Goal: Task Accomplishment & Management: Complete application form

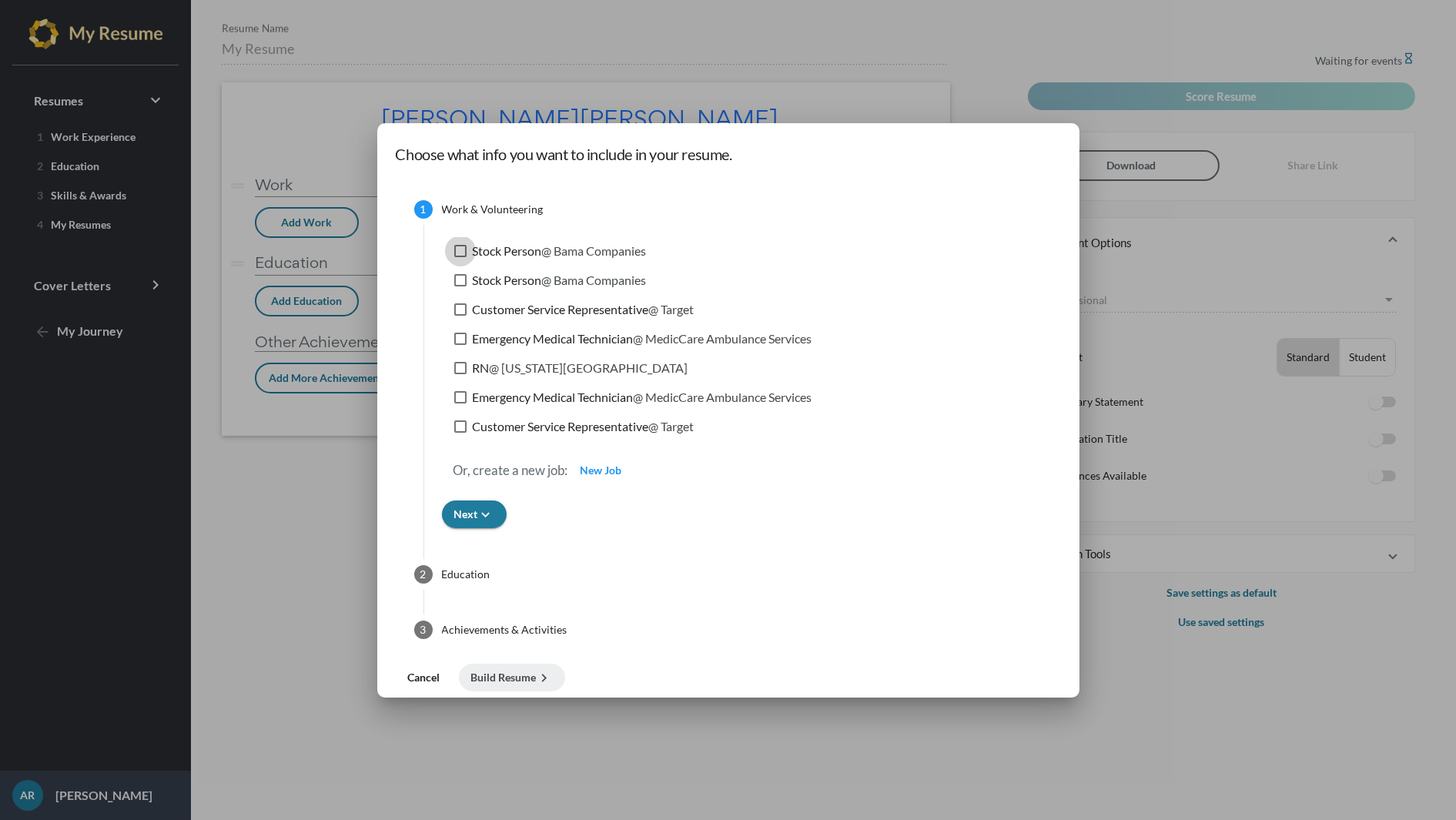
click at [466, 251] on div at bounding box center [460, 251] width 13 height 13
click at [460, 257] on input "Stock Person @ Bama Companies" at bounding box center [460, 257] width 1 height 1
checkbox input "true"
click at [466, 306] on div at bounding box center [460, 310] width 13 height 13
click at [460, 315] on input "Customer Service Representative @ Target" at bounding box center [460, 315] width 1 height 1
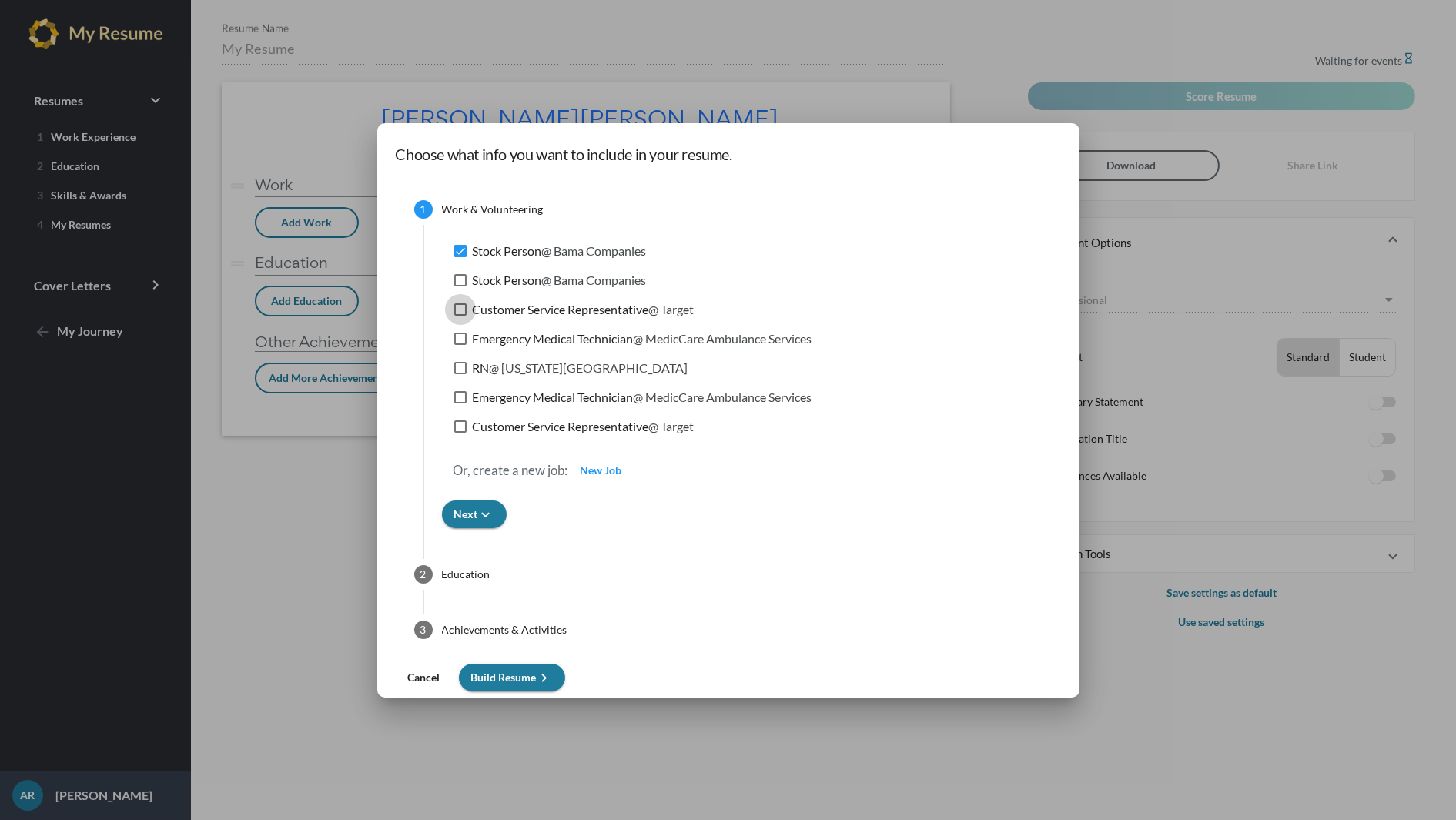
checkbox input "true"
click at [466, 337] on div at bounding box center [460, 338] width 13 height 13
click at [460, 345] on input "Emergency Medical Technician @ MedicCare Ambulance Services" at bounding box center [460, 345] width 1 height 1
checkbox input "true"
click at [553, 672] on span "Build Resume keyboard_arrow_right" at bounding box center [512, 677] width 81 height 13
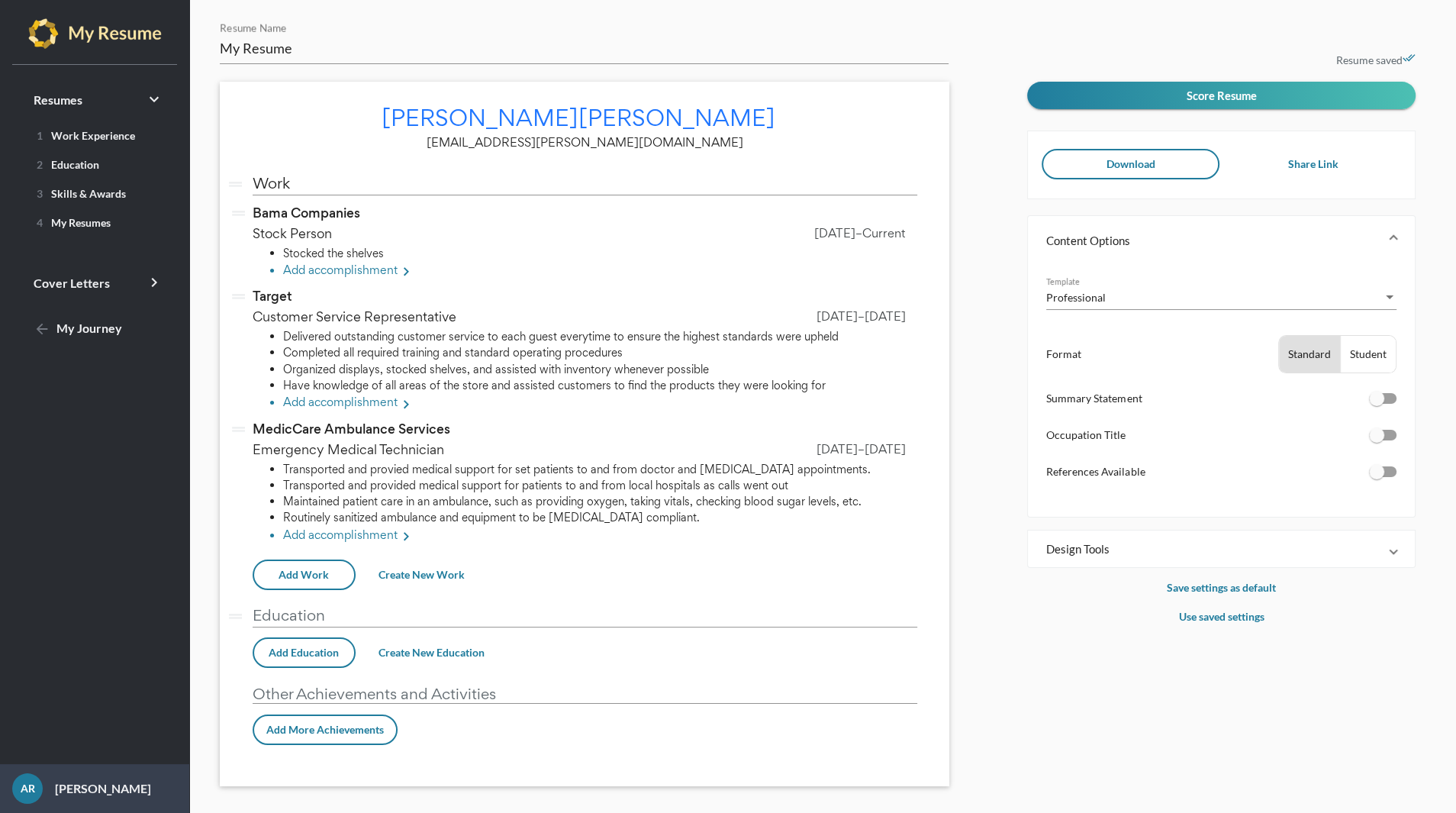
click at [1121, 169] on span "Download" at bounding box center [1131, 163] width 49 height 13
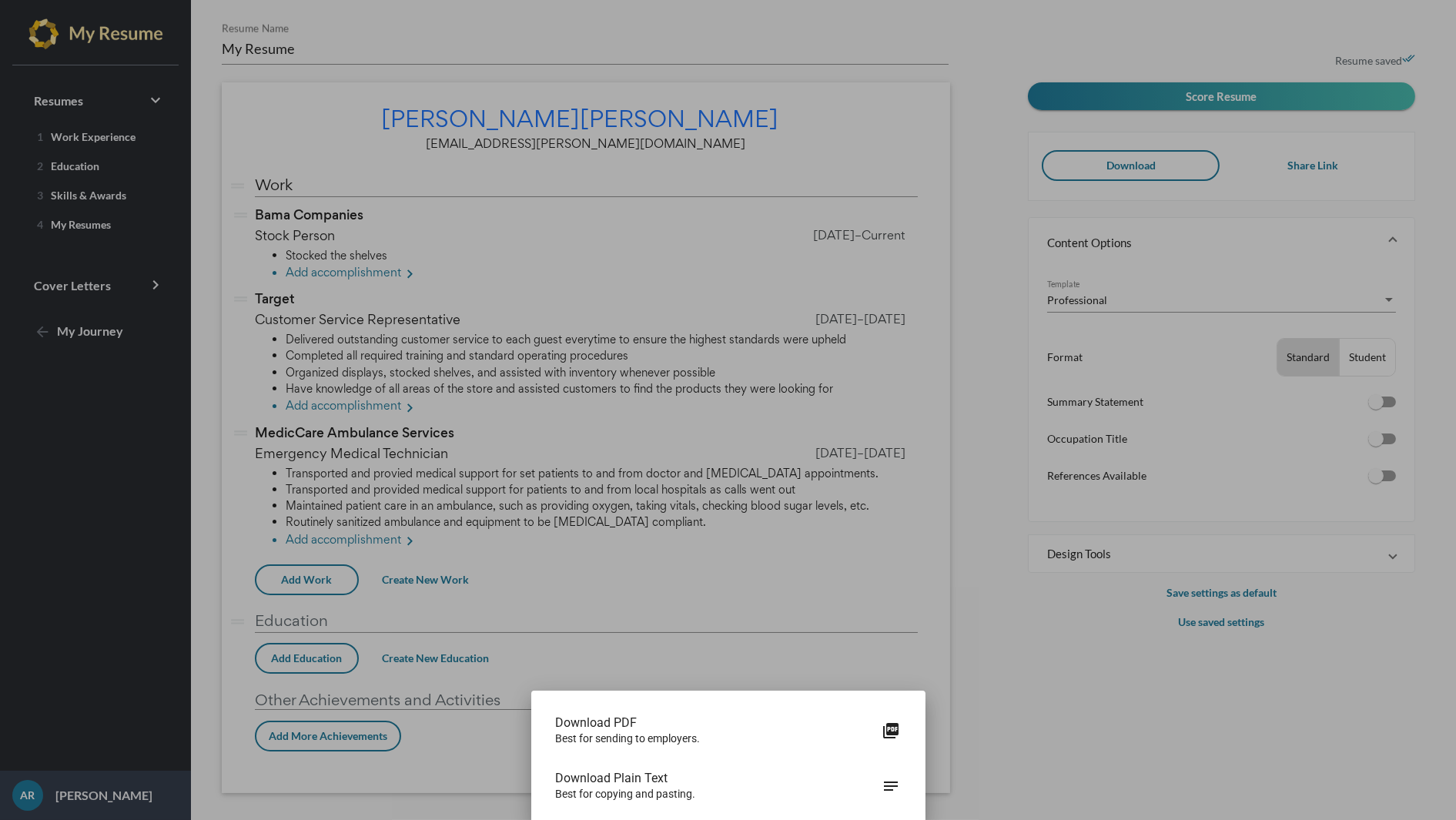
click at [647, 783] on span "Download Plain Text" at bounding box center [718, 778] width 326 height 15
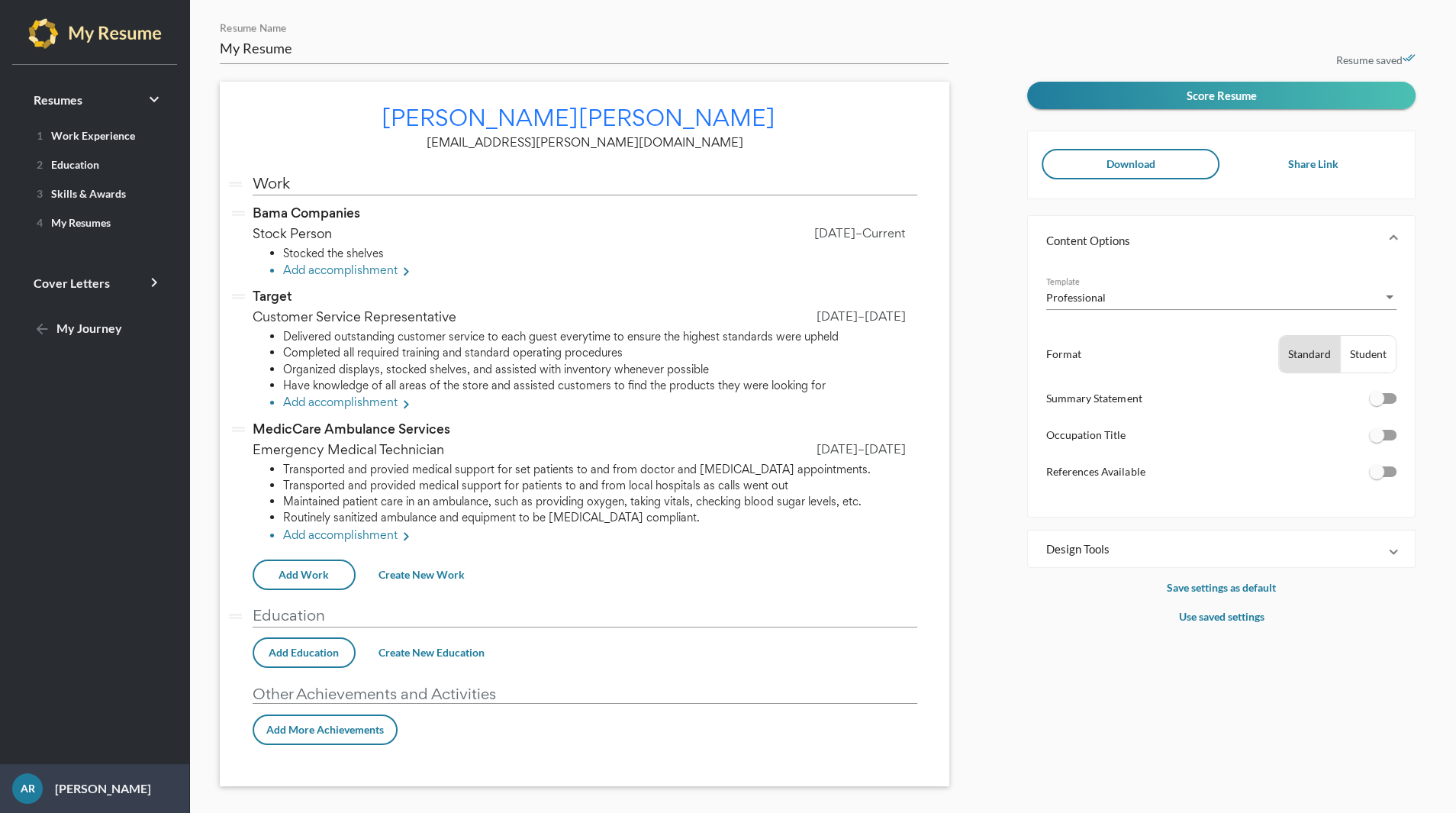
click at [1104, 164] on button "Download" at bounding box center [1131, 164] width 178 height 30
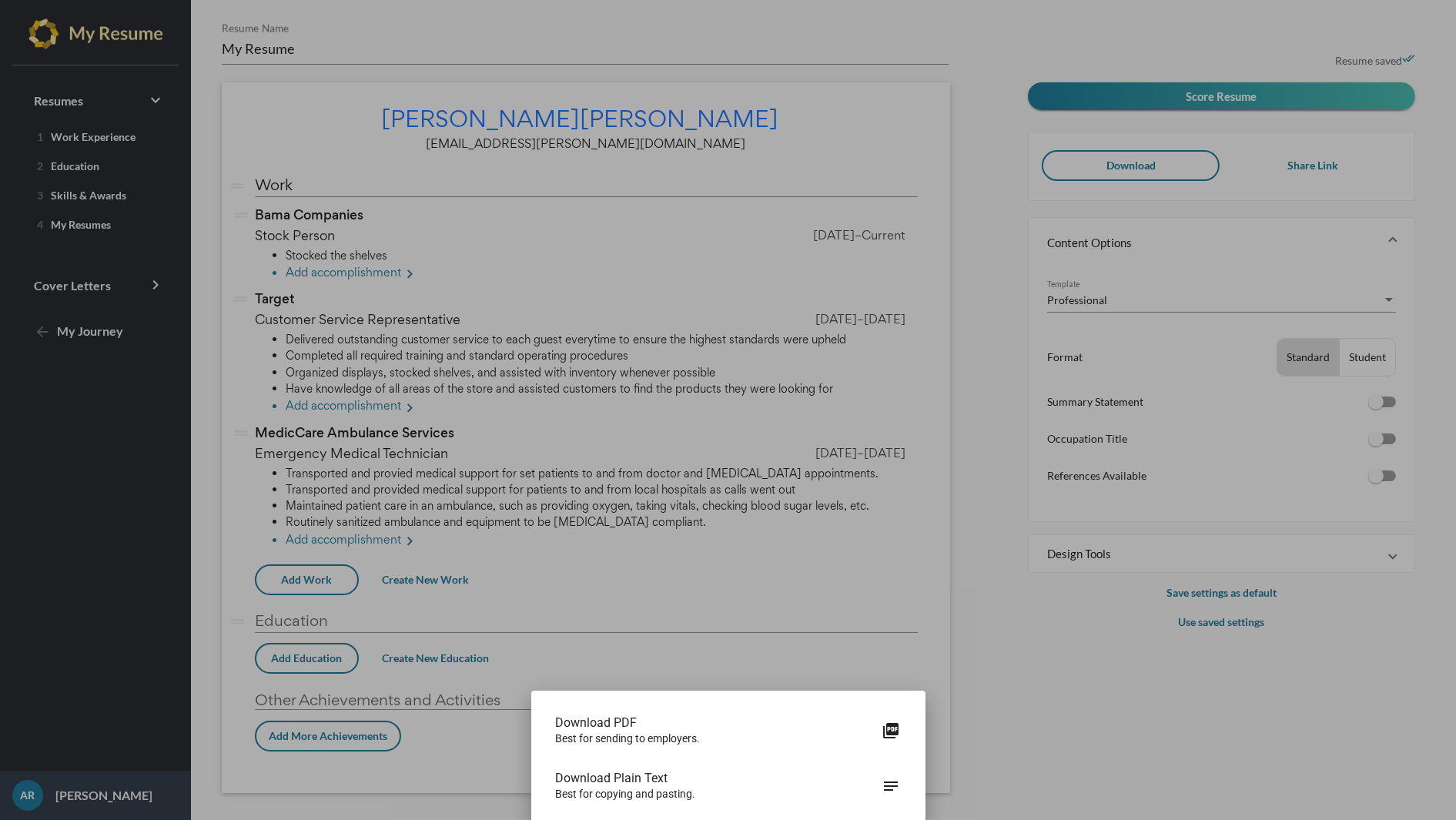
click at [580, 86] on div at bounding box center [728, 410] width 1456 height 820
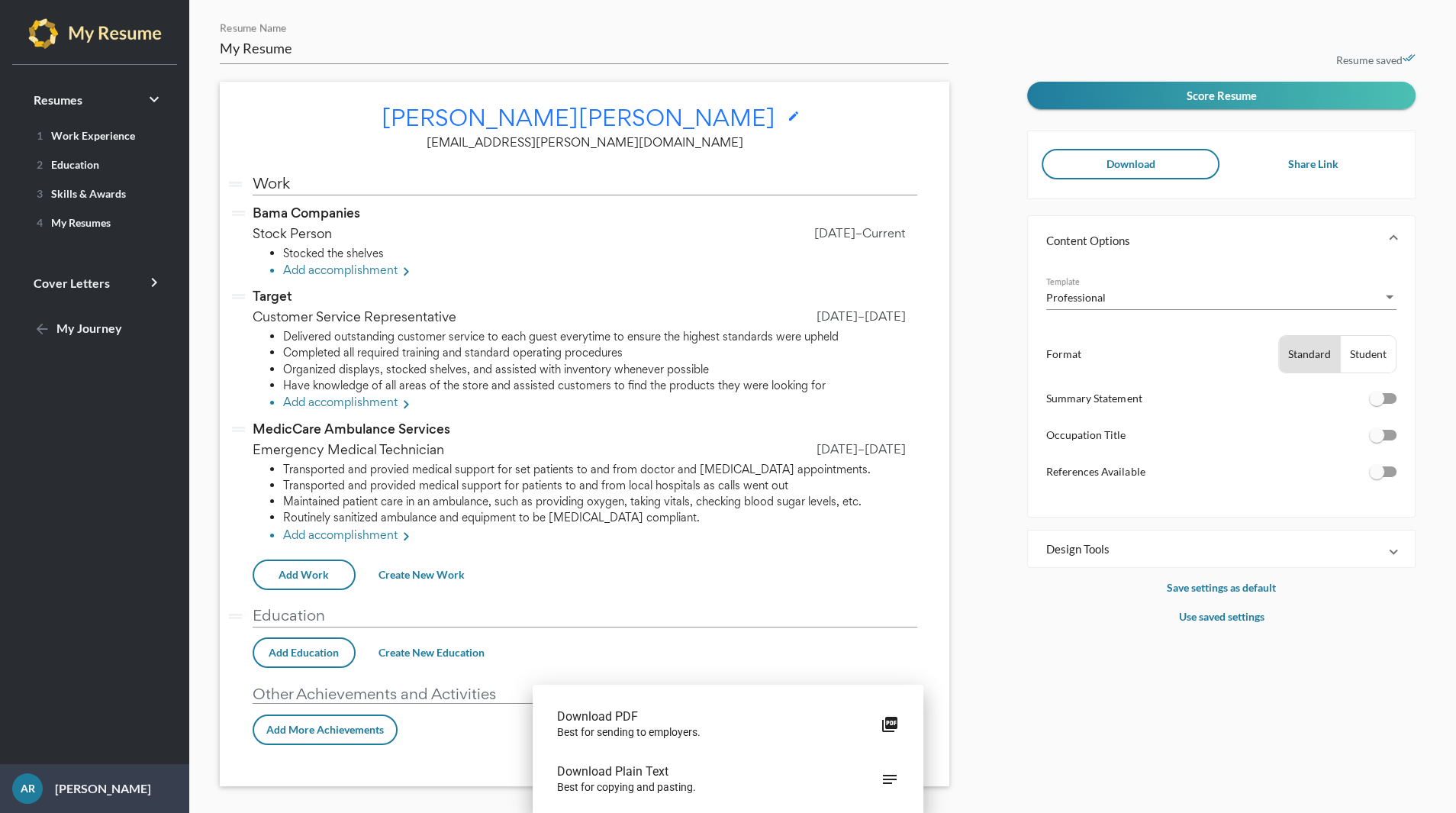
click at [578, 119] on span "[PERSON_NAME]" at bounding box center [677, 118] width 197 height 30
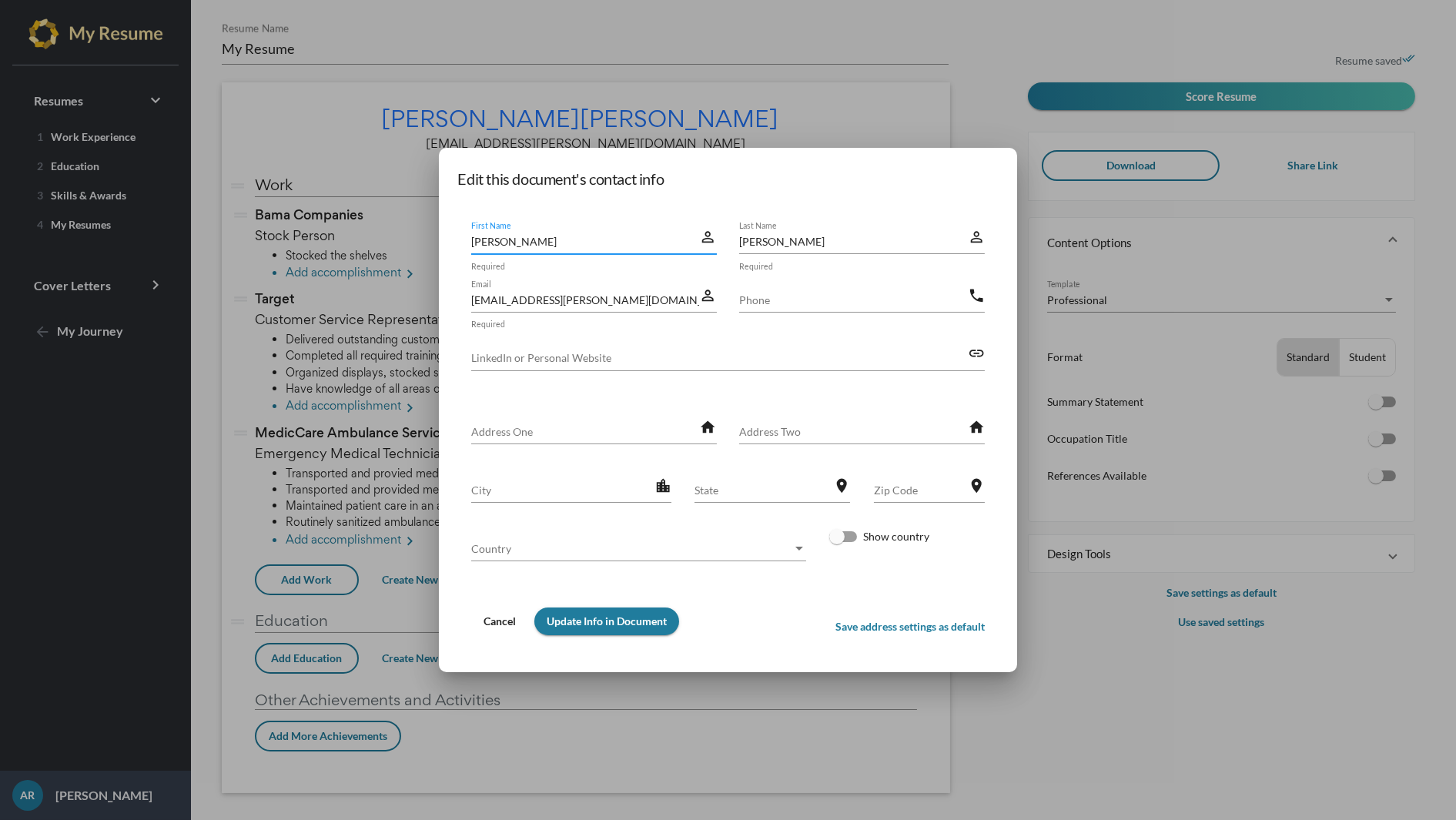
click at [496, 619] on span "Cancel" at bounding box center [499, 620] width 32 height 13
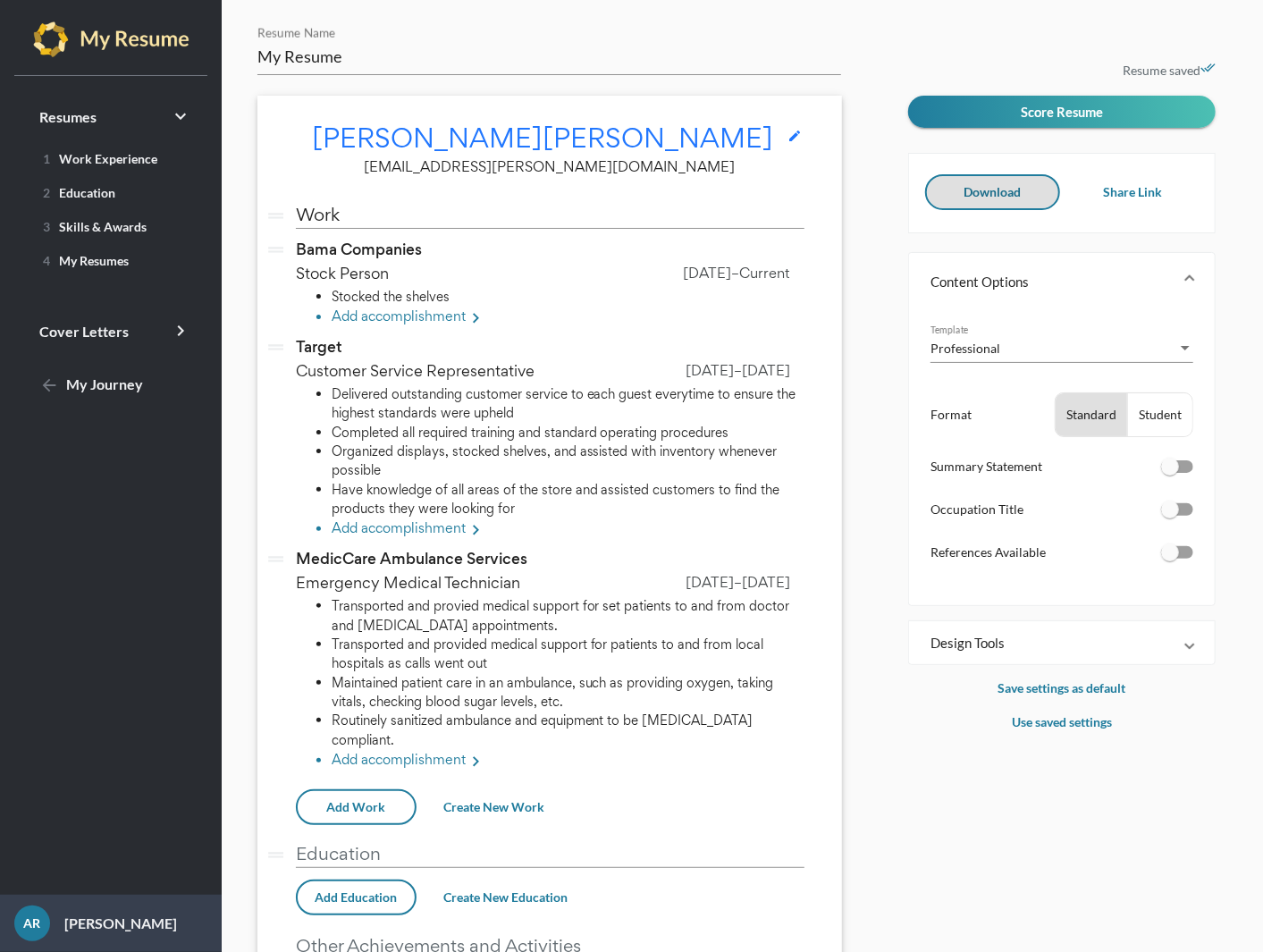
click at [460, 135] on span "[PERSON_NAME]" at bounding box center [427, 138] width 230 height 35
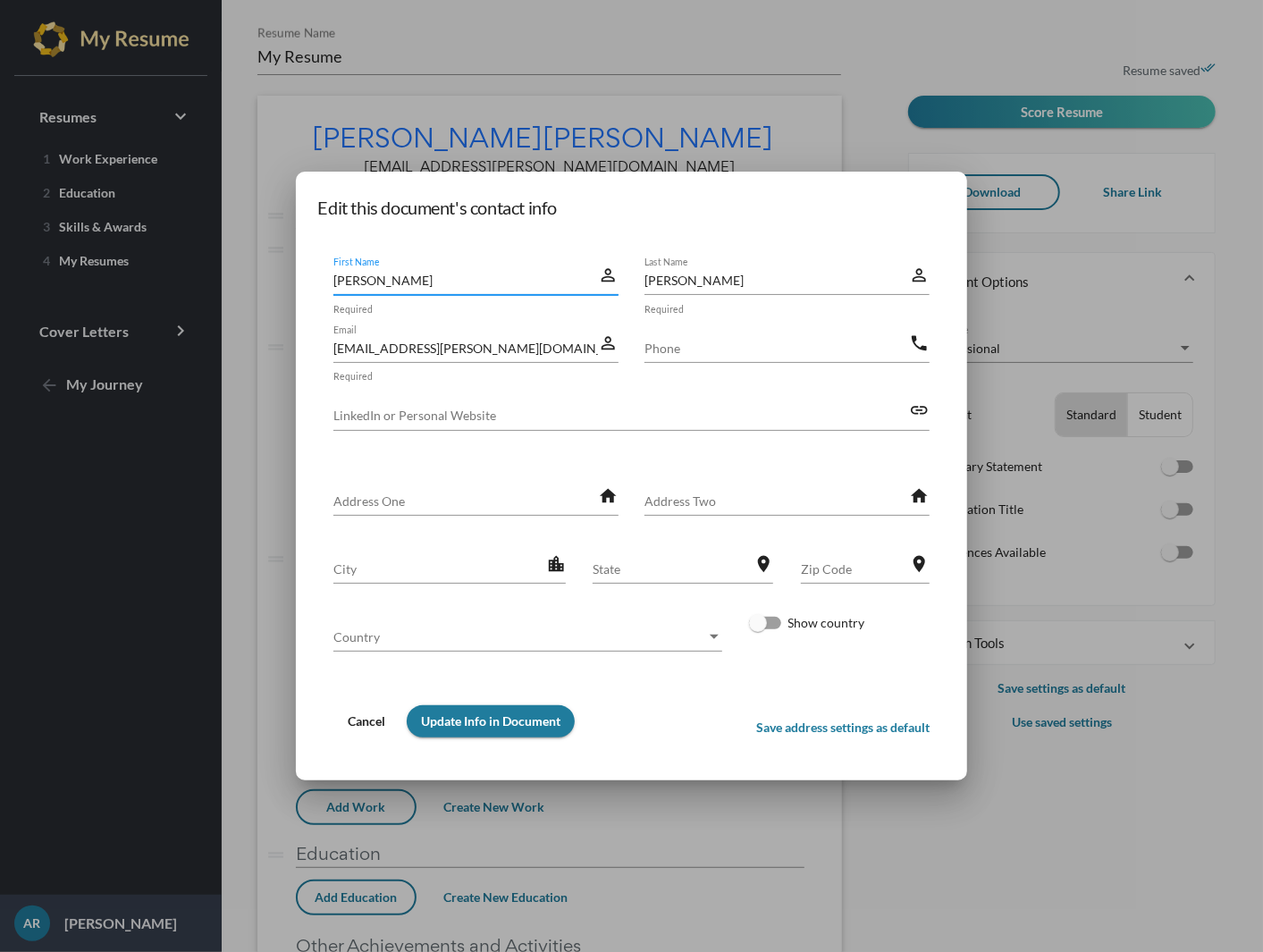
drag, startPoint x: 382, startPoint y: 285, endPoint x: 169, endPoint y: 233, distance: 219.3
click at [169, 233] on div "Edit this document's contact info Ana First Name perm_identity Required Rodrigu…" at bounding box center [631, 476] width 1263 height 952
type input "Marcus"
click at [747, 291] on div "Rodriguez Last Name" at bounding box center [777, 276] width 265 height 39
drag, startPoint x: 733, startPoint y: 283, endPoint x: 625, endPoint y: 280, distance: 108.0
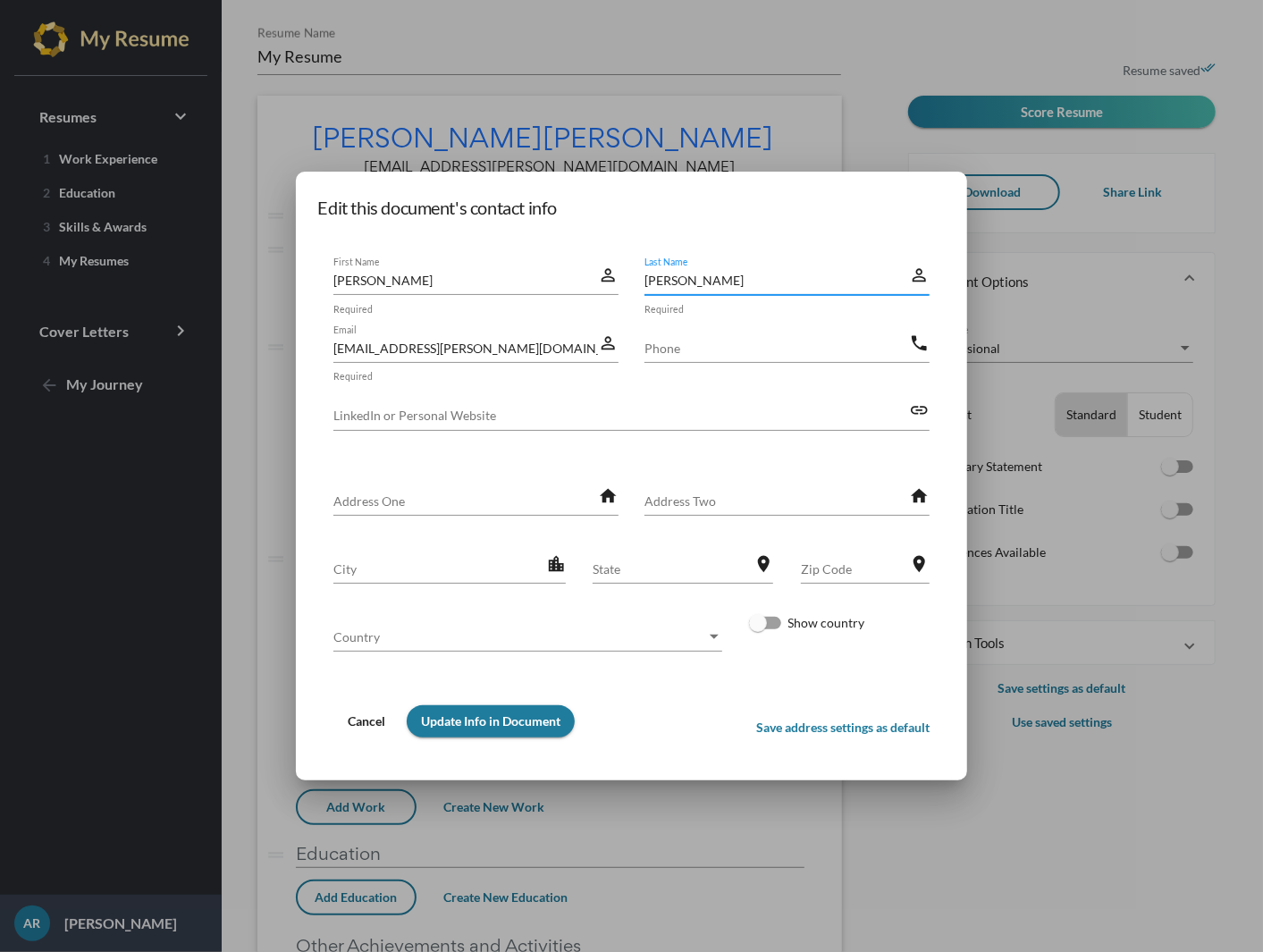
click at [625, 280] on div "Marcus First Name perm_identity Required Rodriguez Last Name perm_identity Requ…" at bounding box center [631, 289] width 623 height 68
type input "Williams"
drag, startPoint x: 514, startPoint y: 347, endPoint x: 147, endPoint y: 295, distance: 370.7
click at [147, 295] on div "Edit this document's contact info Marcus First Name perm_identity Required Will…" at bounding box center [631, 476] width 1263 height 952
type input "Marcus.Williams@gmail.com"
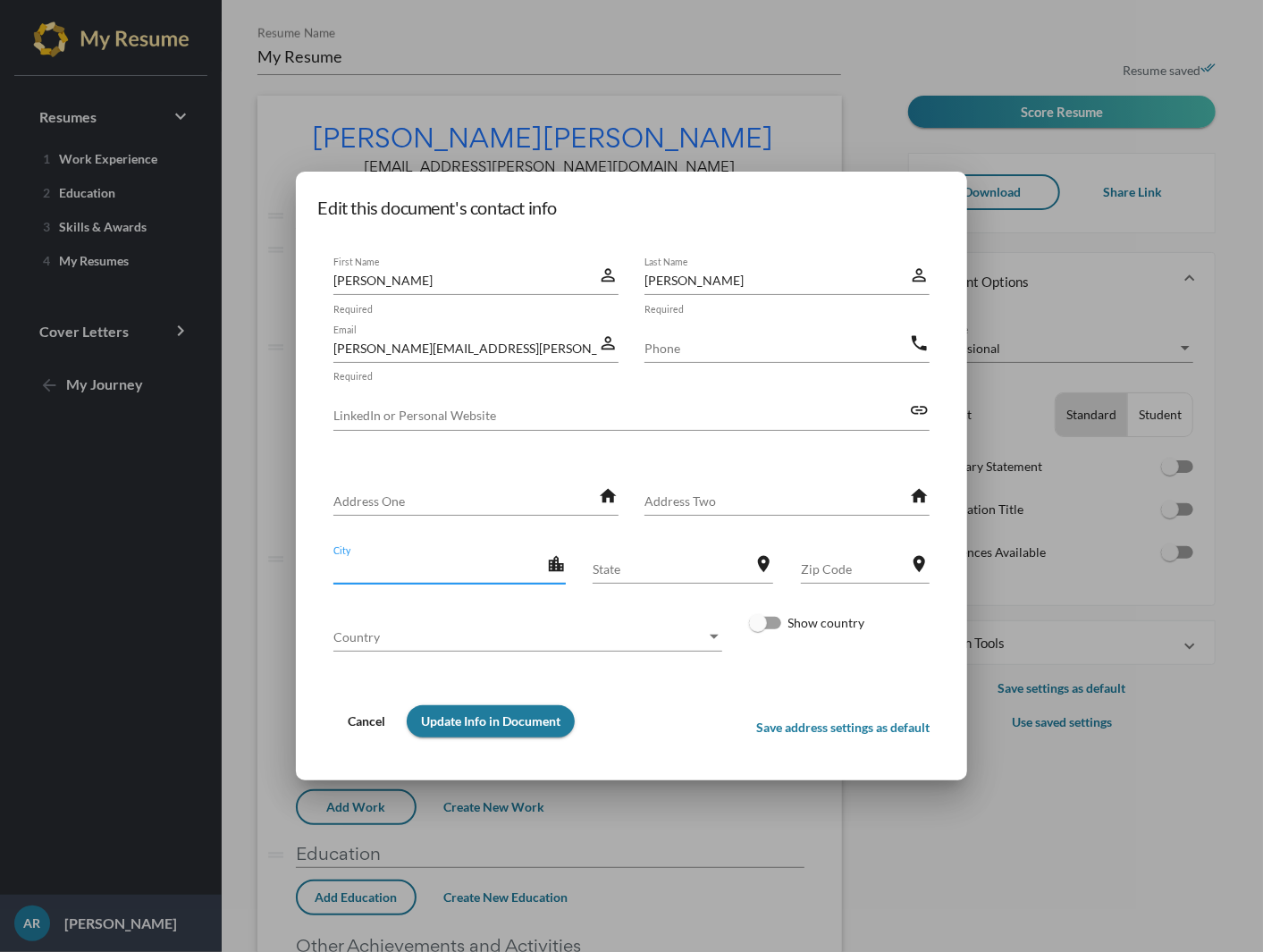
click at [373, 569] on input "City" at bounding box center [440, 568] width 213 height 19
paste input "[GEOGRAPHIC_DATA]"
type input "[GEOGRAPHIC_DATA]"
click at [684, 569] on input "State" at bounding box center [672, 568] width 160 height 19
paste input "AL"
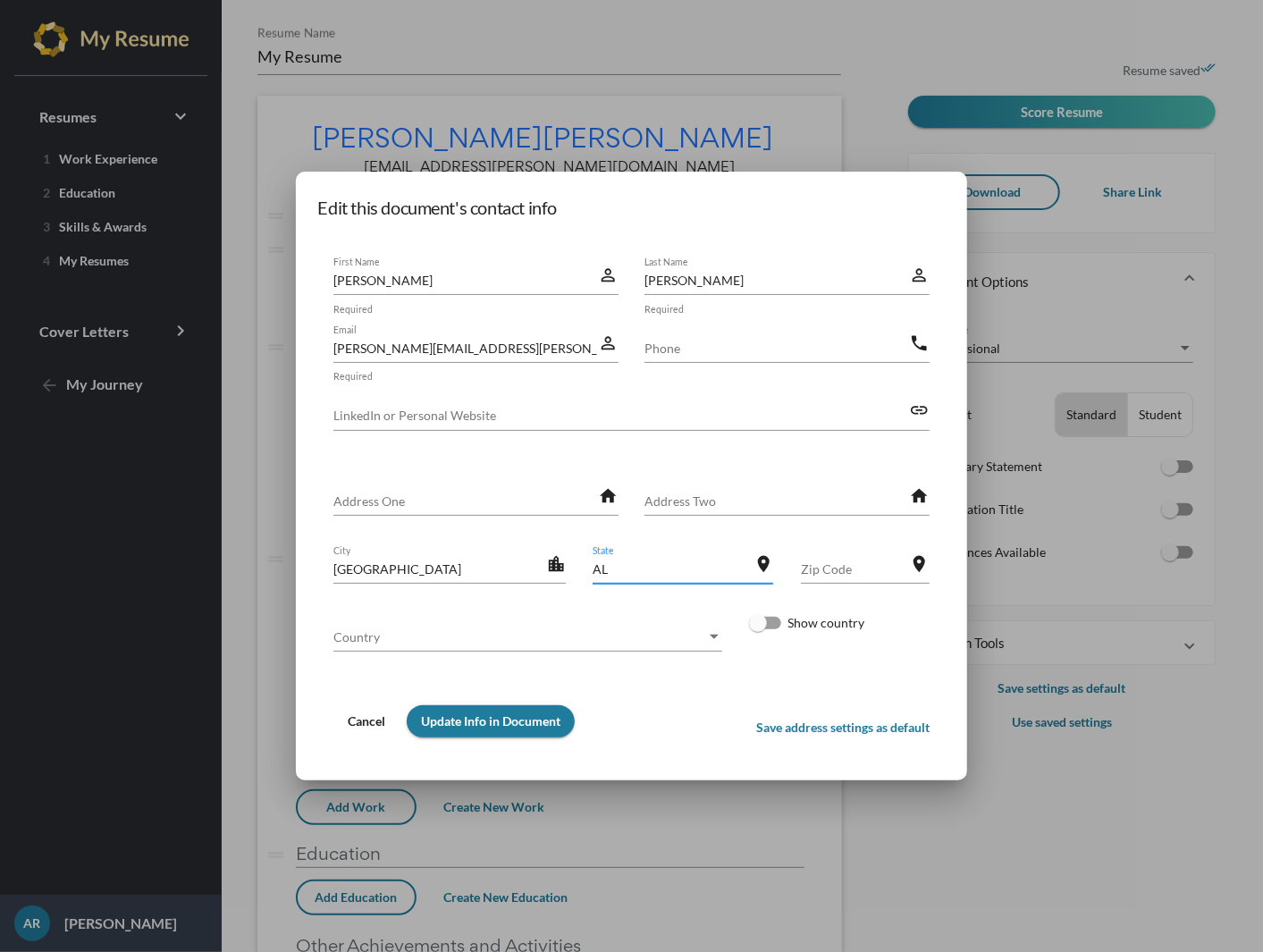
type input "AL"
drag, startPoint x: 494, startPoint y: 260, endPoint x: 484, endPoint y: 273, distance: 16.4
click at [494, 261] on div "Marcus First Name" at bounding box center [466, 276] width 265 height 39
drag, startPoint x: 464, startPoint y: 281, endPoint x: 250, endPoint y: 260, distance: 215.0
click at [248, 260] on div "Edit this document's contact info Marcus First Name perm_identity Required Will…" at bounding box center [631, 476] width 1263 height 952
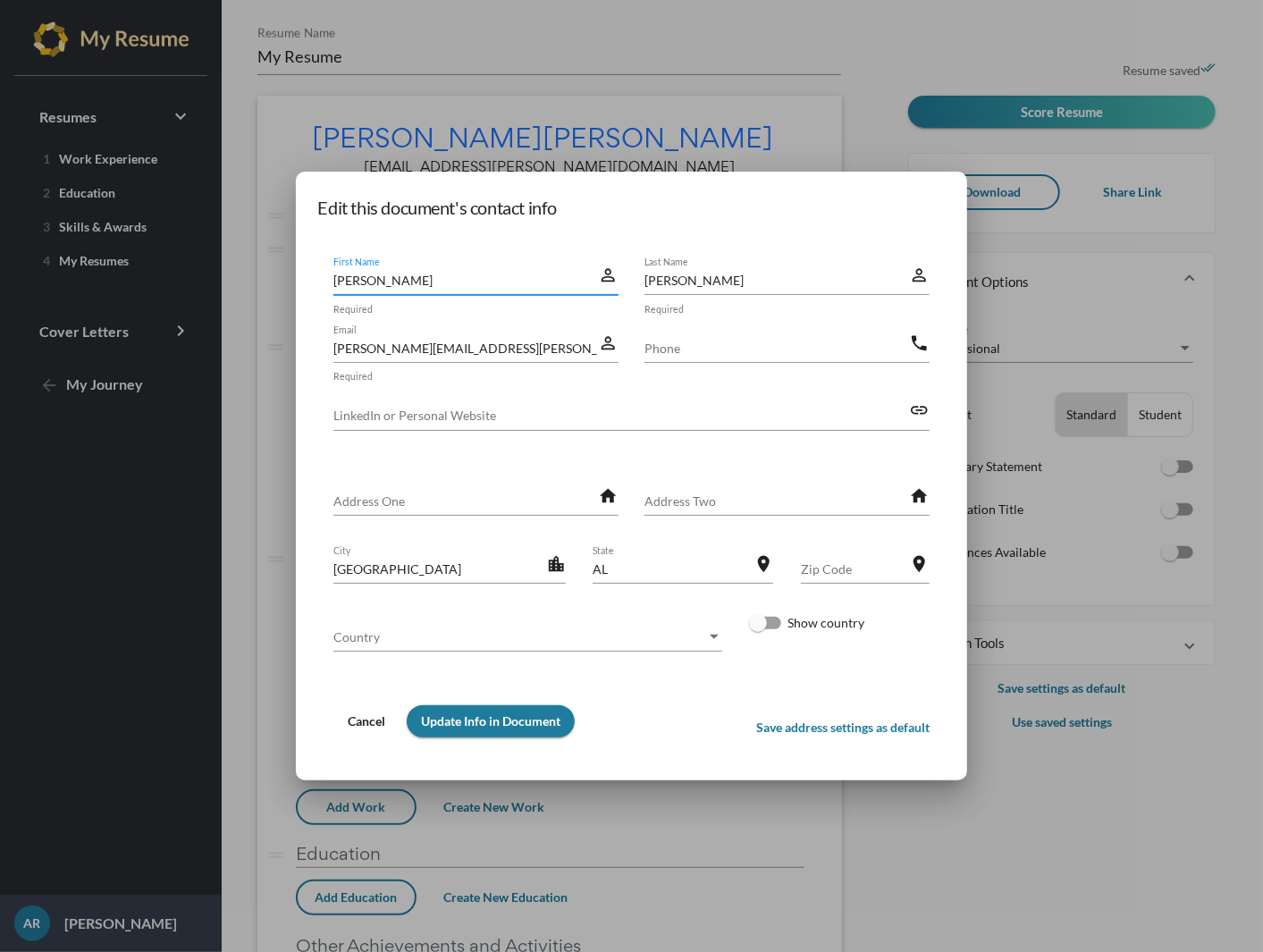
type input "[PERSON_NAME]"
click at [379, 351] on input "Marcus.Williams@gmail.com" at bounding box center [466, 348] width 265 height 19
drag, startPoint x: 376, startPoint y: 347, endPoint x: 276, endPoint y: 340, distance: 100.2
click at [276, 340] on div "Edit this document's contact info Ana First Name perm_identity Required William…" at bounding box center [631, 476] width 1263 height 952
type input "AnaWilliams@gmail.com"
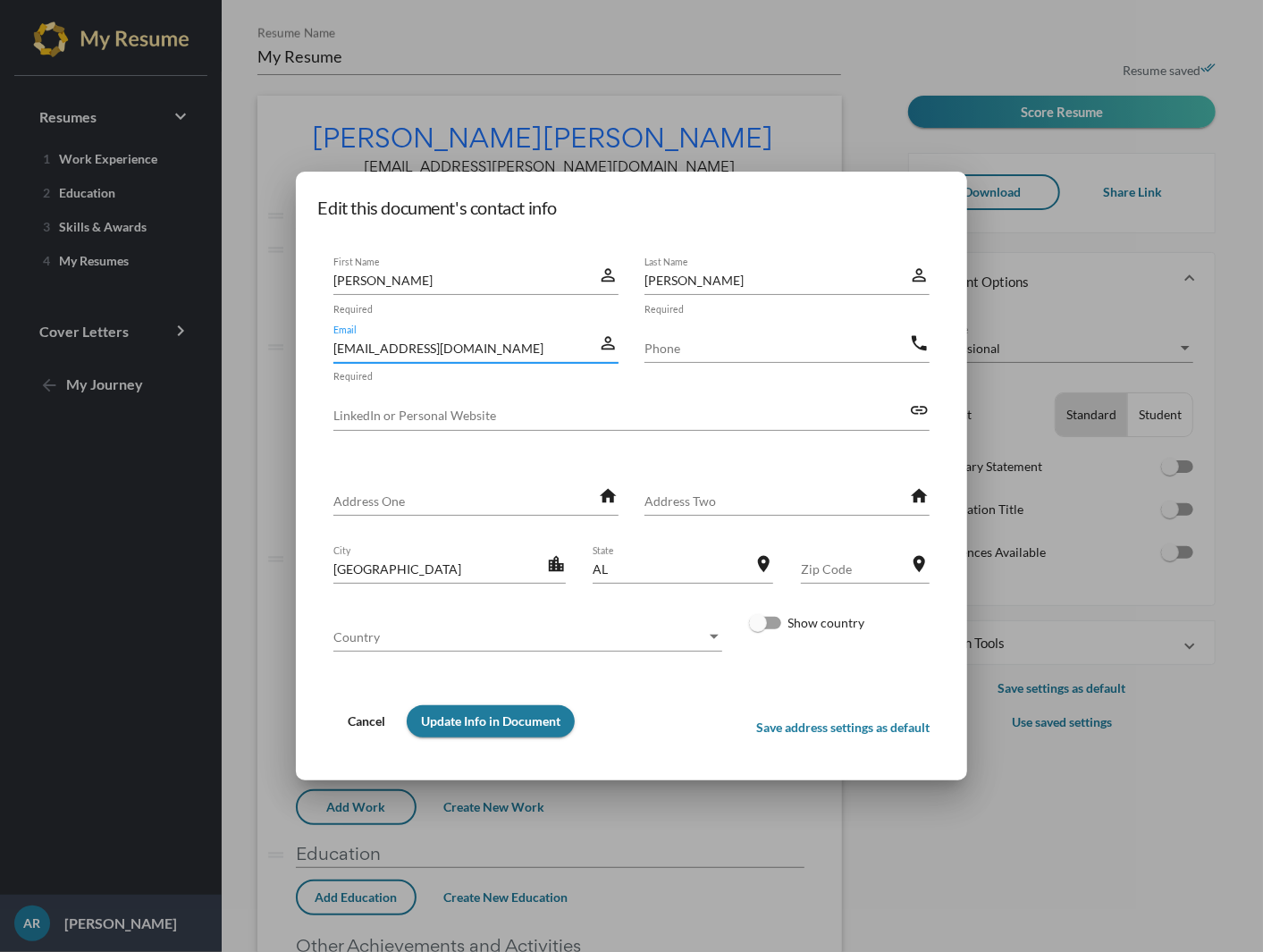
click at [504, 732] on button "Update Info in Document" at bounding box center [490, 721] width 168 height 32
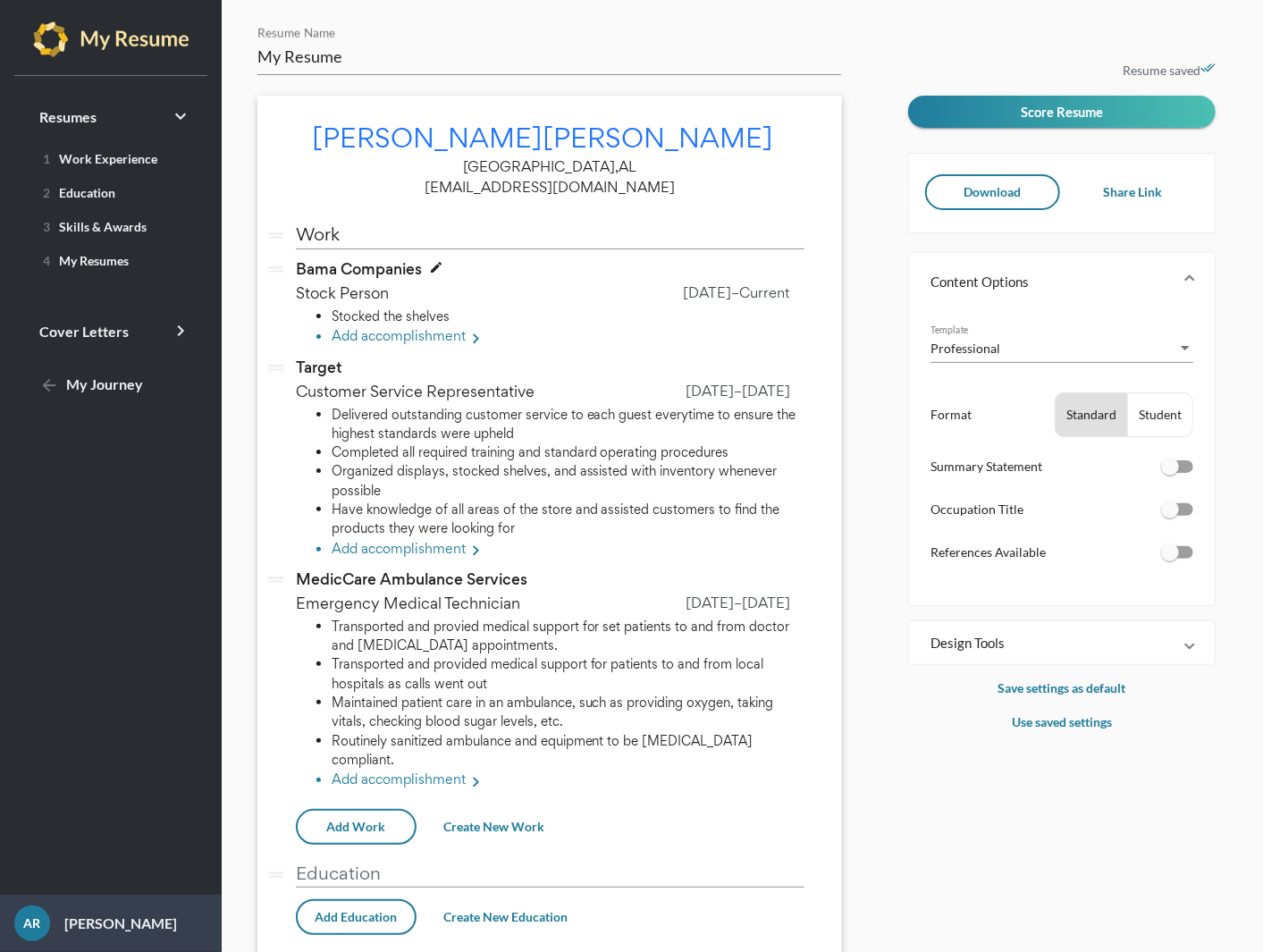
click at [366, 272] on span "Bama Companies" at bounding box center [358, 269] width 126 height 22
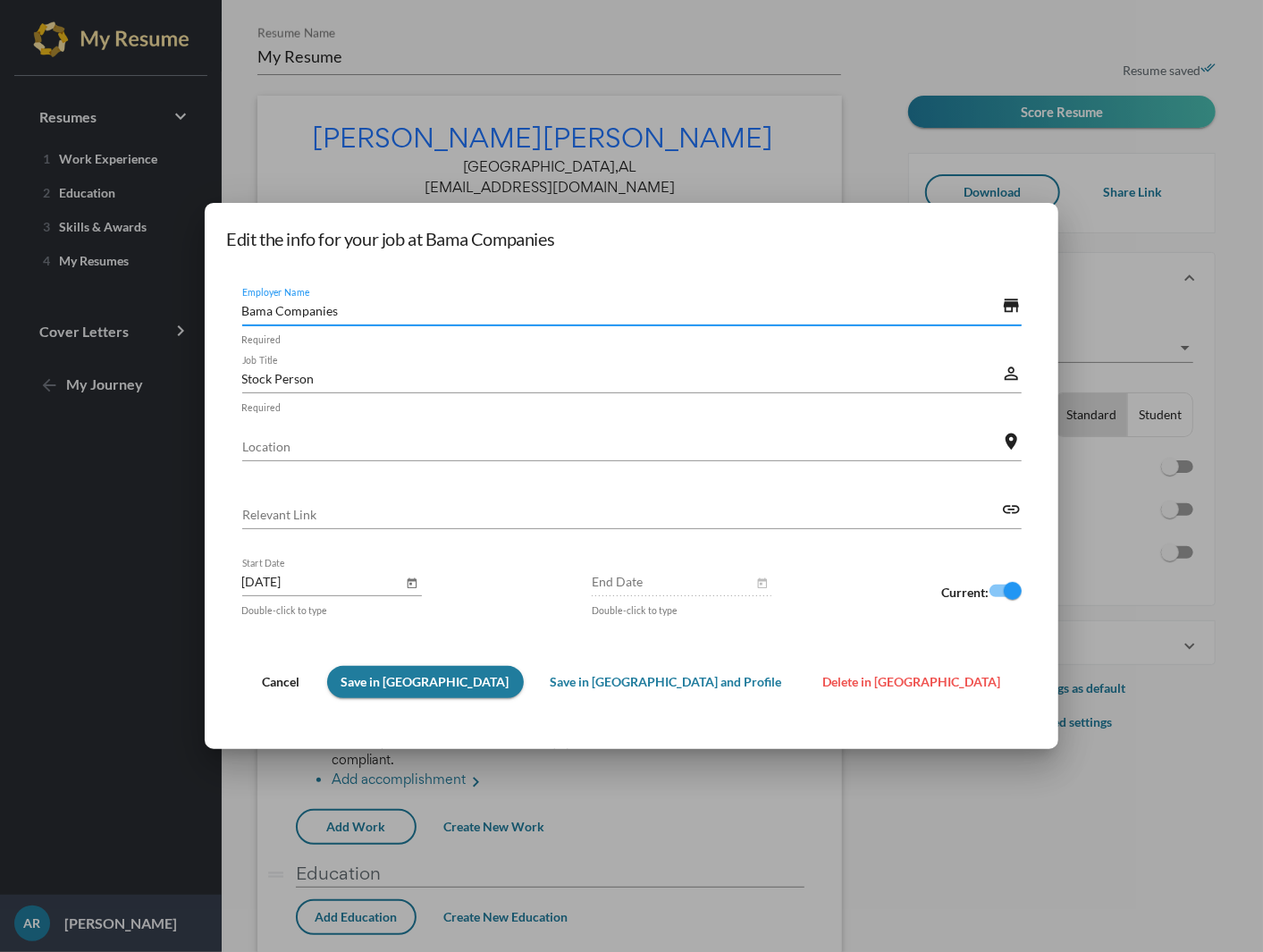
click at [418, 312] on input "Bama Companies" at bounding box center [622, 310] width 760 height 19
click at [420, 311] on input "Bama Companies" at bounding box center [622, 310] width 760 height 19
drag, startPoint x: 437, startPoint y: 308, endPoint x: 341, endPoint y: 300, distance: 96.3
click at [341, 300] on div "Bama Companies Employer Name" at bounding box center [622, 305] width 760 height 39
paste input "Walmart Distribution Center"
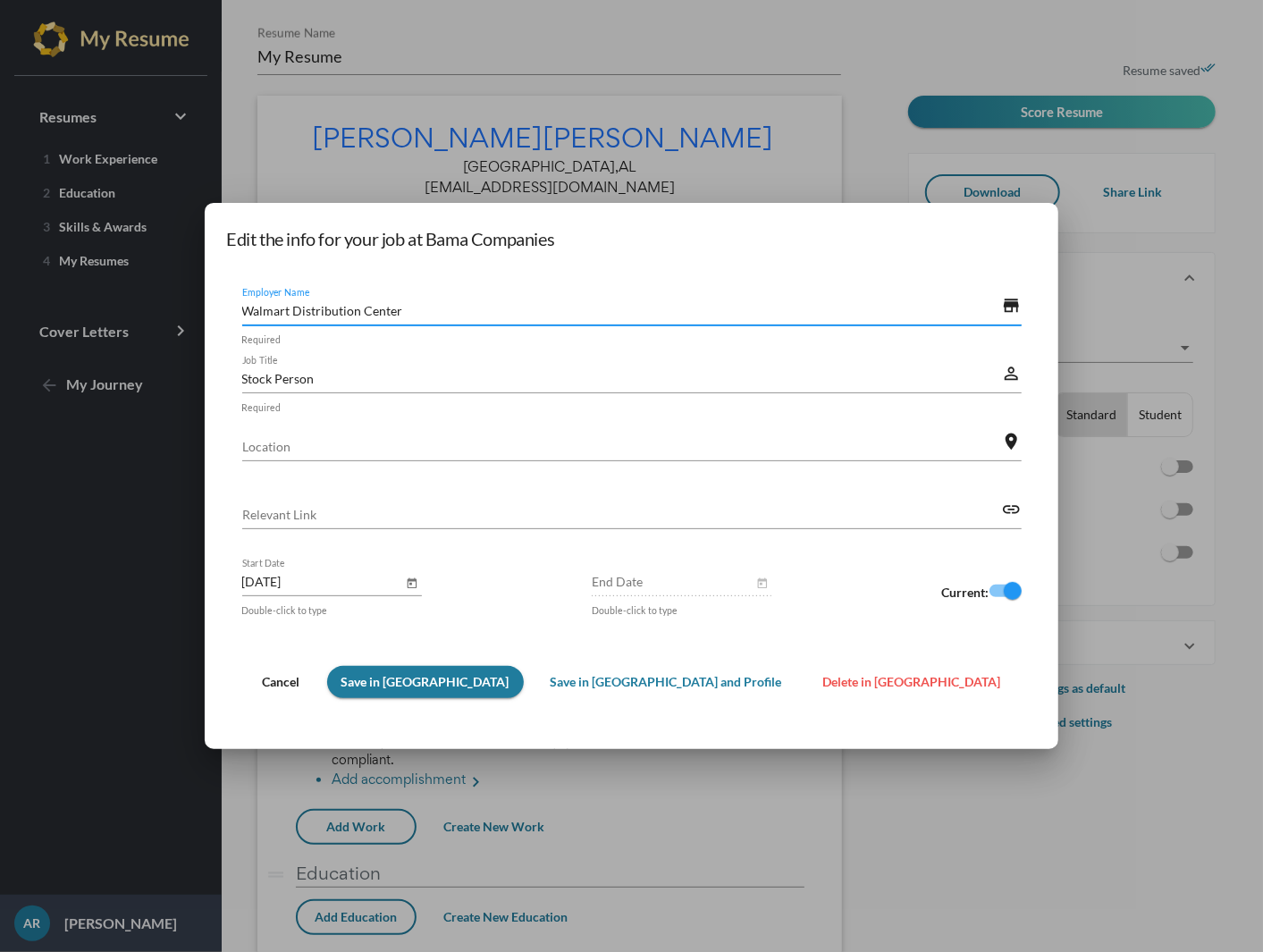
type input "Walmart Distribution Center"
click at [388, 441] on input "Location" at bounding box center [622, 446] width 760 height 19
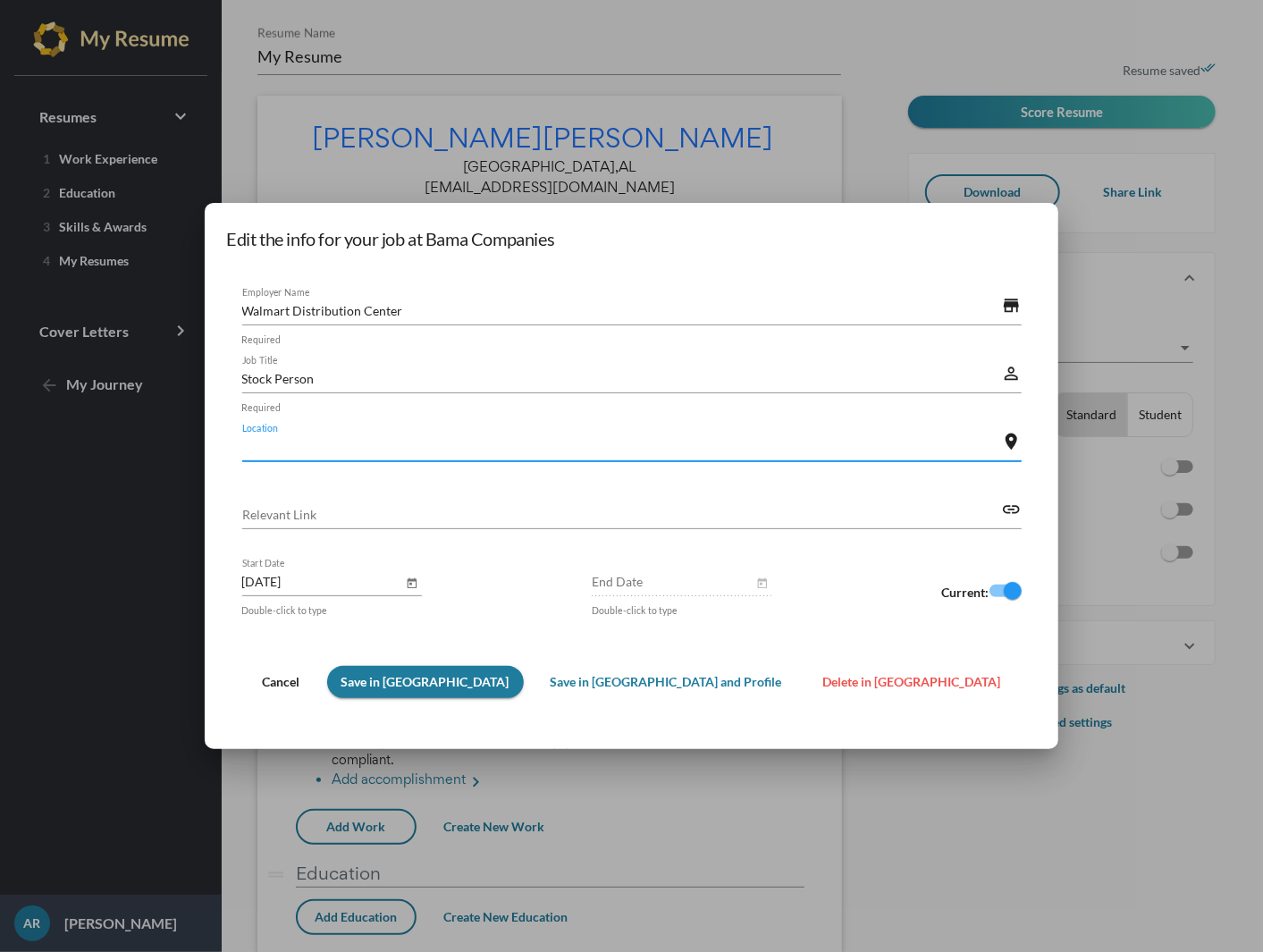
paste input "Bessemer"
type input "Bessemer, AL"
click at [403, 584] on input "[DATE]" at bounding box center [322, 581] width 160 height 19
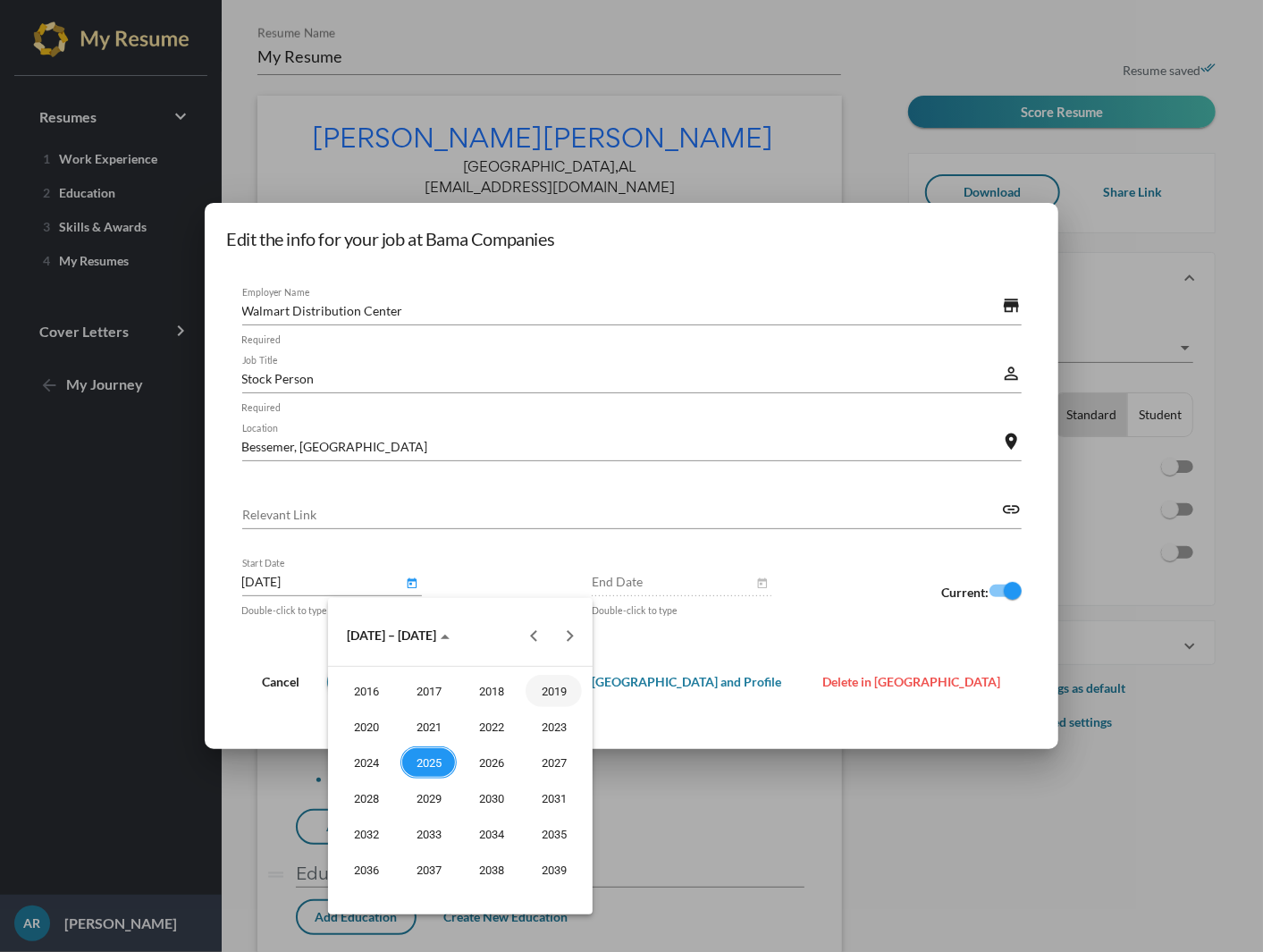
click at [563, 685] on div "2019" at bounding box center [553, 690] width 56 height 32
type input "Sep 2019"
click at [687, 582] on div at bounding box center [631, 476] width 1263 height 952
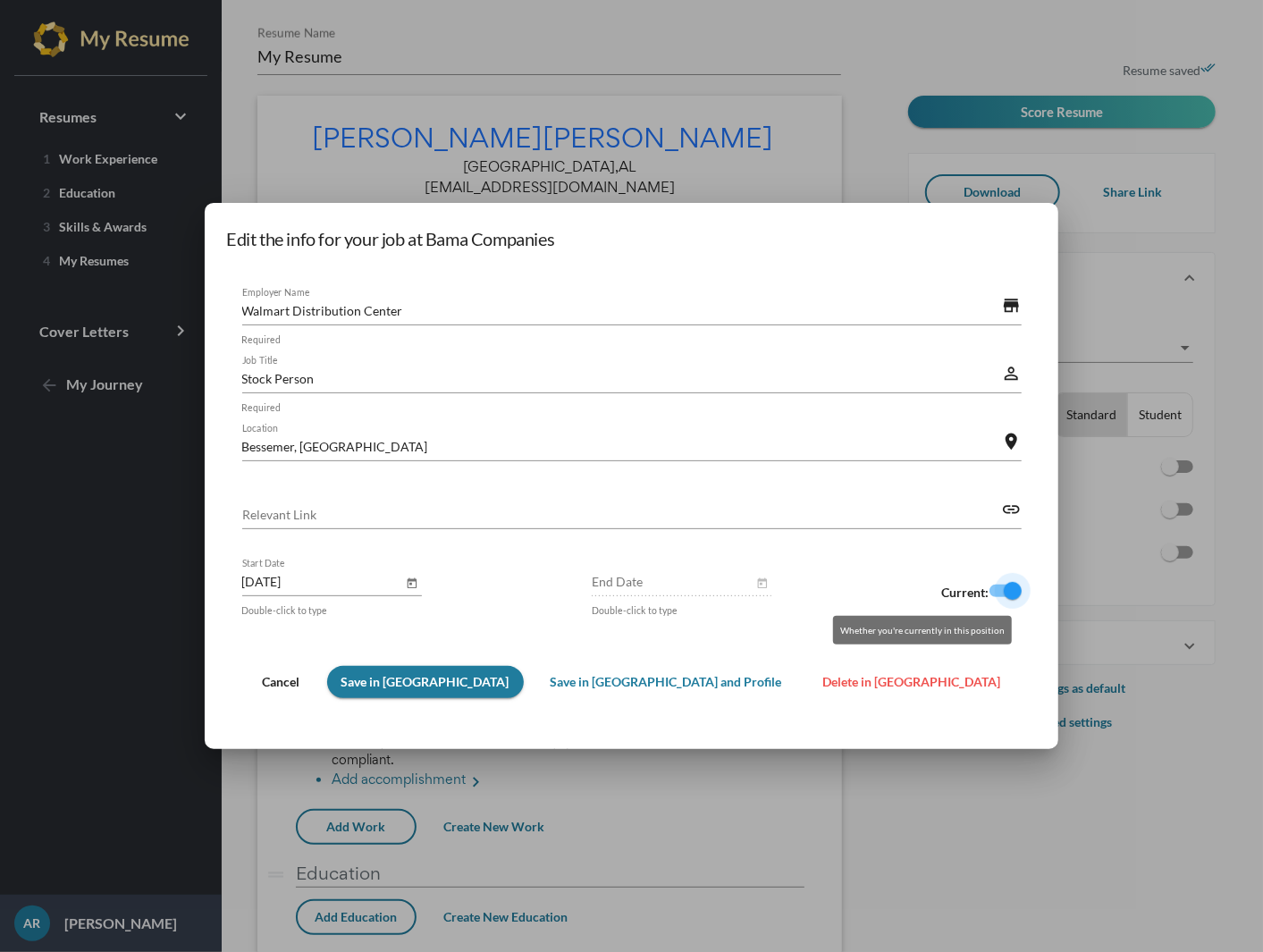
click at [989, 594] on div at bounding box center [1005, 591] width 32 height 13
click at [997, 597] on input "checkbox" at bounding box center [997, 597] width 1 height 1
checkbox input "false"
click at [632, 586] on input "End Date" at bounding box center [671, 581] width 160 height 19
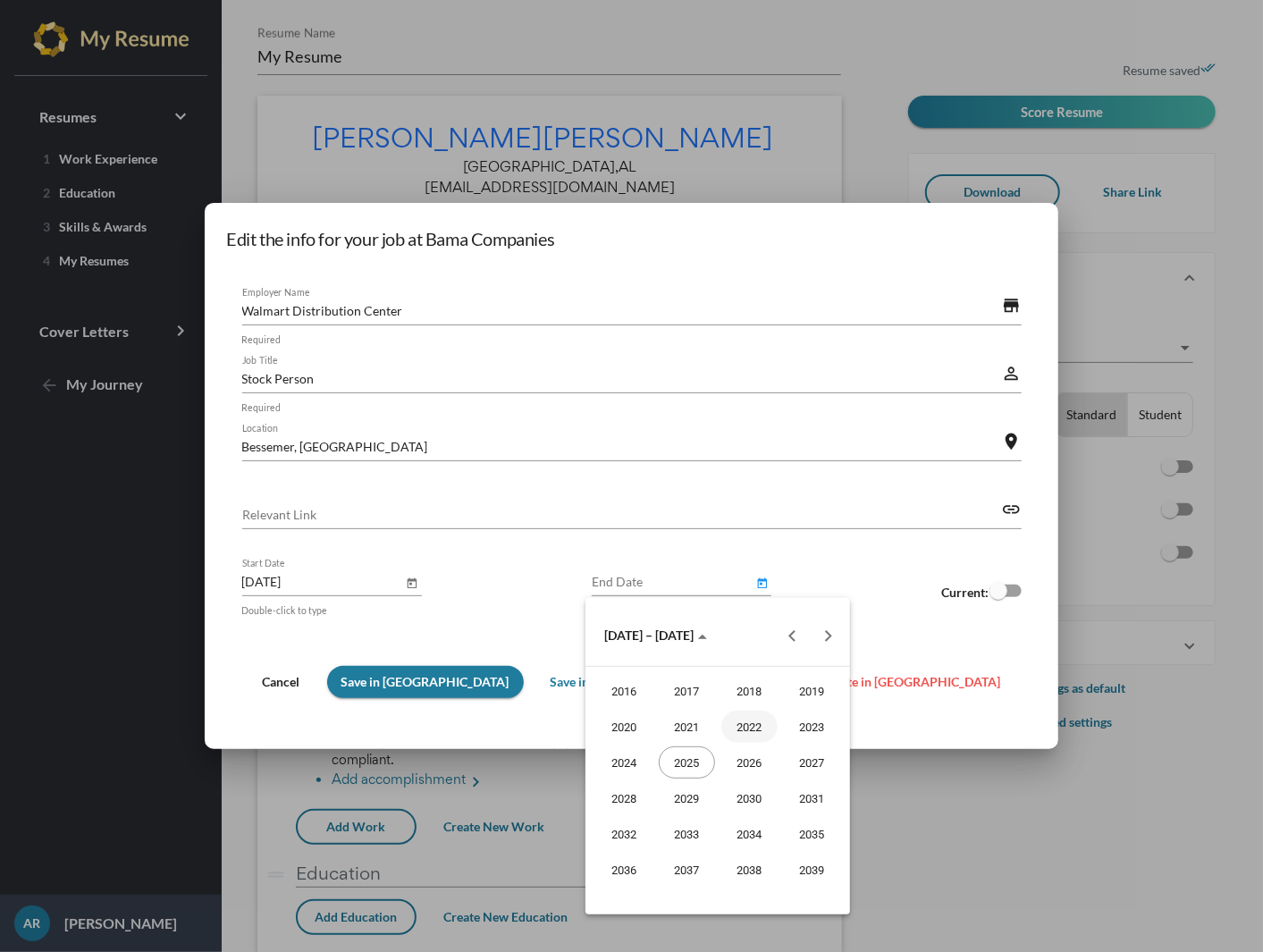
click at [748, 727] on div "2022" at bounding box center [749, 727] width 56 height 32
type input "Sep 2022"
click at [812, 501] on div at bounding box center [631, 476] width 1263 height 952
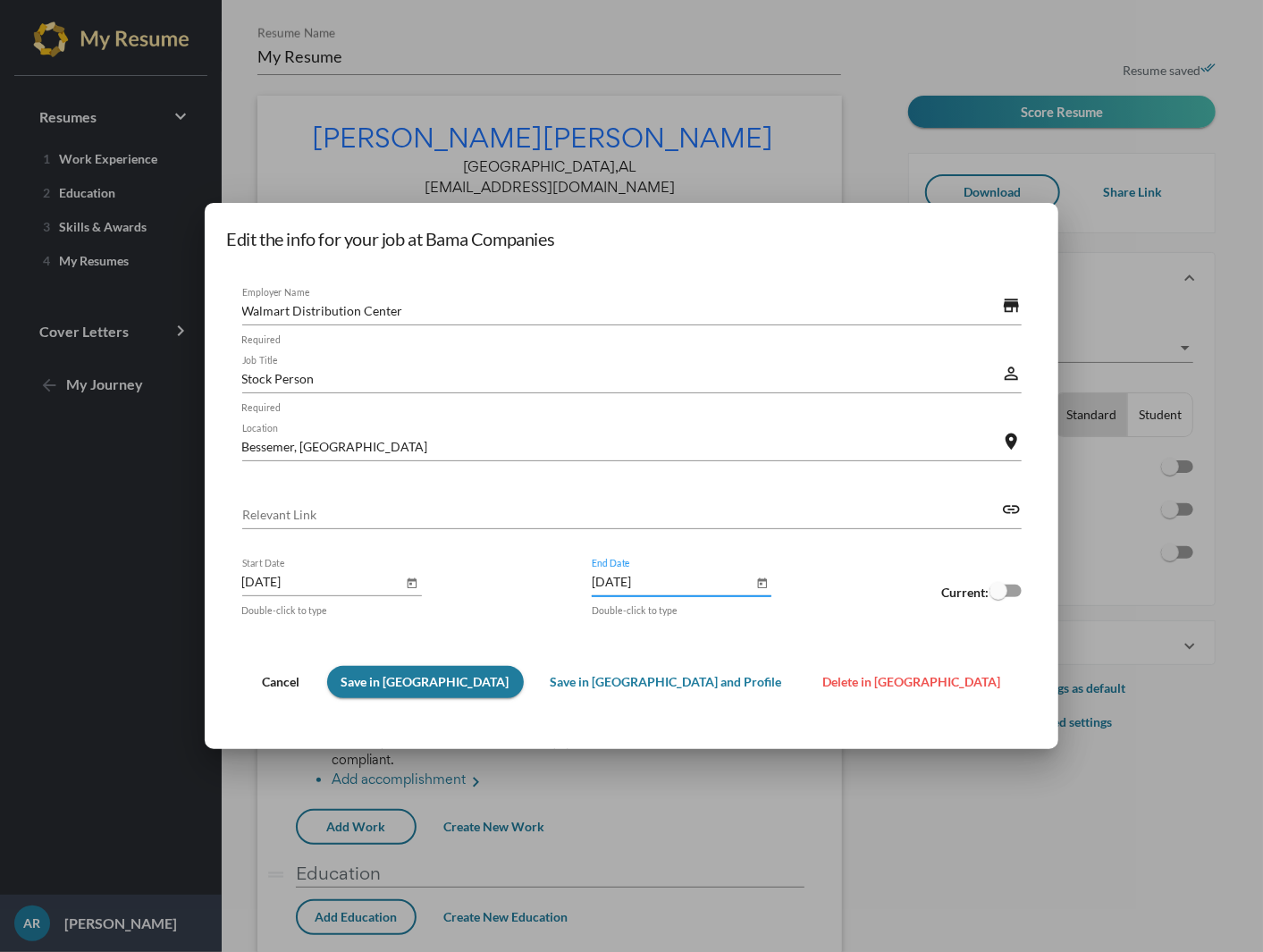
click at [596, 678] on span "Save in [GEOGRAPHIC_DATA] and Profile" at bounding box center [665, 680] width 231 height 15
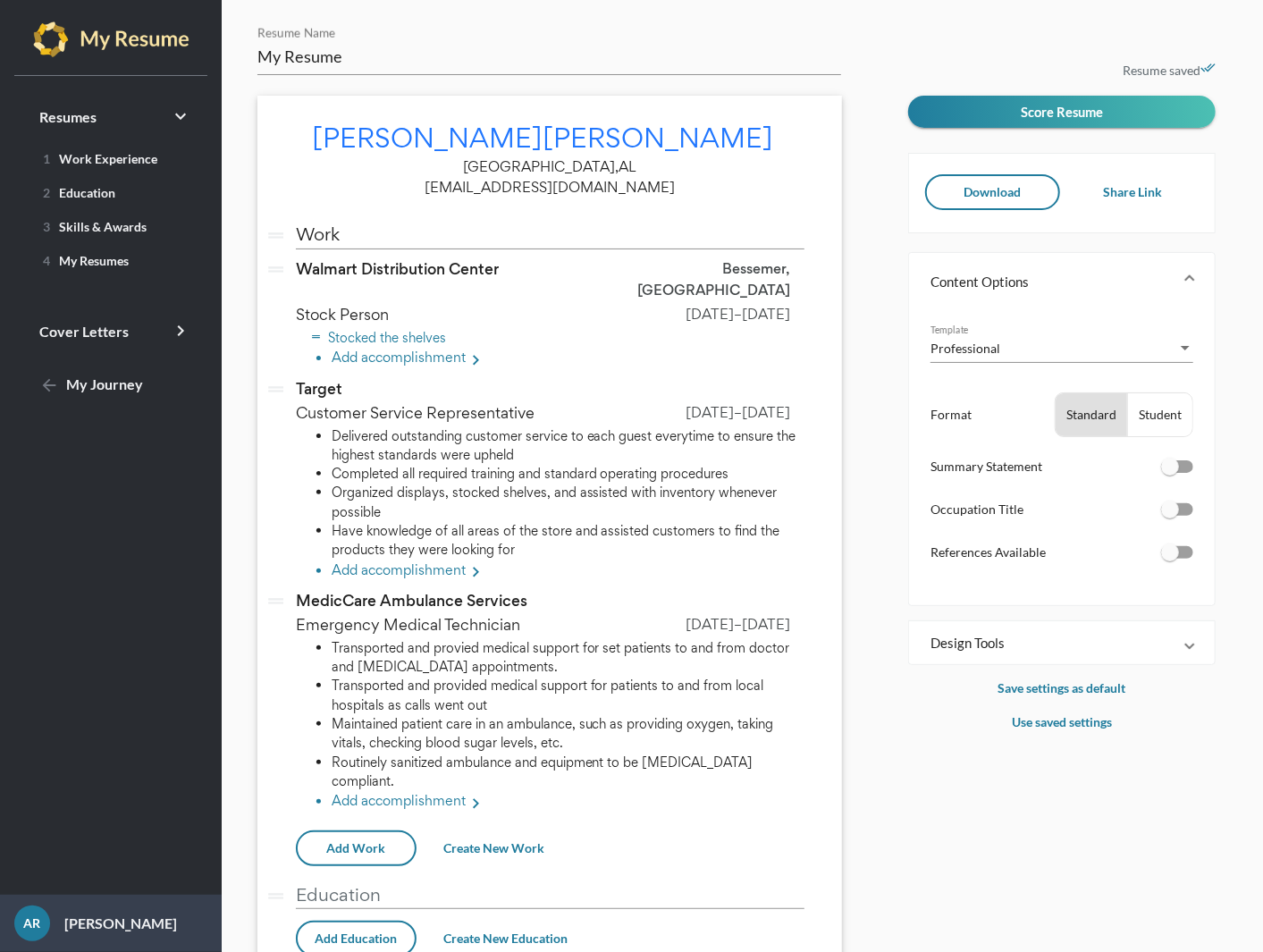
click at [453, 328] on li "Stocked the shelves" at bounding box center [568, 337] width 473 height 19
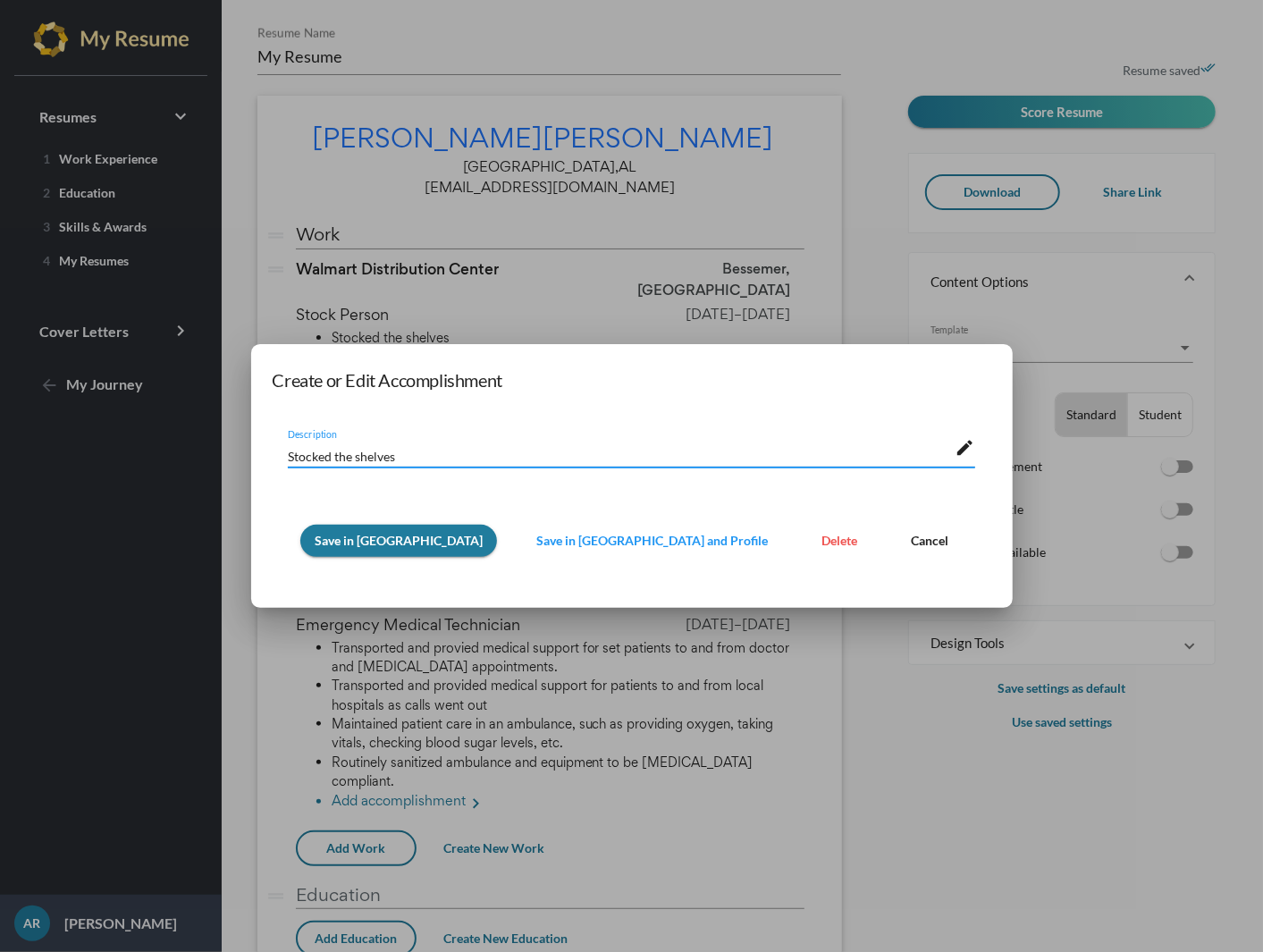
drag, startPoint x: 453, startPoint y: 456, endPoint x: 238, endPoint y: 419, distance: 218.2
click at [246, 419] on div "Create or Edit Accomplishment Stocked the shelves Description edit Save in Resu…" at bounding box center [631, 476] width 1263 height 952
paste textarea "Managed inventory flow and prepared shipments for regional delivery."
type textarea "Managed inventory flow and prepared shipments for regional delivery."
click at [389, 531] on button "Save in [GEOGRAPHIC_DATA]" at bounding box center [399, 540] width 197 height 32
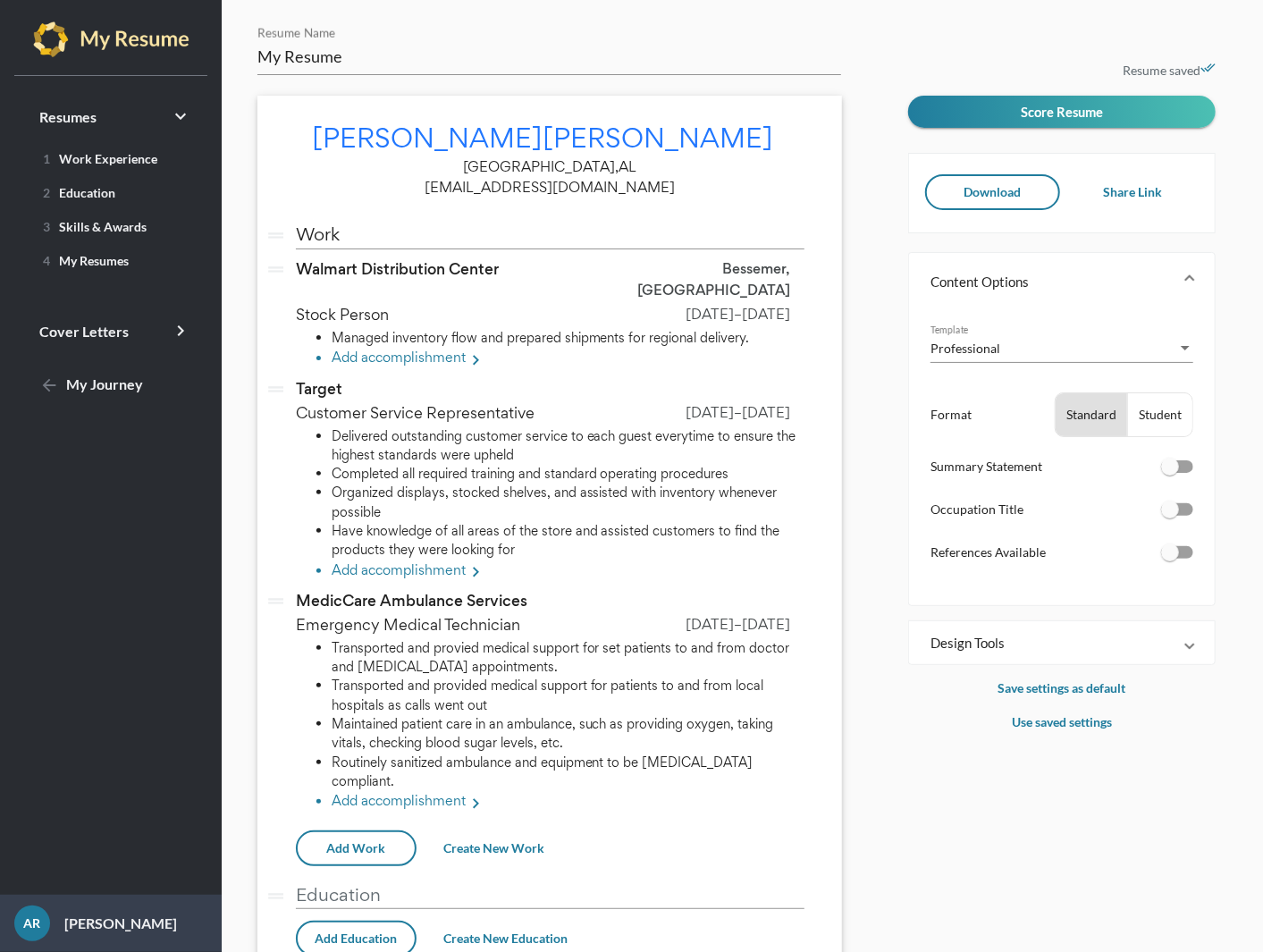
click at [448, 348] on li "Add accomplishment keyboard_arrow_right" at bounding box center [568, 359] width 473 height 24
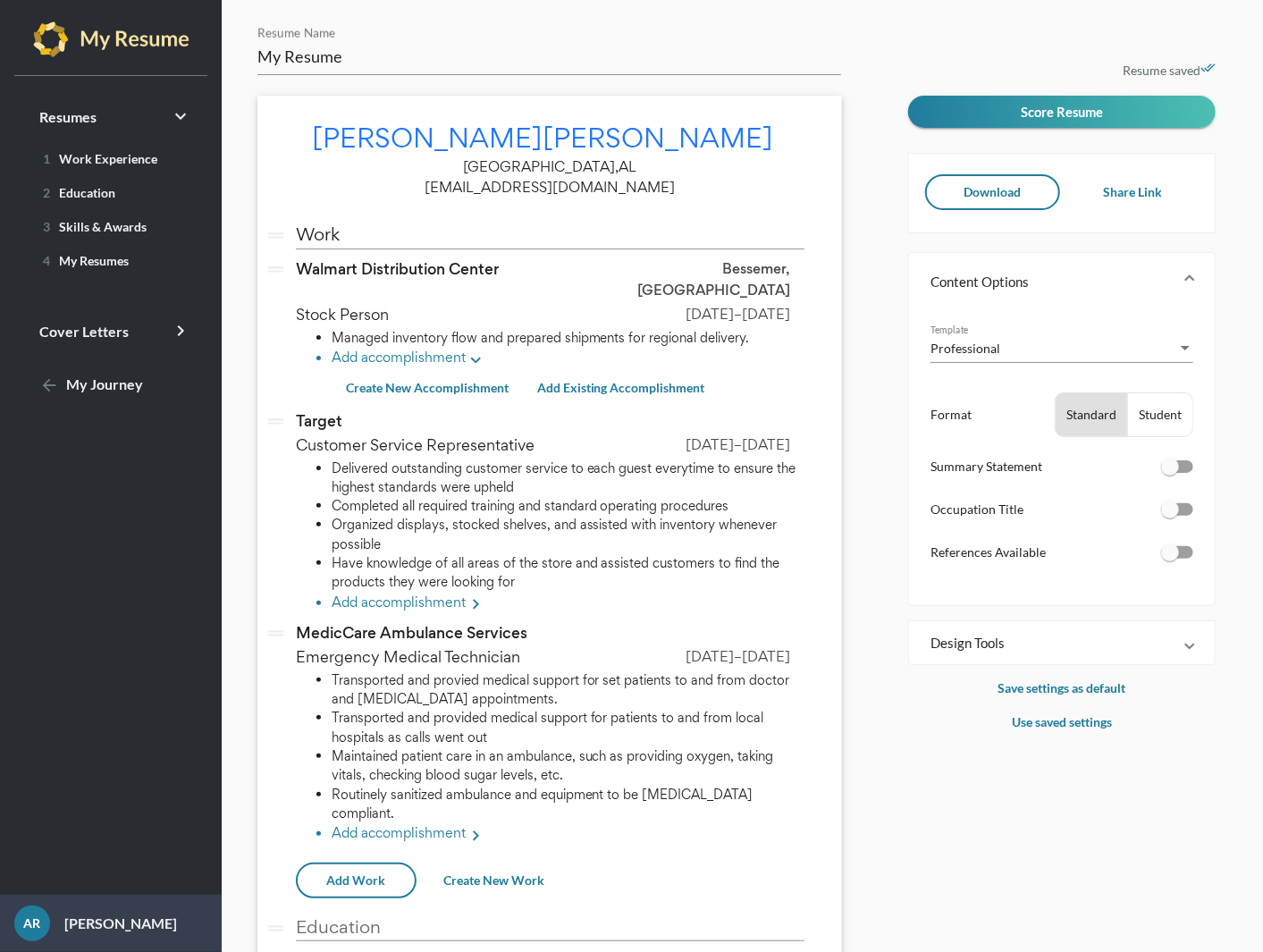
click at [429, 348] on li "Add accomplishment keyboard_arrow_down" at bounding box center [568, 359] width 473 height 24
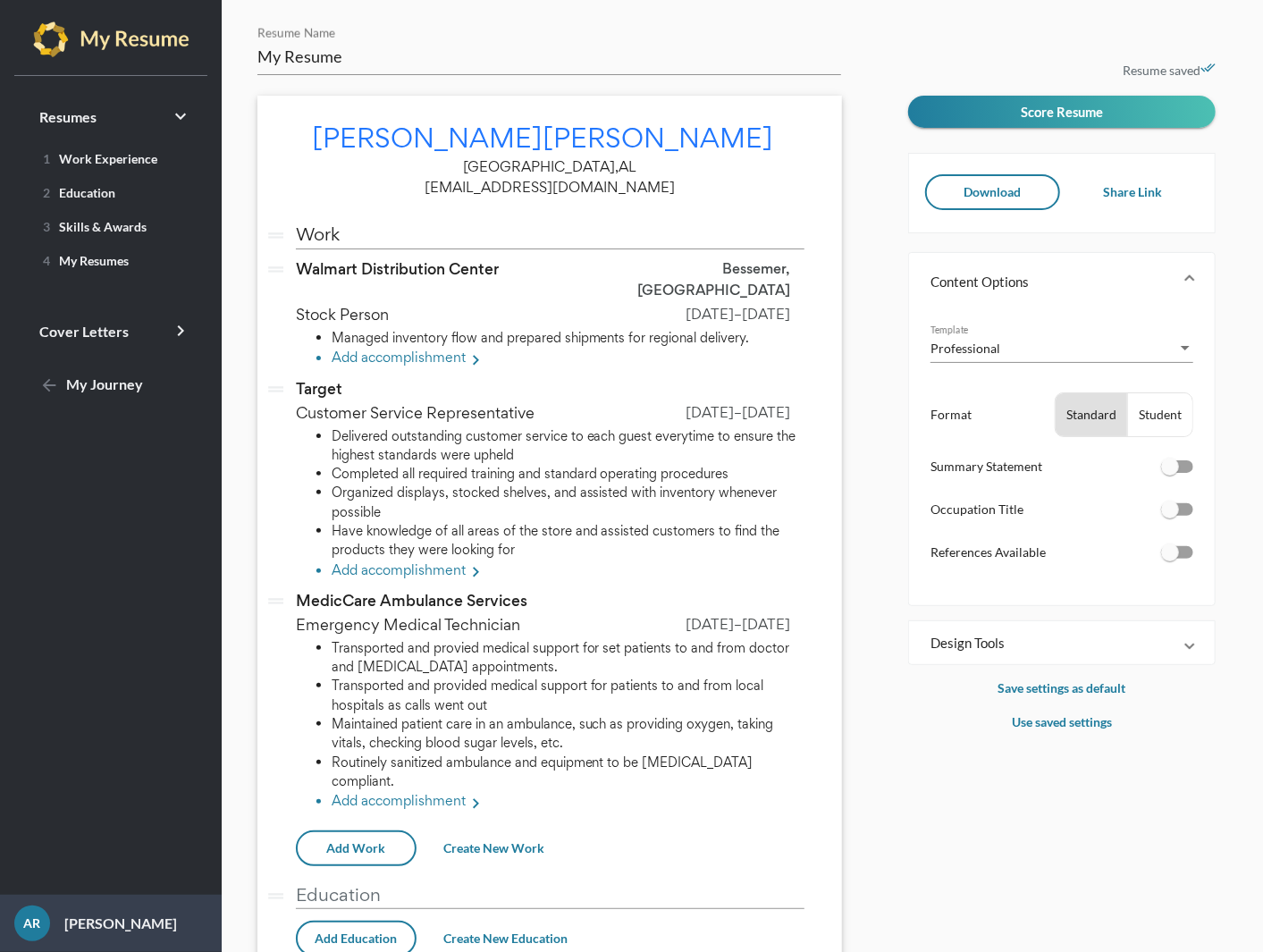
click at [431, 348] on li "Add accomplishment keyboard_arrow_right" at bounding box center [568, 359] width 473 height 24
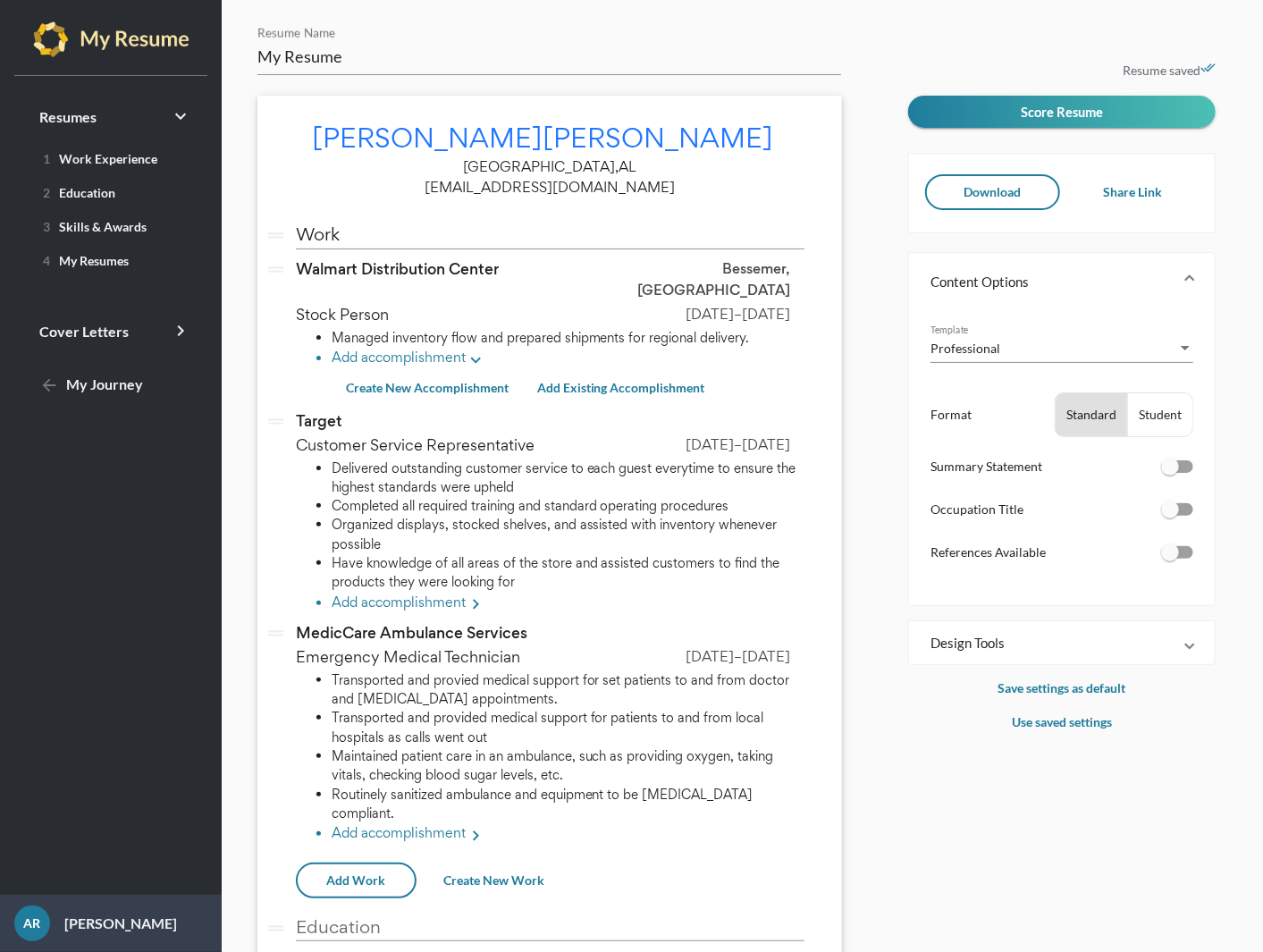
click at [479, 350] on mat-icon "keyboard_arrow_down" at bounding box center [476, 361] width 22 height 22
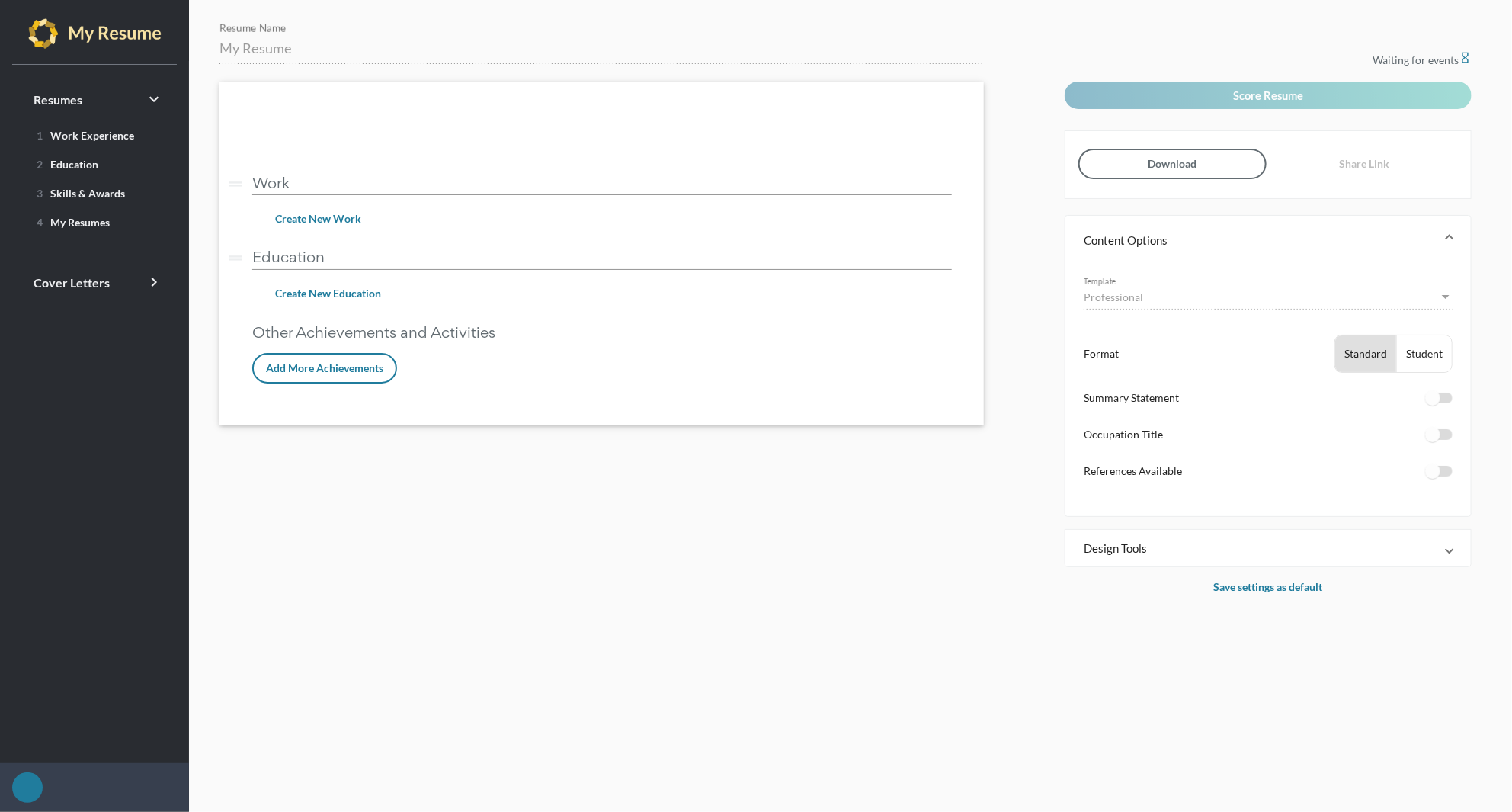
type input "Junior Software Developer - Ana Rodriguez"
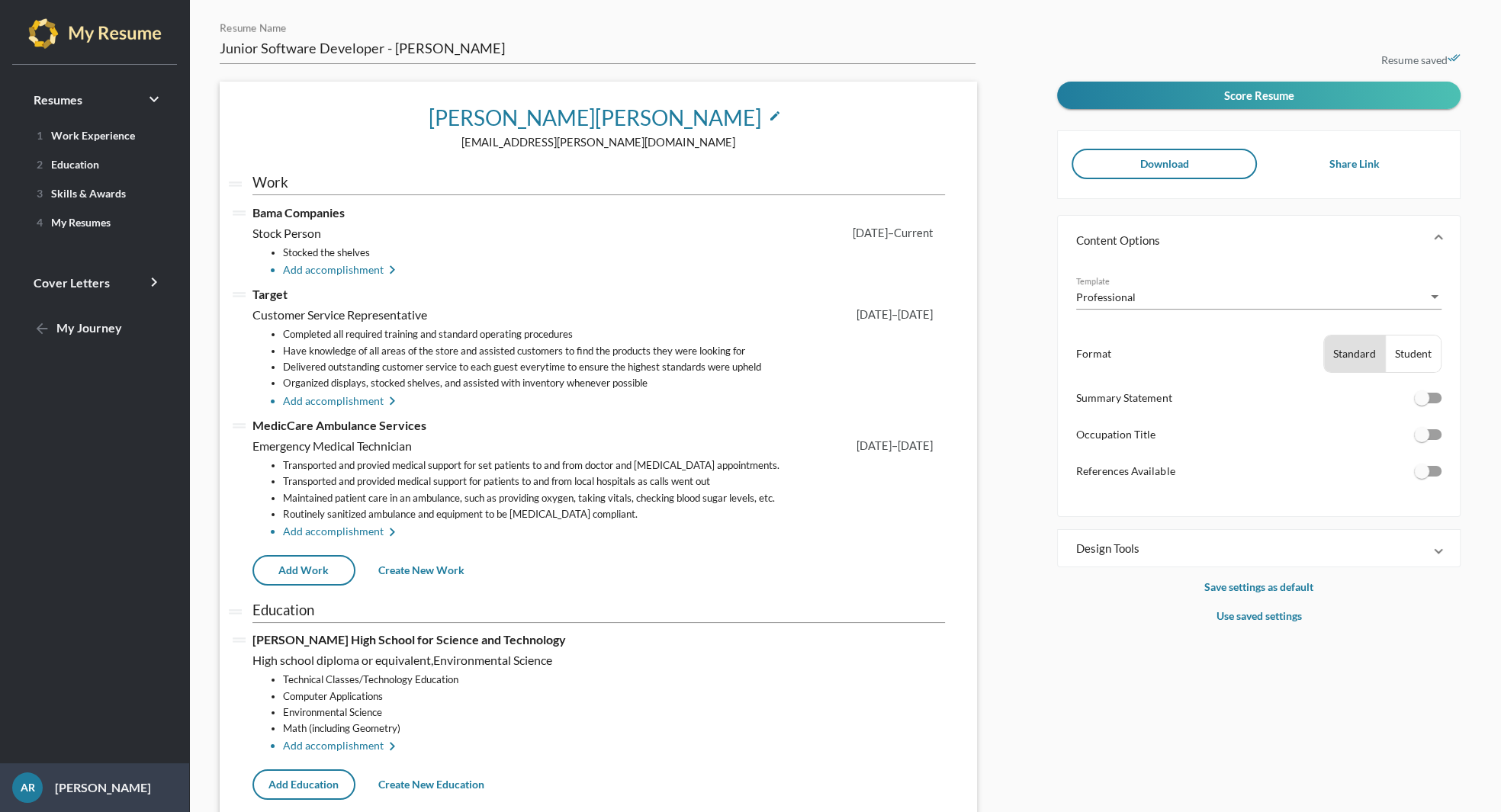
click at [769, 114] on icon "edit" at bounding box center [774, 116] width 13 height 13
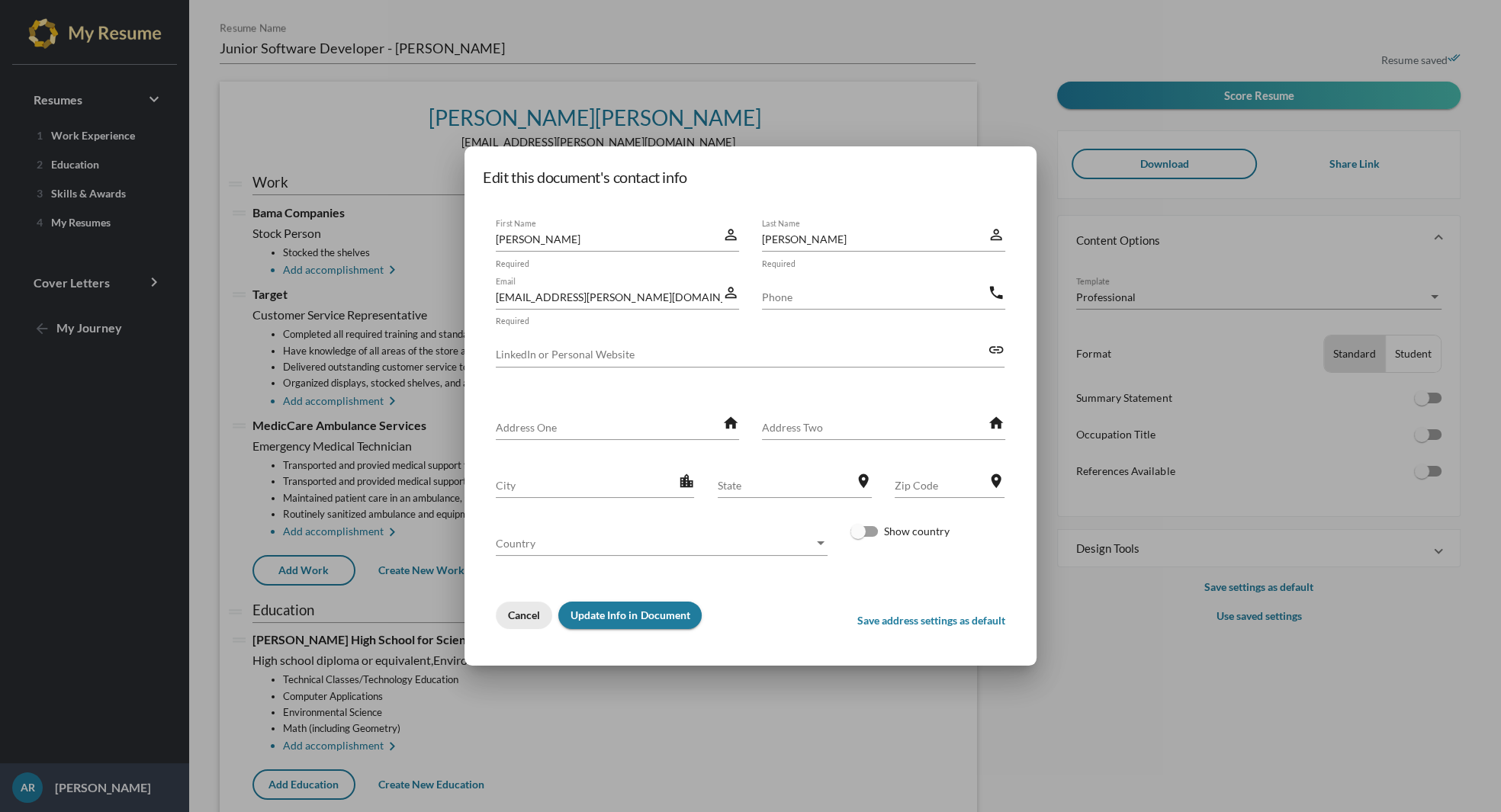
click at [510, 616] on span "Cancel" at bounding box center [524, 614] width 32 height 13
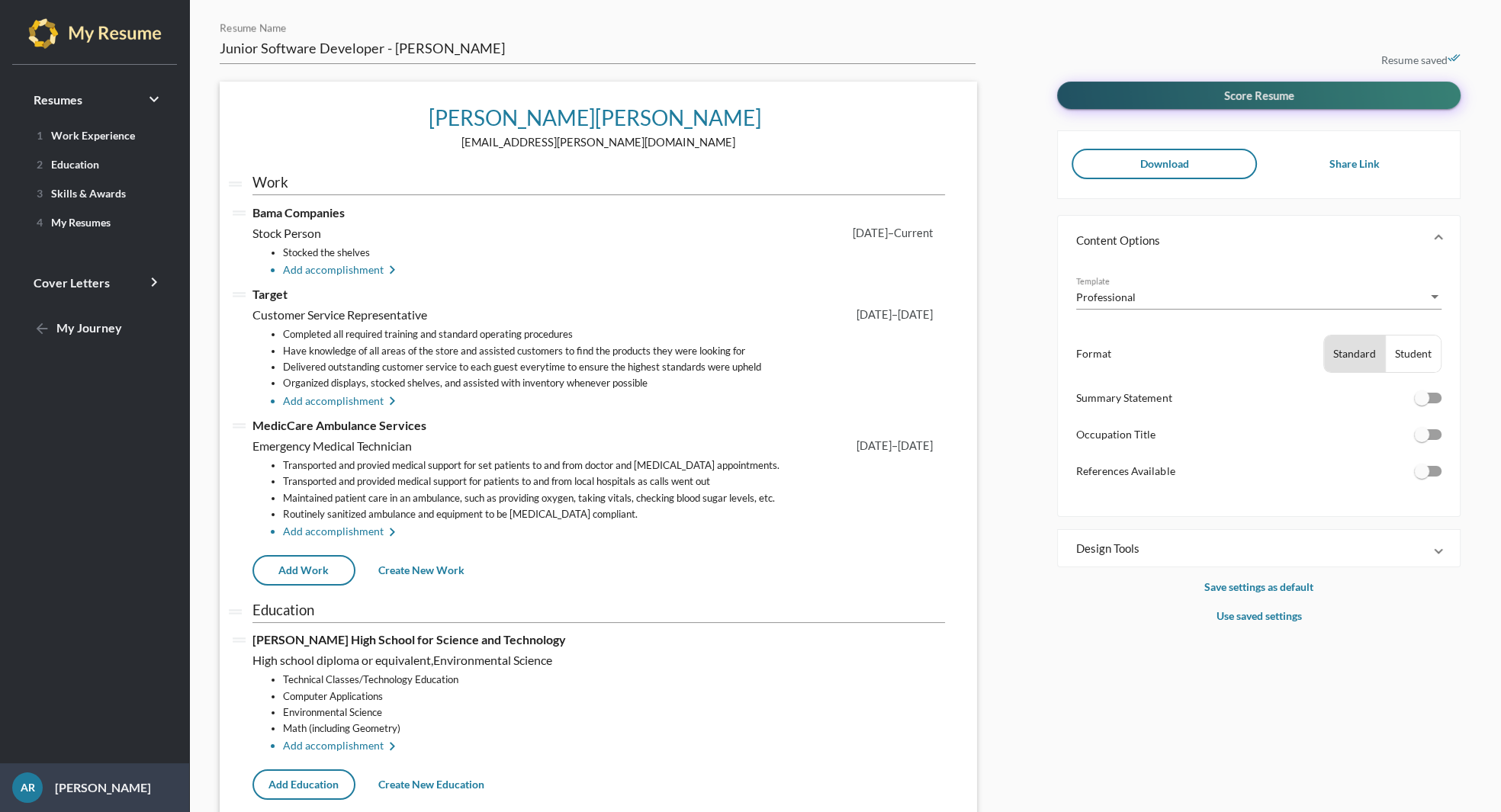
click at [1328, 97] on button "Score Resume" at bounding box center [1258, 95] width 403 height 28
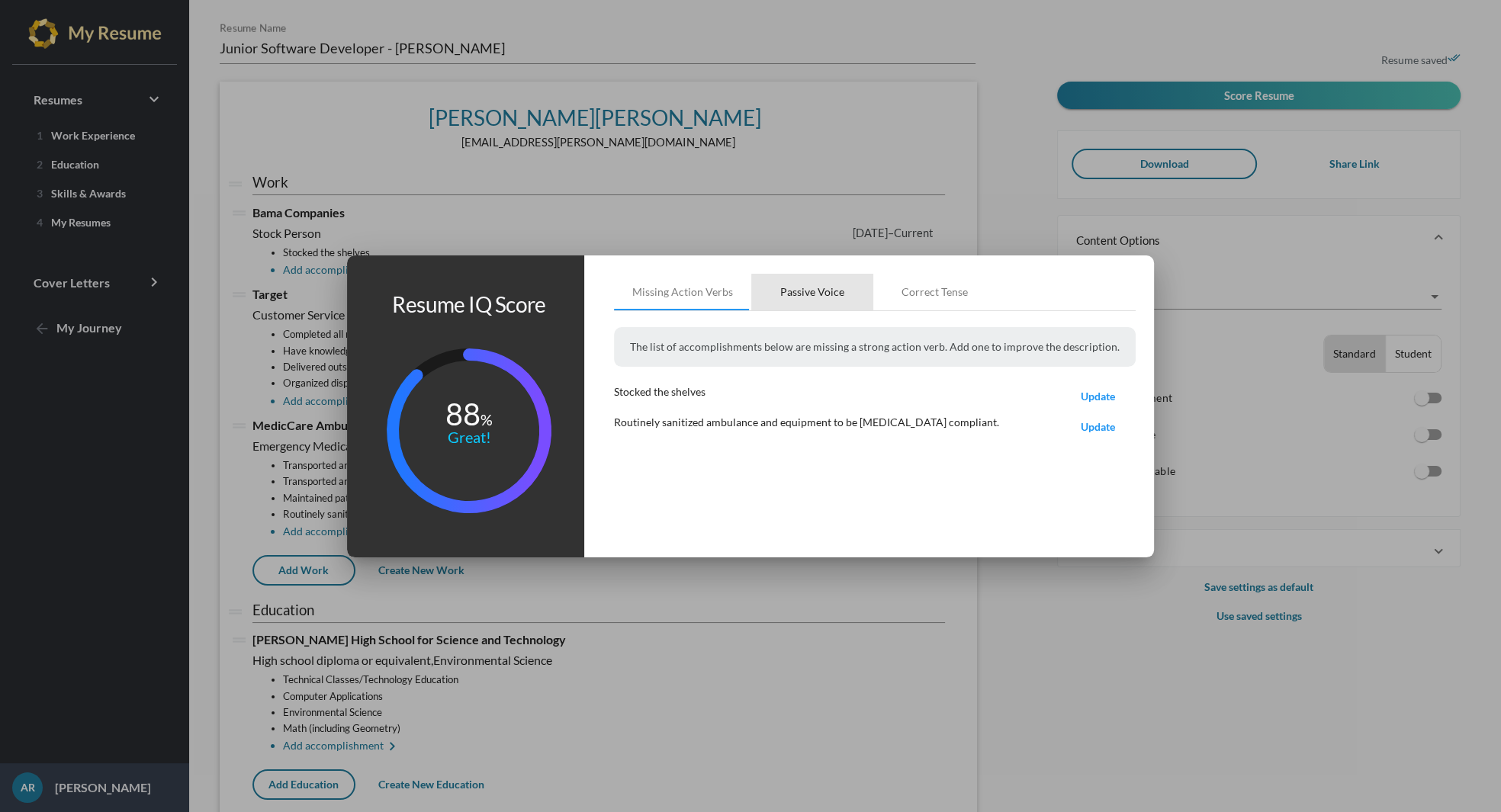
click at [811, 294] on div "Passive Voice" at bounding box center [812, 292] width 64 height 15
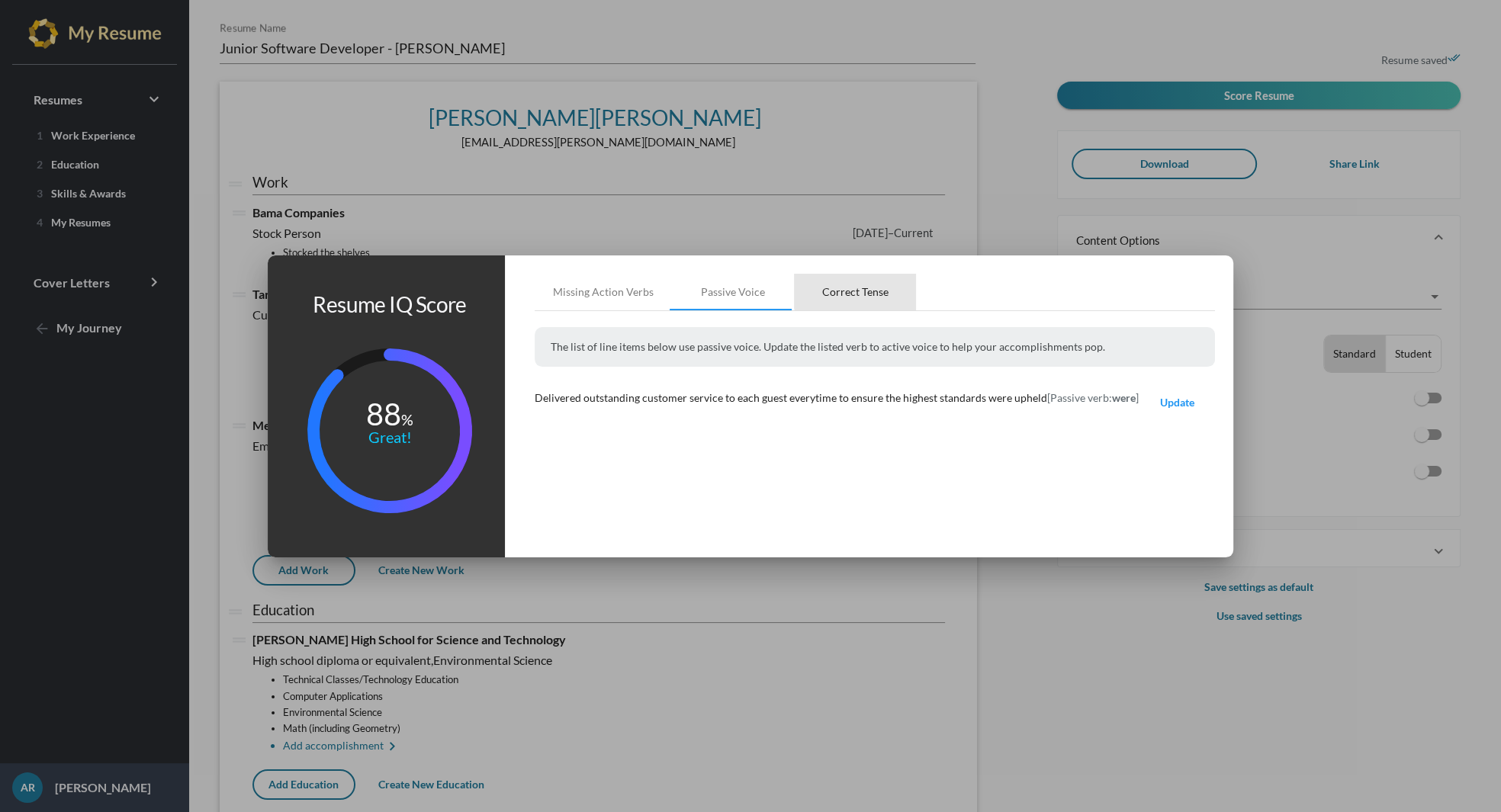
click at [868, 287] on div "Correct Tense" at bounding box center [855, 292] width 66 height 15
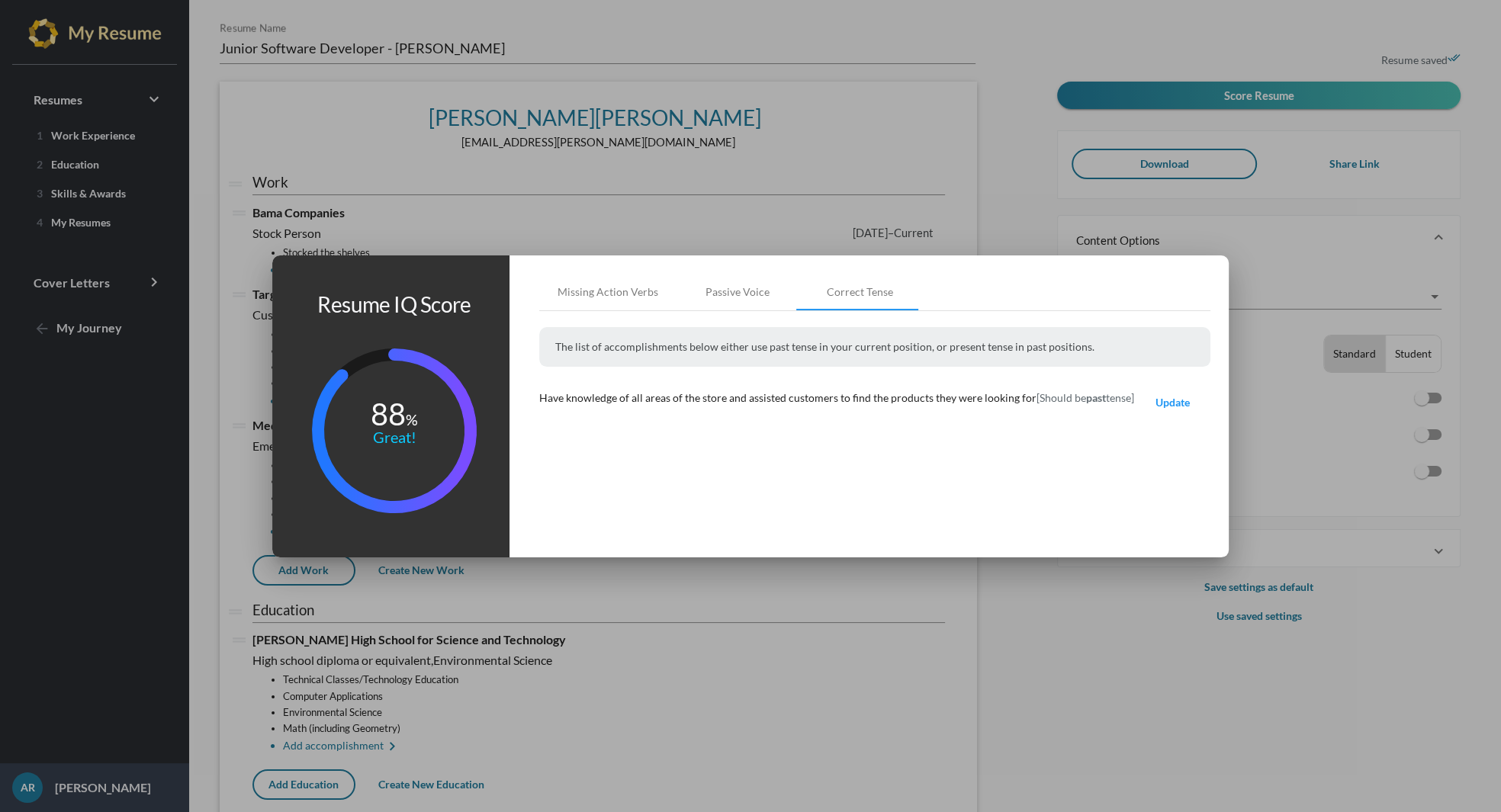
click at [977, 207] on div at bounding box center [750, 406] width 1501 height 812
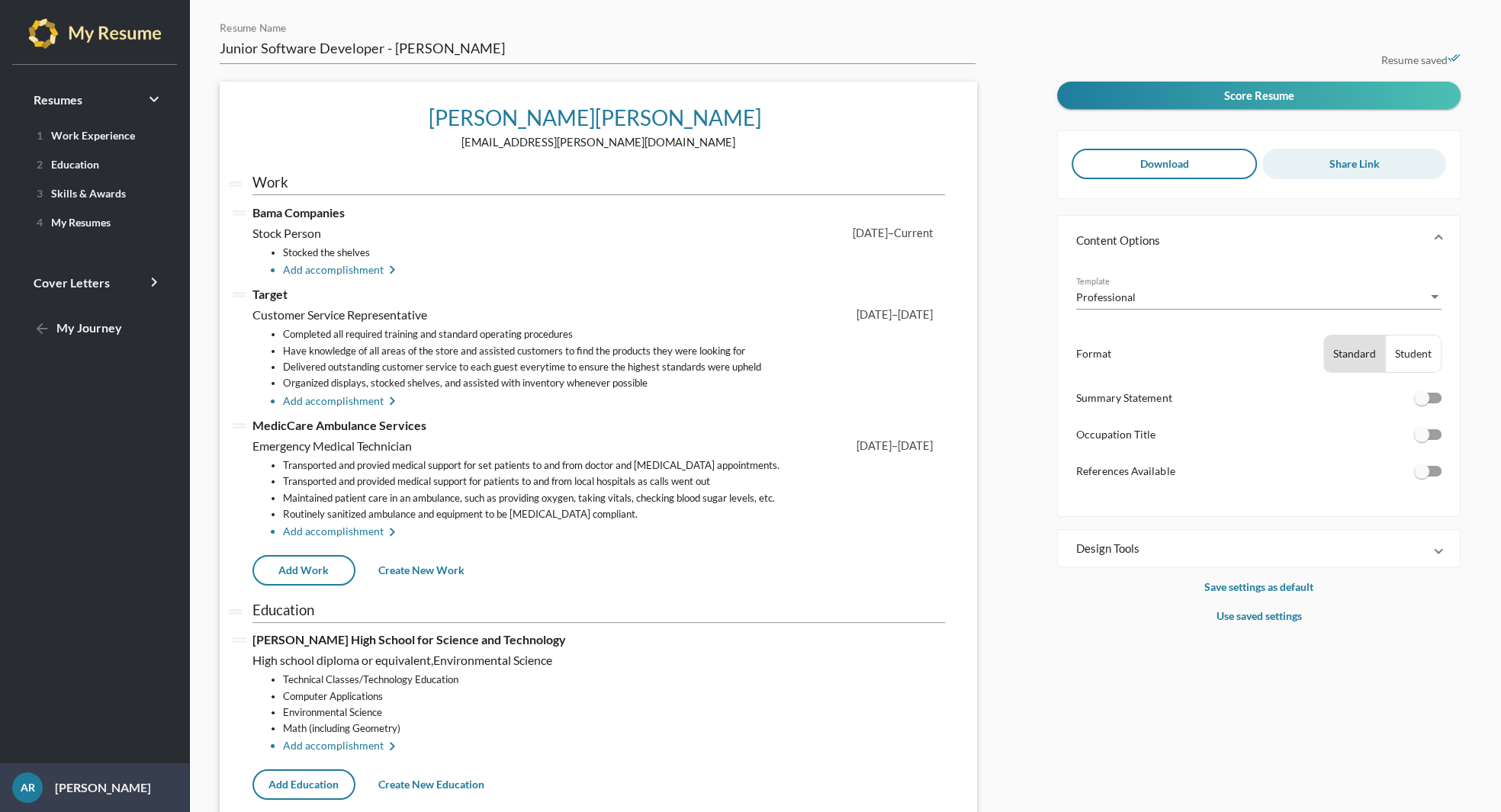
click at [1372, 166] on span "Share Link" at bounding box center [1354, 163] width 50 height 13
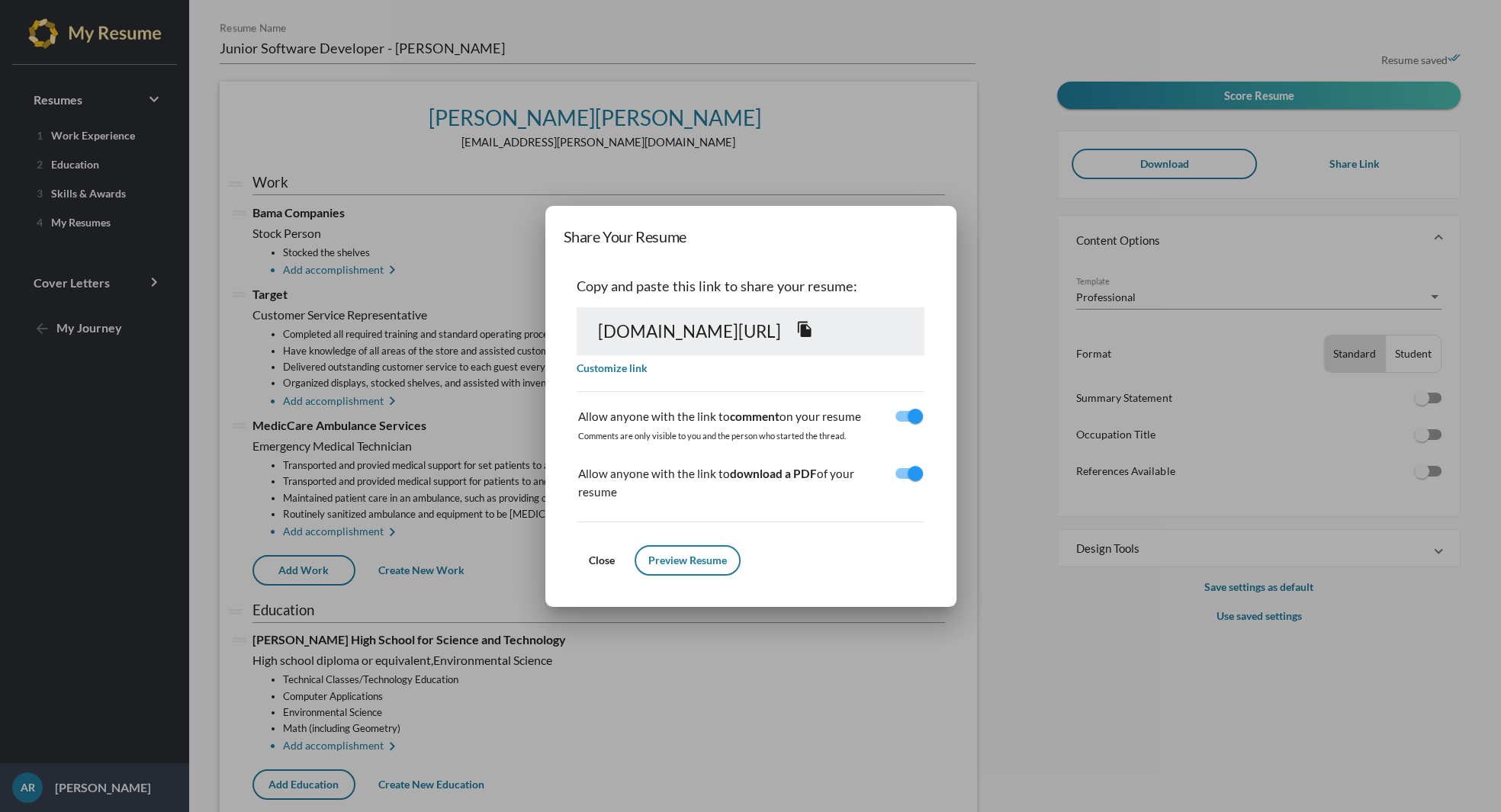
click at [589, 553] on span "Close" at bounding box center [601, 559] width 26 height 13
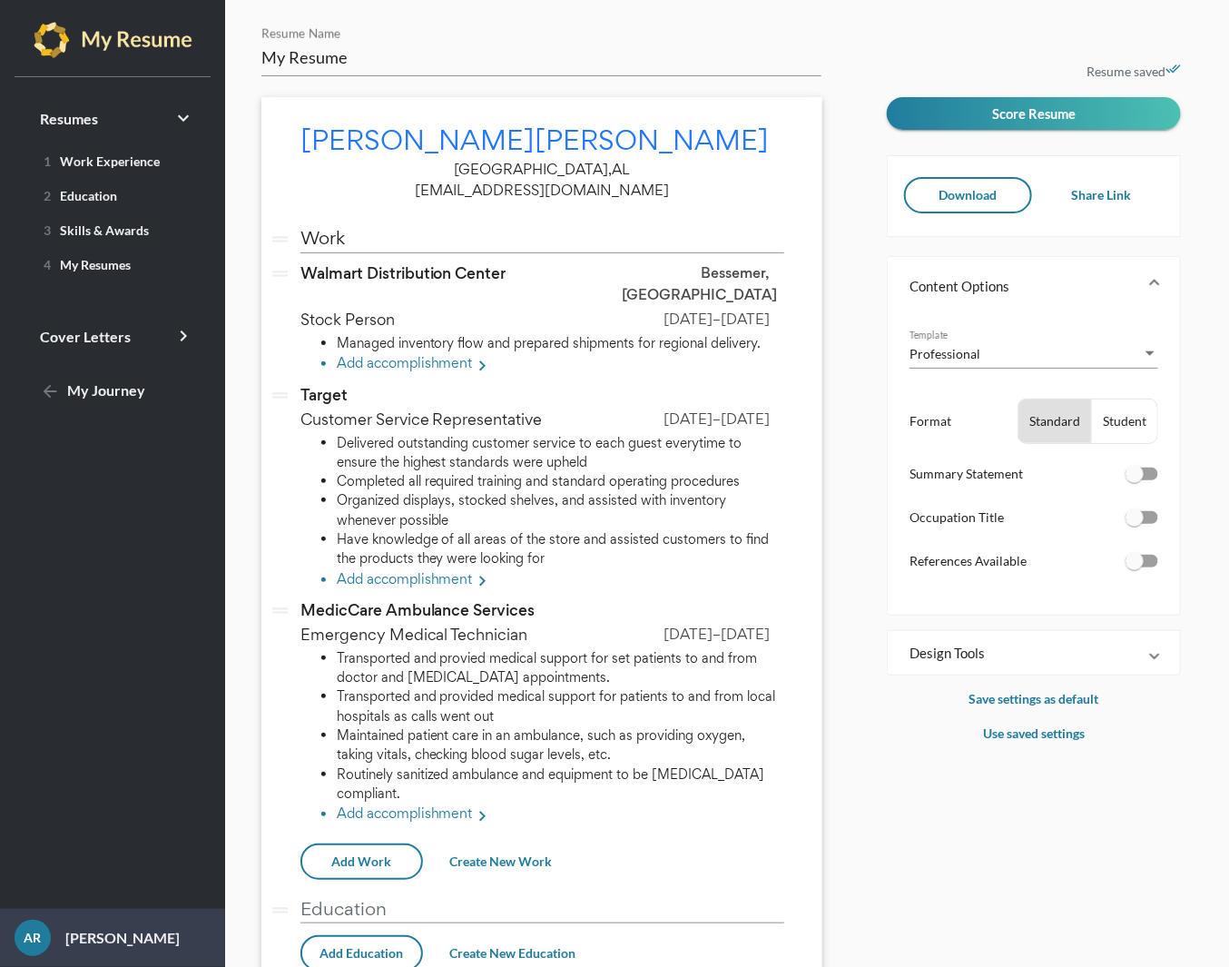
click at [409, 353] on li "Add accomplishment keyboard_arrow_right" at bounding box center [561, 365] width 448 height 24
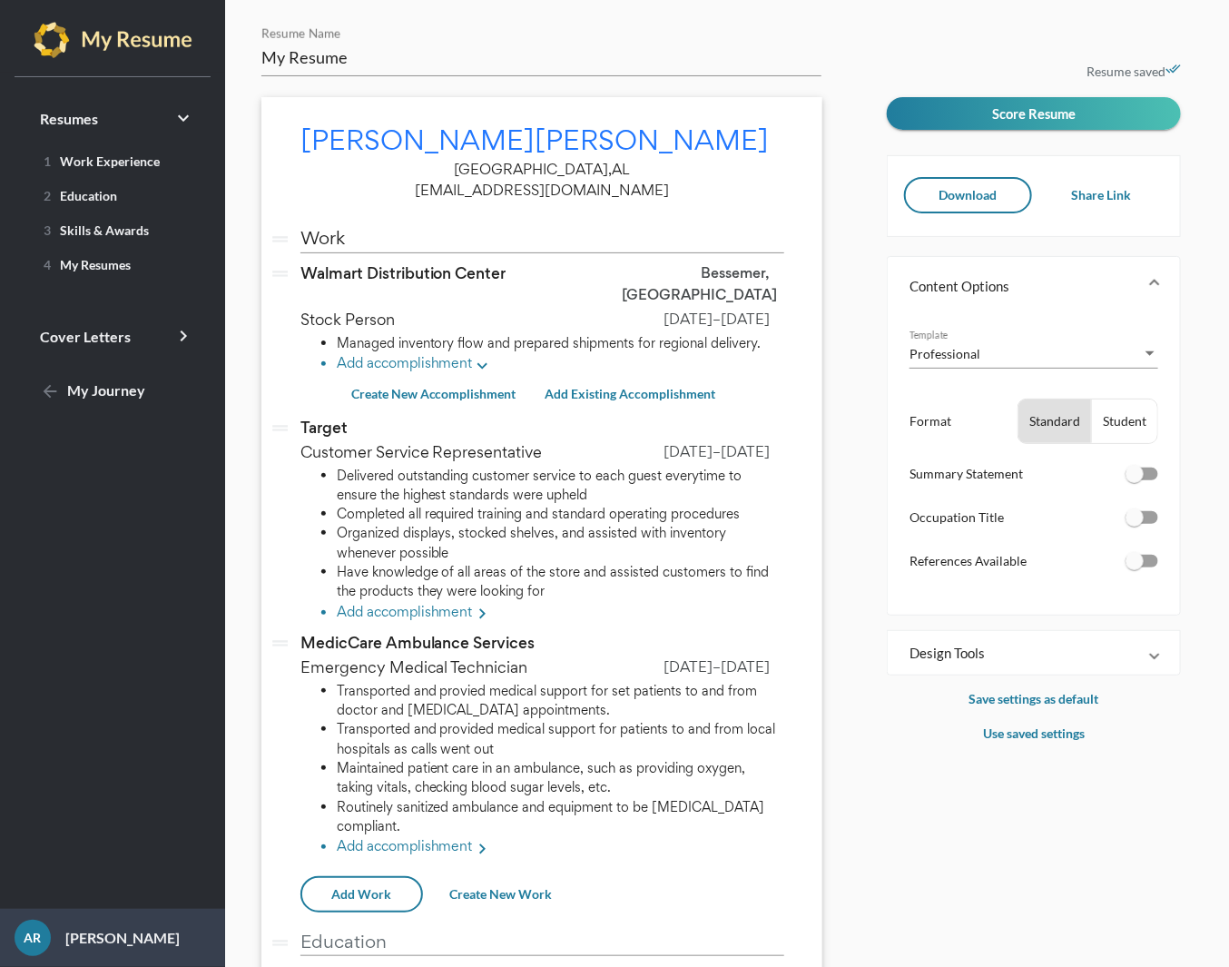
click at [423, 353] on li "Add accomplishment keyboard_arrow_down" at bounding box center [561, 365] width 448 height 24
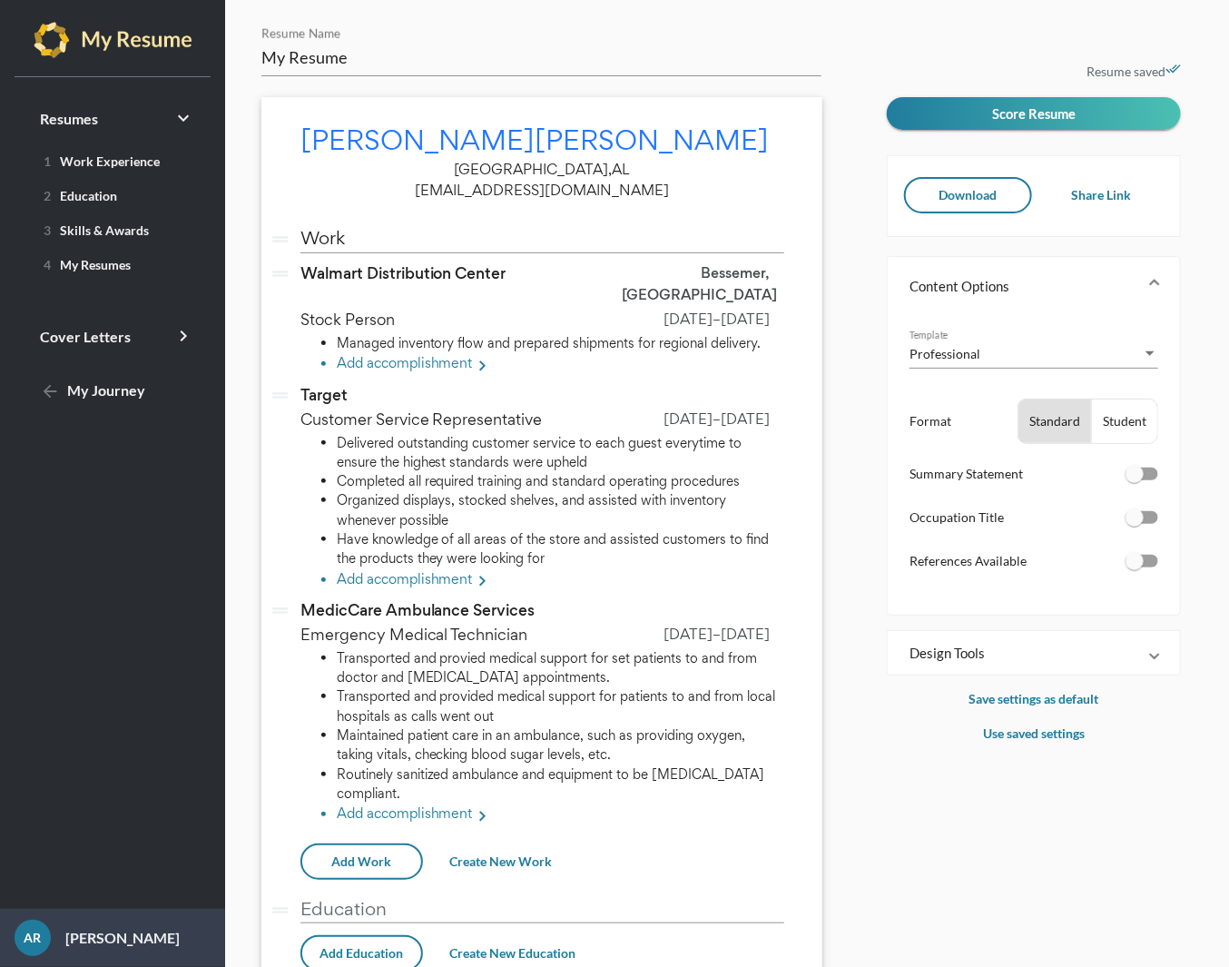
click at [423, 353] on li "Add accomplishment keyboard_arrow_right" at bounding box center [561, 365] width 448 height 24
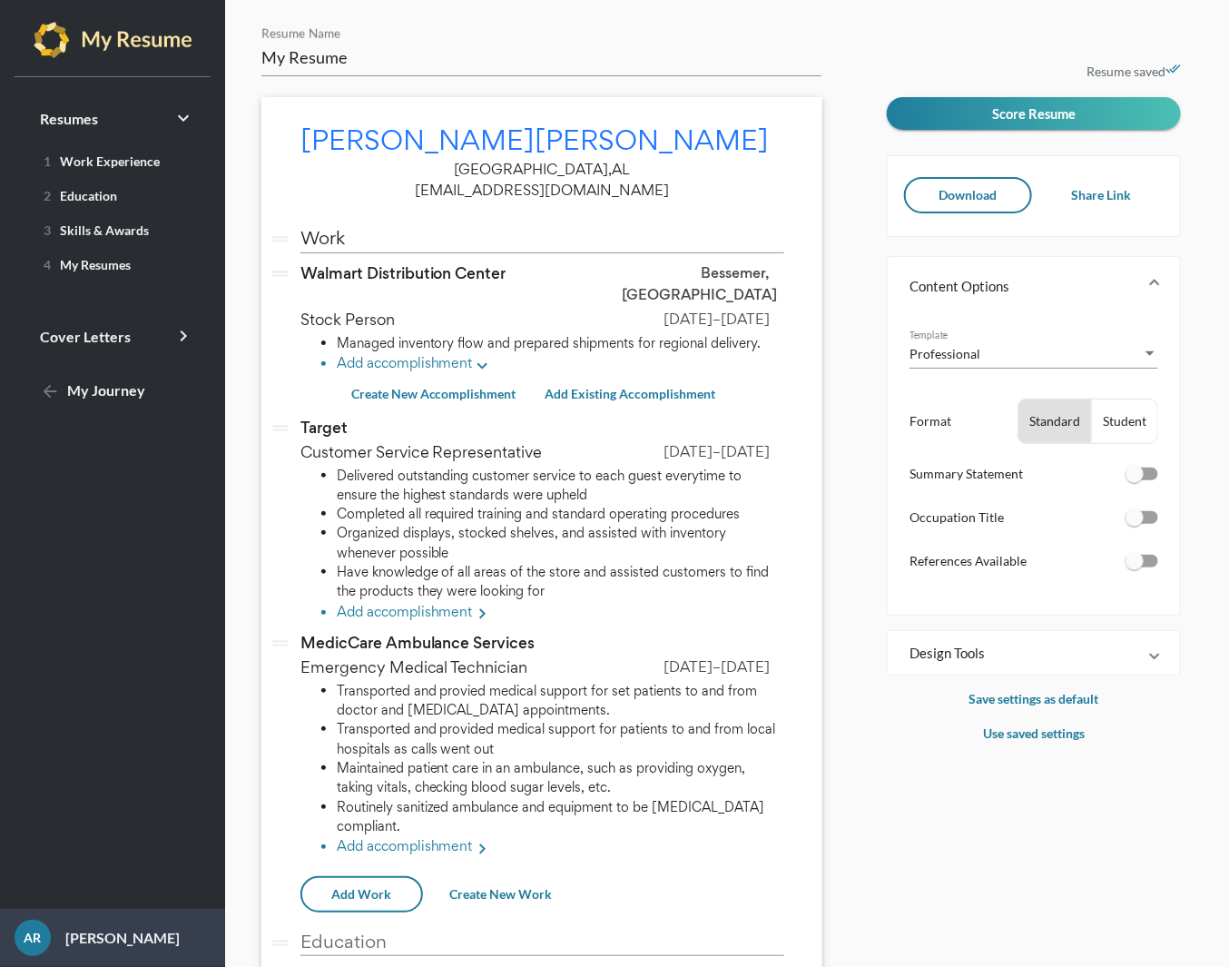
click at [423, 386] on span "Create New Accomplishment" at bounding box center [433, 393] width 165 height 15
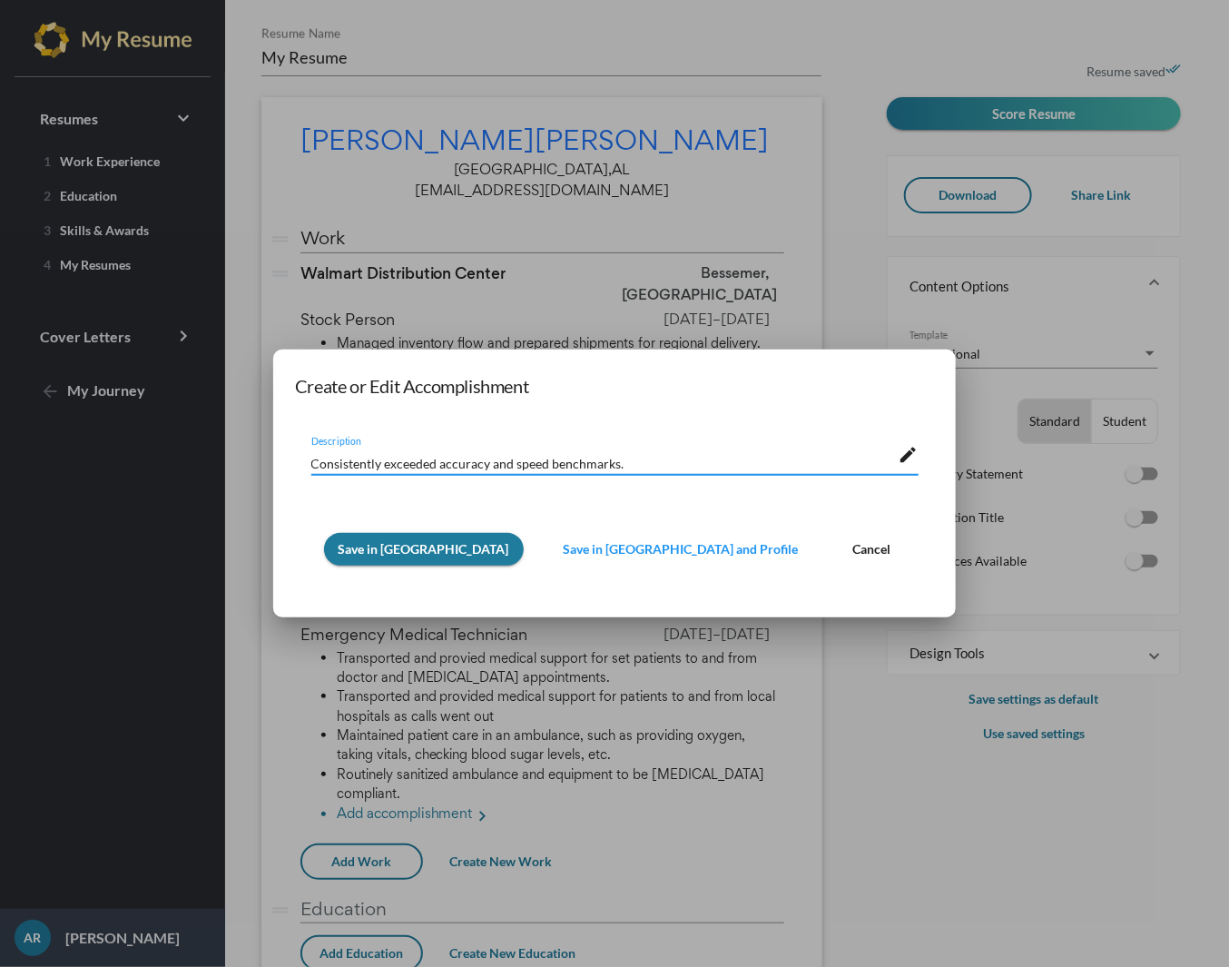
type textarea "Consistently exceeded accuracy and speed benchmarks."
click at [356, 549] on span "Save in Resume" at bounding box center [424, 548] width 171 height 15
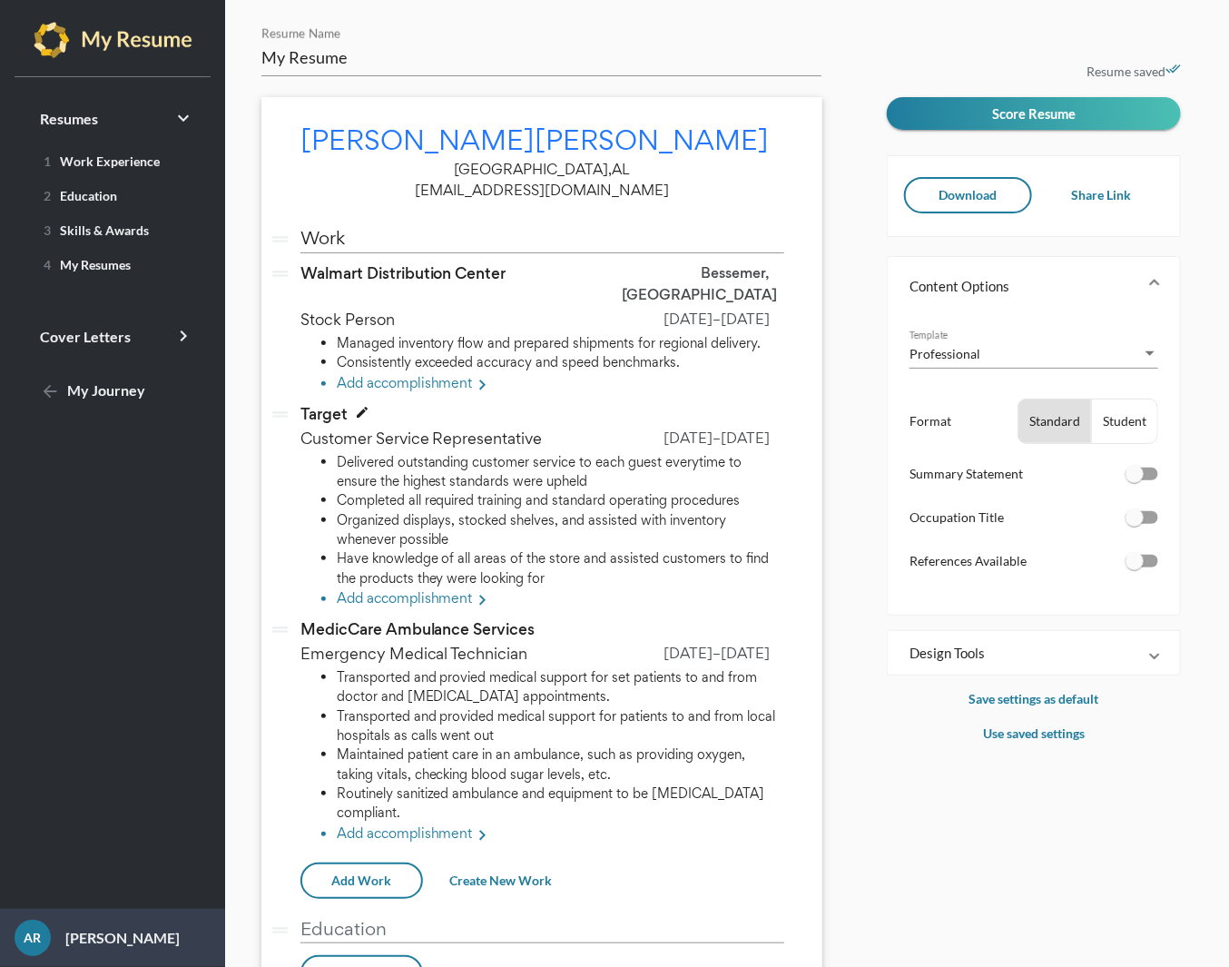
click at [320, 403] on span "Target" at bounding box center [323, 414] width 47 height 22
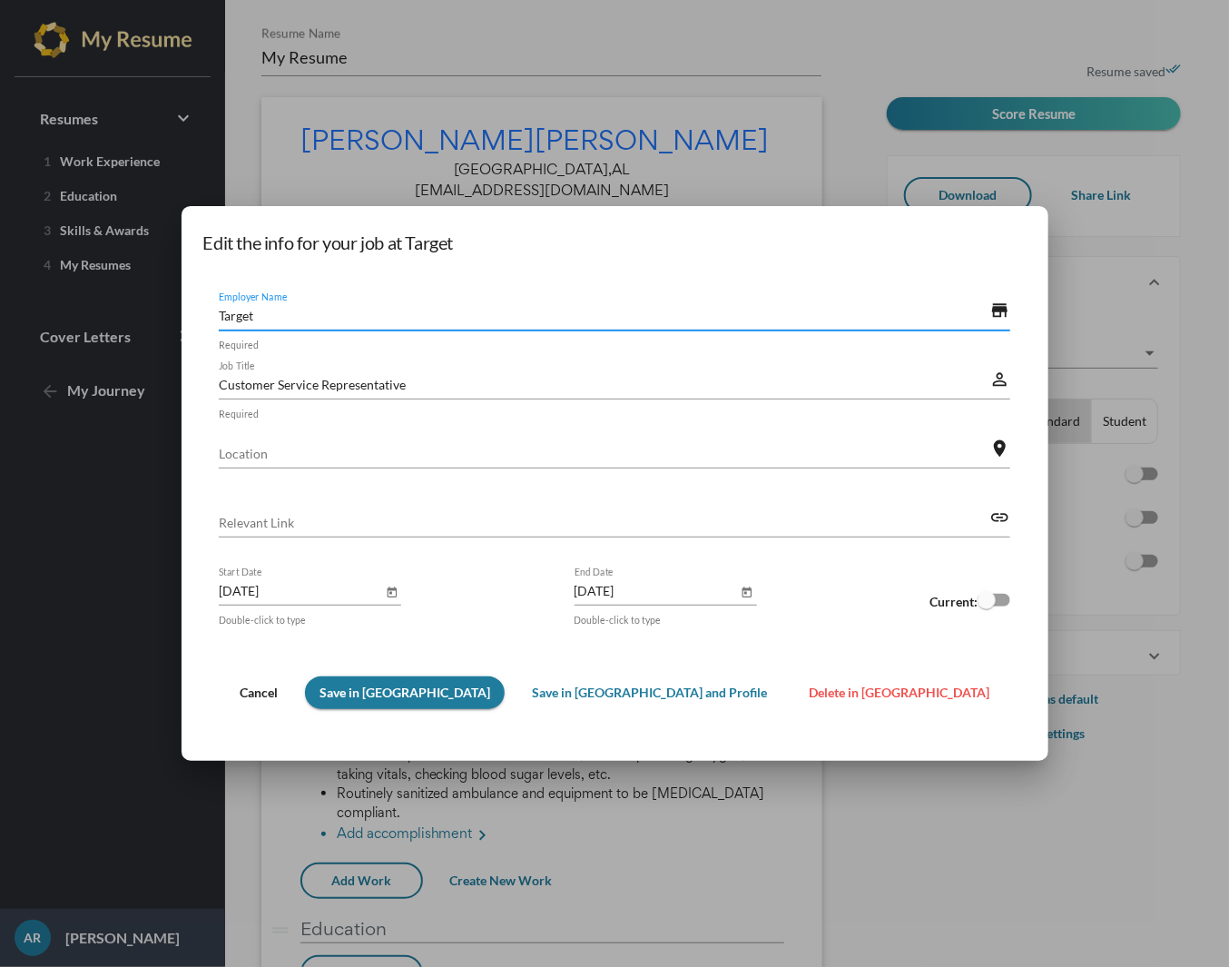
drag, startPoint x: 379, startPoint y: 308, endPoint x: 297, endPoint y: 290, distance: 84.6
click at [297, 290] on mat-dialog-container "Edit the info for your job at Target Target Employer Name store Required Custom…" at bounding box center [615, 484] width 867 height 556
paste input "Mercedes-Benz U.S. International"
type input "Mercedes-Benz U.S. International"
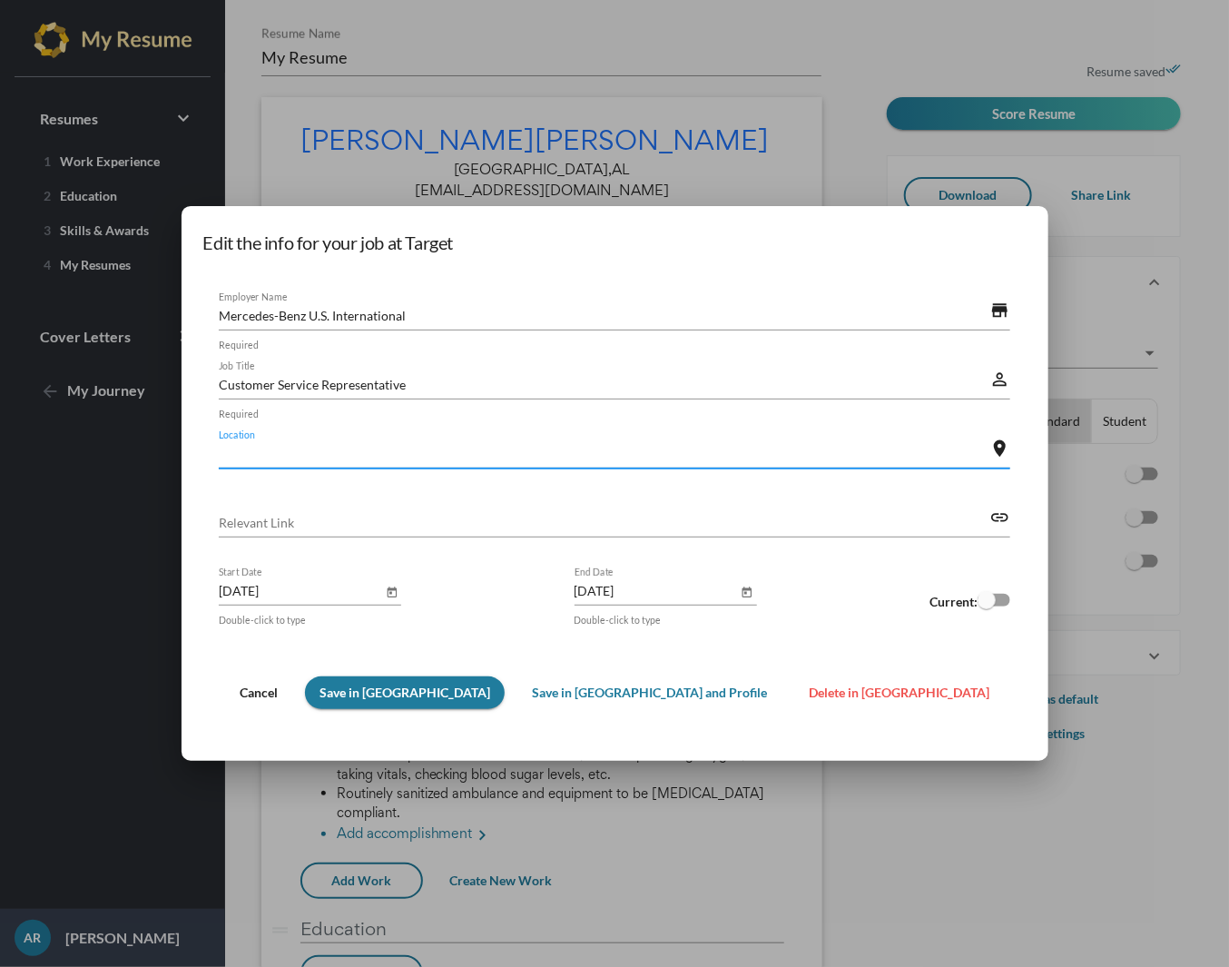
click at [434, 451] on input "Location" at bounding box center [605, 453] width 772 height 19
paste input "Vance, AL"
type input "Vance, AL"
click at [382, 591] on input "[DATE]" at bounding box center [300, 590] width 163 height 19
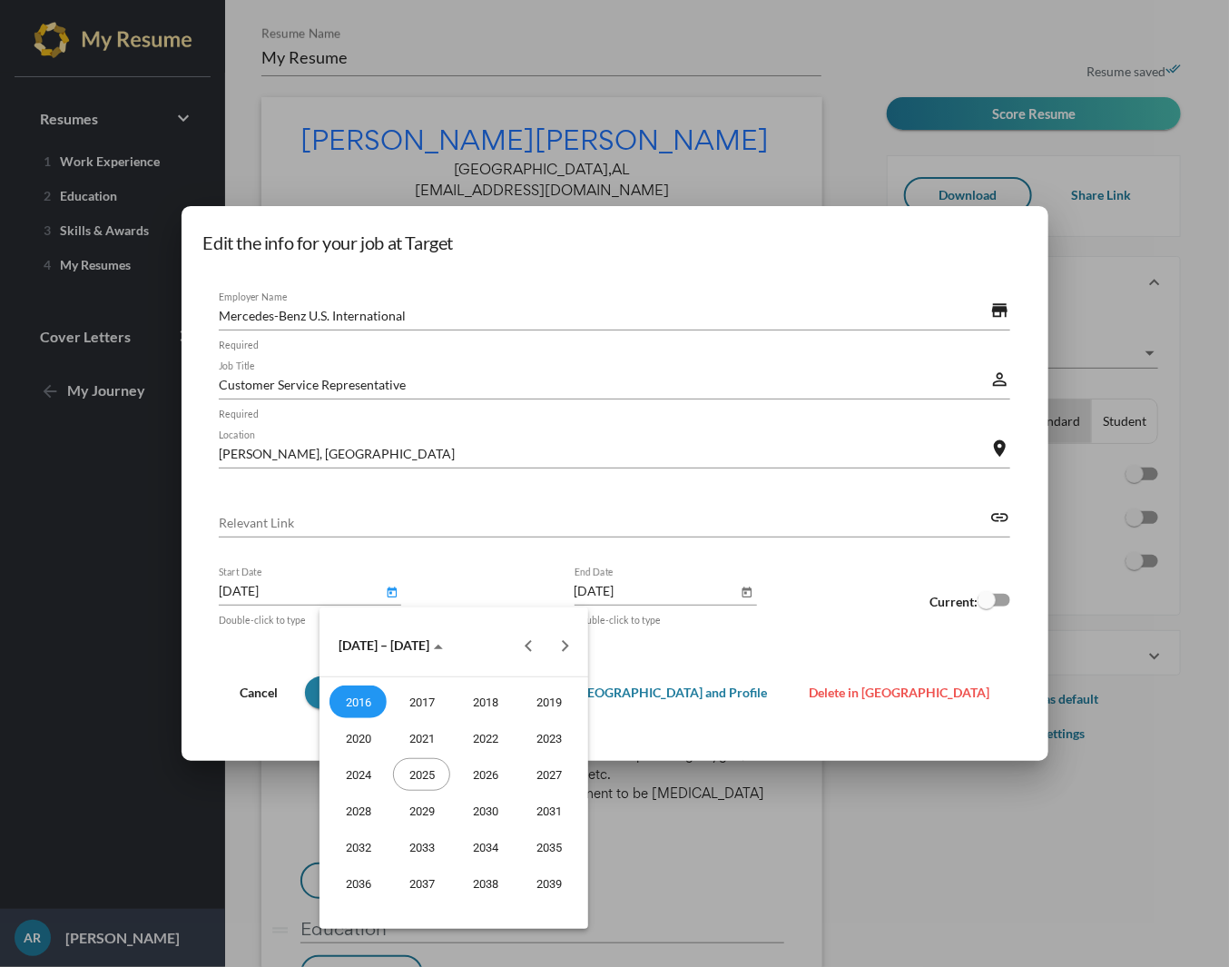
click at [901, 603] on div at bounding box center [614, 483] width 1229 height 967
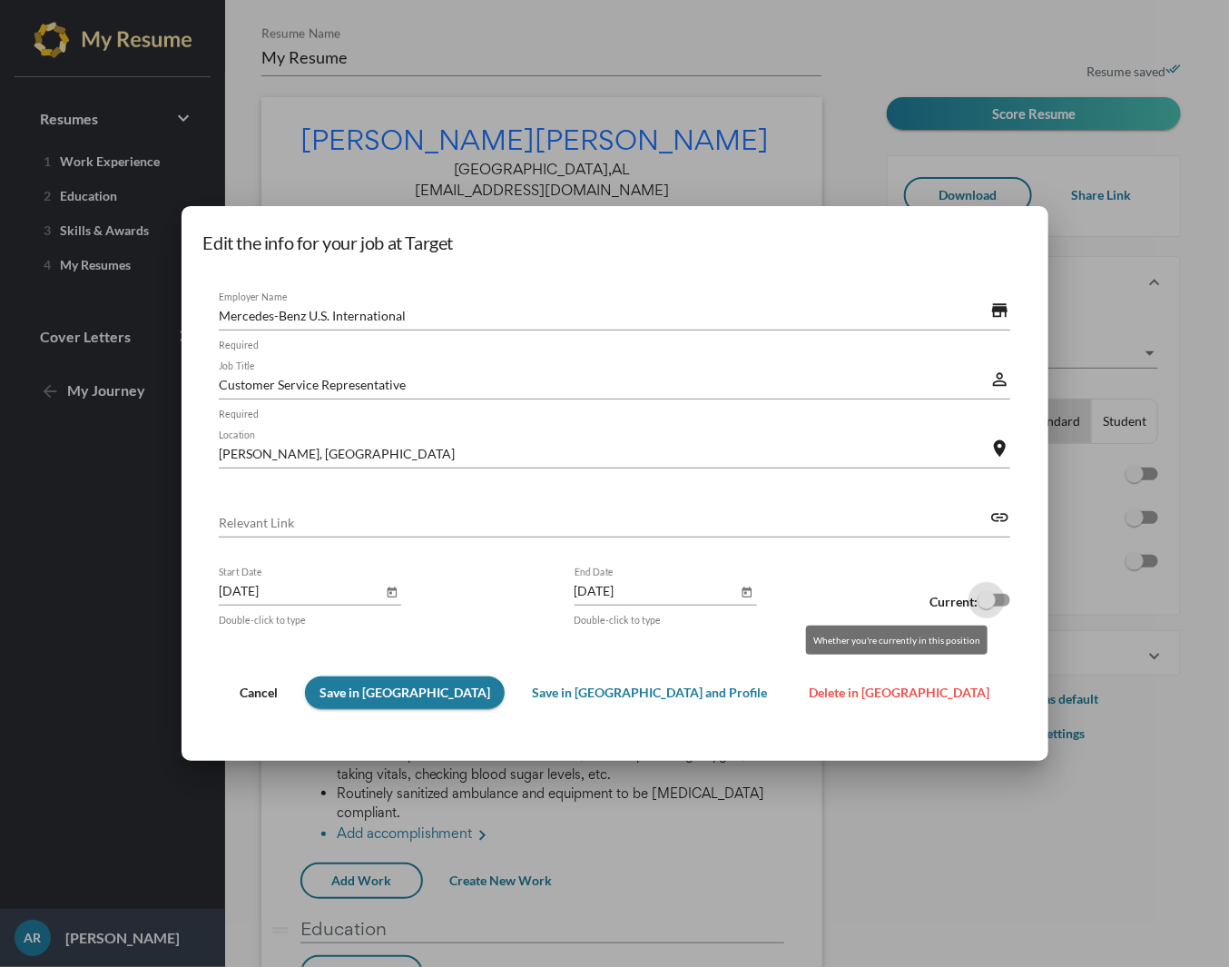
click at [978, 601] on div at bounding box center [994, 600] width 33 height 13
click at [986, 606] on input "checkbox" at bounding box center [986, 606] width 1 height 1
checkbox input "true"
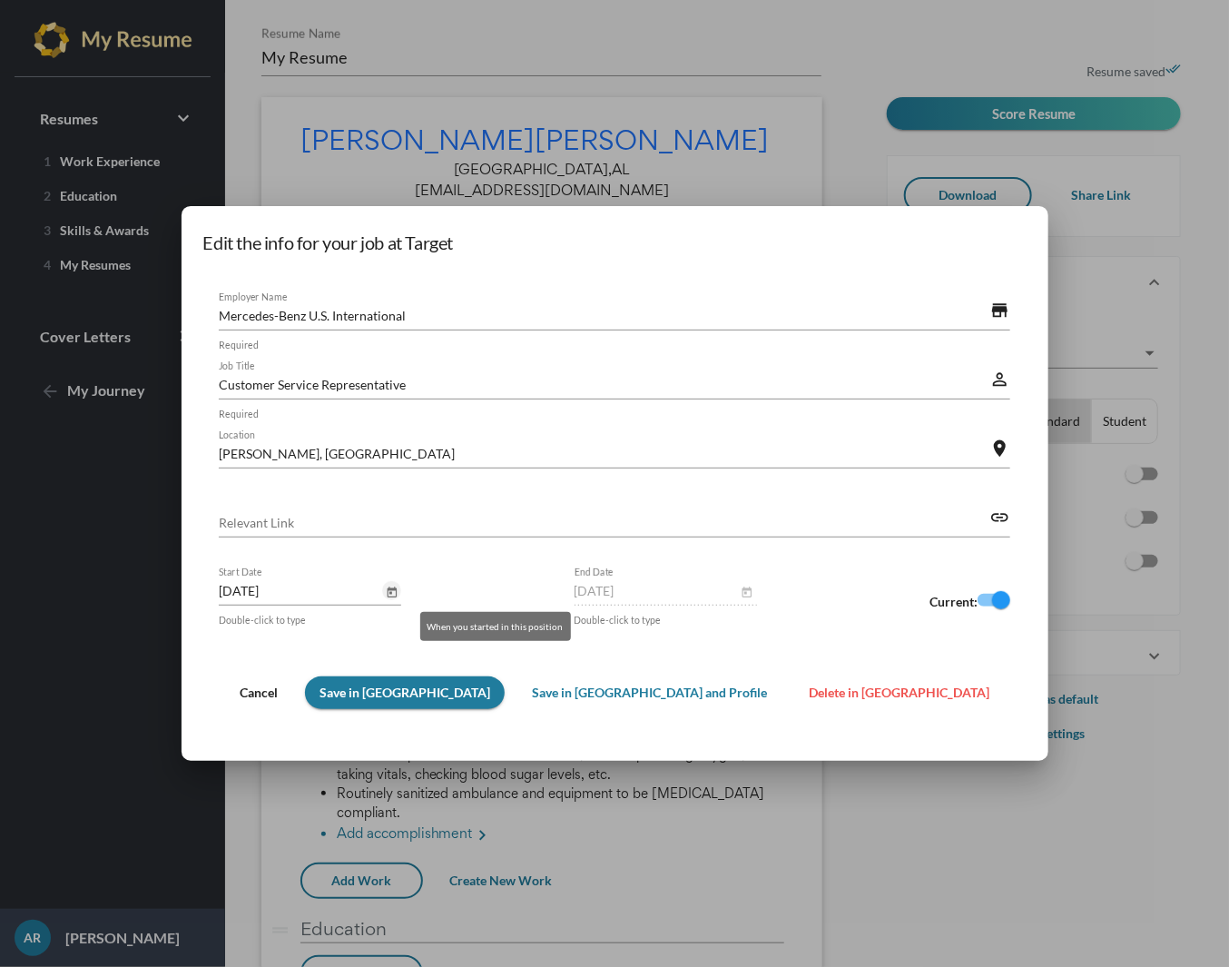
click at [399, 594] on icon "Open calendar" at bounding box center [392, 593] width 13 height 22
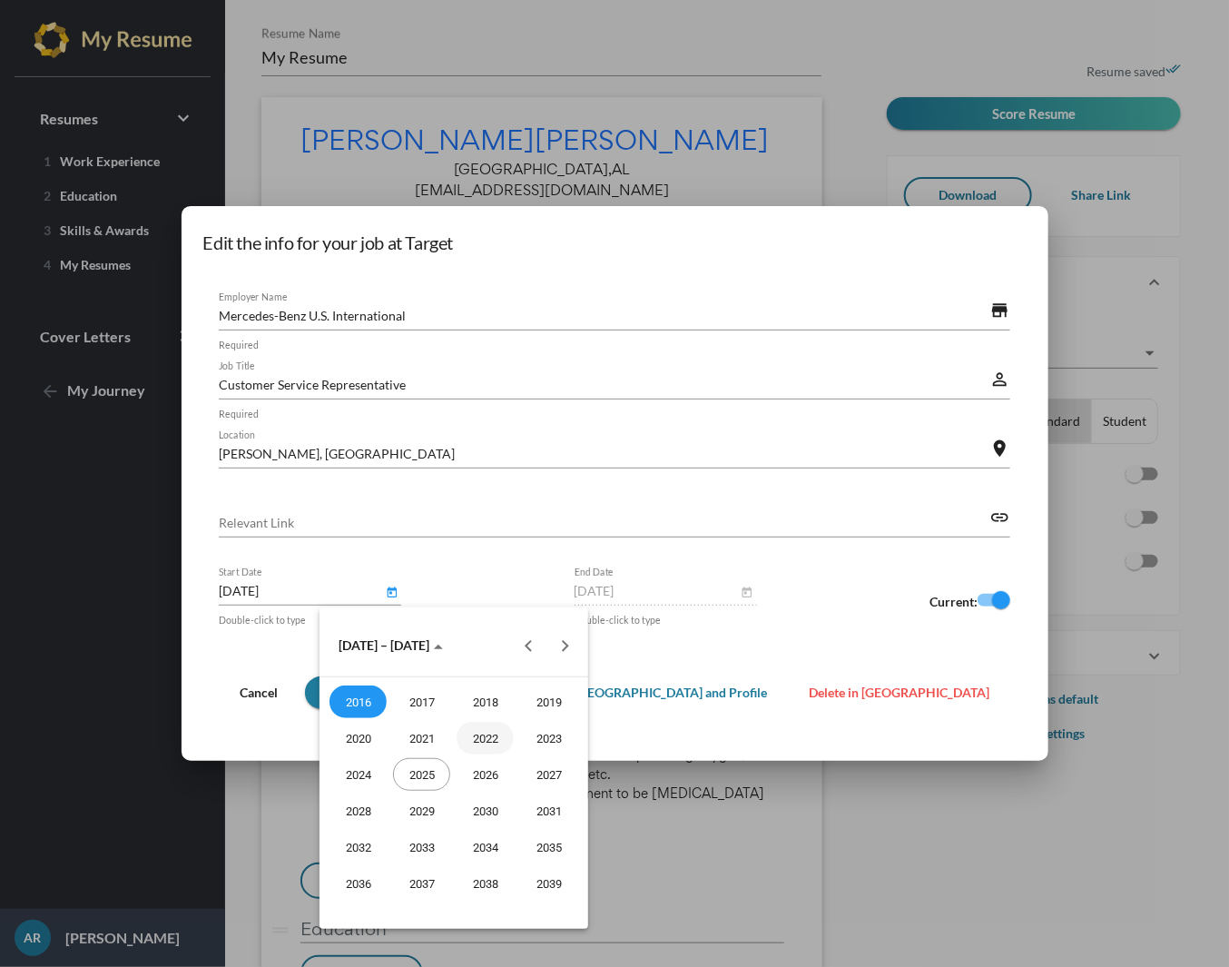
click at [476, 738] on div "2022" at bounding box center [485, 738] width 57 height 33
type input "Sep 2022"
click at [745, 661] on div at bounding box center [614, 483] width 1229 height 967
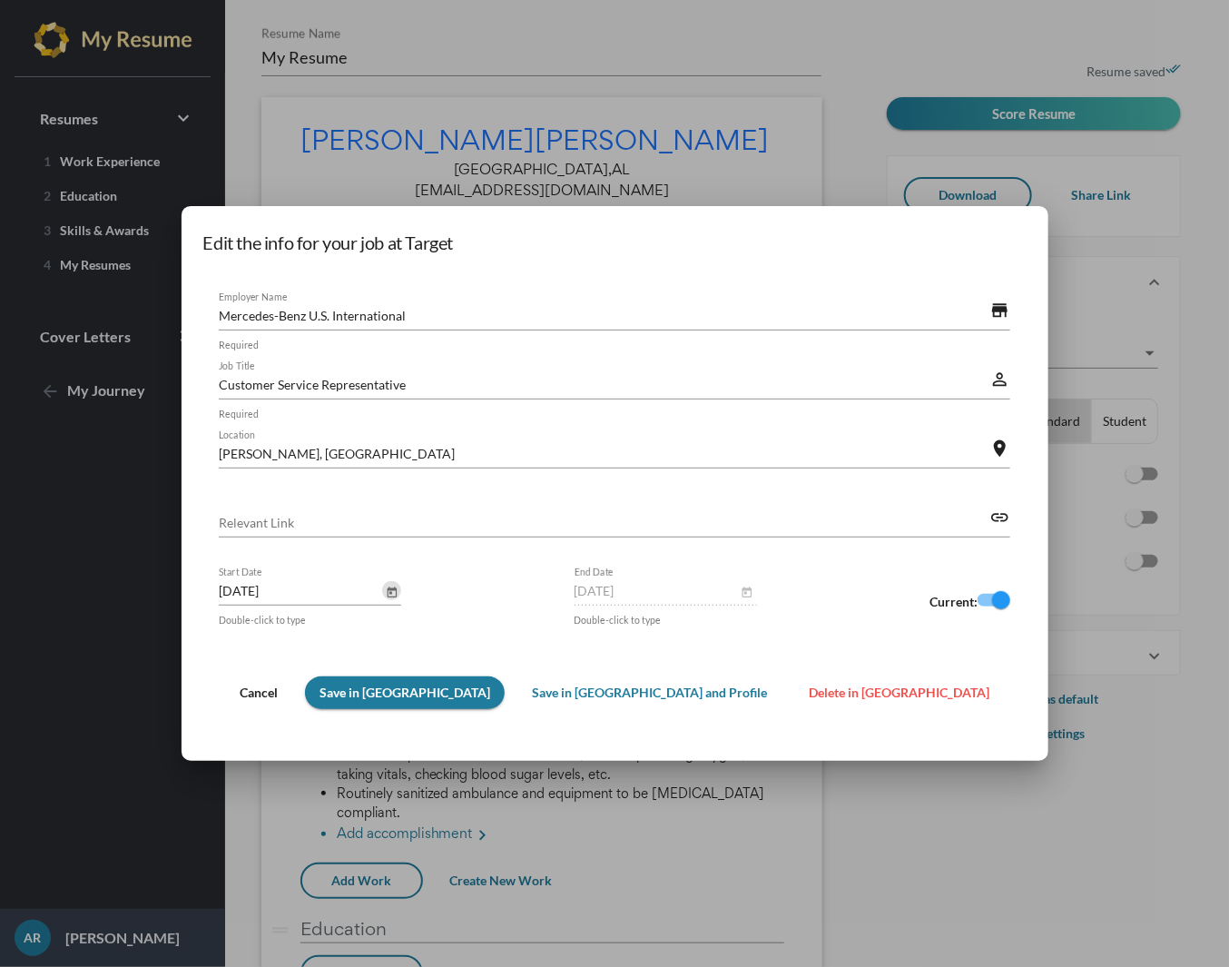
click at [469, 694] on span "Save in Resume" at bounding box center [405, 691] width 171 height 15
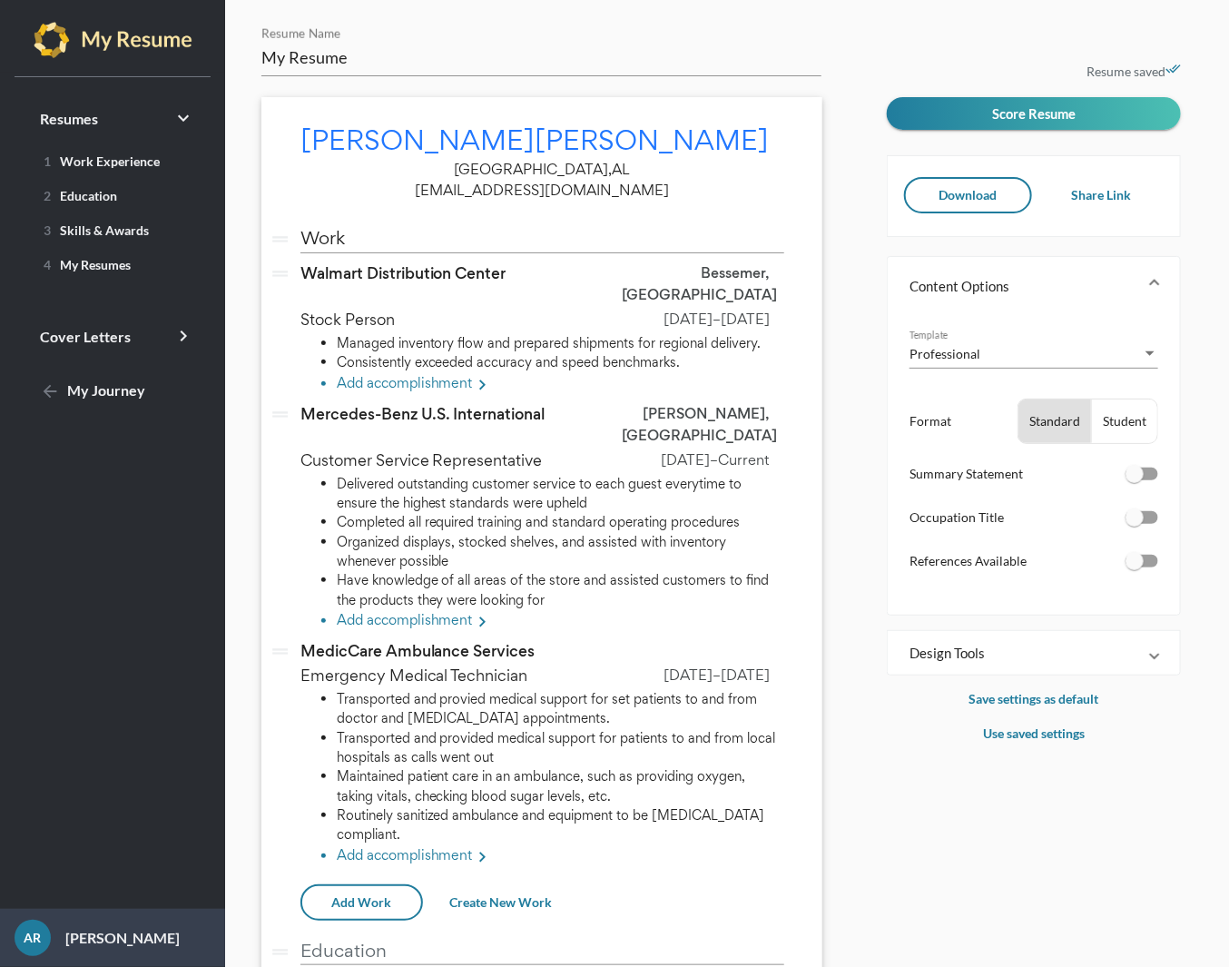
click at [428, 449] on span "Customer Service Representative" at bounding box center [425, 459] width 250 height 21
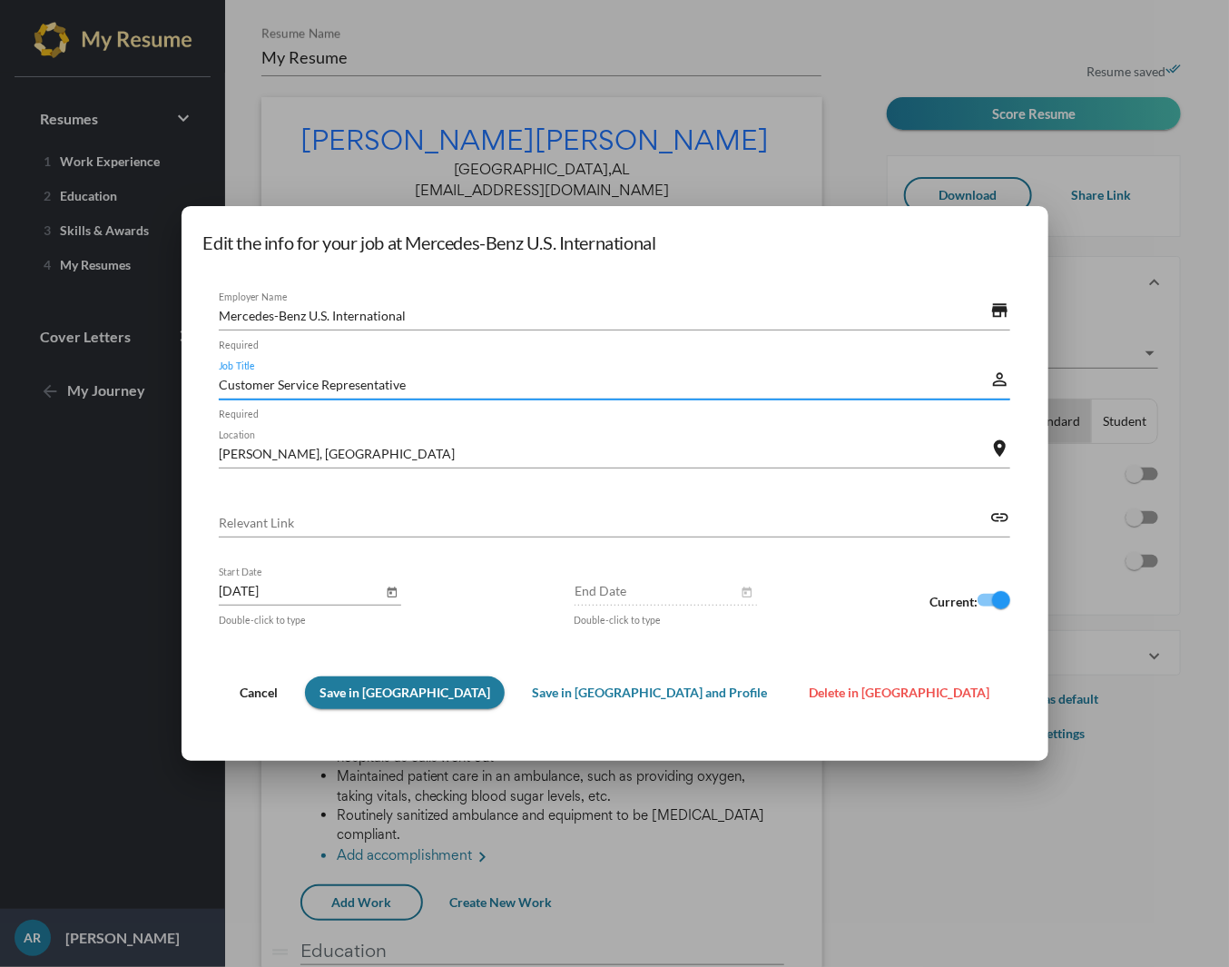
drag, startPoint x: 522, startPoint y: 388, endPoint x: 286, endPoint y: 358, distance: 237.9
click at [325, 359] on div "Customer Service Representative Job Title" at bounding box center [605, 379] width 772 height 40
paste input "Production Technician"
type input "Production Technician"
click at [490, 694] on span "Save in Resume" at bounding box center [405, 691] width 171 height 15
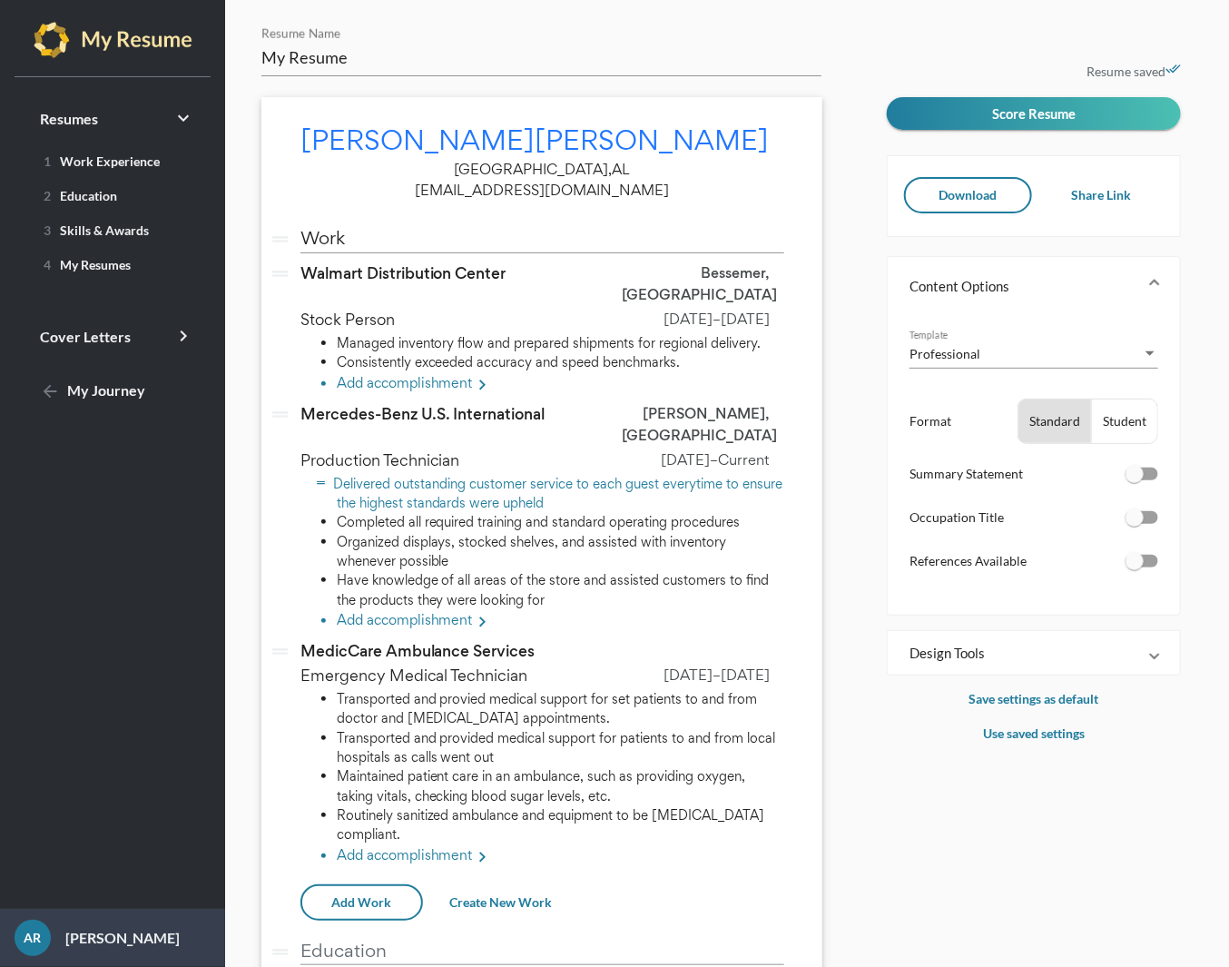
click at [438, 474] on li "Delivered outstanding customer service to each guest everytime to ensure the hi…" at bounding box center [561, 493] width 448 height 39
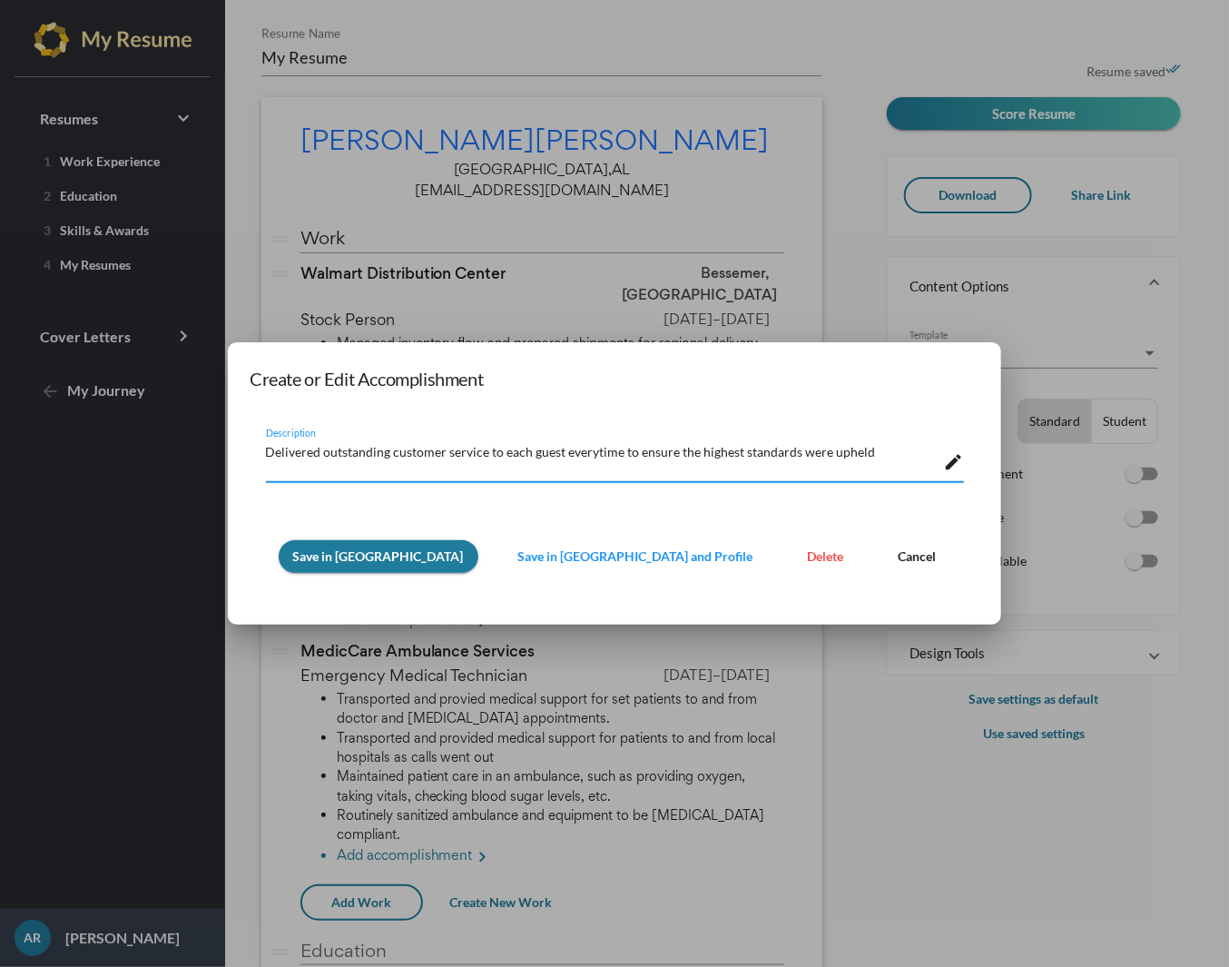
drag, startPoint x: 435, startPoint y: 468, endPoint x: 187, endPoint y: 399, distance: 257.5
click at [182, 397] on div "Create or Edit Accomplishment Delivered outstanding customer service to each gu…" at bounding box center [614, 483] width 1229 height 967
paste textarea "Operate assembly line machinery in automotive production."
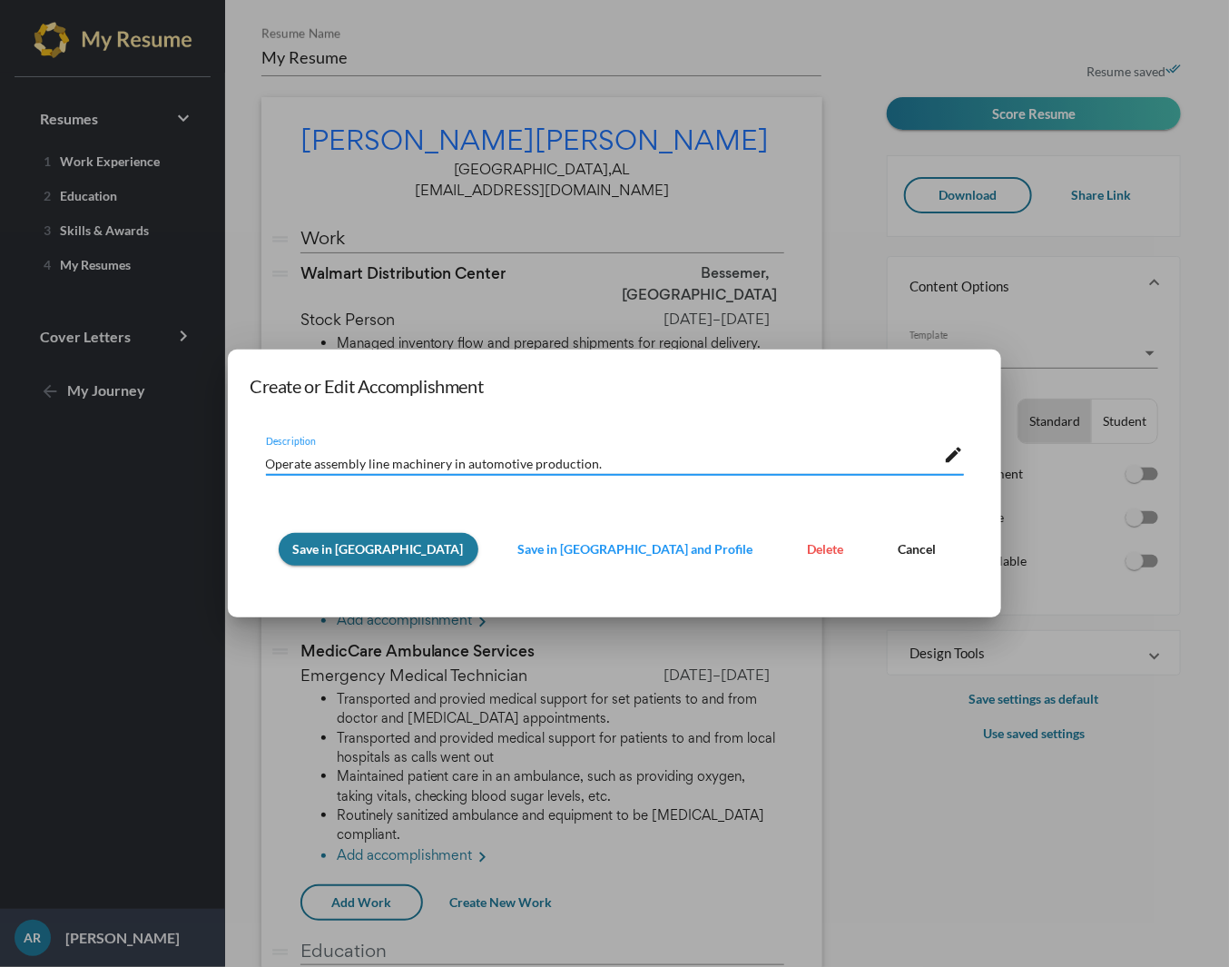
type textarea "Operate assembly line machinery in automotive production."
click at [406, 555] on span "Save in [GEOGRAPHIC_DATA]" at bounding box center [378, 548] width 171 height 15
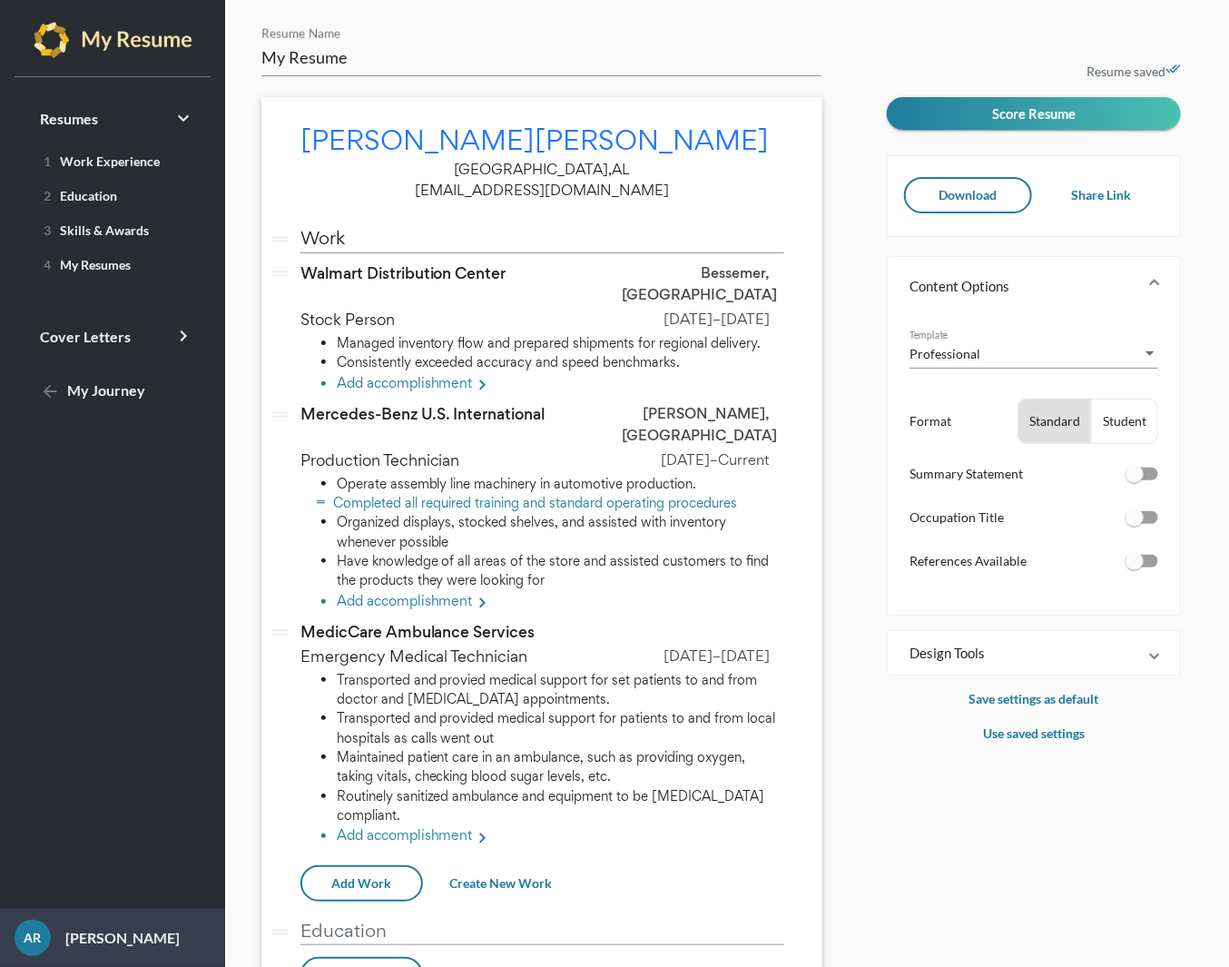
click at [386, 493] on li "Completed all required training and standard operating procedures" at bounding box center [561, 502] width 448 height 19
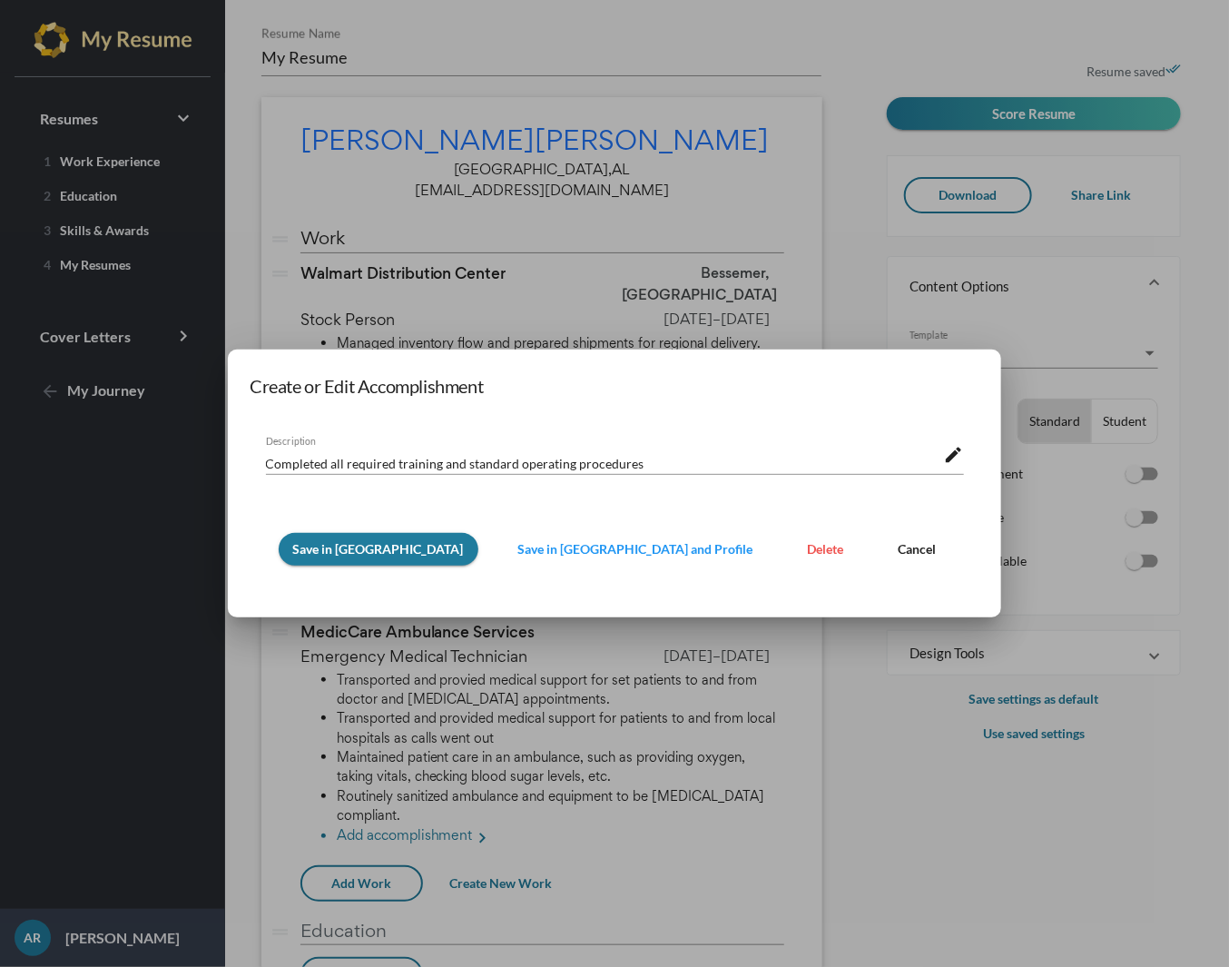
click at [386, 461] on body "Resumes keyboard_arrow_right 1 Work Experience 2 Education 3 Skills & Awards 4 …" at bounding box center [614, 483] width 1229 height 967
drag, startPoint x: 743, startPoint y: 467, endPoint x: 411, endPoint y: 431, distance: 333.2
click at [411, 431] on div "Completed all required training and standard operating procedures Description e…" at bounding box center [615, 497] width 730 height 158
paste textarea "llaborate in team environment to meet daily output goals."
type textarea "Collaborate in team environment to meet daily output goals."
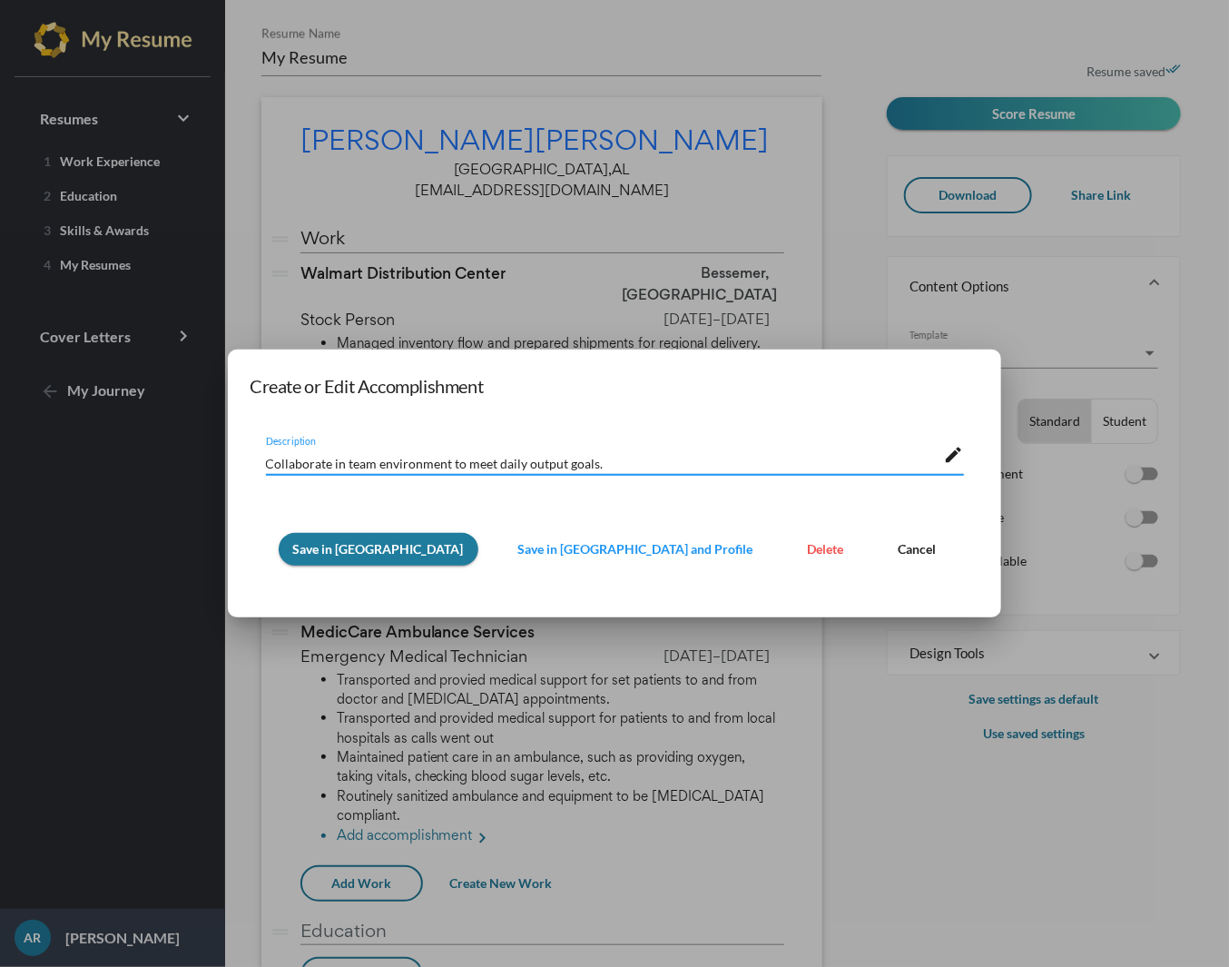
click at [383, 545] on span "Save in [GEOGRAPHIC_DATA]" at bounding box center [378, 548] width 171 height 15
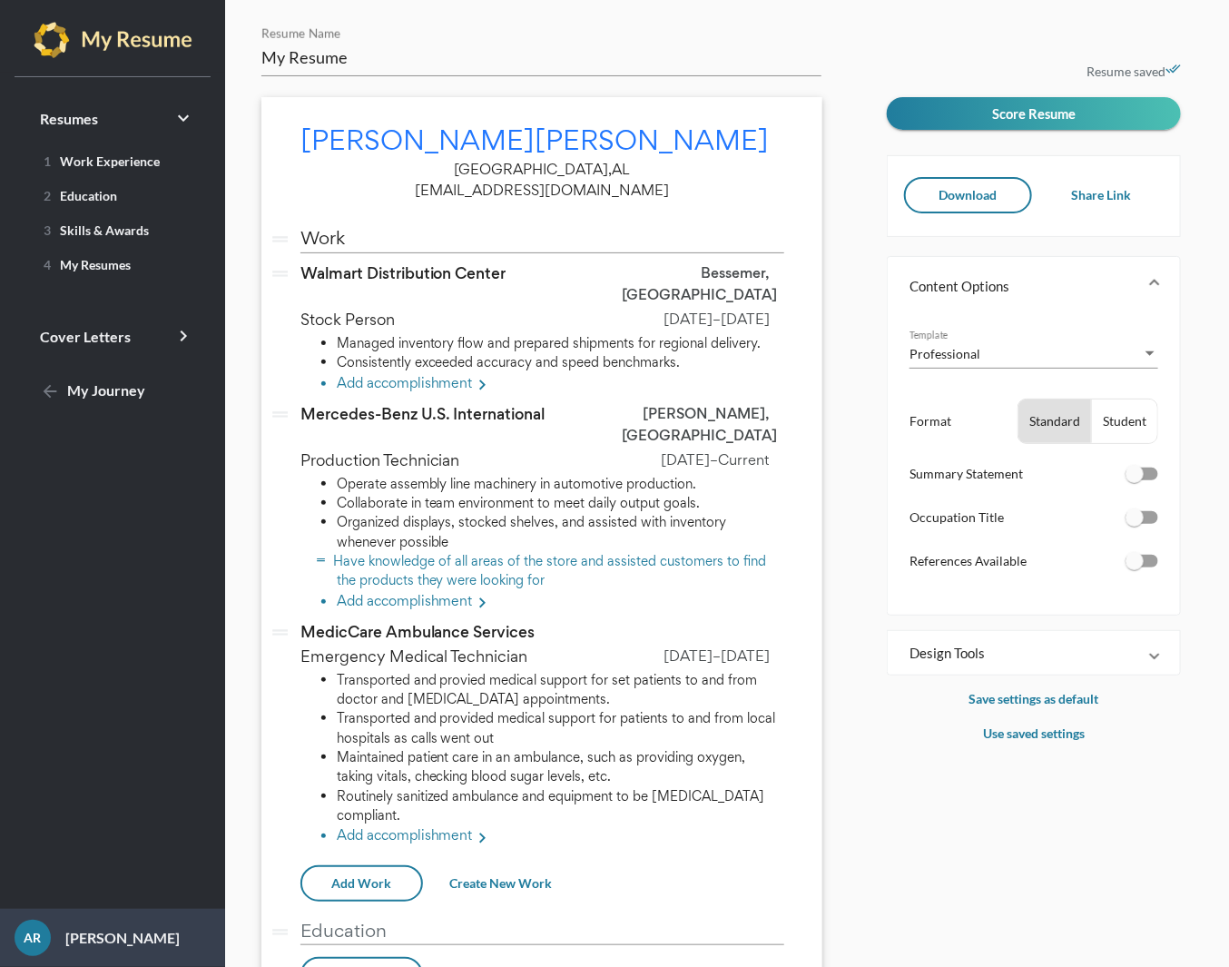
click at [621, 551] on li "Have knowledge of all areas of the store and assisted customers to find the pro…" at bounding box center [561, 570] width 448 height 39
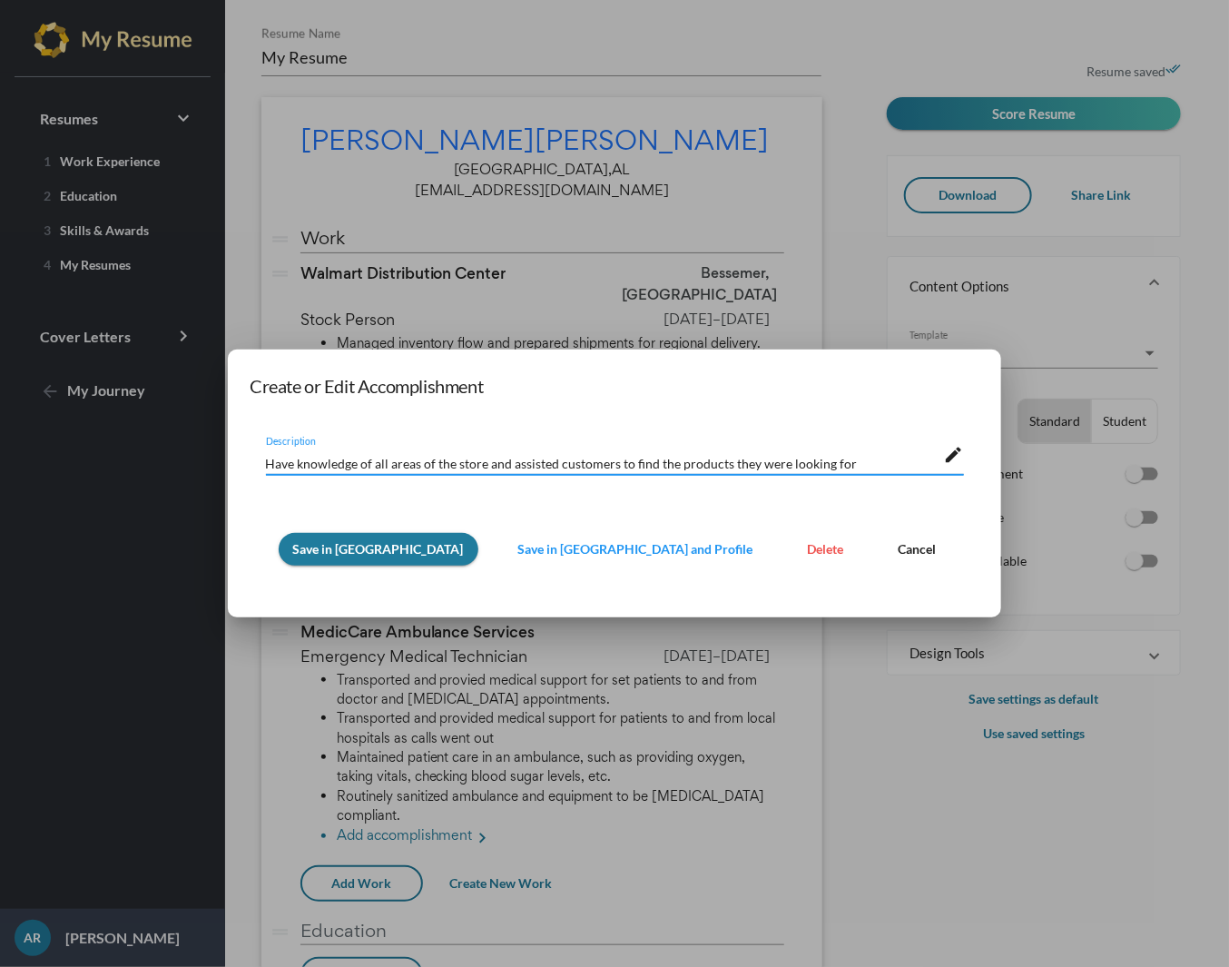
scroll to position [20, 0]
click at [808, 543] on span "Delete" at bounding box center [826, 548] width 36 height 15
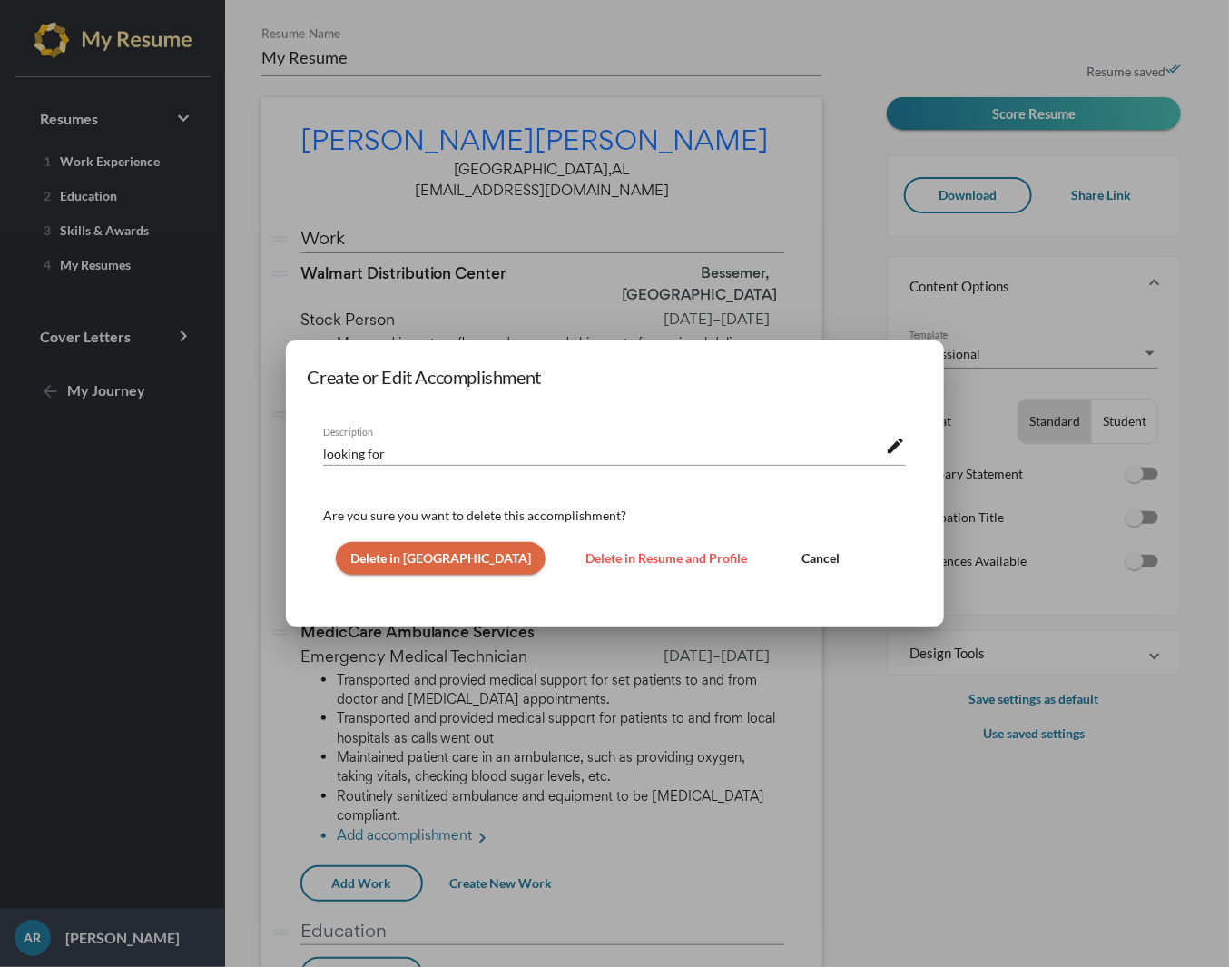
click at [413, 549] on button "Delete in [GEOGRAPHIC_DATA]" at bounding box center [441, 558] width 210 height 33
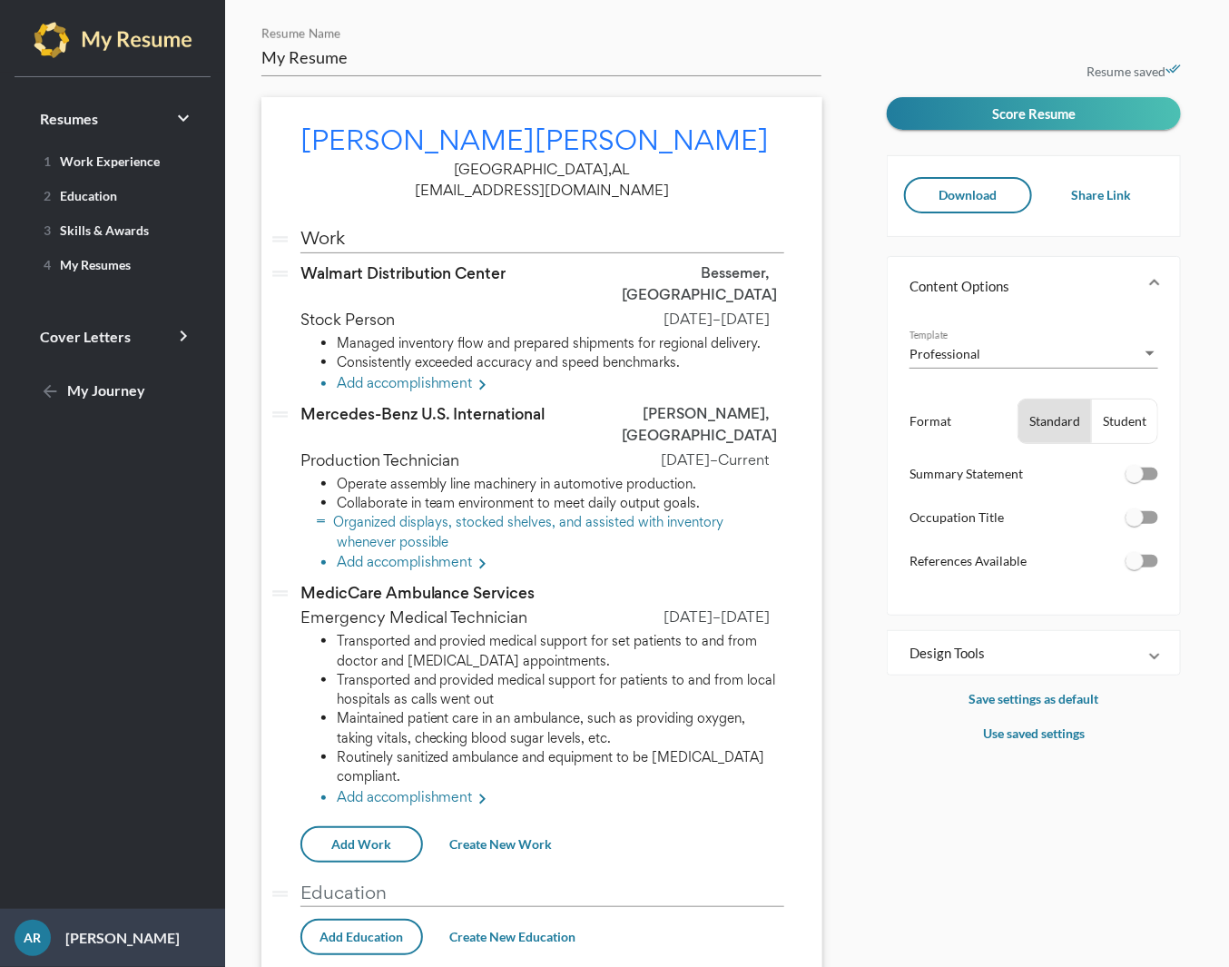
click at [465, 512] on li "Organized displays, stocked shelves, and assisted with inventory whenever possi…" at bounding box center [561, 531] width 448 height 39
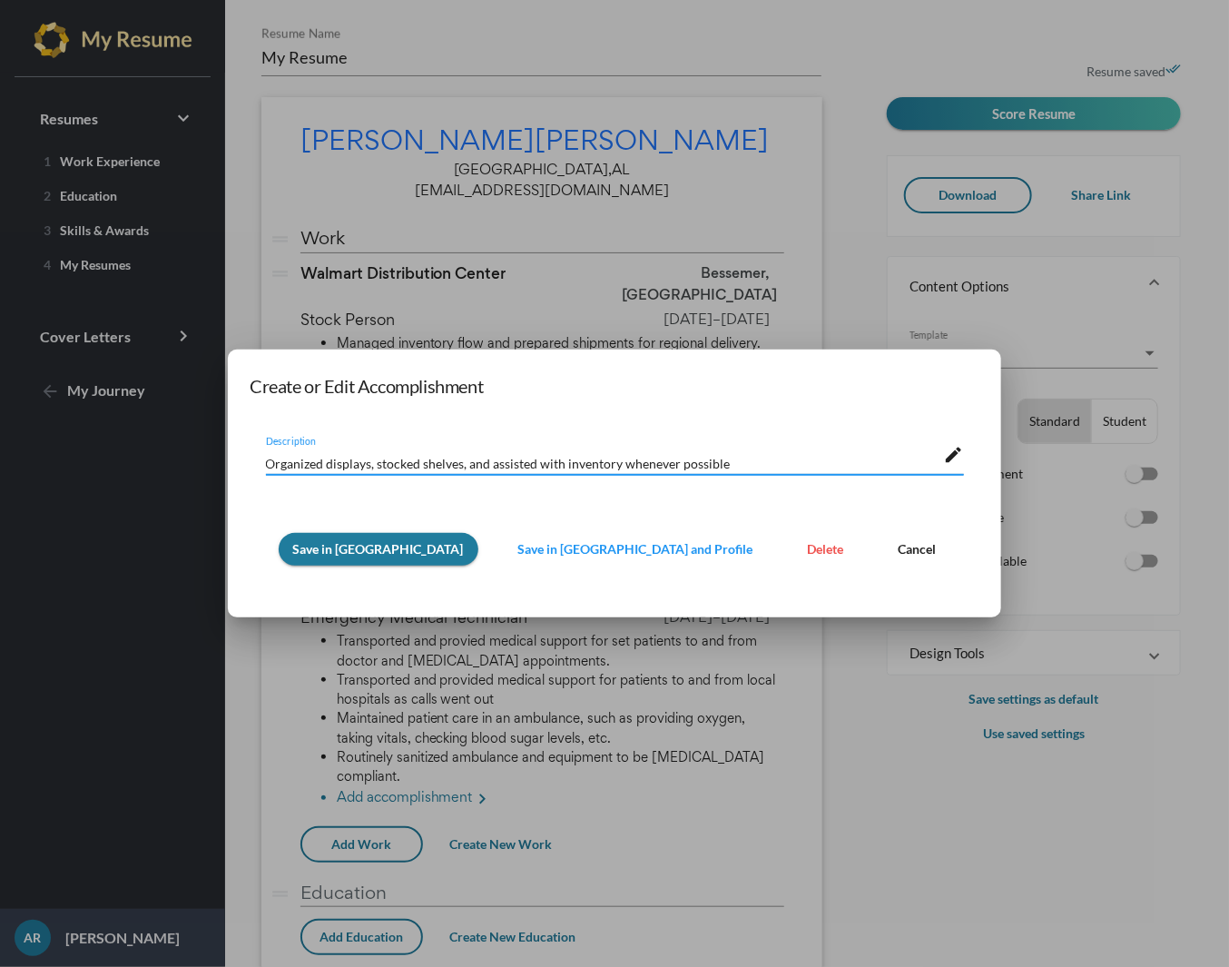
click at [608, 553] on span "Save in [GEOGRAPHIC_DATA] and Profile" at bounding box center [635, 548] width 235 height 15
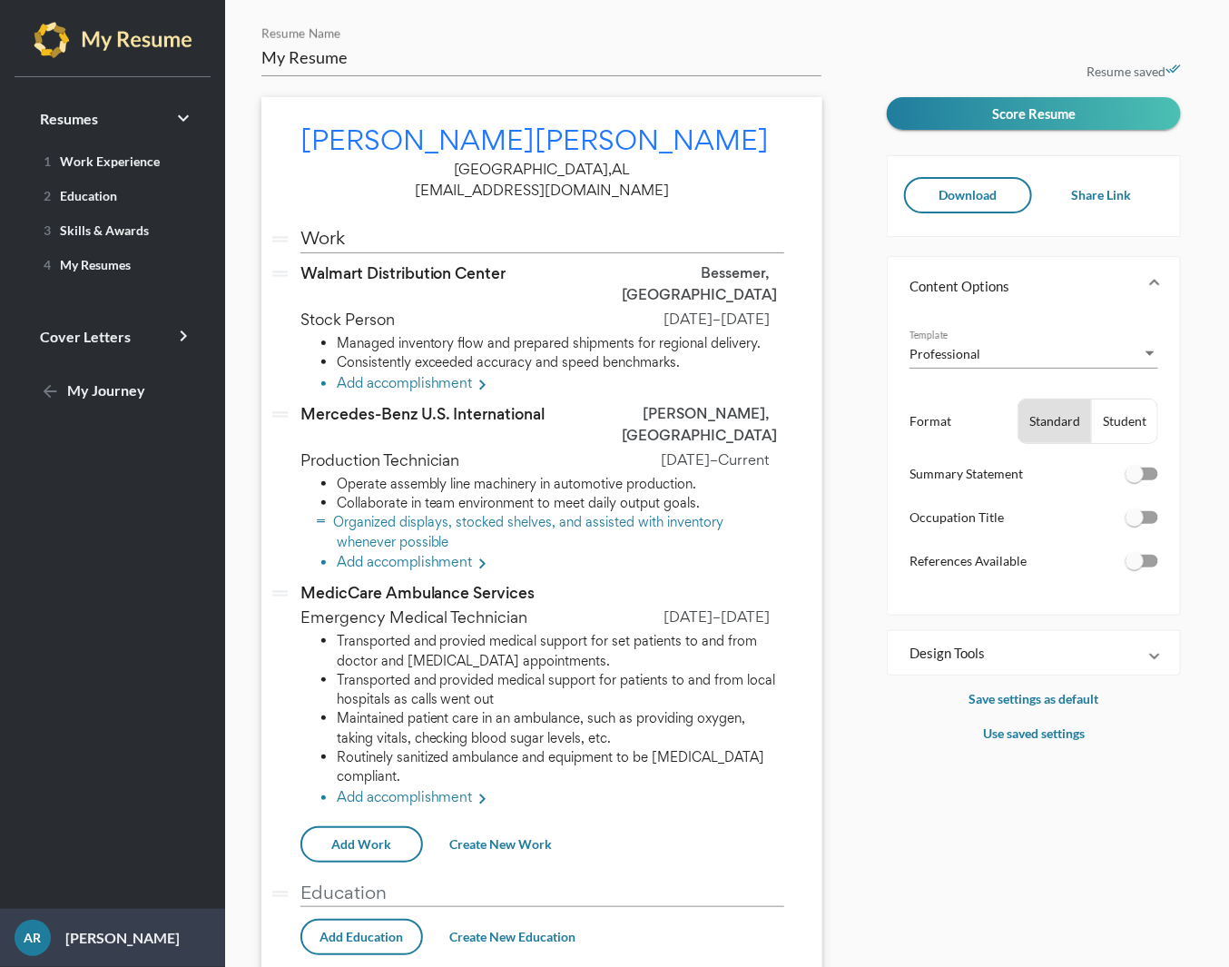
click at [471, 512] on li "Organized displays, stocked shelves, and assisted with inventory whenever possi…" at bounding box center [561, 531] width 448 height 39
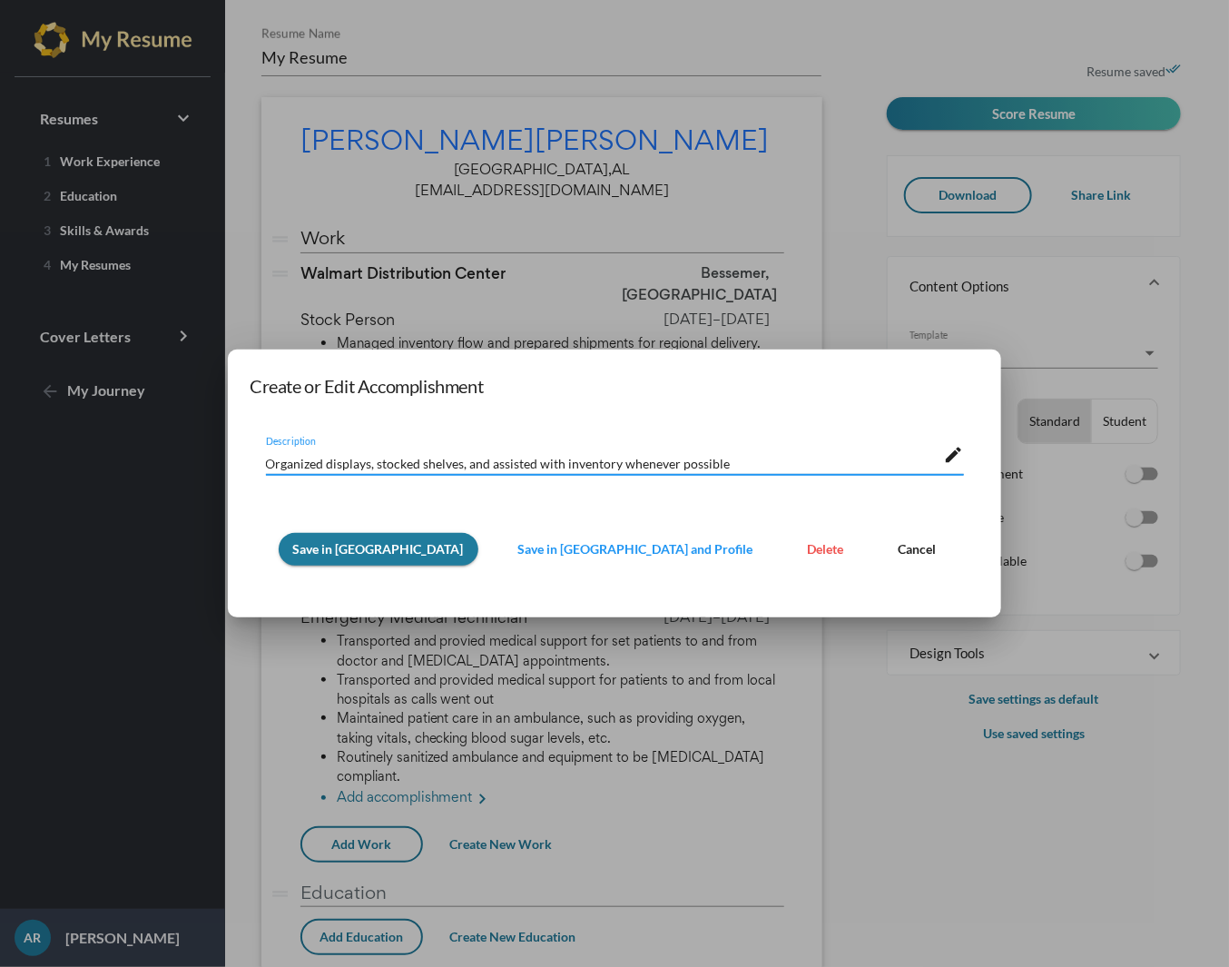
click at [549, 560] on button "Save in [GEOGRAPHIC_DATA] and Profile" at bounding box center [636, 549] width 264 height 33
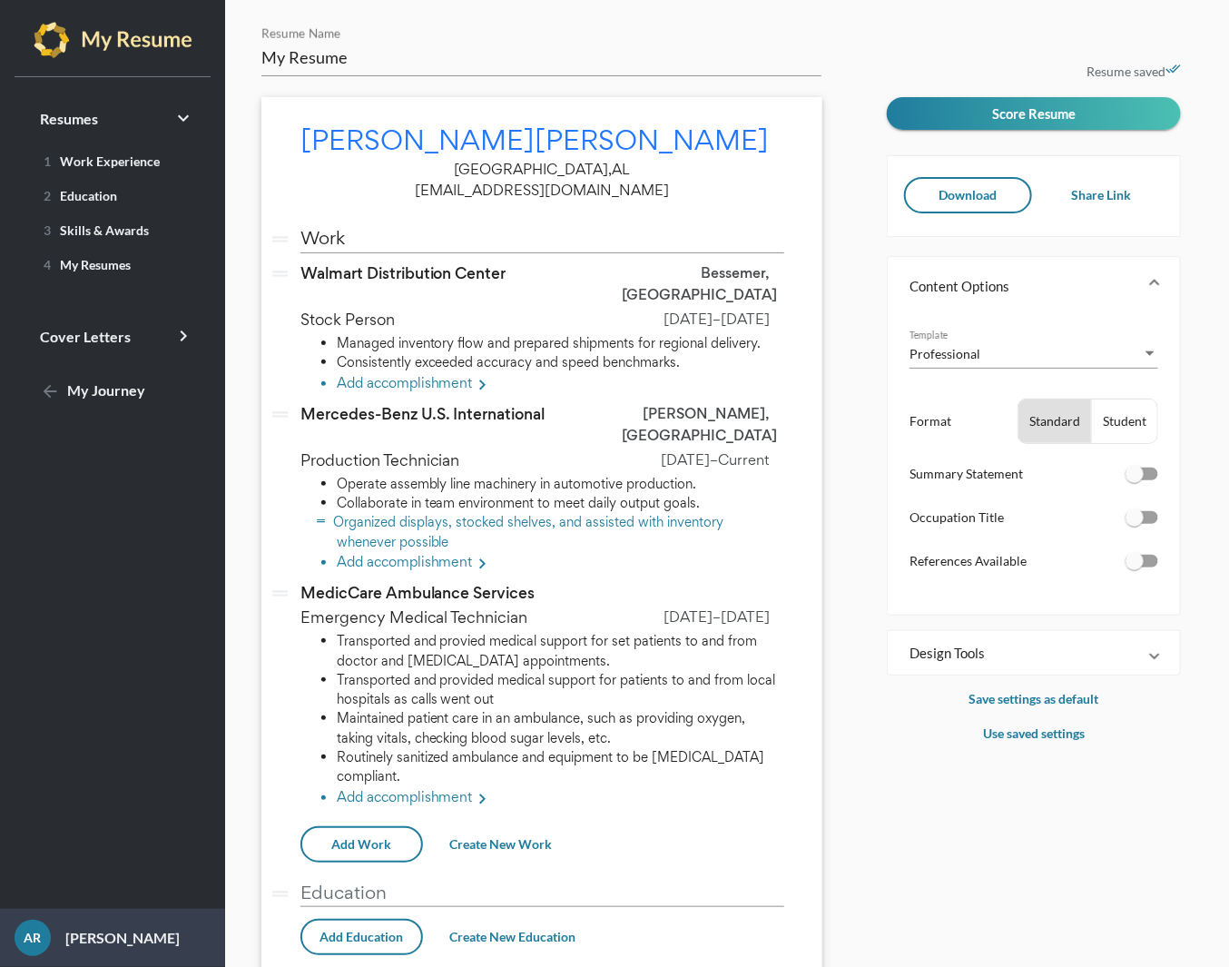
click at [517, 512] on li "Organized displays, stocked shelves, and assisted with inventory whenever possi…" at bounding box center [561, 531] width 448 height 39
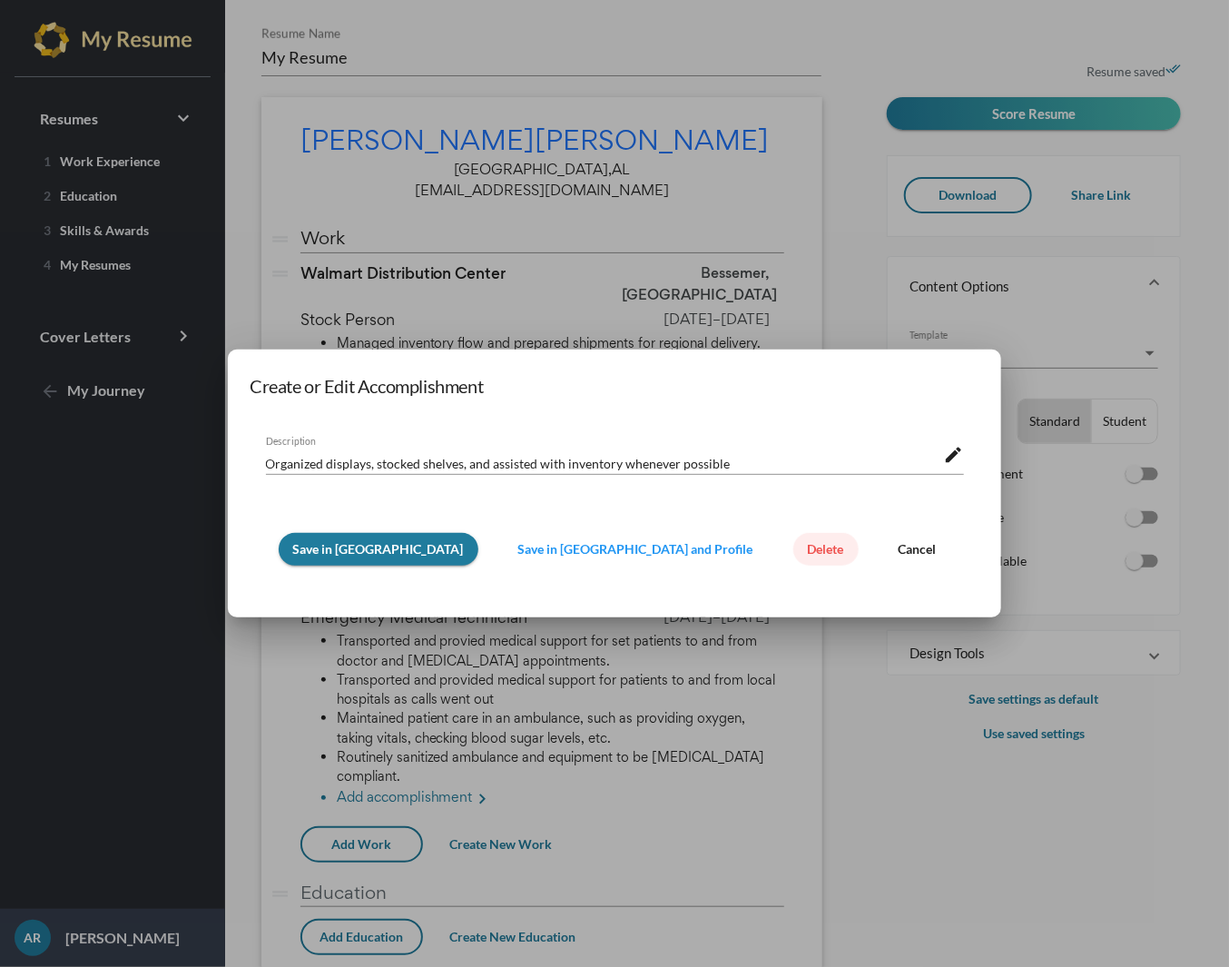
click at [808, 554] on span "Delete" at bounding box center [826, 548] width 36 height 15
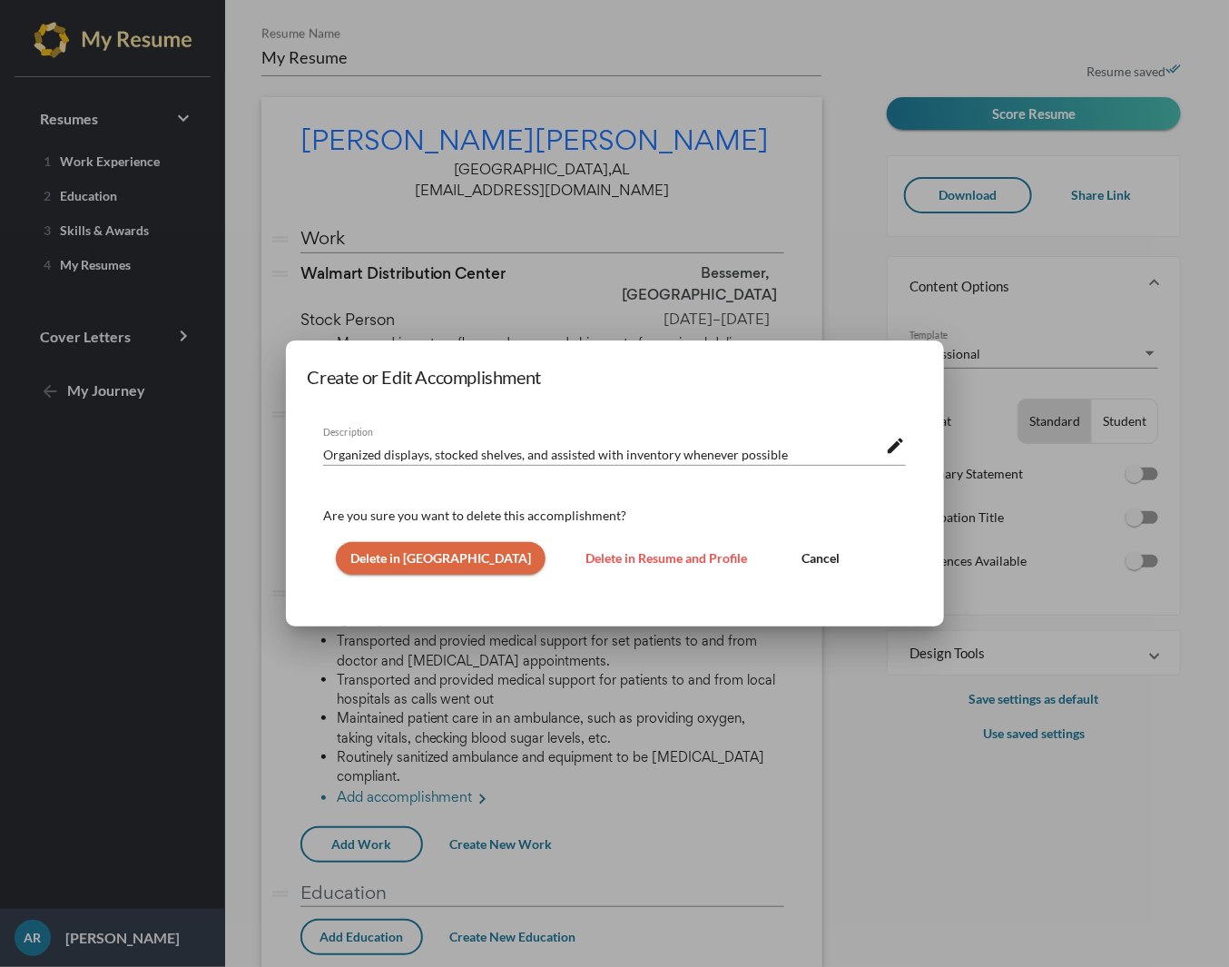
click at [617, 565] on span "Delete in Resume and Profile" at bounding box center [667, 557] width 162 height 15
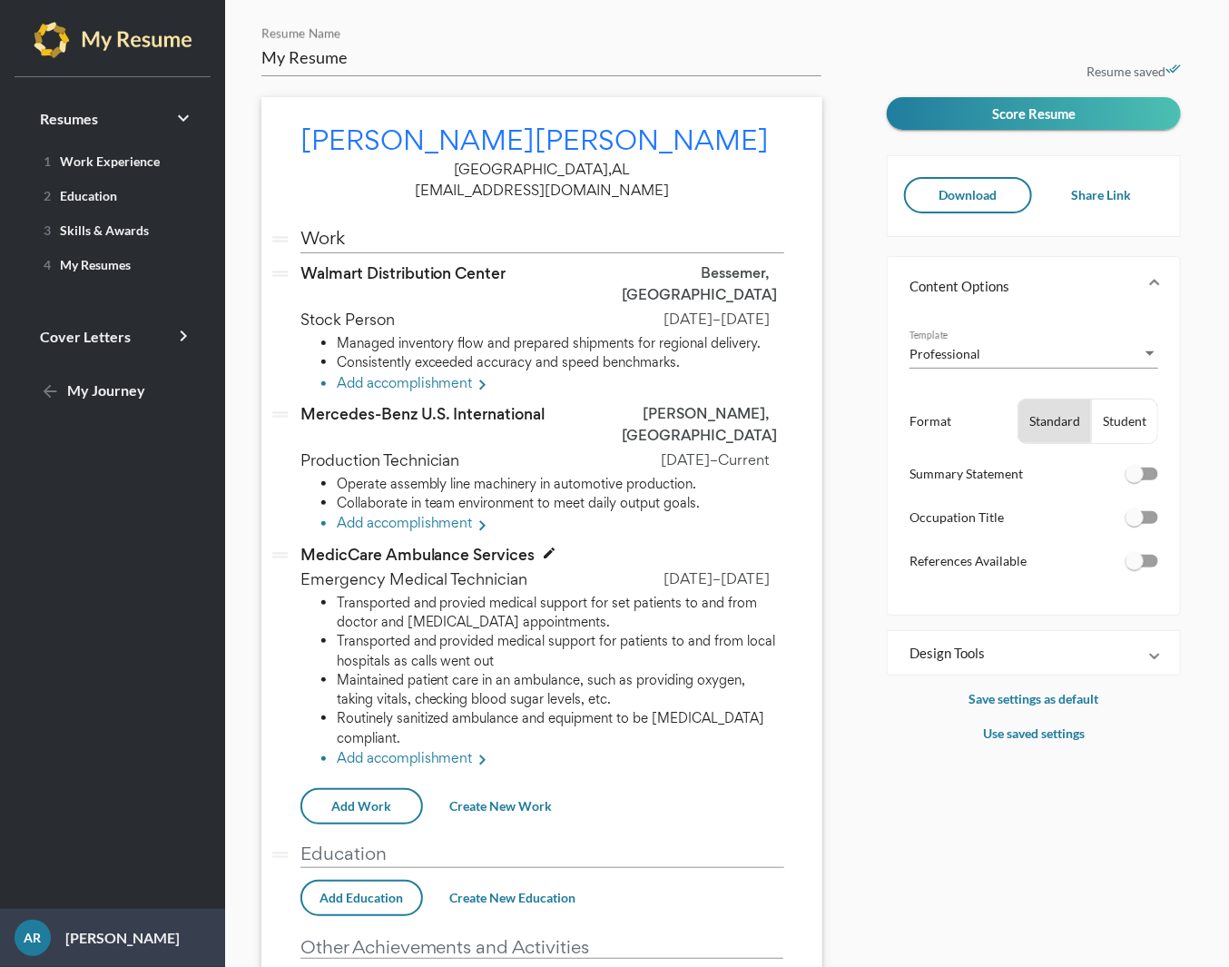
click at [451, 544] on span "MedicCare Ambulance Services" at bounding box center [417, 555] width 235 height 22
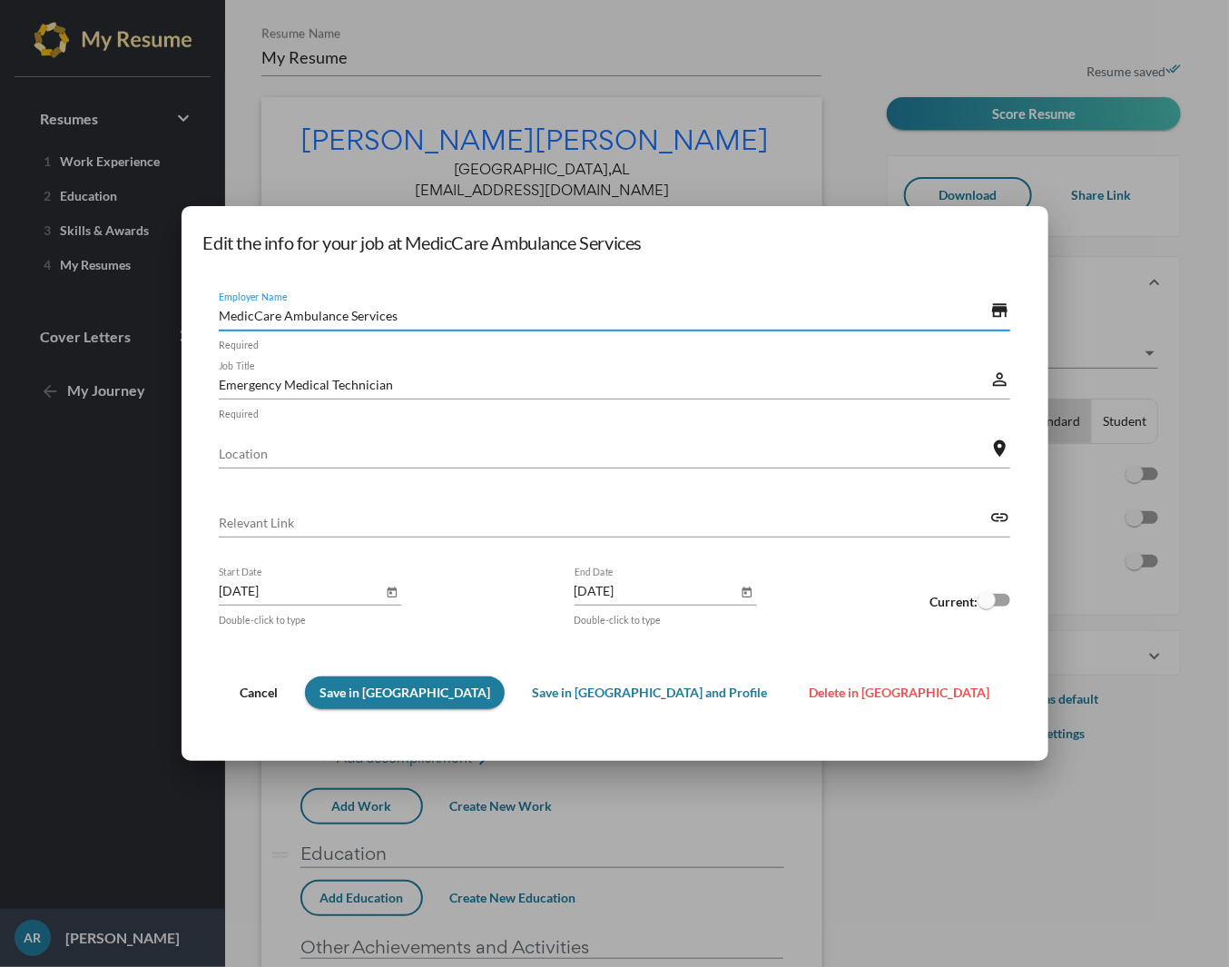
click at [809, 697] on span "Delete in [GEOGRAPHIC_DATA]" at bounding box center [899, 691] width 181 height 15
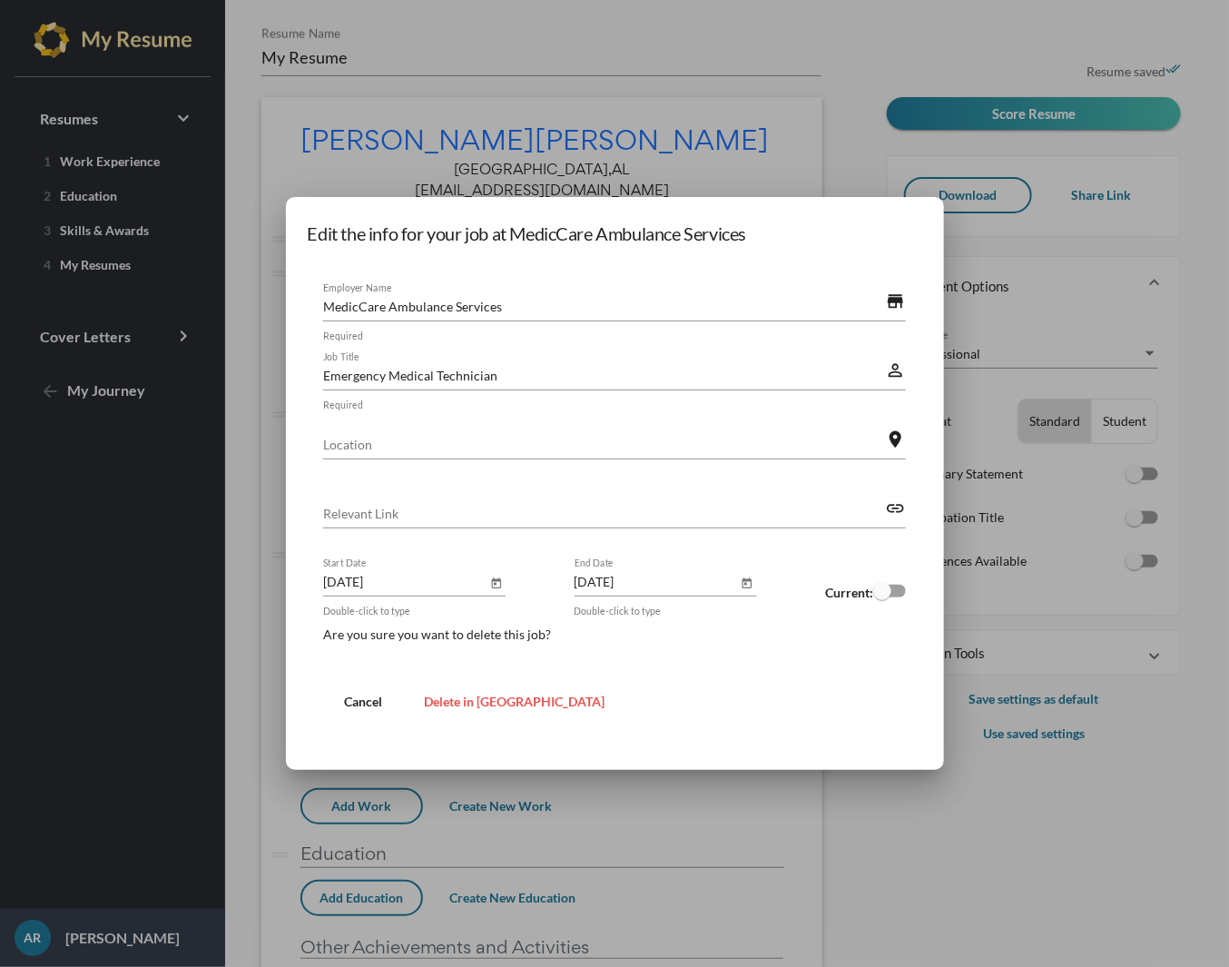
click at [468, 706] on span "Delete in [GEOGRAPHIC_DATA]" at bounding box center [514, 701] width 181 height 15
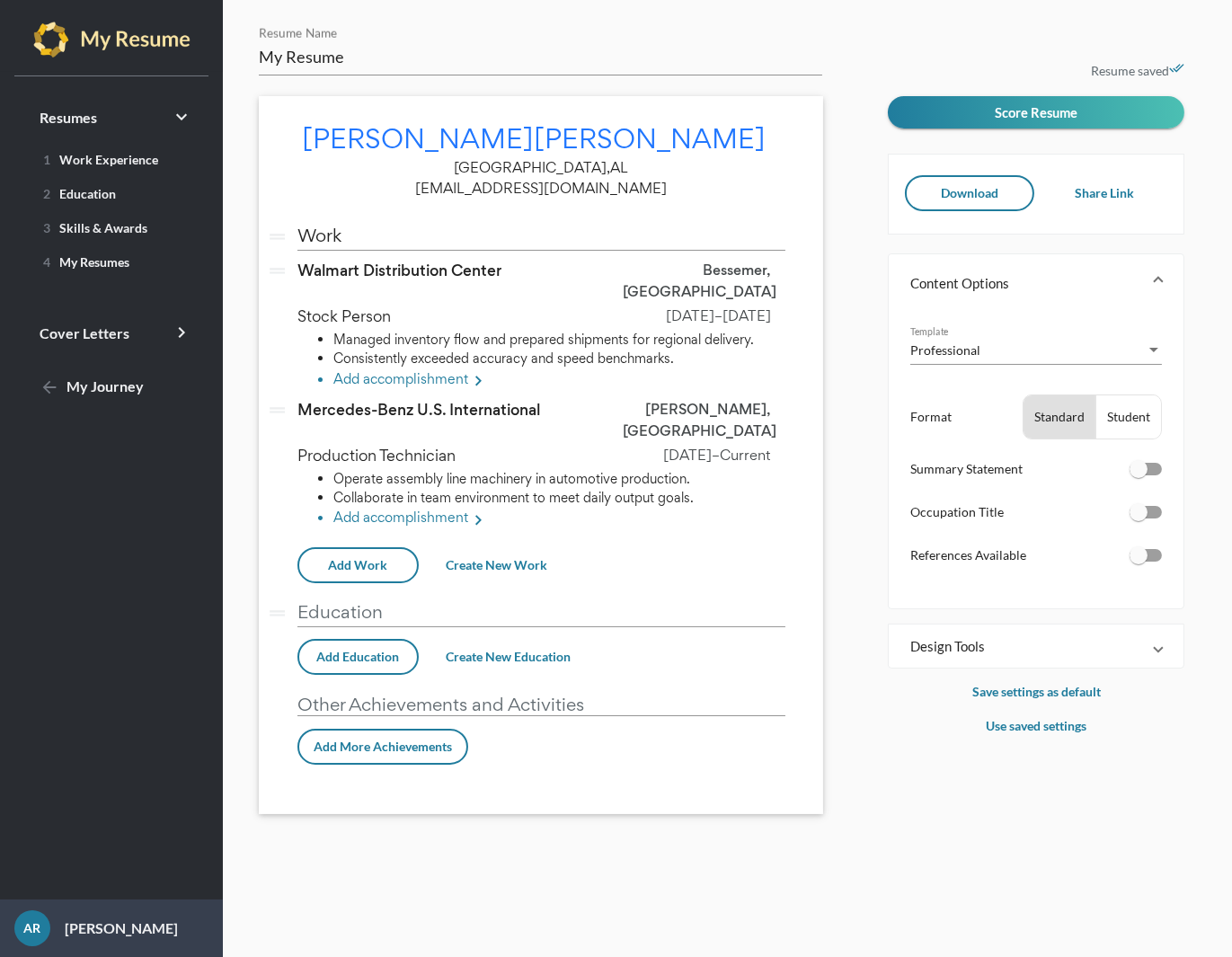
click at [363, 638] on button "Add Education" at bounding box center [357, 656] width 122 height 36
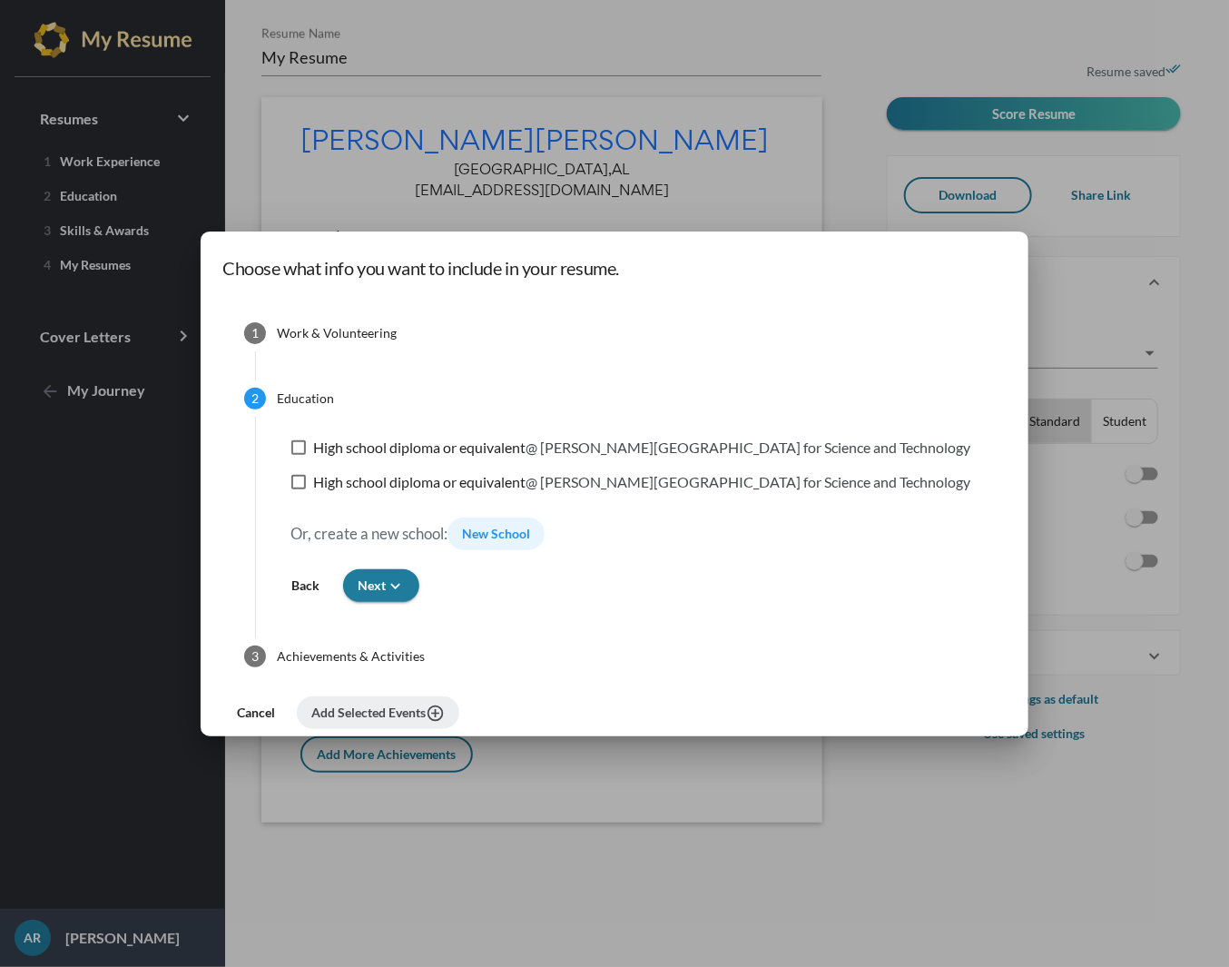
click at [530, 528] on span "New School" at bounding box center [496, 533] width 68 height 15
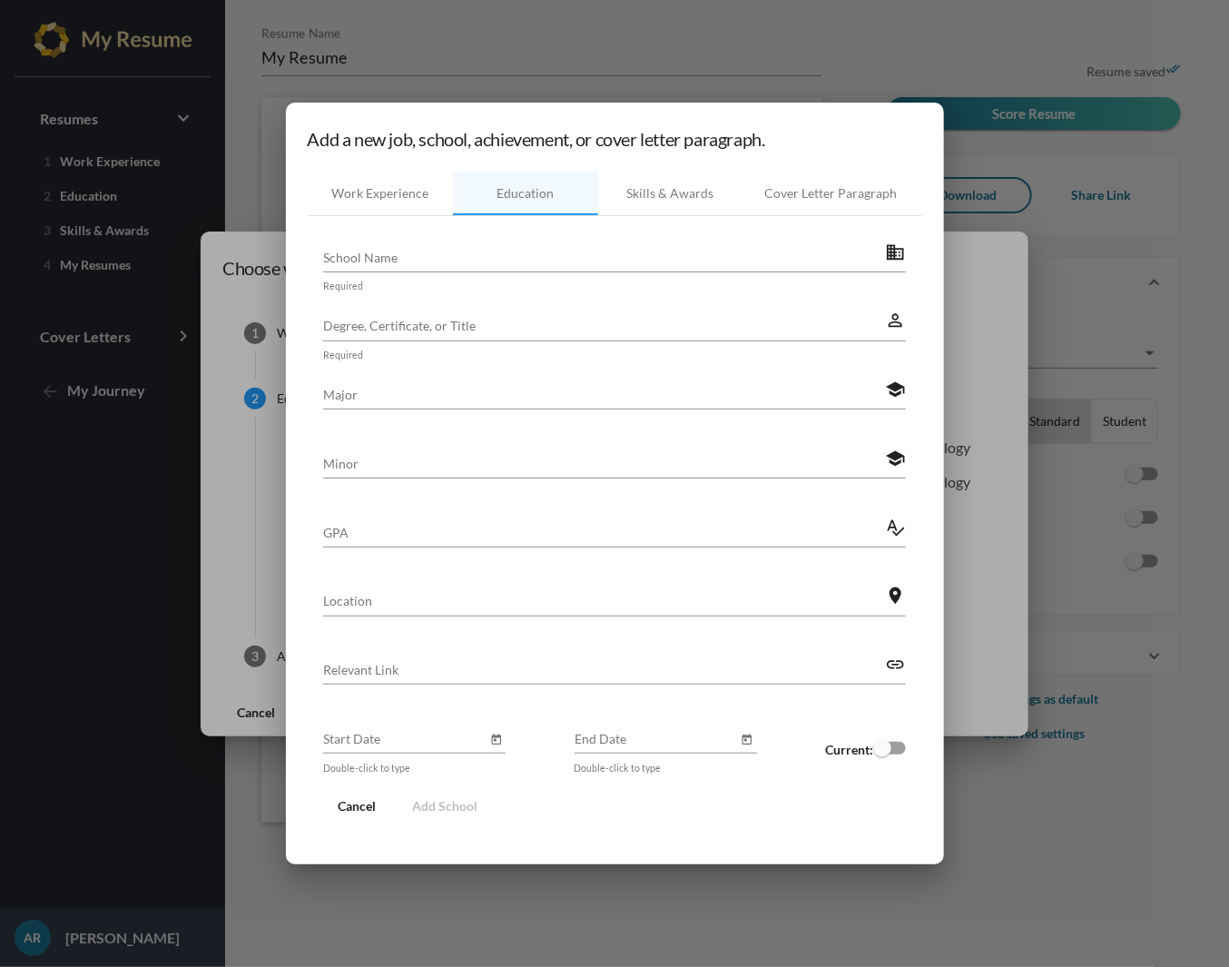
click at [547, 249] on input "School Name" at bounding box center [604, 257] width 563 height 19
paste input "Jefferson State Community College"
type input "Jefferson State Community College"
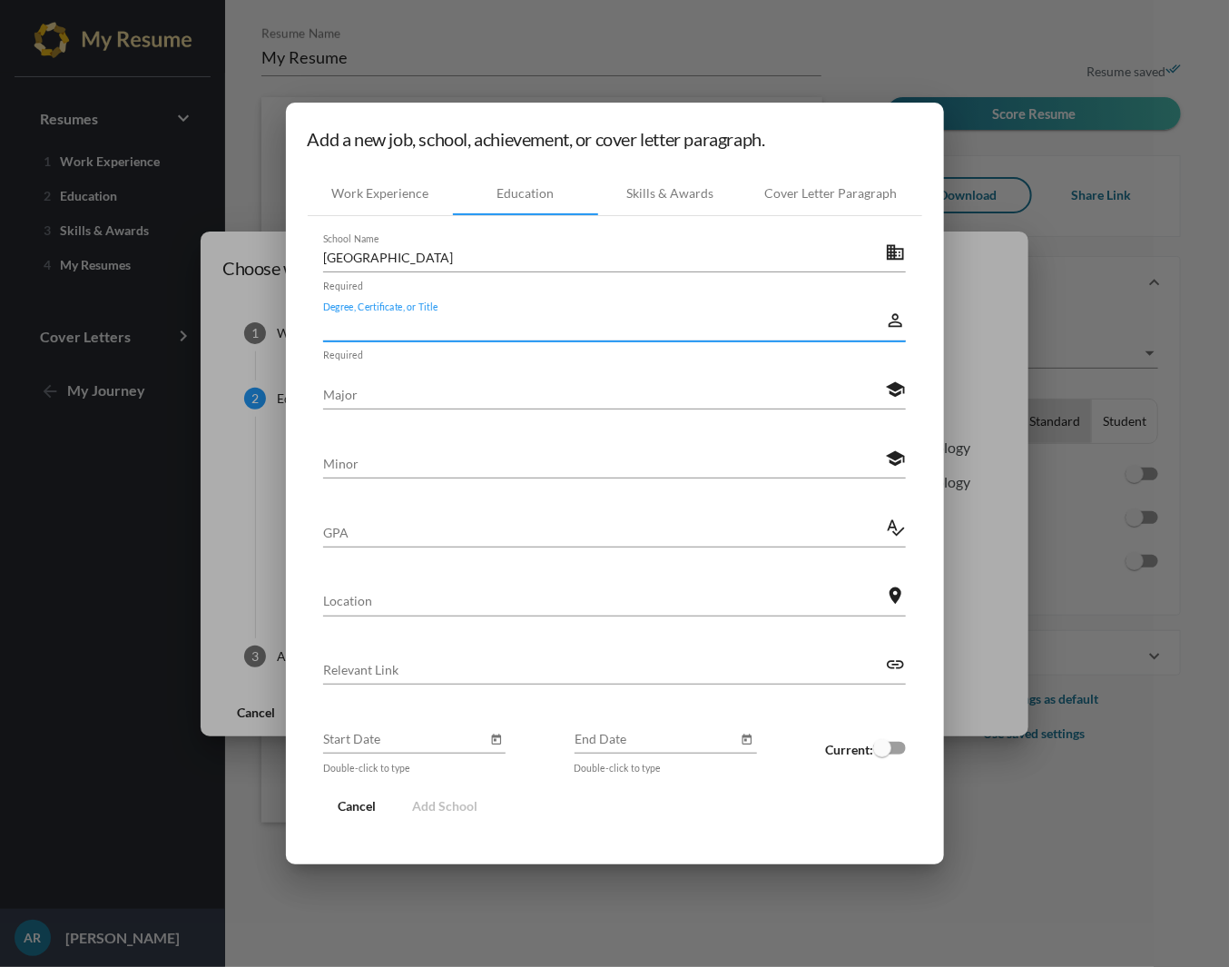
click at [555, 321] on input "Degree, Certificate, or Title" at bounding box center [604, 325] width 563 height 19
paste input "Associate of Applied Science, Business Administration"
drag, startPoint x: 640, startPoint y: 319, endPoint x: 392, endPoint y: 325, distance: 247.9
click at [392, 325] on input "Associate of Applied Science, Business Administration" at bounding box center [604, 325] width 563 height 19
type input "Associate of"
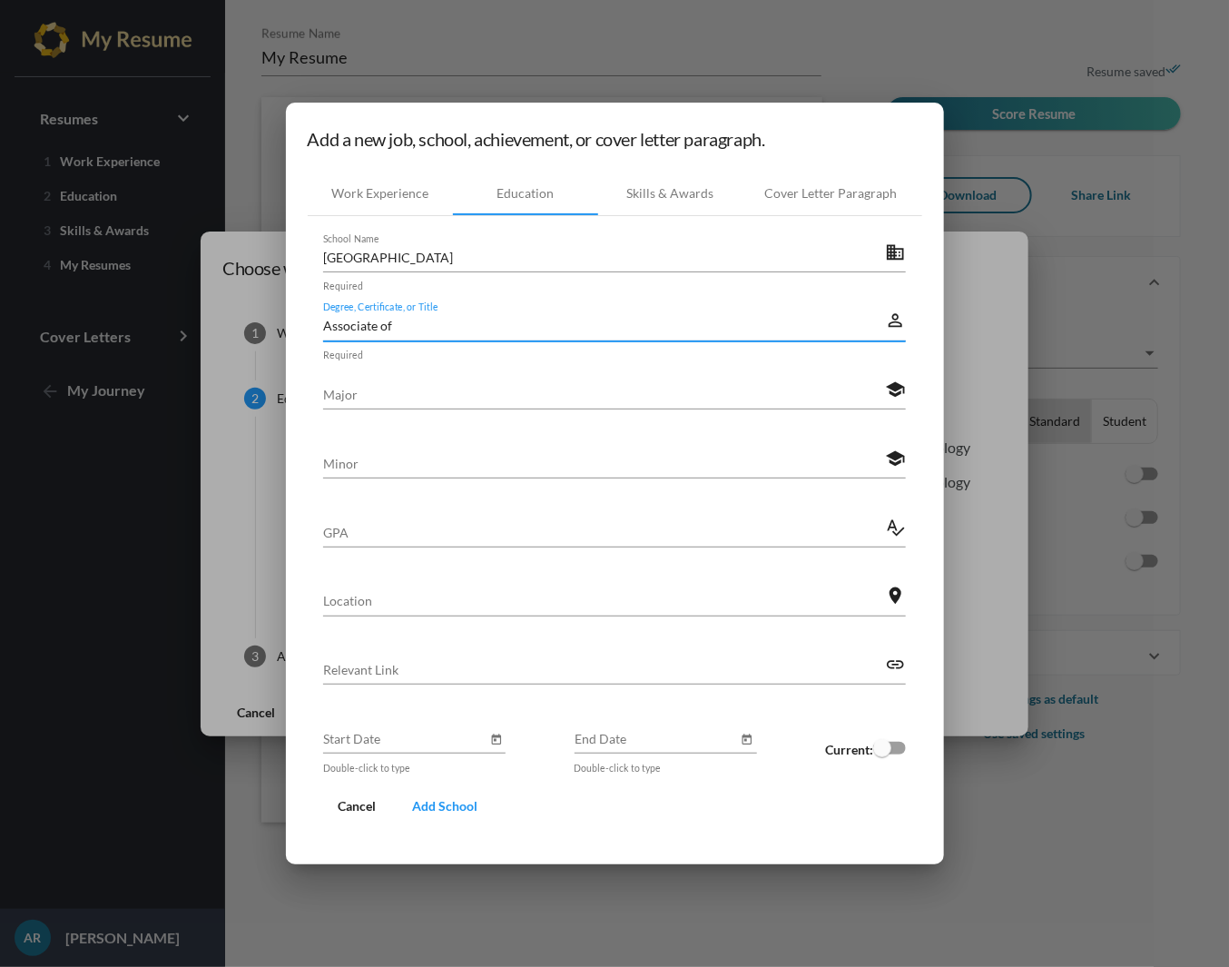
click at [404, 375] on div "Major" at bounding box center [604, 389] width 563 height 40
paste input "Applied Science, Business Administration"
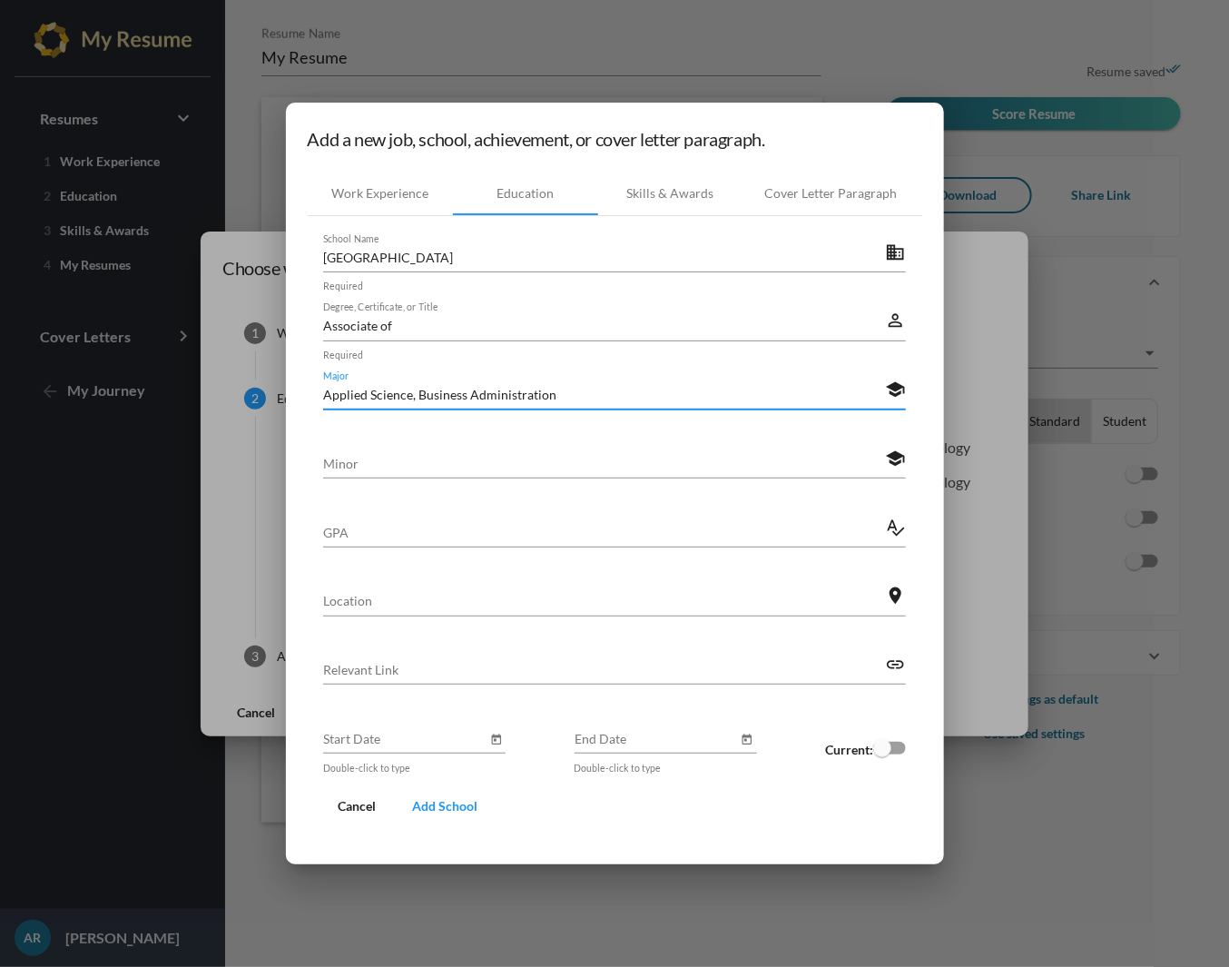
type input "Applied Science, Business Administration"
click at [411, 320] on input "Associate of" at bounding box center [604, 325] width 563 height 19
type input "Associate"
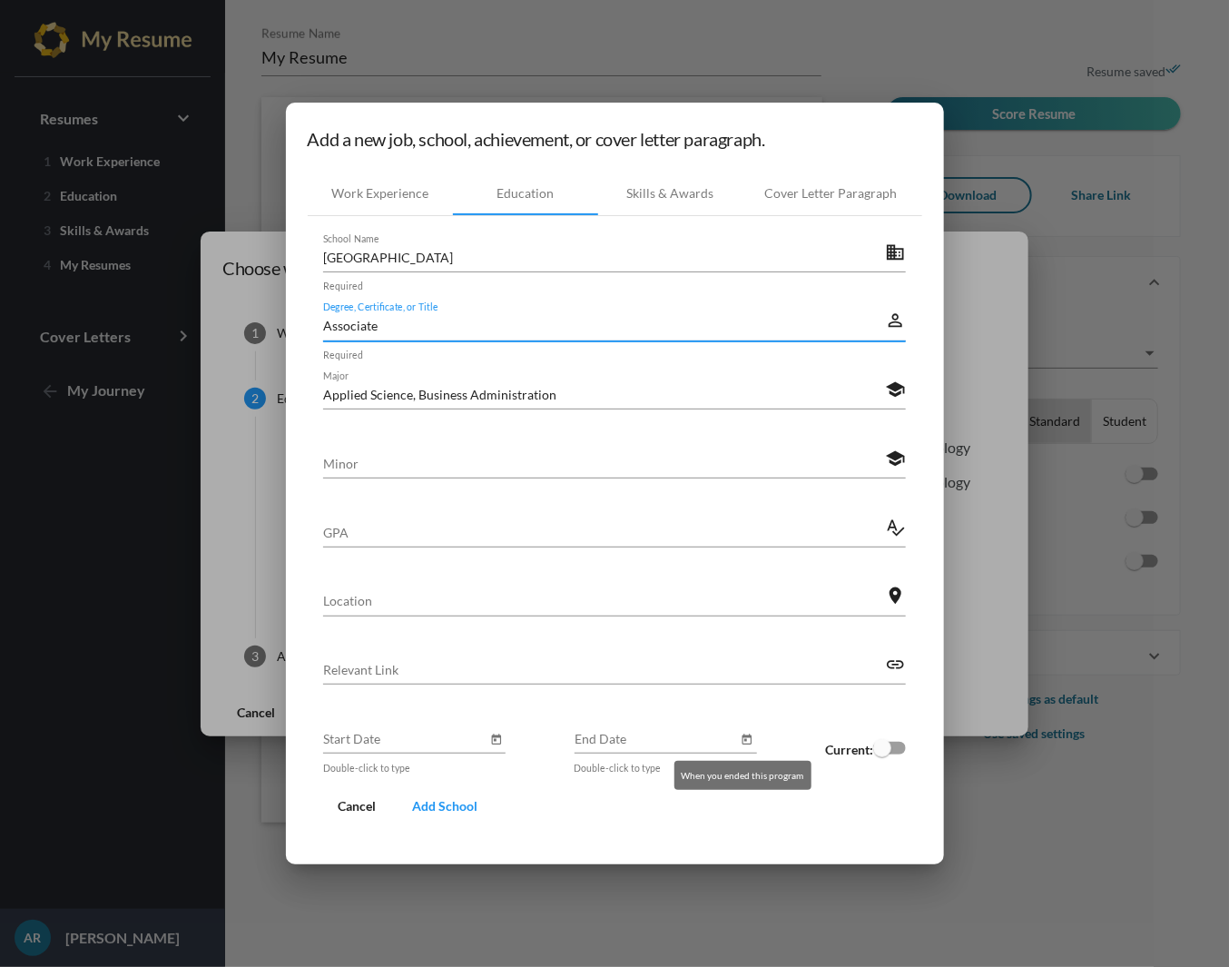
click at [741, 737] on icon "Open calendar" at bounding box center [747, 740] width 13 height 22
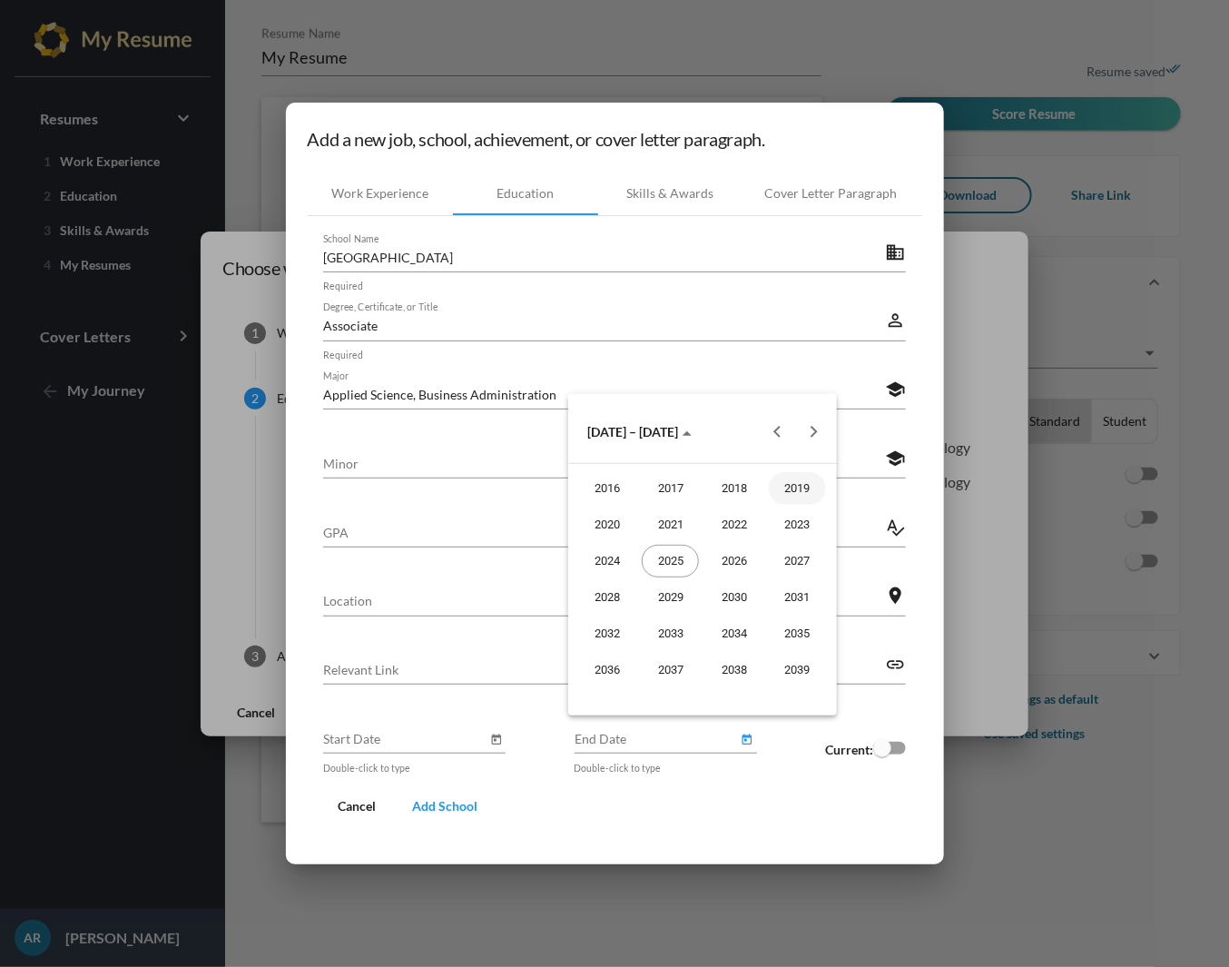
click at [788, 491] on div "2019" at bounding box center [797, 488] width 57 height 33
click at [614, 569] on div "MAY" at bounding box center [606, 561] width 57 height 33
type input "May 2019"
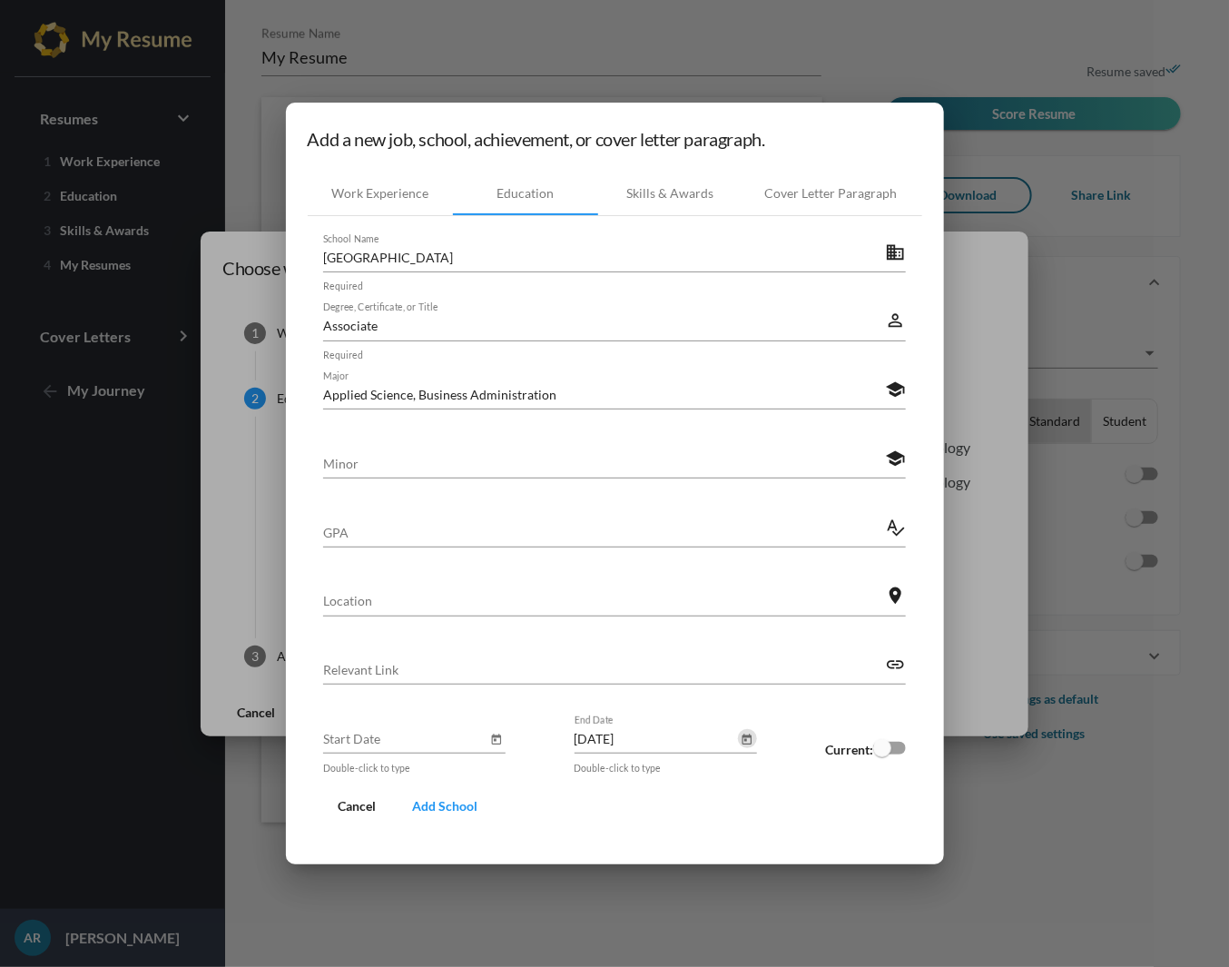
click at [765, 846] on mat-dialog-container "Add a new job, school, achievement, or cover letter paragraph. Work Experience …" at bounding box center [615, 484] width 658 height 762
click at [433, 807] on span "Add School" at bounding box center [444, 805] width 65 height 15
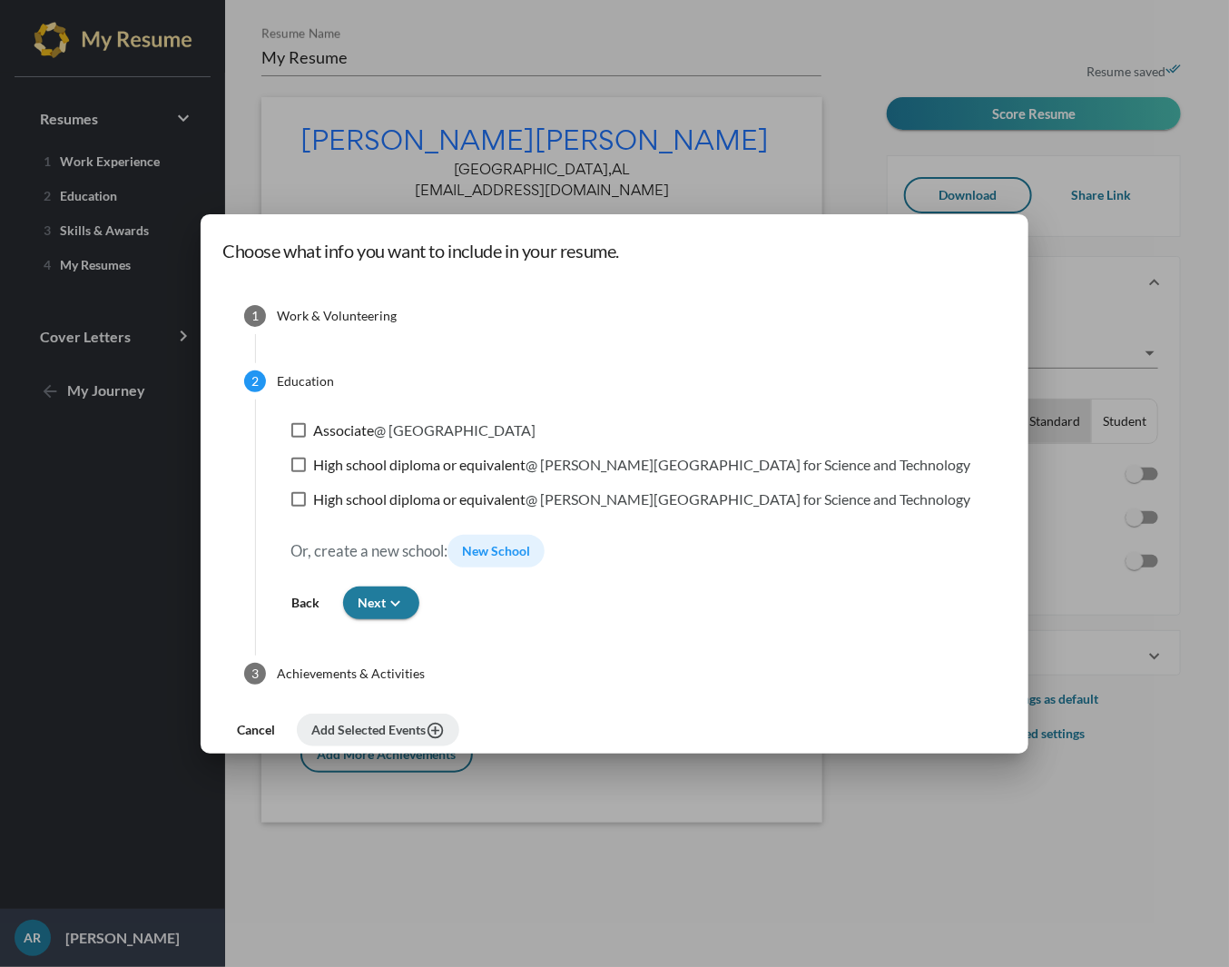
click at [306, 424] on div at bounding box center [298, 430] width 15 height 15
click at [299, 438] on input "Associate @ Jefferson State Community College" at bounding box center [298, 438] width 1 height 1
checkbox input "true"
click at [396, 719] on button "Add Selected Events add_circle_outline" at bounding box center [378, 730] width 162 height 33
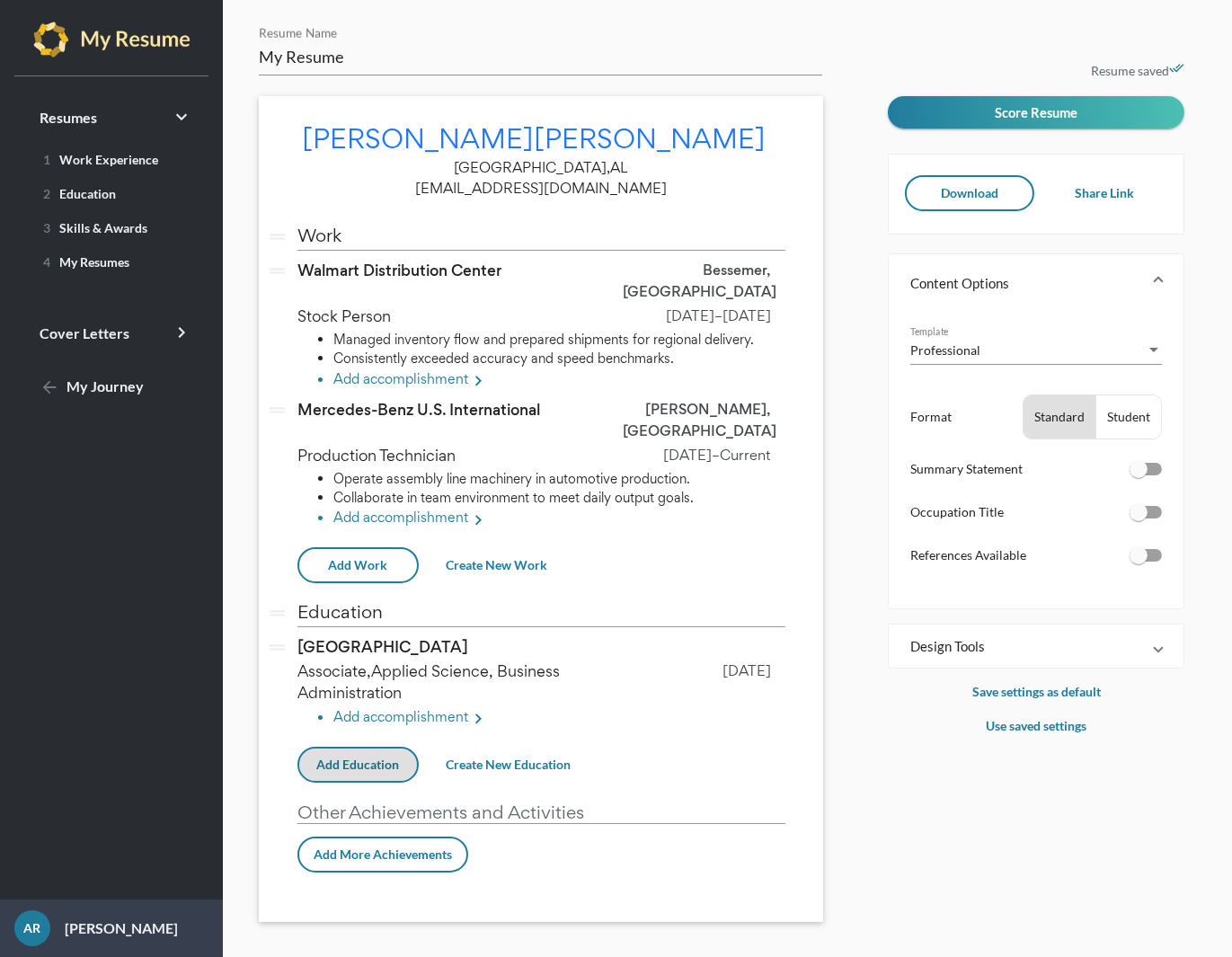
click at [428, 846] on span "Add More Achievements" at bounding box center [383, 853] width 139 height 15
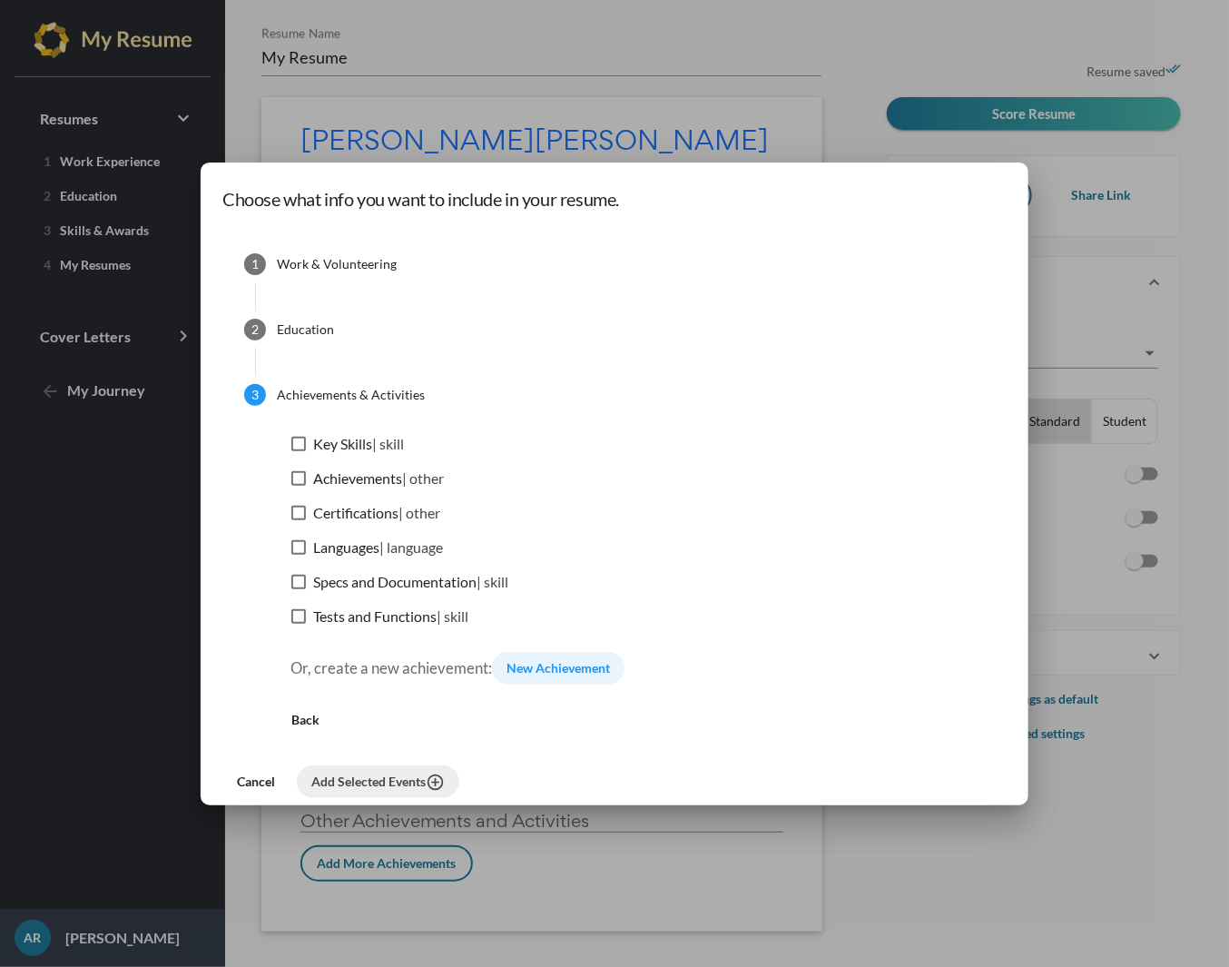
click at [610, 665] on span "New Achievement" at bounding box center [558, 667] width 103 height 15
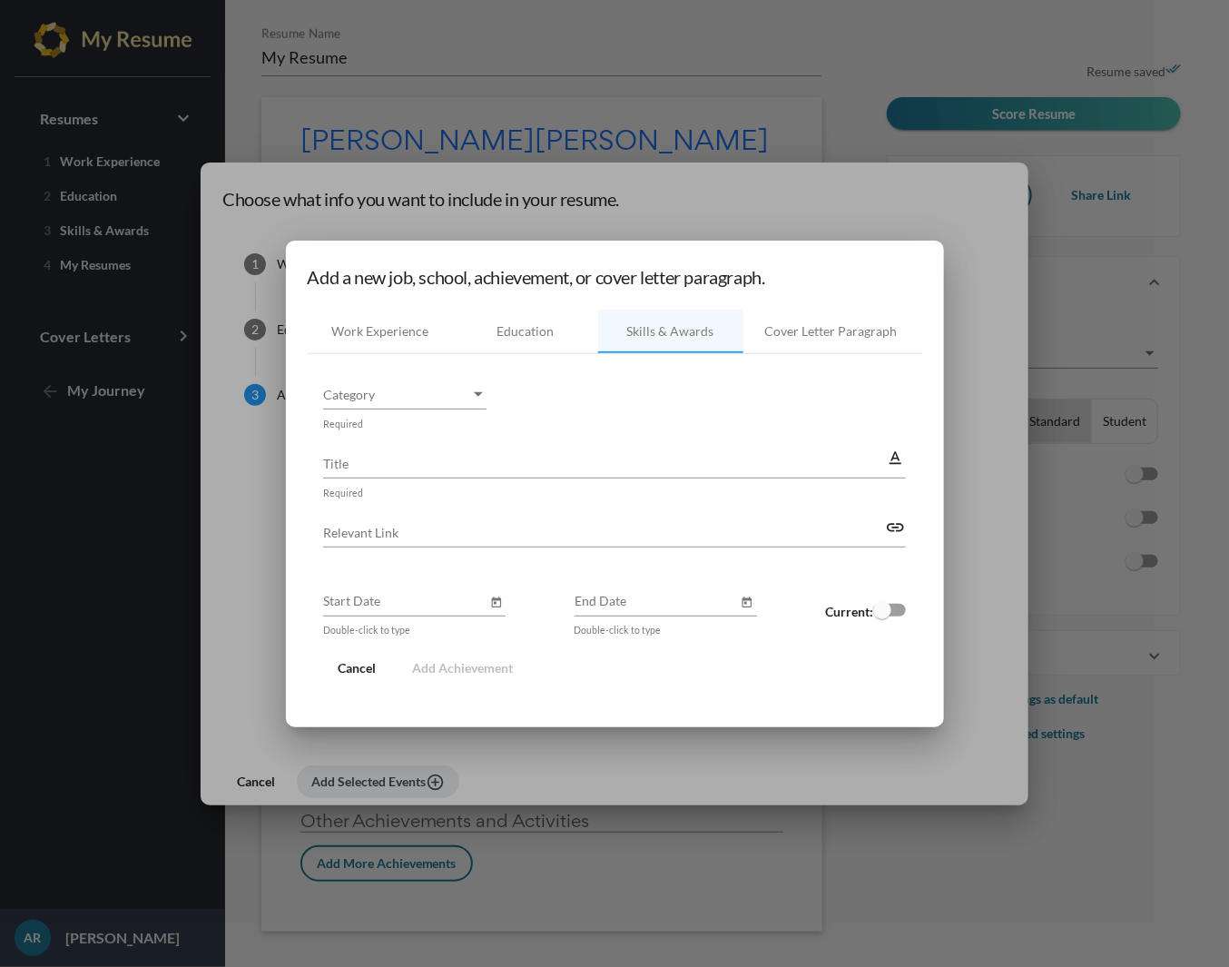
click at [487, 462] on input "Title" at bounding box center [604, 463] width 563 height 19
paste input "OSHA Forklift Certification (2021)"
type input "OSHA Forklift Certification (2021)"
click at [477, 388] on div "Category" at bounding box center [478, 394] width 16 height 19
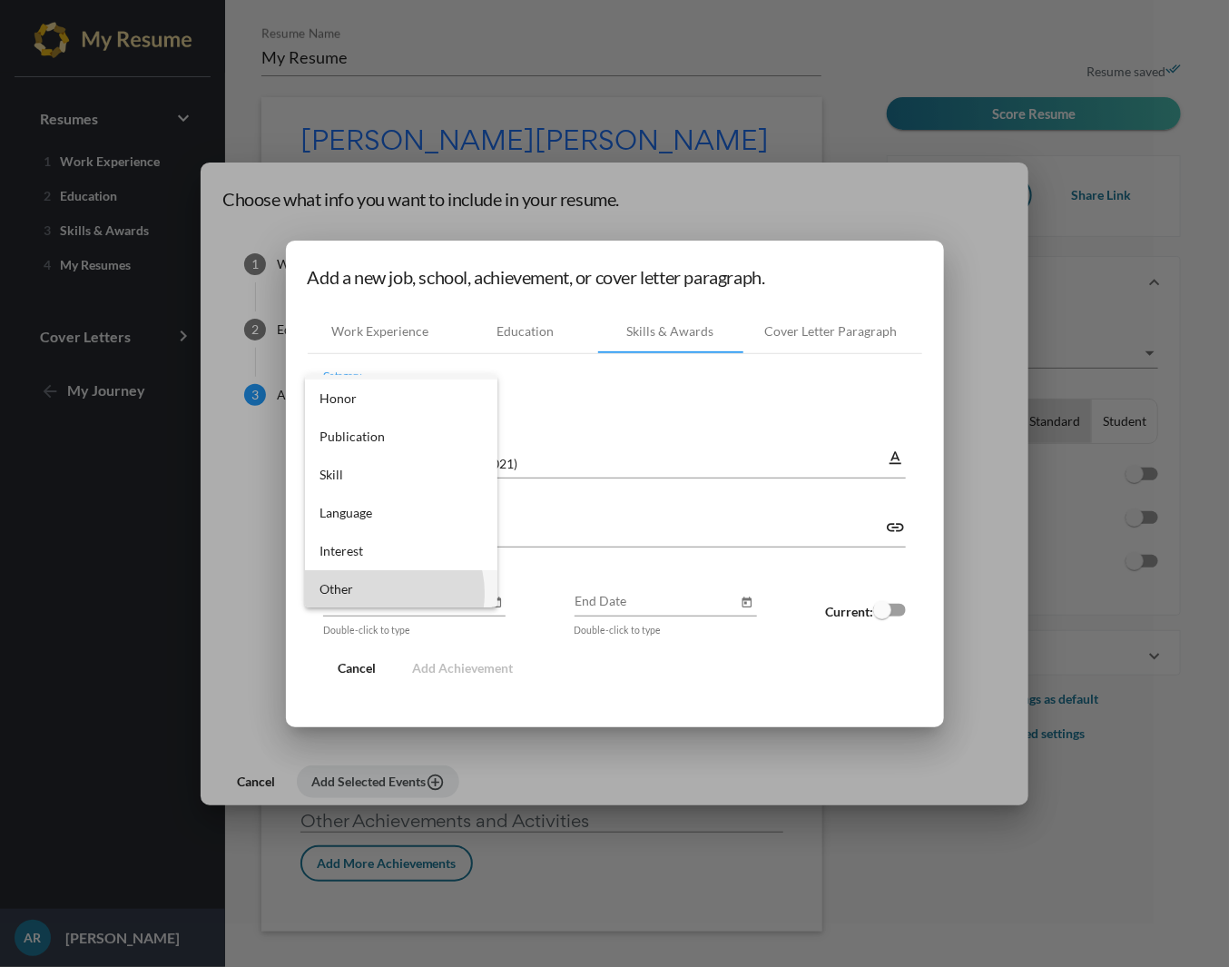
click at [382, 593] on span "Other" at bounding box center [401, 589] width 163 height 38
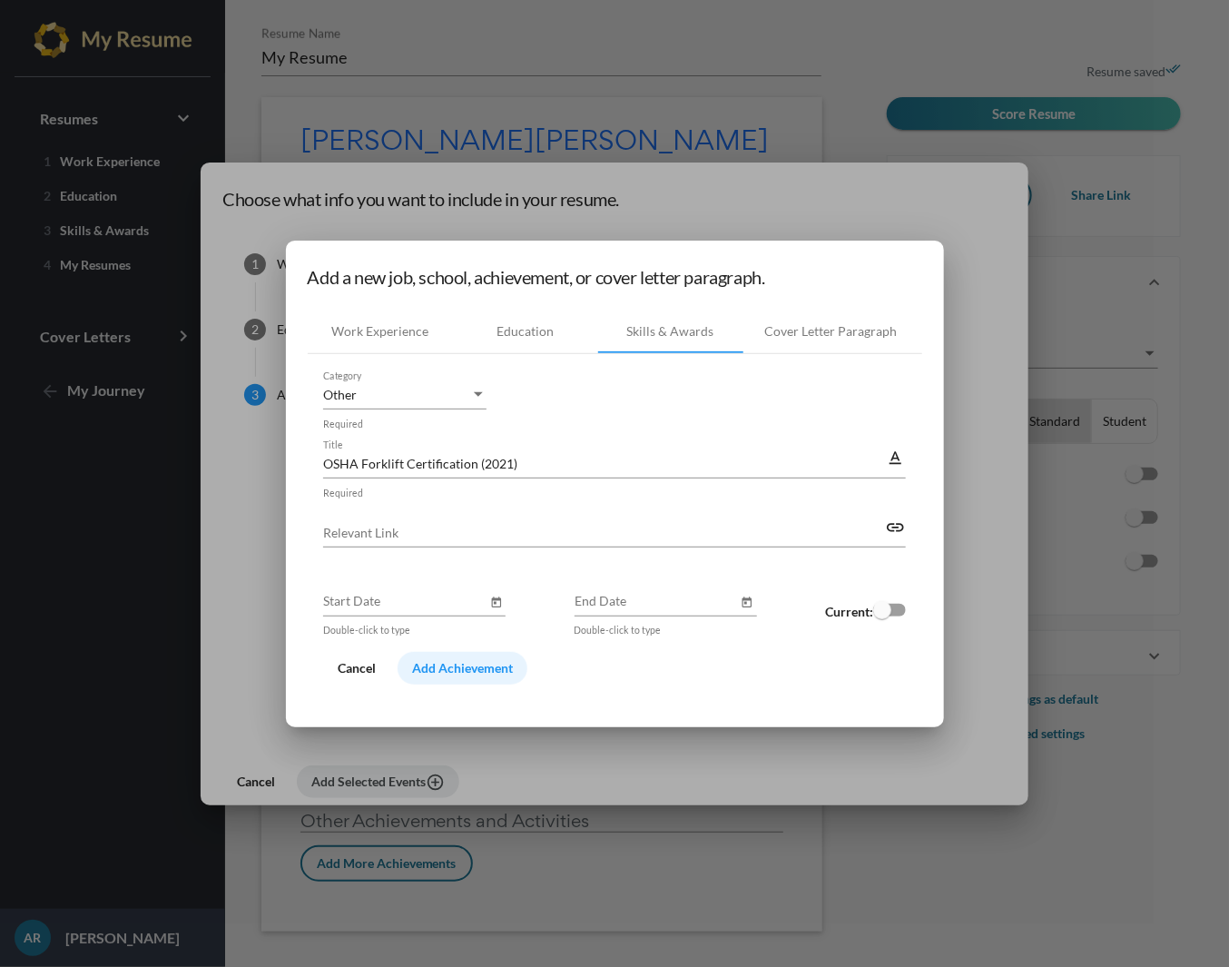
click at [429, 666] on span "Add Achievement" at bounding box center [462, 667] width 101 height 15
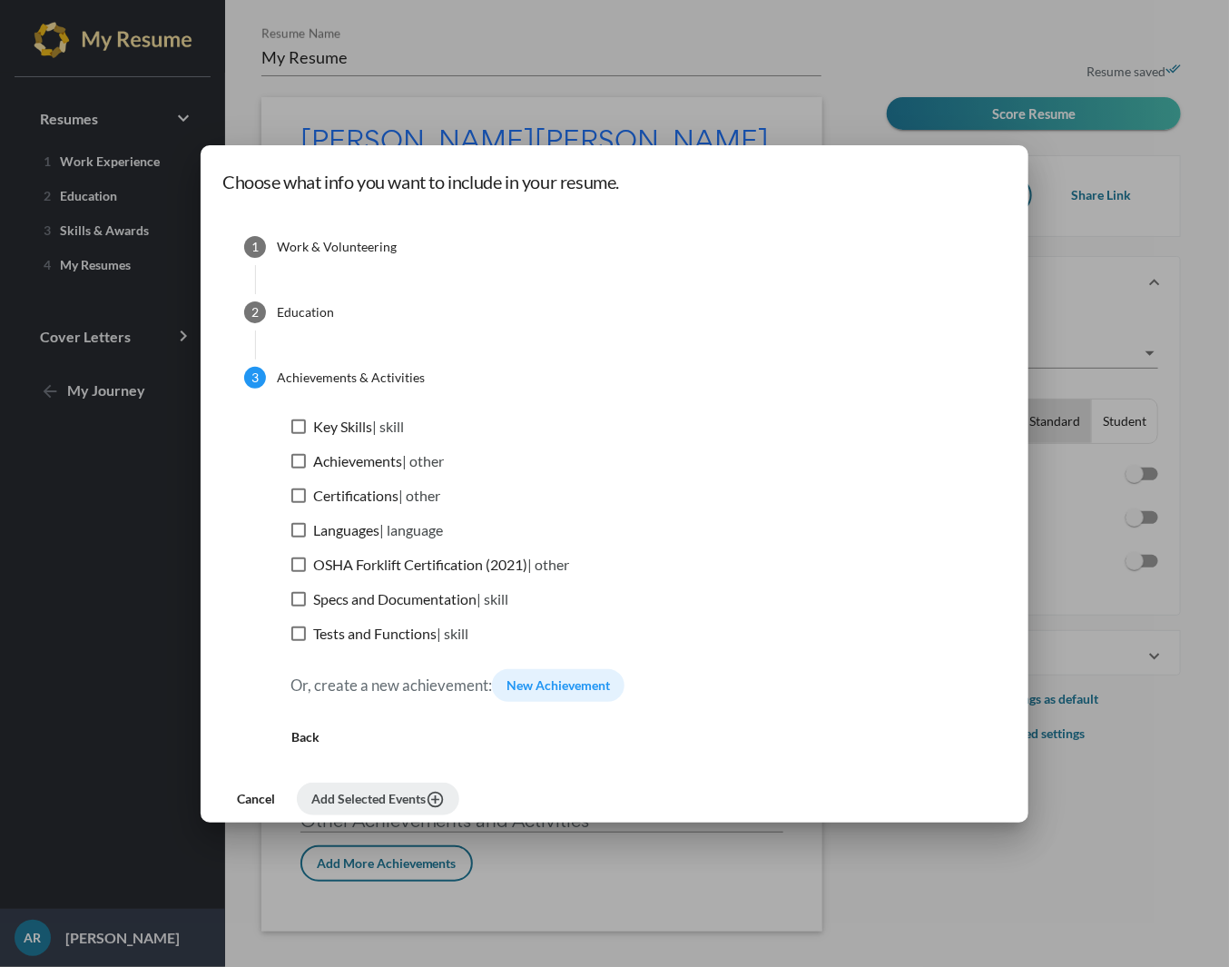
click at [364, 564] on label "OSHA Forklift Certification (2021) | other" at bounding box center [430, 565] width 278 height 22
click at [299, 572] on input "OSHA Forklift Certification (2021) | other" at bounding box center [298, 572] width 1 height 1
checkbox input "true"
click at [431, 797] on span "Add Selected Events add_circle_outline" at bounding box center [377, 798] width 133 height 15
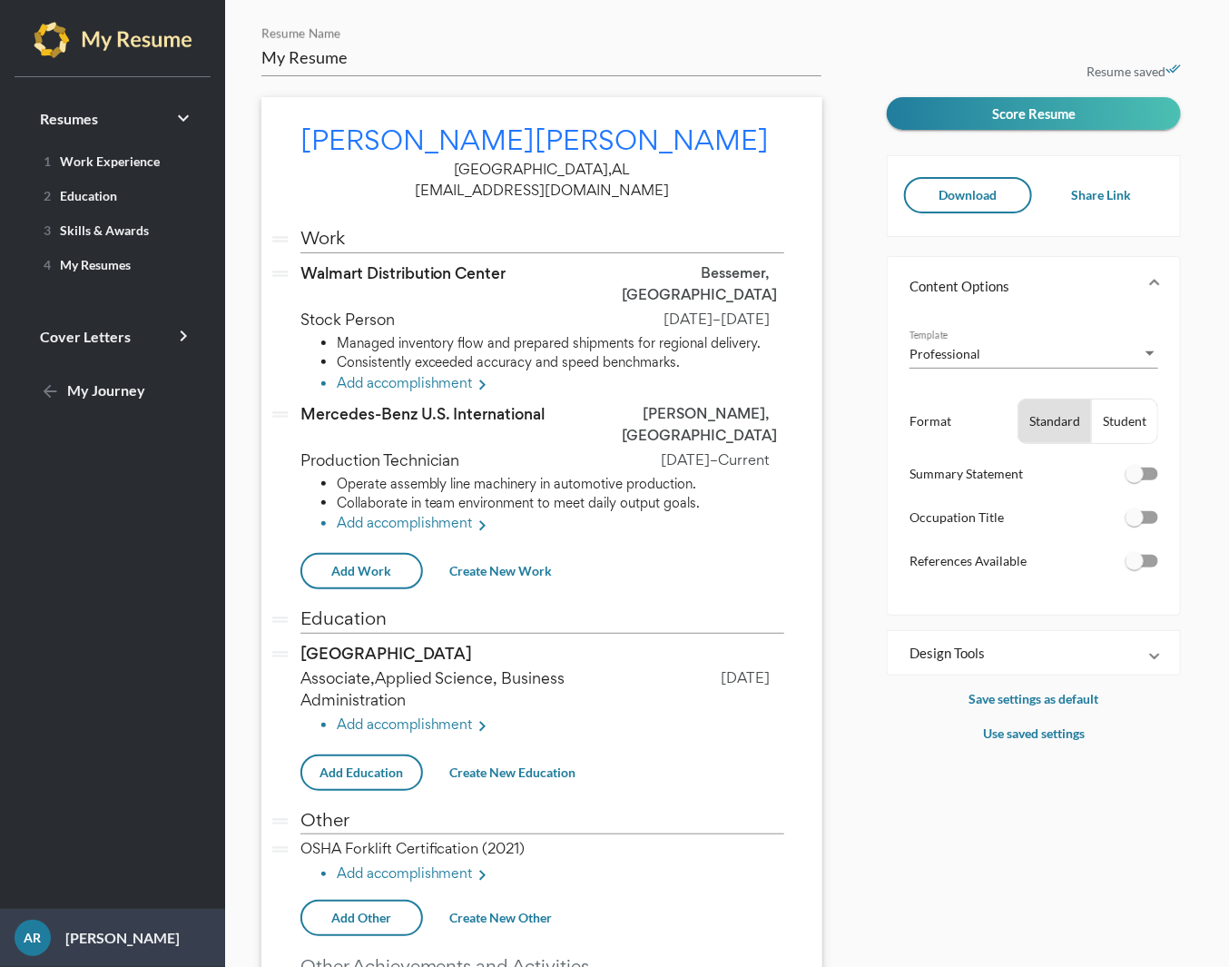
click at [399, 863] on li "Add accomplishment keyboard_arrow_right" at bounding box center [561, 875] width 448 height 24
click at [405, 904] on span "Create New Accomplishment" at bounding box center [433, 911] width 165 height 15
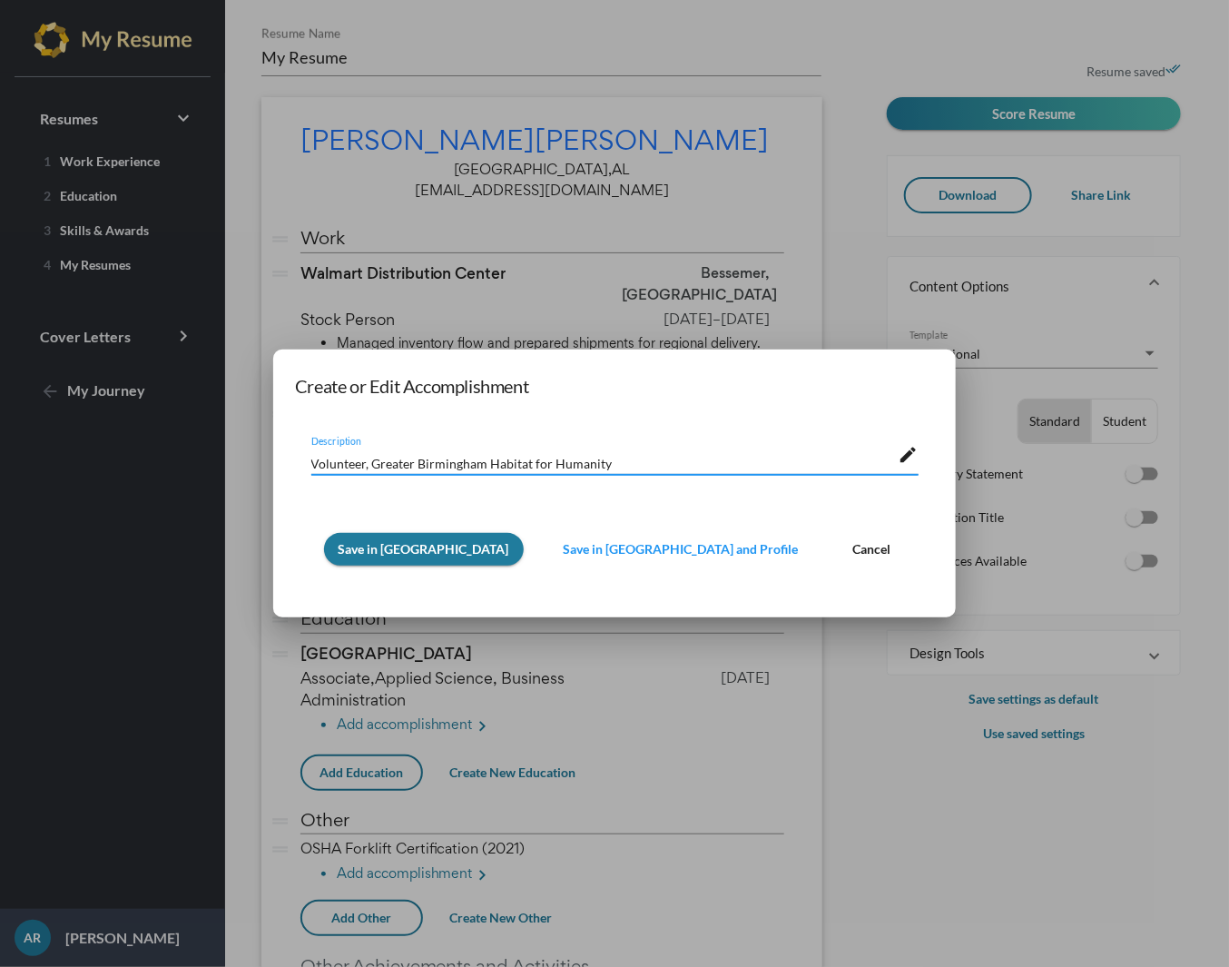
type textarea "Volunteer, Greater Birmingham Habitat for Humanity"
click at [399, 550] on span "Save in [GEOGRAPHIC_DATA]" at bounding box center [424, 548] width 171 height 15
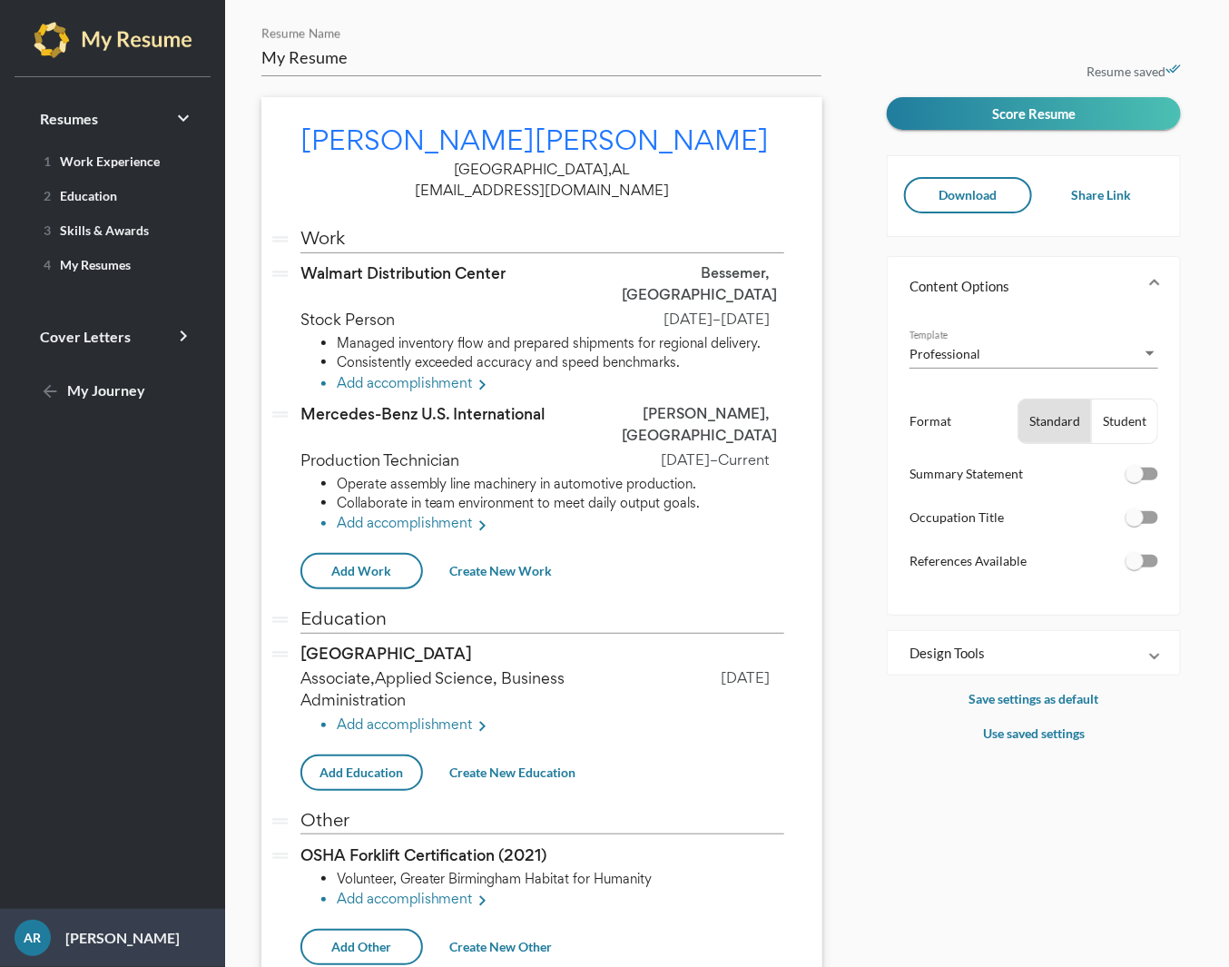
click at [429, 794] on div "drag_handle Other vertical_split" at bounding box center [542, 814] width 484 height 40
click at [332, 810] on input "Other" at bounding box center [542, 819] width 484 height 19
click at [358, 869] on li "Volunteer, Greater Birmingham Habitat for Humanity" at bounding box center [561, 878] width 448 height 19
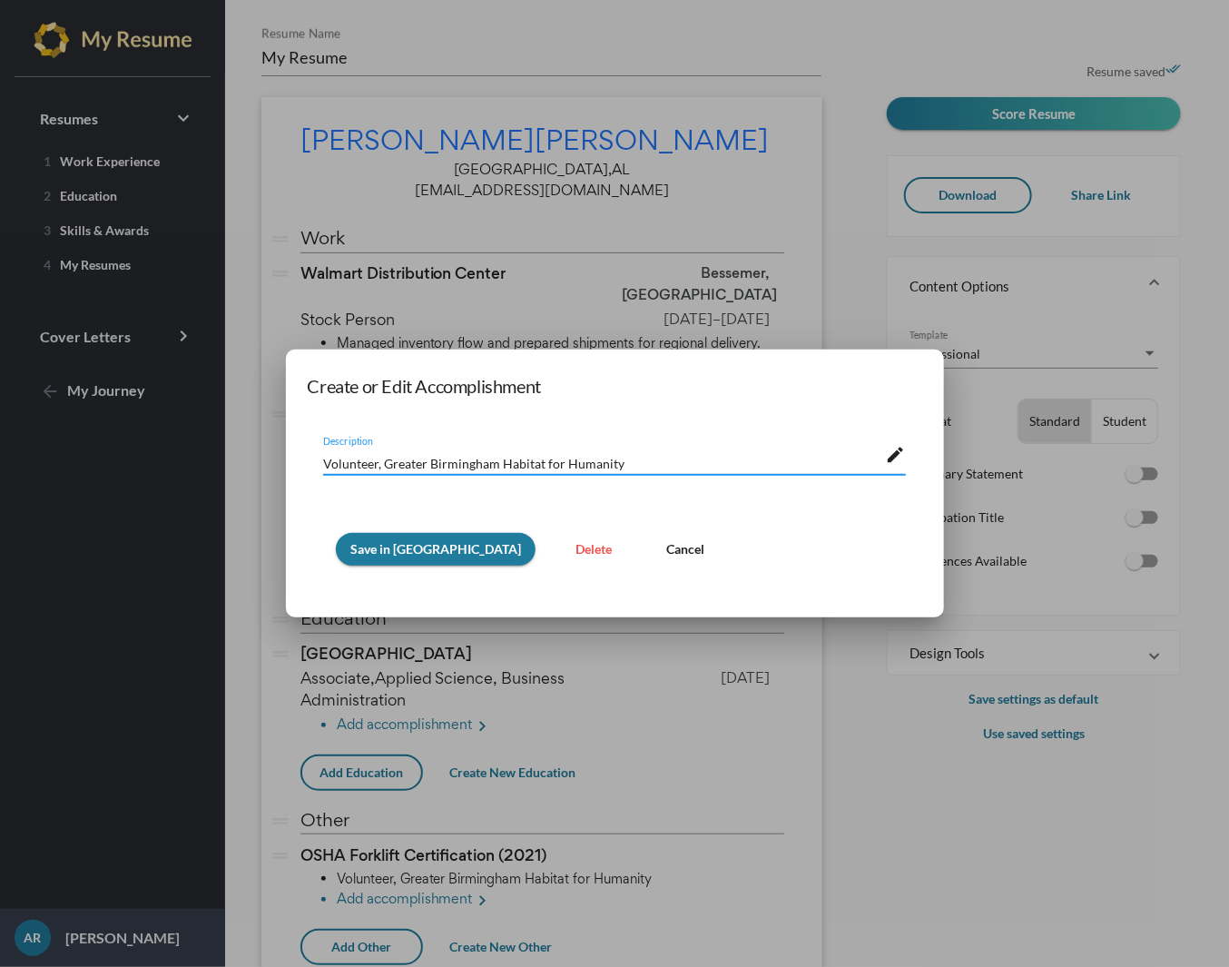
click at [576, 551] on span "Delete" at bounding box center [594, 548] width 36 height 15
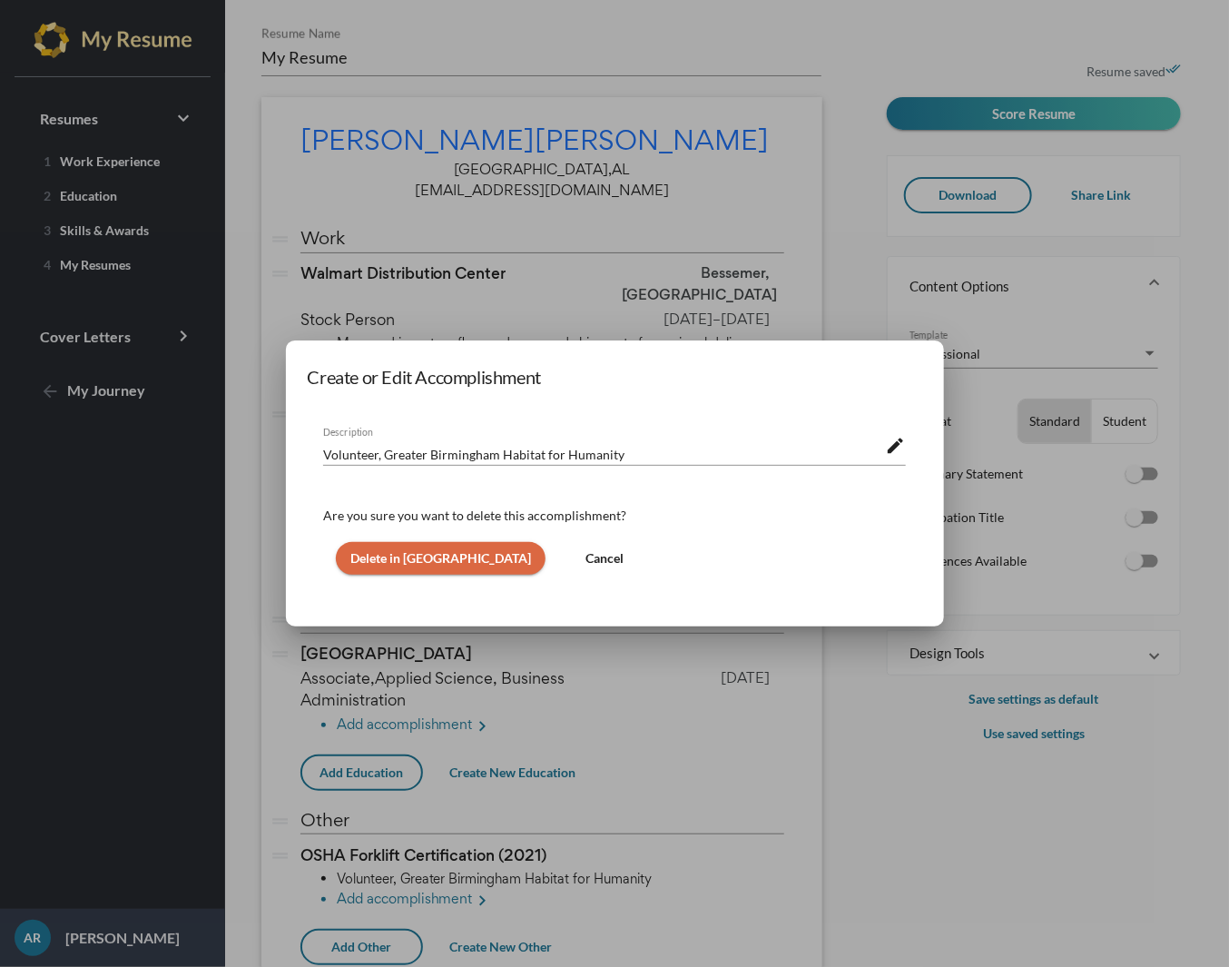
click at [426, 562] on span "Delete in [GEOGRAPHIC_DATA]" at bounding box center [440, 557] width 181 height 15
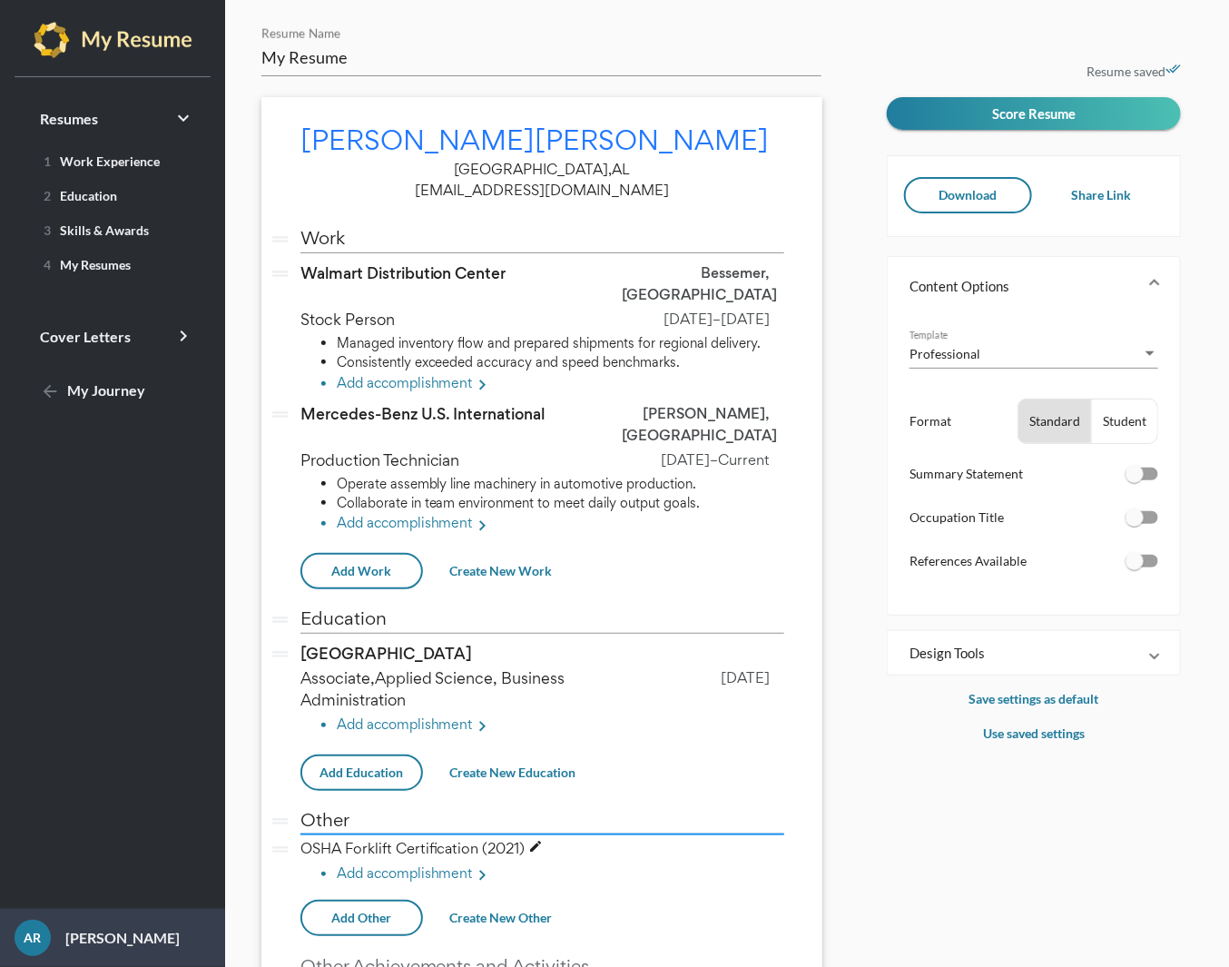
click at [349, 839] on span "OSHA Forklift Certification (2021) edit" at bounding box center [425, 848] width 251 height 19
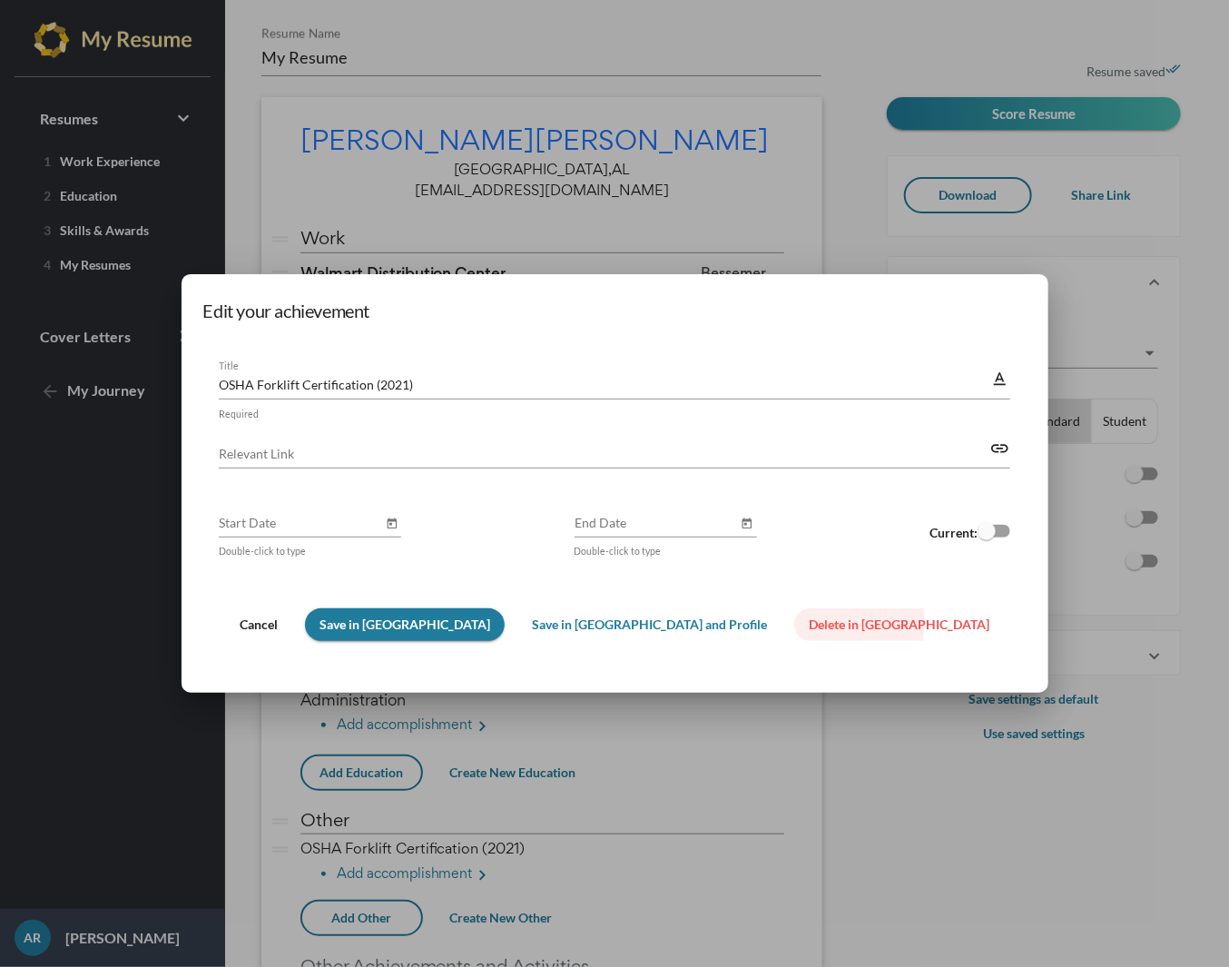
click at [809, 622] on span "Delete in [GEOGRAPHIC_DATA]" at bounding box center [899, 623] width 181 height 15
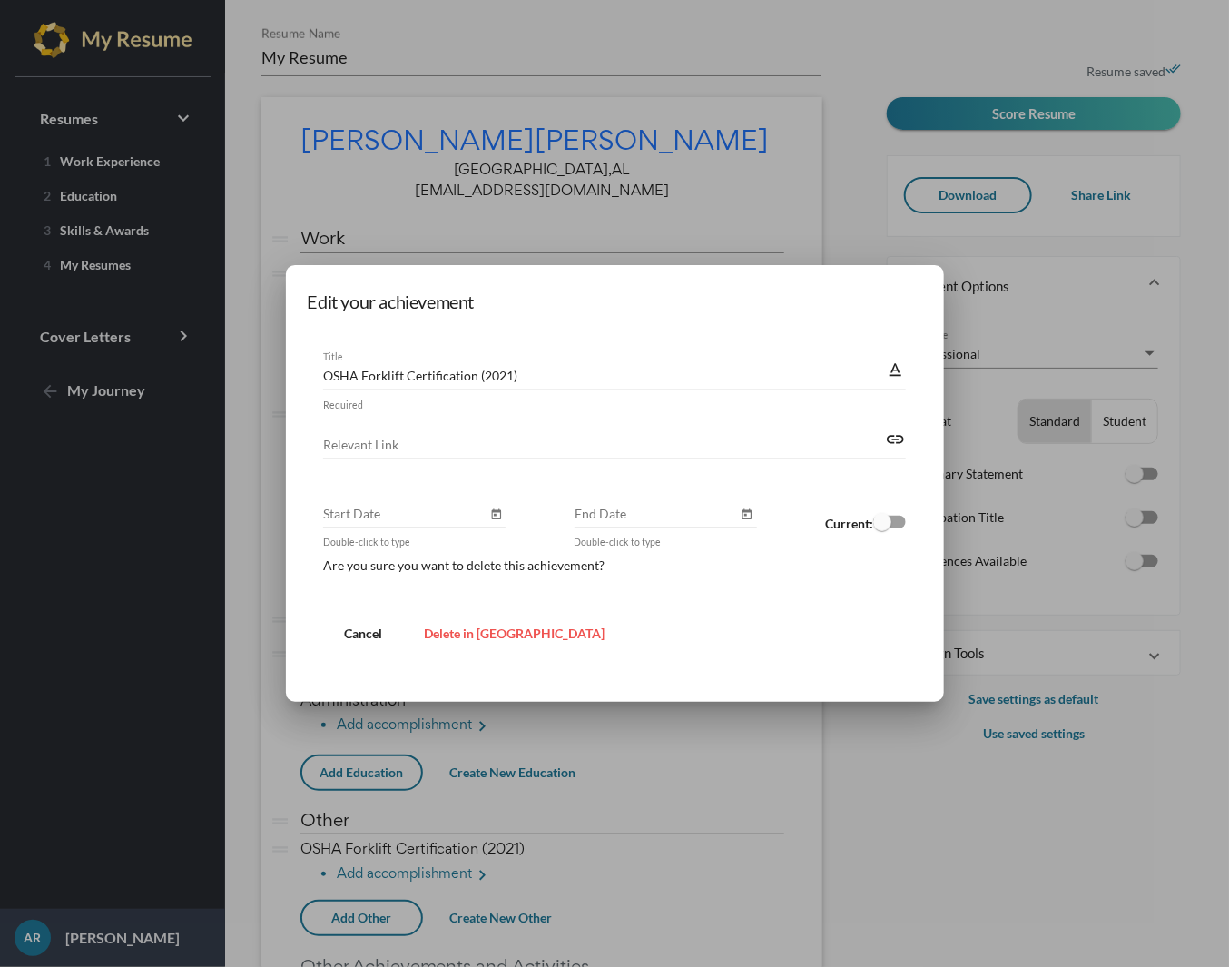
click at [501, 629] on span "Delete in [GEOGRAPHIC_DATA]" at bounding box center [514, 632] width 181 height 15
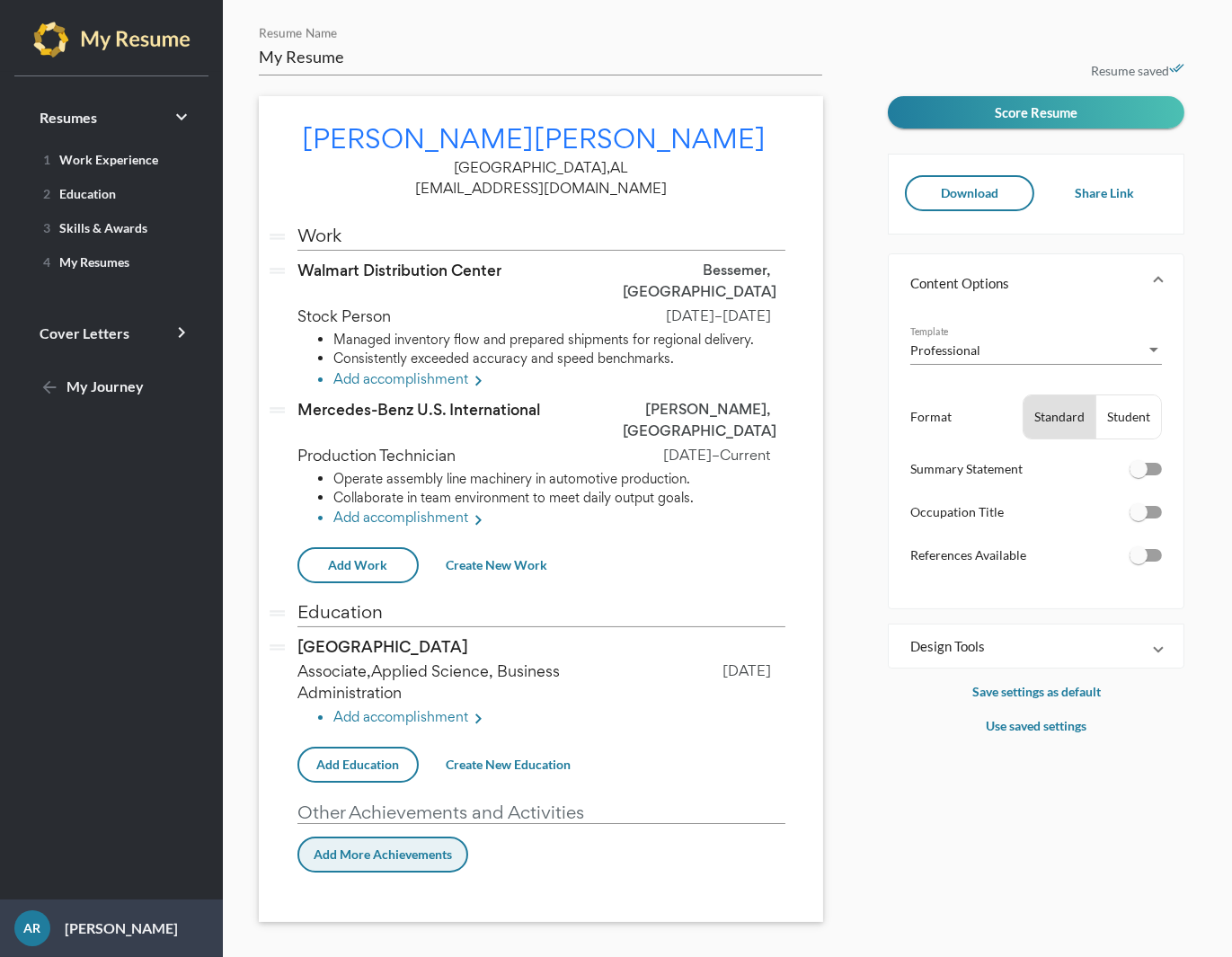
click at [410, 846] on span "Add More Achievements" at bounding box center [383, 853] width 139 height 15
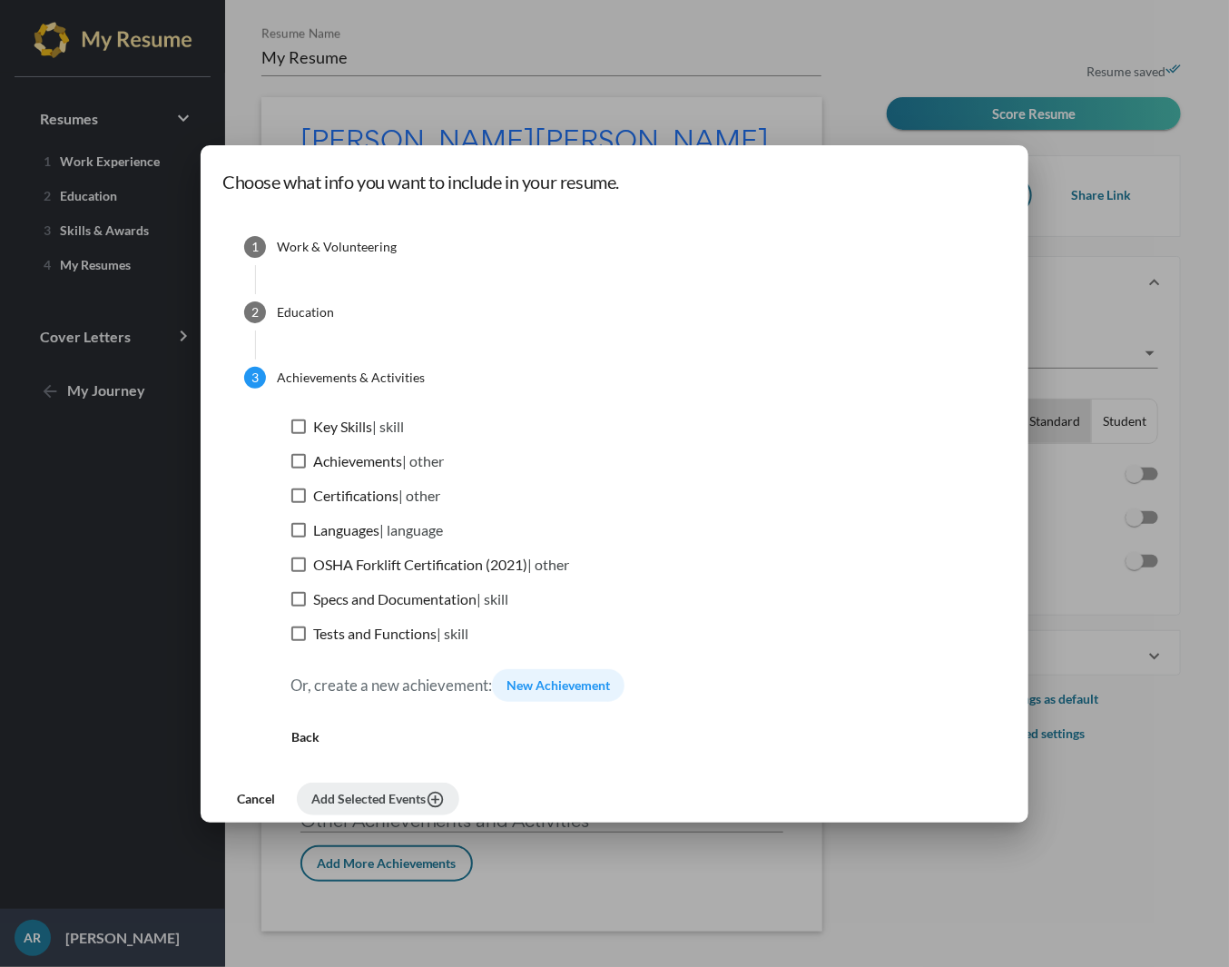
click at [610, 688] on span "New Achievement" at bounding box center [558, 684] width 103 height 15
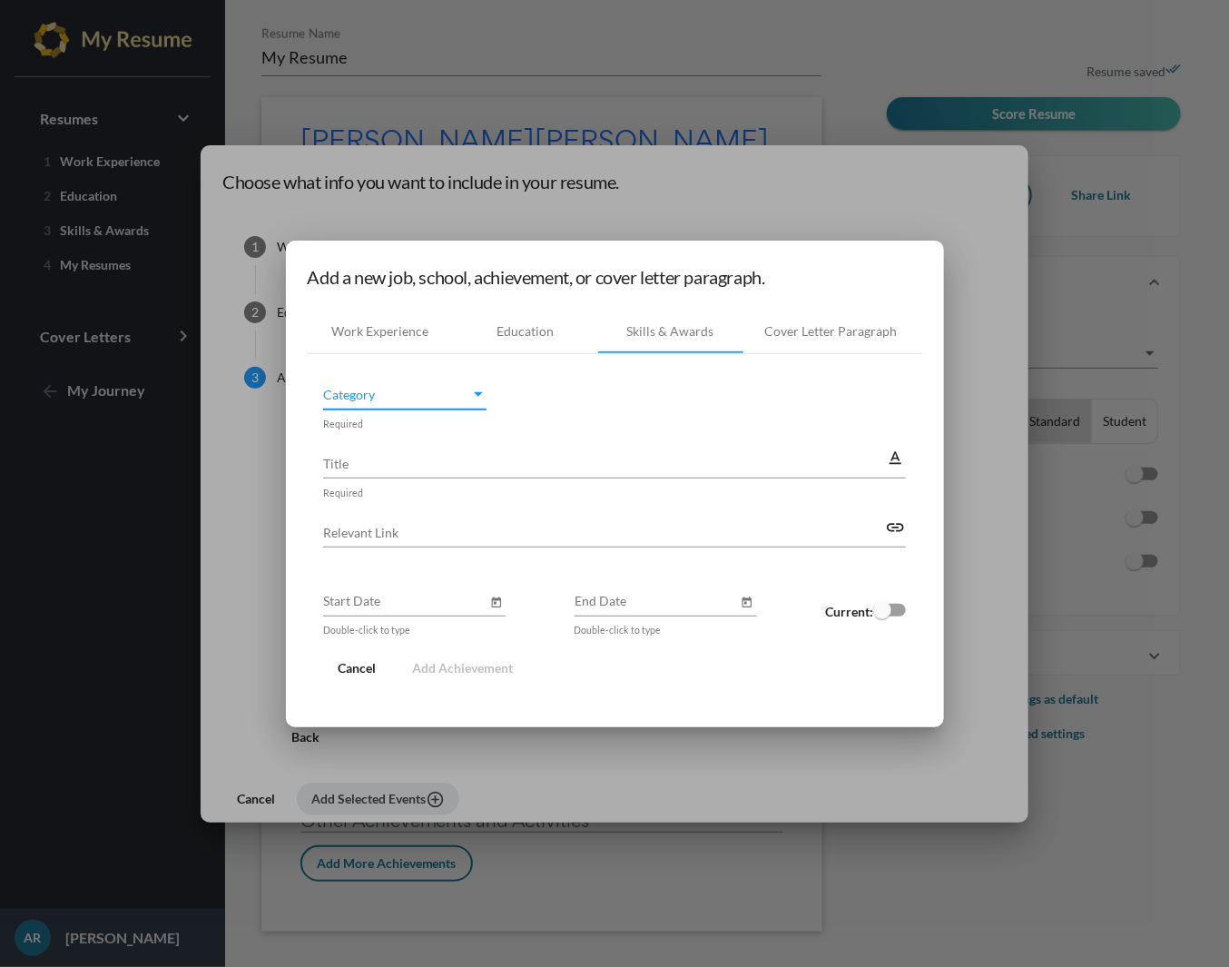
click at [480, 399] on div "Category" at bounding box center [478, 394] width 16 height 19
click at [594, 697] on div at bounding box center [614, 483] width 1229 height 967
click at [354, 663] on span "Cancel" at bounding box center [357, 667] width 38 height 15
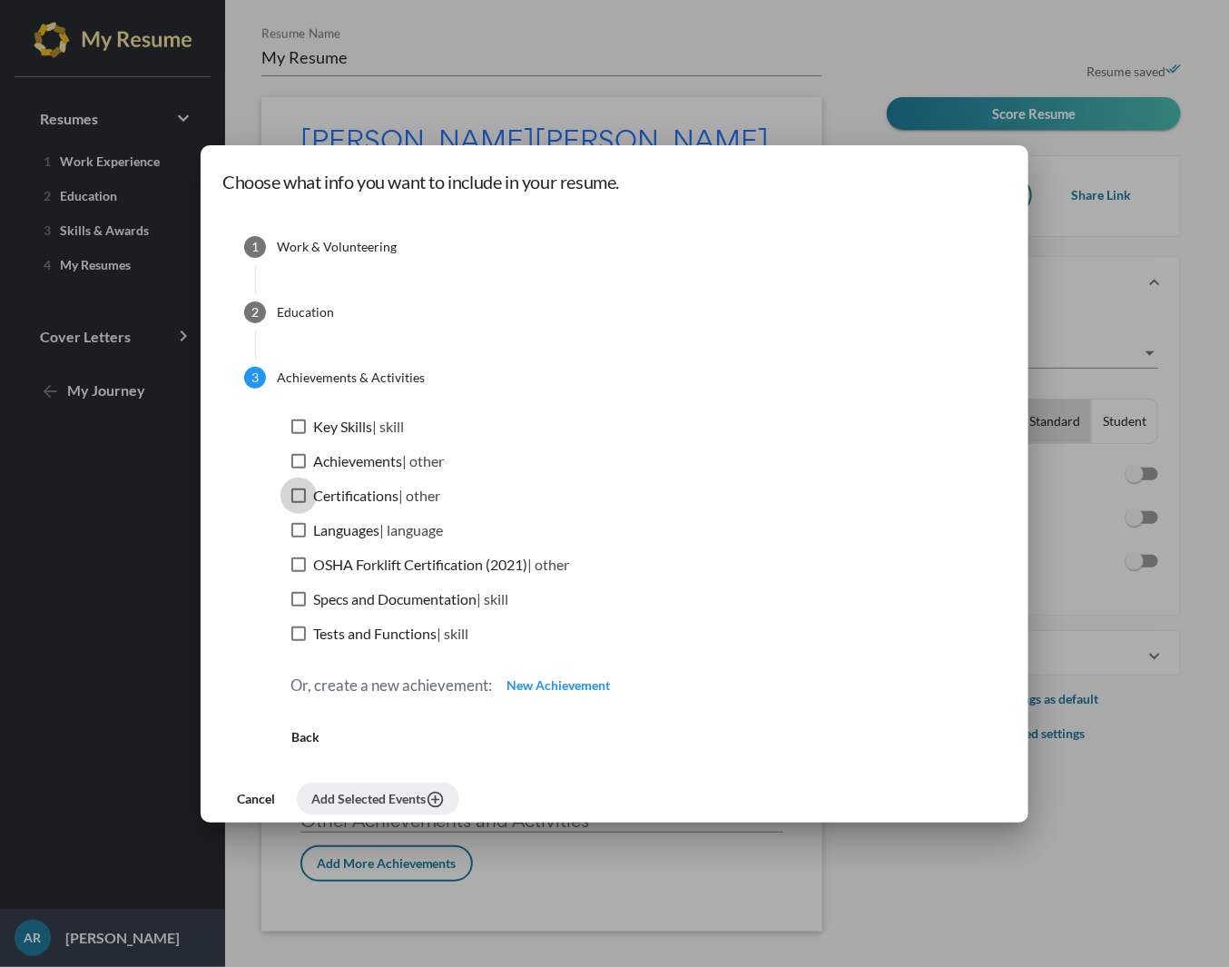
click at [306, 499] on div at bounding box center [298, 495] width 15 height 15
click at [299, 503] on input "Certifications | other" at bounding box center [298, 503] width 1 height 1
checkbox input "true"
click at [438, 809] on button "Add Selected Events add_circle_outline" at bounding box center [378, 799] width 162 height 33
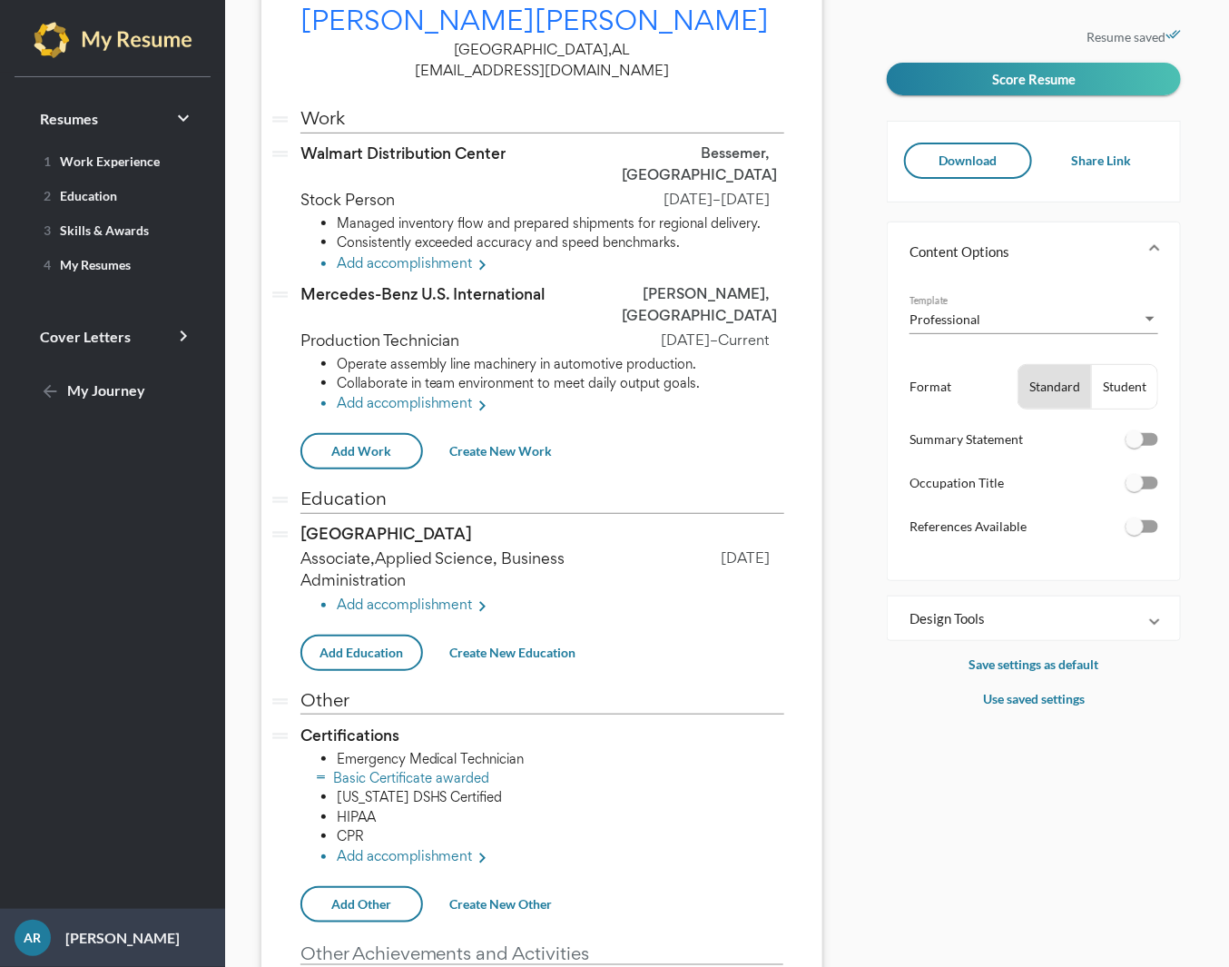
scroll to position [122, 0]
click at [418, 724] on icon "edit" at bounding box center [410, 731] width 15 height 15
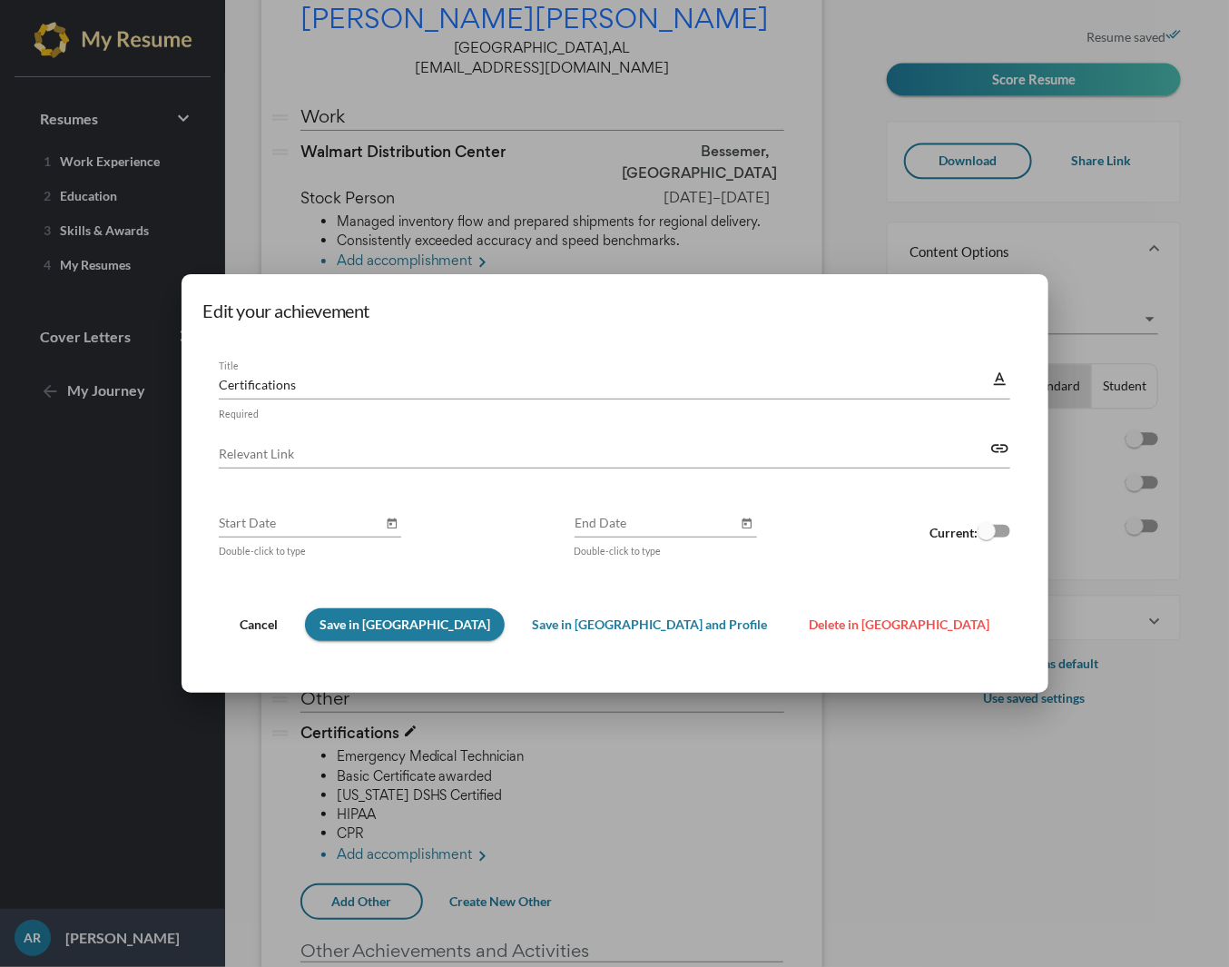
scroll to position [0, 0]
click at [579, 792] on div at bounding box center [614, 483] width 1229 height 967
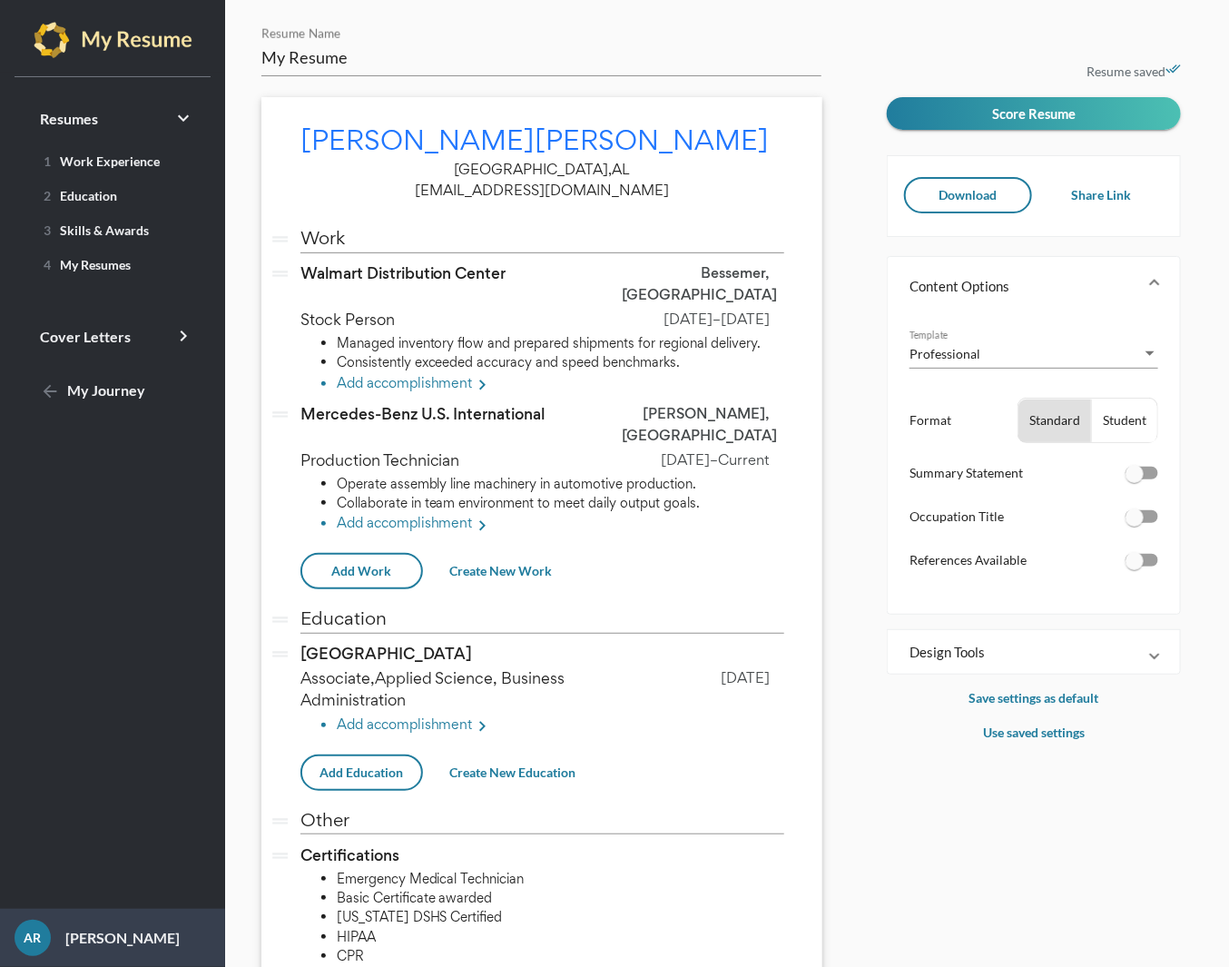
scroll to position [122, 0]
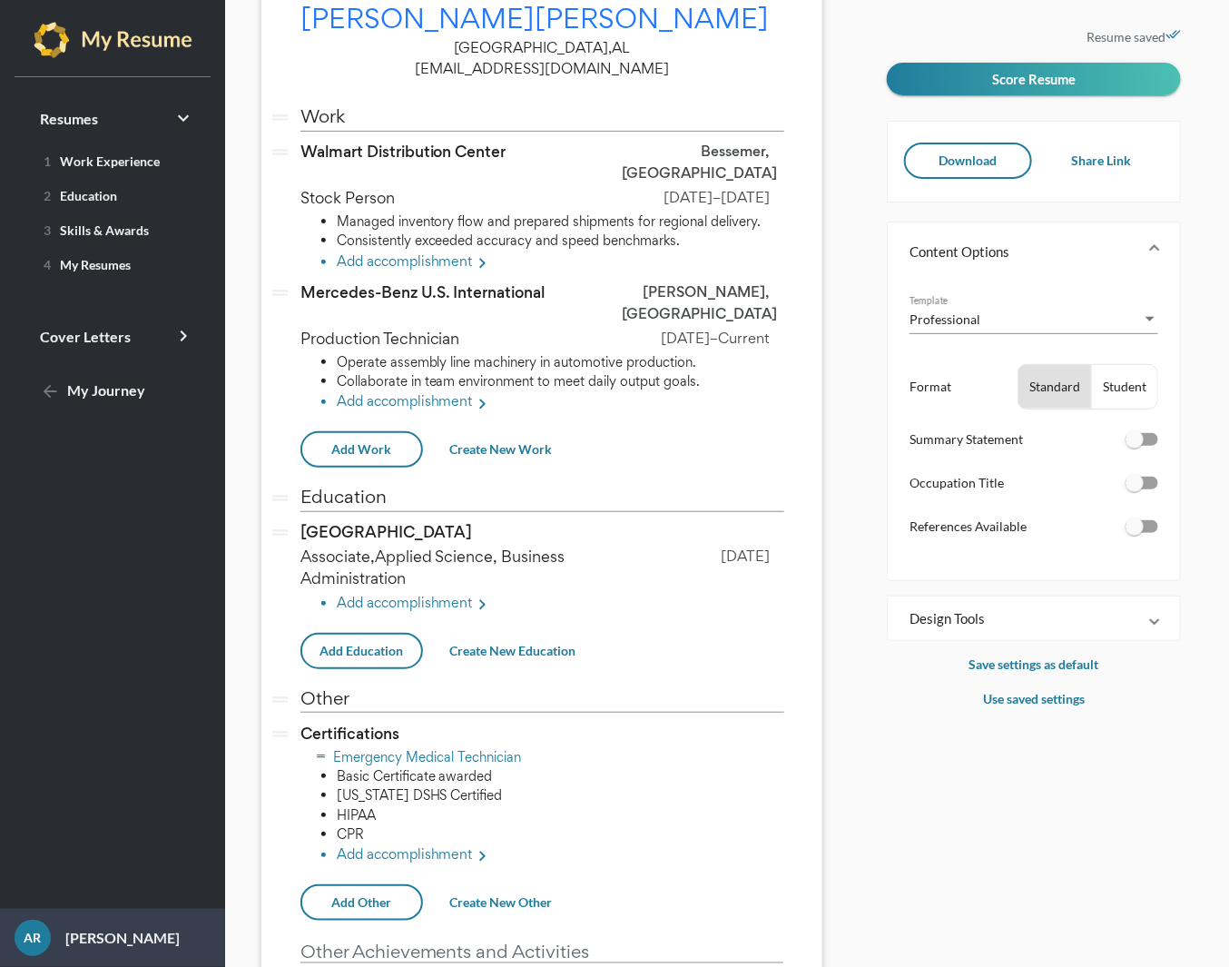
click at [504, 747] on li "Emergency Medical Technician" at bounding box center [561, 756] width 448 height 19
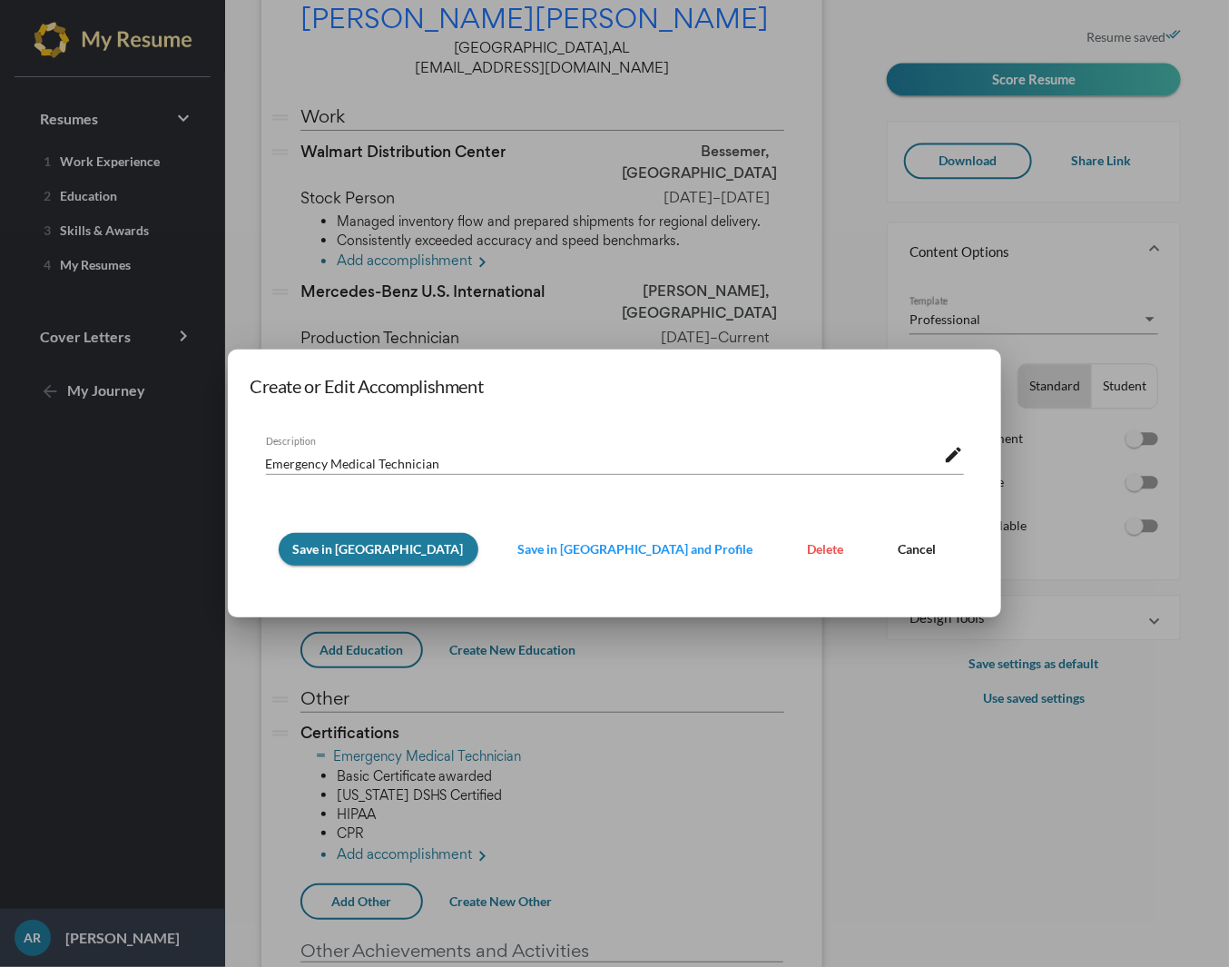
scroll to position [0, 0]
click at [808, 546] on span "Delete" at bounding box center [826, 548] width 36 height 15
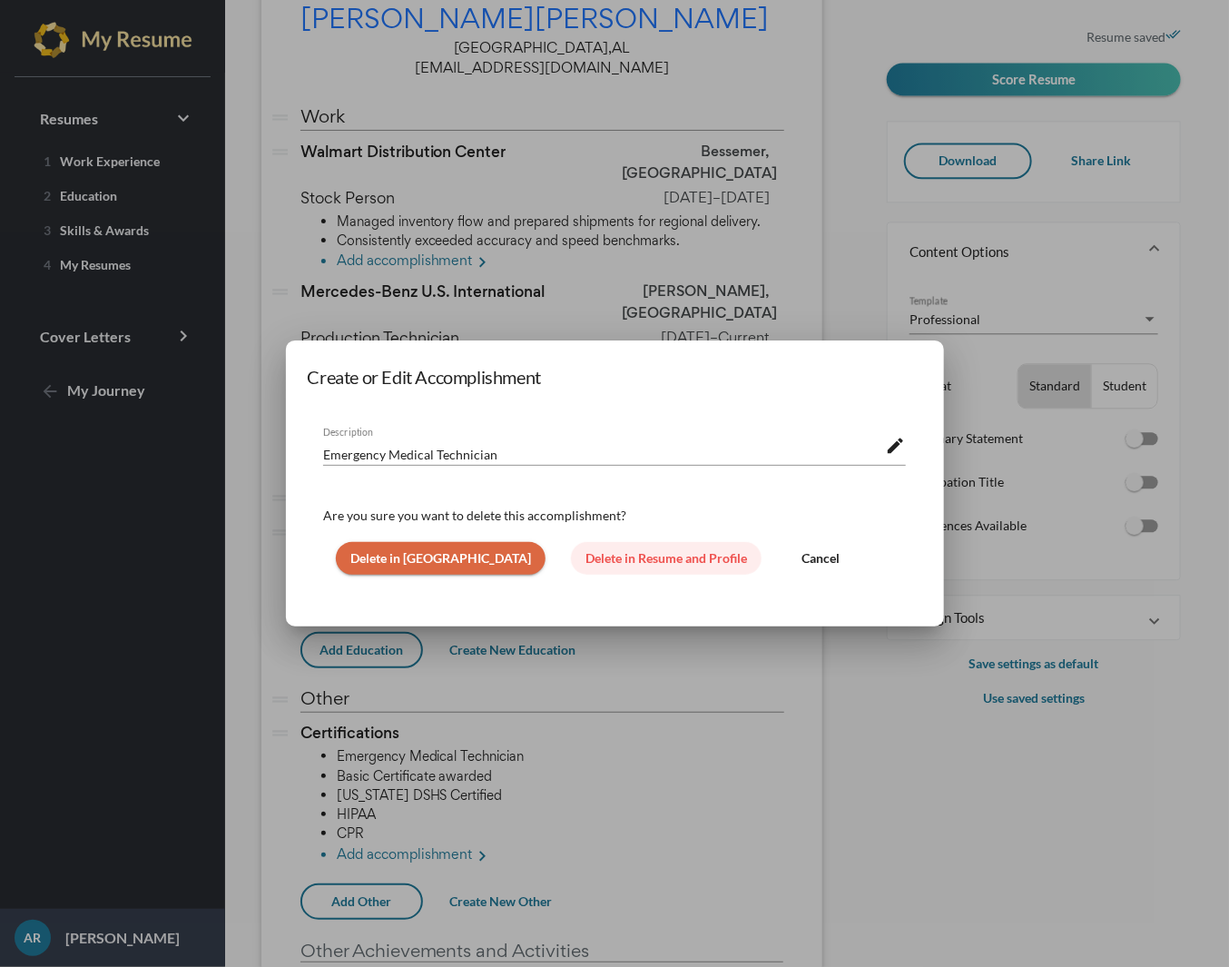
click at [588, 560] on span "Delete in Resume and Profile" at bounding box center [667, 557] width 162 height 15
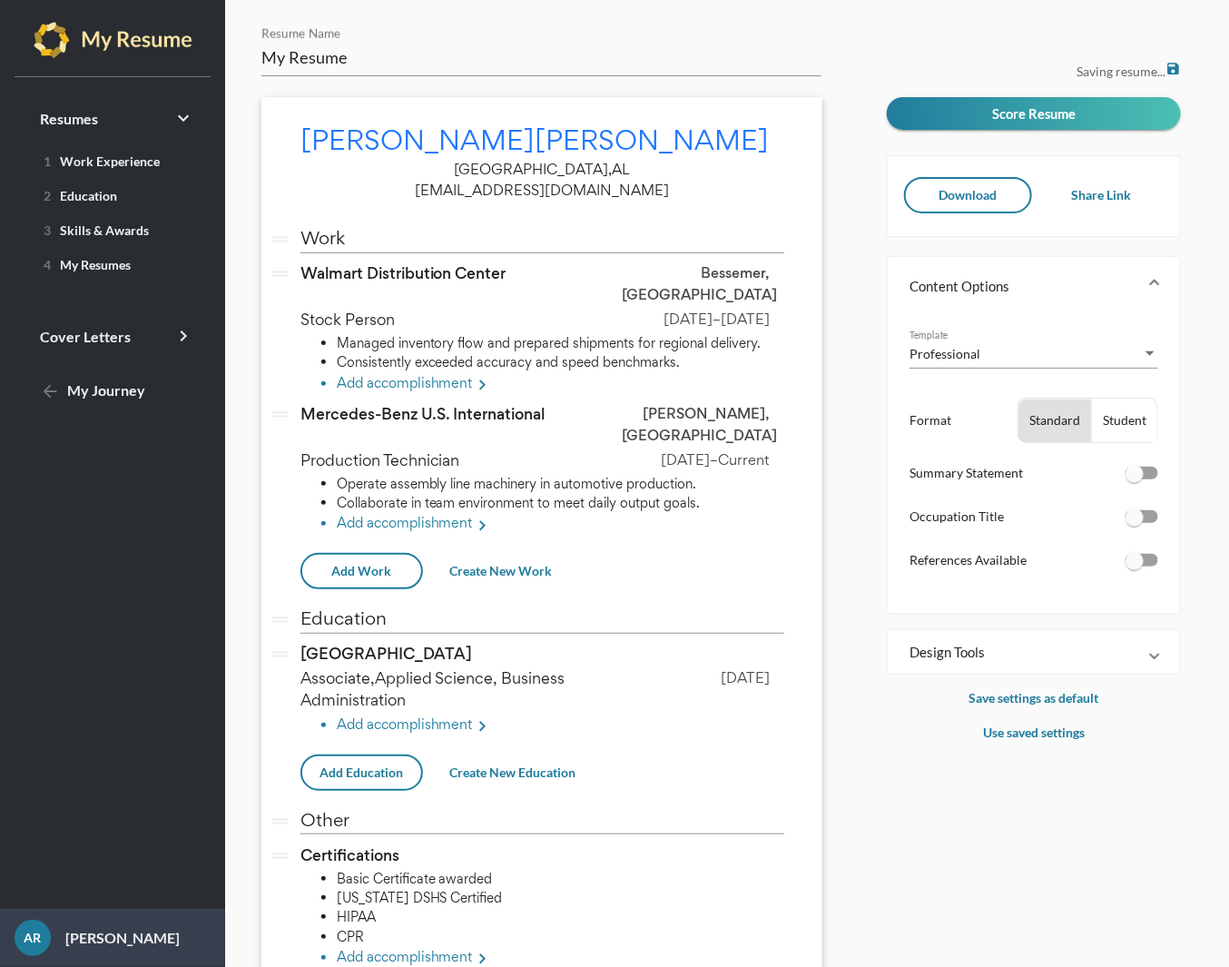
scroll to position [122, 0]
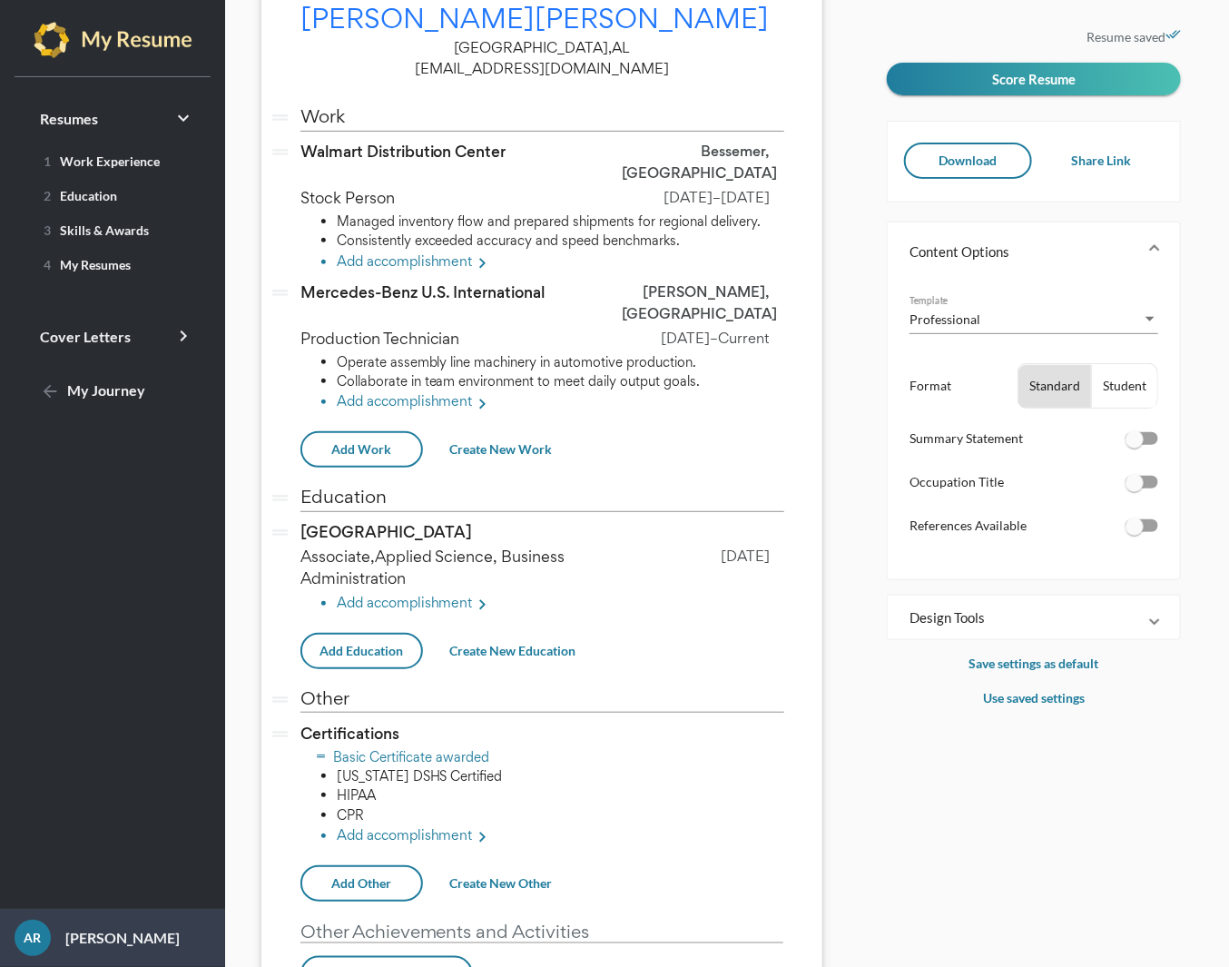
click at [468, 747] on li "Basic Certificate awarded" at bounding box center [561, 756] width 448 height 19
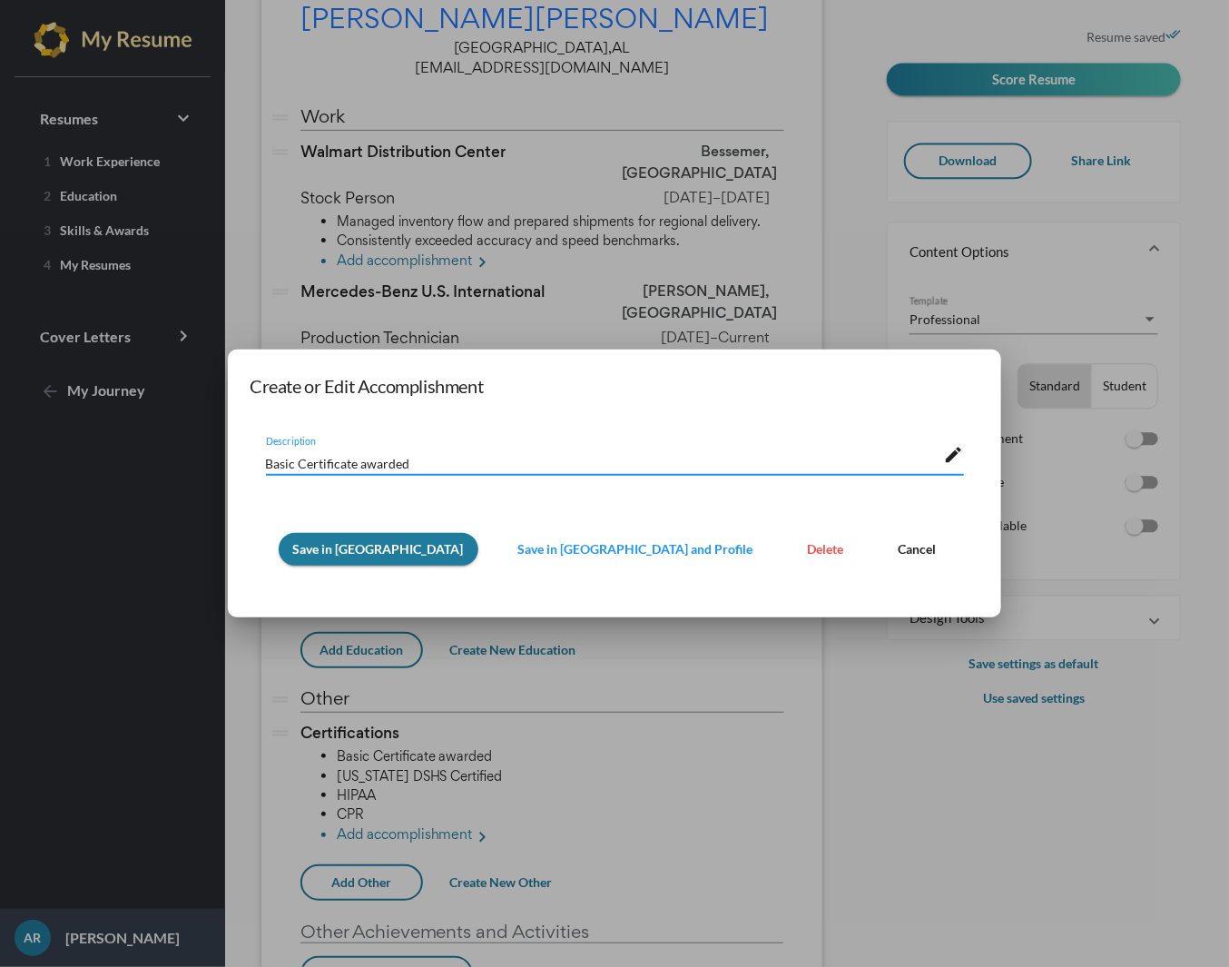
click at [808, 547] on span "Delete" at bounding box center [826, 548] width 36 height 15
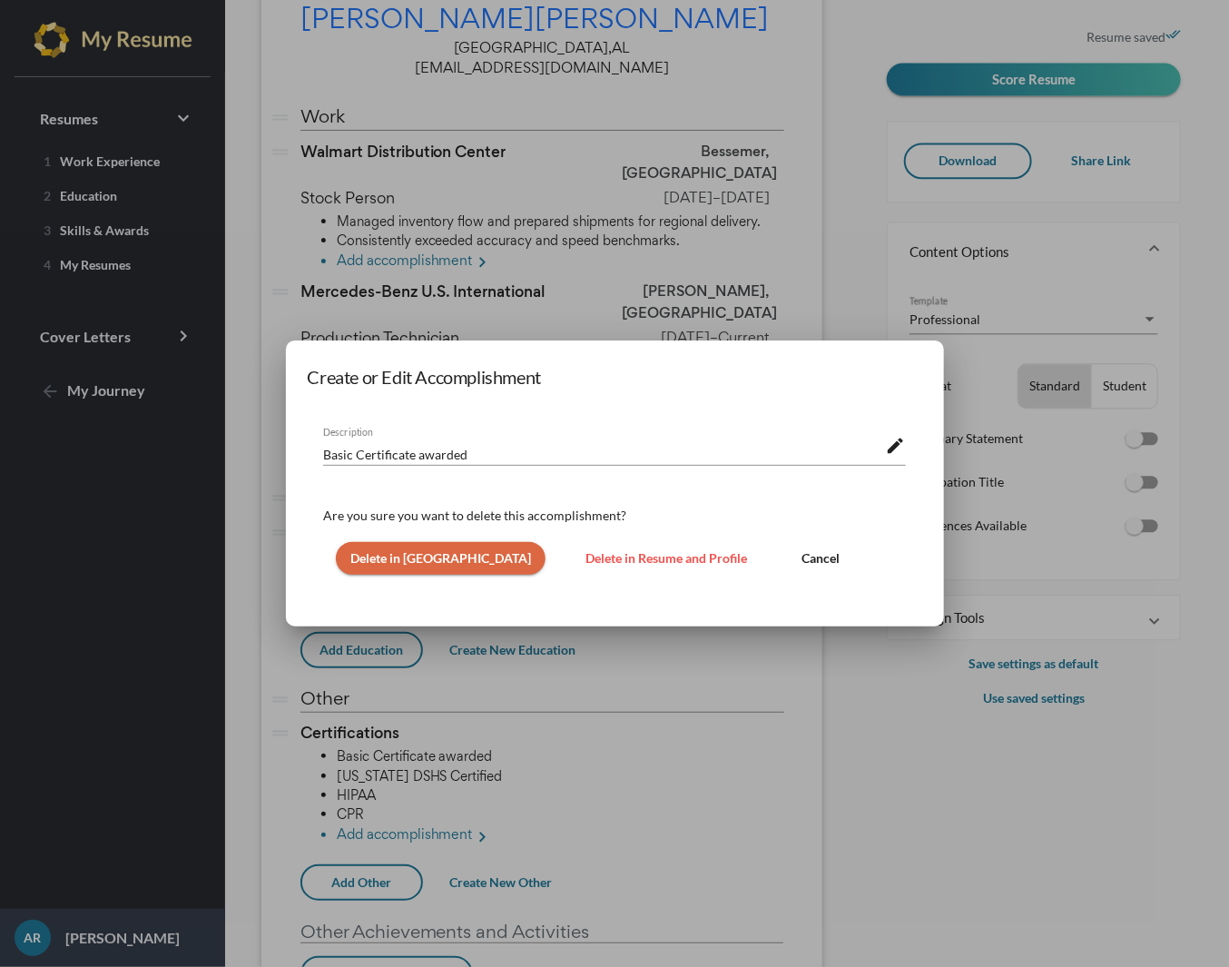
click at [634, 562] on span "Delete in Resume and Profile" at bounding box center [667, 557] width 162 height 15
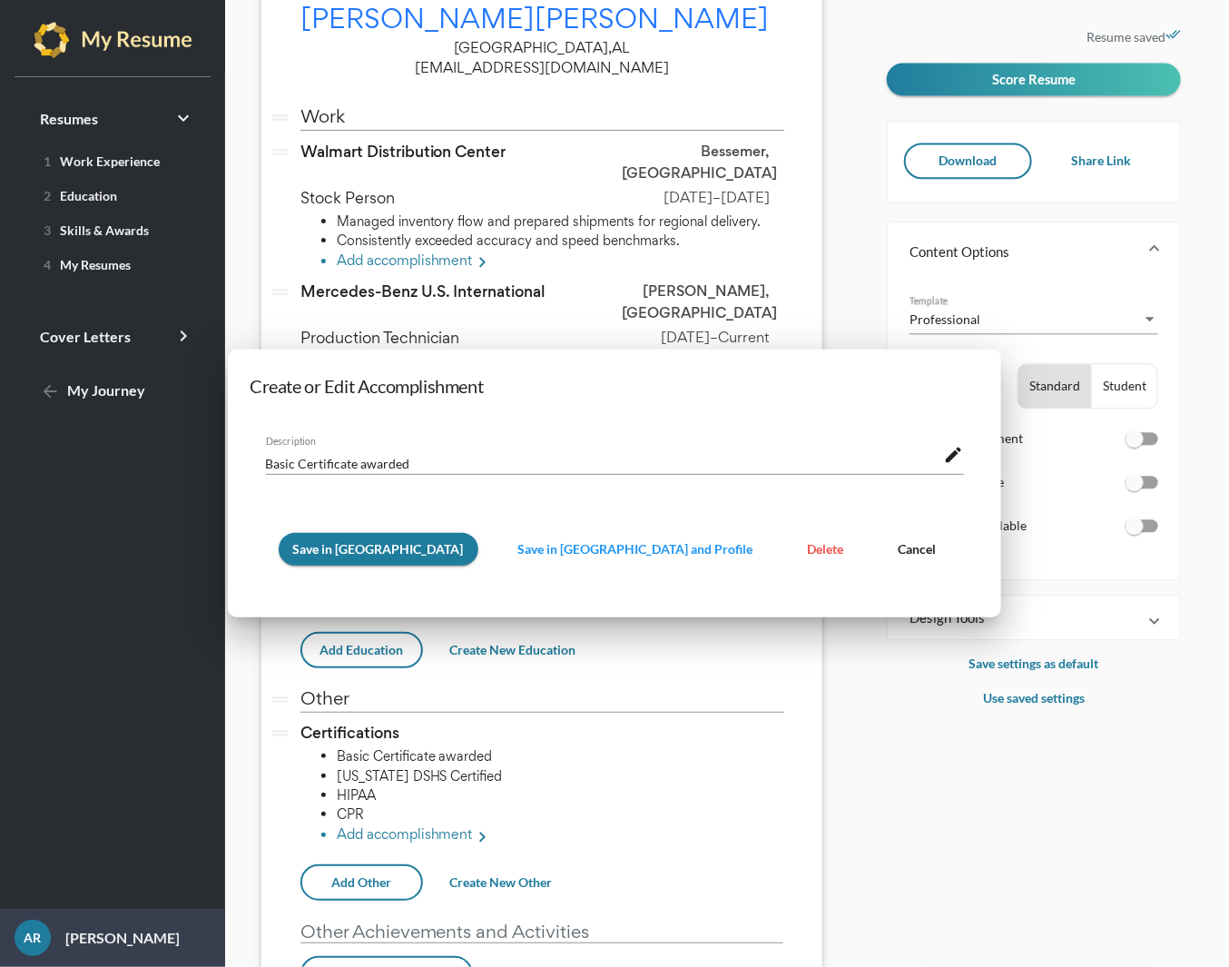
scroll to position [122, 0]
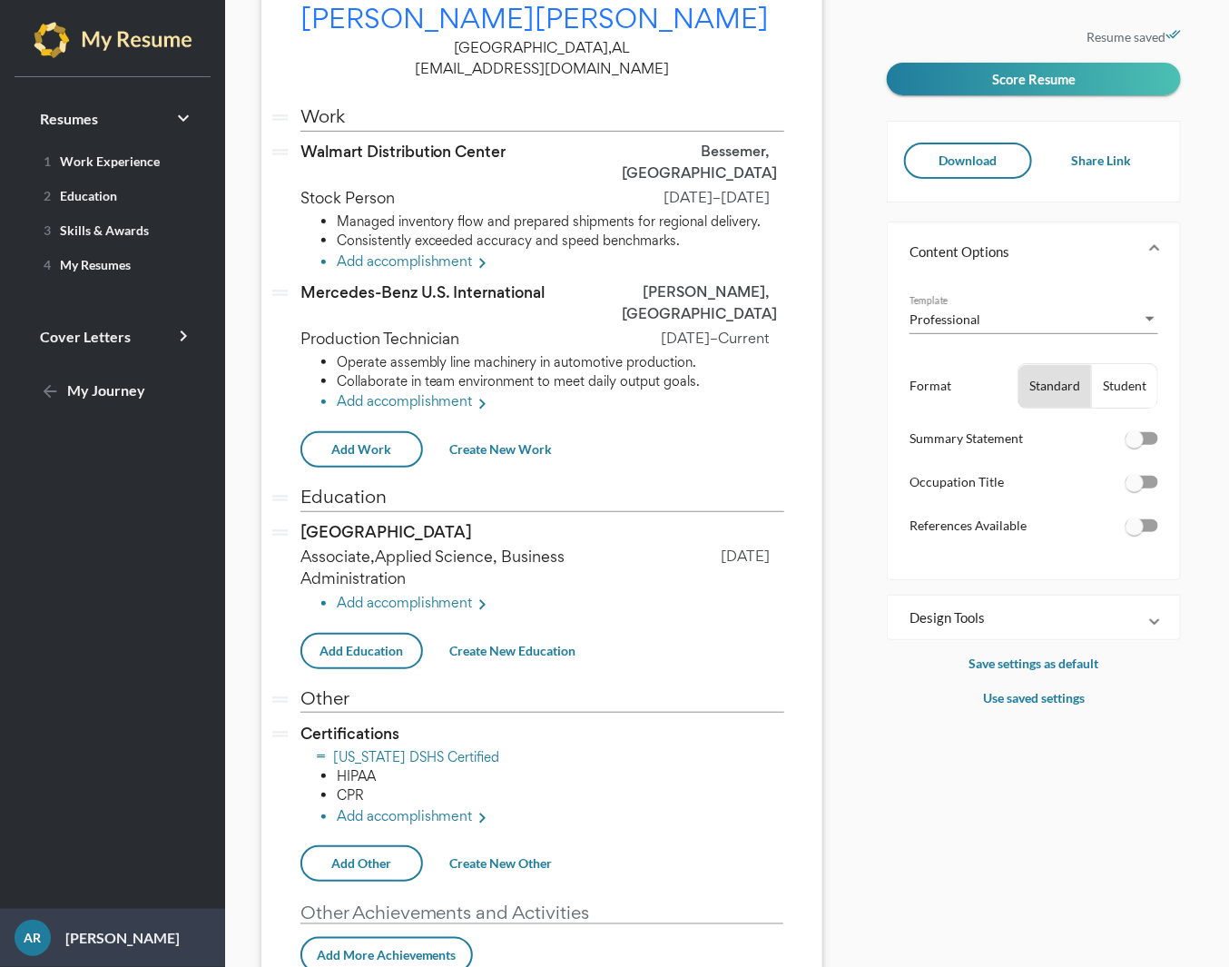
click at [459, 747] on li "Texas DSHS Certified" at bounding box center [561, 756] width 448 height 19
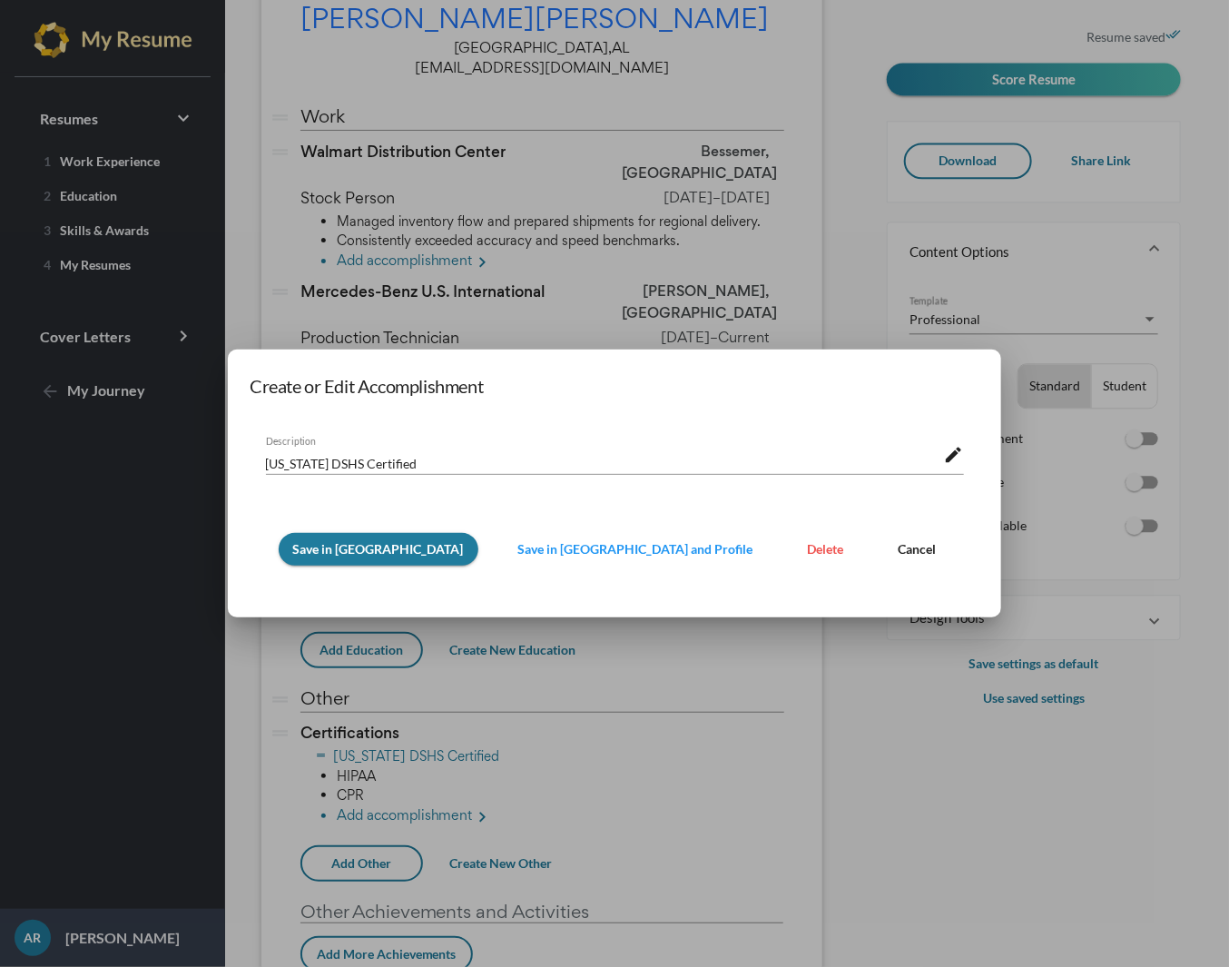
scroll to position [0, 0]
click at [793, 540] on button "Delete" at bounding box center [825, 549] width 65 height 33
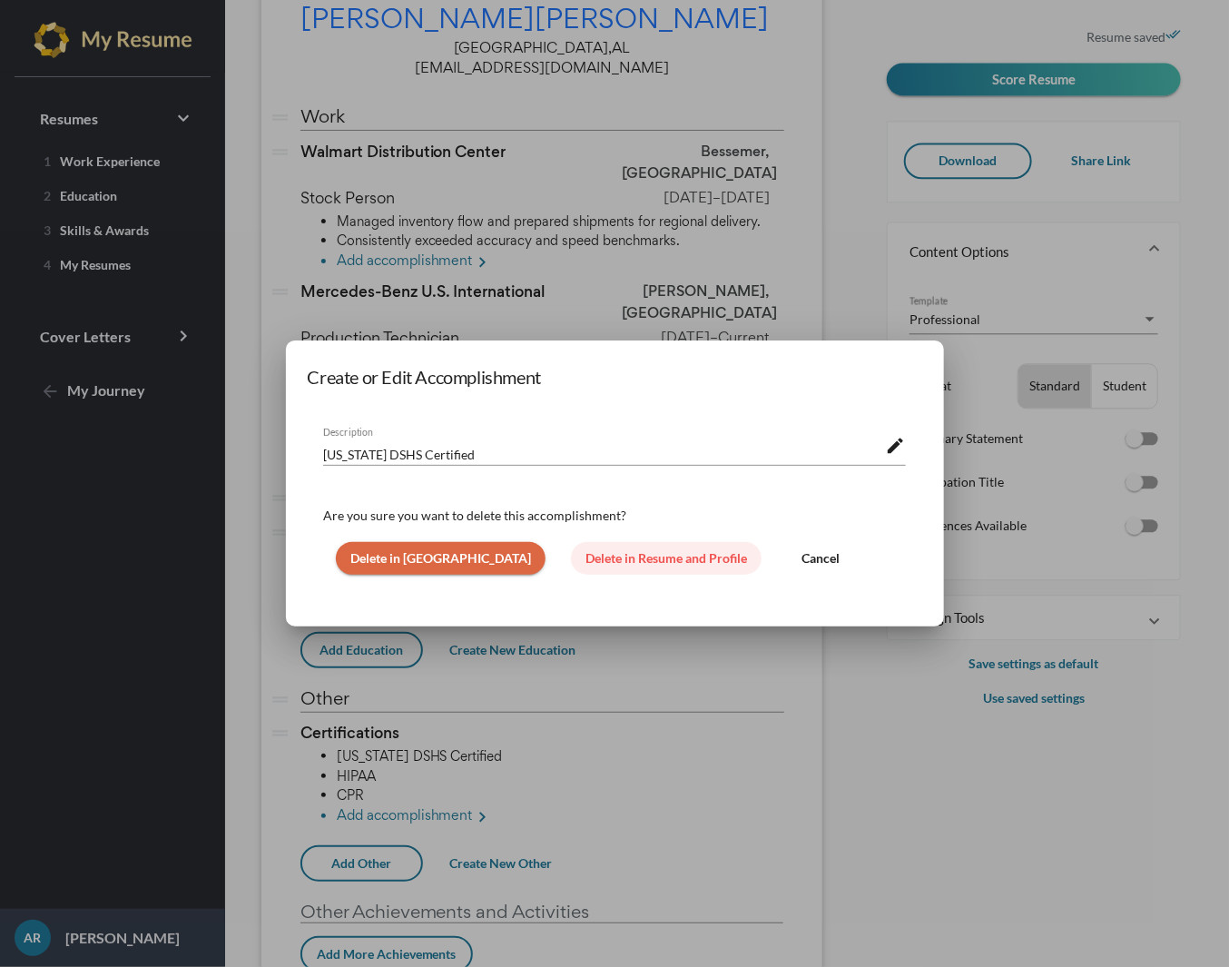
click at [648, 567] on button "Delete in Resume and Profile" at bounding box center [666, 558] width 191 height 33
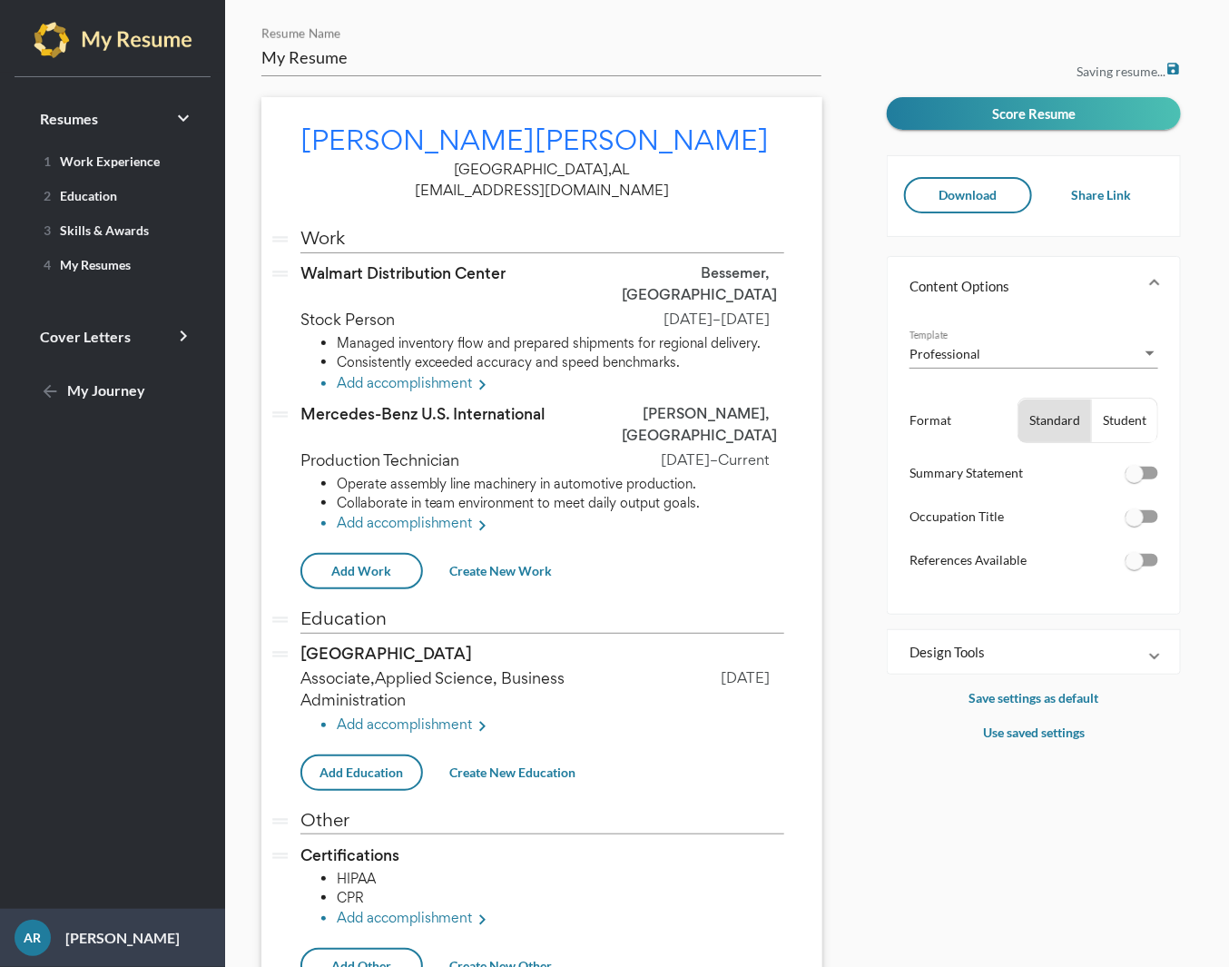
scroll to position [122, 0]
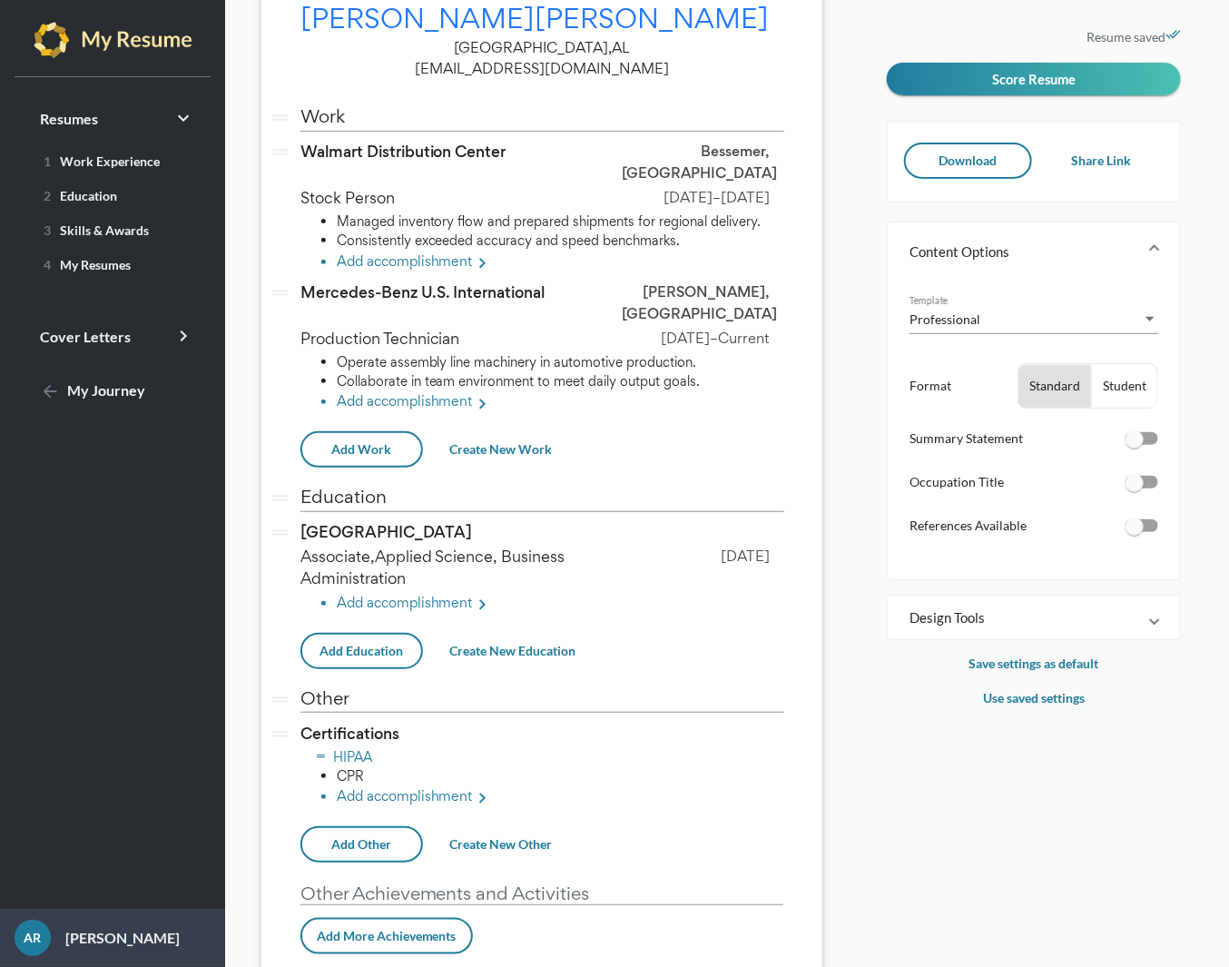
click at [386, 747] on li "HIPAA" at bounding box center [561, 756] width 448 height 19
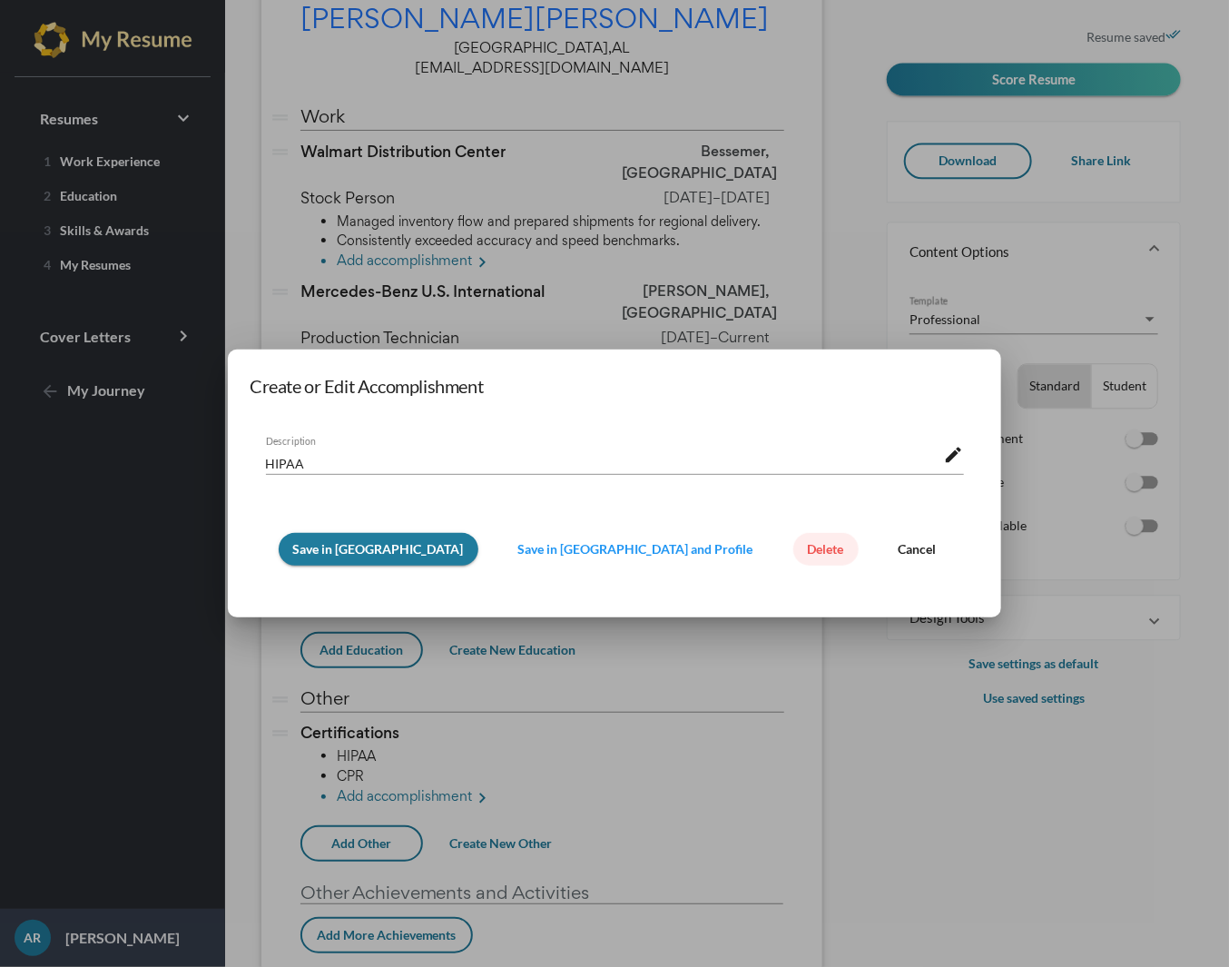
click at [808, 541] on span "Delete" at bounding box center [826, 548] width 36 height 15
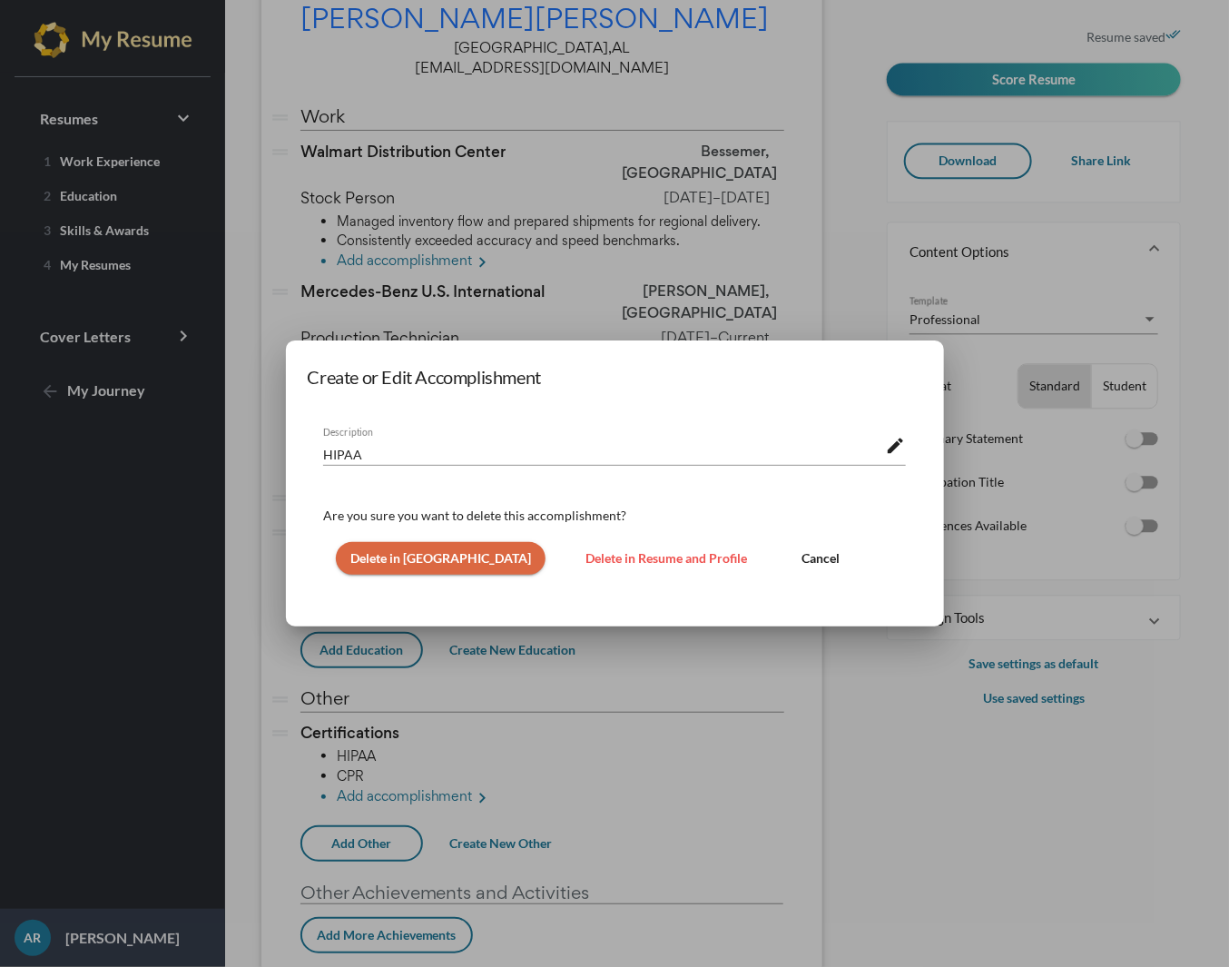
click at [636, 566] on button "Delete in Resume and Profile" at bounding box center [666, 558] width 191 height 33
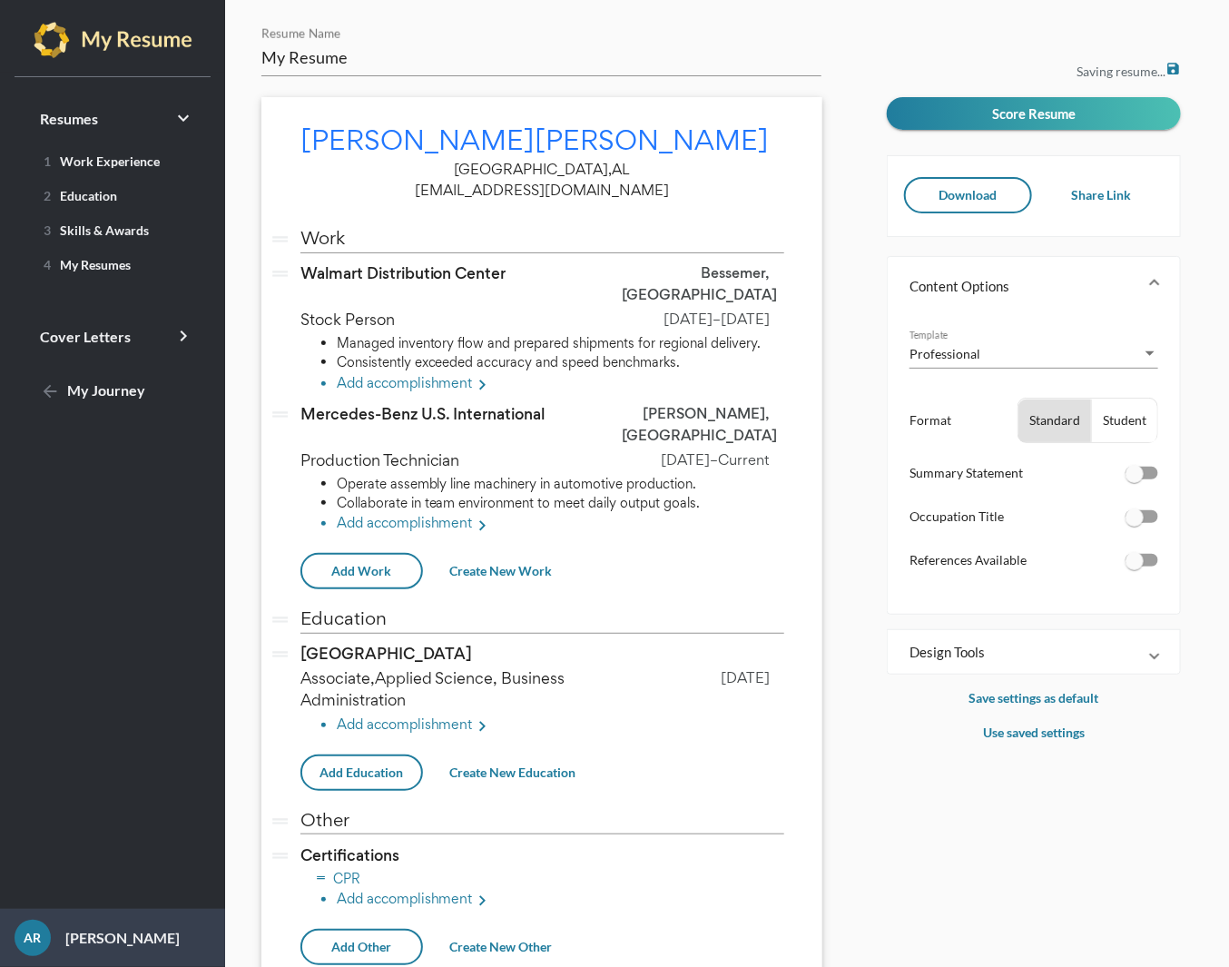
scroll to position [122, 0]
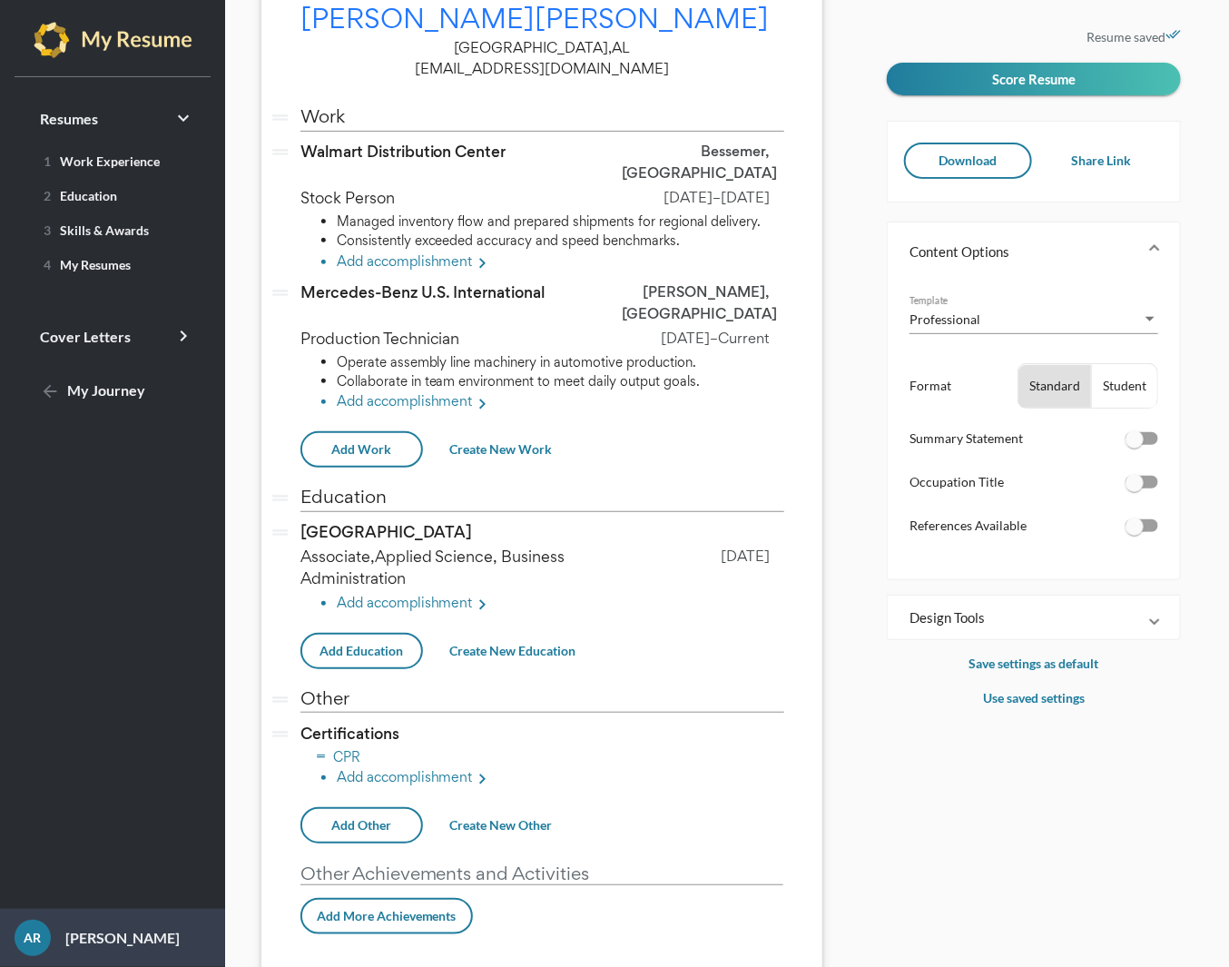
click at [354, 747] on li "CPR" at bounding box center [561, 756] width 448 height 19
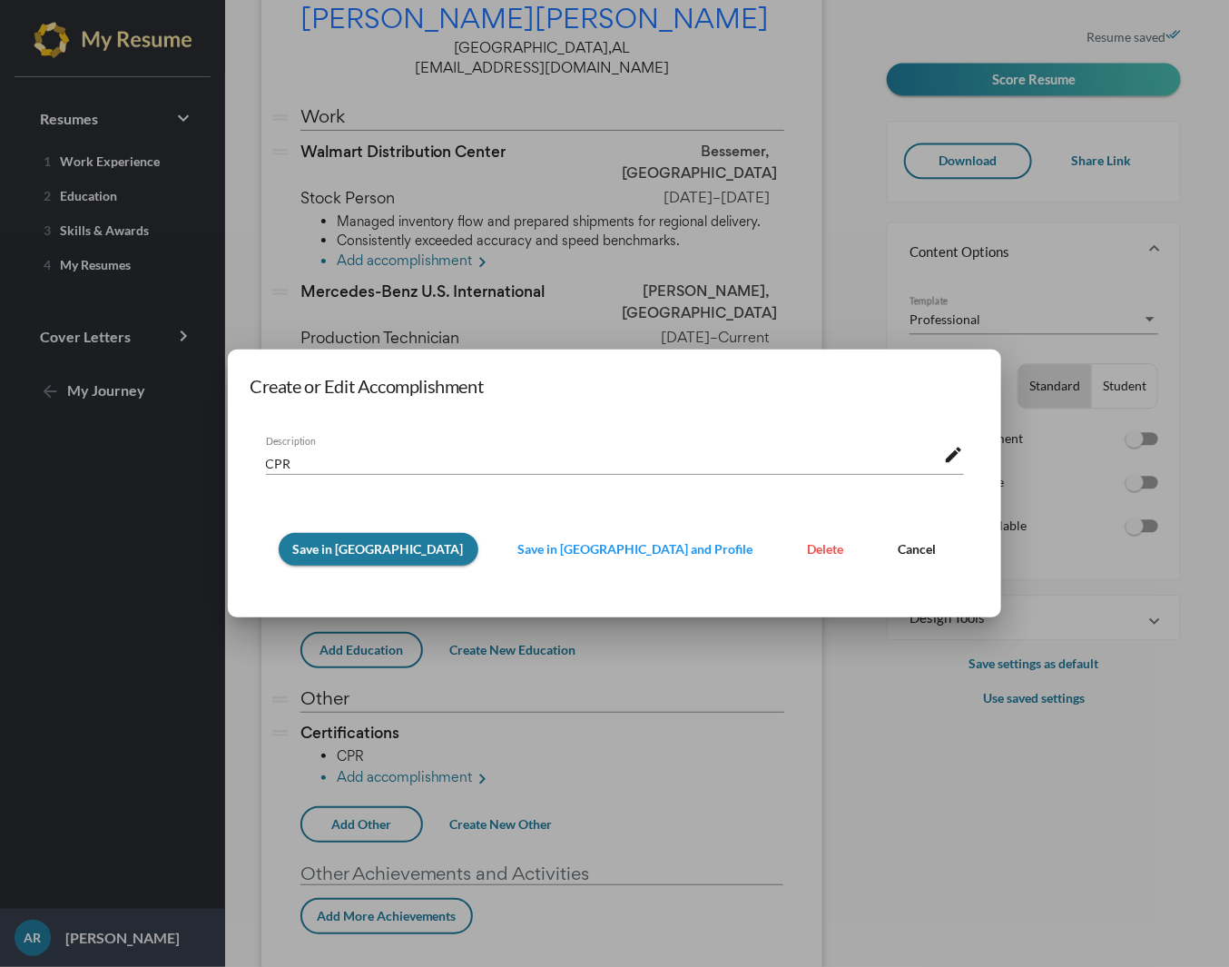
scroll to position [0, 0]
click at [793, 539] on button "Delete" at bounding box center [825, 549] width 65 height 33
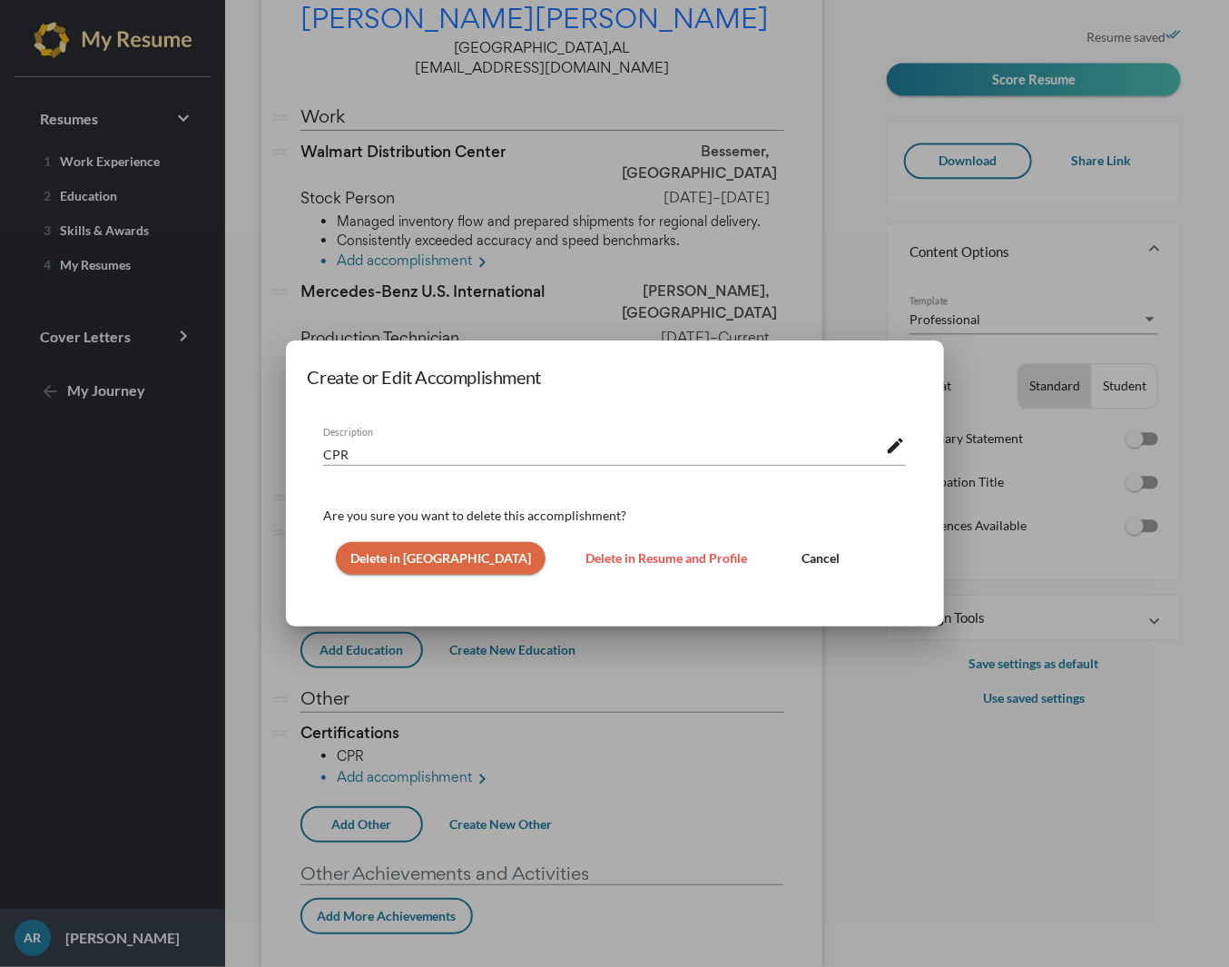
click at [586, 561] on span "Delete in Resume and Profile" at bounding box center [667, 557] width 162 height 15
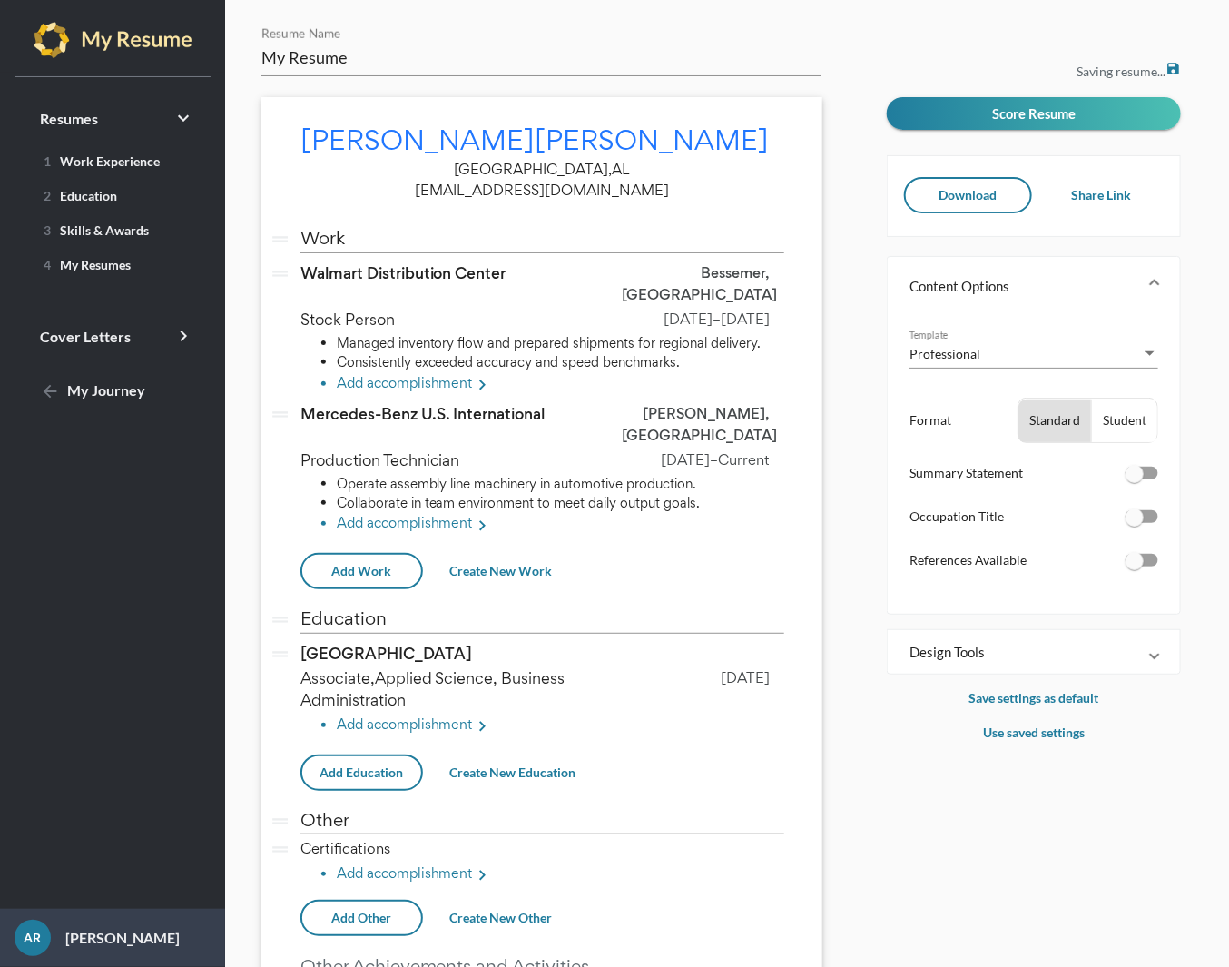
scroll to position [96, 0]
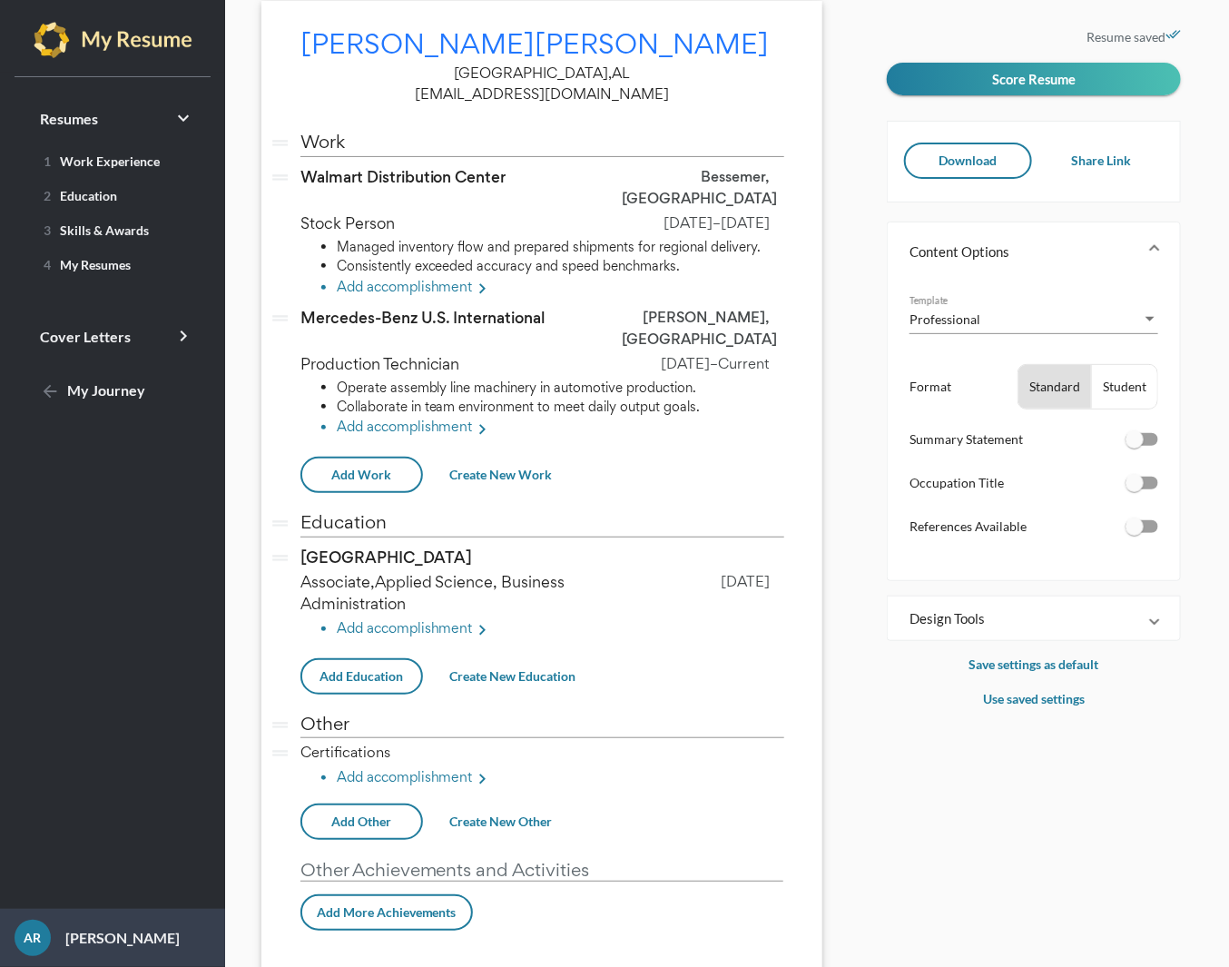
click at [408, 767] on li "Add accomplishment keyboard_arrow_right" at bounding box center [561, 779] width 448 height 24
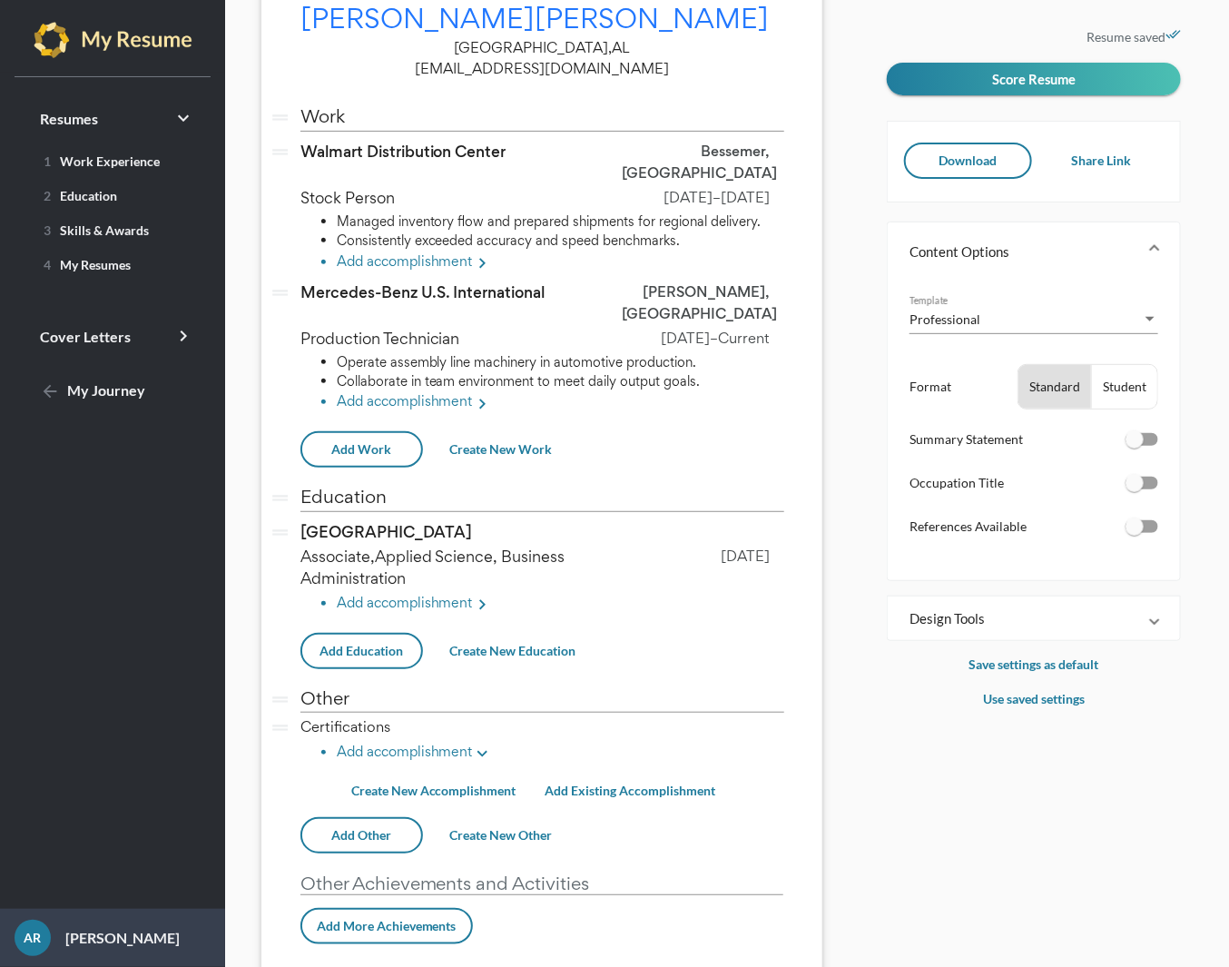
click at [436, 783] on span "Create New Accomplishment" at bounding box center [433, 790] width 165 height 15
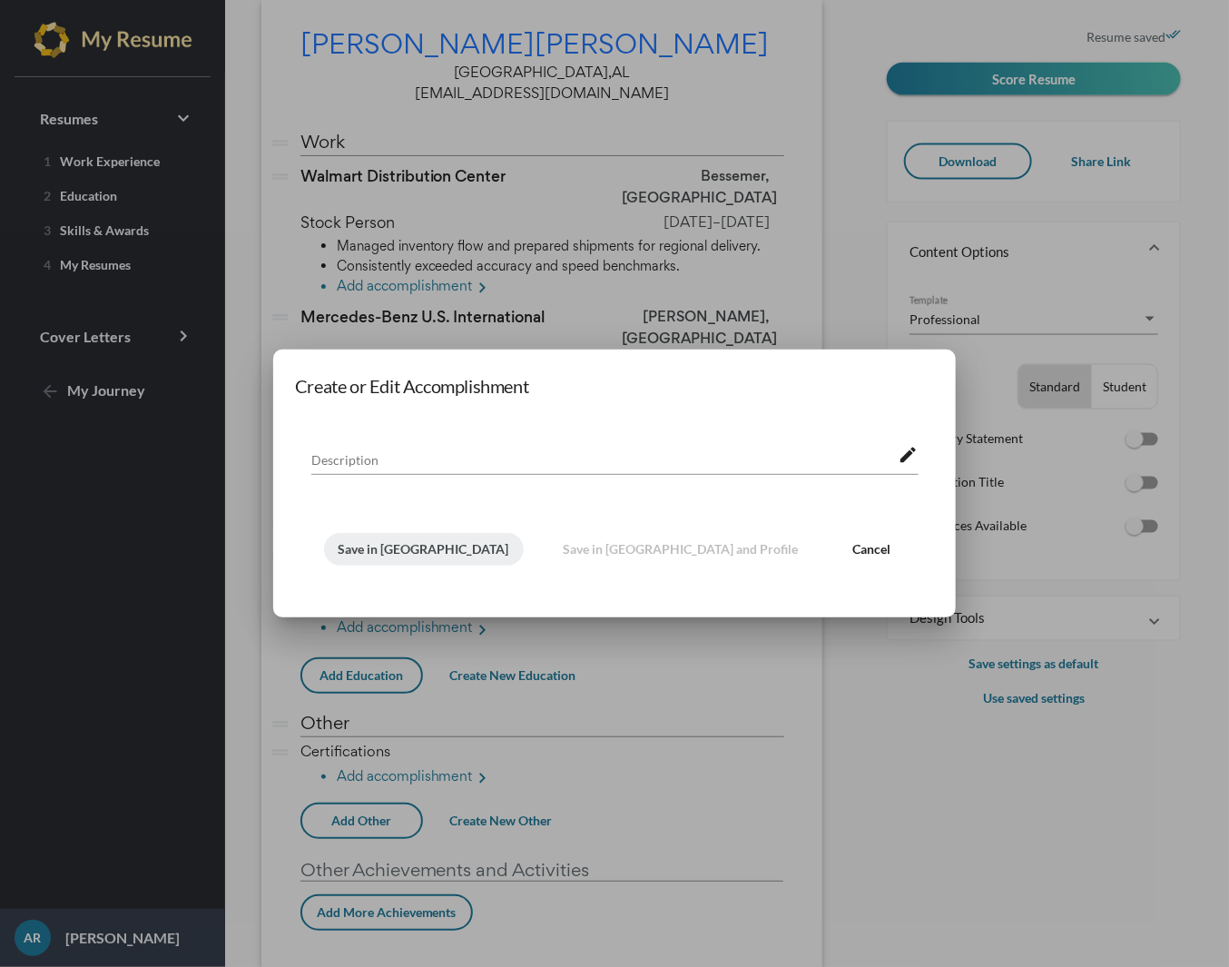
scroll to position [0, 0]
paste textarea "Volunteer, Greater Birmingham Habitat for Humanity"
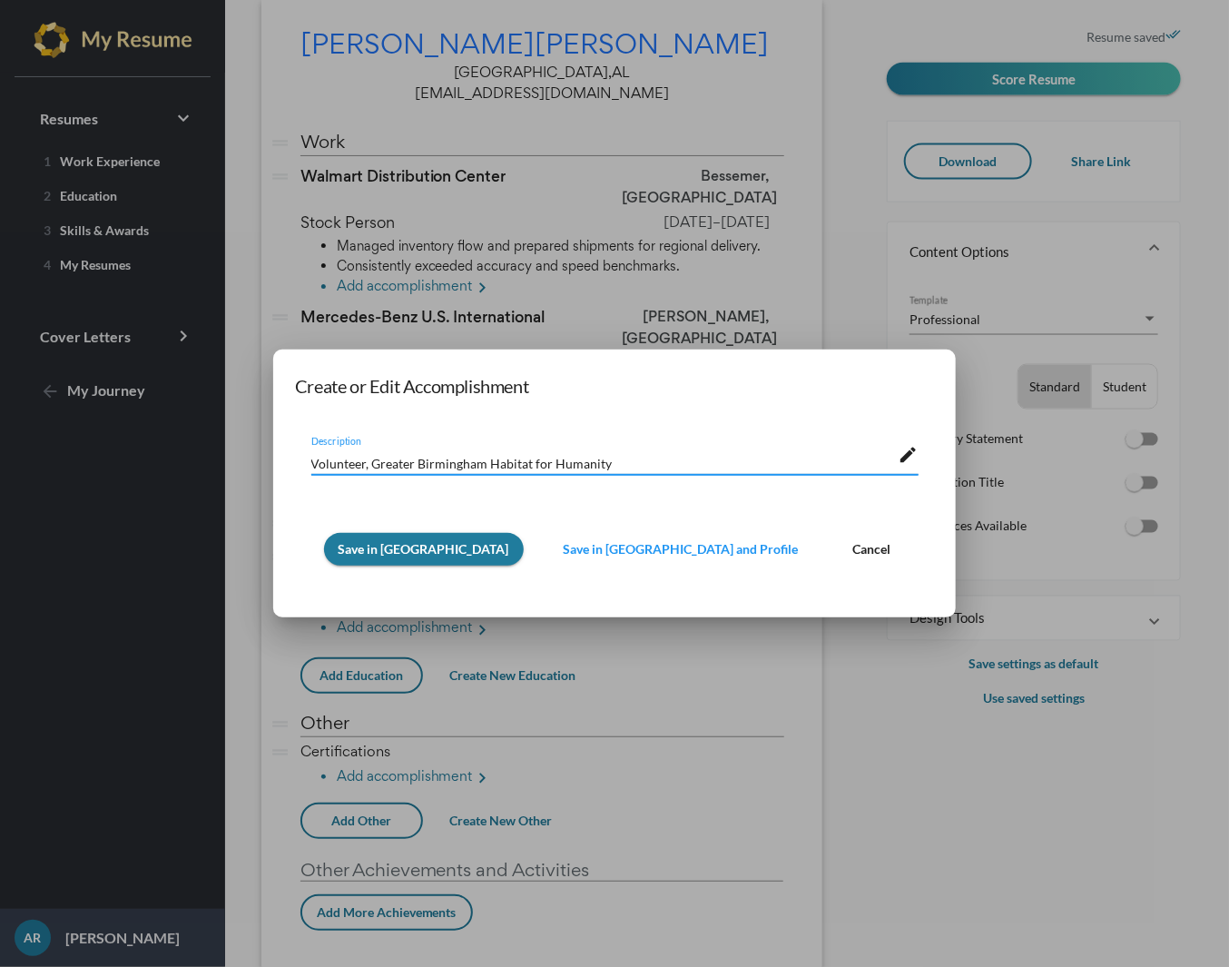
type textarea "Volunteer, Greater Birmingham Habitat for Humanity"
click at [419, 547] on span "Save in [GEOGRAPHIC_DATA]" at bounding box center [424, 548] width 171 height 15
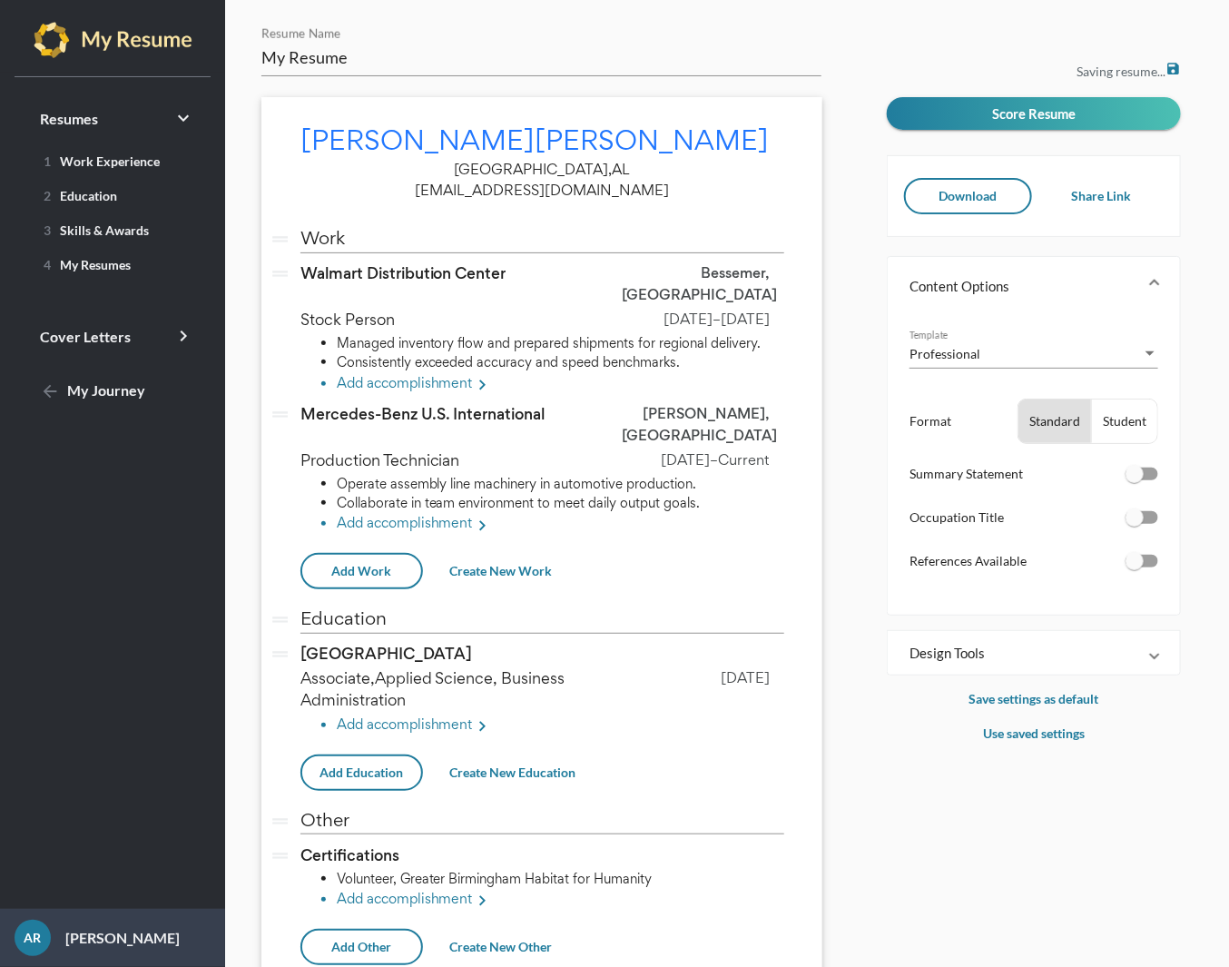
scroll to position [96, 0]
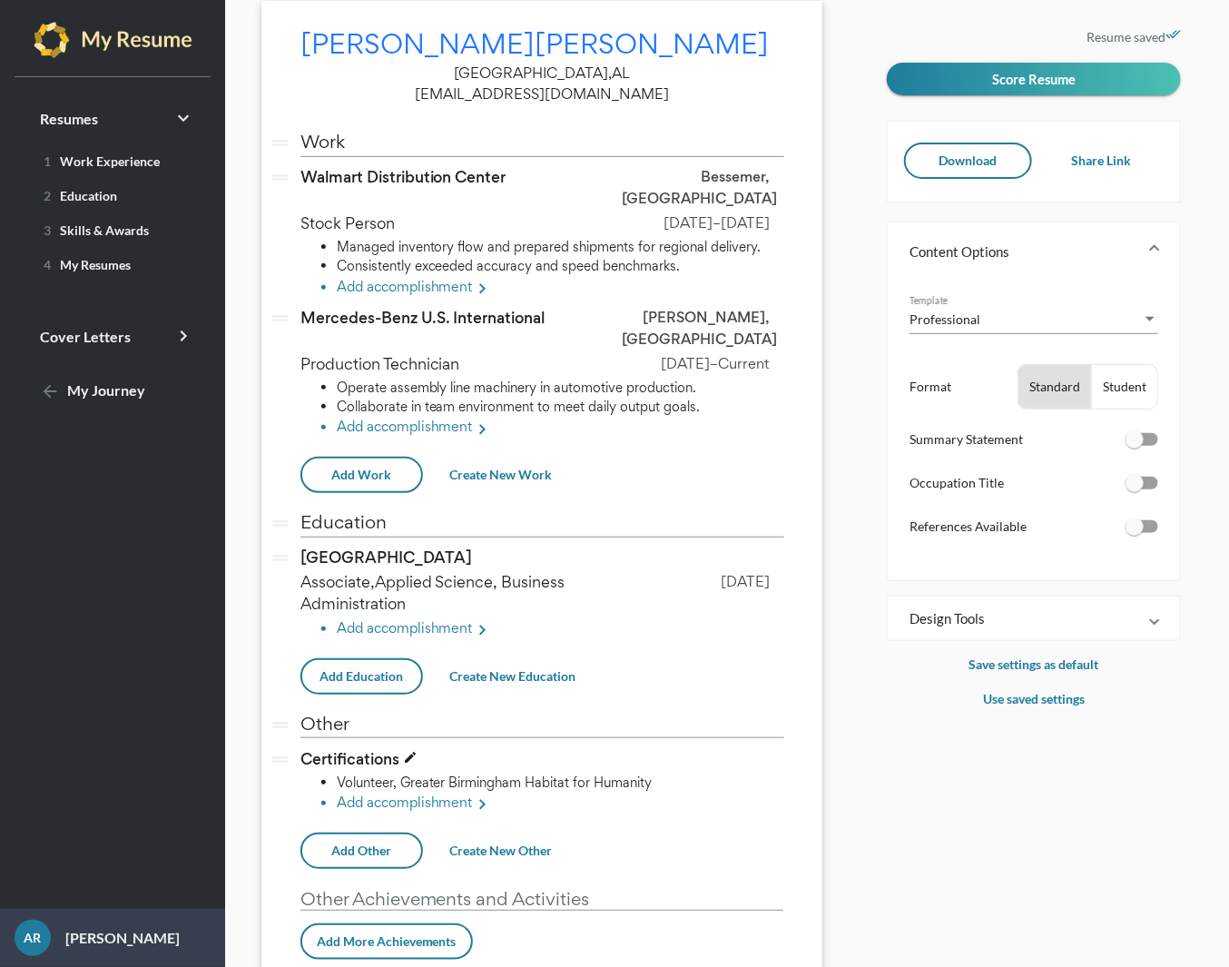
click at [439, 748] on p "Certifications edit" at bounding box center [448, 759] width 322 height 22
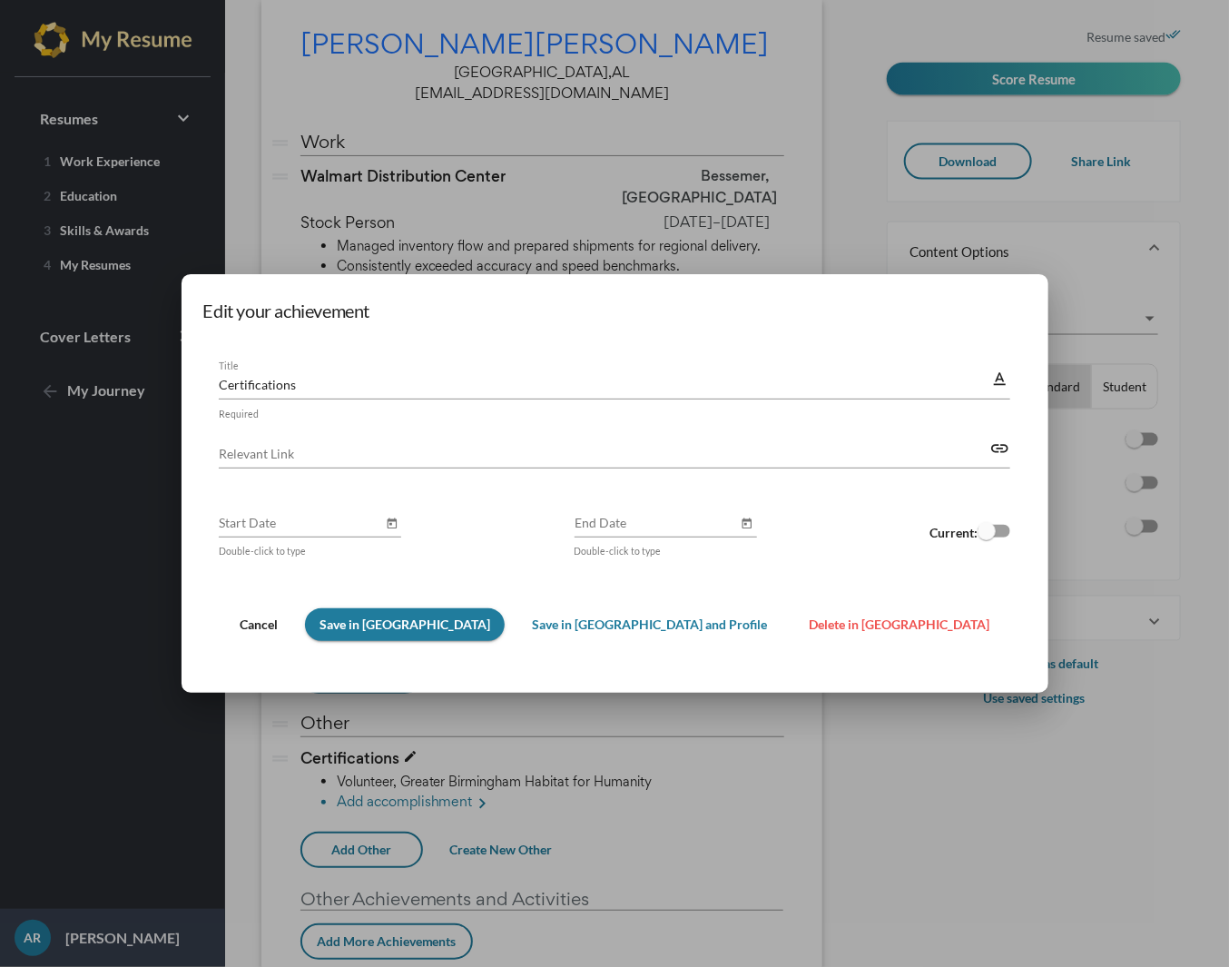
scroll to position [0, 0]
drag, startPoint x: 414, startPoint y: 380, endPoint x: 231, endPoint y: 345, distance: 186.8
click at [229, 342] on div "Edit your achievement Certifications Title text_format Required Relevant Link l…" at bounding box center [614, 483] width 1229 height 967
paste input "OSHA Forklift Certification (2021)"
type input "OSHA Forklift Certification (2021)"
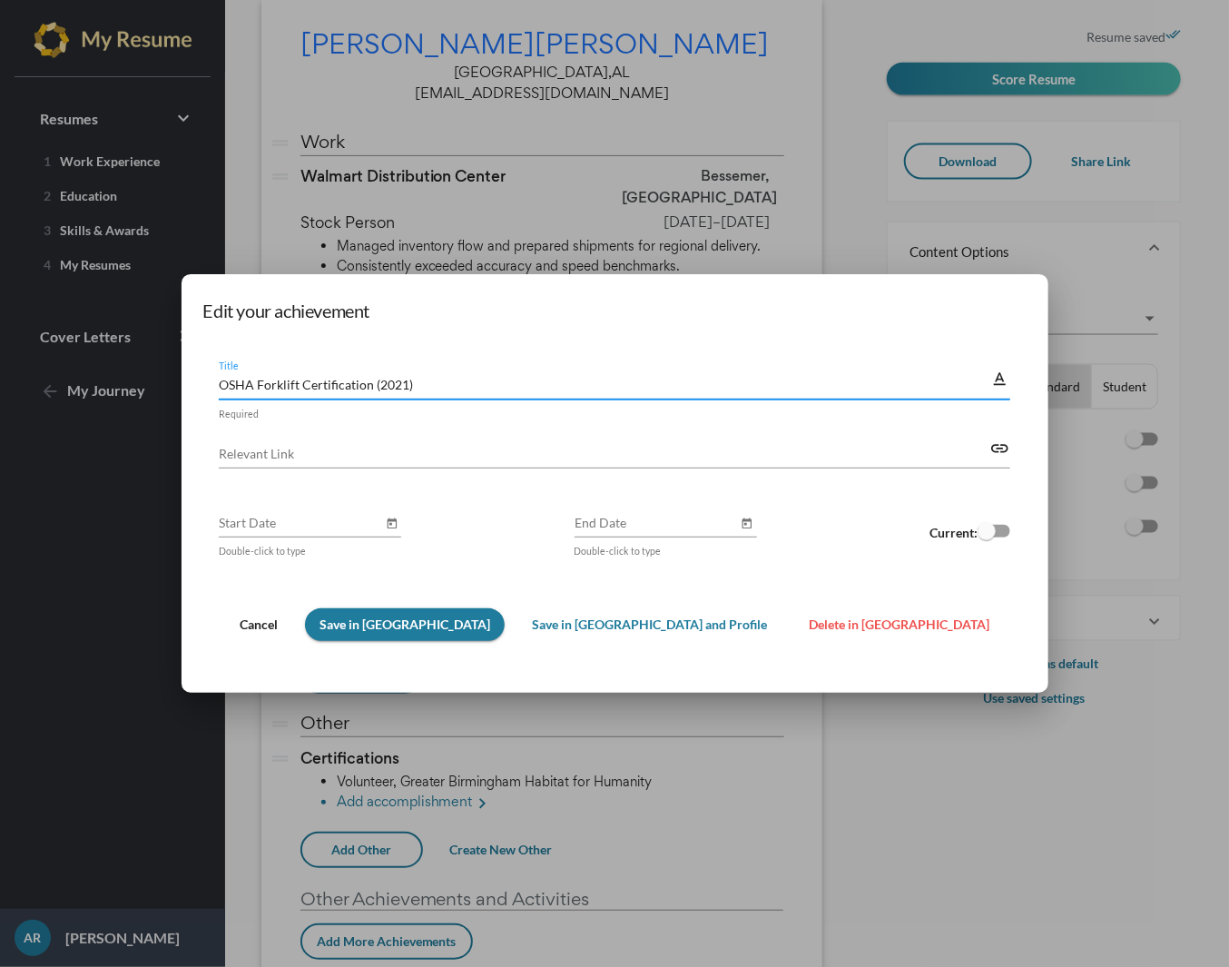
click at [441, 634] on button "Save in [GEOGRAPHIC_DATA]" at bounding box center [405, 624] width 200 height 33
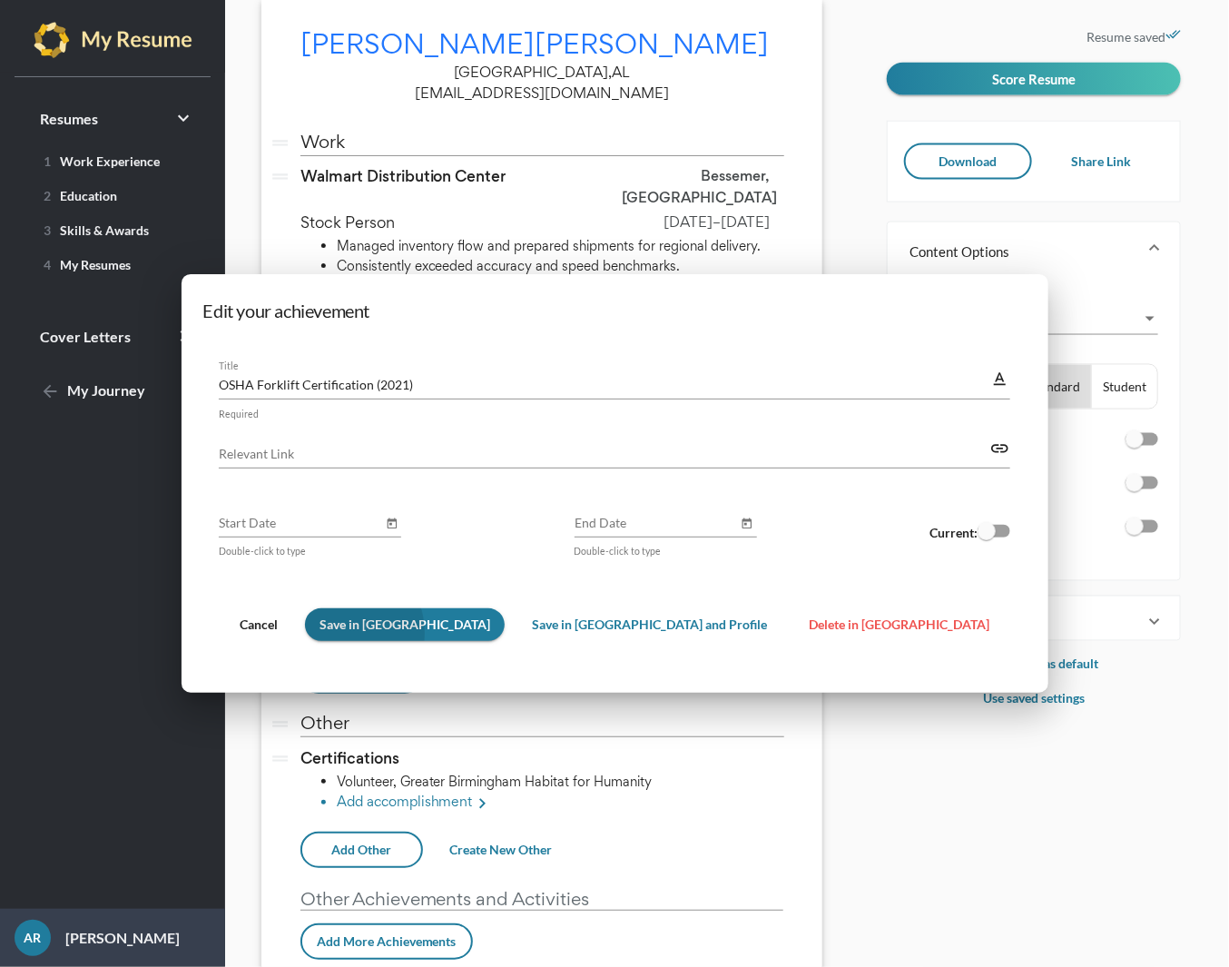
scroll to position [96, 0]
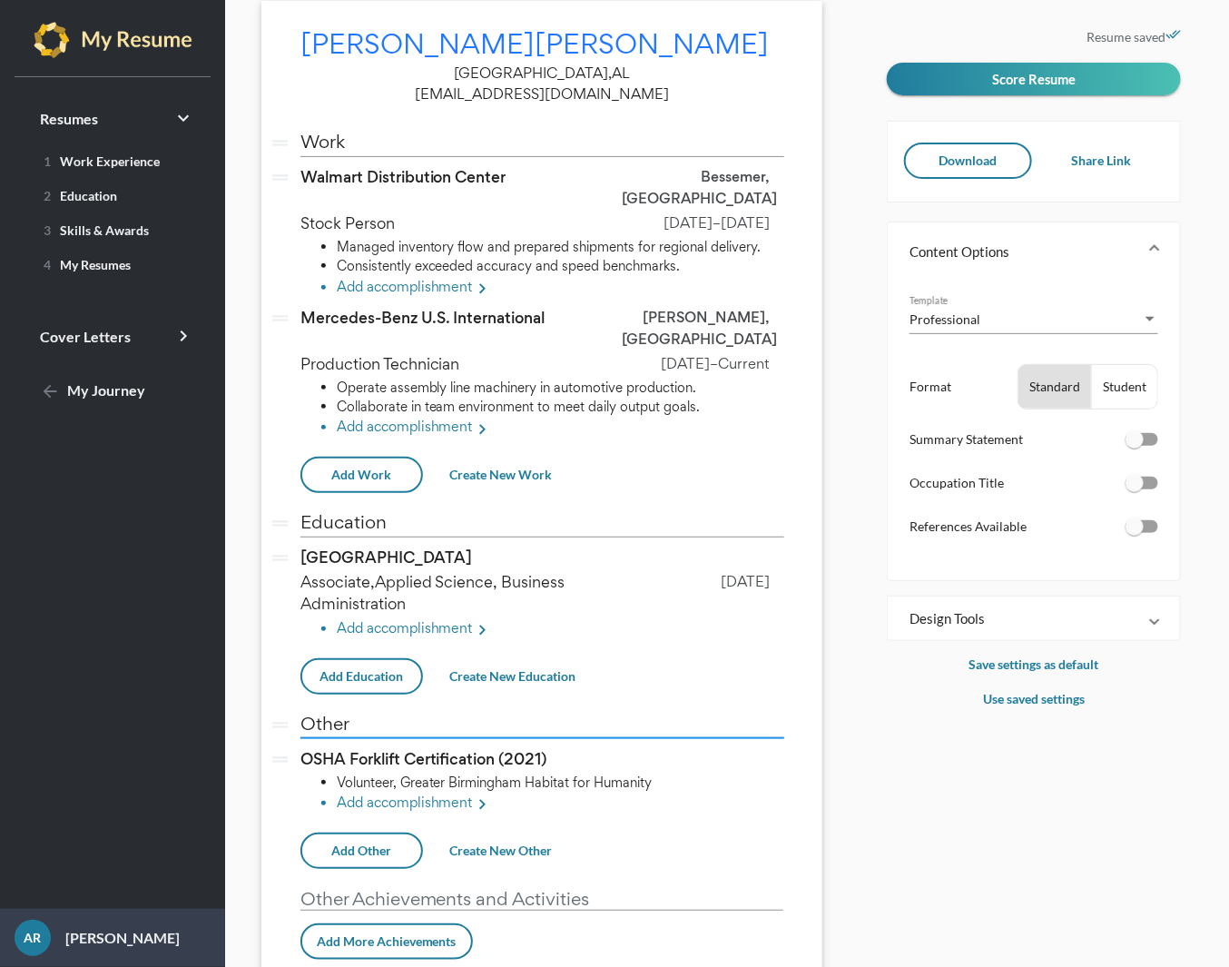
click at [341, 714] on input "Other" at bounding box center [542, 723] width 484 height 19
drag, startPoint x: 352, startPoint y: 672, endPoint x: 340, endPoint y: 670, distance: 11.9
click at [340, 714] on input "Other" at bounding box center [542, 723] width 484 height 19
click at [355, 714] on input "Other" at bounding box center [542, 723] width 484 height 19
drag, startPoint x: 358, startPoint y: 681, endPoint x: 199, endPoint y: 649, distance: 162.0
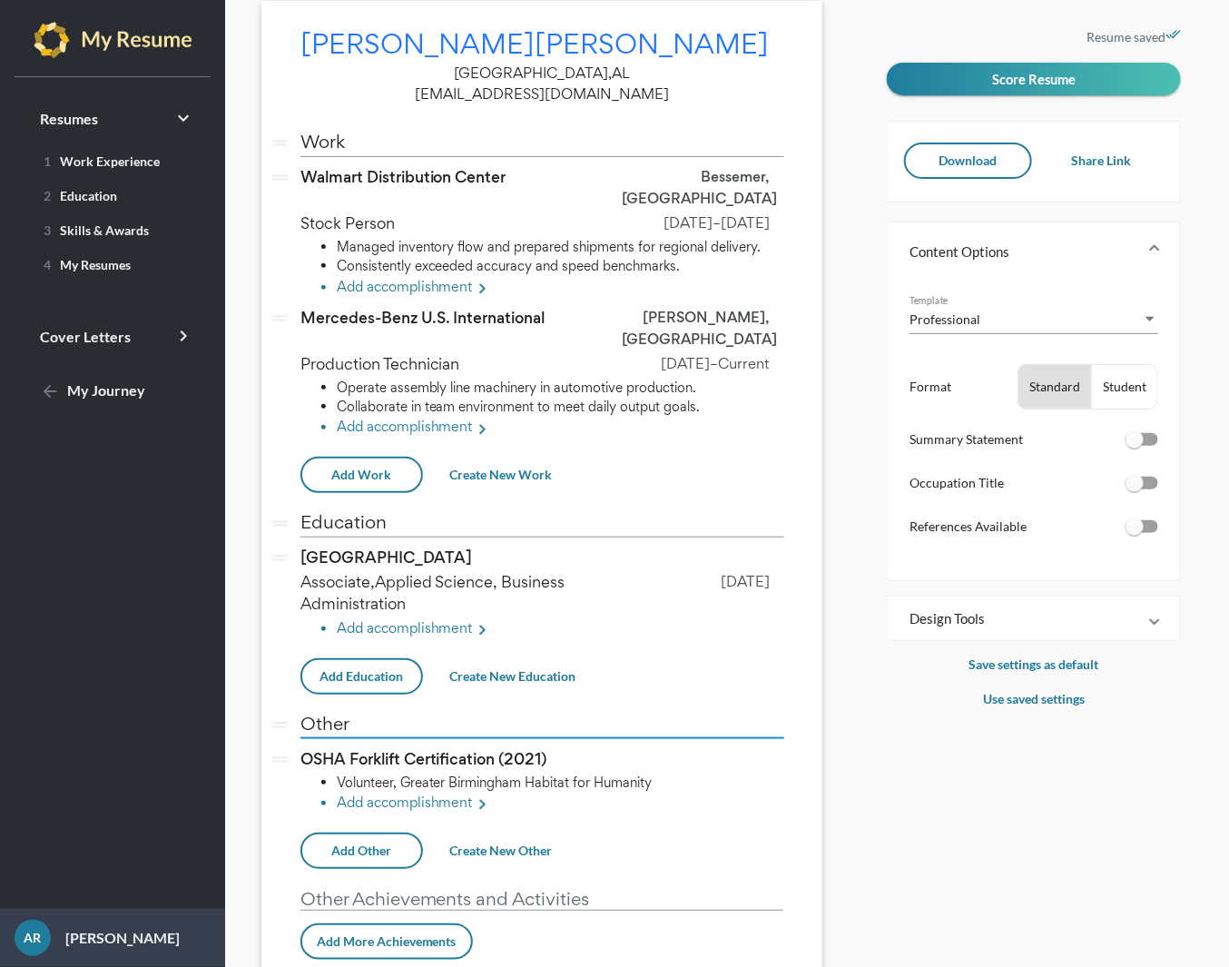
click at [211, 653] on my-app-layout "Resumes keyboard_arrow_right 1 Work Experience 2 Education 3 Skills & Awards 4 …" at bounding box center [614, 387] width 1229 height 967
type input "Certification"
click at [755, 897] on div "drag_handle Work vertical_split drag_handle Walmart Distribution Center edit Be…" at bounding box center [542, 552] width 484 height 847
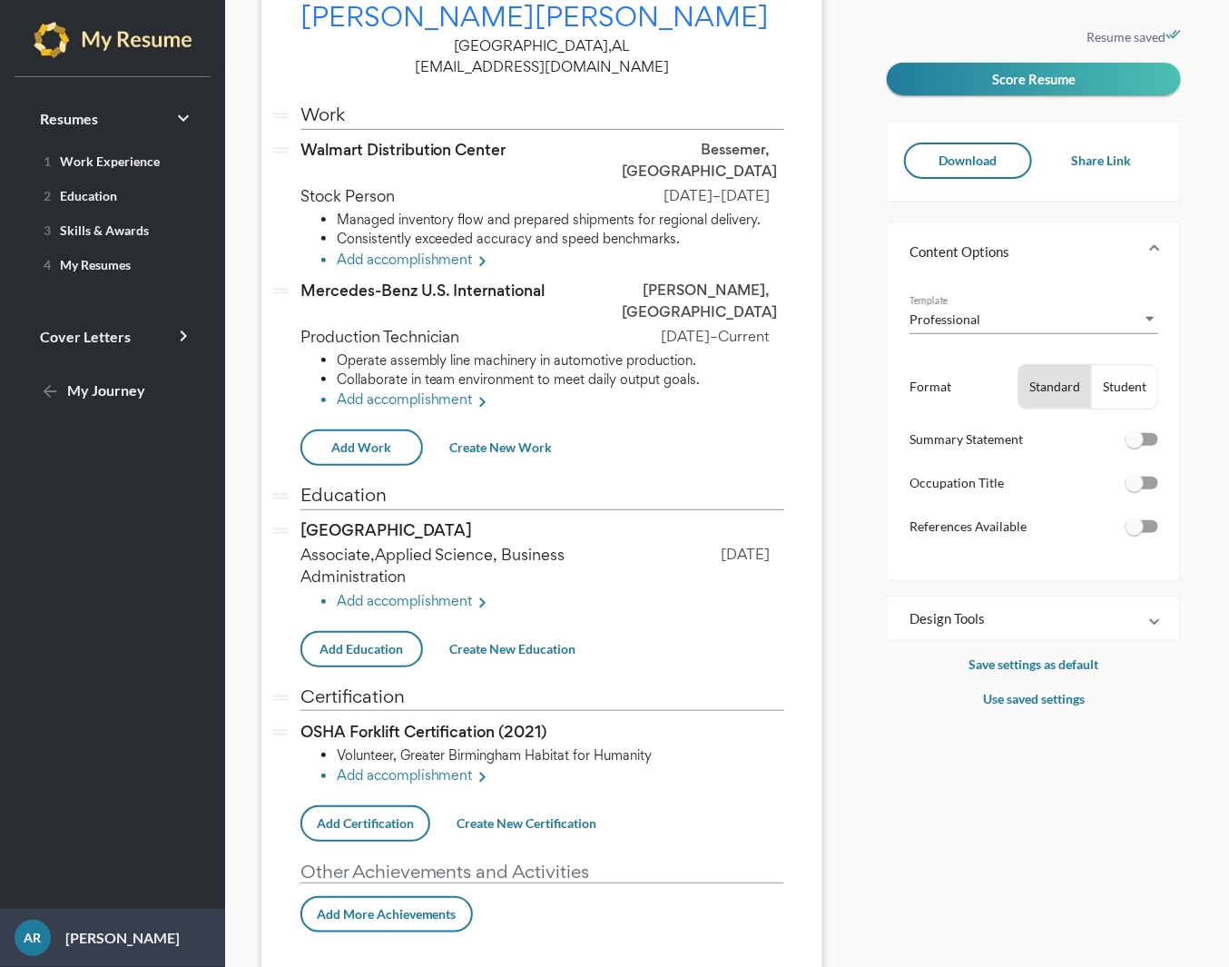
scroll to position [125, 0]
click at [376, 904] on span "Add More Achievements" at bounding box center [387, 911] width 140 height 15
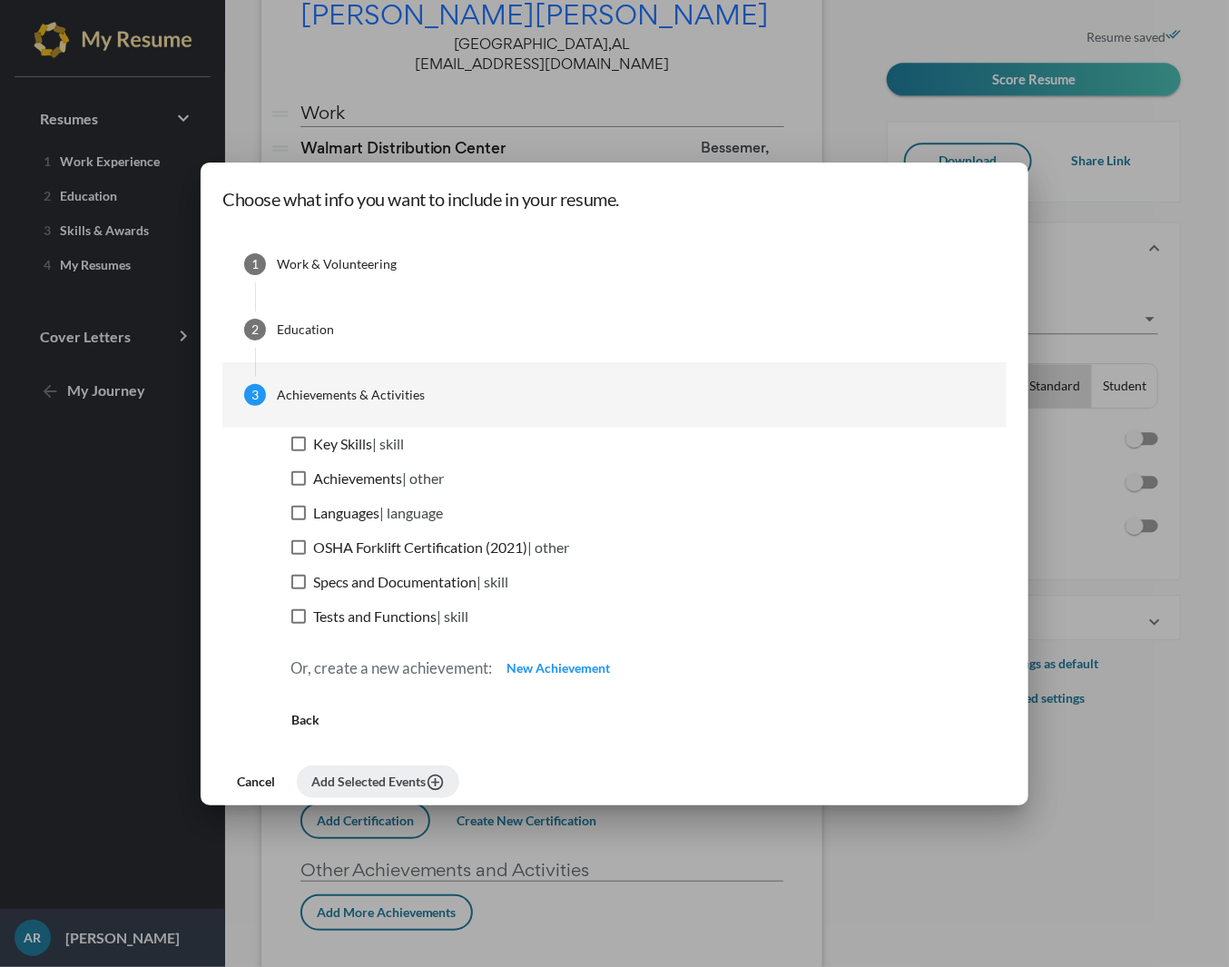
click at [610, 661] on span "New Achievement" at bounding box center [558, 667] width 103 height 15
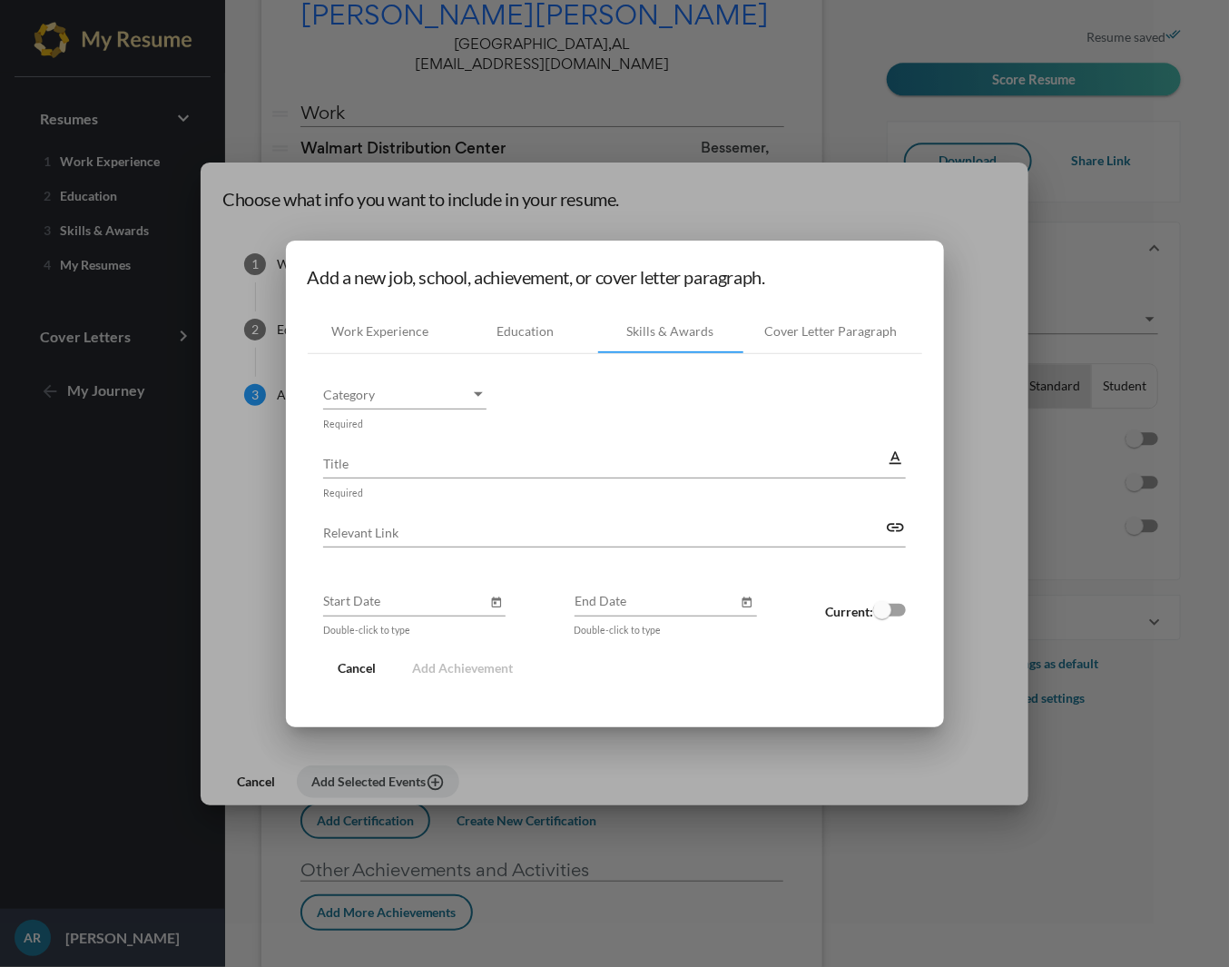
click at [521, 448] on div "Title" at bounding box center [604, 458] width 563 height 40
paste input "Volunteer, Greater Birmingham Habitat for Humanity"
type input "Volunteer, Greater Birmingham Habitat for Humanity"
click at [484, 531] on input "Relevant Link" at bounding box center [604, 532] width 563 height 19
click at [477, 379] on div "Category Category" at bounding box center [404, 389] width 163 height 40
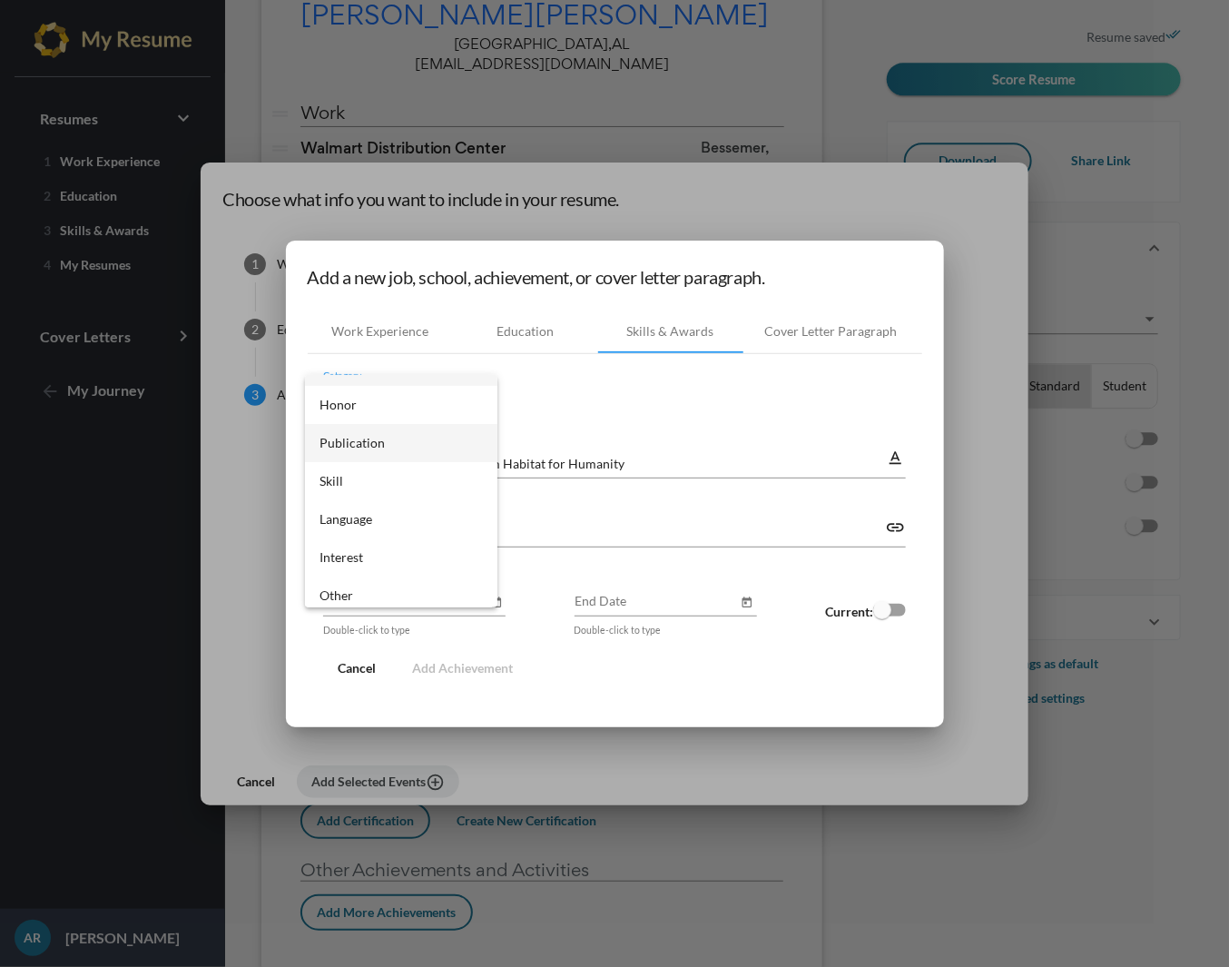
scroll to position [34, 0]
click at [399, 547] on span "Interest" at bounding box center [401, 551] width 163 height 38
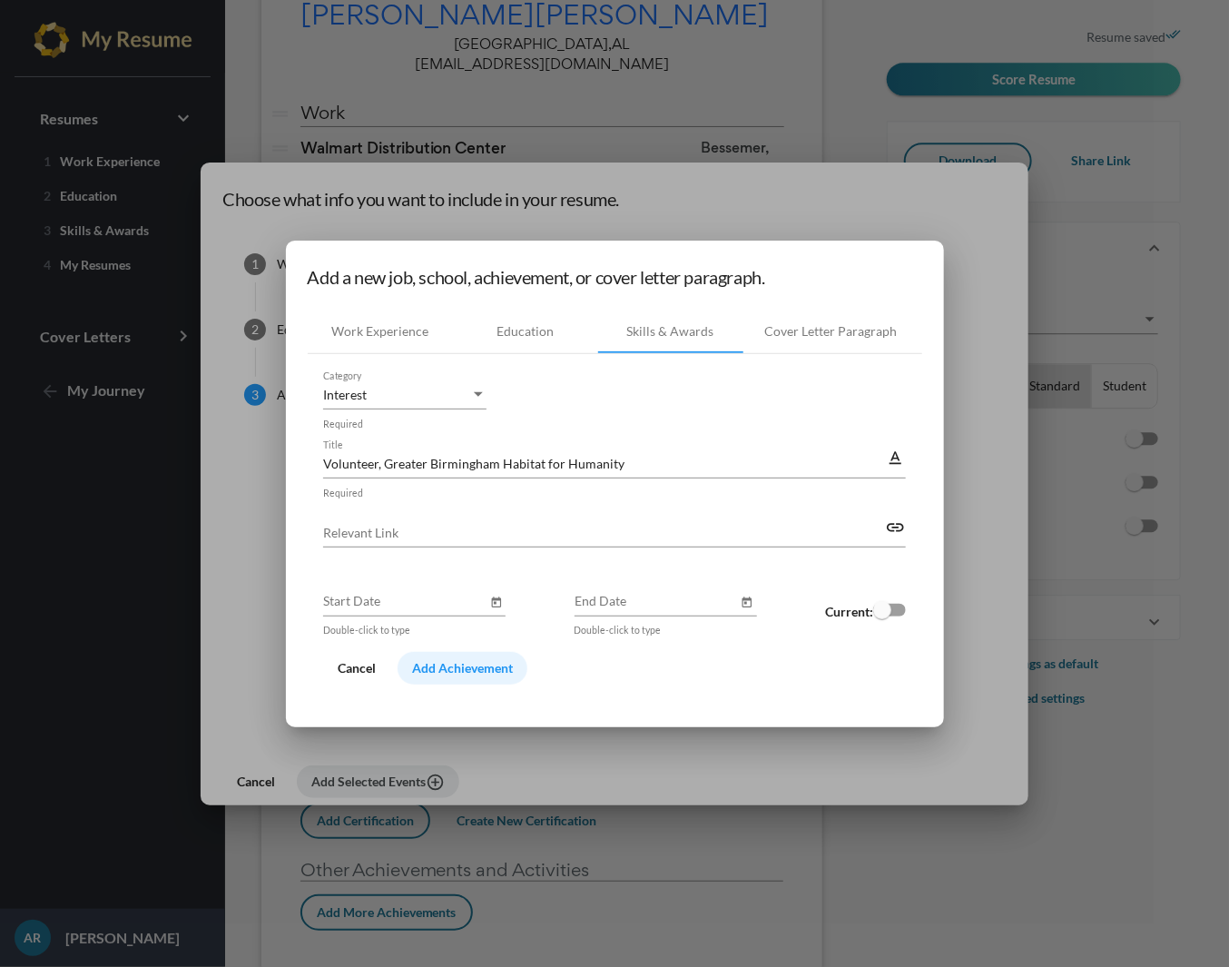
click at [438, 672] on span "Add Achievement" at bounding box center [462, 667] width 101 height 15
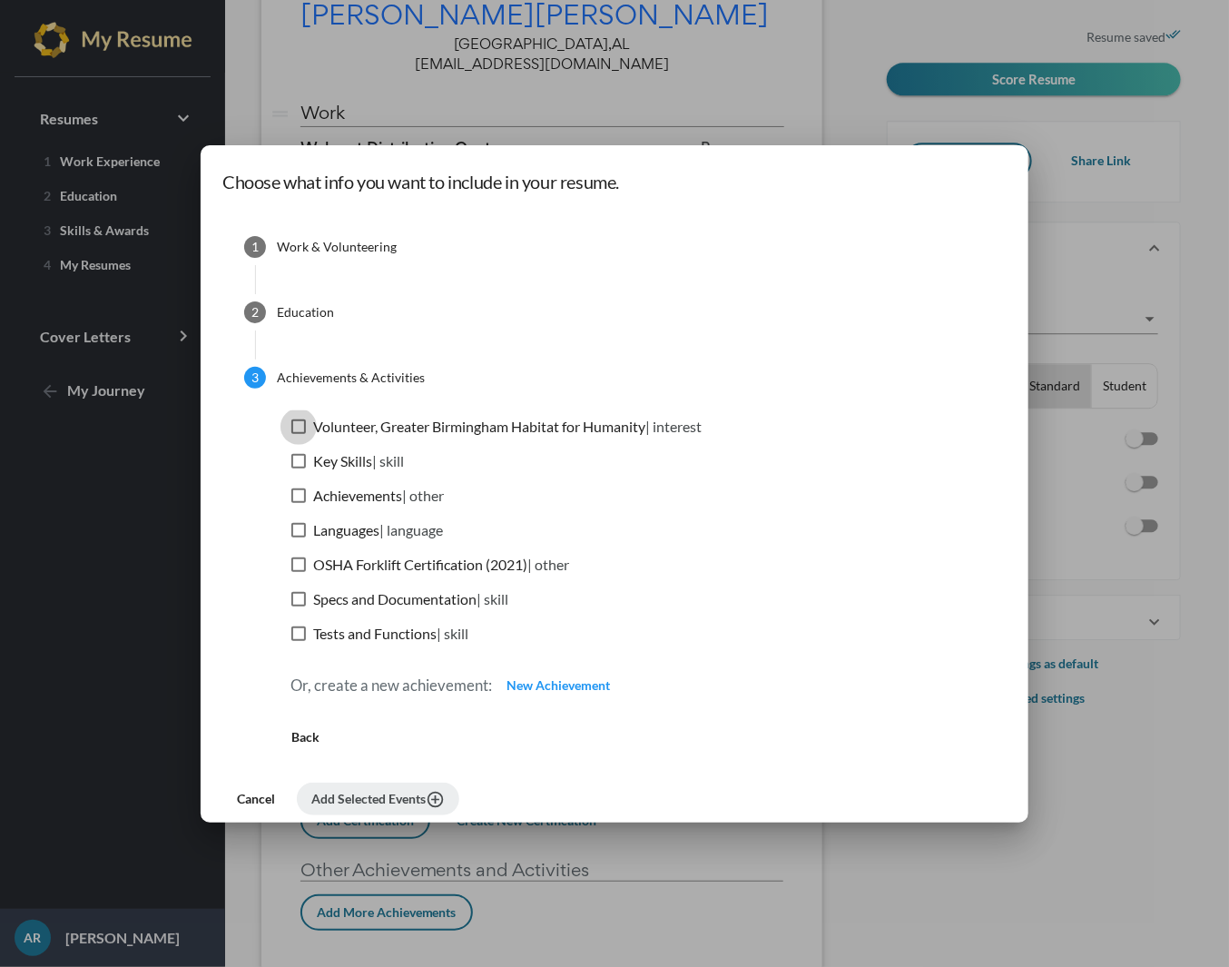
click at [306, 425] on div at bounding box center [298, 426] width 15 height 15
click at [299, 434] on input "Volunteer, Greater Birmingham Habitat for Humanity | interest" at bounding box center [298, 434] width 1 height 1
checkbox input "true"
click at [412, 792] on span "Add Selected Events add_circle_outline" at bounding box center [377, 798] width 133 height 15
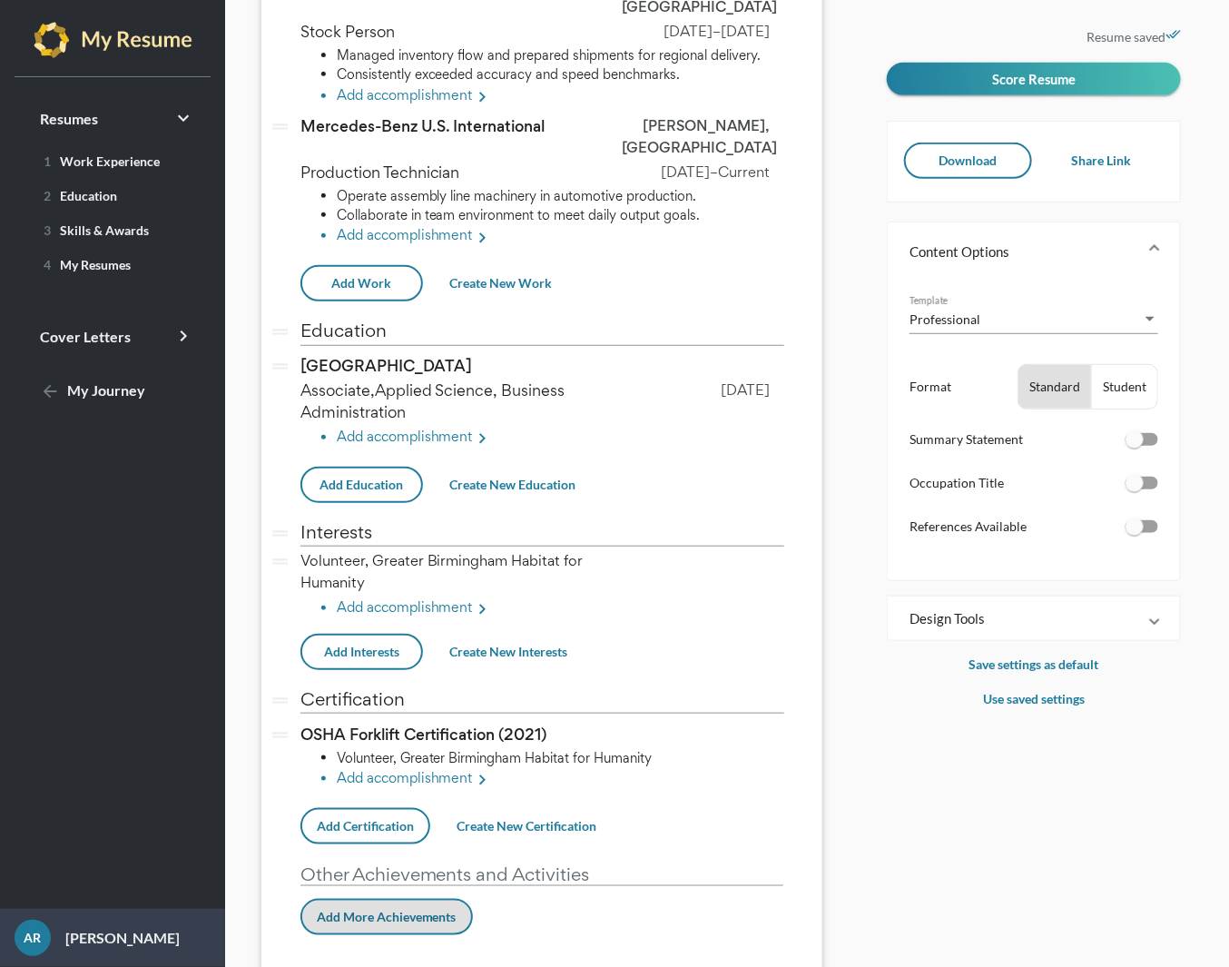
scroll to position [287, 0]
click at [458, 864] on p "Other Achievements and Activities" at bounding box center [542, 875] width 484 height 23
click at [556, 864] on p "Other Achievements and Activities" at bounding box center [542, 875] width 484 height 23
click at [475, 864] on p "Other Achievements and Activities" at bounding box center [542, 875] width 484 height 23
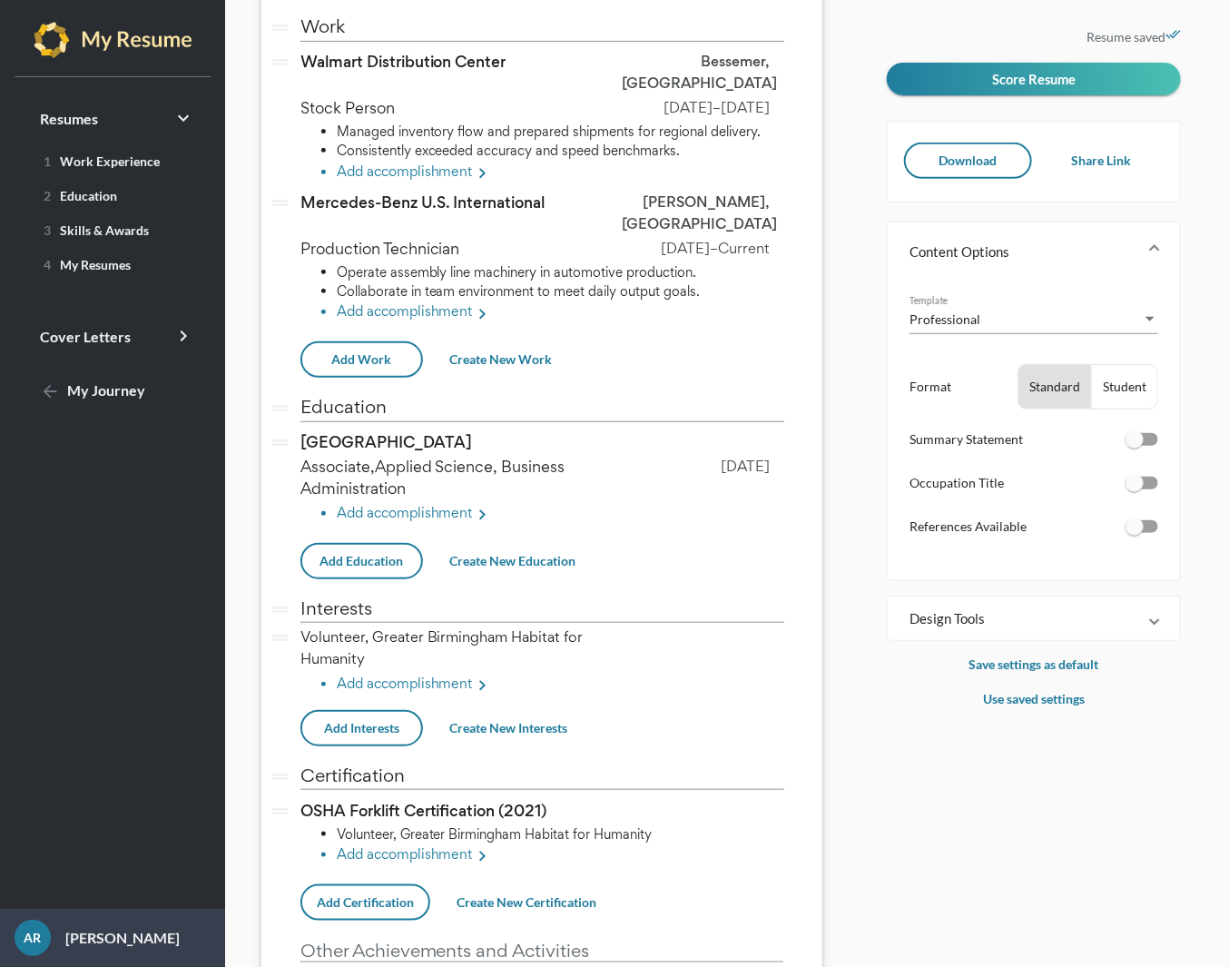
scroll to position [291, 0]
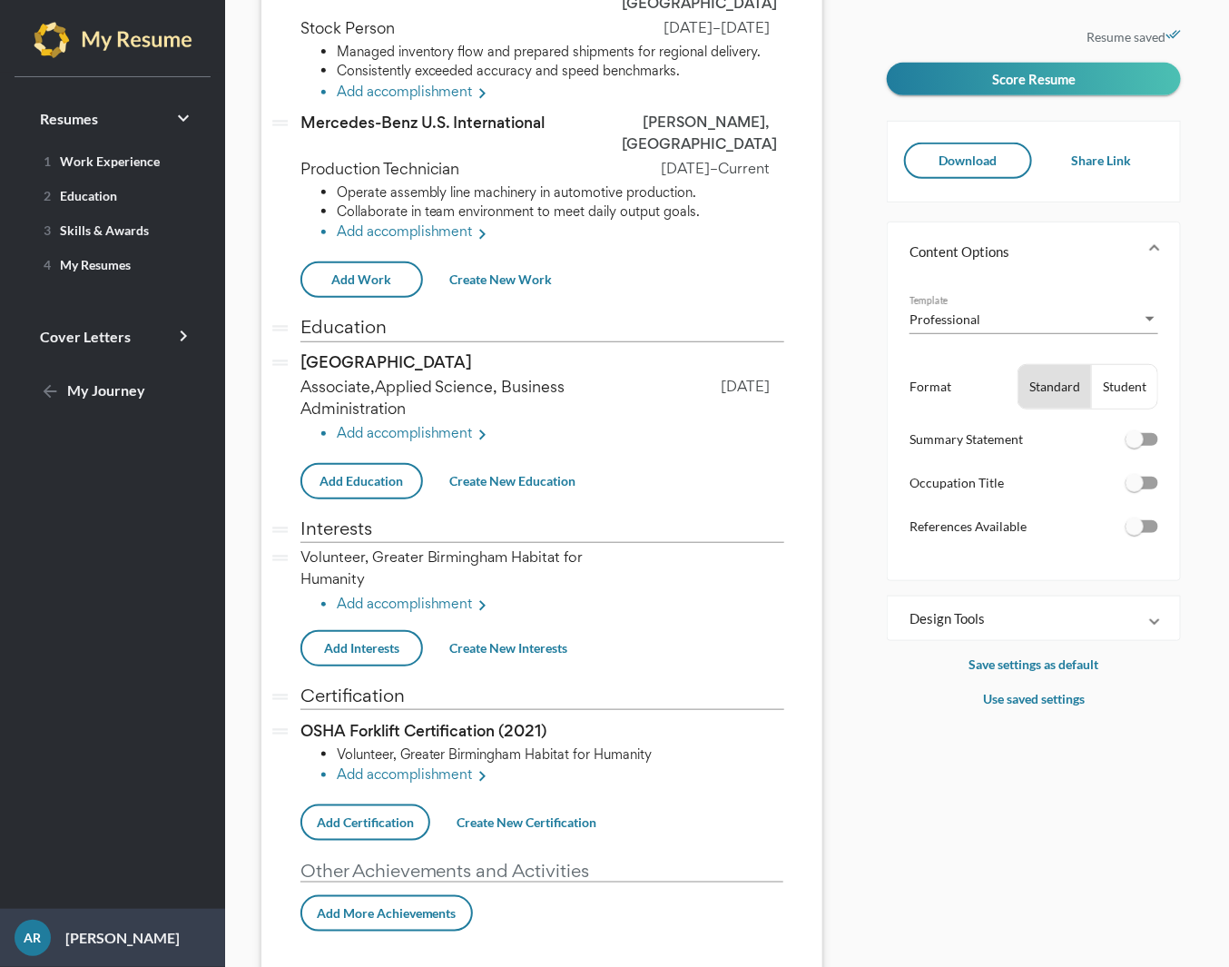
click at [502, 887] on div "drag_handle Work vertical_split drag_handle Walmart Distribution Center edit Be…" at bounding box center [542, 441] width 484 height 1014
click at [509, 863] on div "drag_handle Work vertical_split drag_handle Walmart Distribution Center edit Be…" at bounding box center [542, 441] width 484 height 1014
click at [994, 162] on span "Download" at bounding box center [968, 160] width 58 height 15
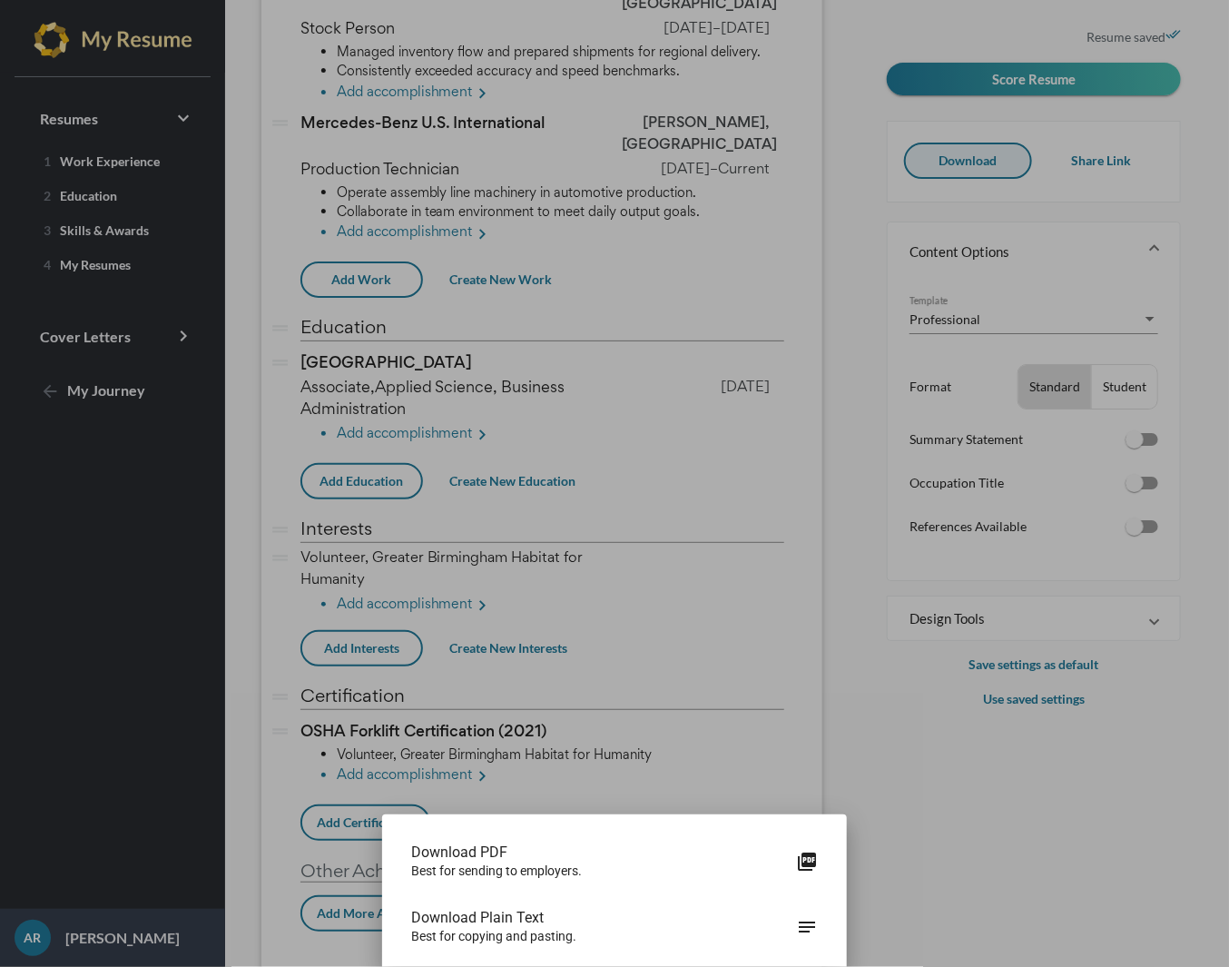
scroll to position [0, 0]
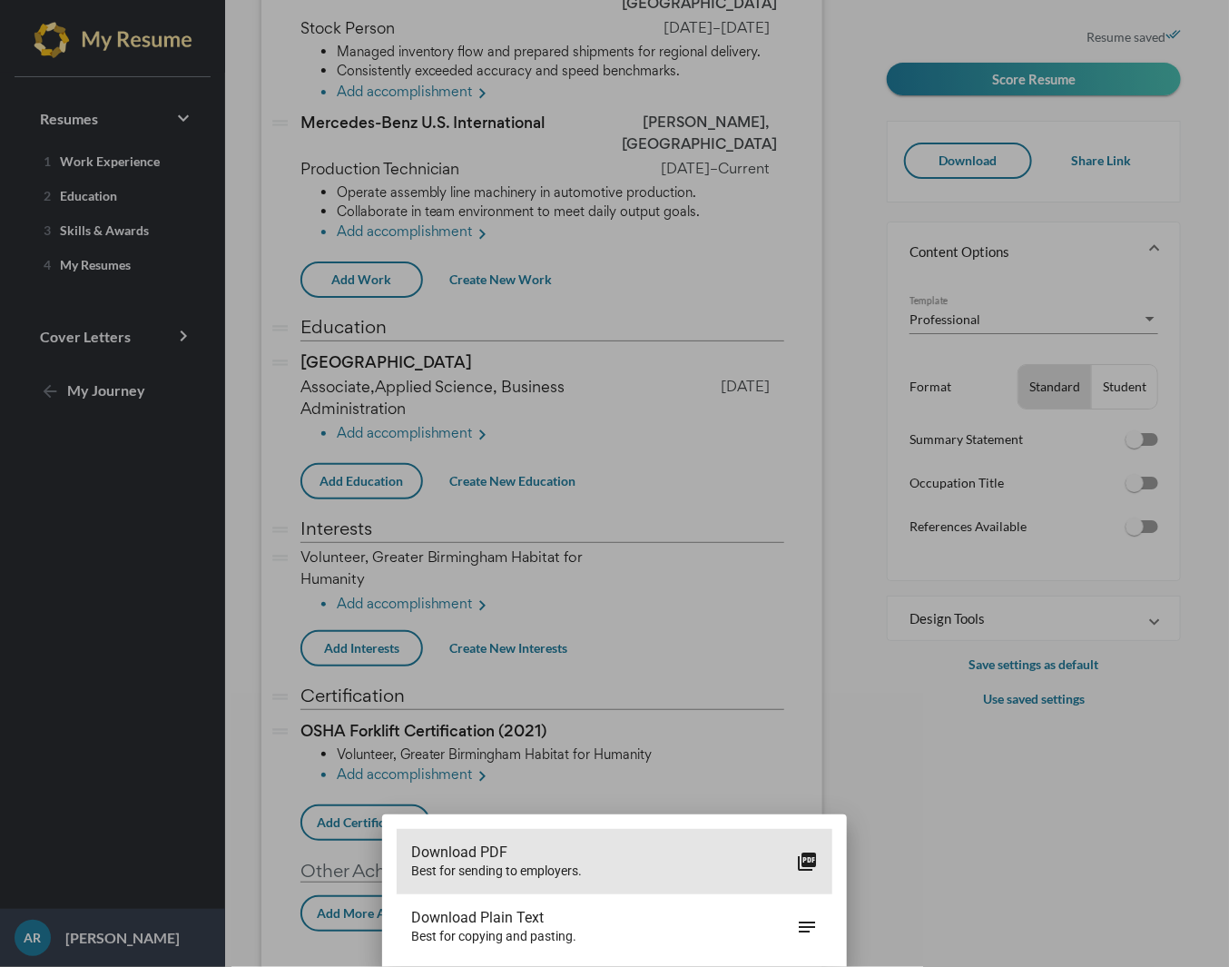
click at [454, 874] on span "Best for sending to employers." at bounding box center [603, 870] width 385 height 18
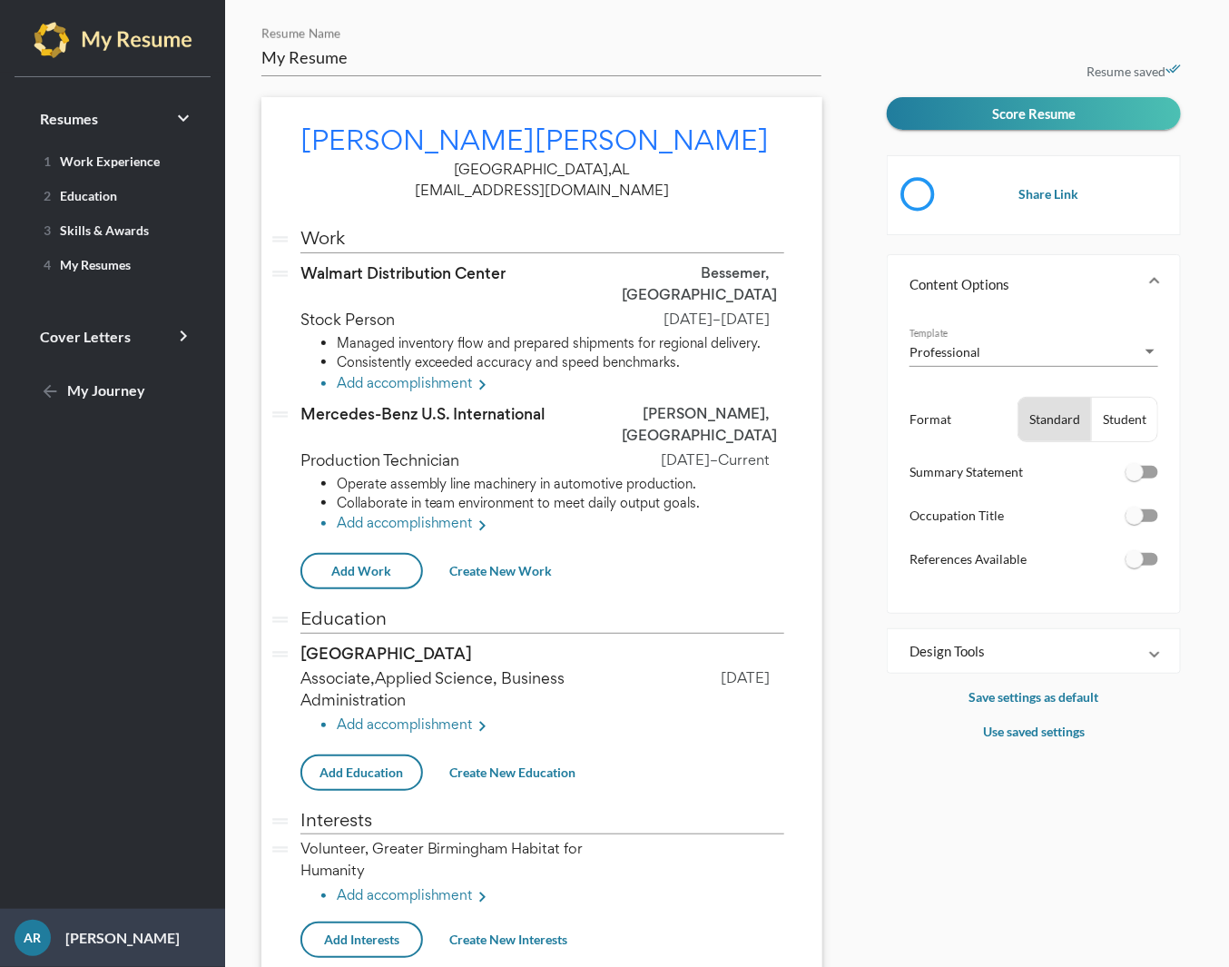
scroll to position [291, 0]
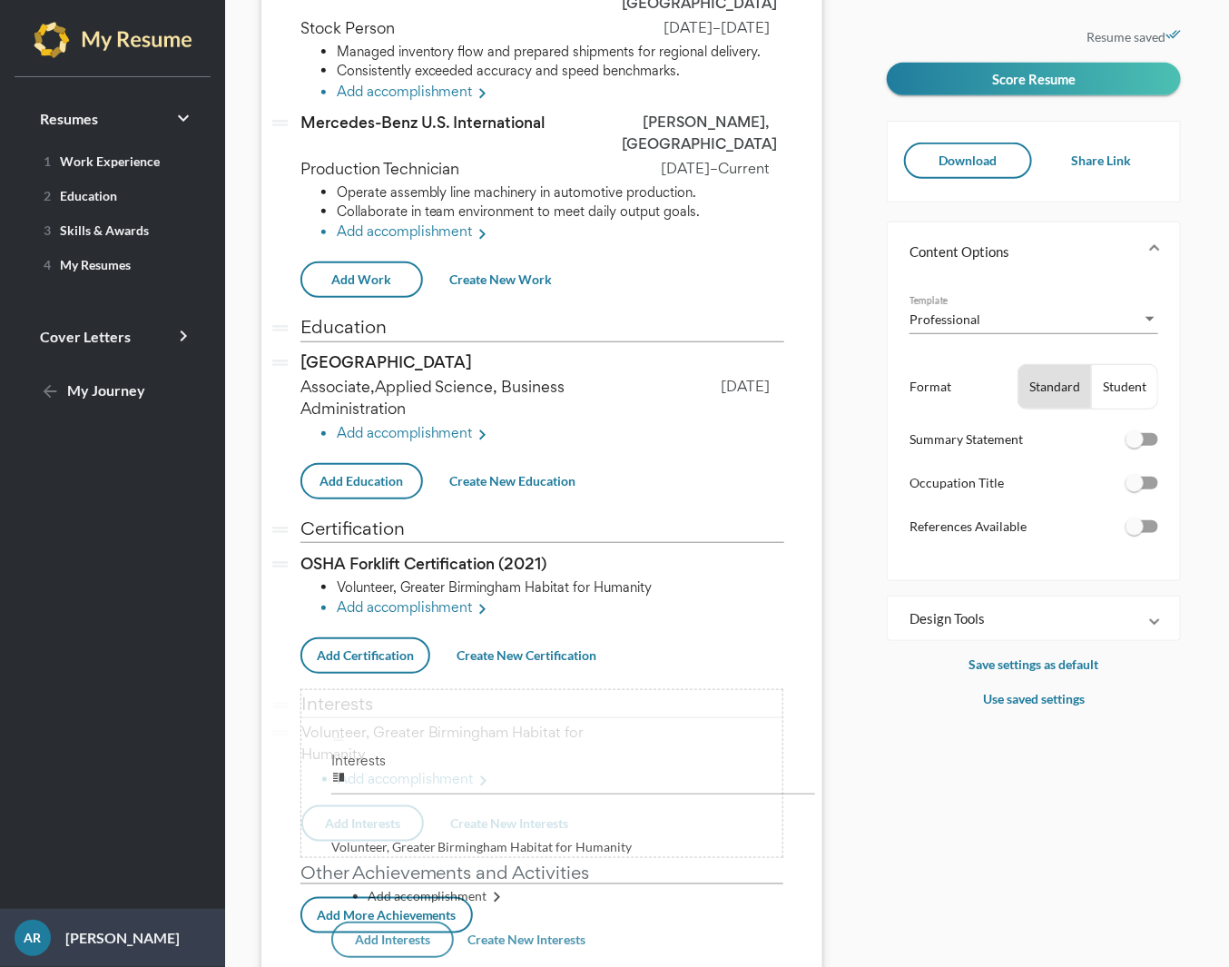
drag, startPoint x: 281, startPoint y: 484, endPoint x: 312, endPoint y: 738, distance: 256.0
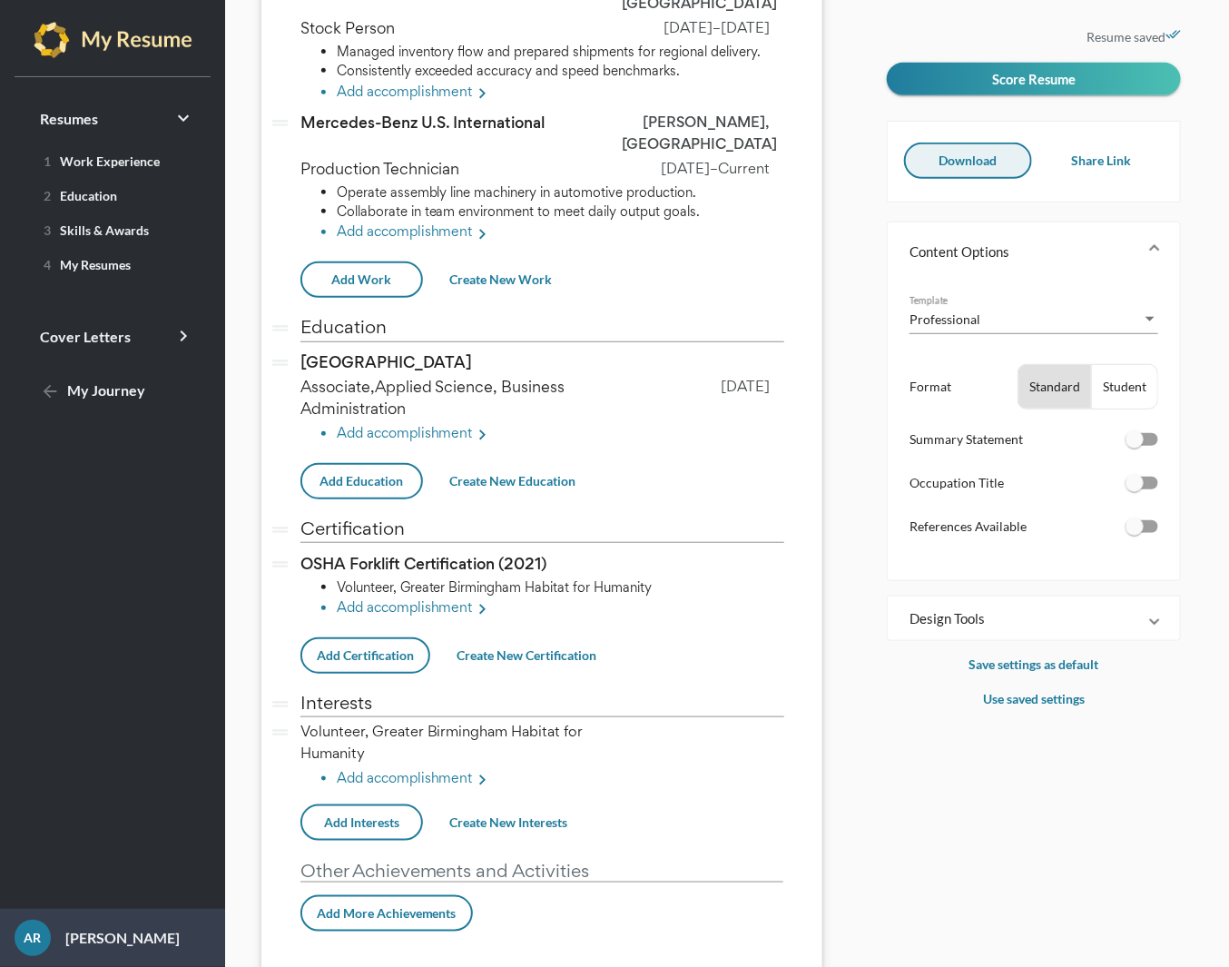
click at [991, 167] on button "Download" at bounding box center [968, 161] width 128 height 36
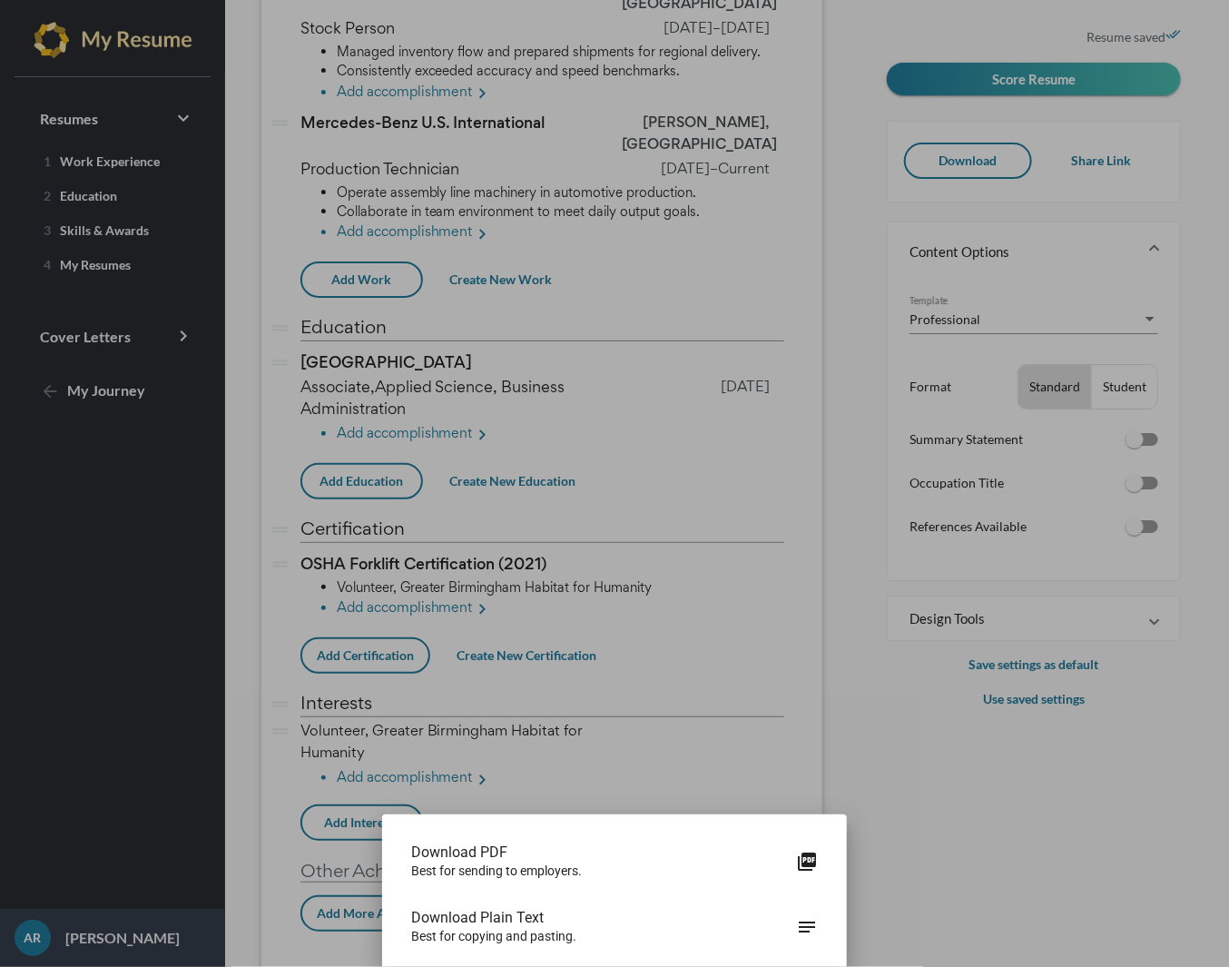
click at [625, 869] on span "Best for sending to employers." at bounding box center [603, 870] width 385 height 18
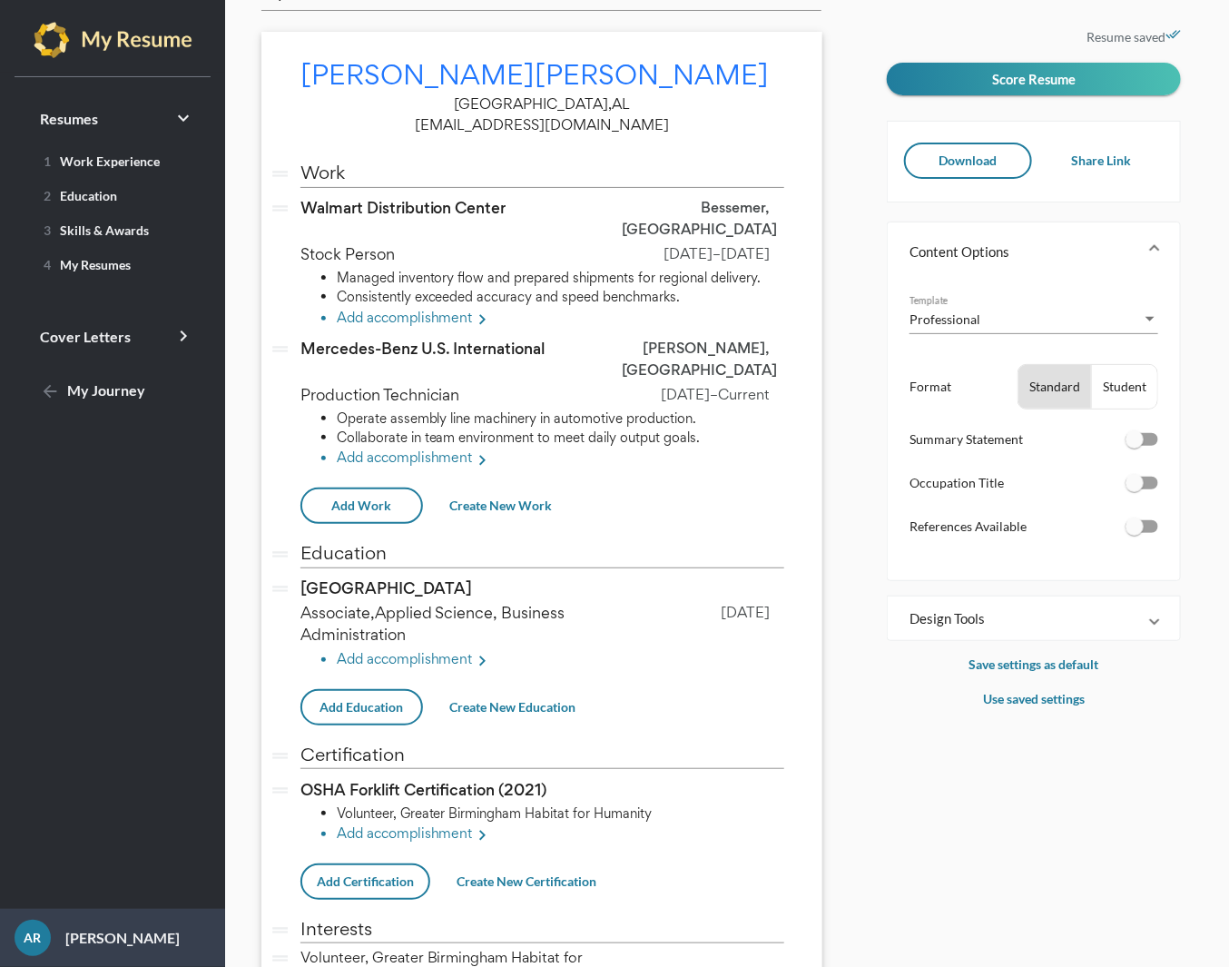
scroll to position [291, 0]
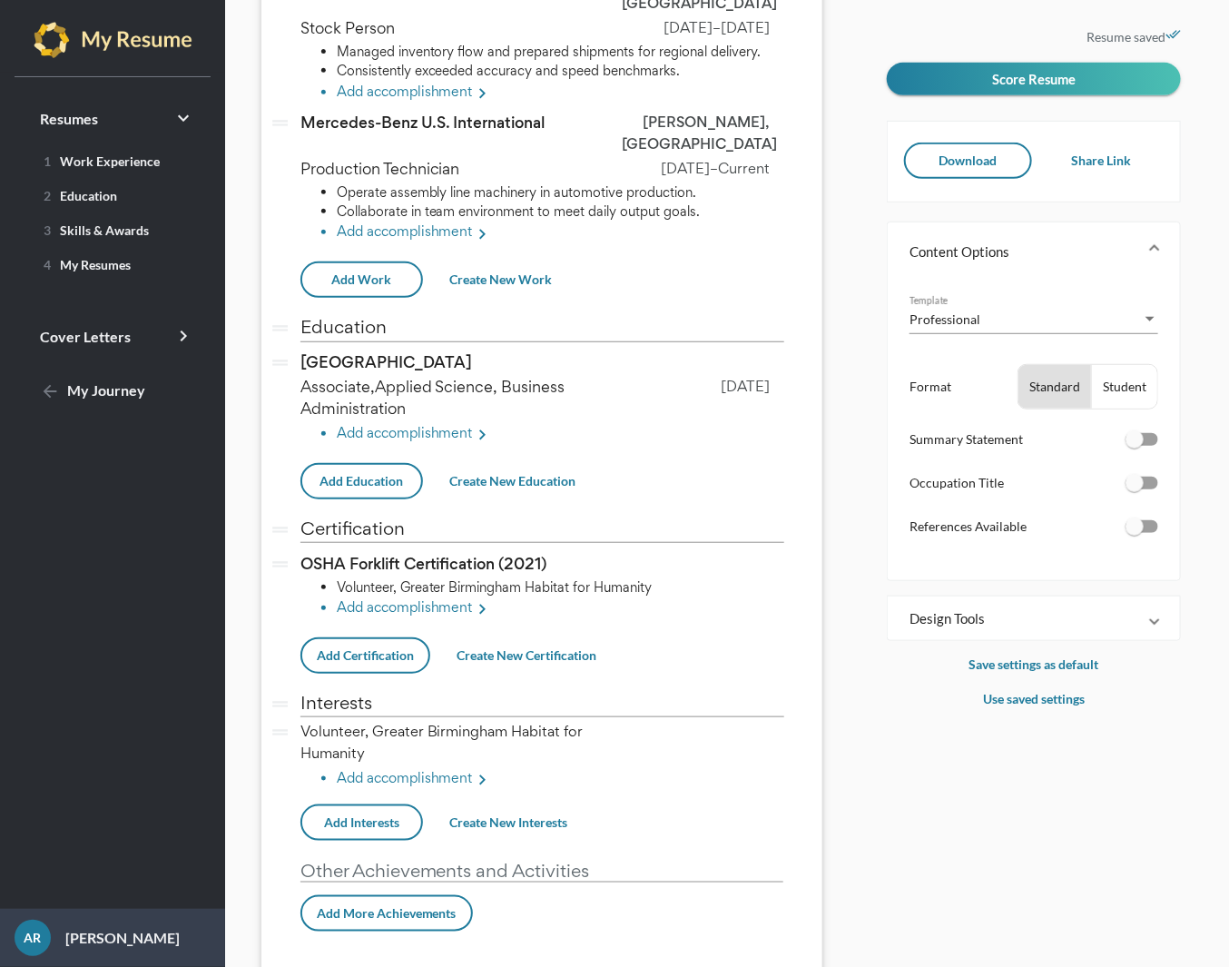
click at [978, 162] on span "Download" at bounding box center [968, 160] width 58 height 15
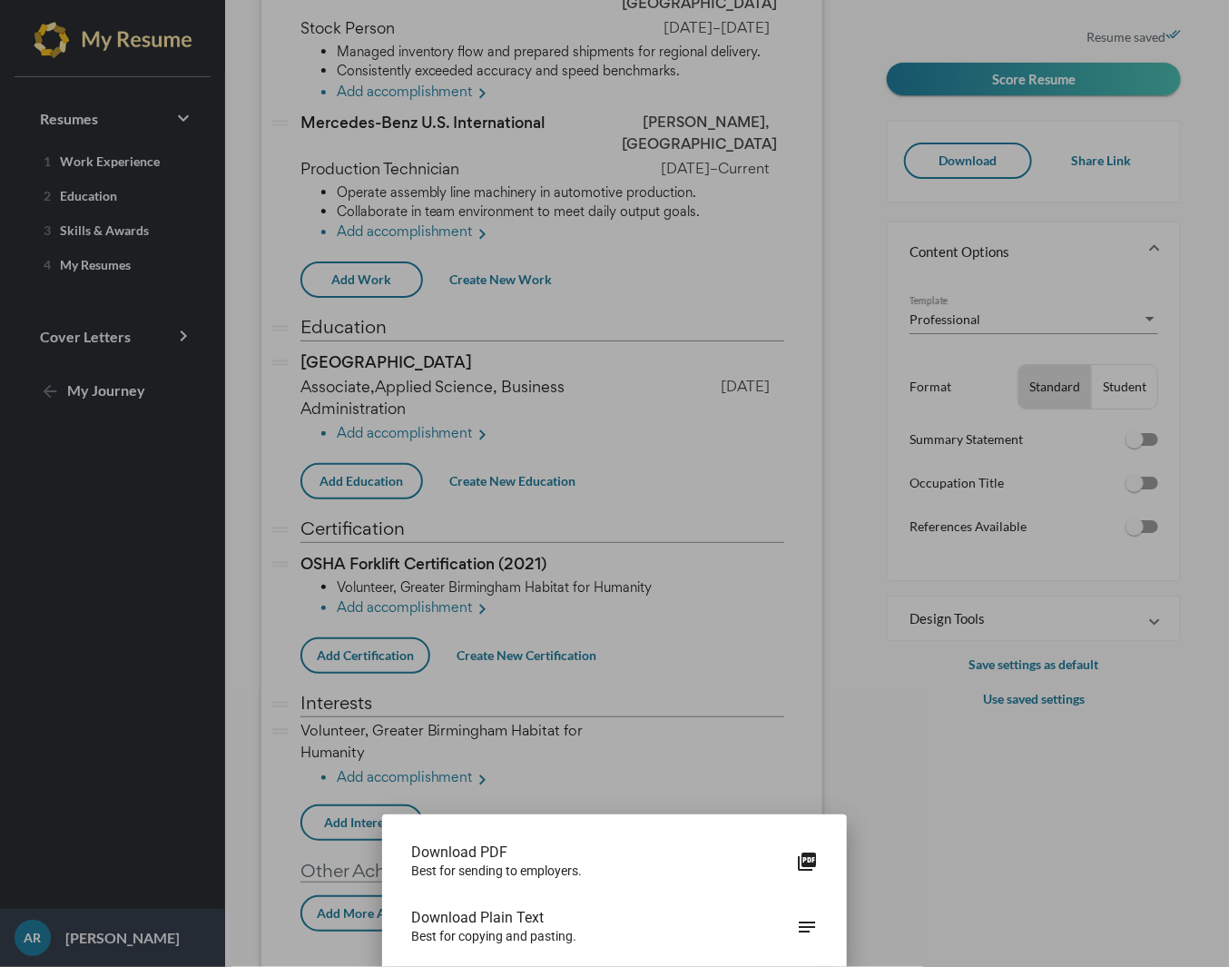
click at [482, 865] on span "Best for sending to employers." at bounding box center [603, 870] width 385 height 18
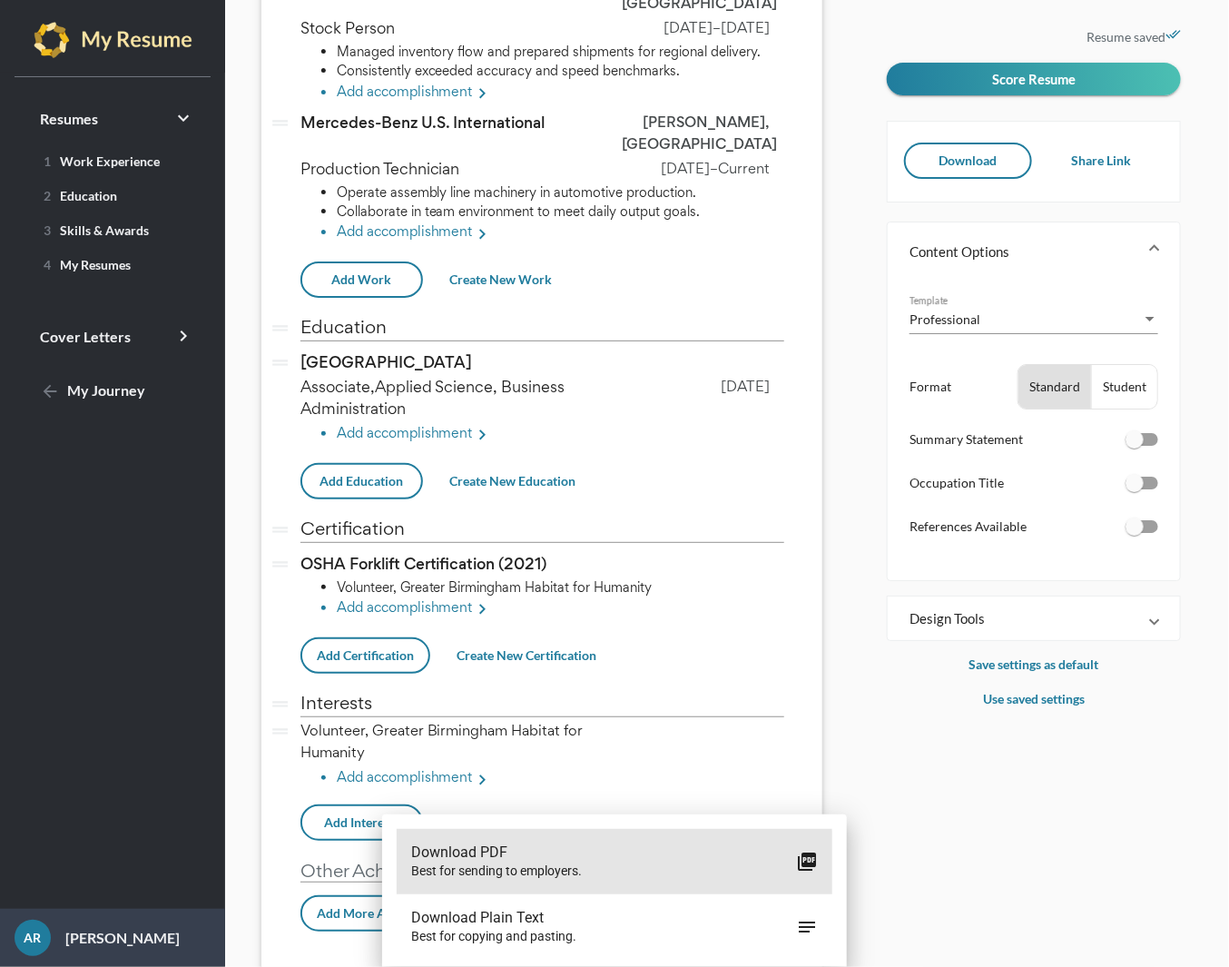
scroll to position [291, 0]
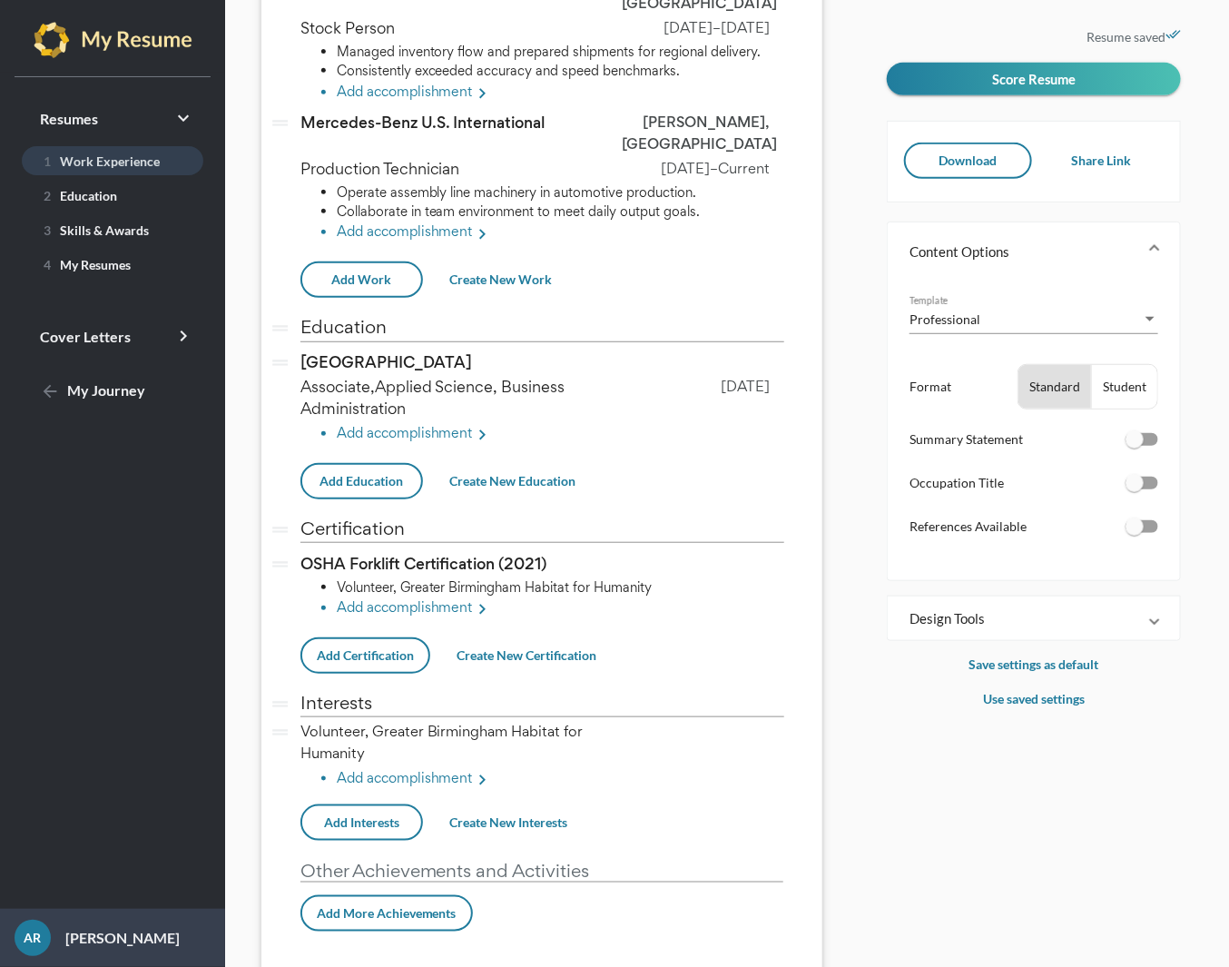
click at [124, 164] on span "1 Work Experience" at bounding box center [98, 160] width 124 height 15
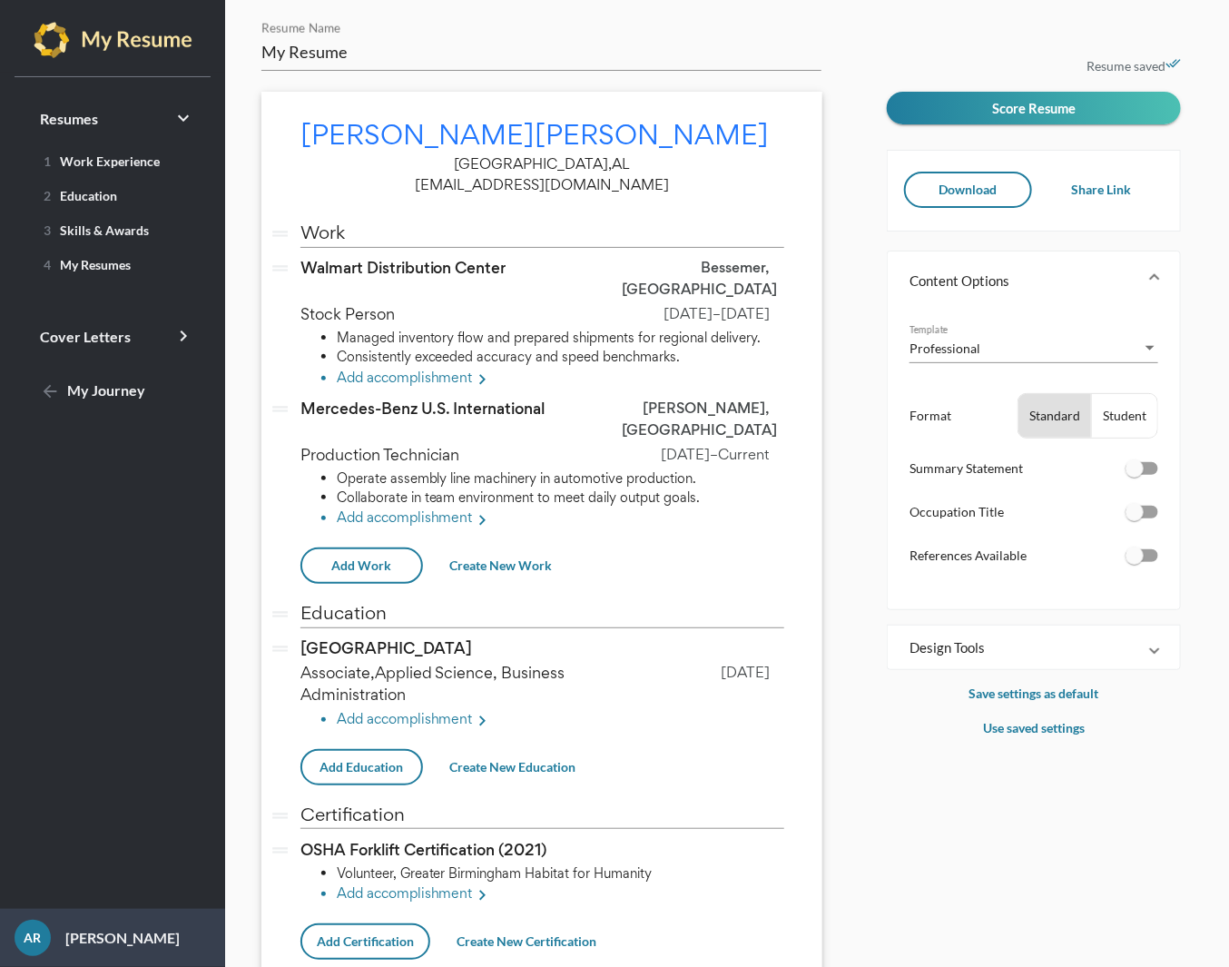
scroll to position [0, 0]
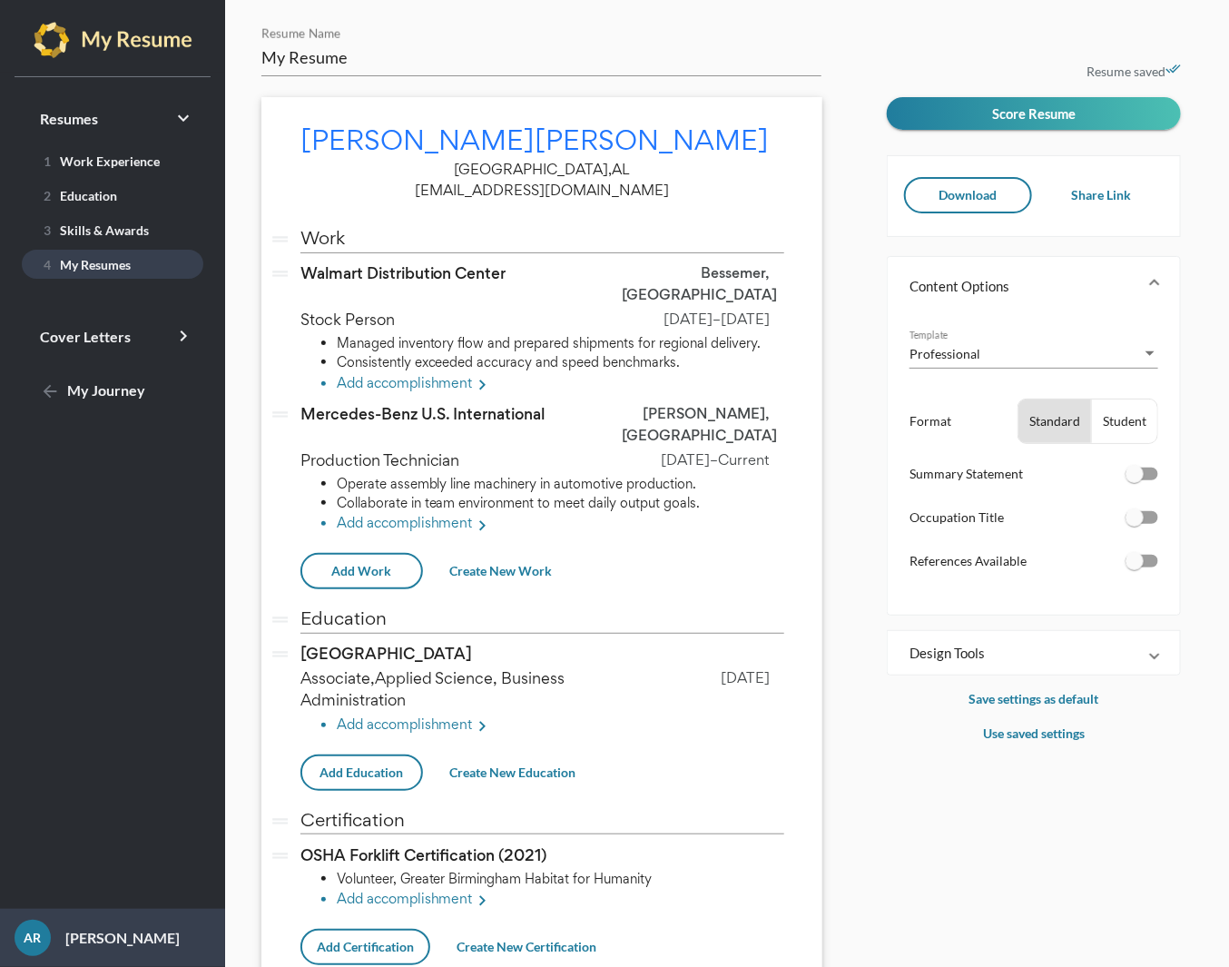
click at [94, 257] on span "4 My Resumes" at bounding box center [83, 264] width 95 height 15
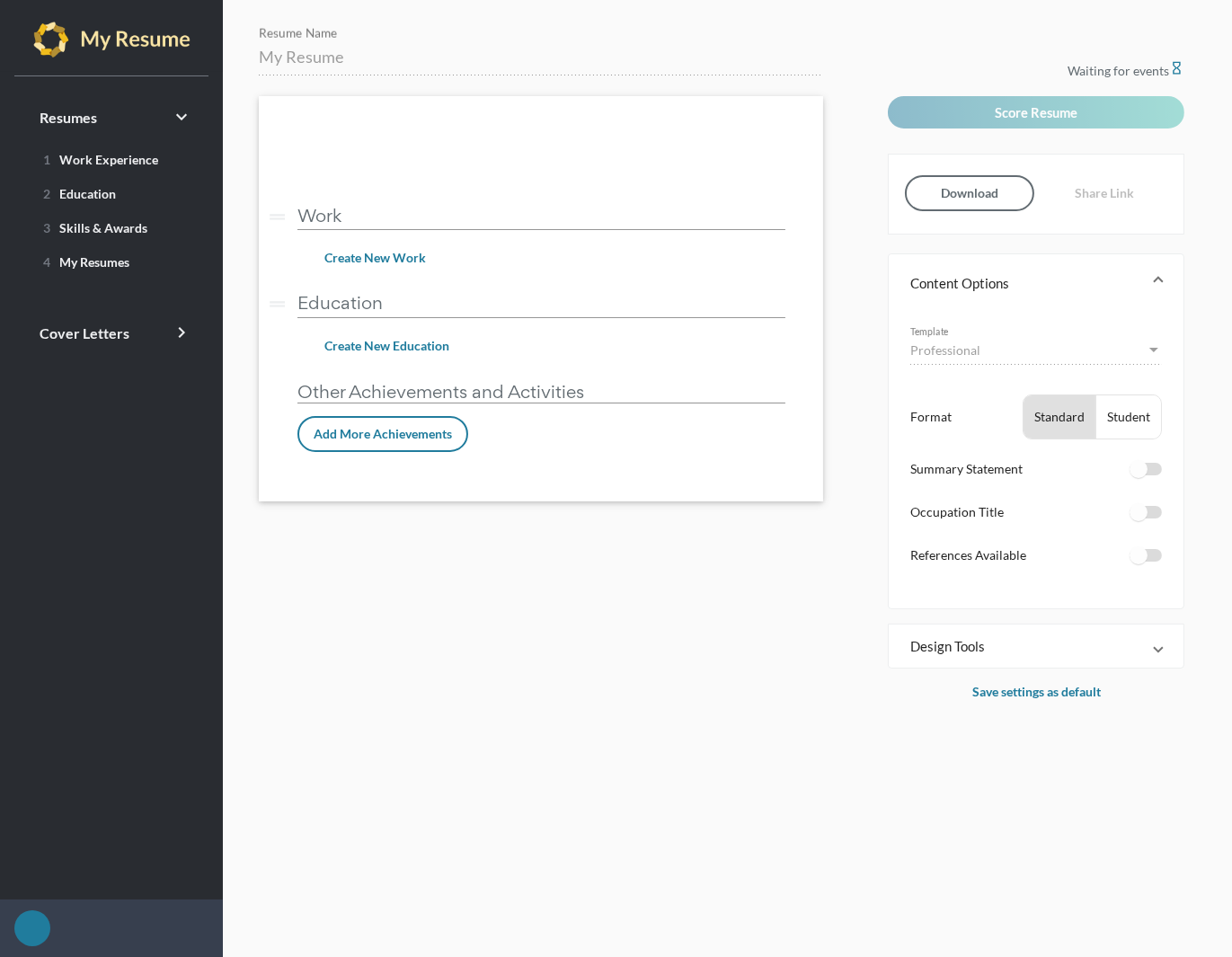
type input "River City Software - [PERSON_NAME]"
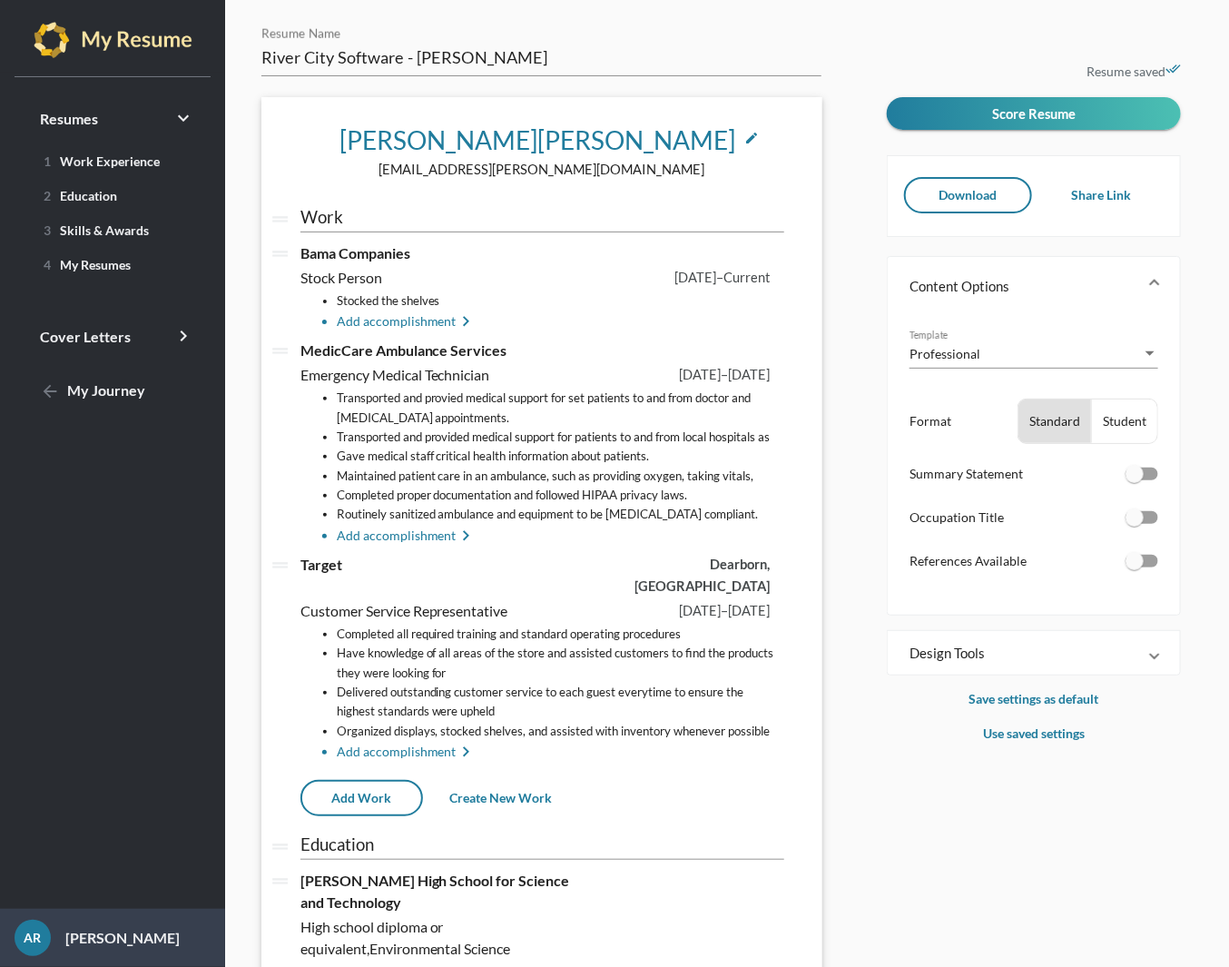
click at [537, 139] on span "[PERSON_NAME]" at bounding box center [636, 139] width 198 height 31
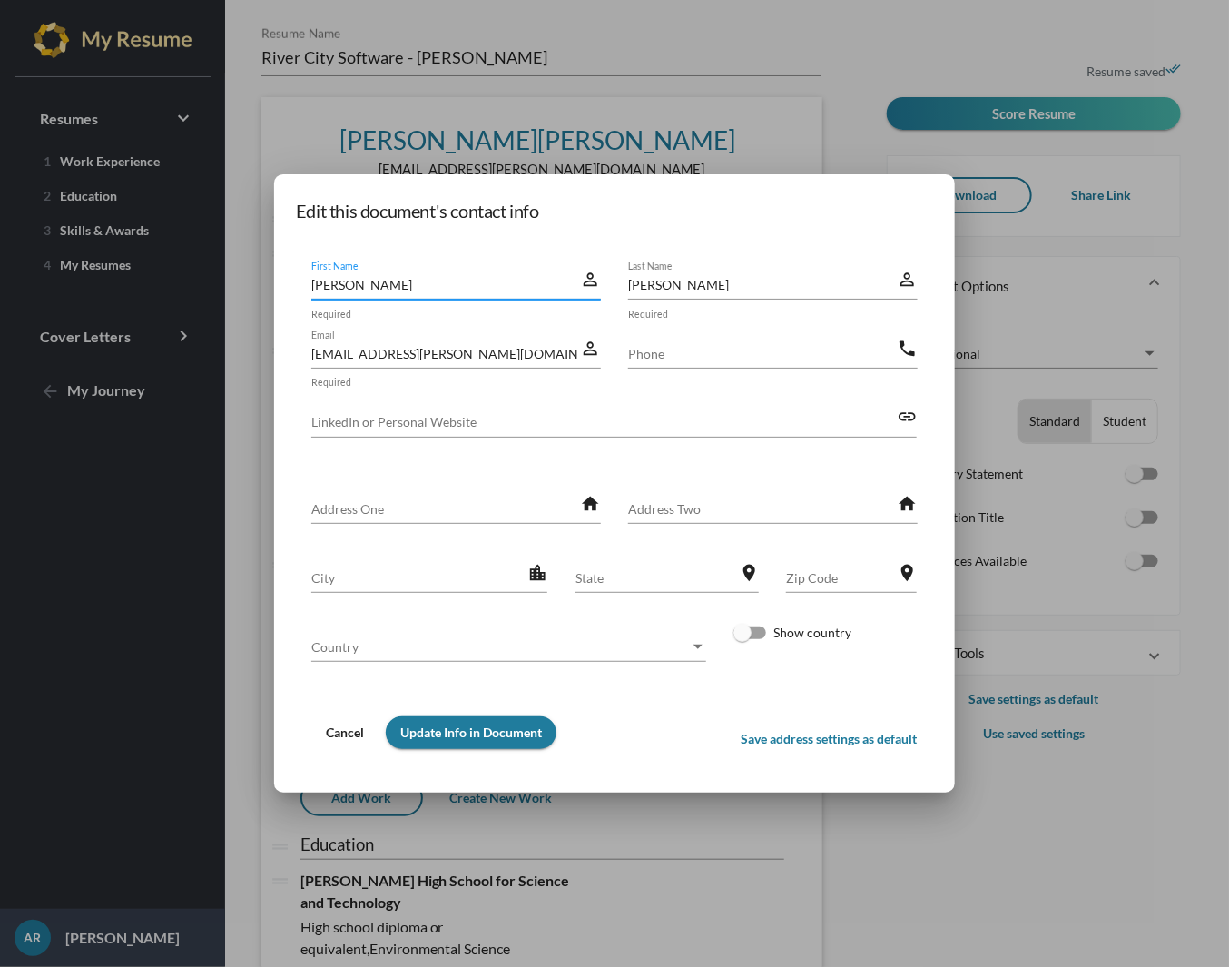
drag, startPoint x: 387, startPoint y: 280, endPoint x: 300, endPoint y: 273, distance: 86.5
click at [300, 273] on div "[PERSON_NAME] First Name perm_identity Required" at bounding box center [456, 288] width 317 height 56
type input "[PERSON_NAME]"
type input "[EMAIL_ADDRESS][DOMAIN_NAME]"
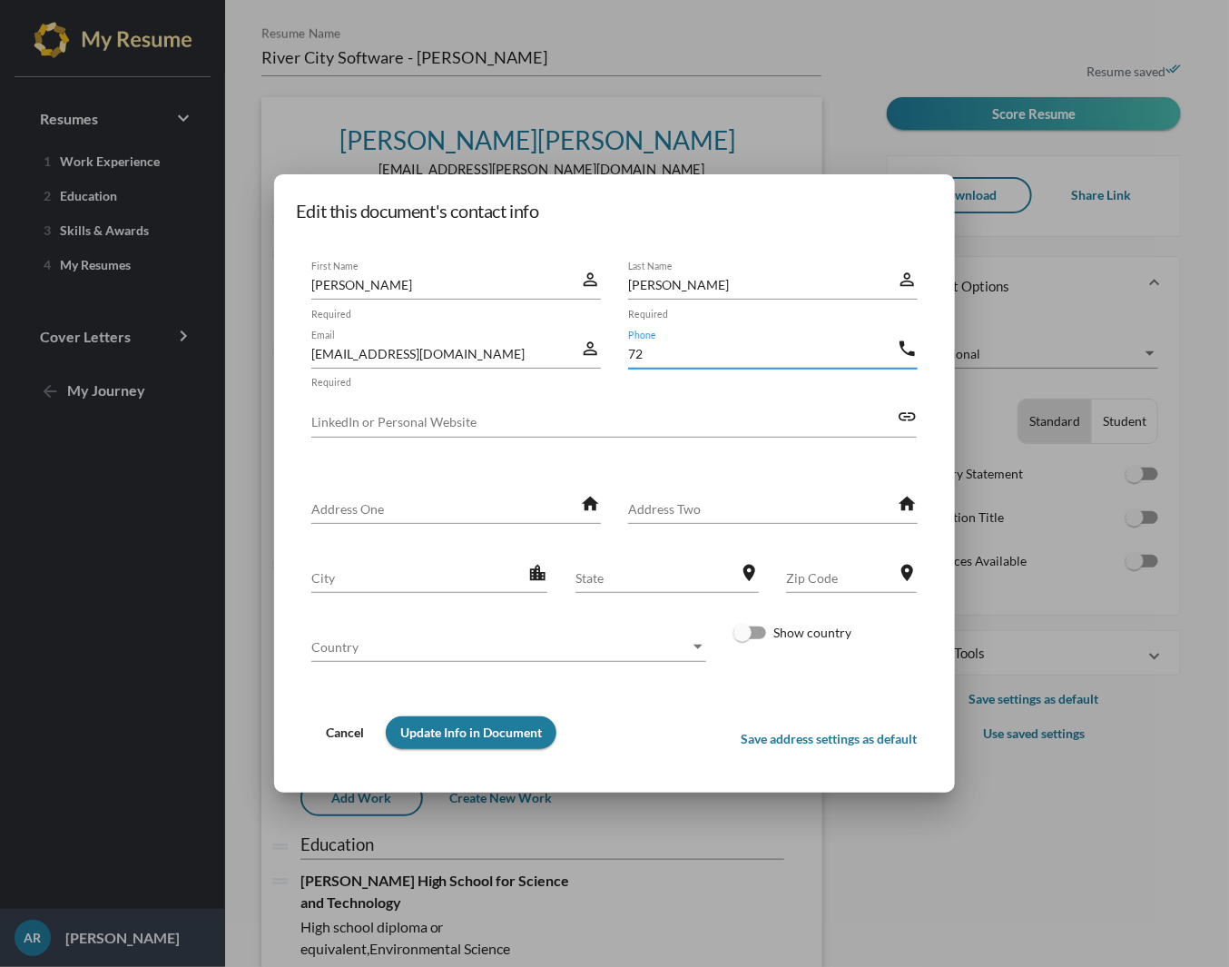
type input "7"
click at [475, 738] on span "Update Info in Document" at bounding box center [471, 731] width 142 height 15
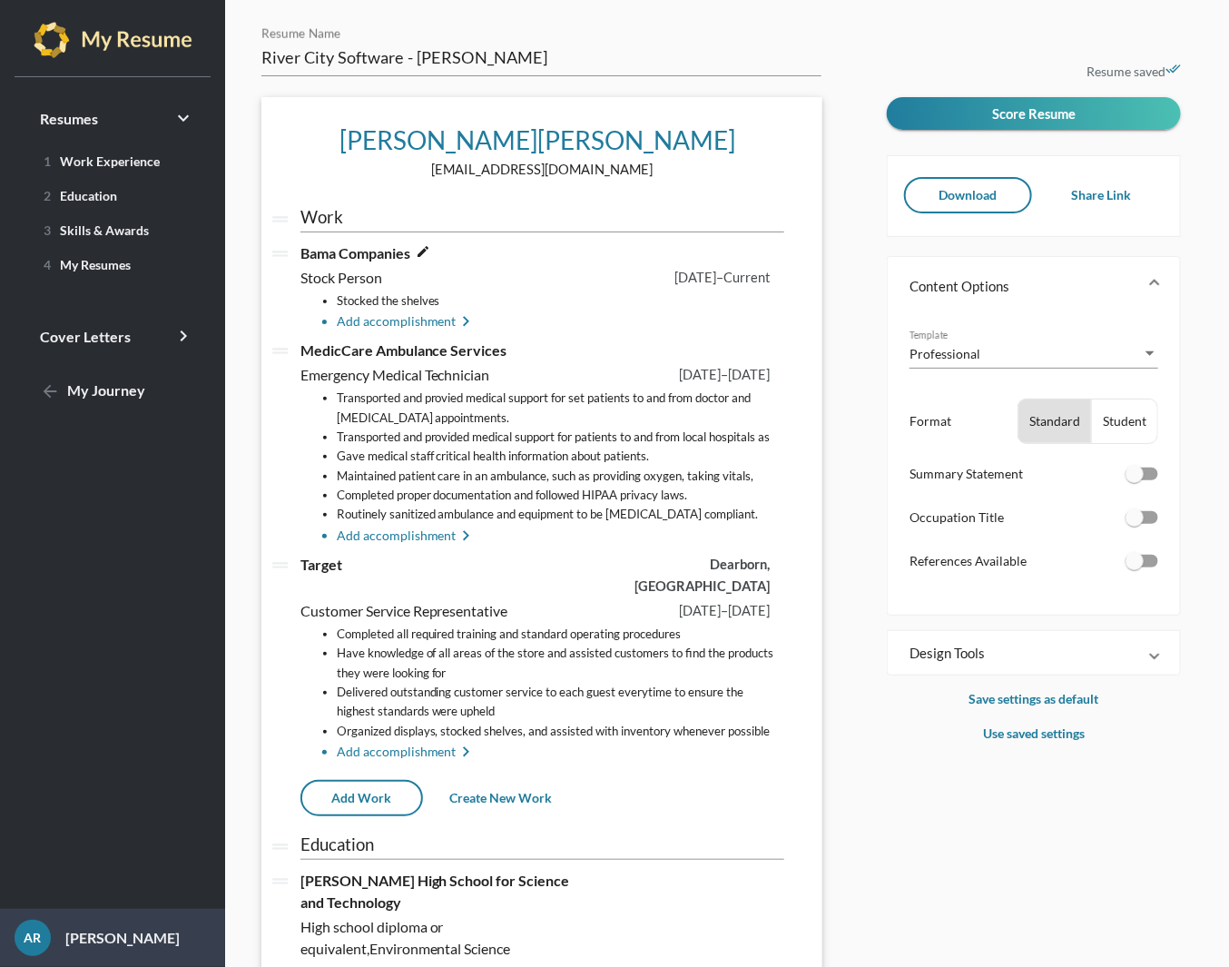
click at [349, 253] on span "Bama Companies" at bounding box center [355, 252] width 110 height 17
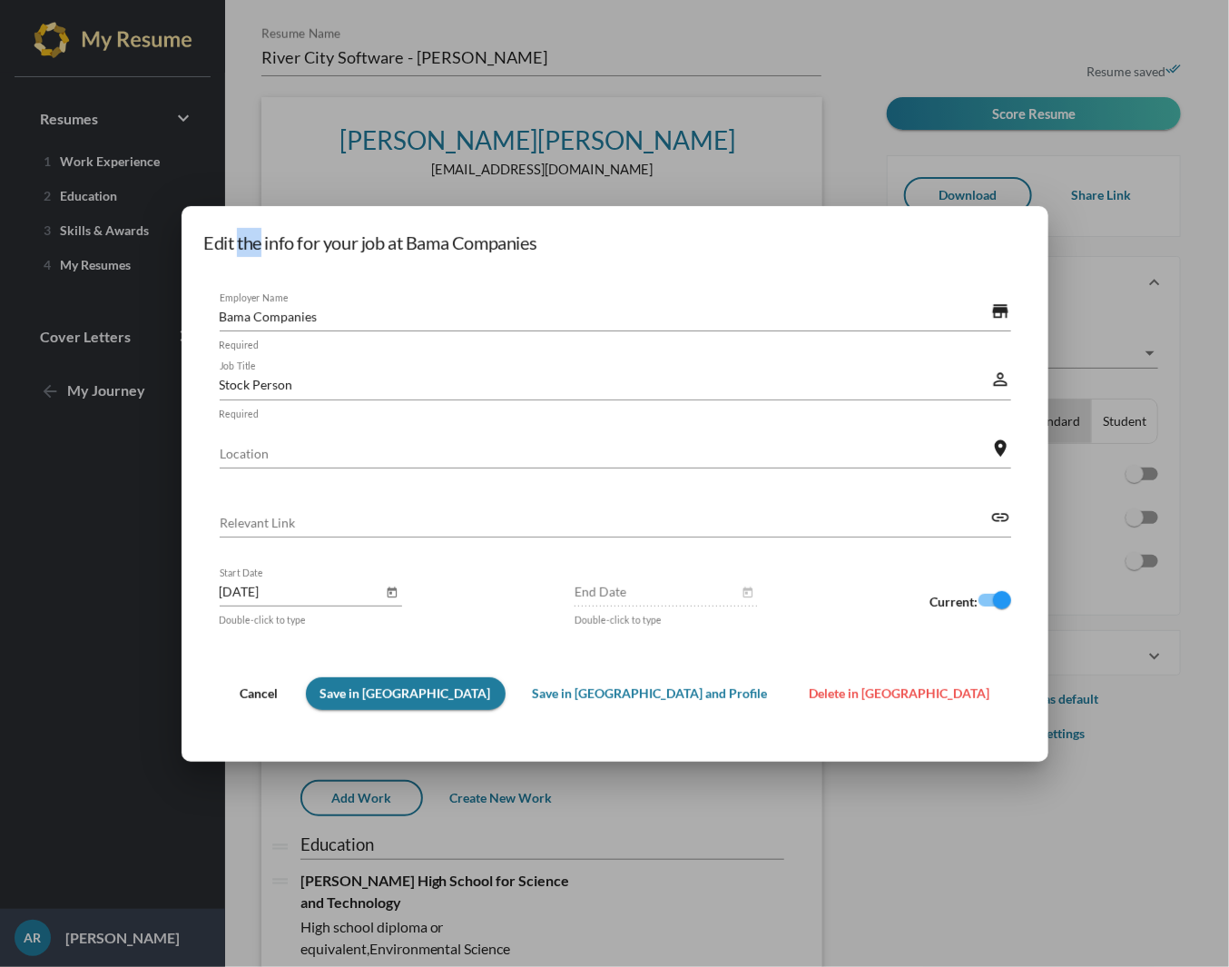
click at [349, 253] on div "Edit the info for your job at Bama Companies Bama Companies Employer Name store…" at bounding box center [615, 484] width 867 height 556
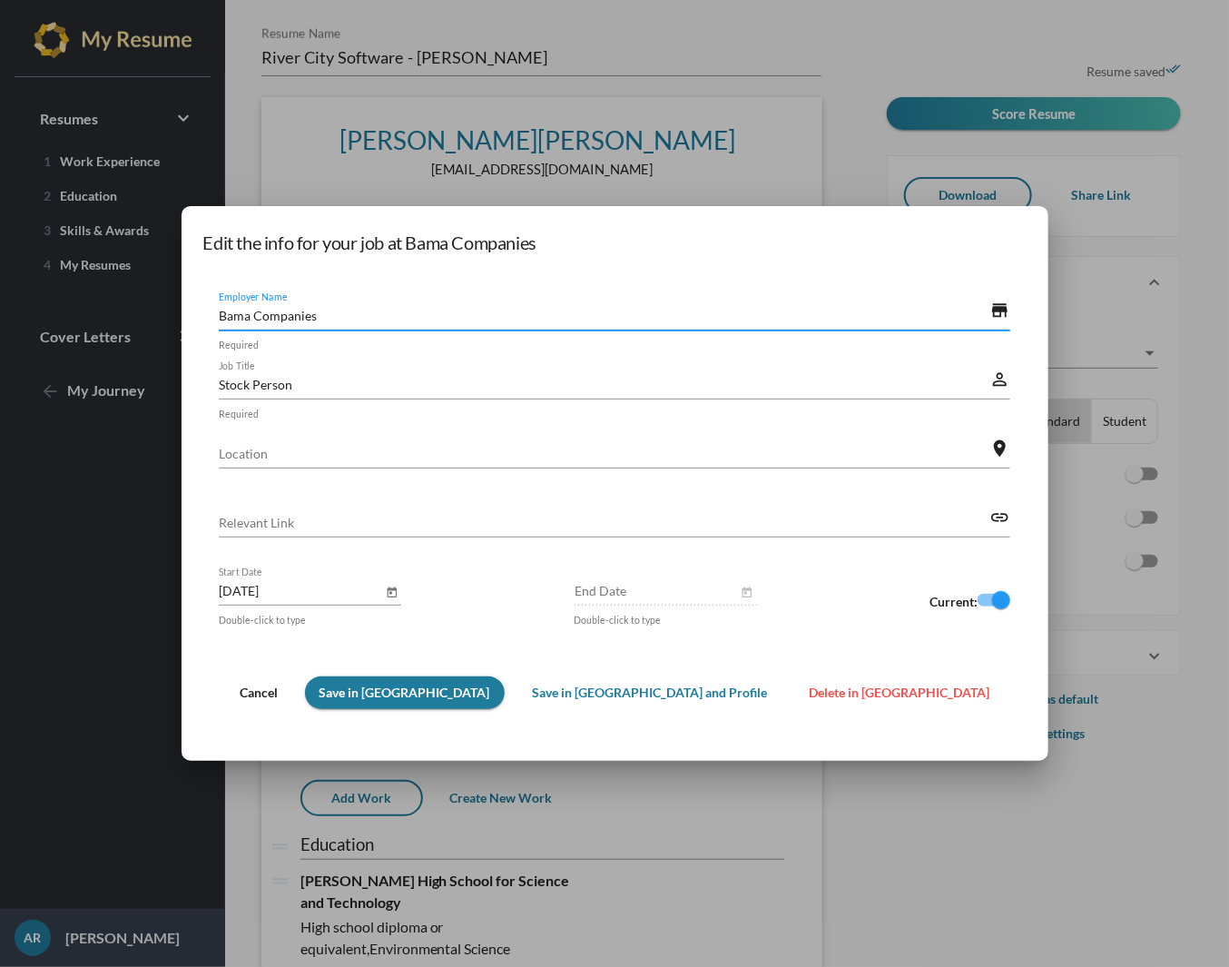
drag, startPoint x: 418, startPoint y: 316, endPoint x: 252, endPoint y: 306, distance: 165.5
click at [252, 306] on div "Edit the info for your job at Bama Companies Bama Companies Employer Name store…" at bounding box center [614, 483] width 1229 height 967
paste input "[GEOGRAPHIC_DATA]"
type input "[GEOGRAPHIC_DATA]"
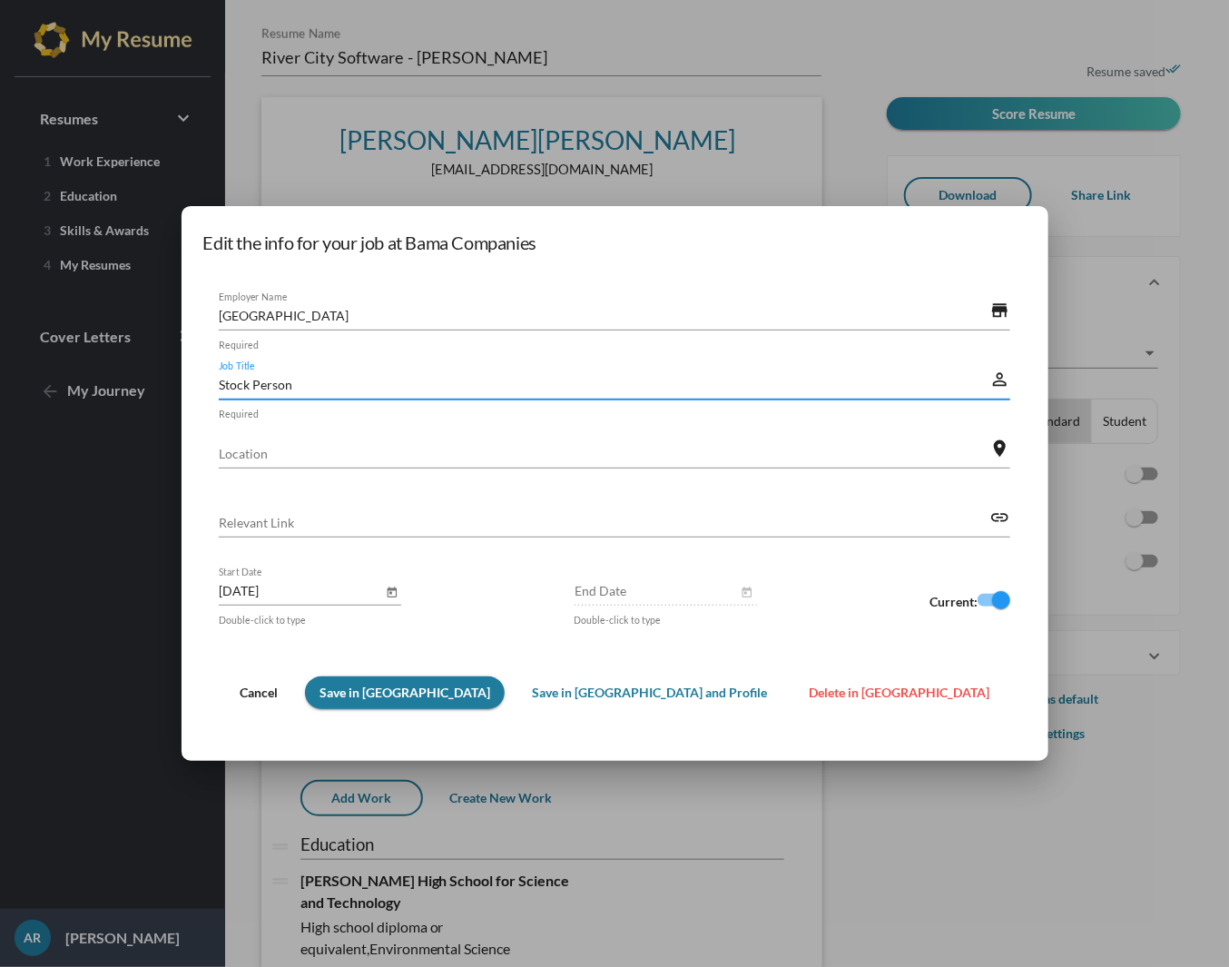
drag, startPoint x: 431, startPoint y: 383, endPoint x: 214, endPoint y: 370, distance: 217.3
click at [214, 370] on div "Edit the info for your job at Bama Companies [GEOGRAPHIC_DATA] Employer Name st…" at bounding box center [614, 483] width 1229 height 967
paste input "Patient Access Representative"
type input "Patient Access Representative"
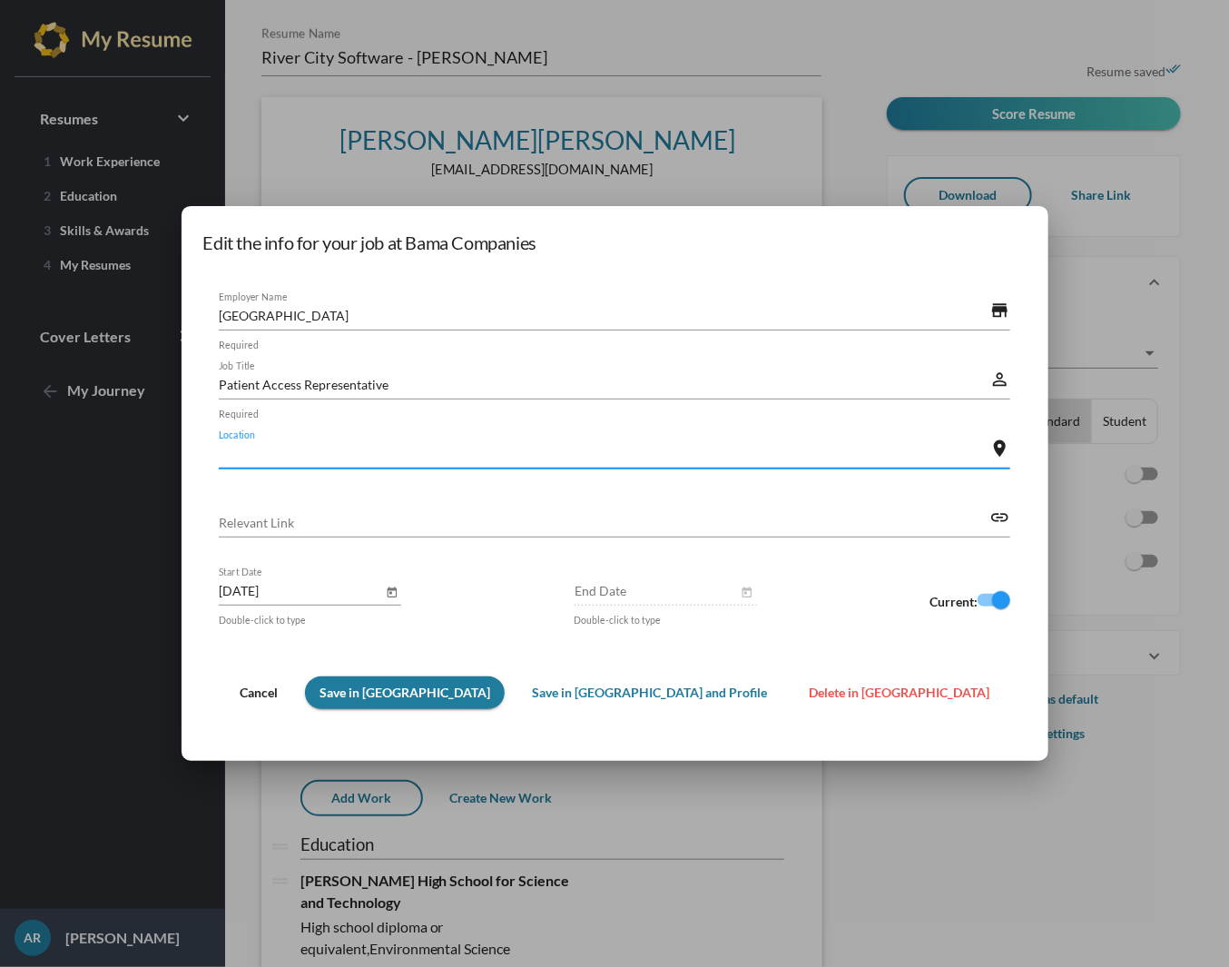
click at [355, 448] on input "Location" at bounding box center [605, 453] width 772 height 19
type input "[GEOGRAPHIC_DATA], [GEOGRAPHIC_DATA]"
click at [306, 623] on mat-hint "Double-click to type" at bounding box center [262, 620] width 87 height 19
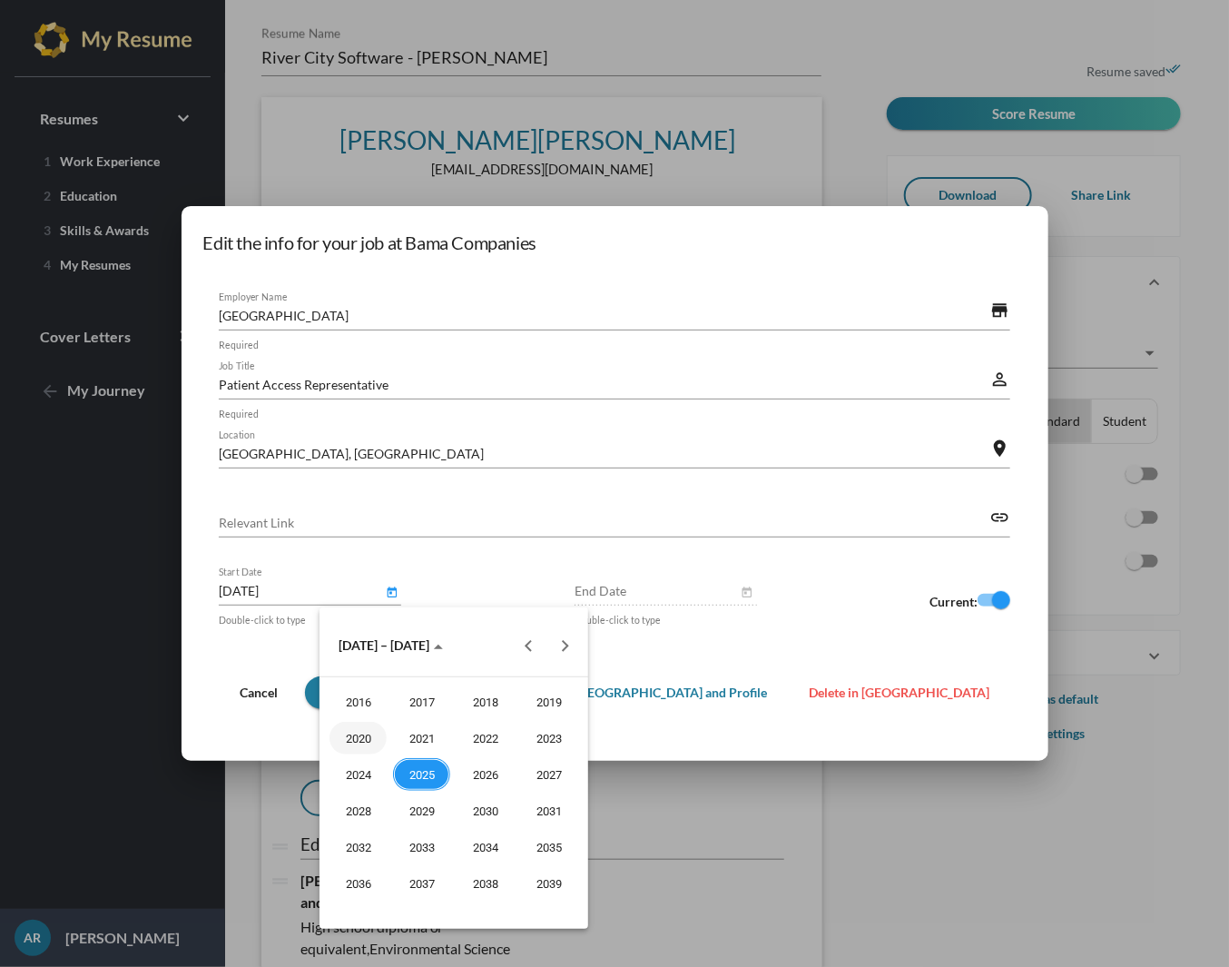
click at [367, 743] on div "2020" at bounding box center [358, 738] width 57 height 33
type input "[DATE]"
click at [635, 590] on div at bounding box center [614, 483] width 1229 height 967
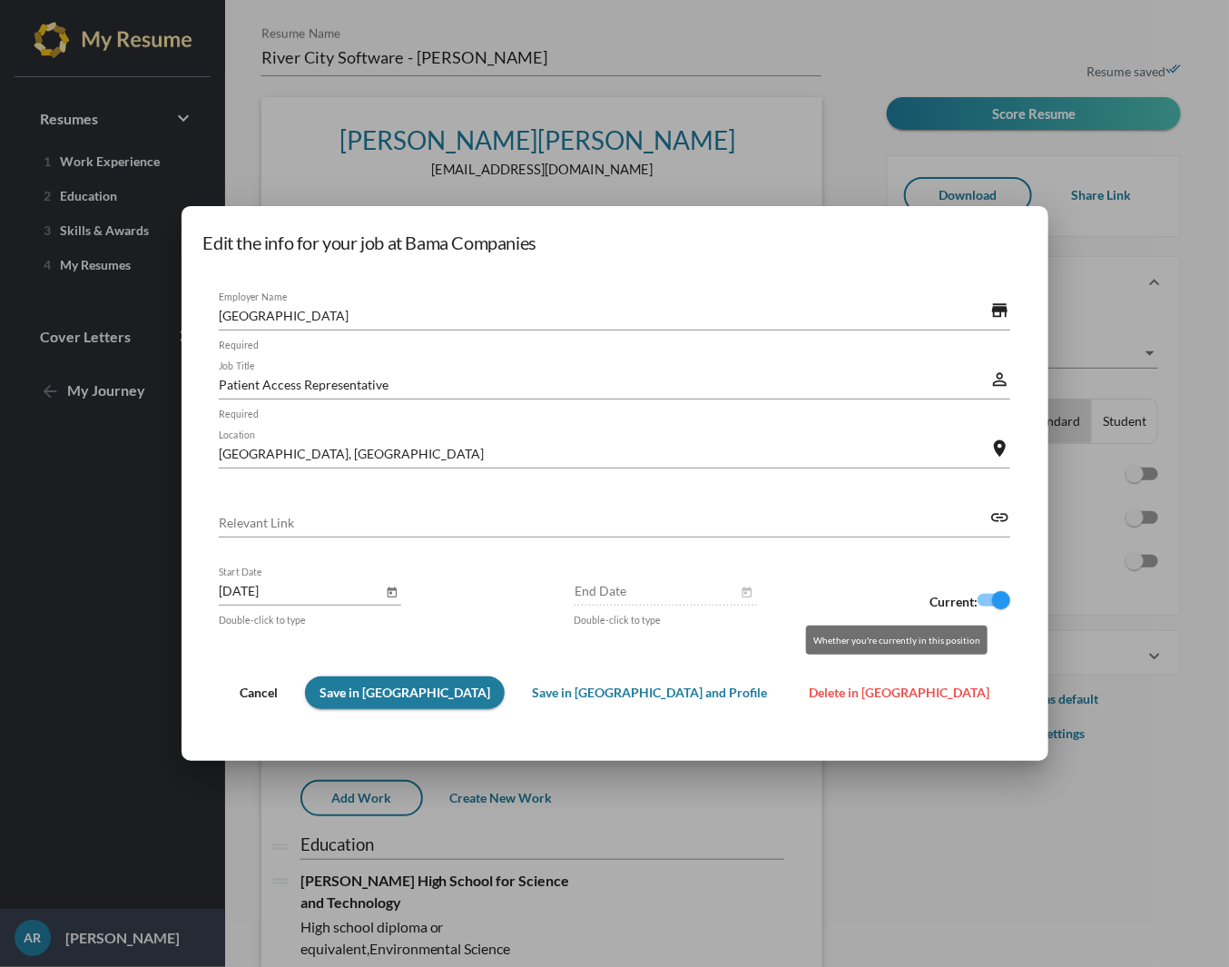
click at [978, 596] on div at bounding box center [994, 600] width 33 height 13
click at [986, 606] on input "checkbox" at bounding box center [986, 606] width 1 height 1
checkbox input "false"
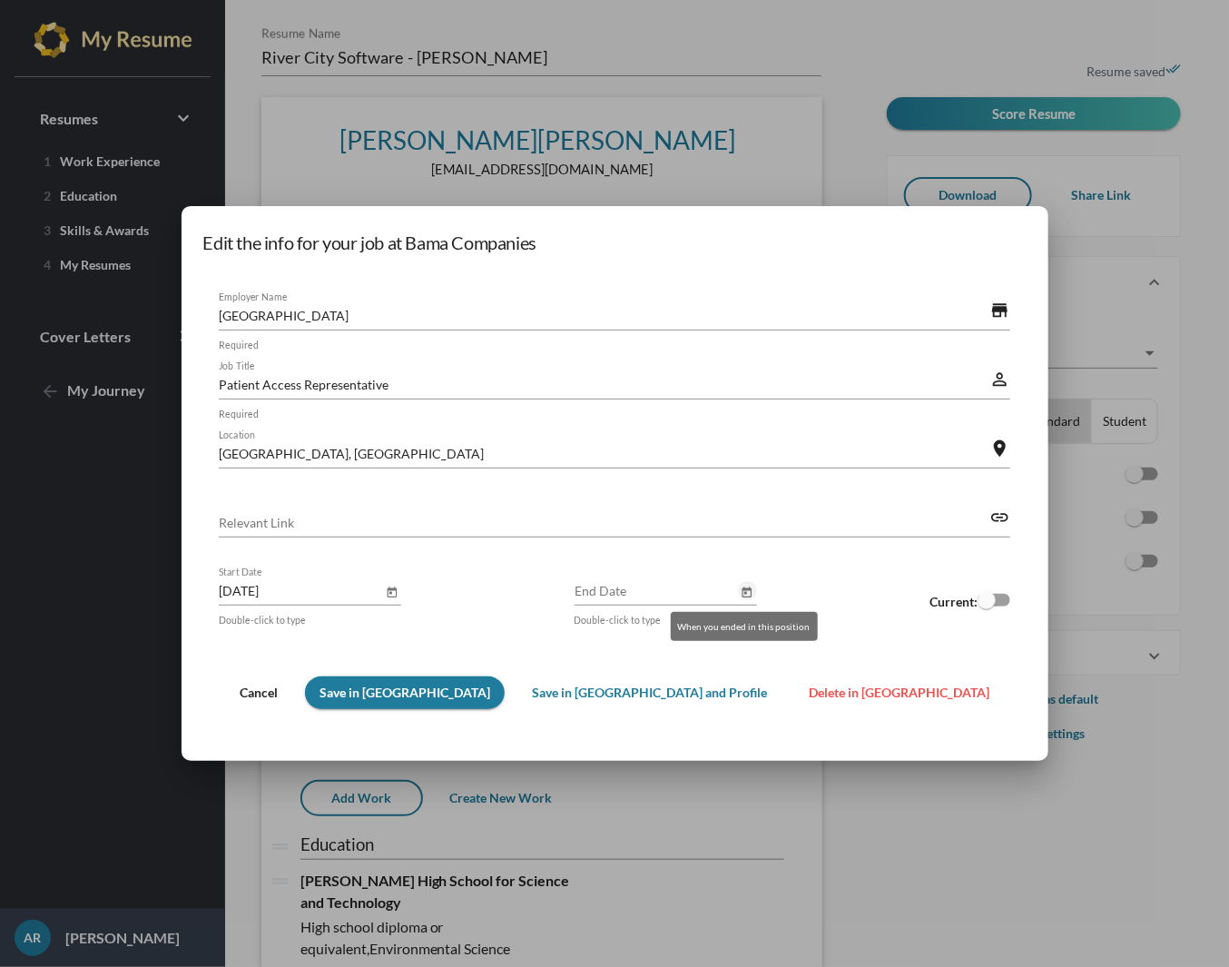
click at [741, 600] on icon "Open calendar" at bounding box center [747, 593] width 13 height 22
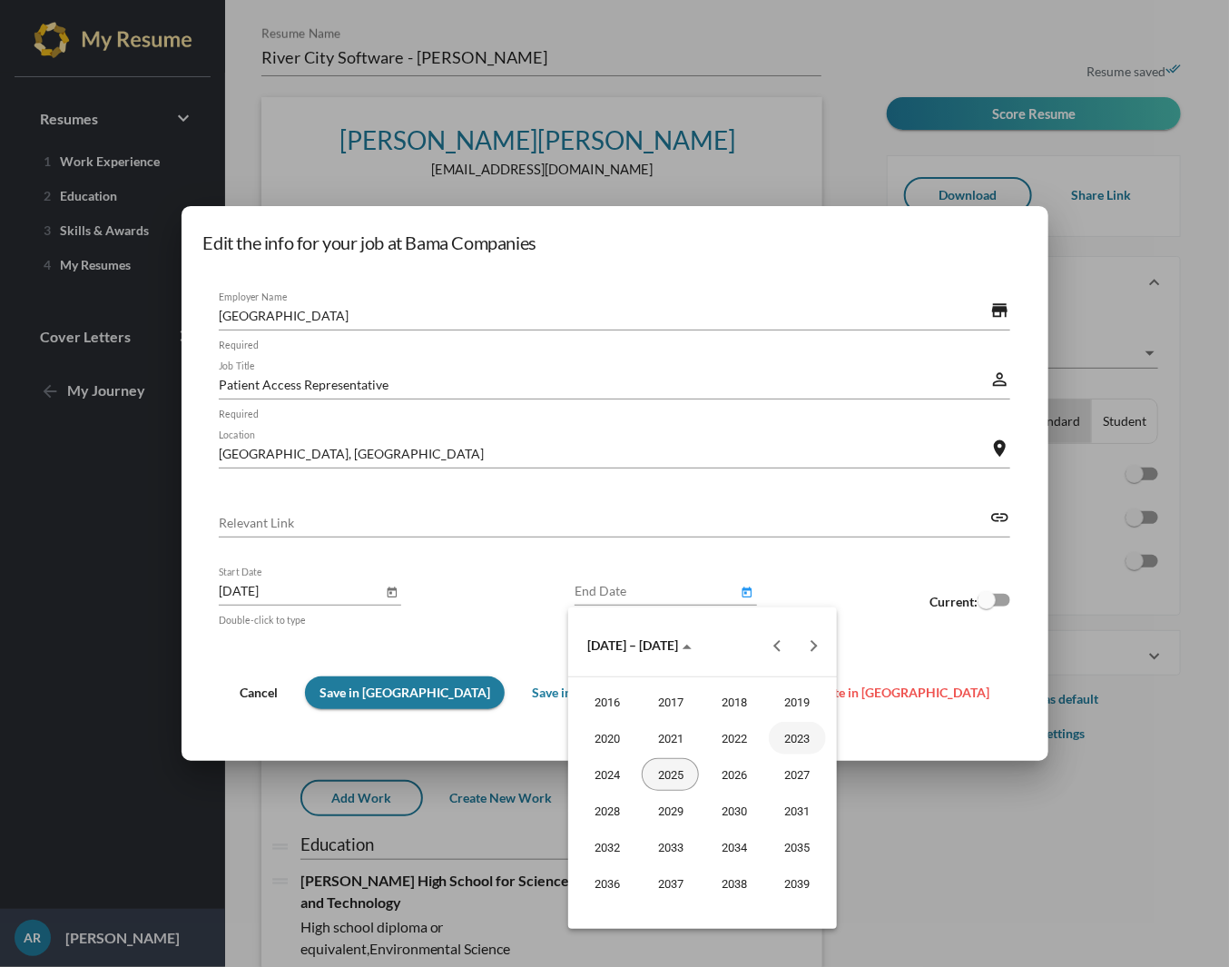
click at [789, 727] on div "2023" at bounding box center [797, 738] width 57 height 33
type input "[DATE]"
click at [880, 645] on div at bounding box center [614, 483] width 1229 height 967
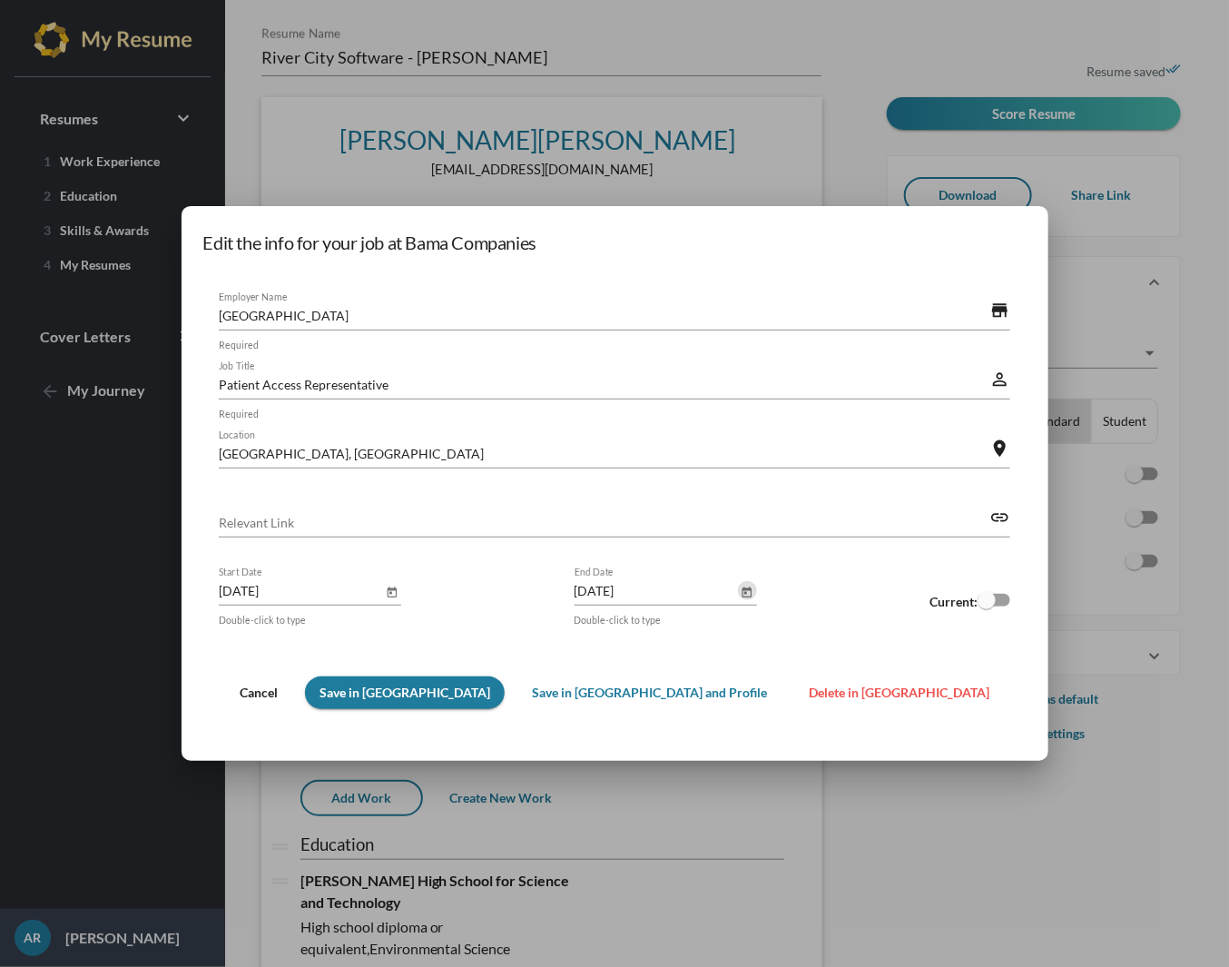
click at [490, 696] on span "Save in [GEOGRAPHIC_DATA]" at bounding box center [405, 691] width 171 height 15
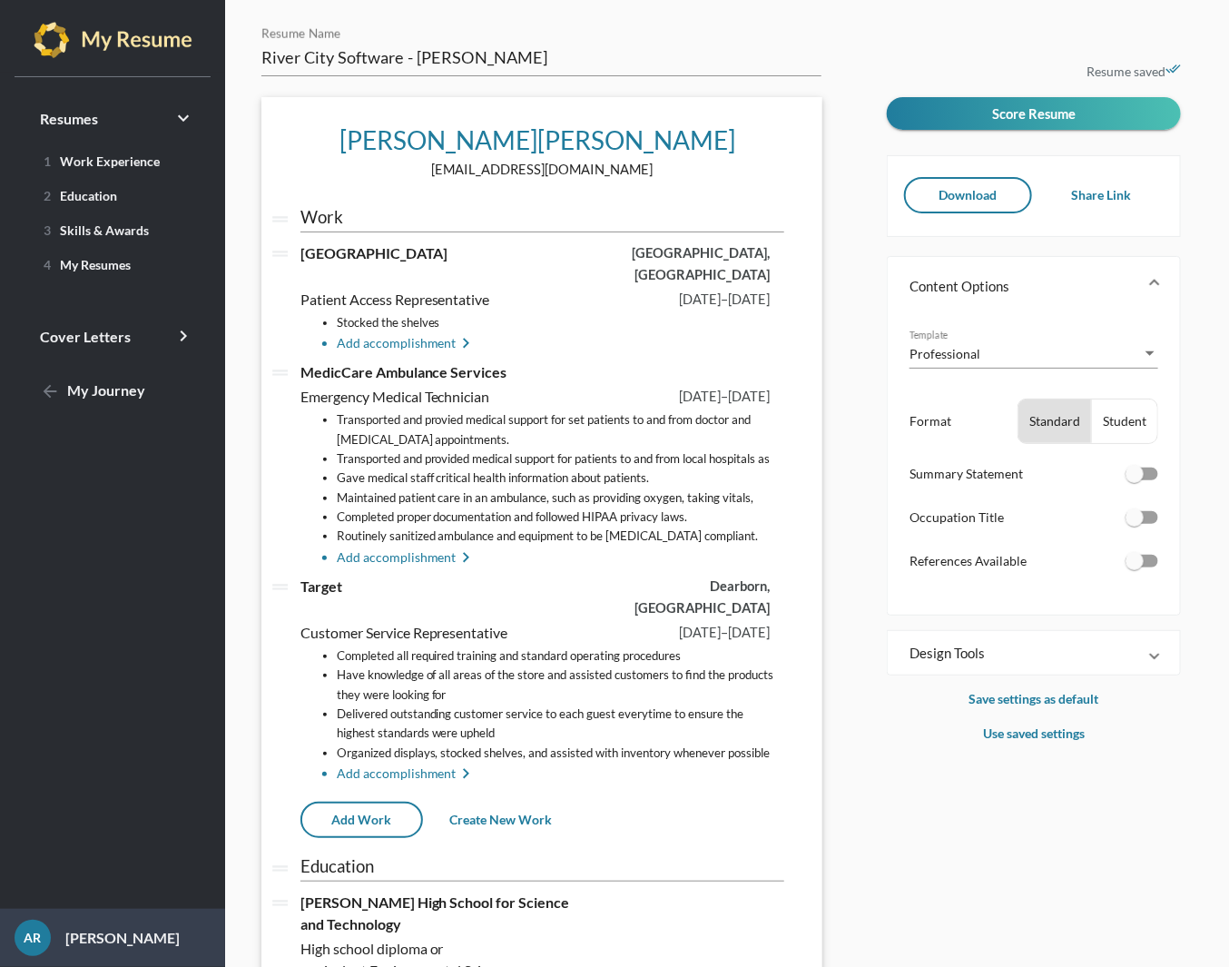
click at [403, 333] on li "Add accomplishment keyboard_arrow_right" at bounding box center [561, 344] width 448 height 22
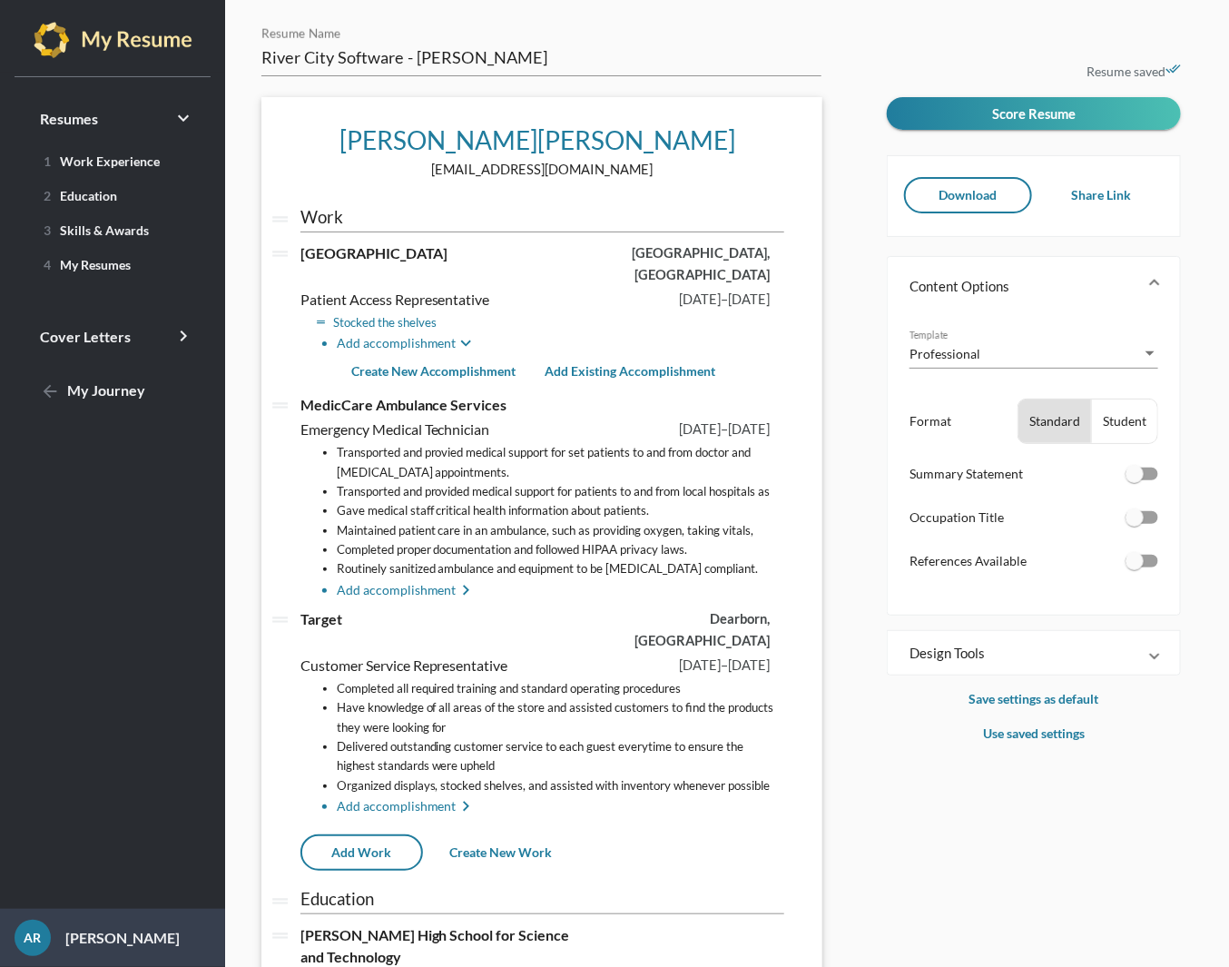
click at [411, 313] on li "Stocked the shelves" at bounding box center [561, 322] width 448 height 19
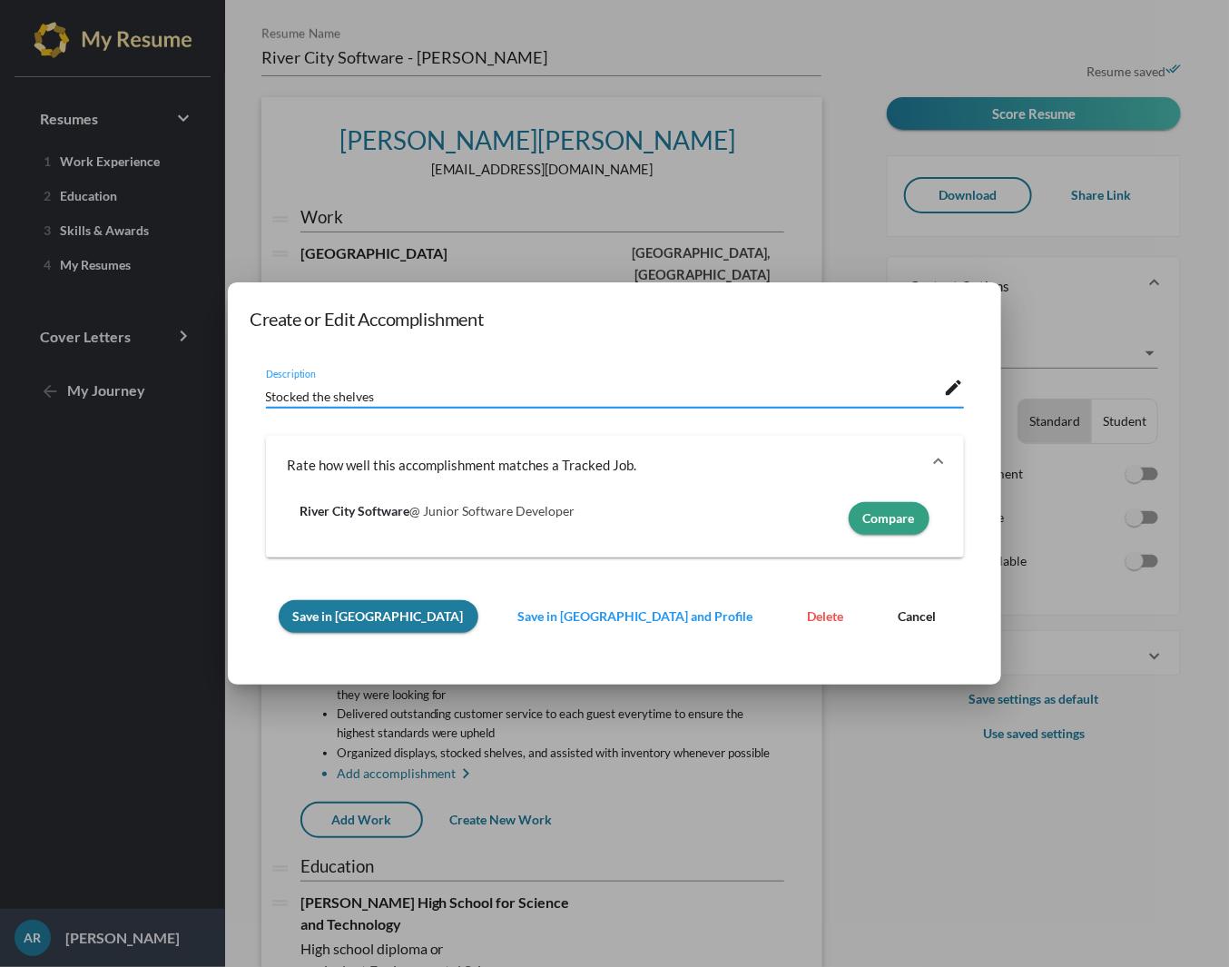
drag, startPoint x: 507, startPoint y: 398, endPoint x: 131, endPoint y: 359, distance: 378.7
click at [133, 358] on div "Create or Edit Accomplishment Stocked the shelves Description edit Rate how wel…" at bounding box center [614, 483] width 1229 height 967
paste textarea "Handled [MEDICAL_DATA], insurance verification, and appointment scheduling."
type textarea "Handled [MEDICAL_DATA], insurance verification, and appointment scheduling."
click at [398, 614] on span "Save in [GEOGRAPHIC_DATA]" at bounding box center [378, 615] width 171 height 15
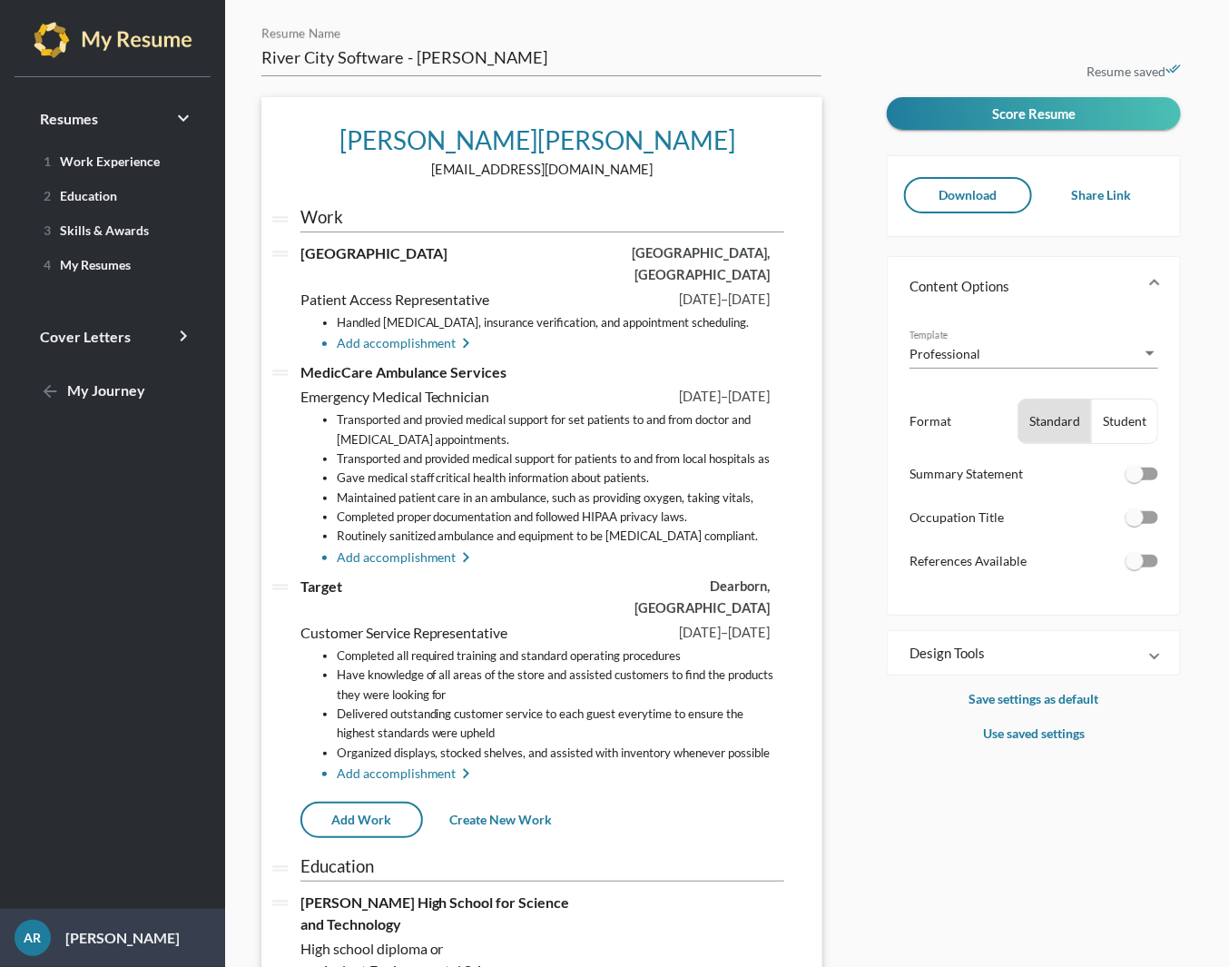
click at [398, 333] on li "Add accomplishment keyboard_arrow_right" at bounding box center [561, 344] width 448 height 22
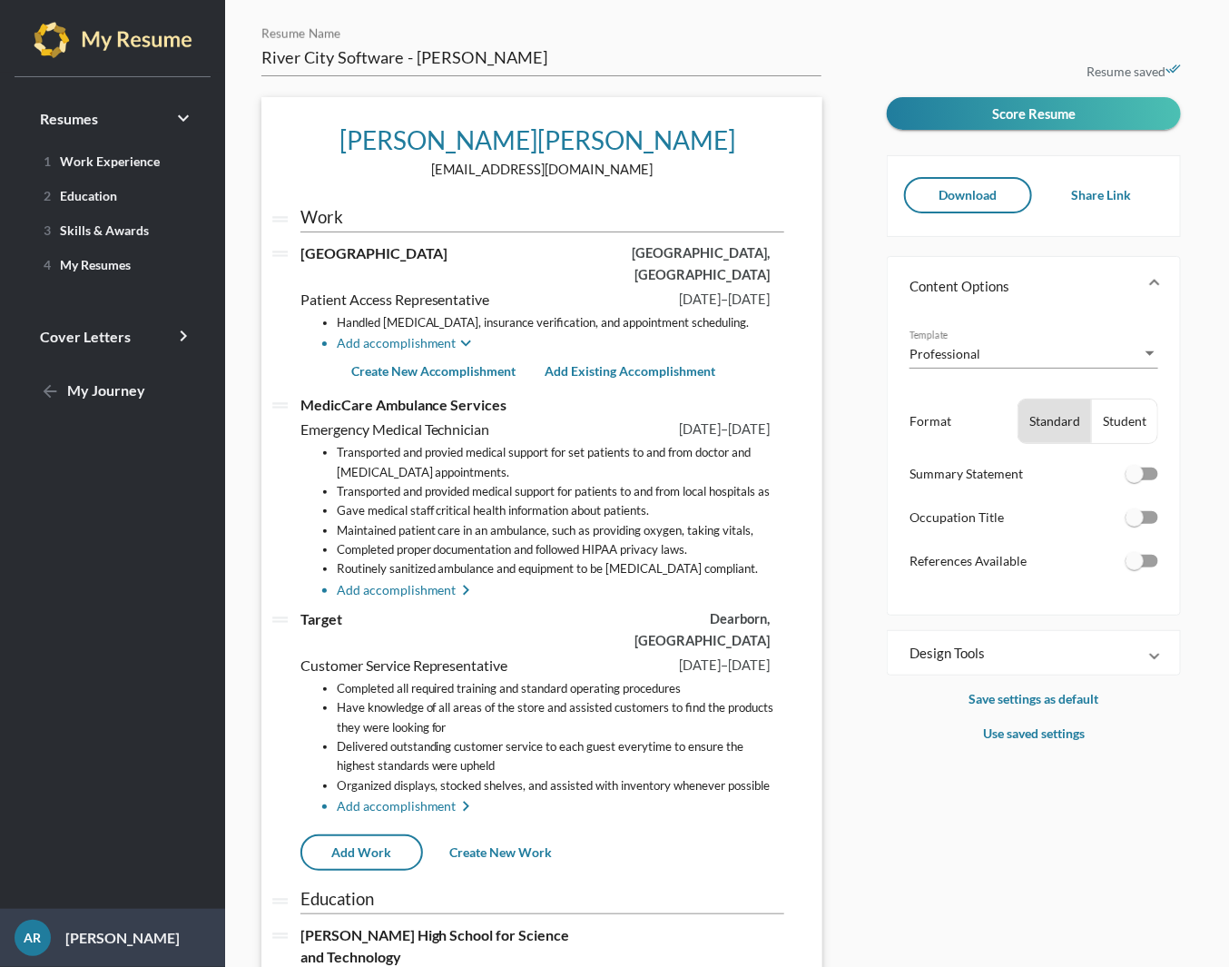
click at [439, 363] on span "Create New Accomplishment" at bounding box center [433, 370] width 165 height 15
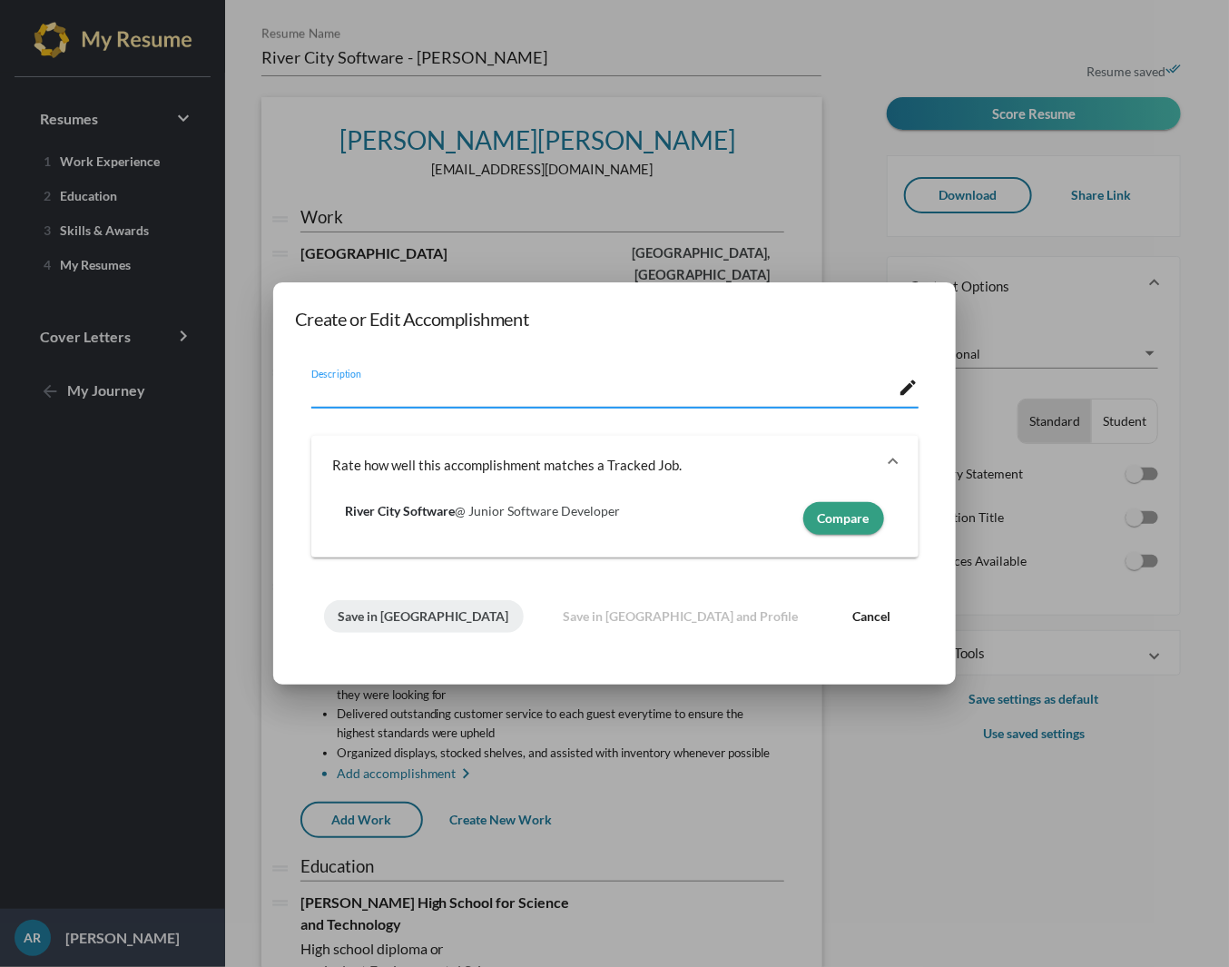
paste textarea "Recognized for excellent customer service scores."
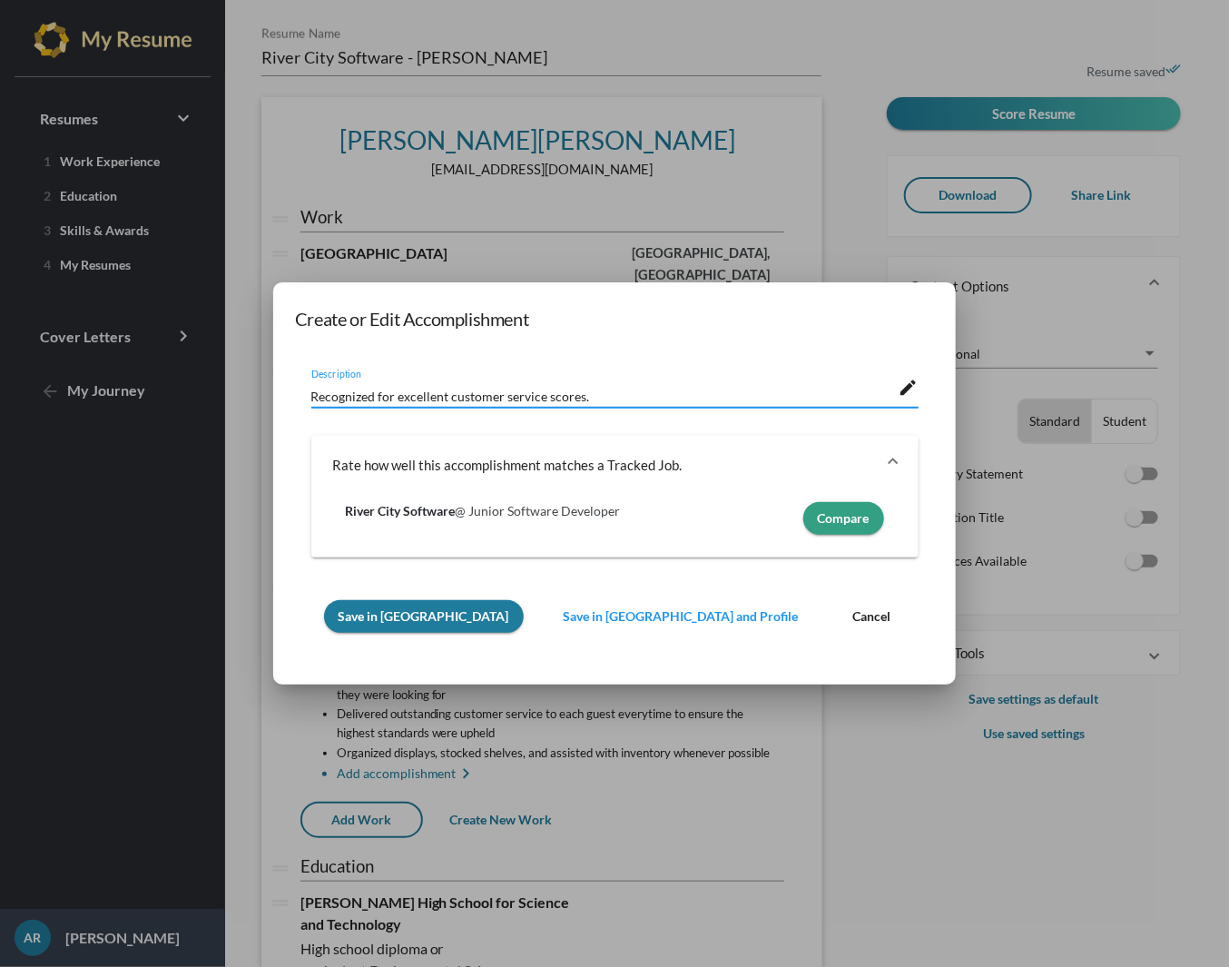
type textarea "Recognized for excellent customer service scores."
click at [389, 617] on span "Save in [GEOGRAPHIC_DATA]" at bounding box center [424, 615] width 171 height 15
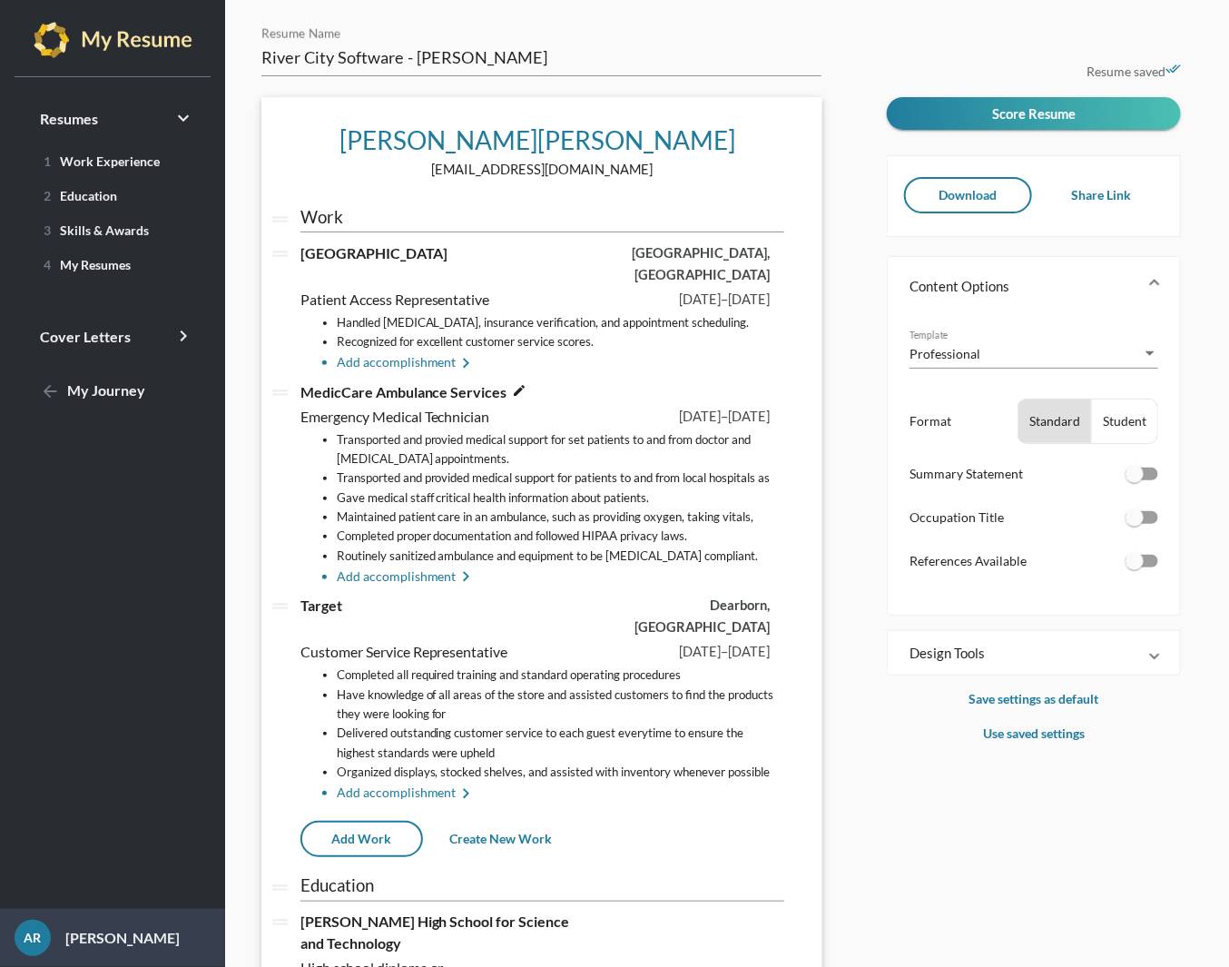
click at [377, 383] on span "MedicCare Ambulance Services" at bounding box center [403, 391] width 207 height 17
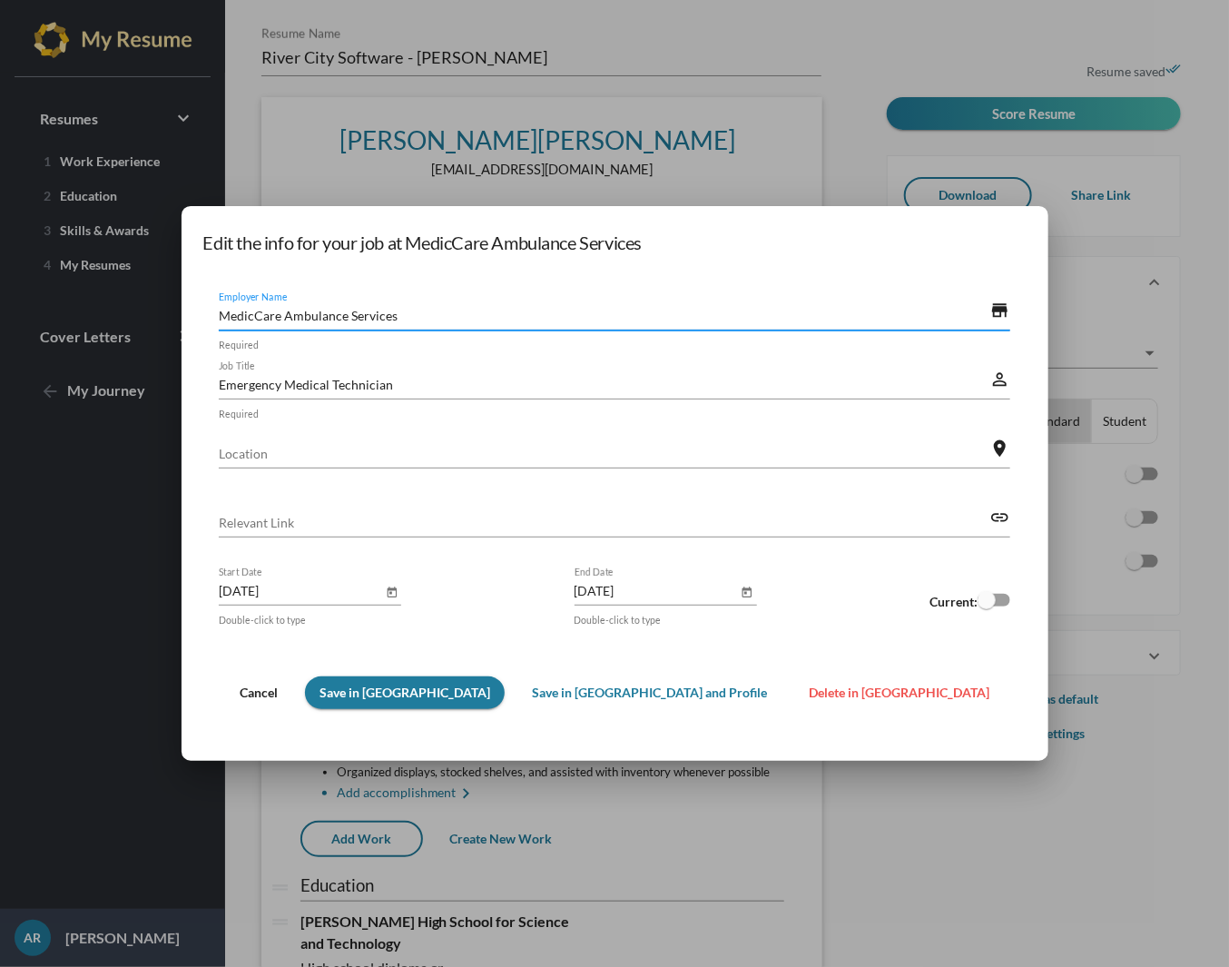
drag, startPoint x: 568, startPoint y: 313, endPoint x: 221, endPoint y: 255, distance: 352.5
click at [210, 248] on div "Edit the info for your job at MedicCare Ambulance Services MedicCare Ambulance …" at bounding box center [614, 483] width 1229 height 967
type input "Regions Bank"
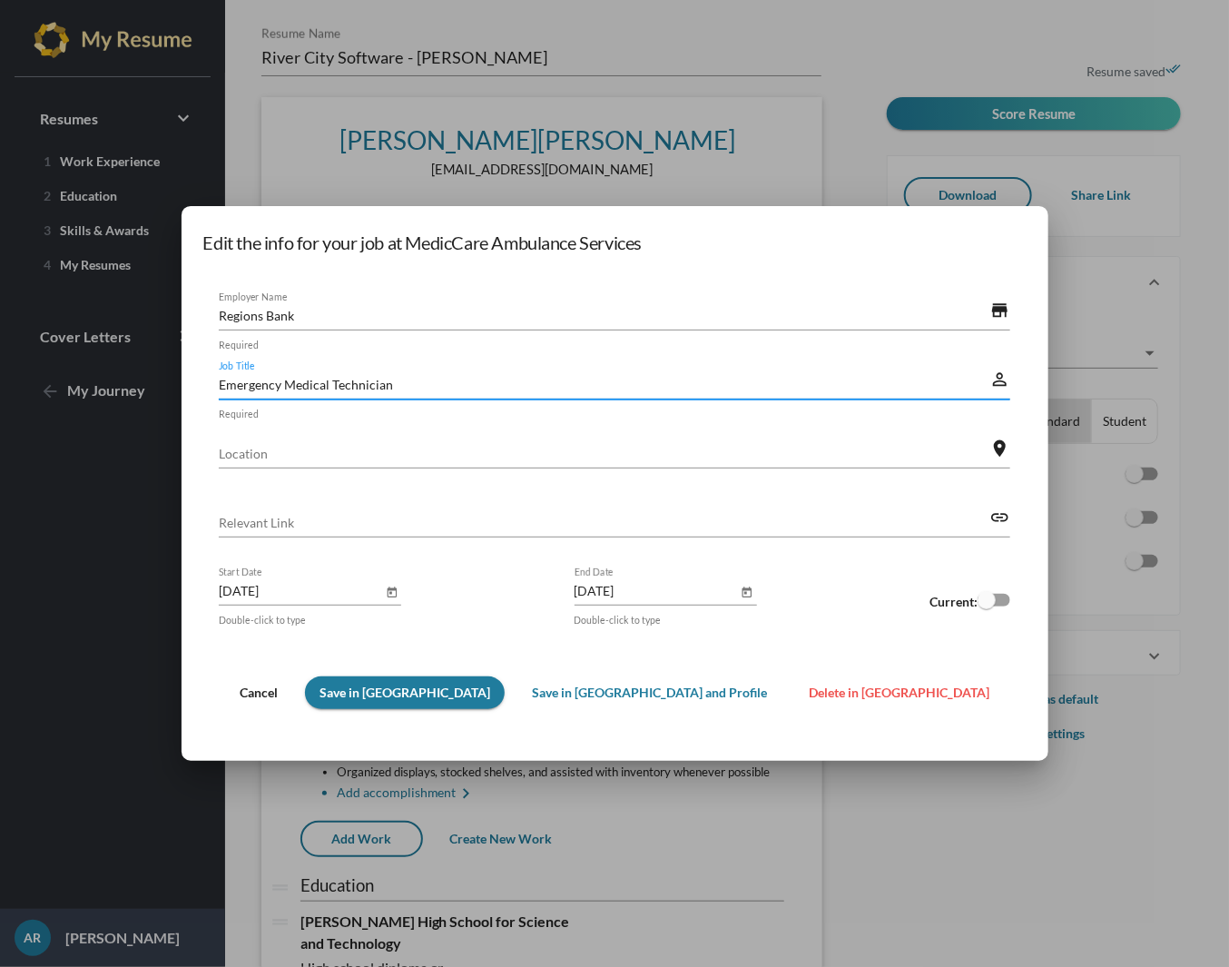
drag, startPoint x: 466, startPoint y: 383, endPoint x: 192, endPoint y: 338, distance: 277.9
click at [198, 335] on div "Edit the info for your job at MedicCare Ambulance Services Regions Bank Employe…" at bounding box center [614, 483] width 1229 height 967
paste input "Customer Service Specialist"
type input "Customer Service Specialist"
click at [399, 588] on icon "Open calendar" at bounding box center [392, 593] width 13 height 22
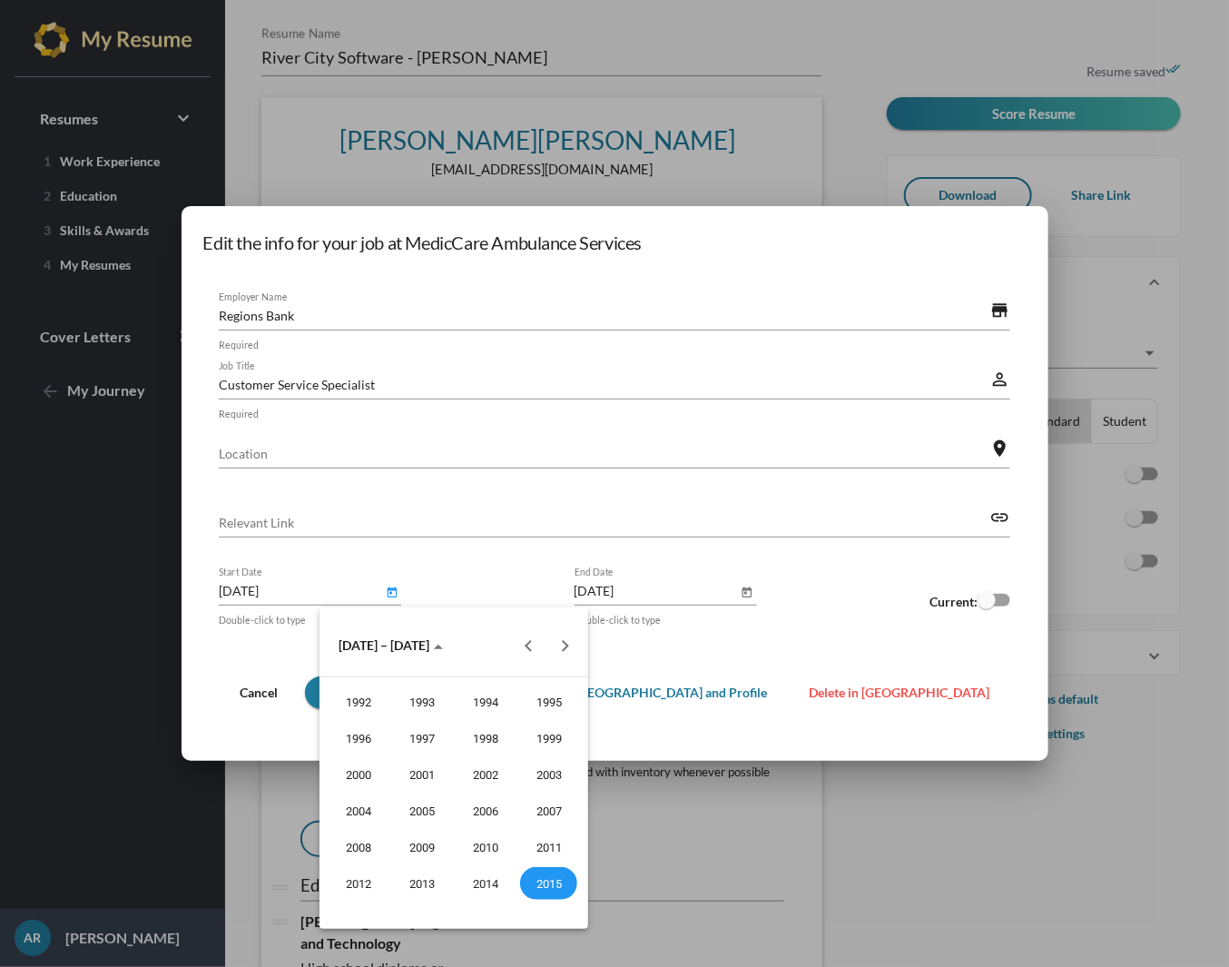
click at [566, 645] on button "Next 20 years" at bounding box center [565, 645] width 36 height 36
click at [544, 743] on div "2023" at bounding box center [548, 738] width 57 height 33
type input "[DATE]"
click at [898, 600] on div at bounding box center [614, 483] width 1229 height 967
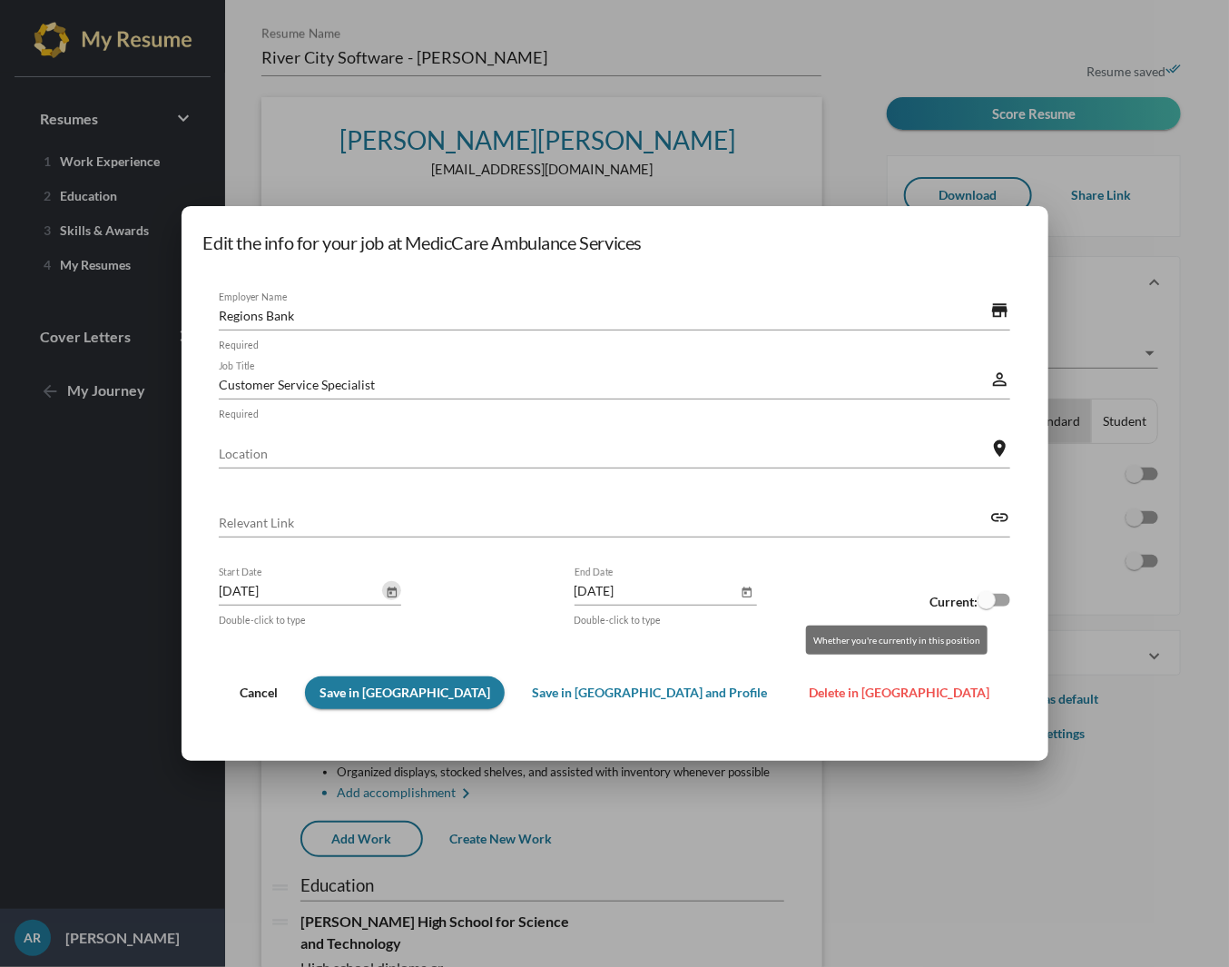
click at [978, 600] on div at bounding box center [994, 600] width 33 height 13
click at [986, 606] on input "checkbox" at bounding box center [986, 606] width 1 height 1
checkbox input "true"
click at [483, 694] on span "Save in [GEOGRAPHIC_DATA]" at bounding box center [405, 691] width 171 height 15
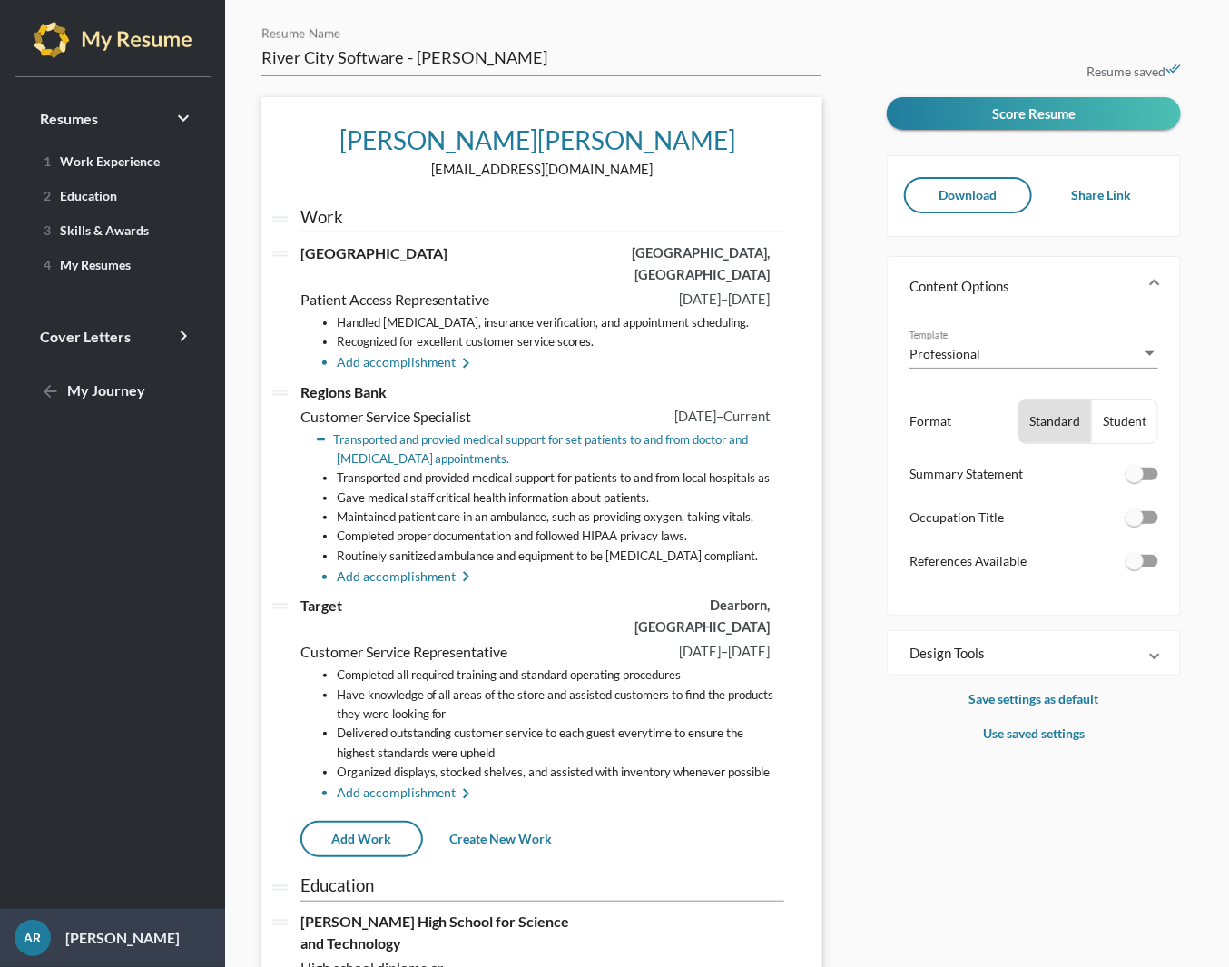
click at [448, 435] on li "Transported and provied medical support for set patients to and from doctor and…" at bounding box center [561, 449] width 448 height 39
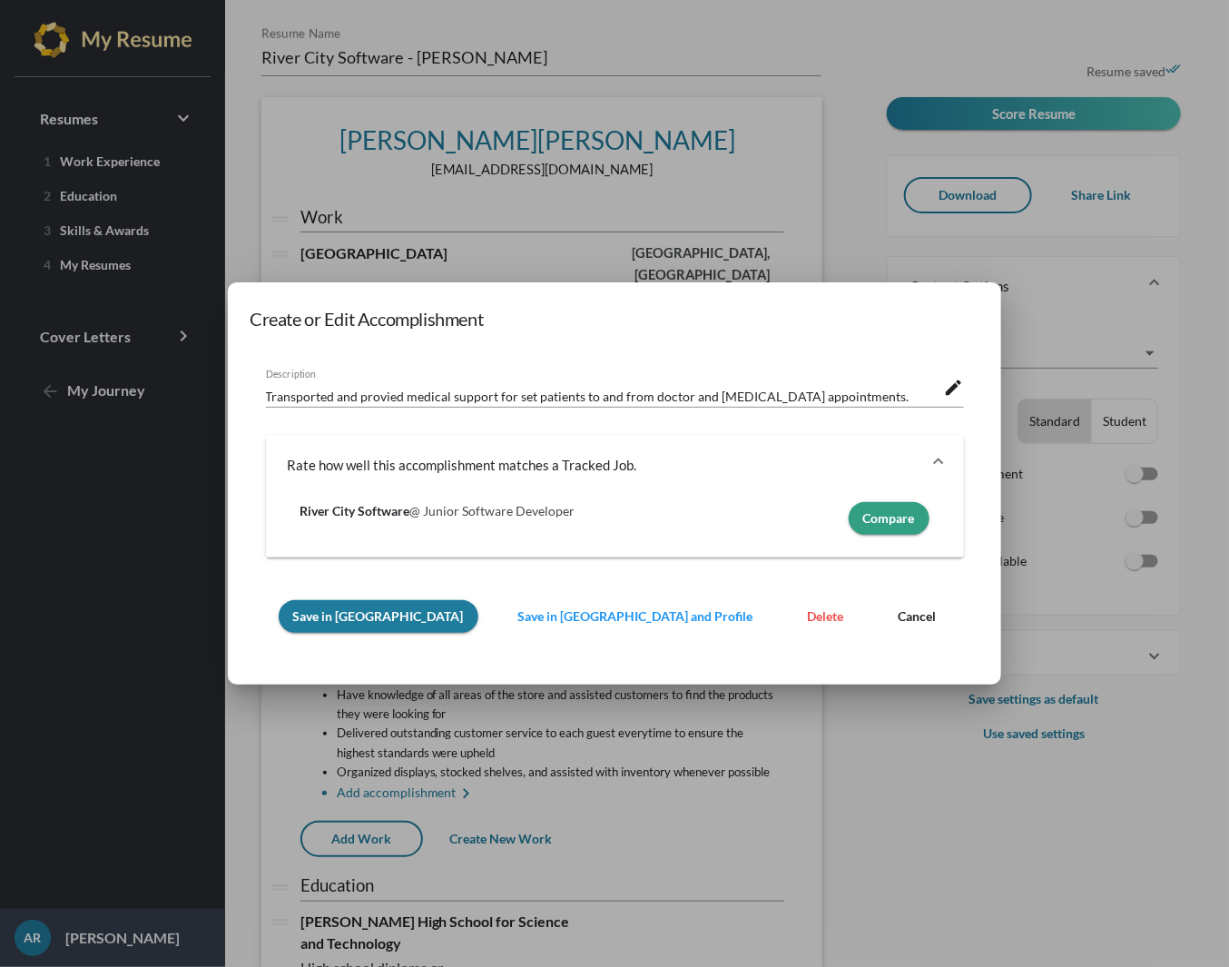
scroll to position [20, 0]
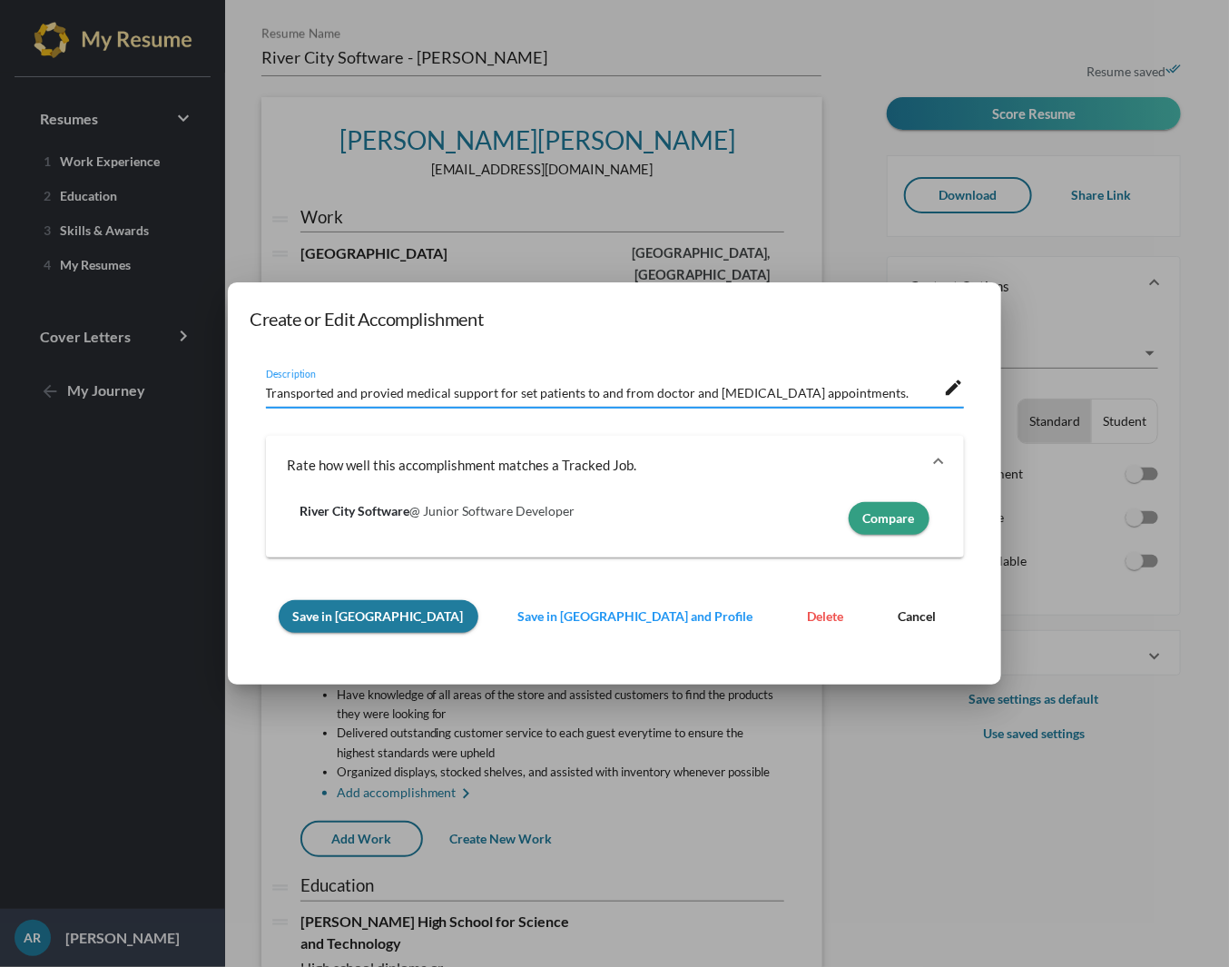
drag, startPoint x: 412, startPoint y: 388, endPoint x: 128, endPoint y: 367, distance: 284.9
click at [131, 367] on div "Create or Edit Accomplishment Transported and provied medical support for set p…" at bounding box center [614, 483] width 1229 height 967
paste textarea "Support clients with account inquiries, online banking, and financial produc"
type textarea "Support clients with account inquiries, online banking, and financial products."
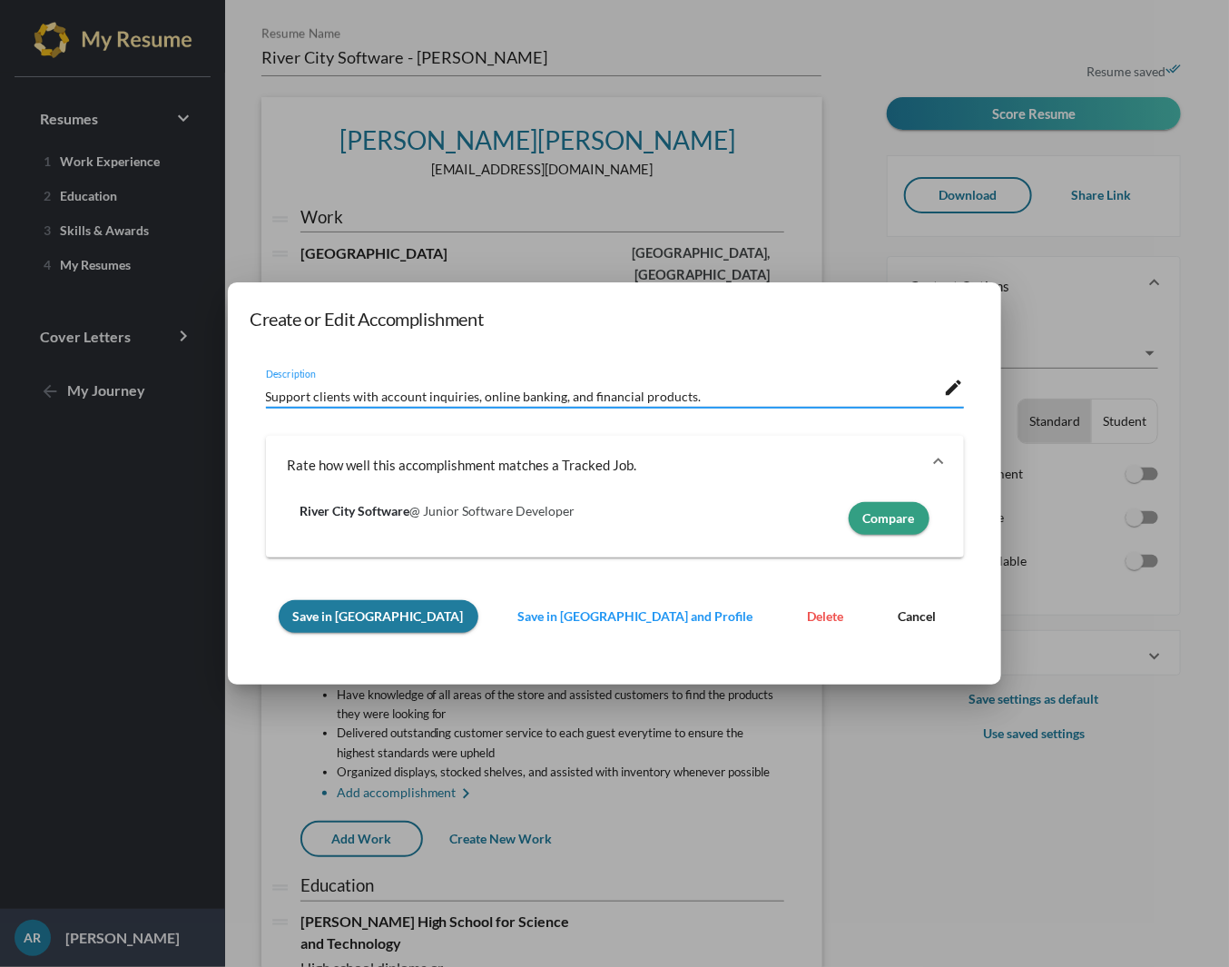
click at [381, 615] on span "Save in [GEOGRAPHIC_DATA]" at bounding box center [378, 615] width 171 height 15
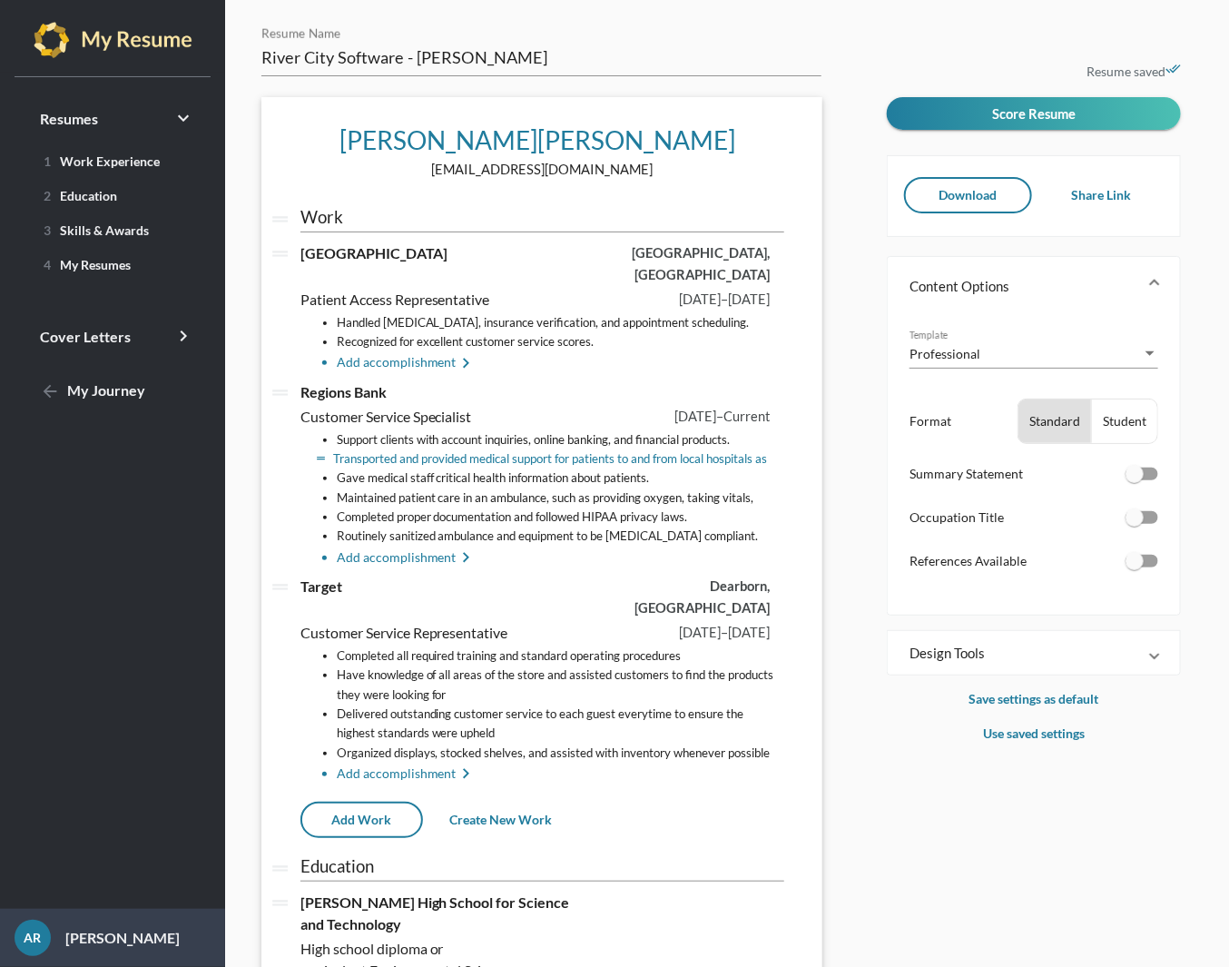
click at [447, 449] on li "Transported and provided medical support for patients to and from local hospita…" at bounding box center [561, 458] width 448 height 19
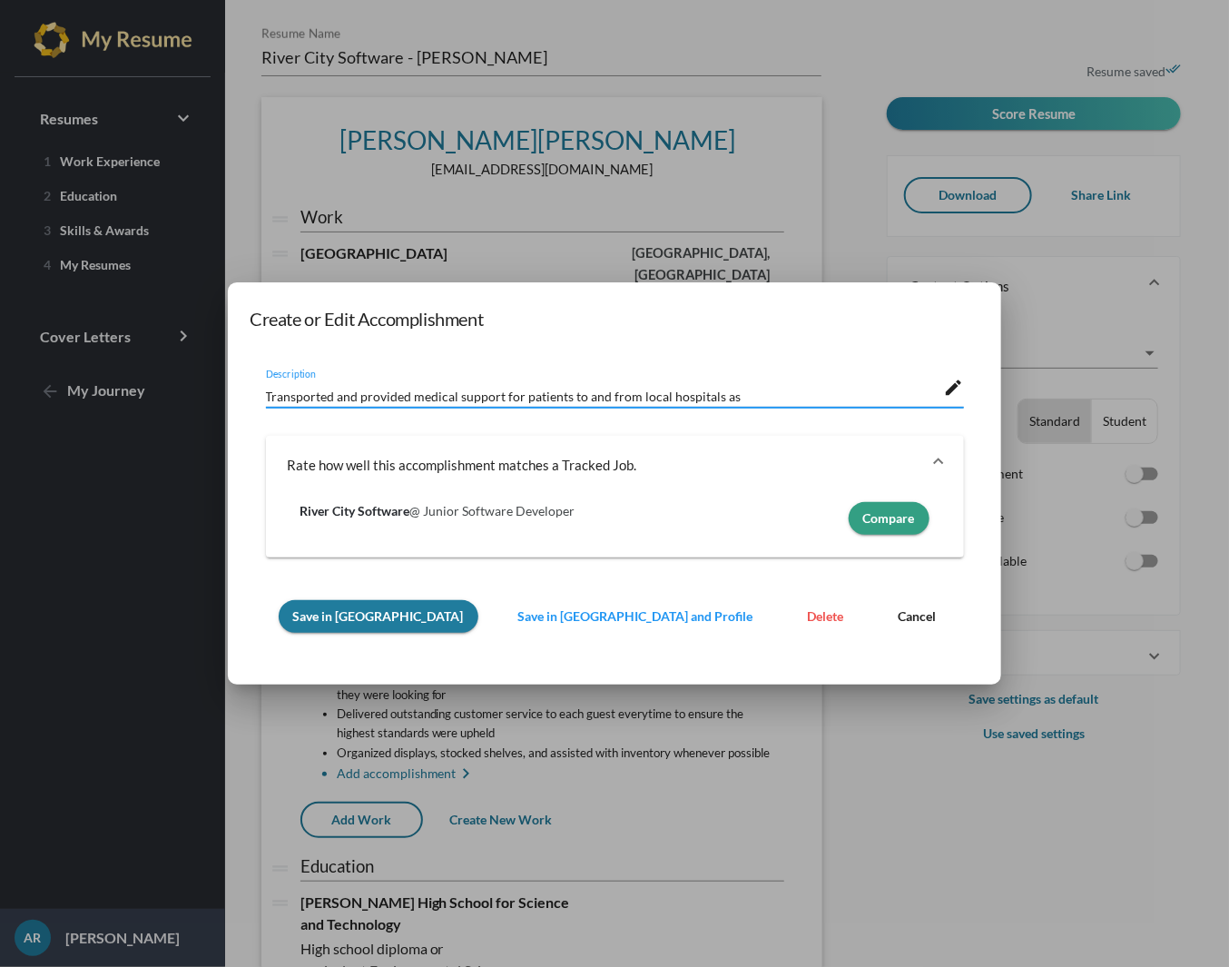
drag, startPoint x: 802, startPoint y: 396, endPoint x: 234, endPoint y: 349, distance: 569.3
click at [282, 349] on mat-dialog-container "Create or Edit Accomplishment Transported and provided medical support for pati…" at bounding box center [614, 483] width 773 height 402
paste textarea "Helped streamline onboarding process for new customers."
type textarea "Helped streamline onboarding process for new customers."
click at [417, 624] on span "Save in [GEOGRAPHIC_DATA]" at bounding box center [378, 615] width 171 height 15
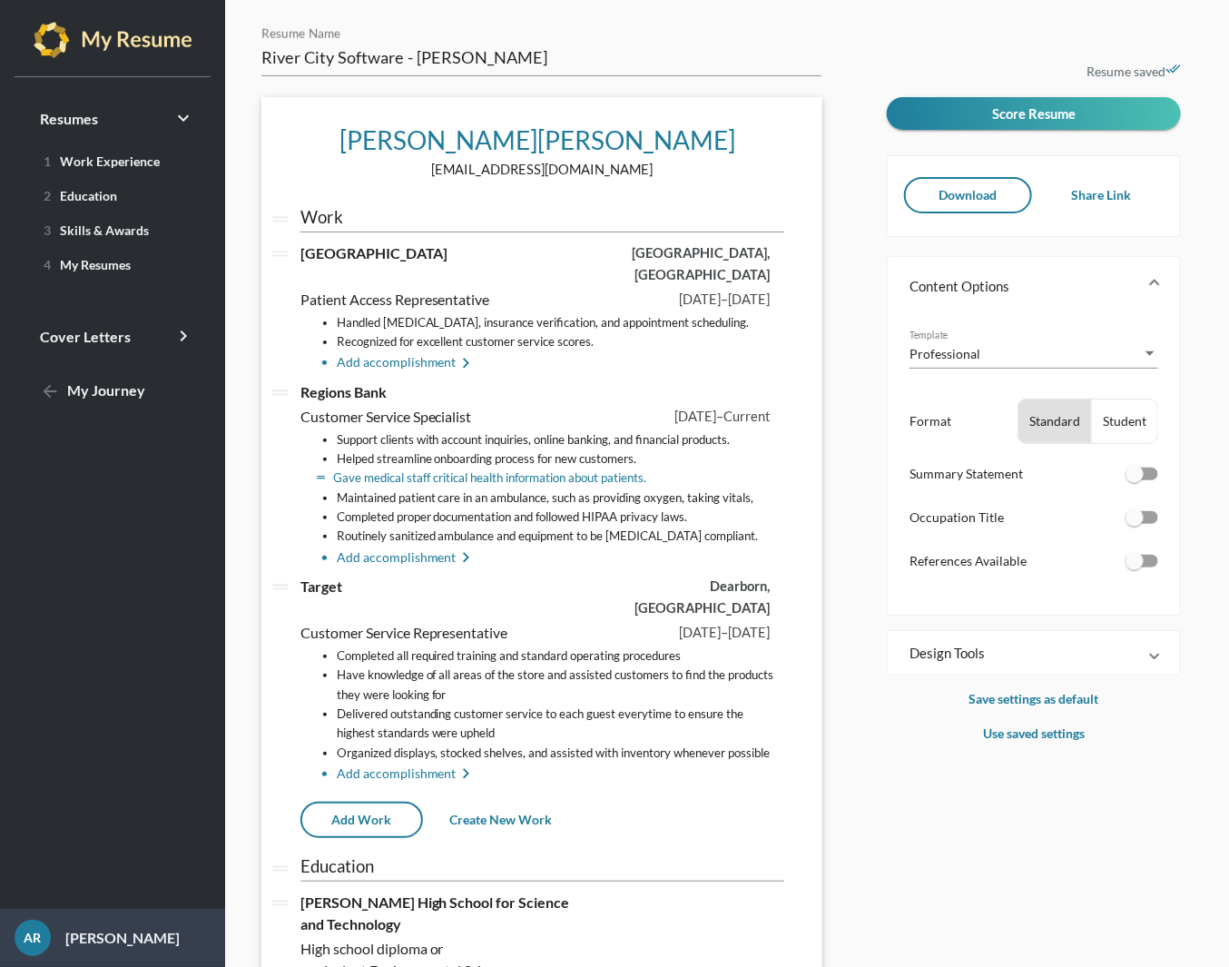
click at [545, 468] on li "Gave medical staff critical health information about patients." at bounding box center [561, 477] width 448 height 19
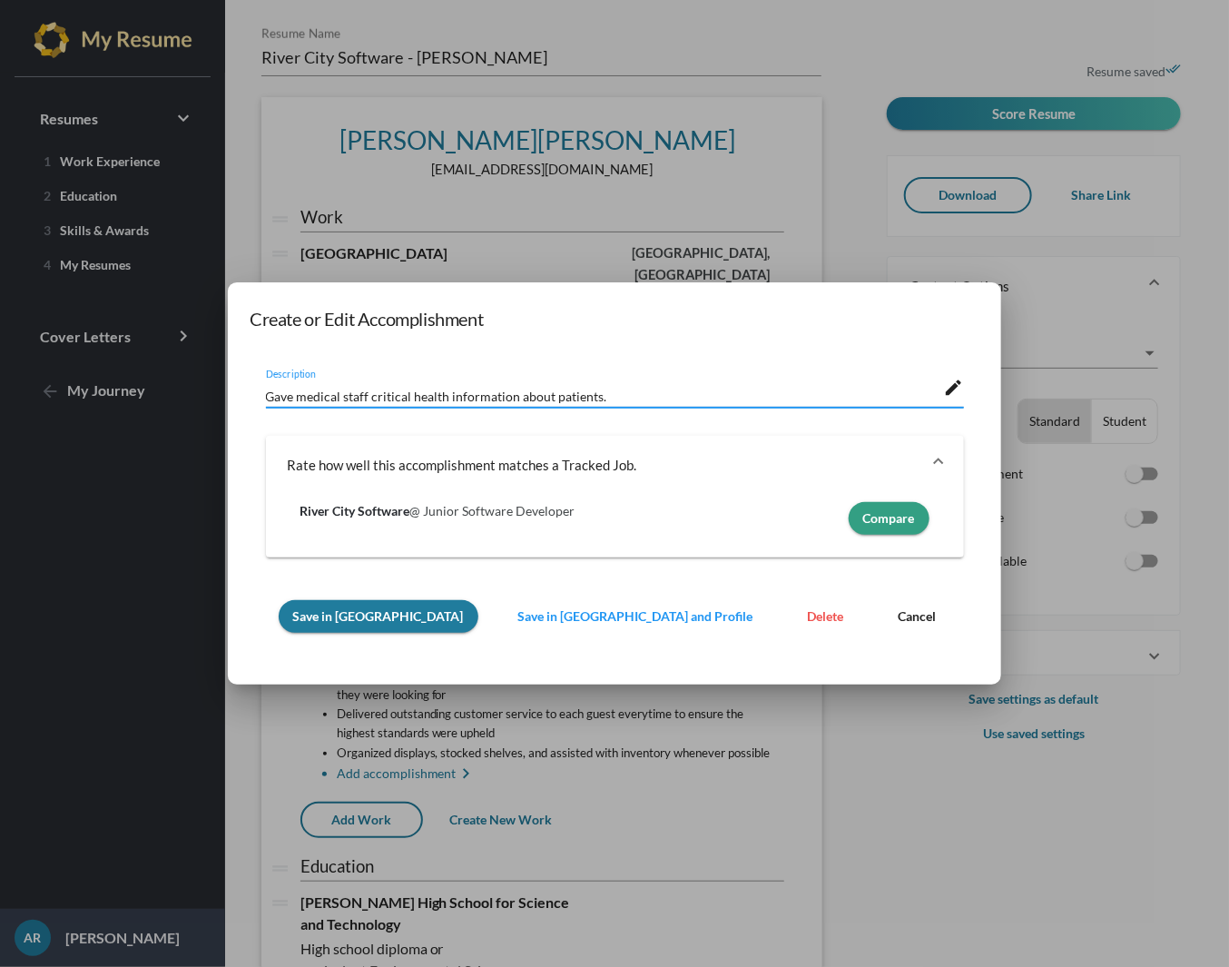
click at [808, 615] on span "Delete" at bounding box center [826, 615] width 36 height 15
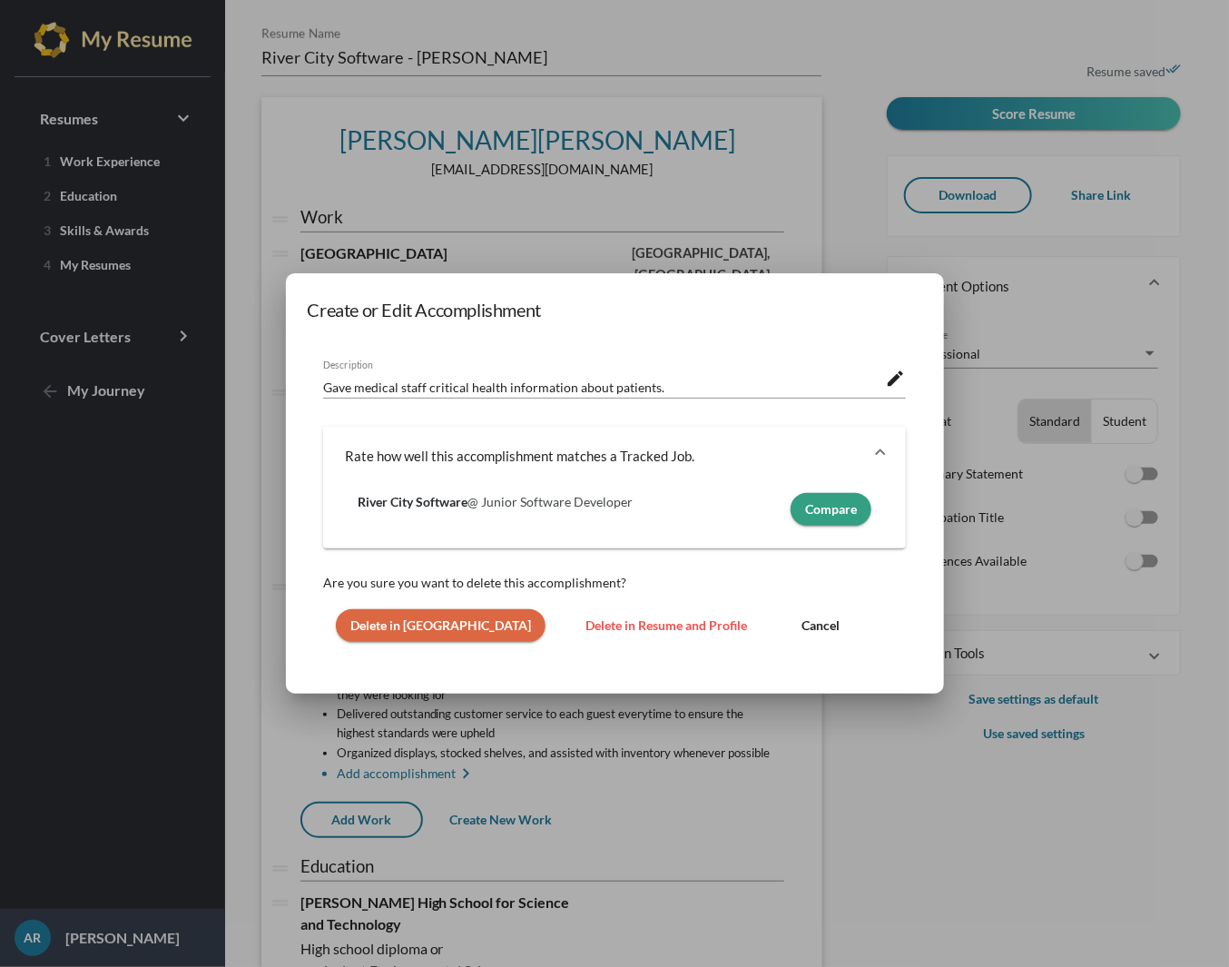
click at [408, 622] on span "Delete in [GEOGRAPHIC_DATA]" at bounding box center [440, 624] width 181 height 15
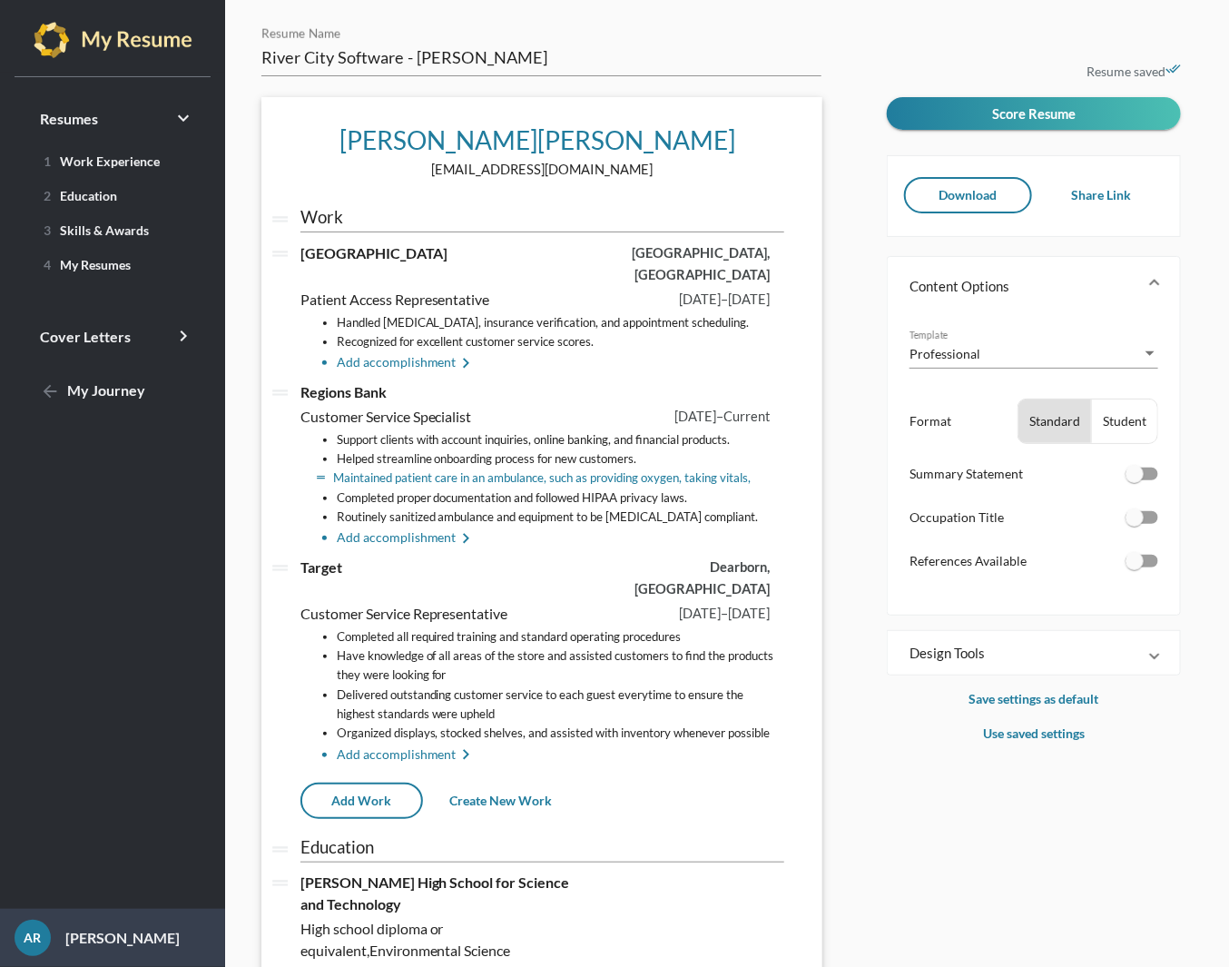
click at [541, 468] on li "Maintained patient care in an ambulance, such as providing oxygen, taking vital…" at bounding box center [561, 477] width 448 height 19
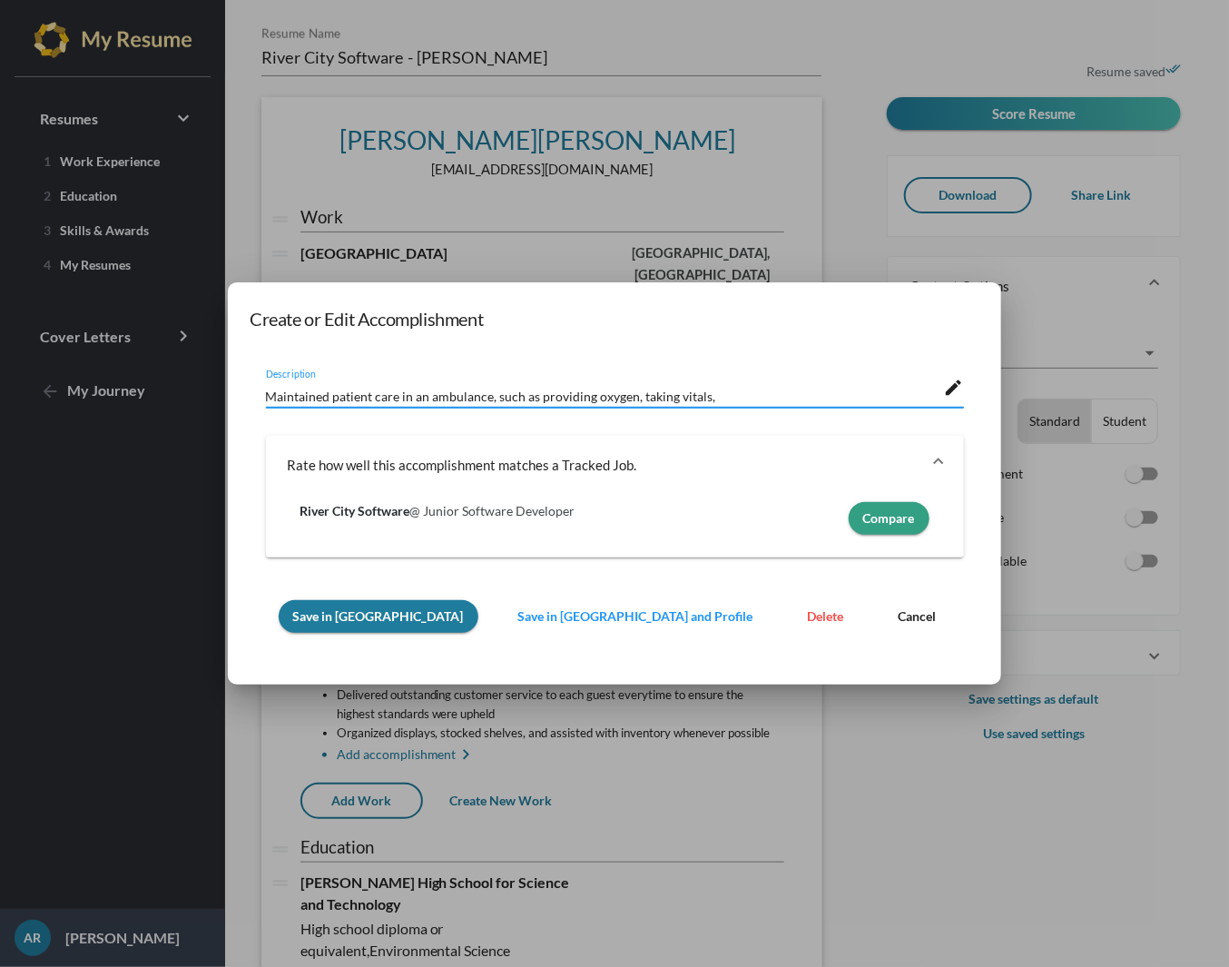
click at [808, 621] on span "Delete" at bounding box center [826, 615] width 36 height 15
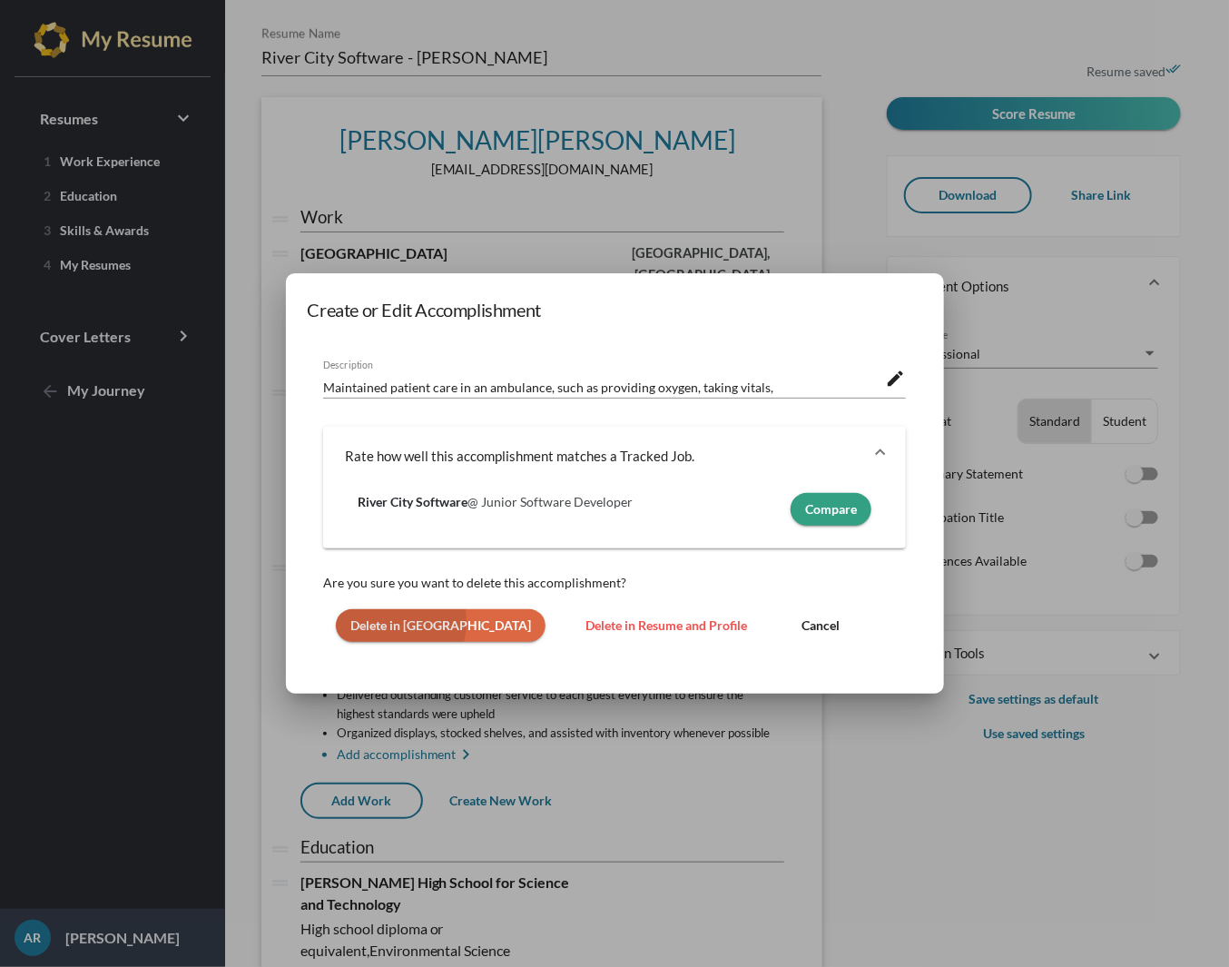
click at [371, 622] on span "Delete in [GEOGRAPHIC_DATA]" at bounding box center [440, 624] width 181 height 15
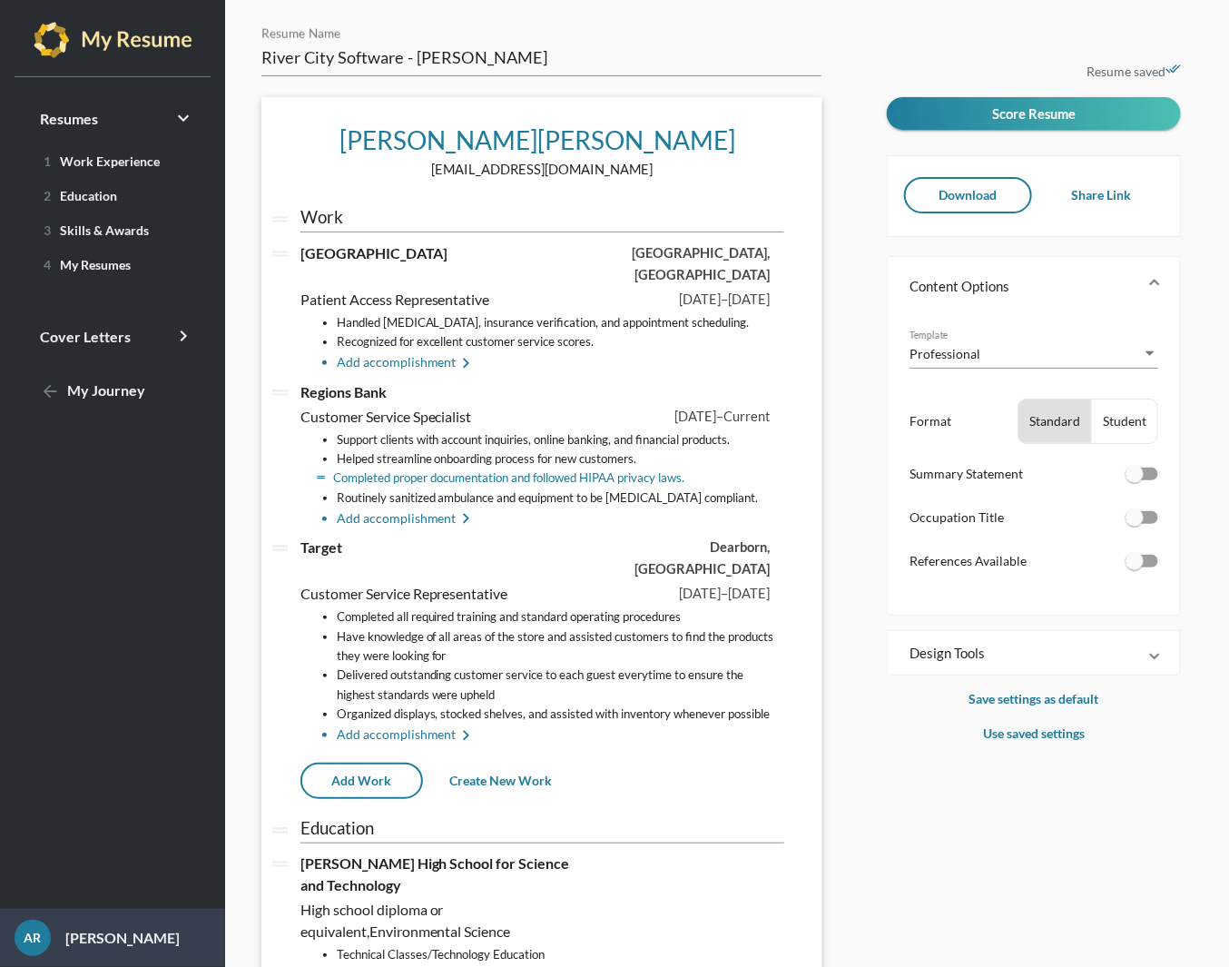
click at [485, 468] on li "Completed proper documentation and followed HIPAA privacy laws." at bounding box center [561, 477] width 448 height 19
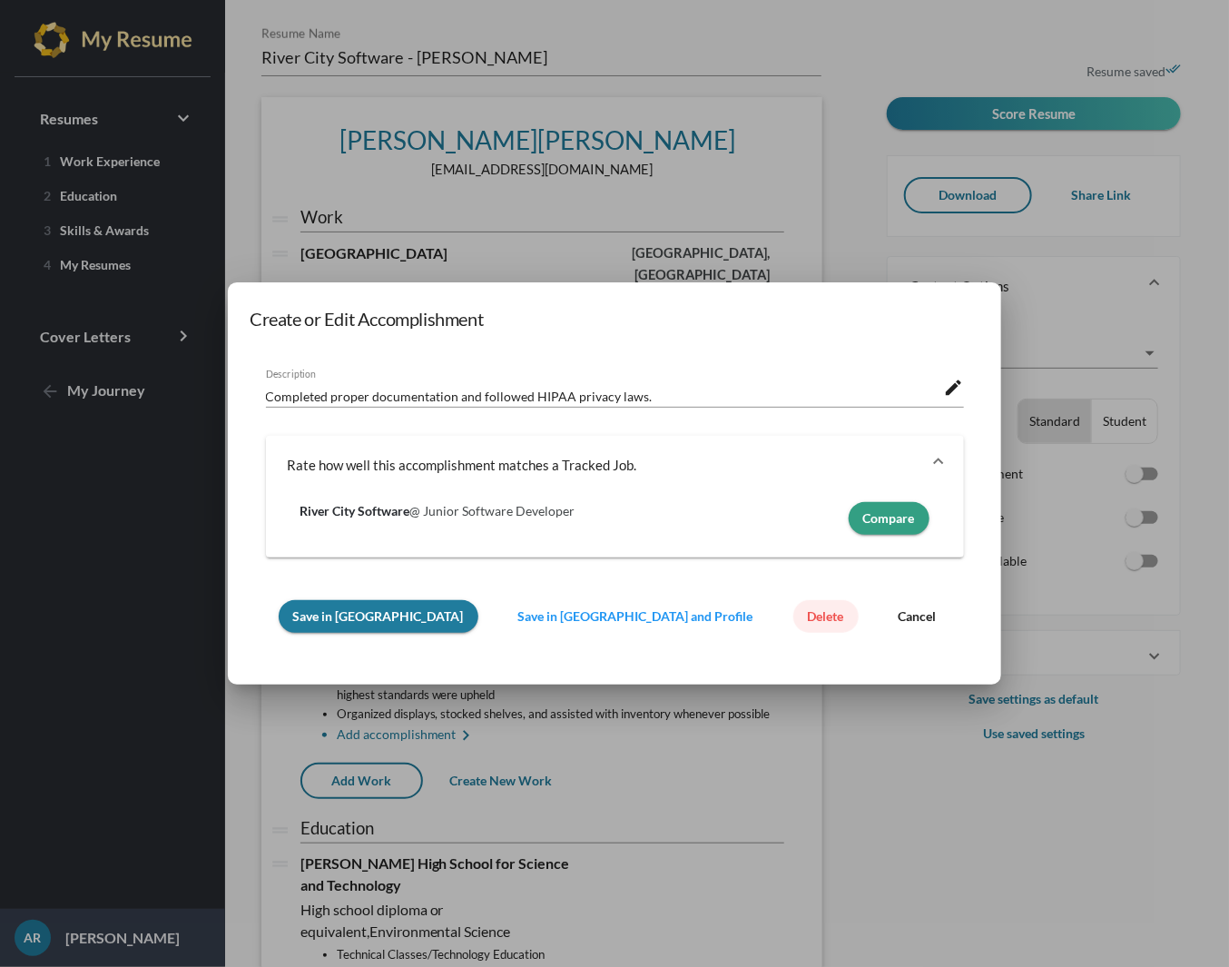
click at [793, 615] on button "Delete" at bounding box center [825, 616] width 65 height 33
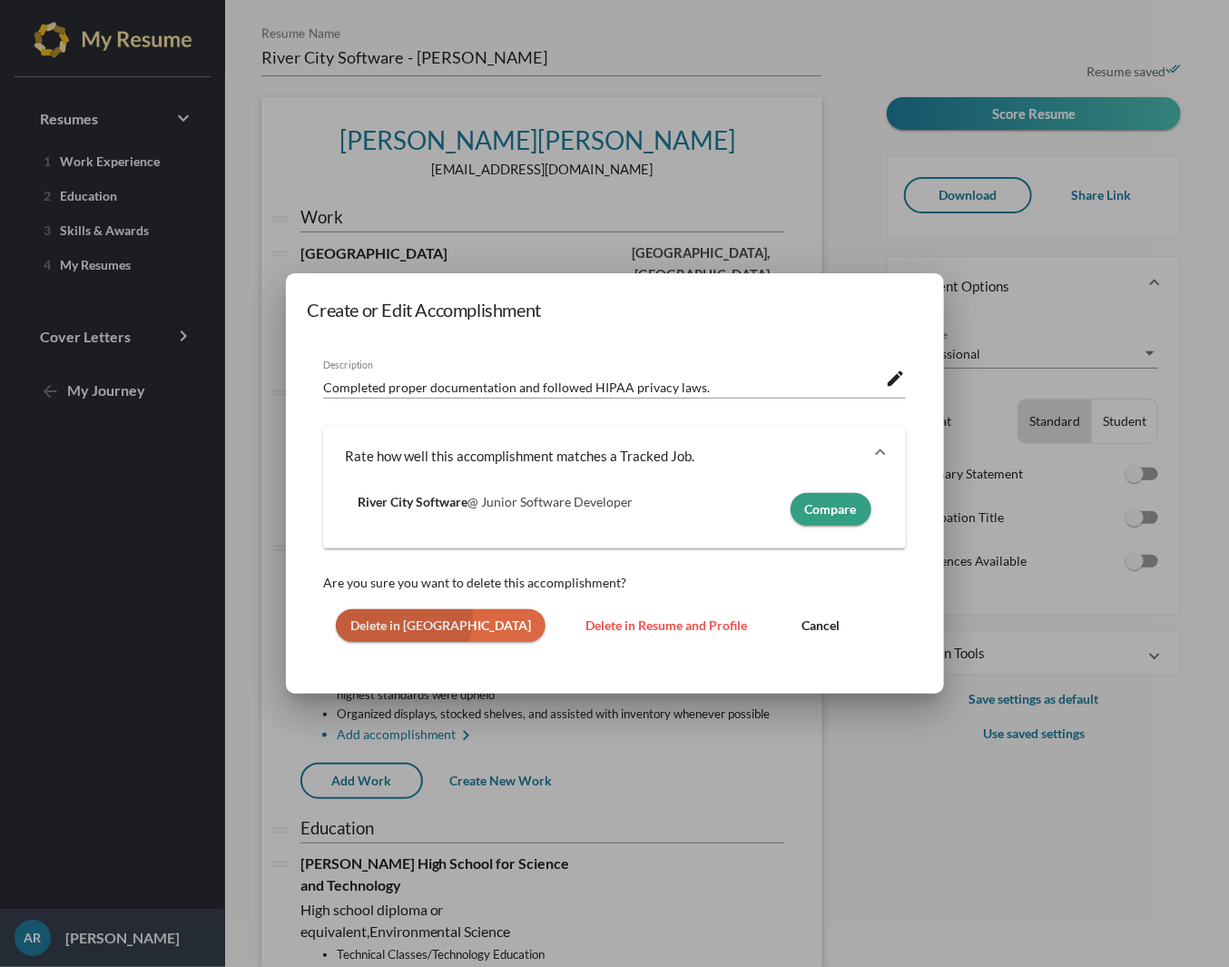
click at [395, 624] on span "Delete in [GEOGRAPHIC_DATA]" at bounding box center [440, 624] width 181 height 15
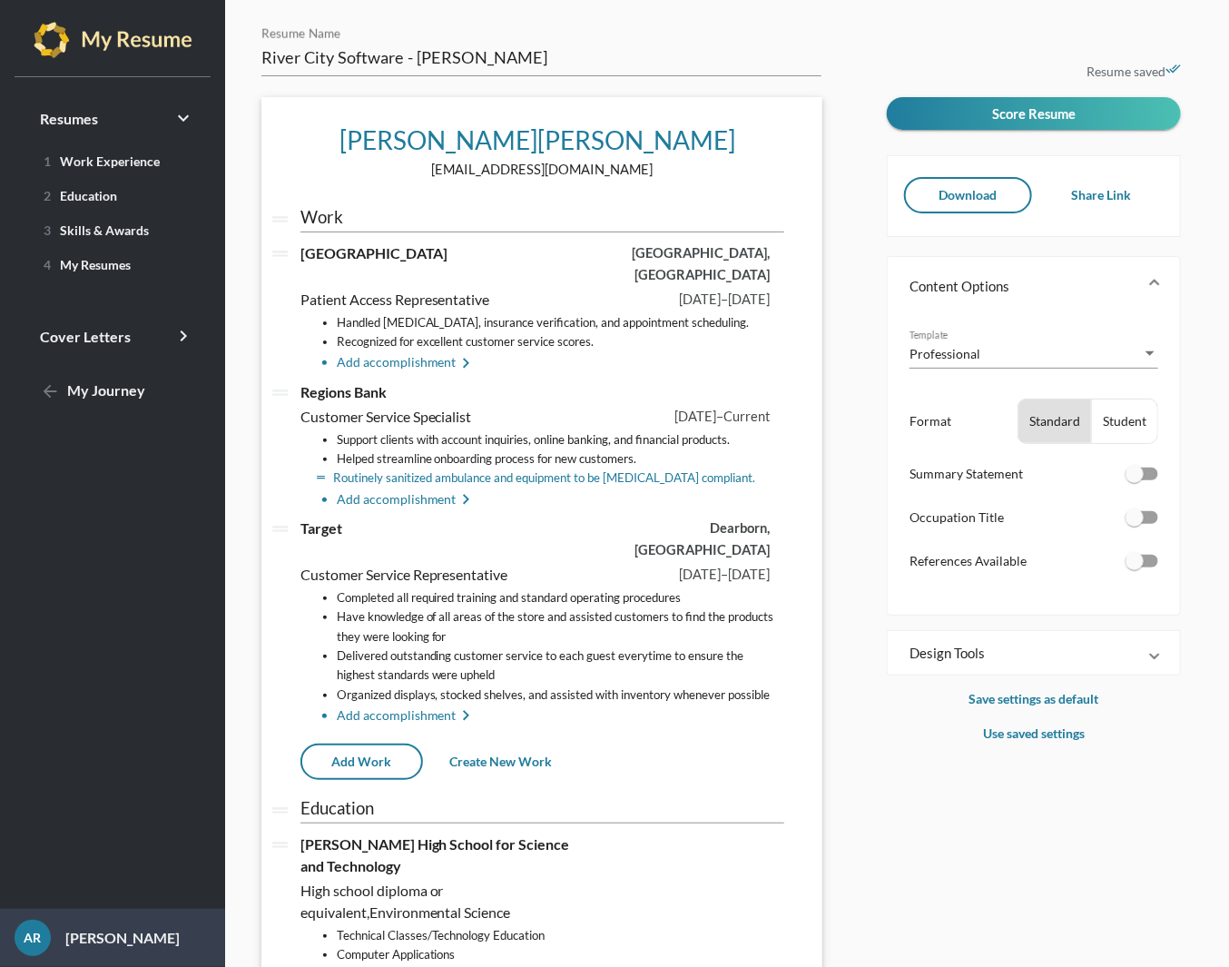
click at [543, 468] on li "Routinely sanitized ambulance and equipment to be [MEDICAL_DATA] compliant." at bounding box center [561, 477] width 448 height 19
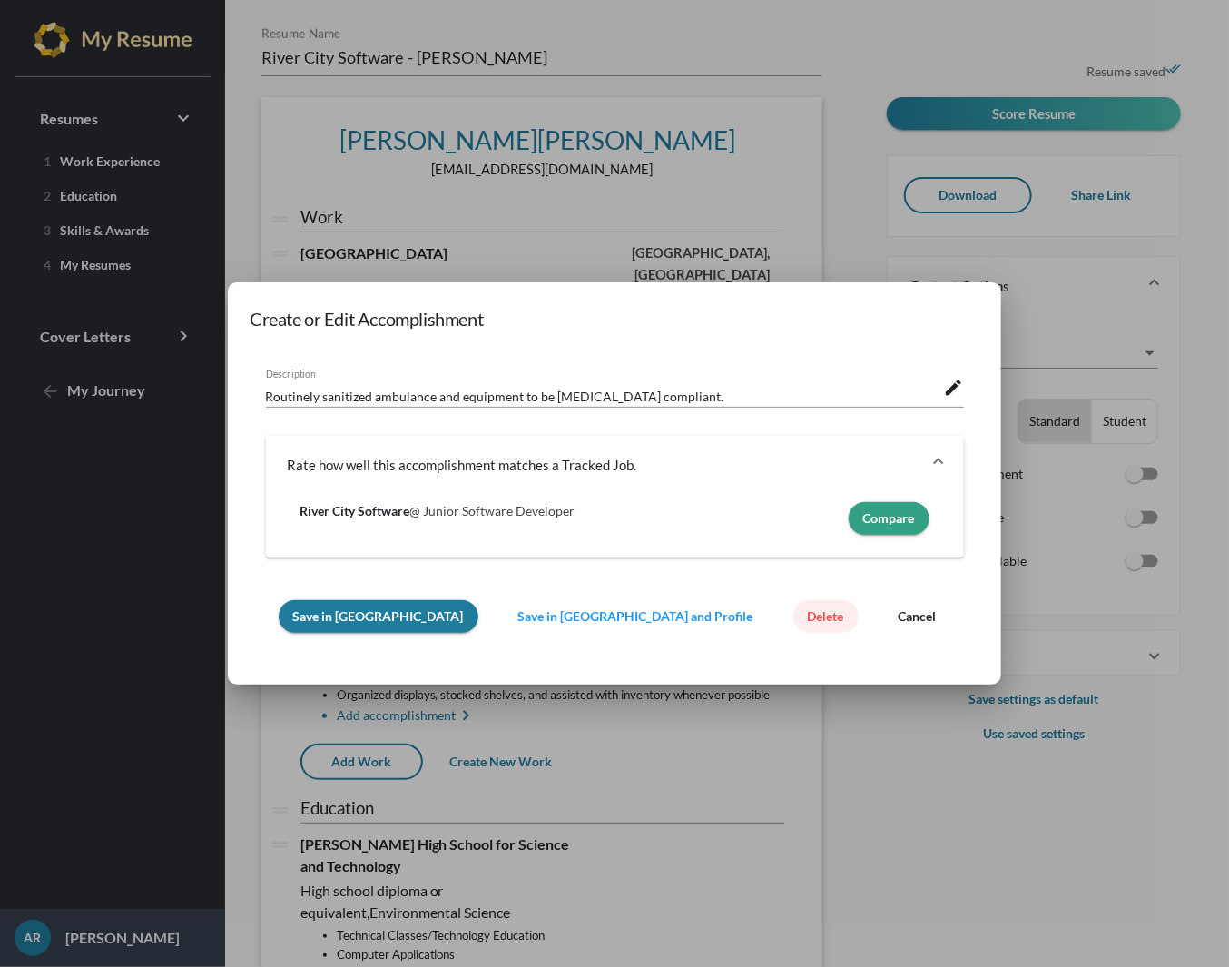
click at [808, 619] on span "Delete" at bounding box center [826, 615] width 36 height 15
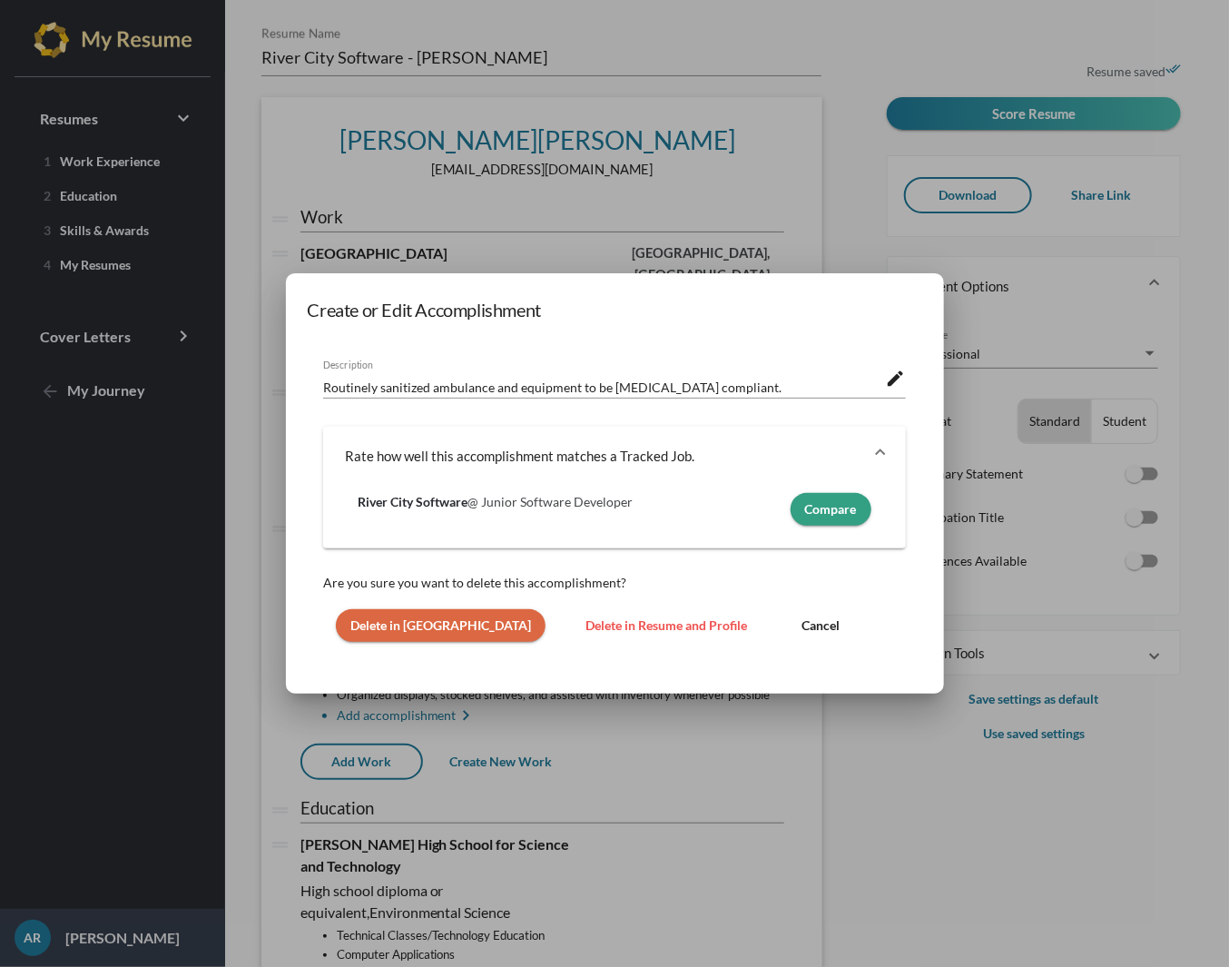
click at [417, 627] on span "Delete in [GEOGRAPHIC_DATA]" at bounding box center [440, 624] width 181 height 15
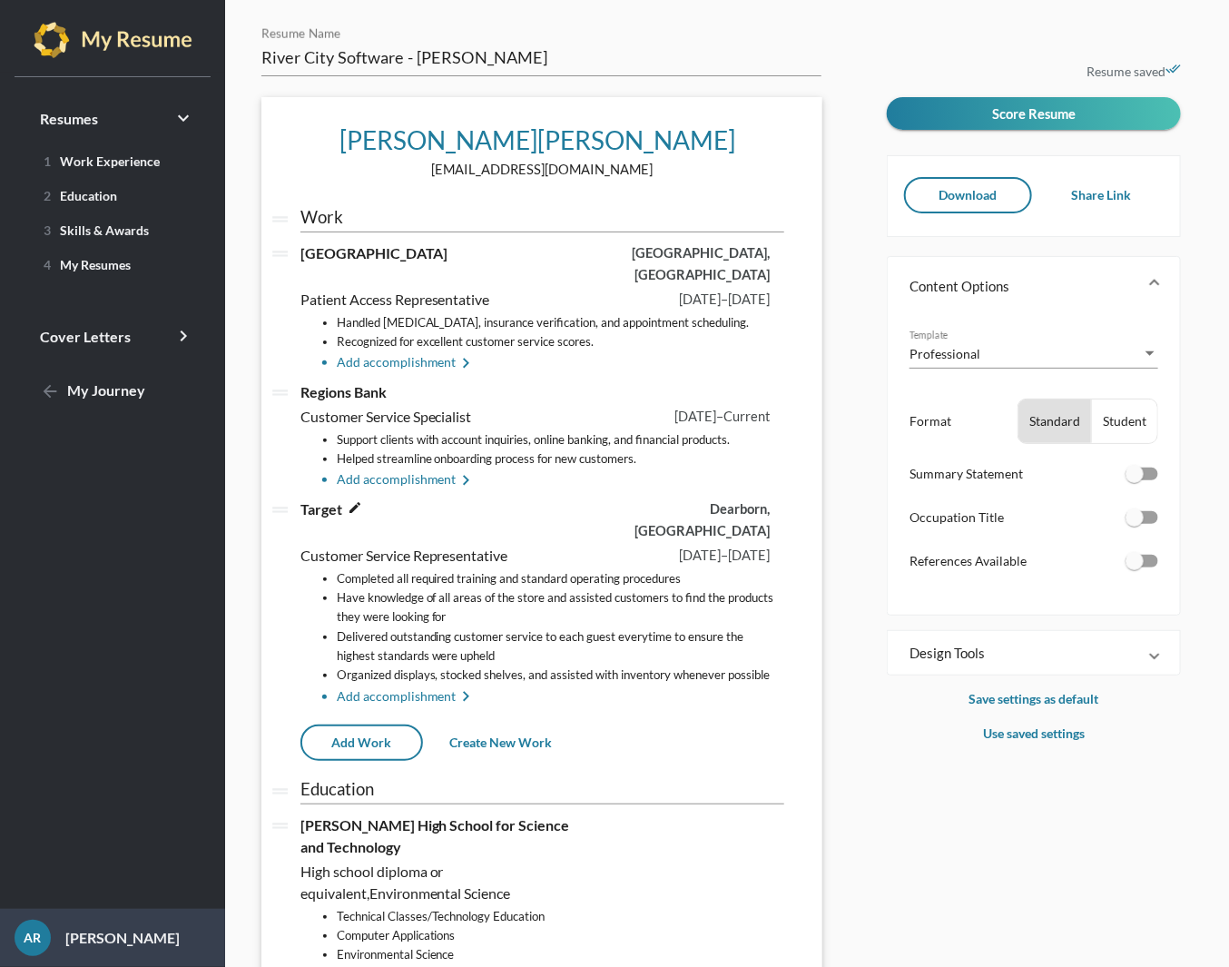
click at [314, 500] on span "Target" at bounding box center [321, 508] width 42 height 17
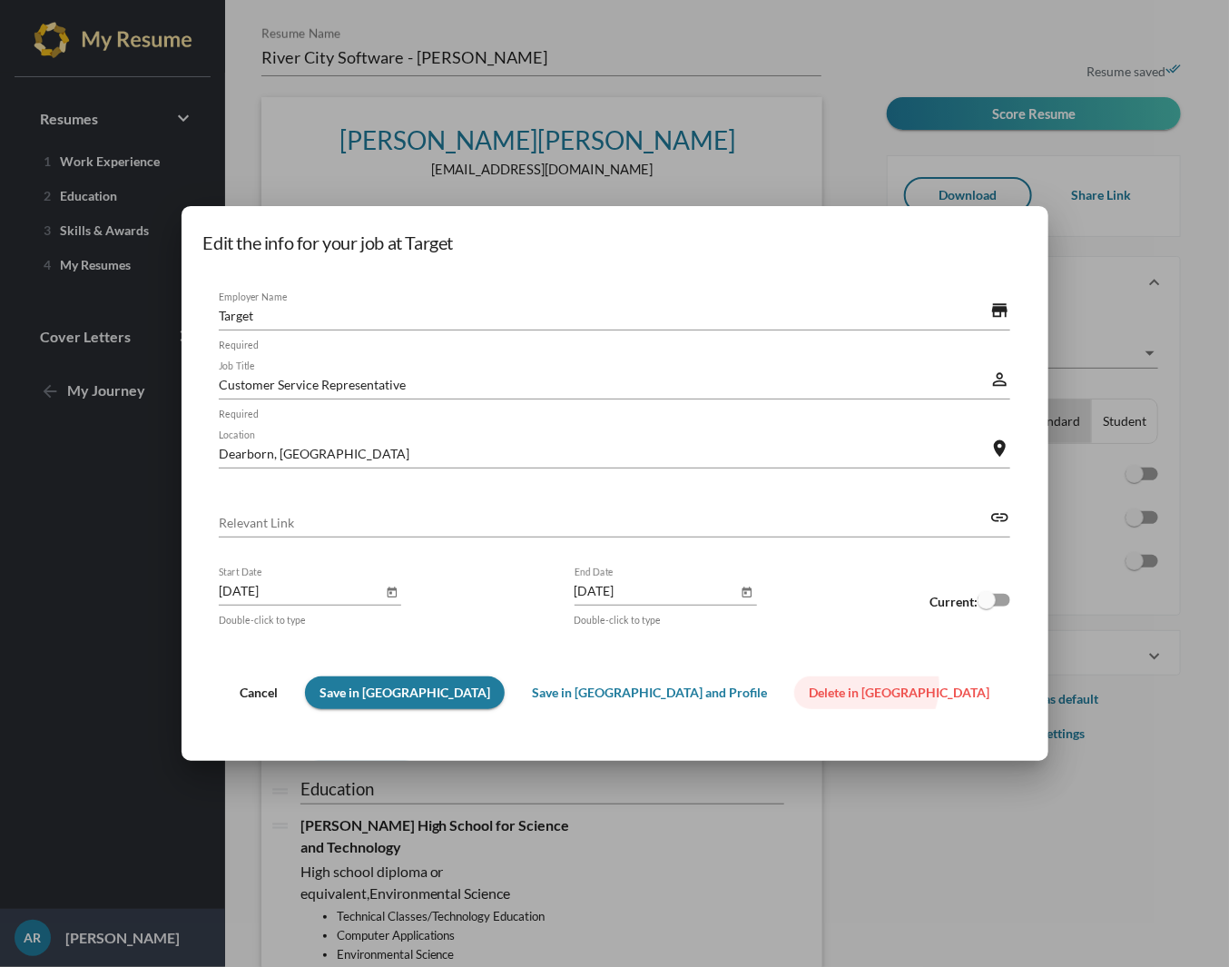
click at [809, 687] on span "Delete in [GEOGRAPHIC_DATA]" at bounding box center [899, 691] width 181 height 15
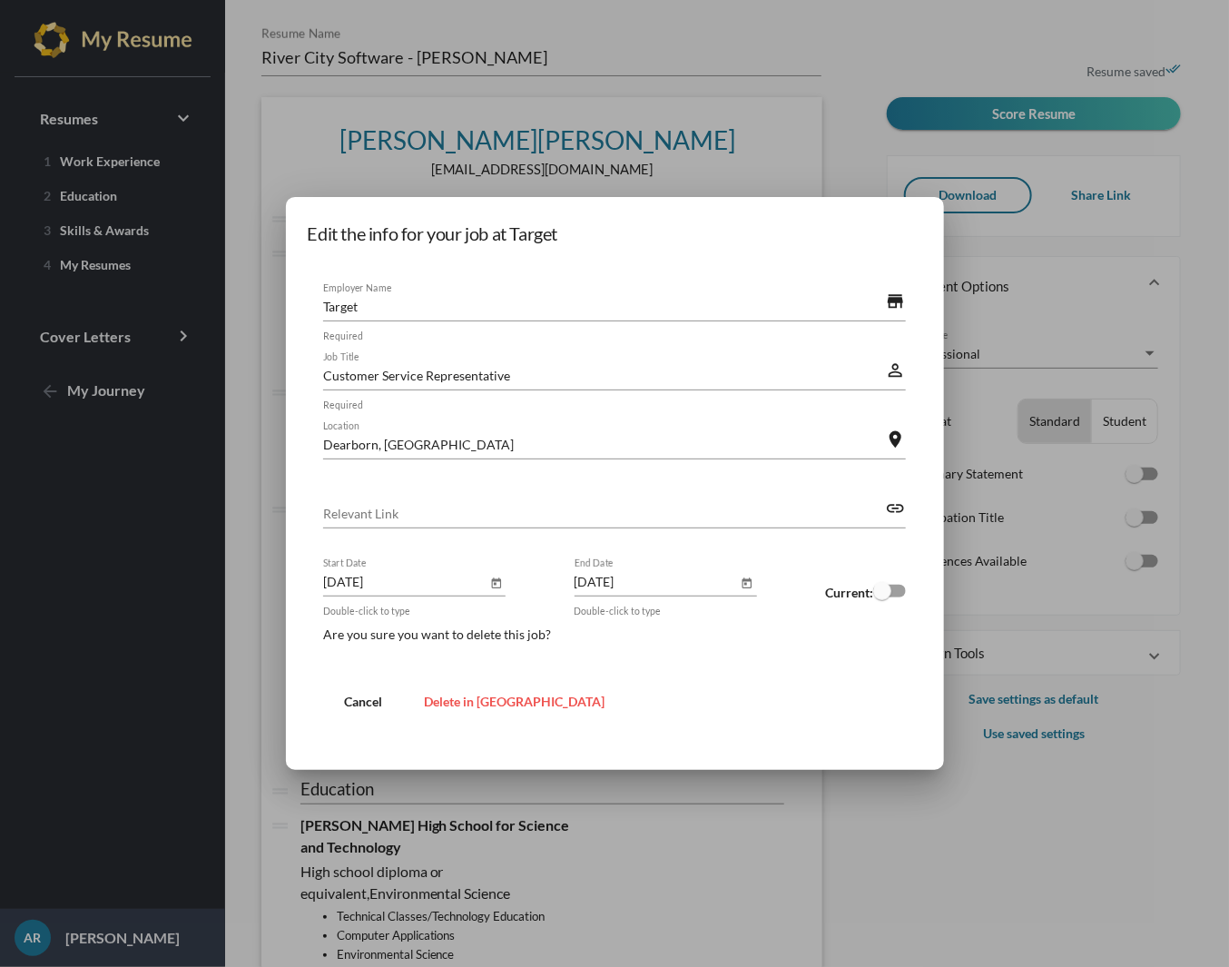
click at [487, 697] on span "Delete in [GEOGRAPHIC_DATA]" at bounding box center [514, 701] width 181 height 15
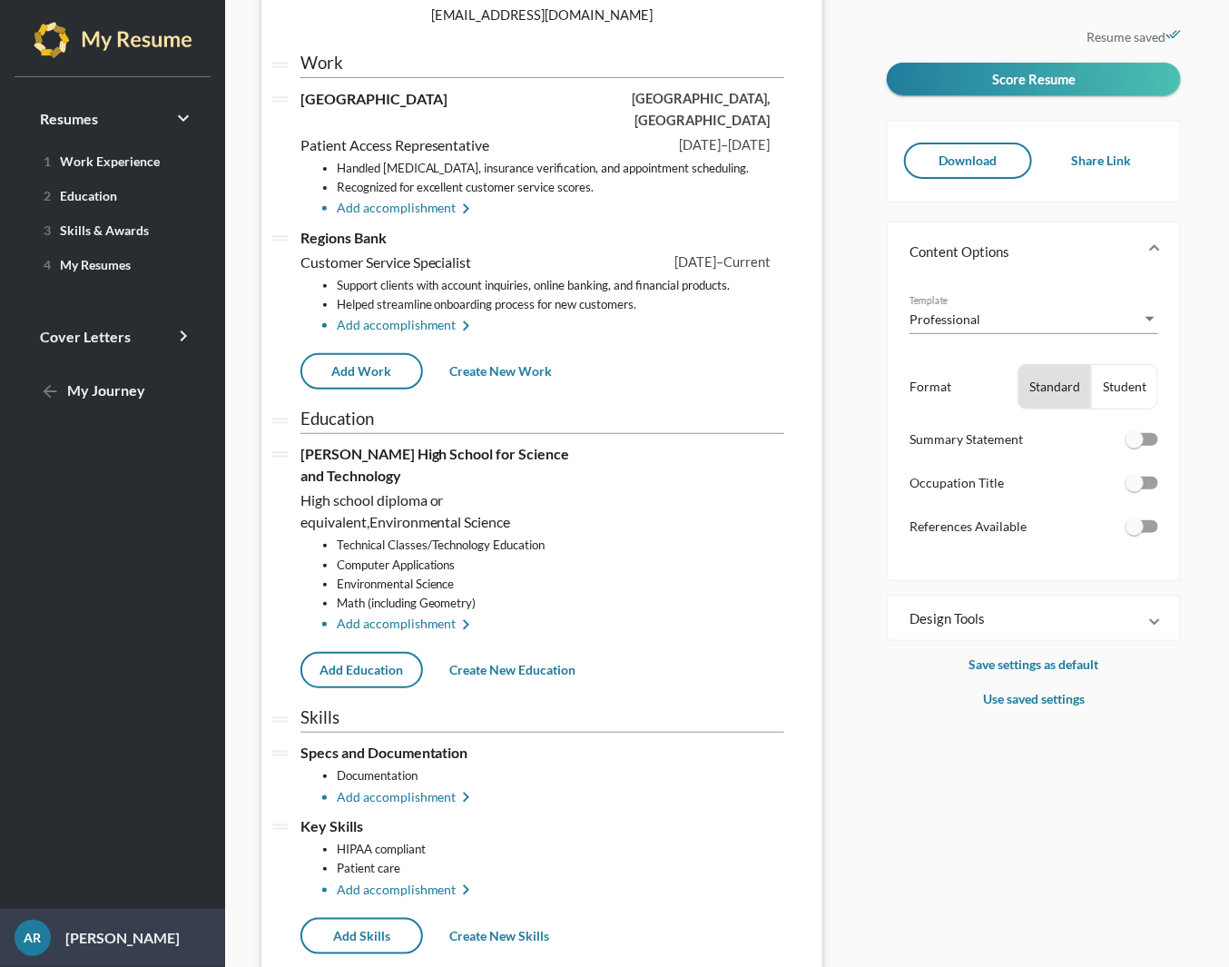
scroll to position [154, 0]
click at [425, 445] on span "[PERSON_NAME] High School for Science and Technology" at bounding box center [435, 464] width 270 height 39
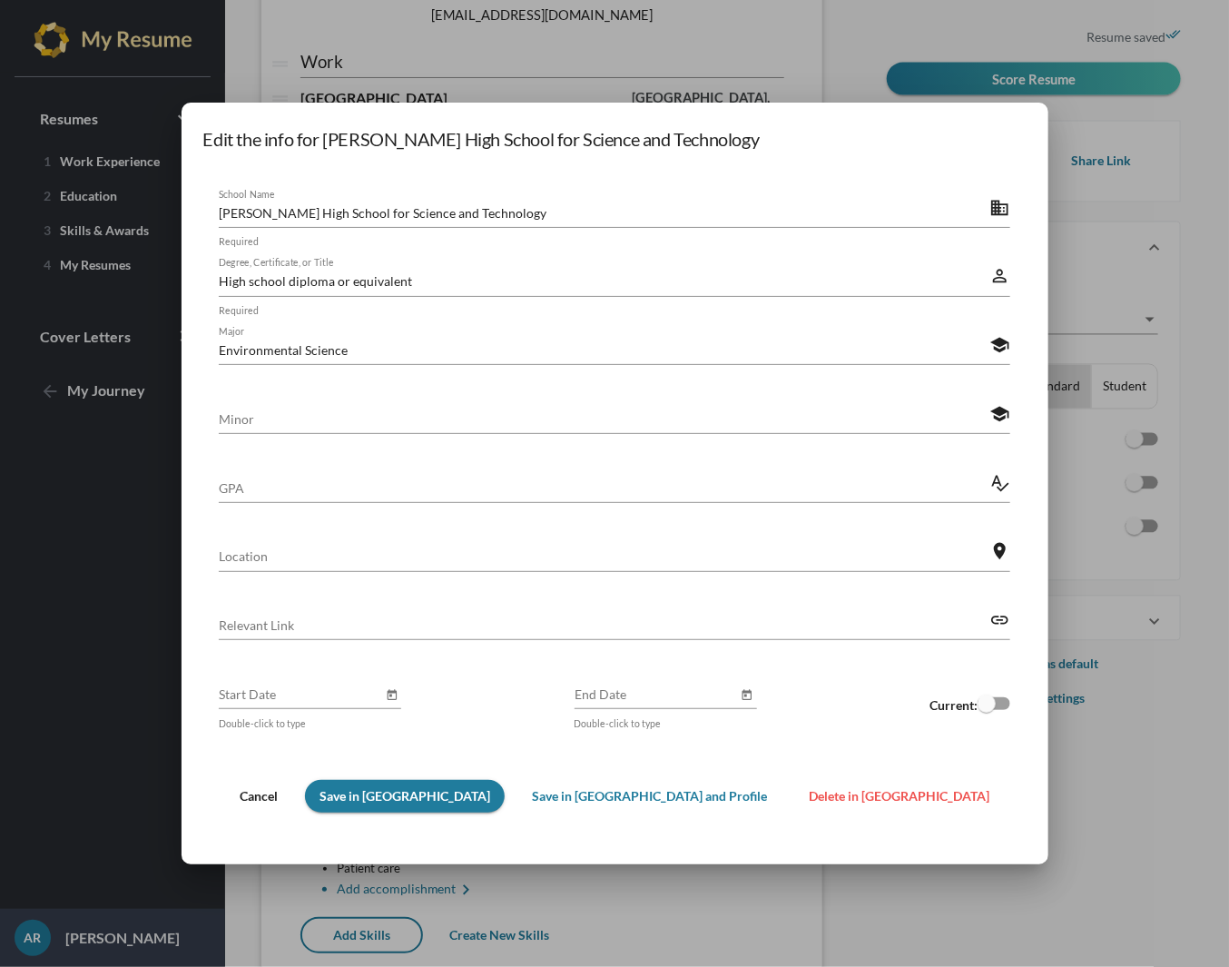
scroll to position [0, 0]
drag, startPoint x: 623, startPoint y: 204, endPoint x: 61, endPoint y: 200, distance: 561.9
click at [61, 200] on div "Edit the info for [PERSON_NAME] High School for Science and Technology [PERSON_…" at bounding box center [614, 483] width 1229 height 967
paste input "[PERSON_NAME][GEOGRAPHIC_DATA]"
type input "[PERSON_NAME][GEOGRAPHIC_DATA]"
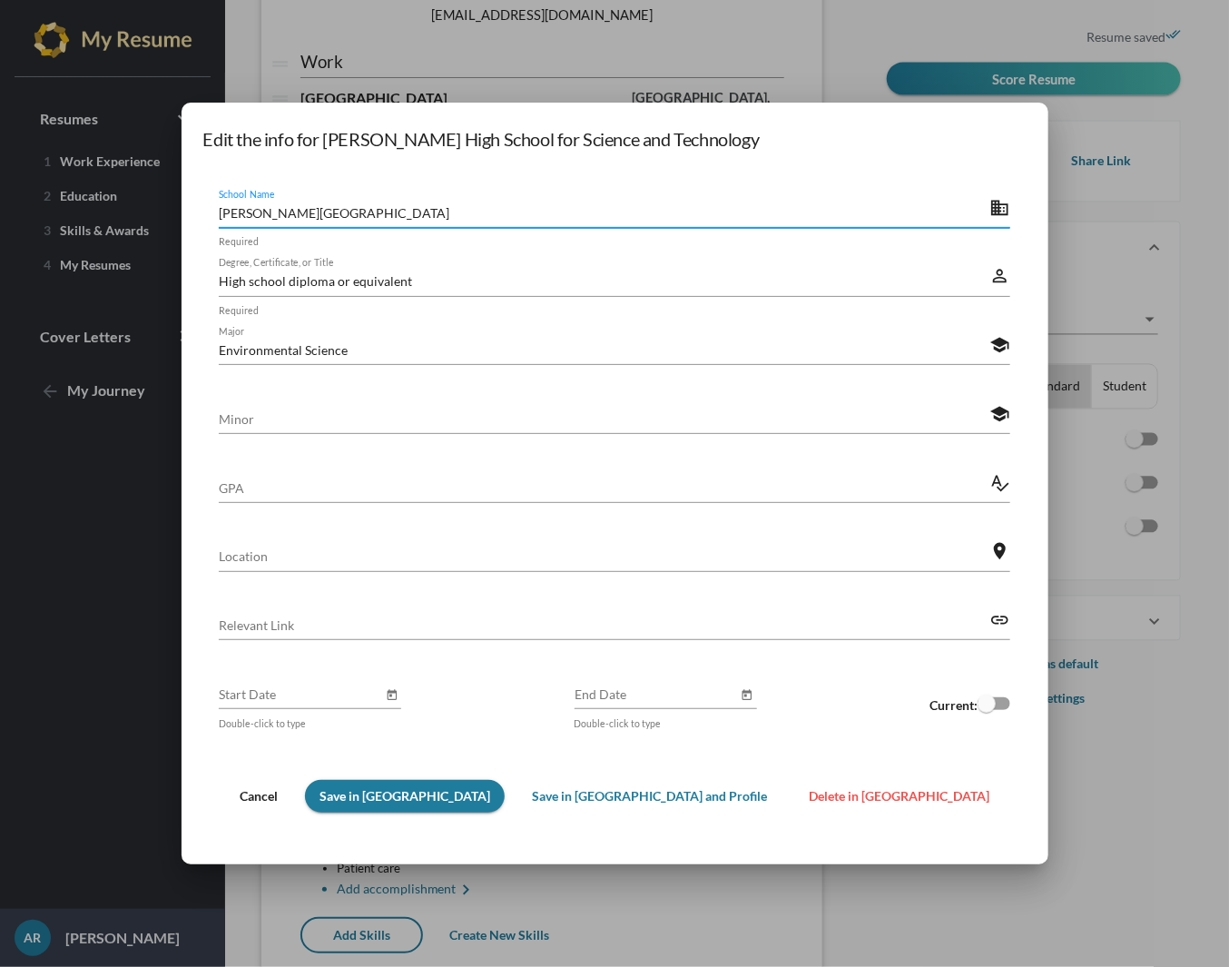
click at [990, 270] on mat-icon "perm_identity" at bounding box center [1000, 276] width 20 height 22
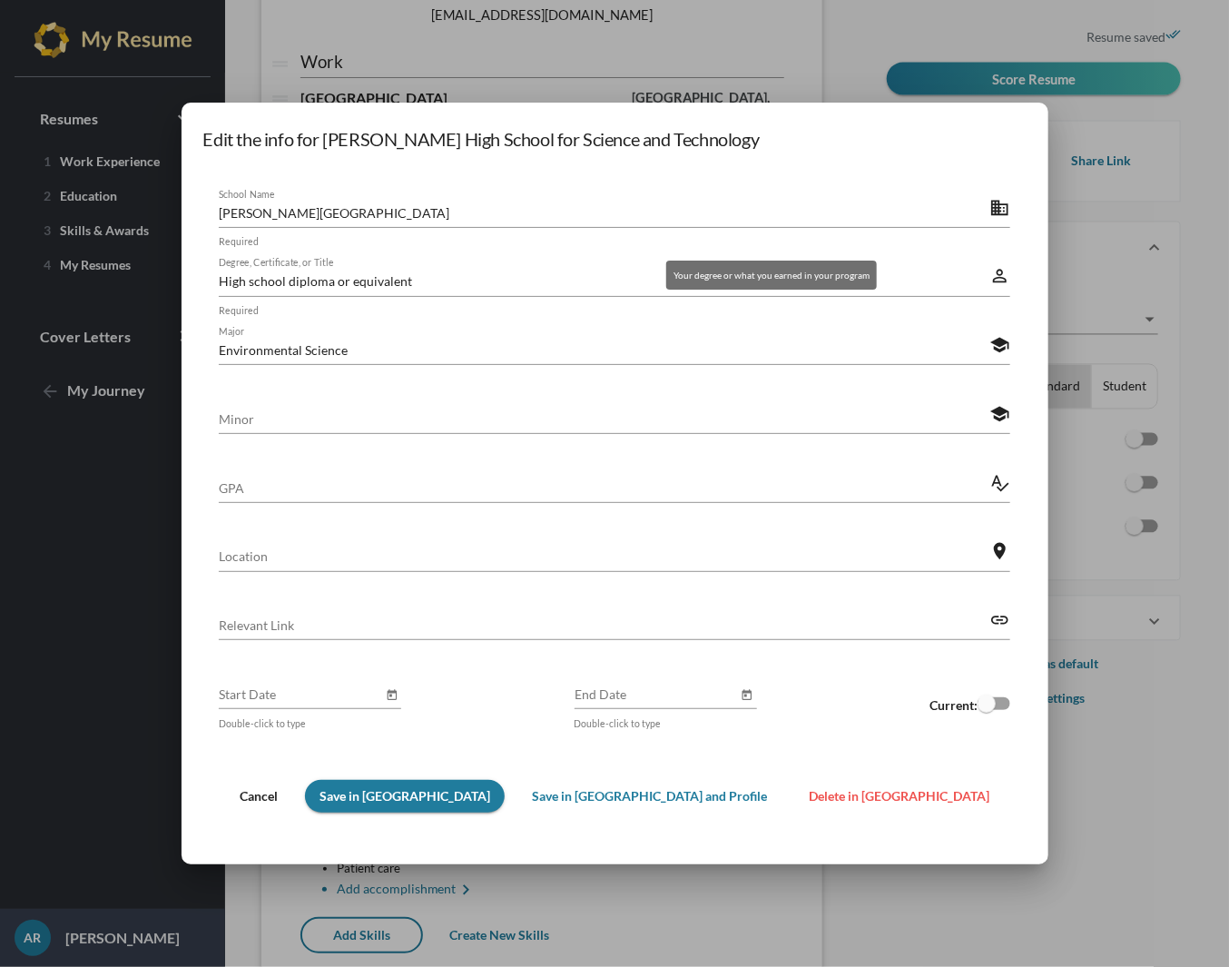
click at [990, 270] on mat-icon "perm_identity" at bounding box center [1000, 276] width 20 height 22
click at [990, 277] on mat-icon "perm_identity" at bounding box center [1000, 276] width 20 height 22
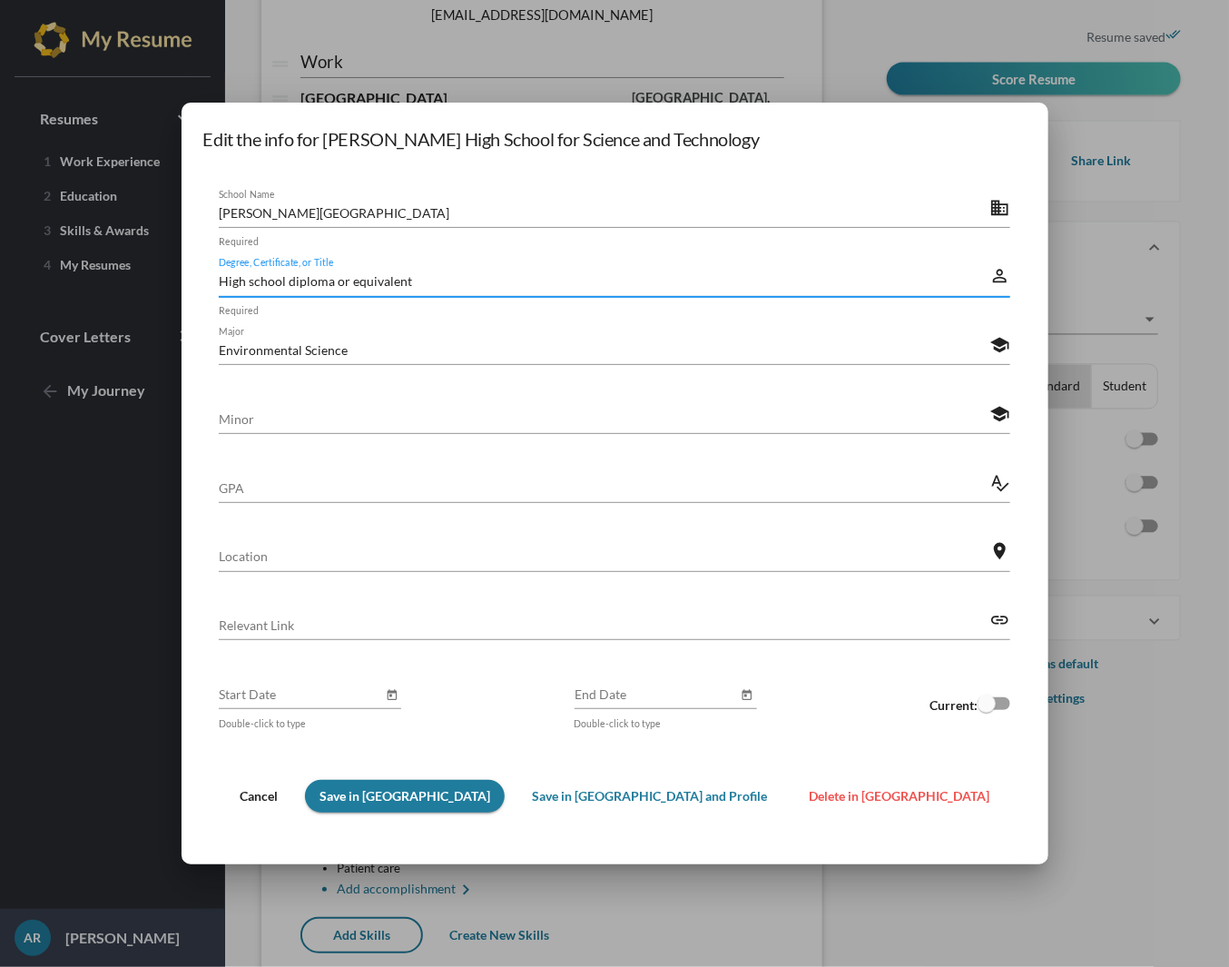
drag, startPoint x: 521, startPoint y: 285, endPoint x: 106, endPoint y: 251, distance: 416.2
click at [115, 251] on div "Edit the info for [PERSON_NAME] High School for Science and Technology [PERSON_…" at bounding box center [614, 483] width 1229 height 967
paste input "Certificate, Medical Office Administration"
type input "Certificate, Medical Office Administration"
drag, startPoint x: 670, startPoint y: 362, endPoint x: 658, endPoint y: 359, distance: 12.3
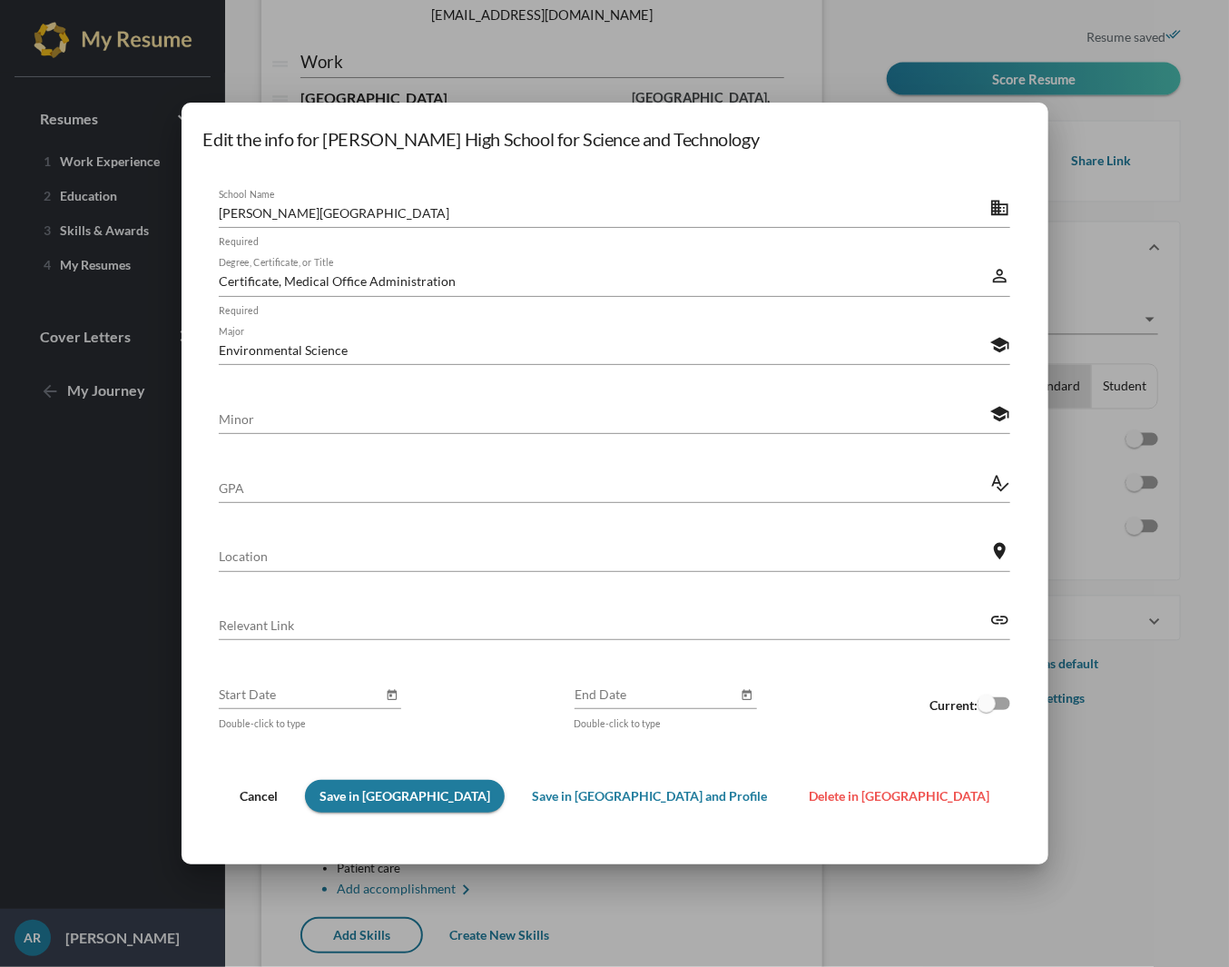
click at [661, 360] on div "Environmental Science Major" at bounding box center [605, 345] width 772 height 40
drag, startPoint x: 634, startPoint y: 352, endPoint x: 110, endPoint y: 278, distance: 529.0
click at [110, 278] on div "Edit the info for [PERSON_NAME] High School for Science and Technology [PERSON_…" at bounding box center [614, 483] width 1229 height 967
drag, startPoint x: 570, startPoint y: 277, endPoint x: 380, endPoint y: 282, distance: 189.8
click at [380, 282] on input "Certificate, Medical Office Administration" at bounding box center [605, 280] width 772 height 19
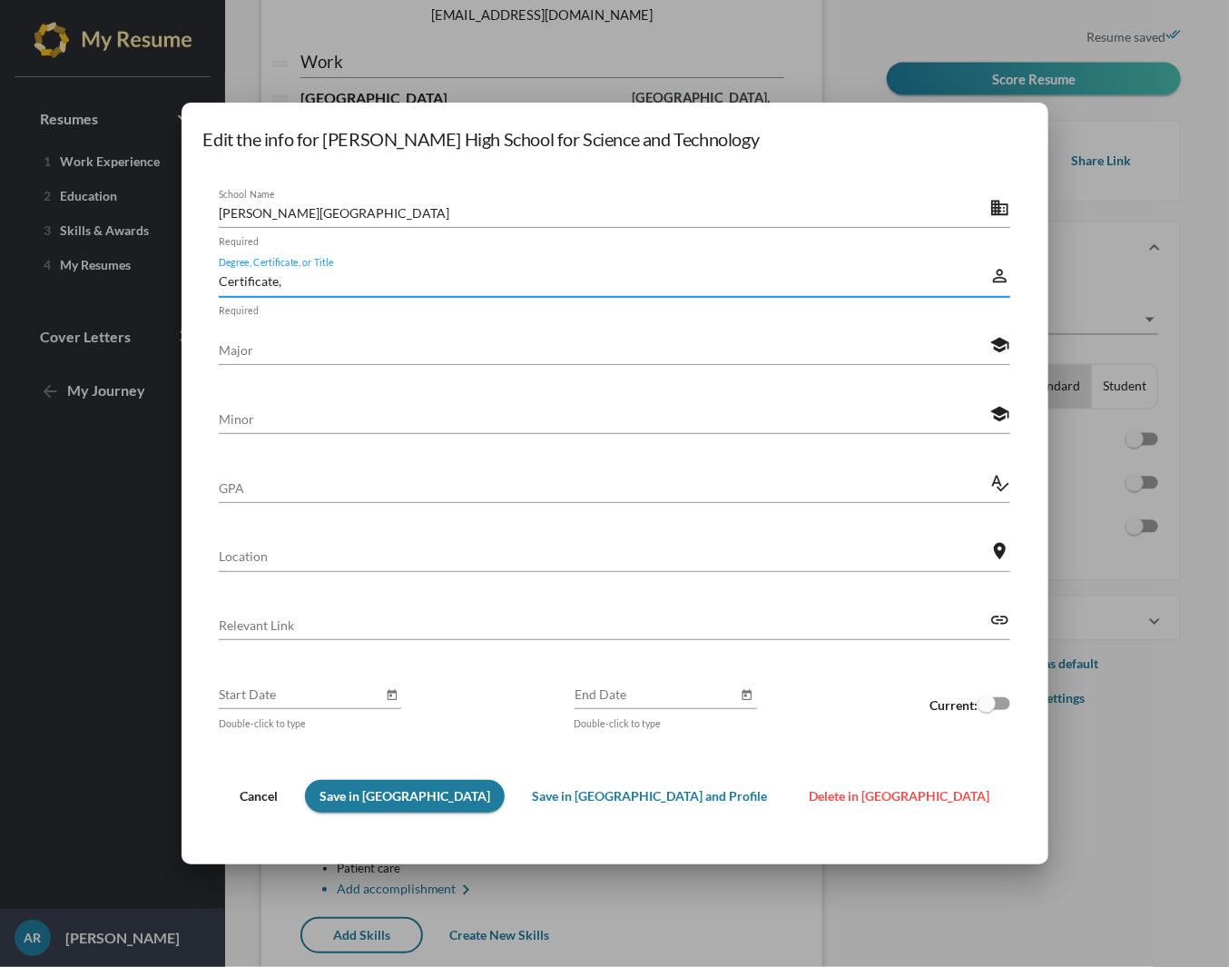
type input "Certificate,"
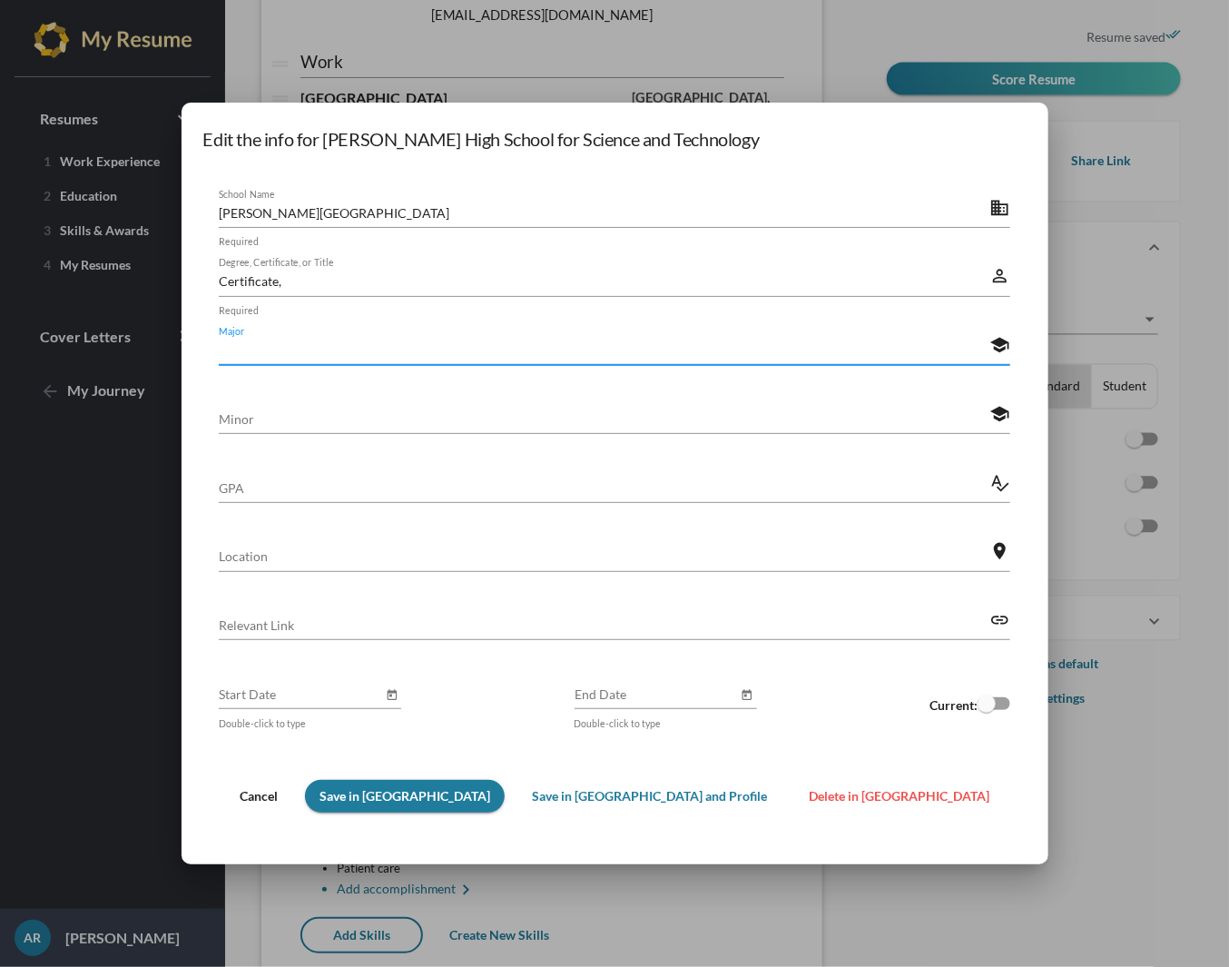
click at [383, 340] on input "Major" at bounding box center [605, 349] width 772 height 19
paste input "Medical Office Administration"
type input "Medical Office Administration"
click at [393, 284] on input "Certificate," at bounding box center [605, 280] width 772 height 19
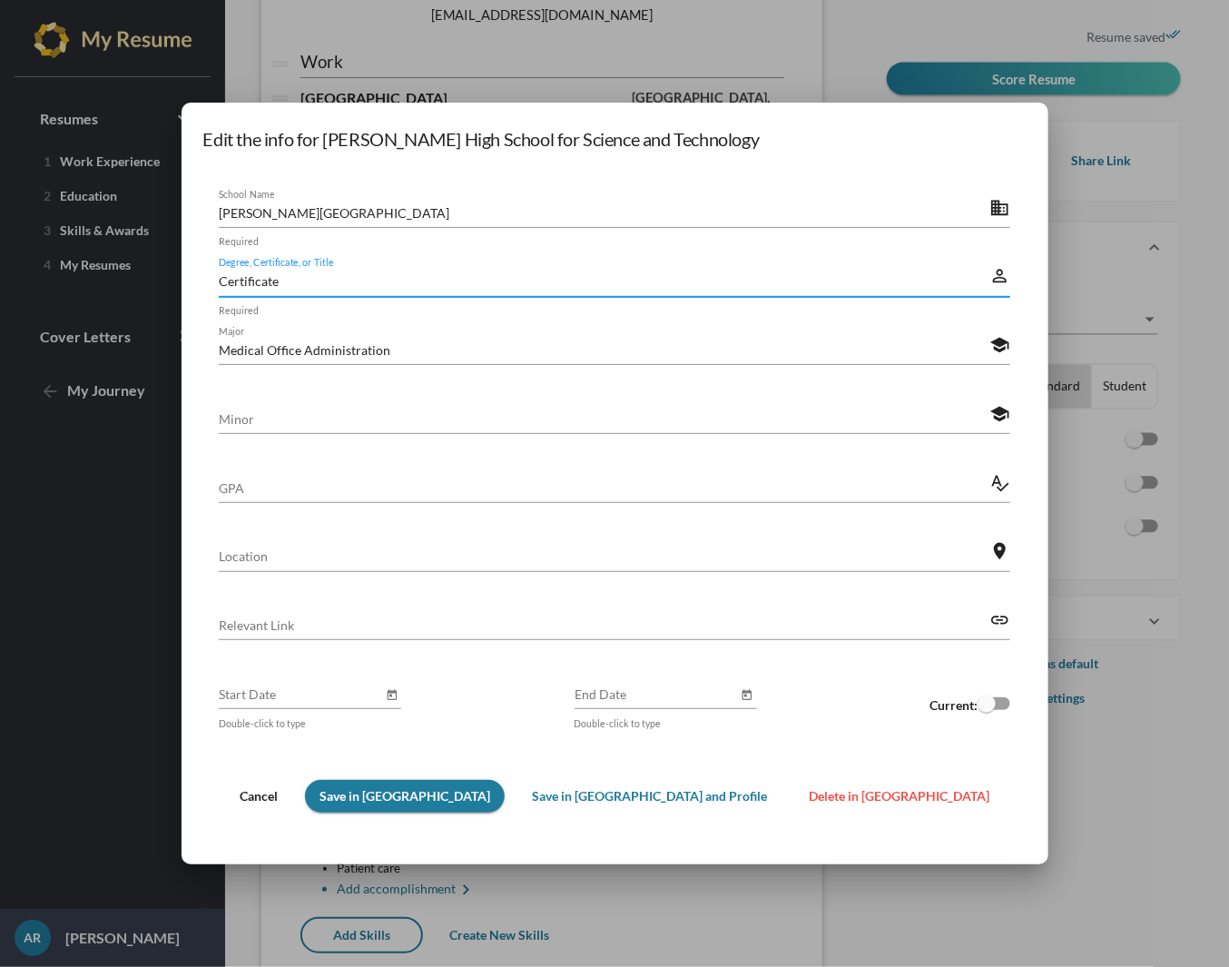
type input "Certificate"
click at [515, 561] on input "Location" at bounding box center [605, 555] width 772 height 19
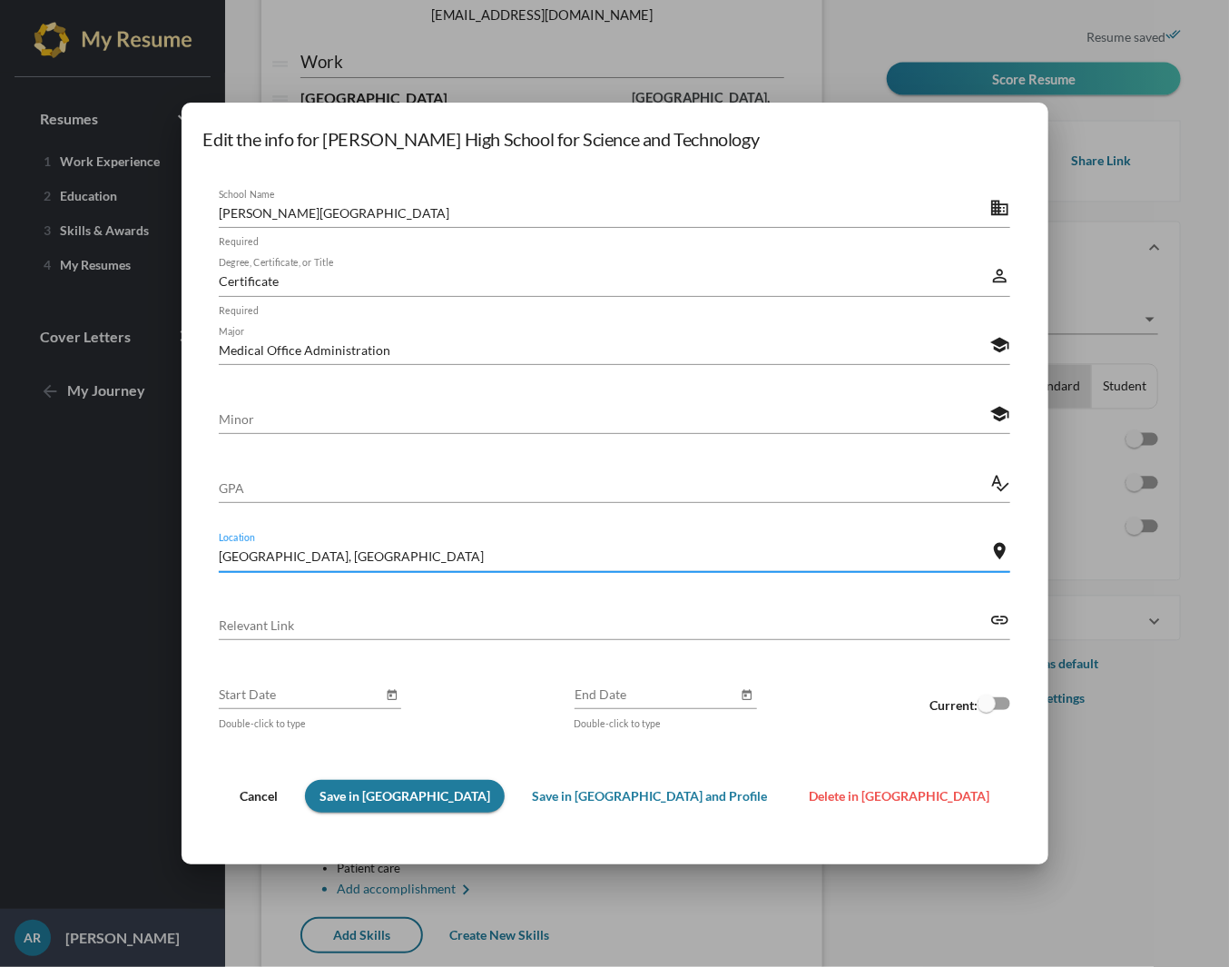
type input "[GEOGRAPHIC_DATA], [GEOGRAPHIC_DATA]"
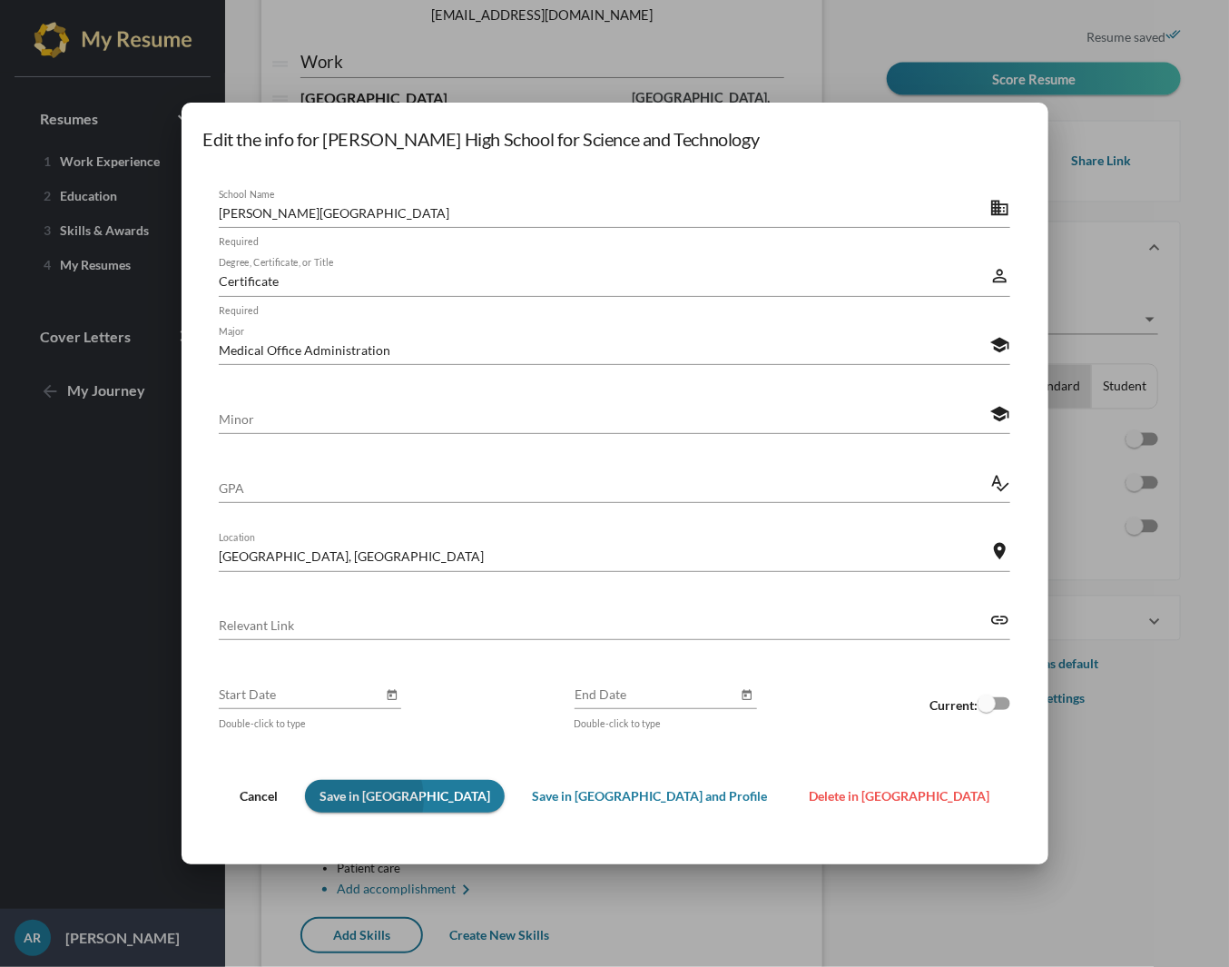
click at [455, 802] on span "Save in [GEOGRAPHIC_DATA]" at bounding box center [405, 795] width 171 height 15
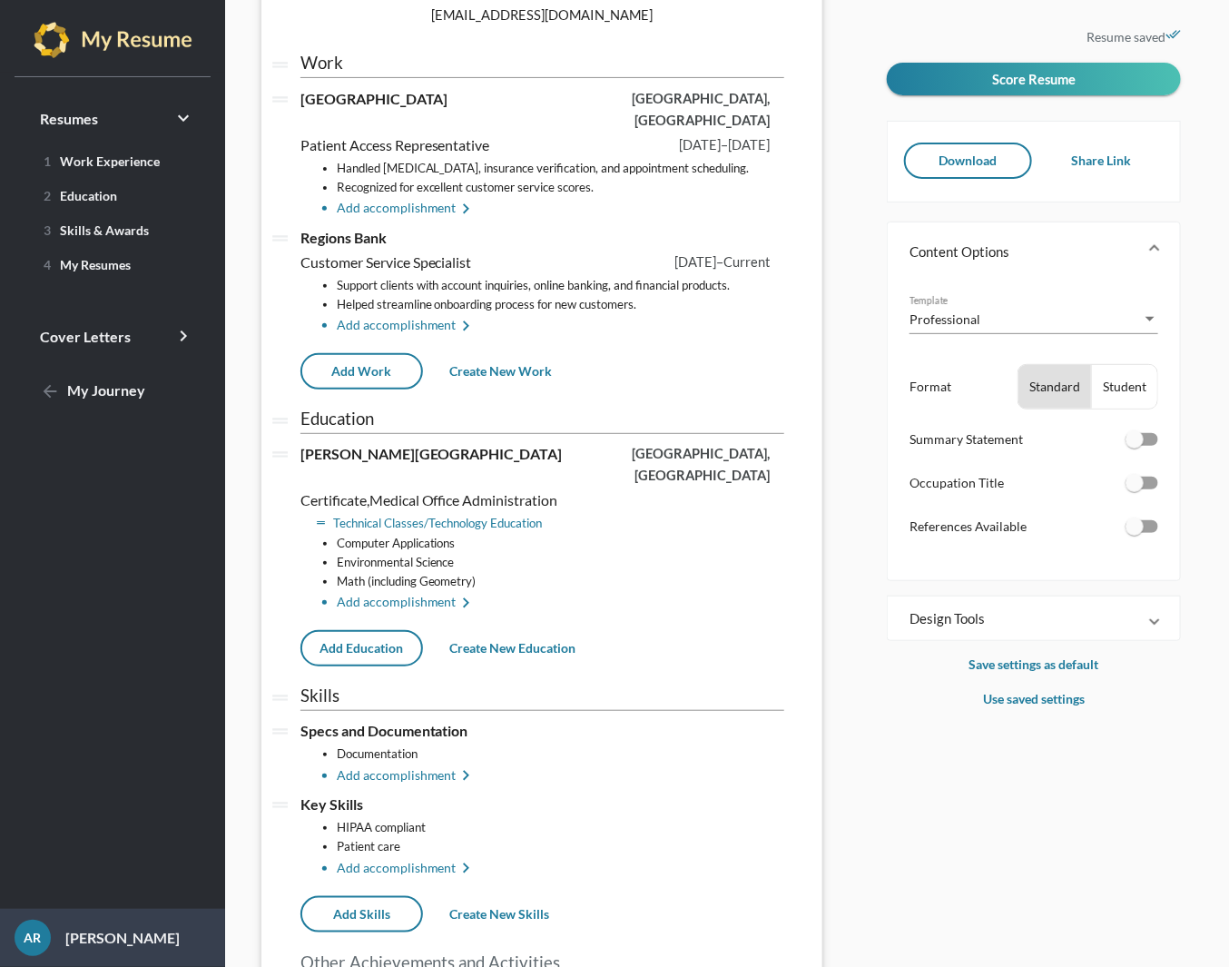
click at [456, 514] on li "Technical Classes/Technology Education" at bounding box center [561, 523] width 448 height 19
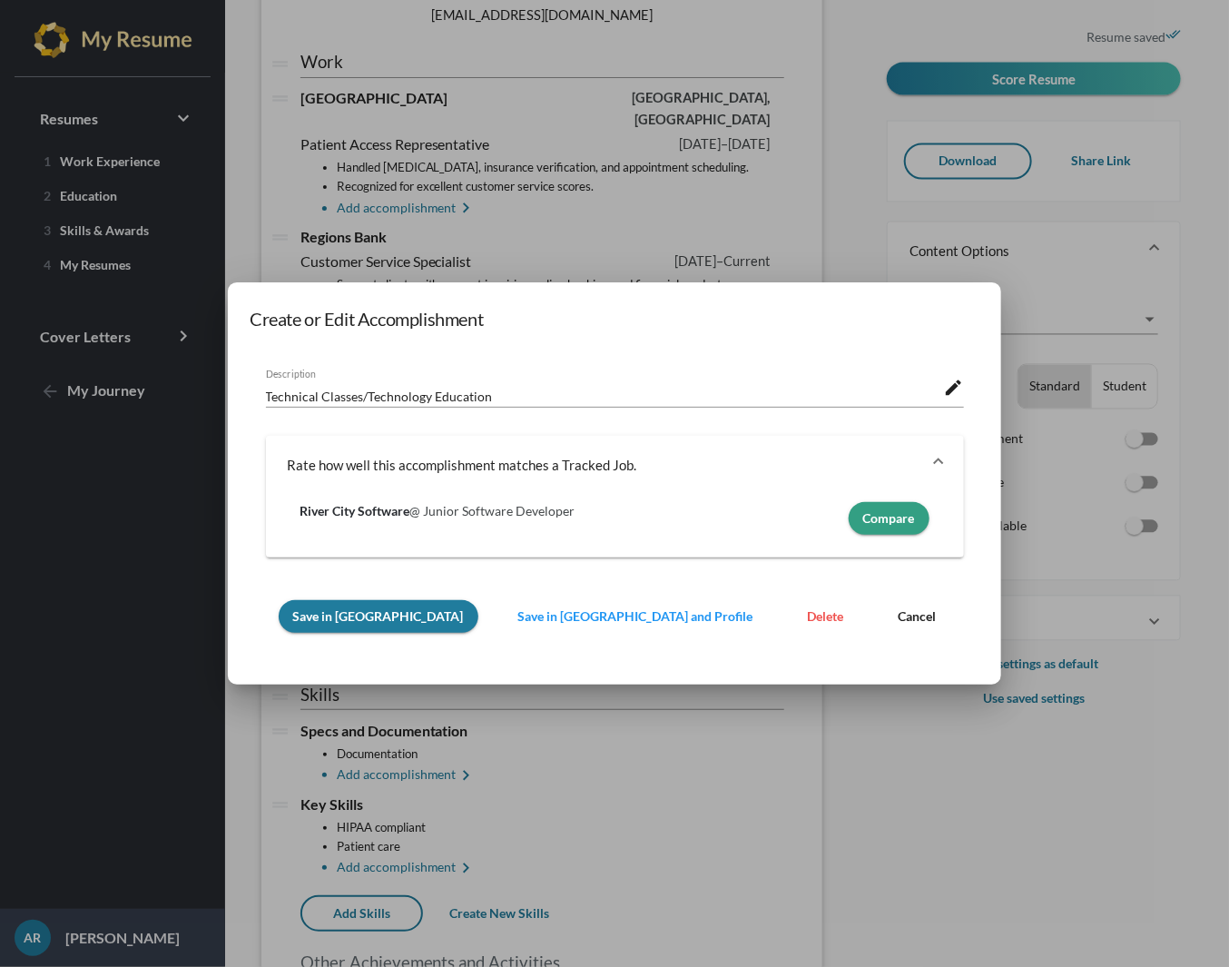
scroll to position [0, 0]
click at [793, 626] on button "Delete" at bounding box center [825, 616] width 65 height 33
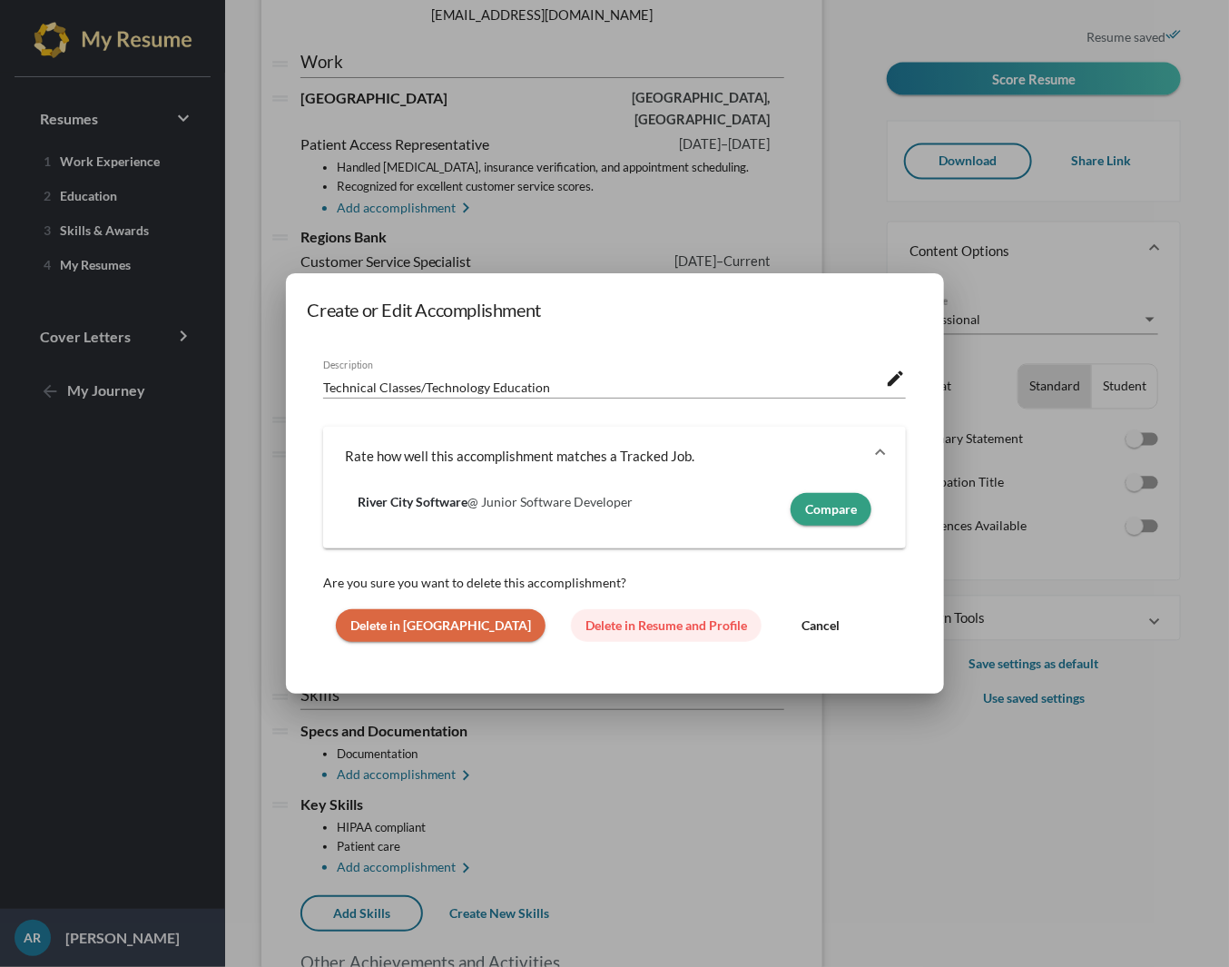
click at [588, 624] on span "Delete in Resume and Profile" at bounding box center [667, 624] width 162 height 15
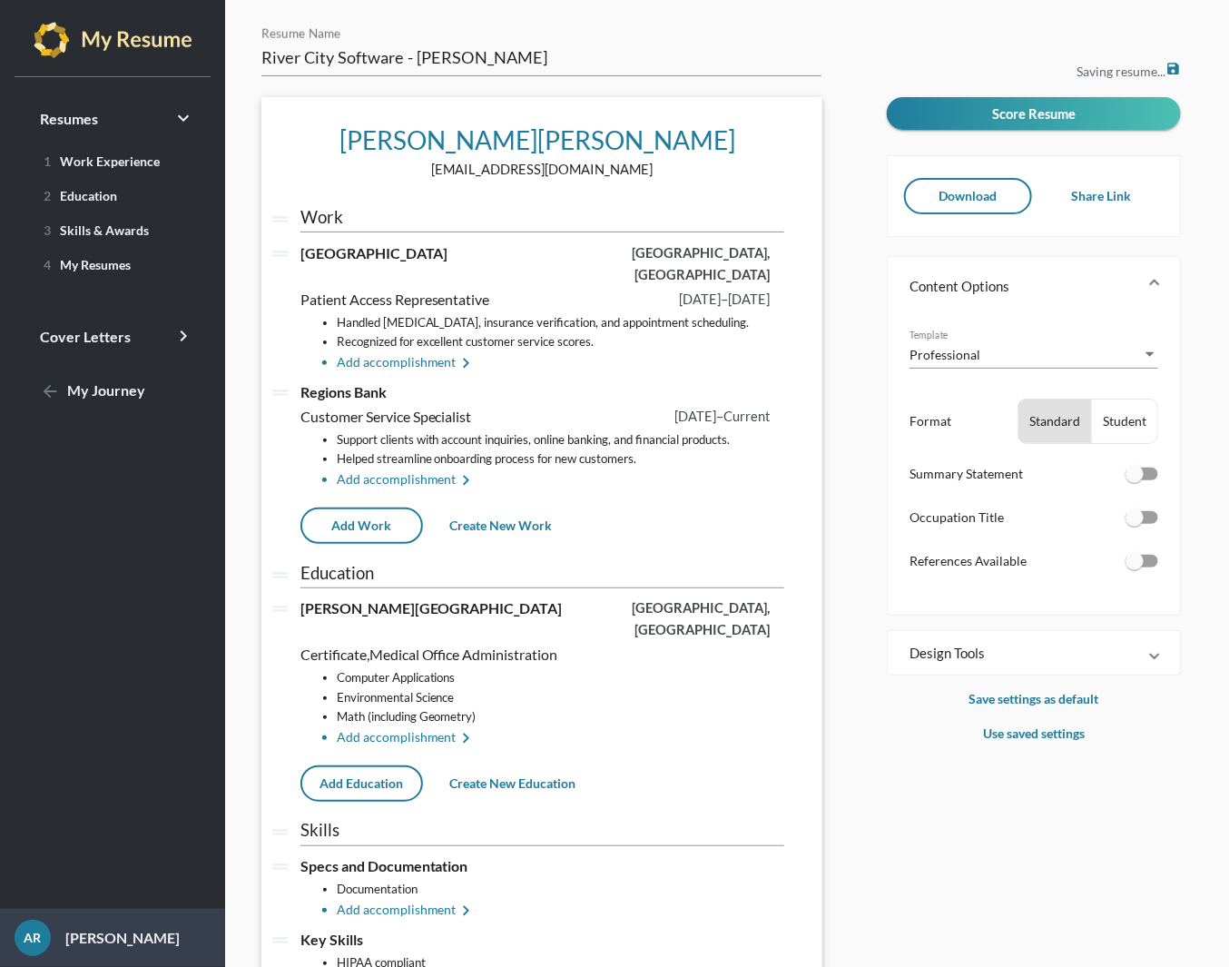
scroll to position [154, 0]
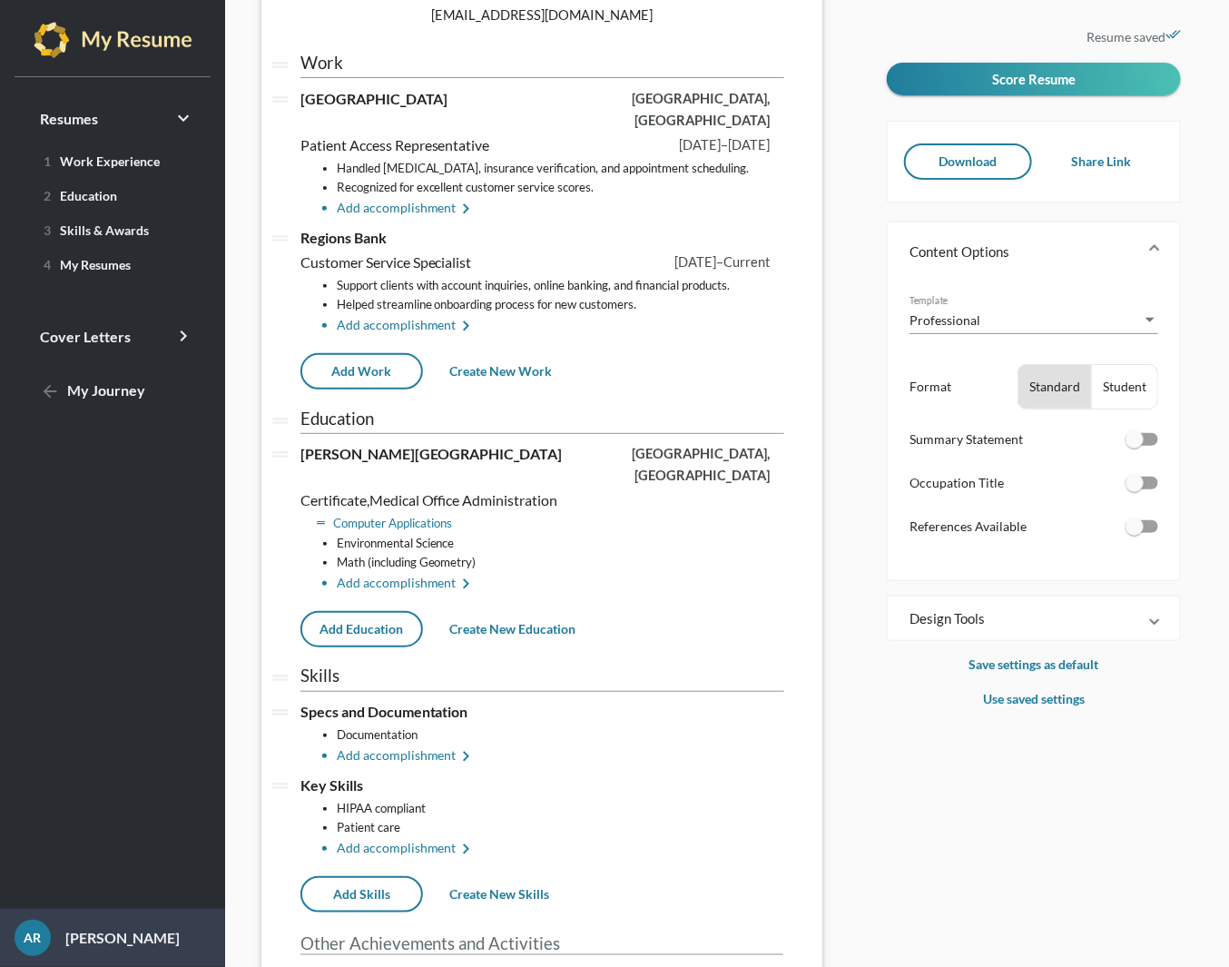
click at [437, 514] on li "Computer Applications" at bounding box center [561, 523] width 448 height 19
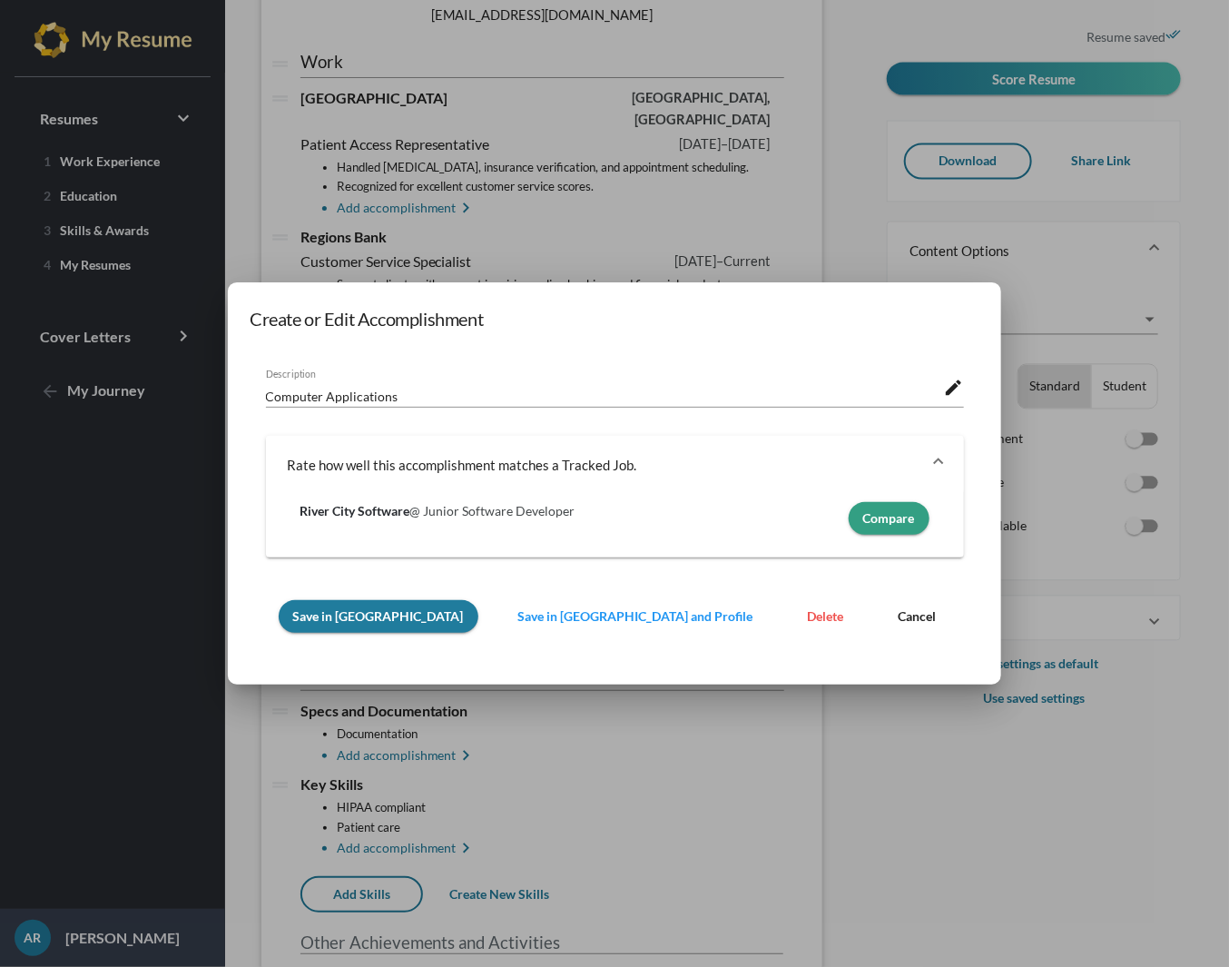
scroll to position [0, 0]
click at [808, 615] on span "Delete" at bounding box center [826, 615] width 36 height 15
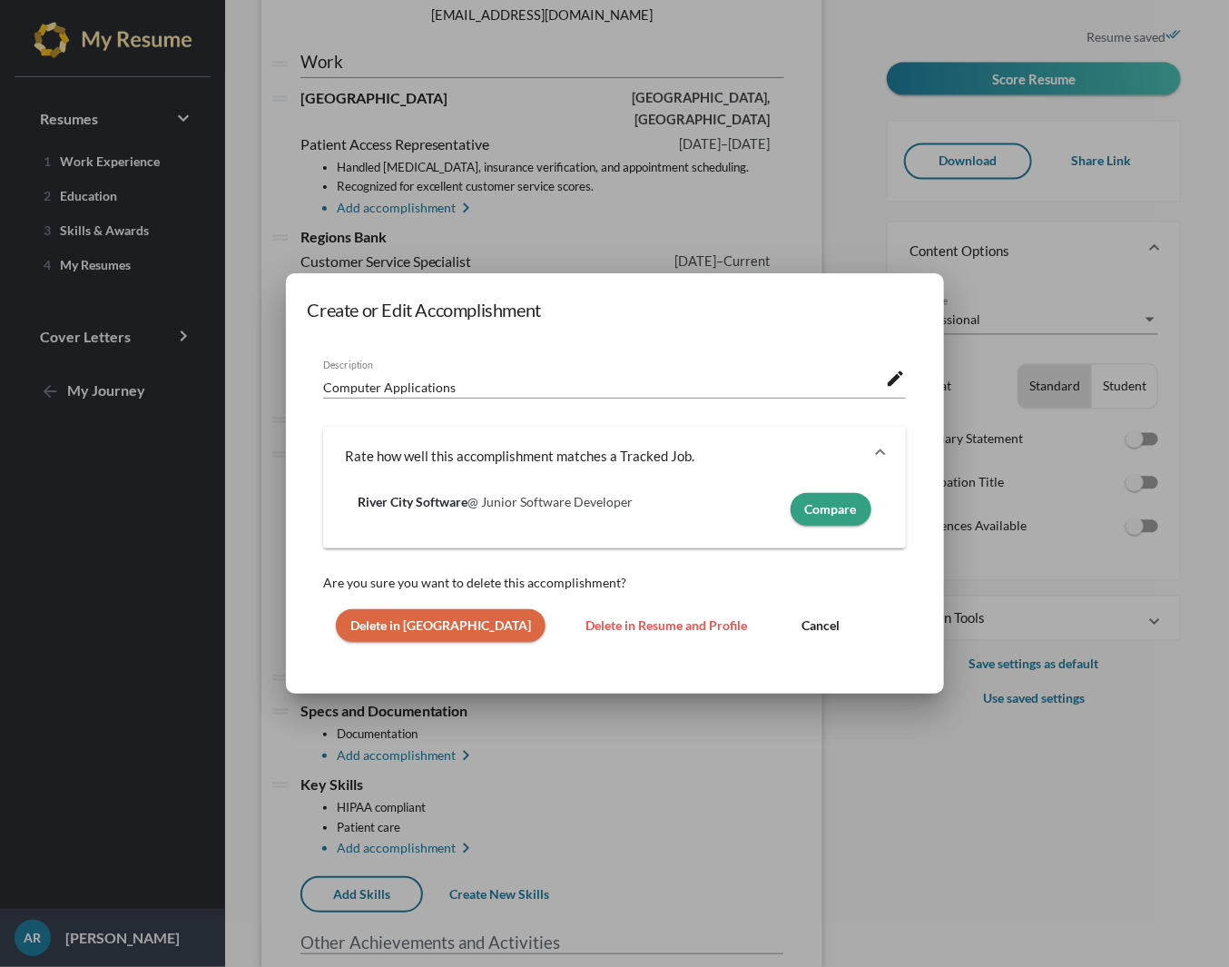
click at [615, 632] on span "Delete in Resume and Profile" at bounding box center [667, 624] width 162 height 15
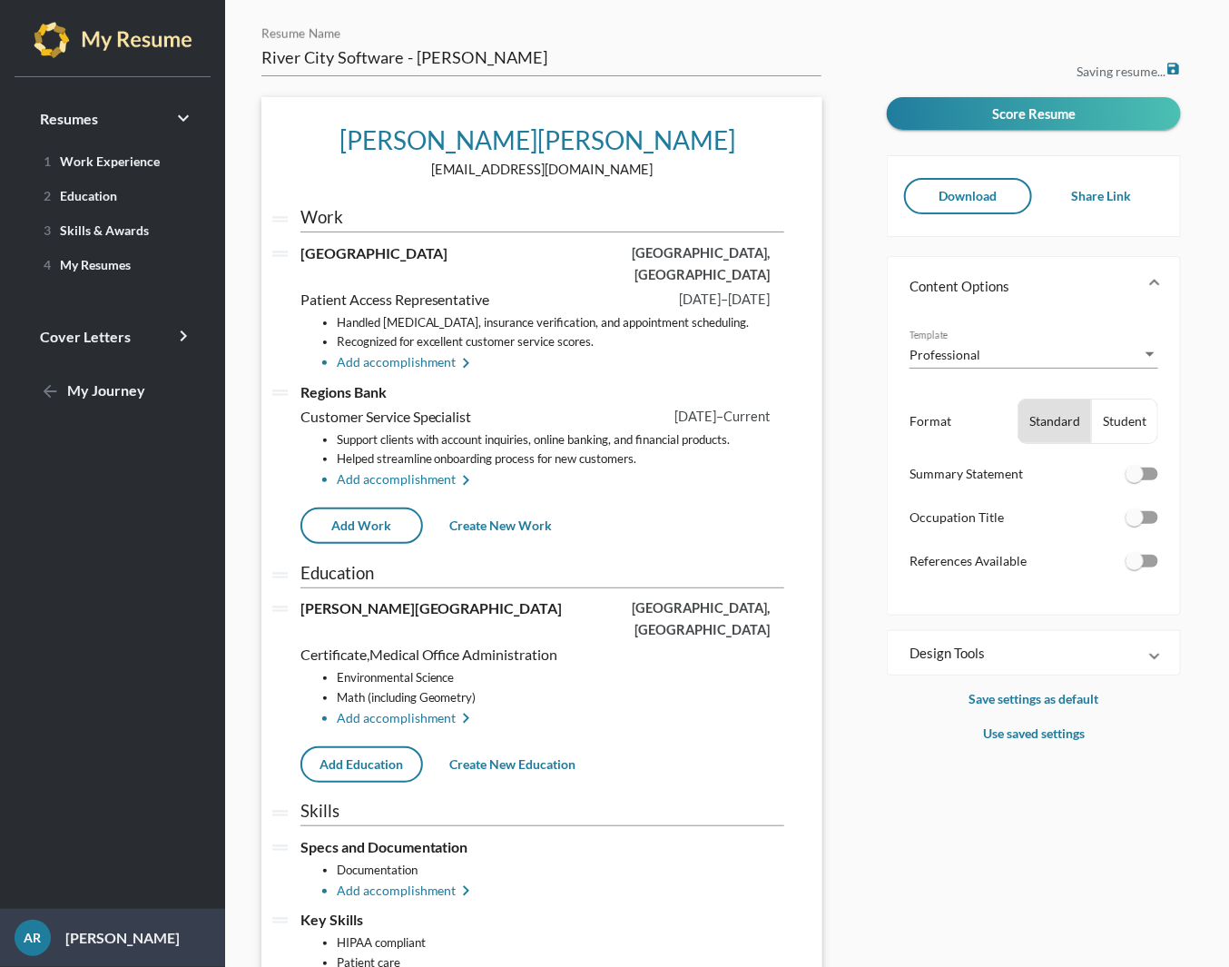
scroll to position [154, 0]
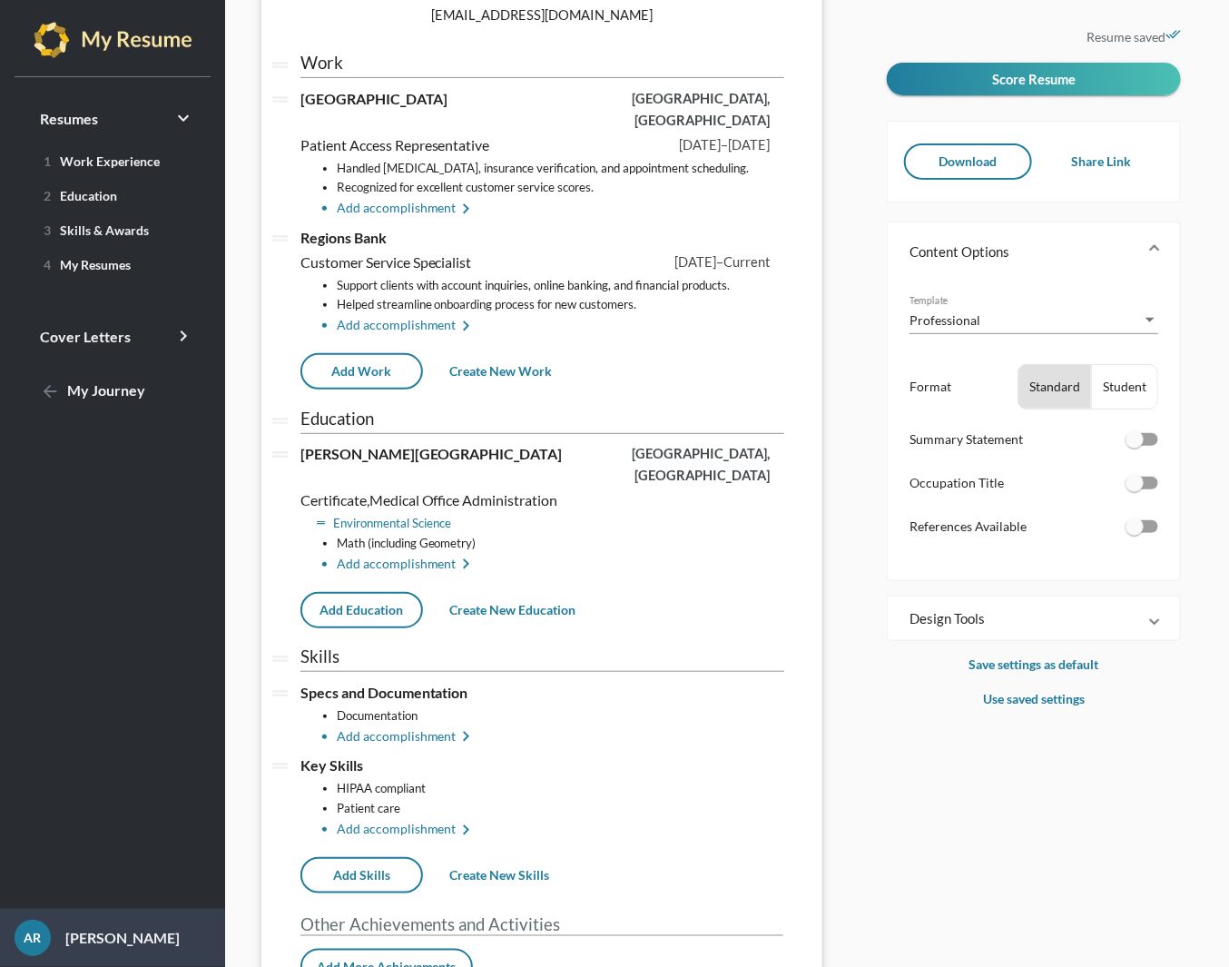
click at [416, 514] on li "Environmental Science" at bounding box center [561, 523] width 448 height 19
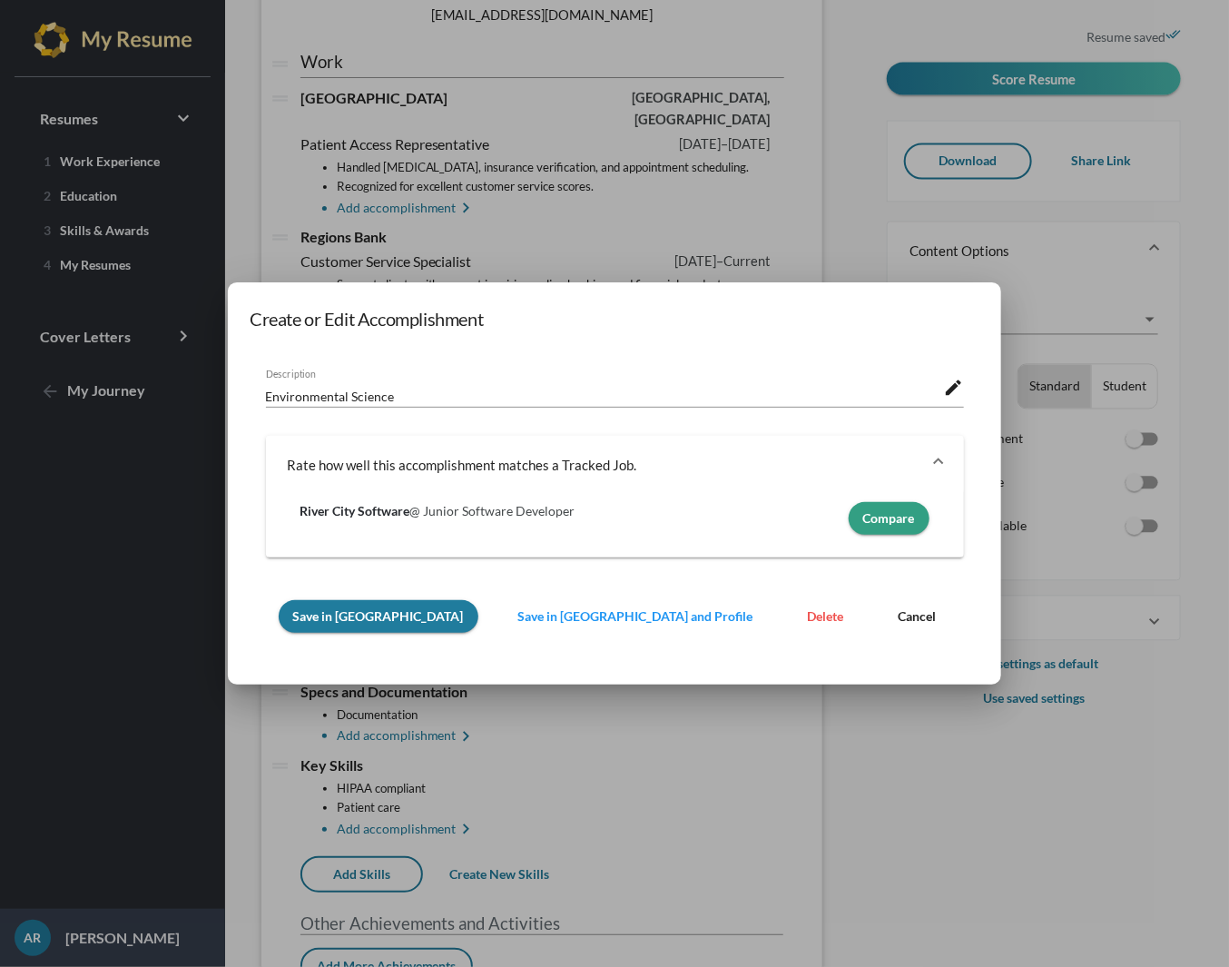
scroll to position [0, 0]
click at [793, 616] on button "Delete" at bounding box center [825, 616] width 65 height 33
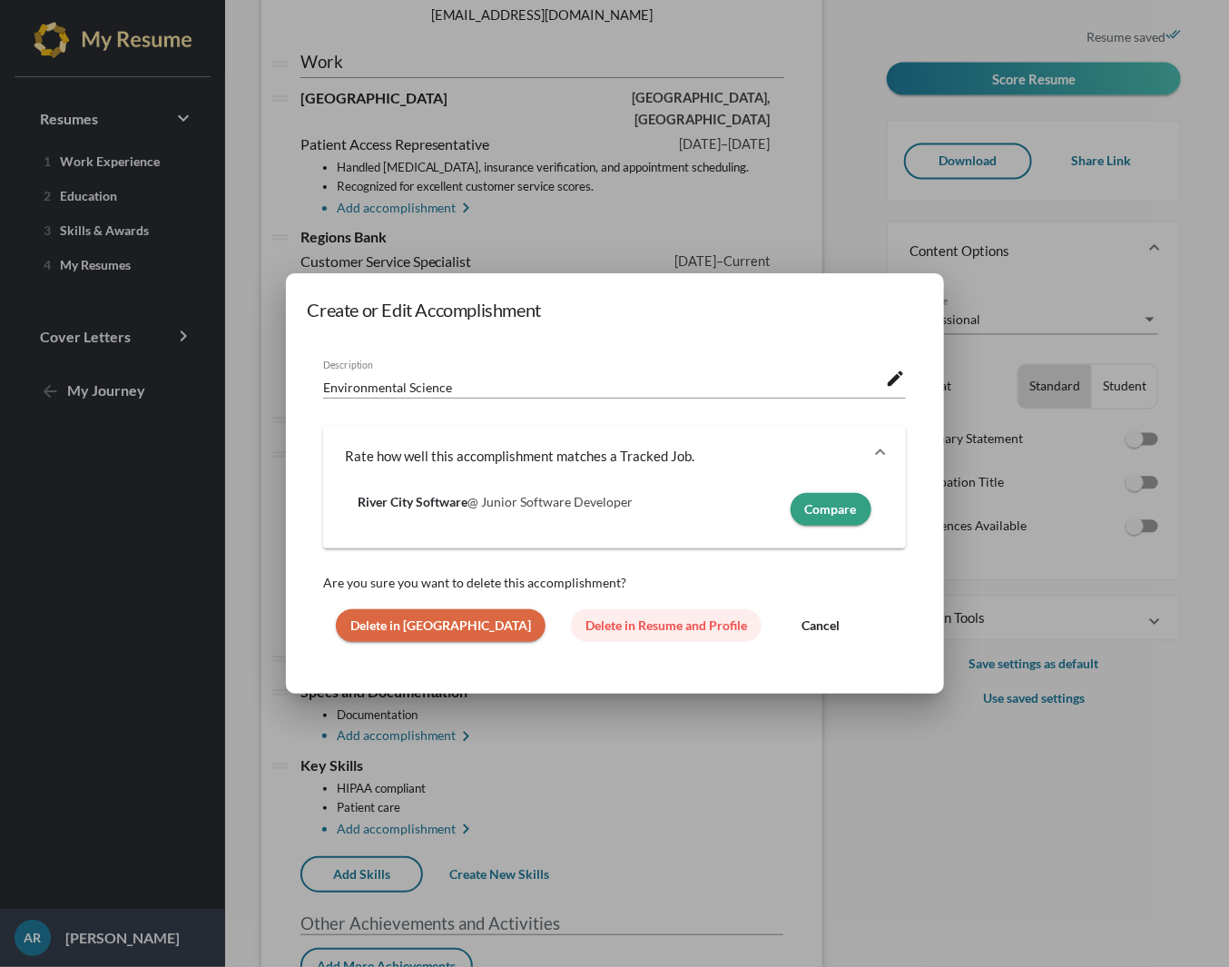
click at [589, 624] on span "Delete in Resume and Profile" at bounding box center [667, 624] width 162 height 15
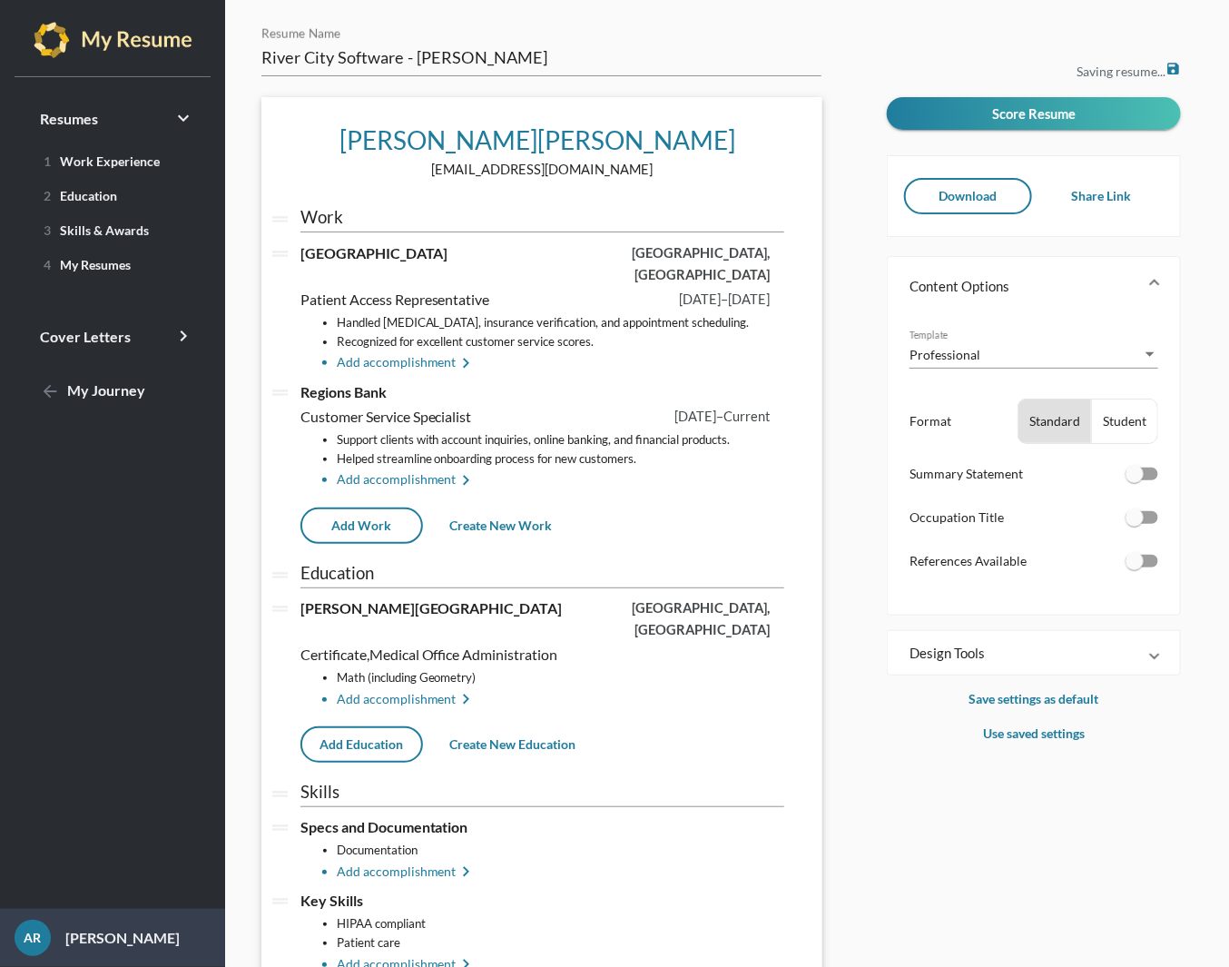
scroll to position [154, 0]
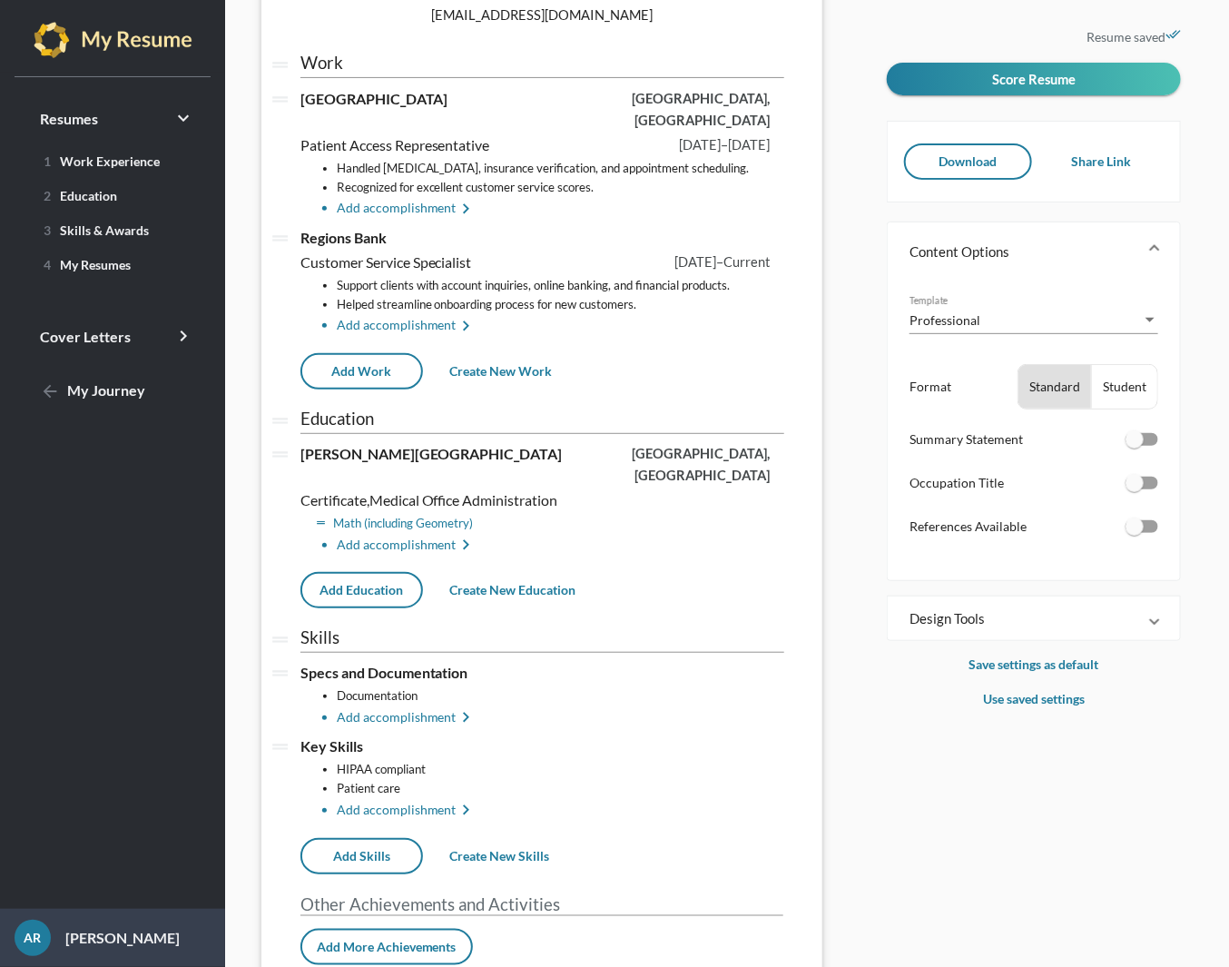
click at [455, 514] on li "Math (including Geometry)" at bounding box center [561, 523] width 448 height 19
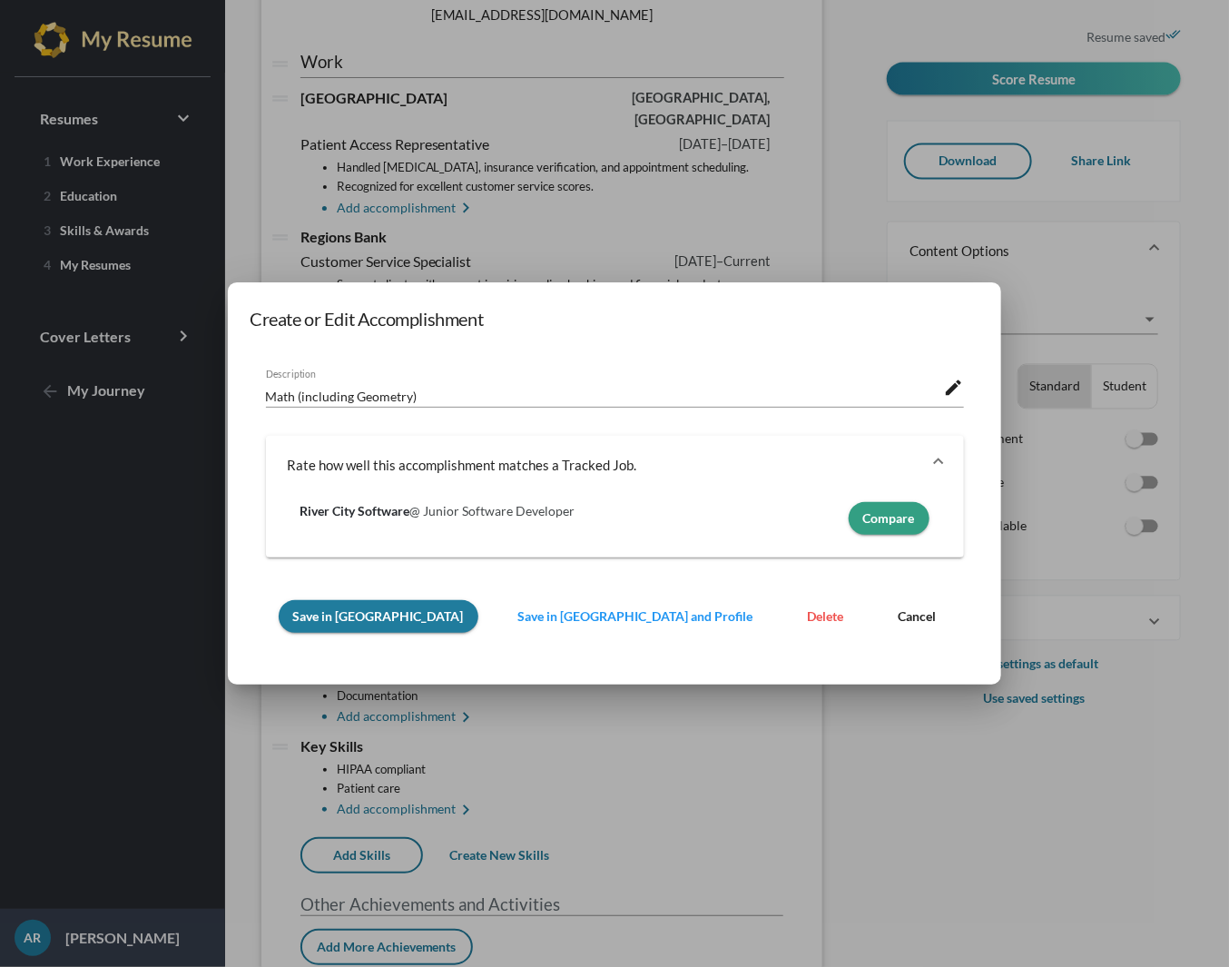
scroll to position [0, 0]
click at [808, 612] on span "Delete" at bounding box center [826, 615] width 36 height 15
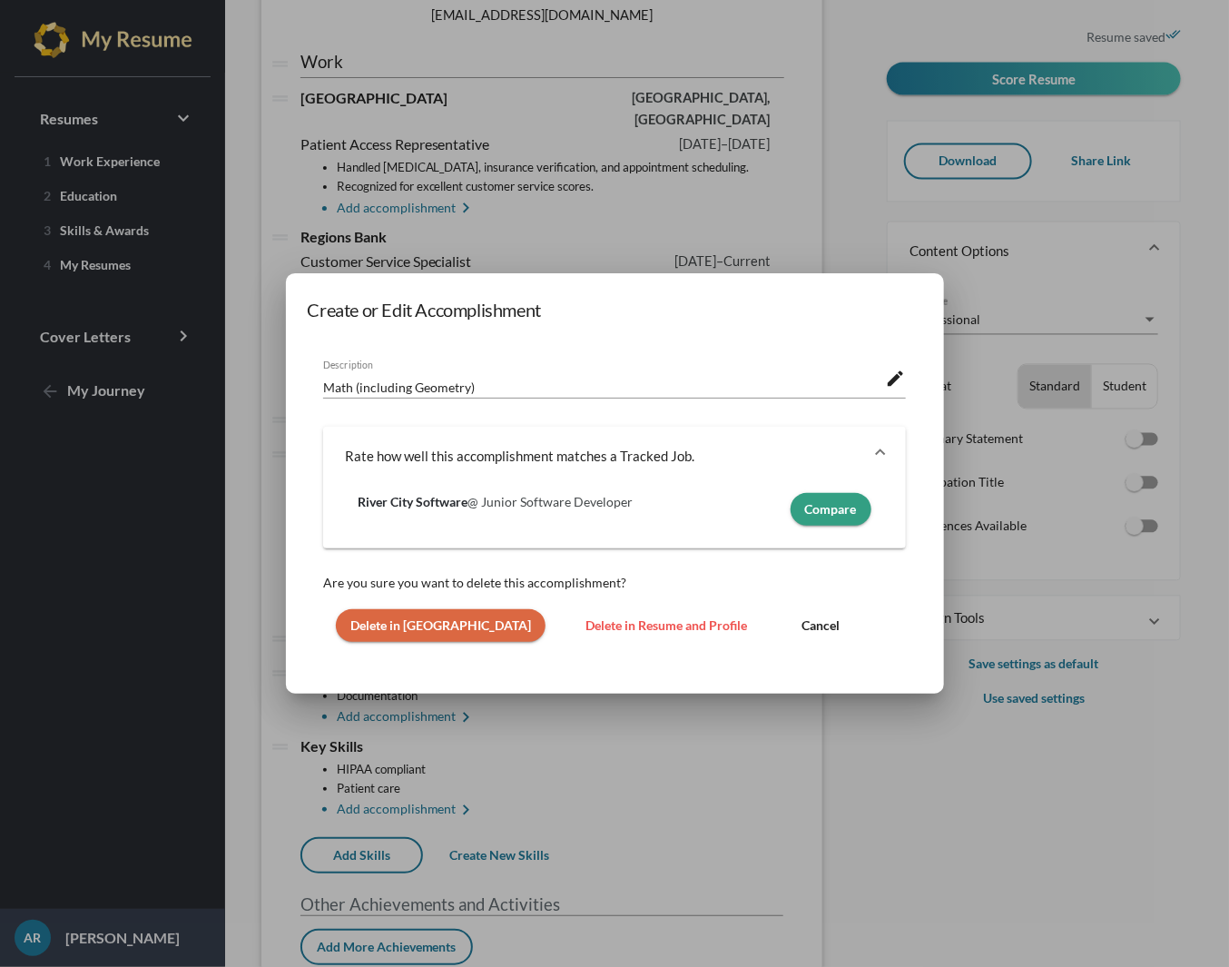
click at [586, 630] on span "Delete in Resume and Profile" at bounding box center [667, 624] width 162 height 15
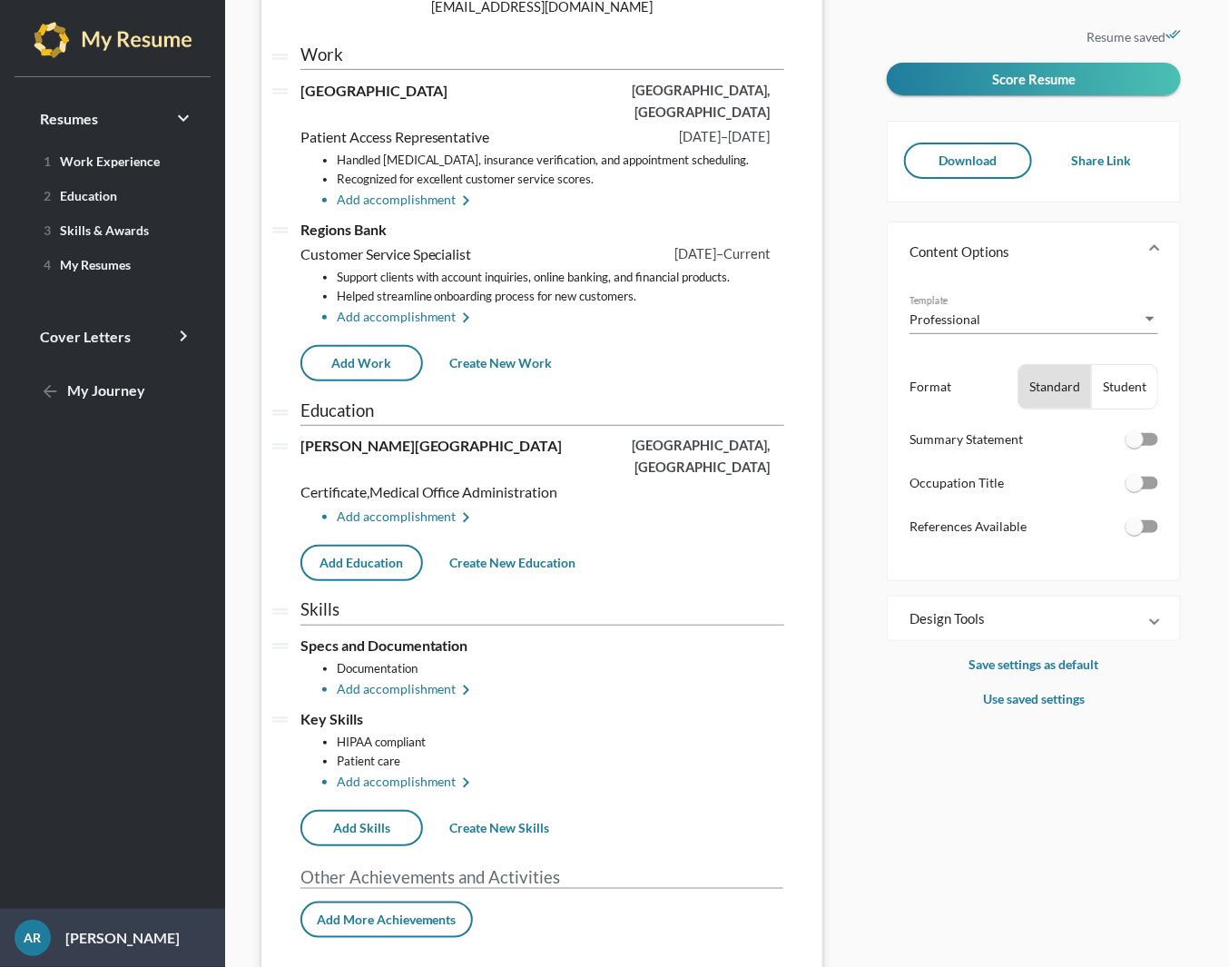
scroll to position [177, 0]
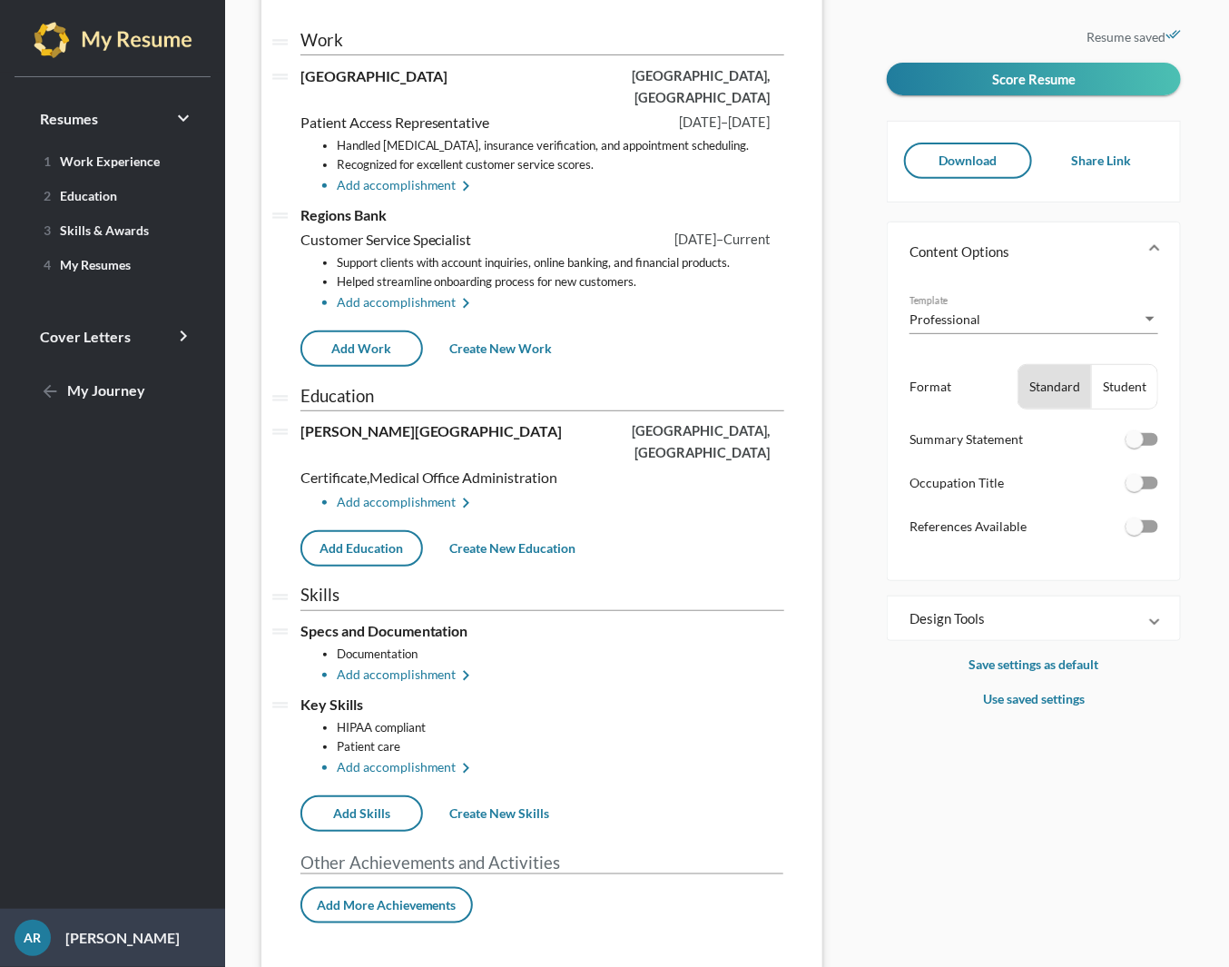
click at [341, 586] on input "Skills" at bounding box center [542, 595] width 484 height 19
click at [317, 586] on input "Skills" at bounding box center [542, 595] width 484 height 19
click at [545, 664] on li "Add accomplishment keyboard_arrow_right" at bounding box center [561, 675] width 448 height 22
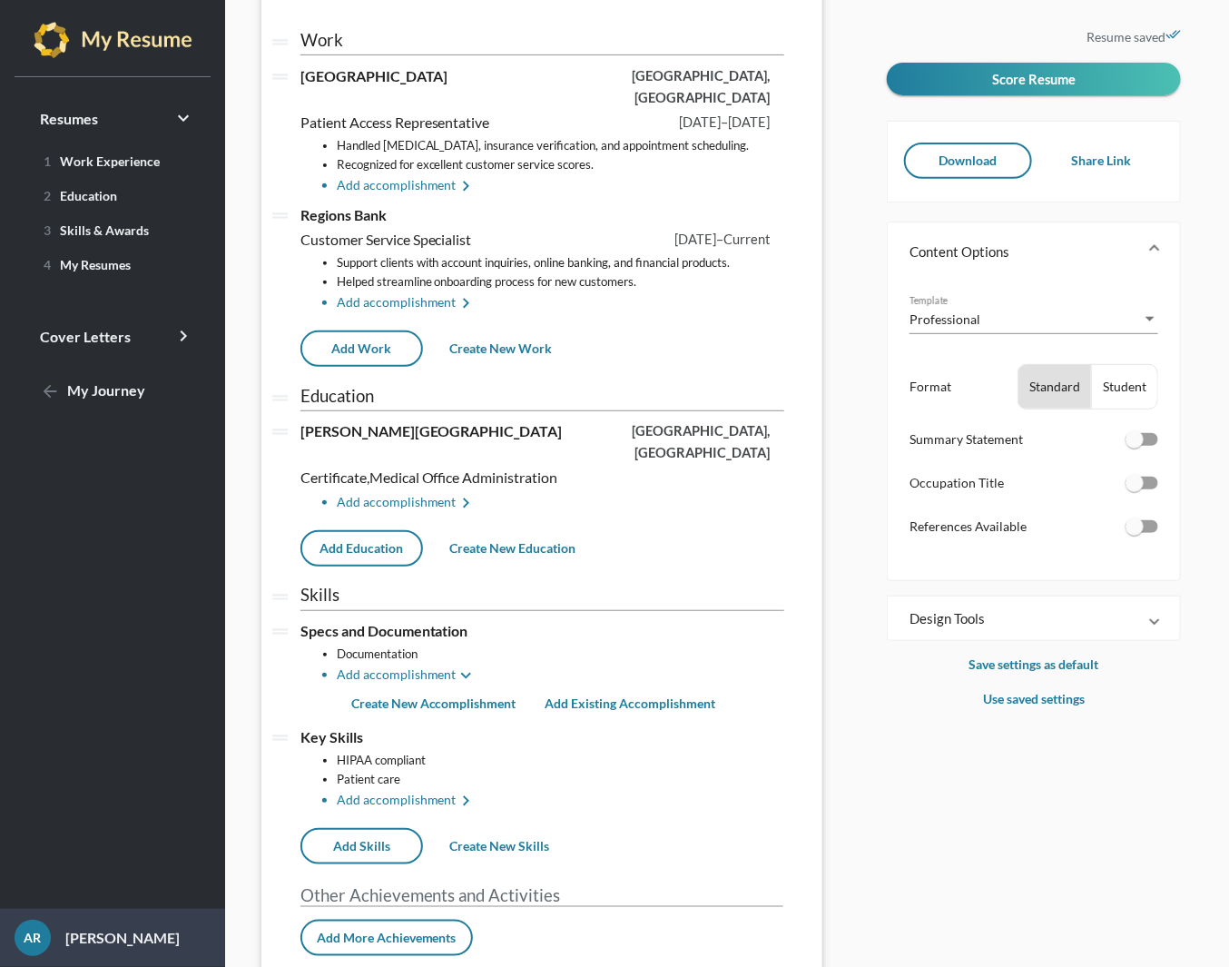
click at [509, 586] on input "Skills" at bounding box center [542, 595] width 484 height 19
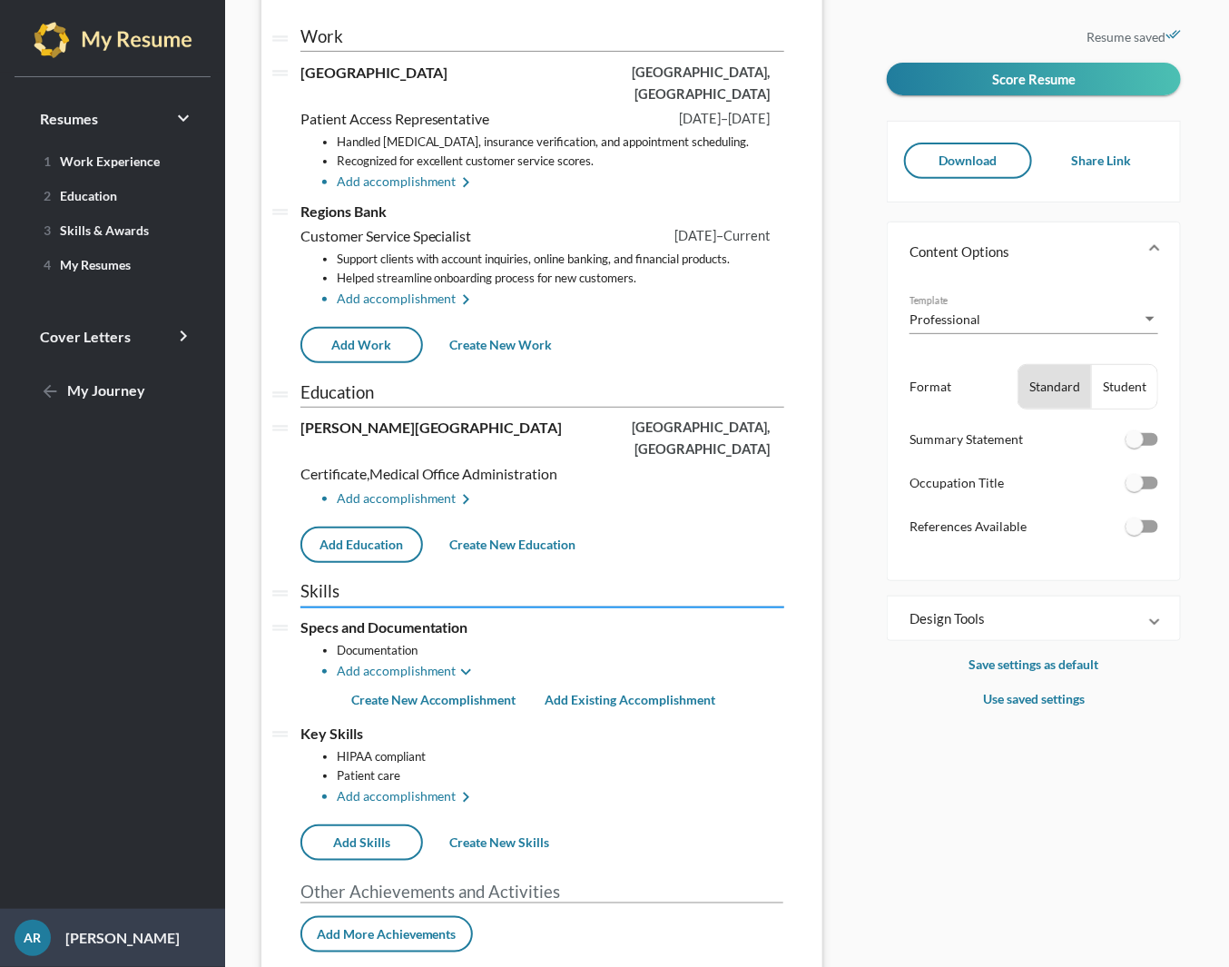
scroll to position [182, 0]
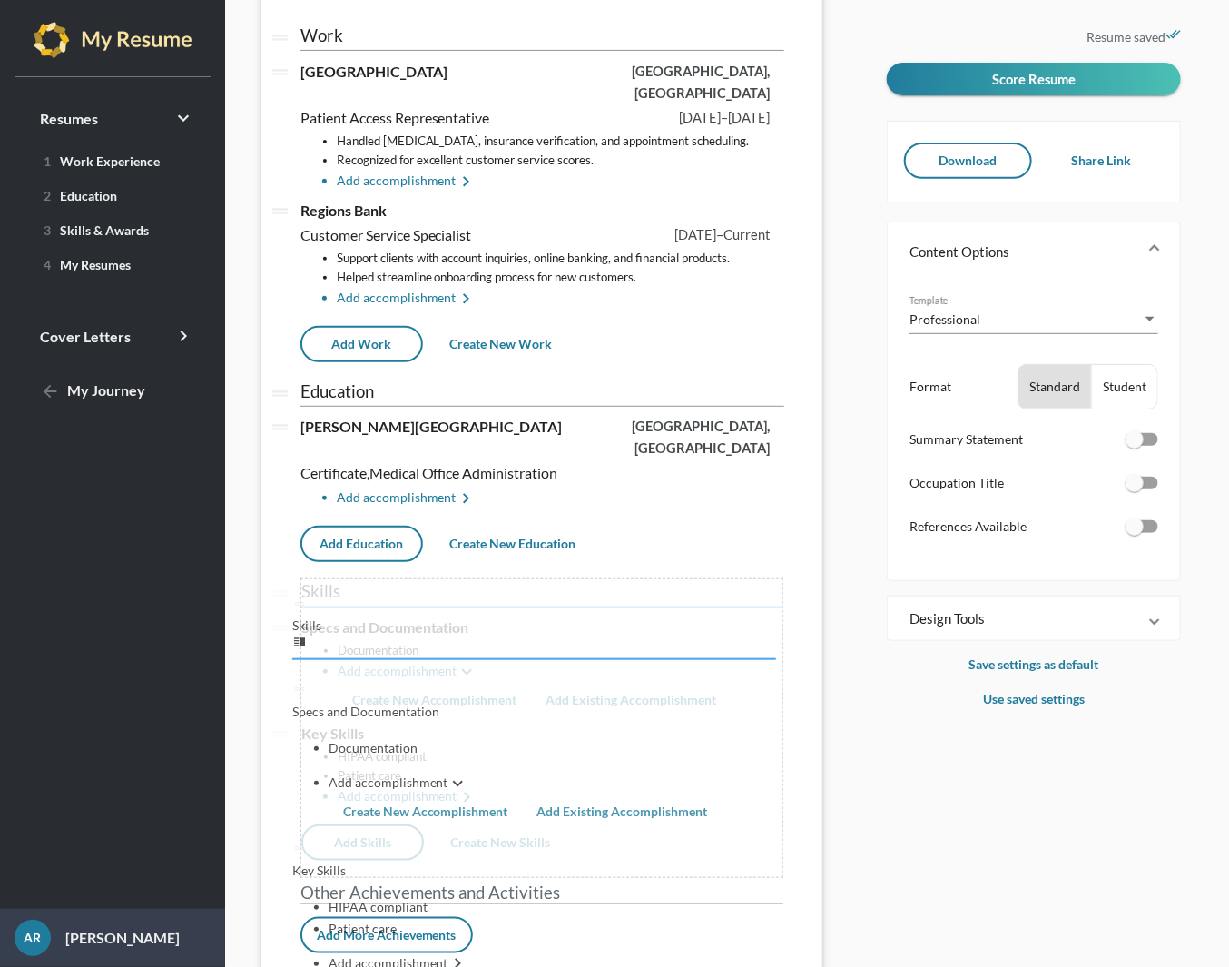
drag, startPoint x: 287, startPoint y: 556, endPoint x: 340, endPoint y: 486, distance: 88.1
click at [340, 486] on div "drag_handle Work vertical_split drag_handle [GEOGRAPHIC_DATA] edit [GEOGRAPHIC_…" at bounding box center [542, 496] width 484 height 946
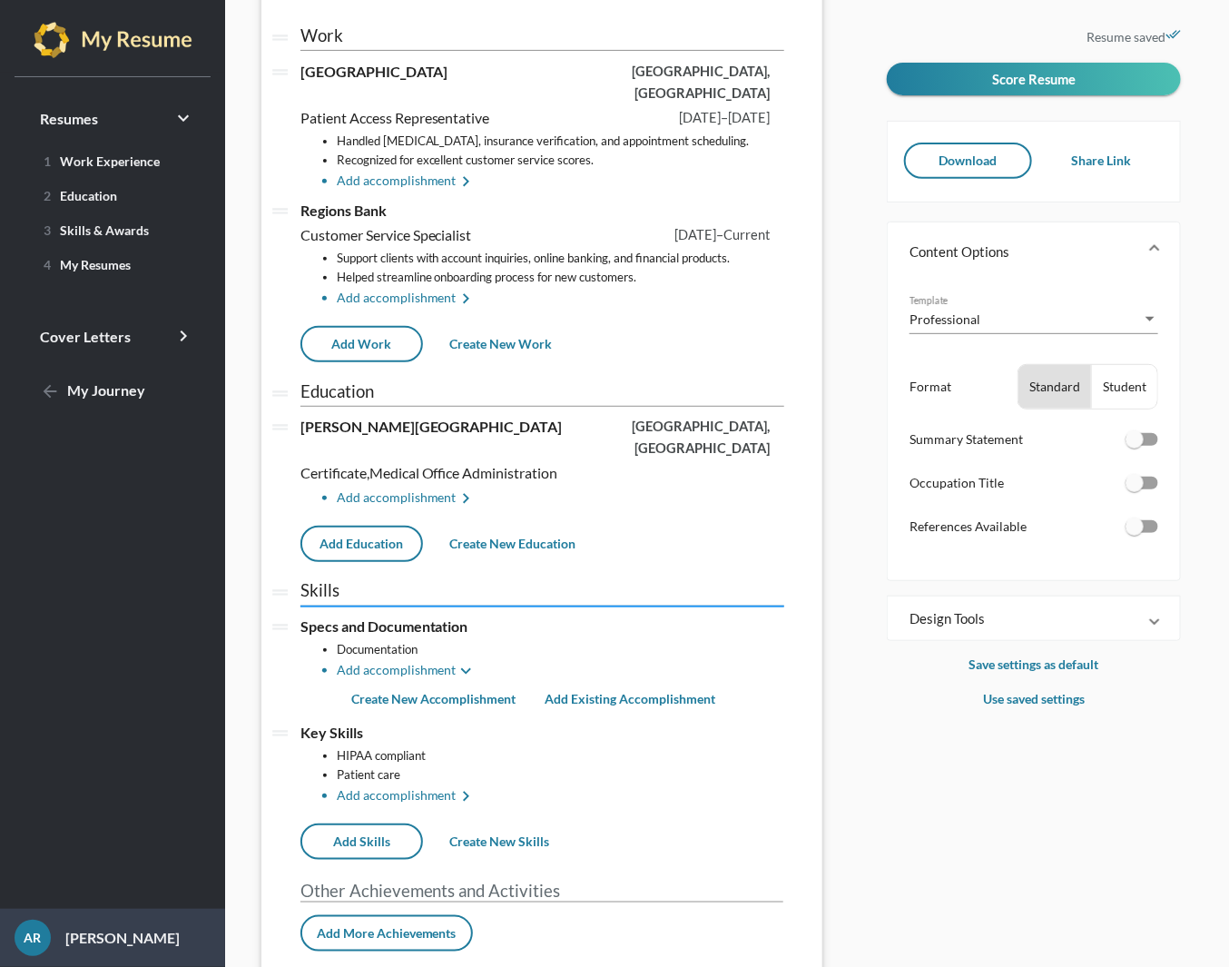
click at [305, 581] on input "Skills" at bounding box center [542, 590] width 484 height 19
click at [474, 617] on icon "edit" at bounding box center [478, 624] width 15 height 15
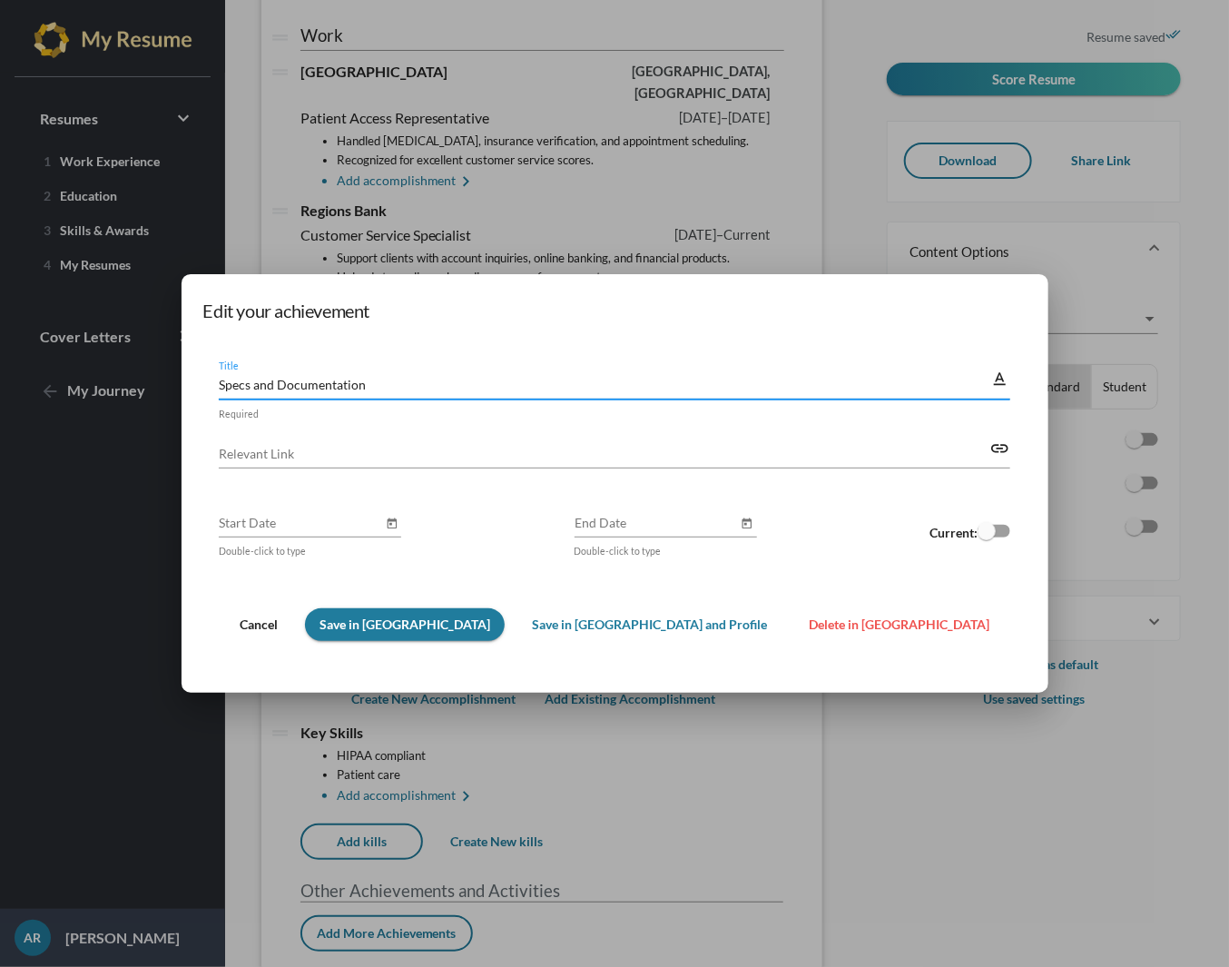
click at [809, 632] on span "Delete in [GEOGRAPHIC_DATA]" at bounding box center [899, 623] width 181 height 15
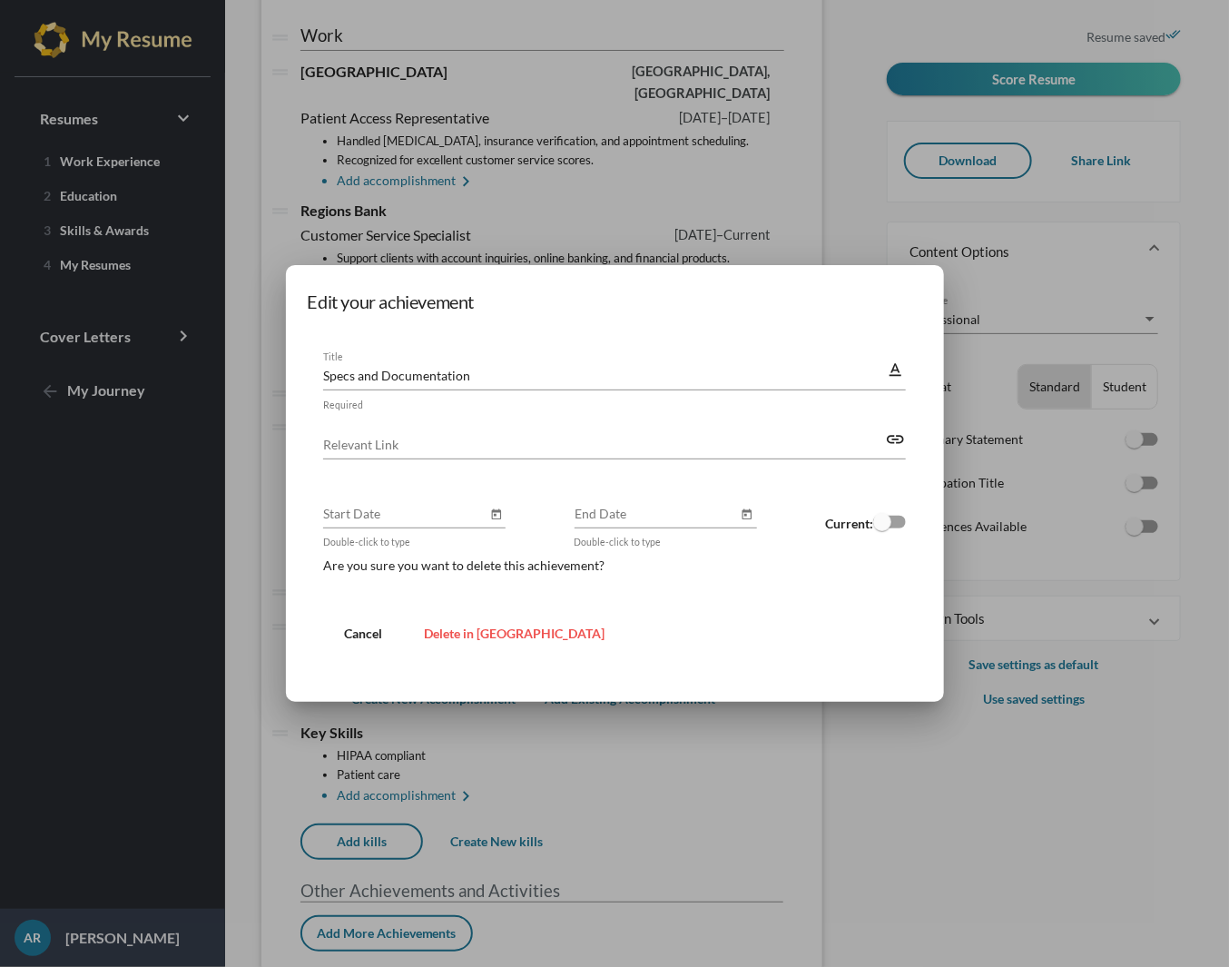
click at [520, 633] on button "Delete in [GEOGRAPHIC_DATA]" at bounding box center [514, 633] width 210 height 33
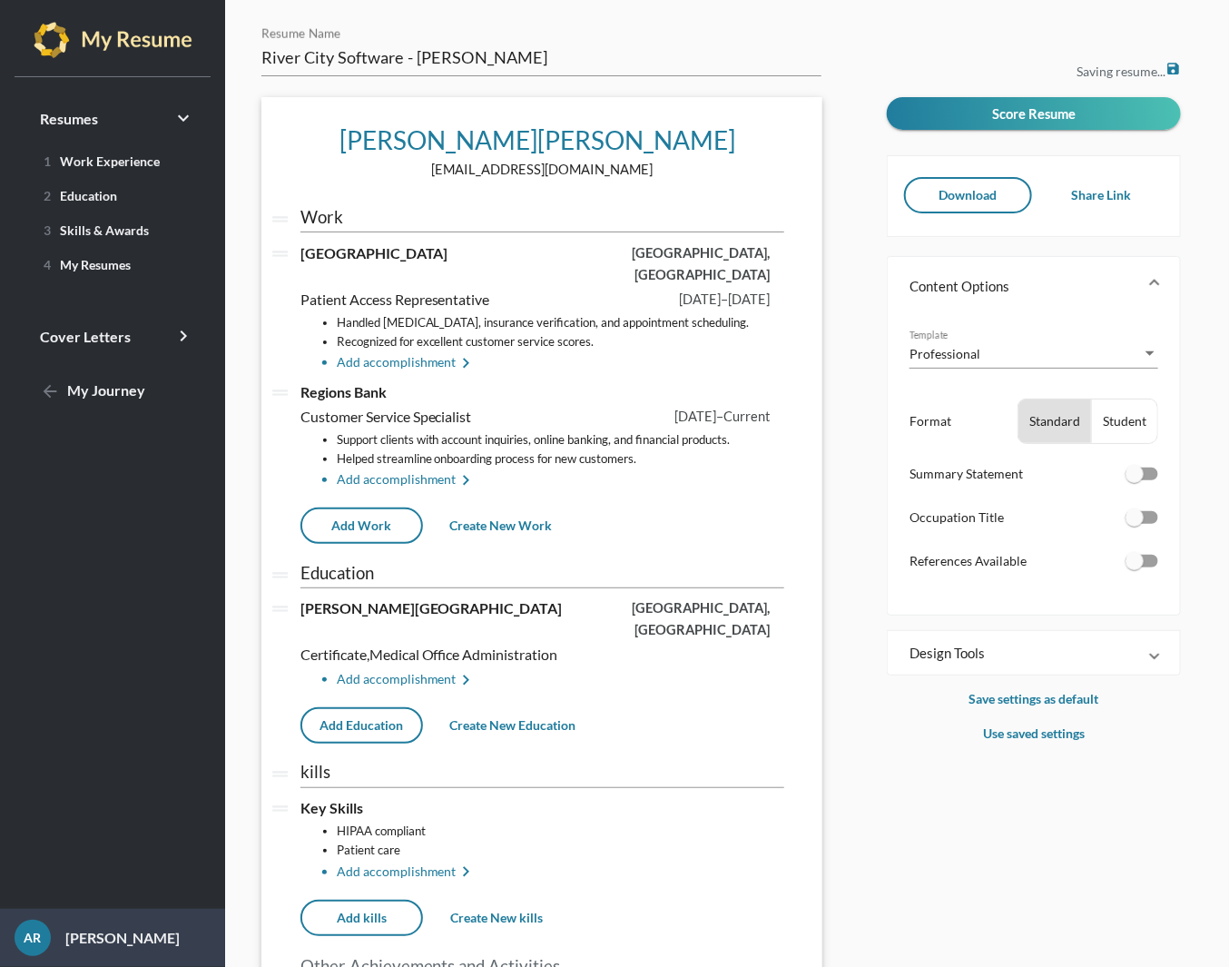
scroll to position [103, 0]
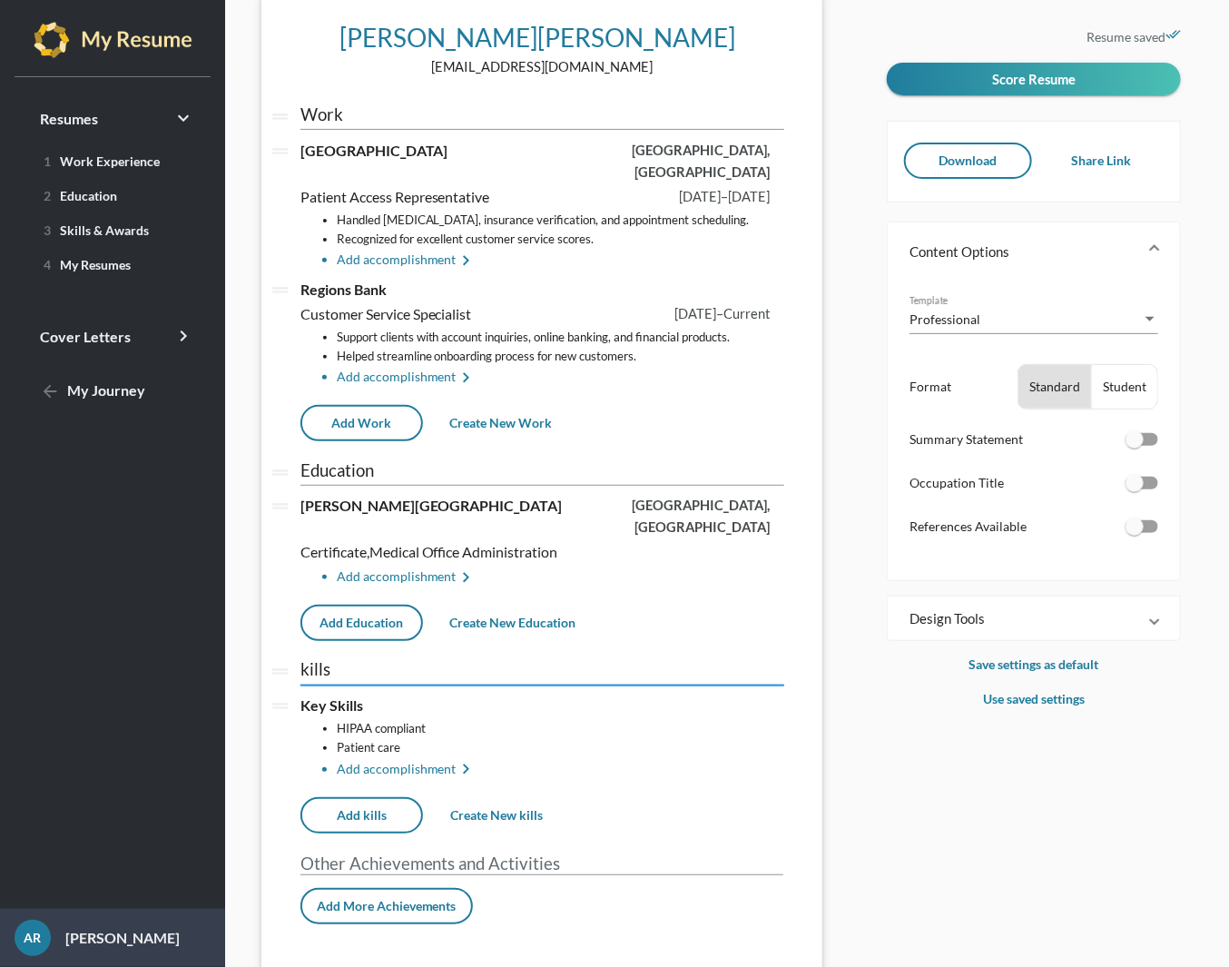
click at [673, 660] on input "kills" at bounding box center [542, 669] width 484 height 19
click at [717, 660] on input "kills" at bounding box center [542, 669] width 484 height 19
click at [369, 719] on li "HIPAA compliant" at bounding box center [561, 728] width 448 height 19
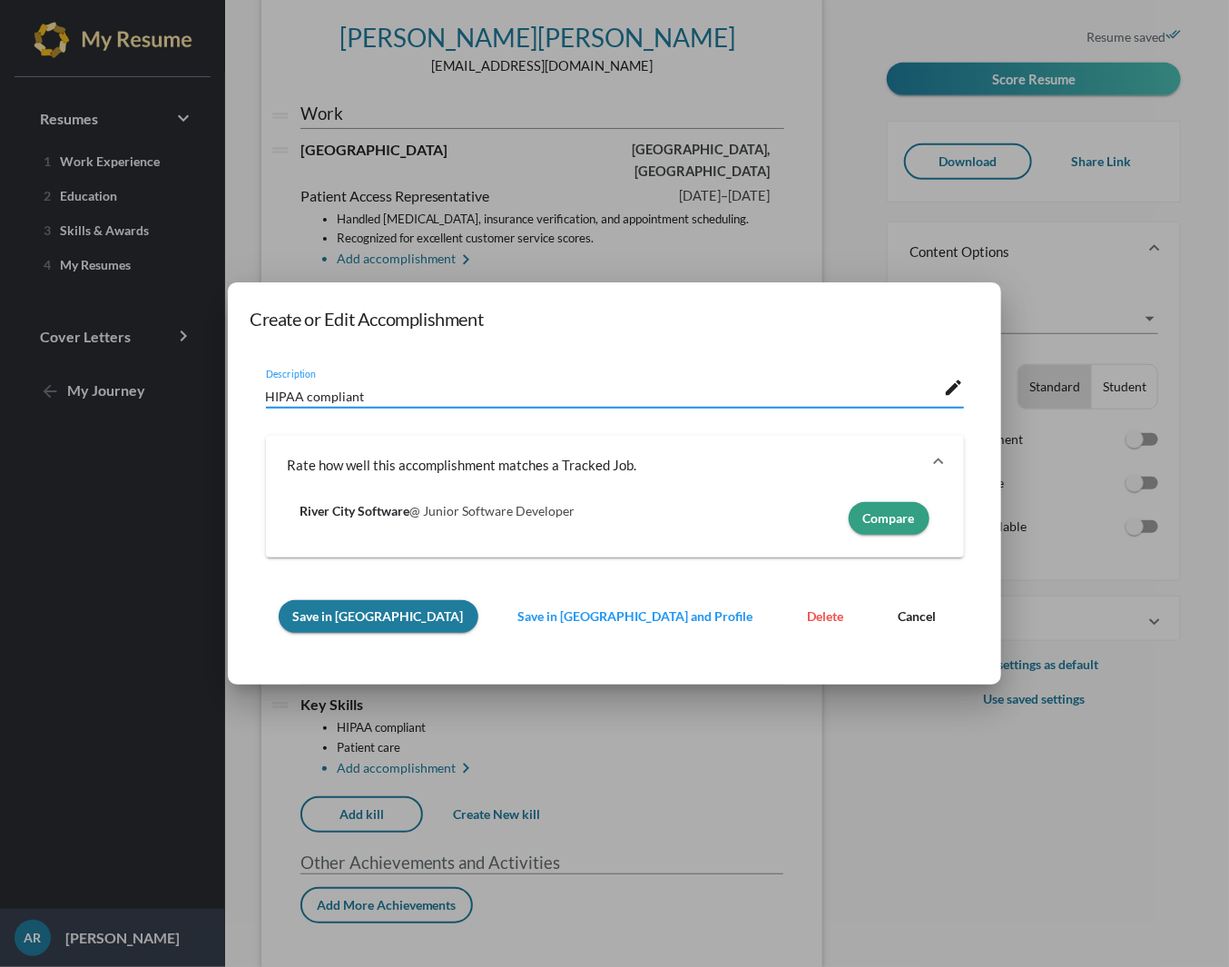
click at [793, 615] on button "Delete" at bounding box center [825, 616] width 65 height 33
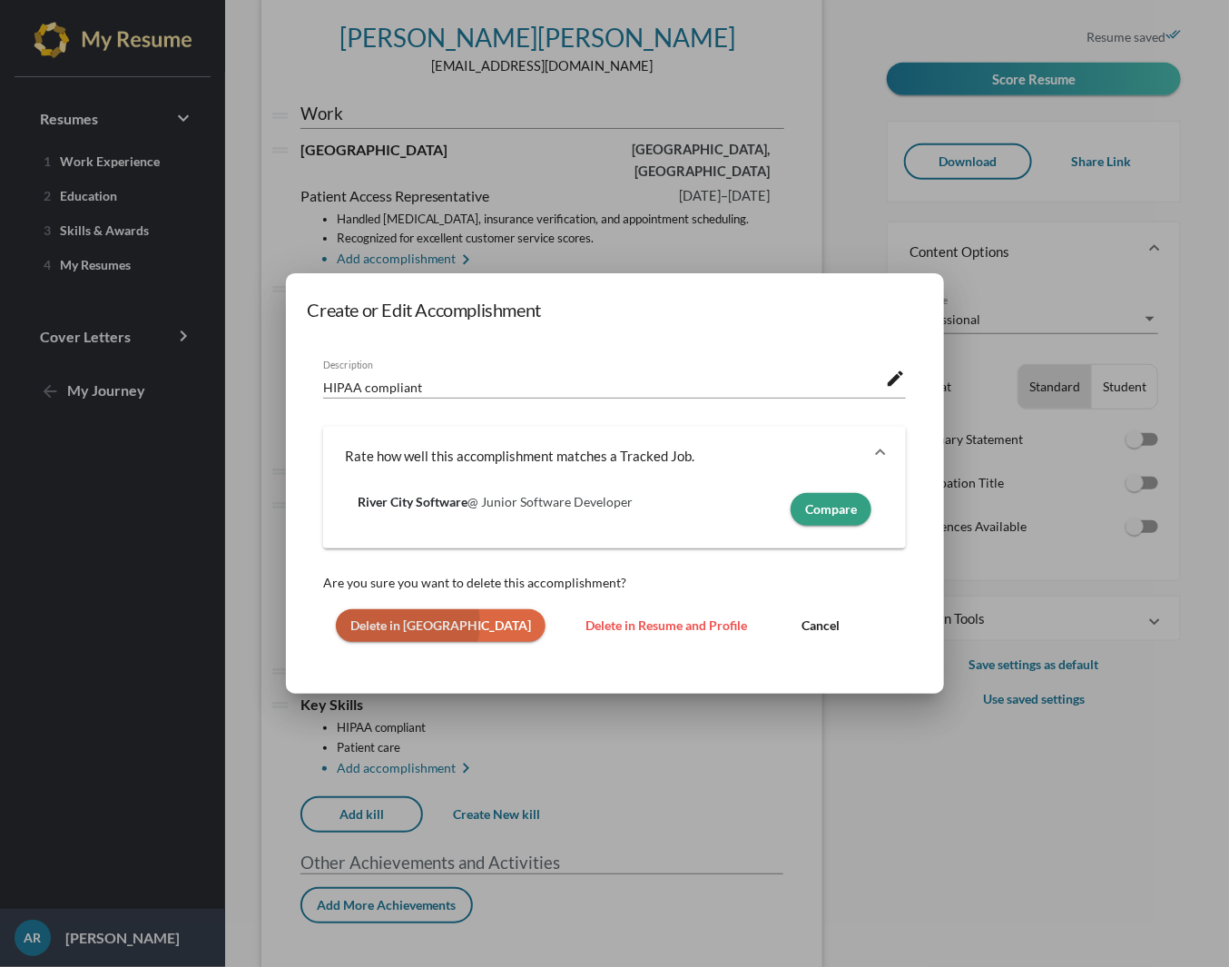
click at [403, 624] on span "Delete in [GEOGRAPHIC_DATA]" at bounding box center [440, 624] width 181 height 15
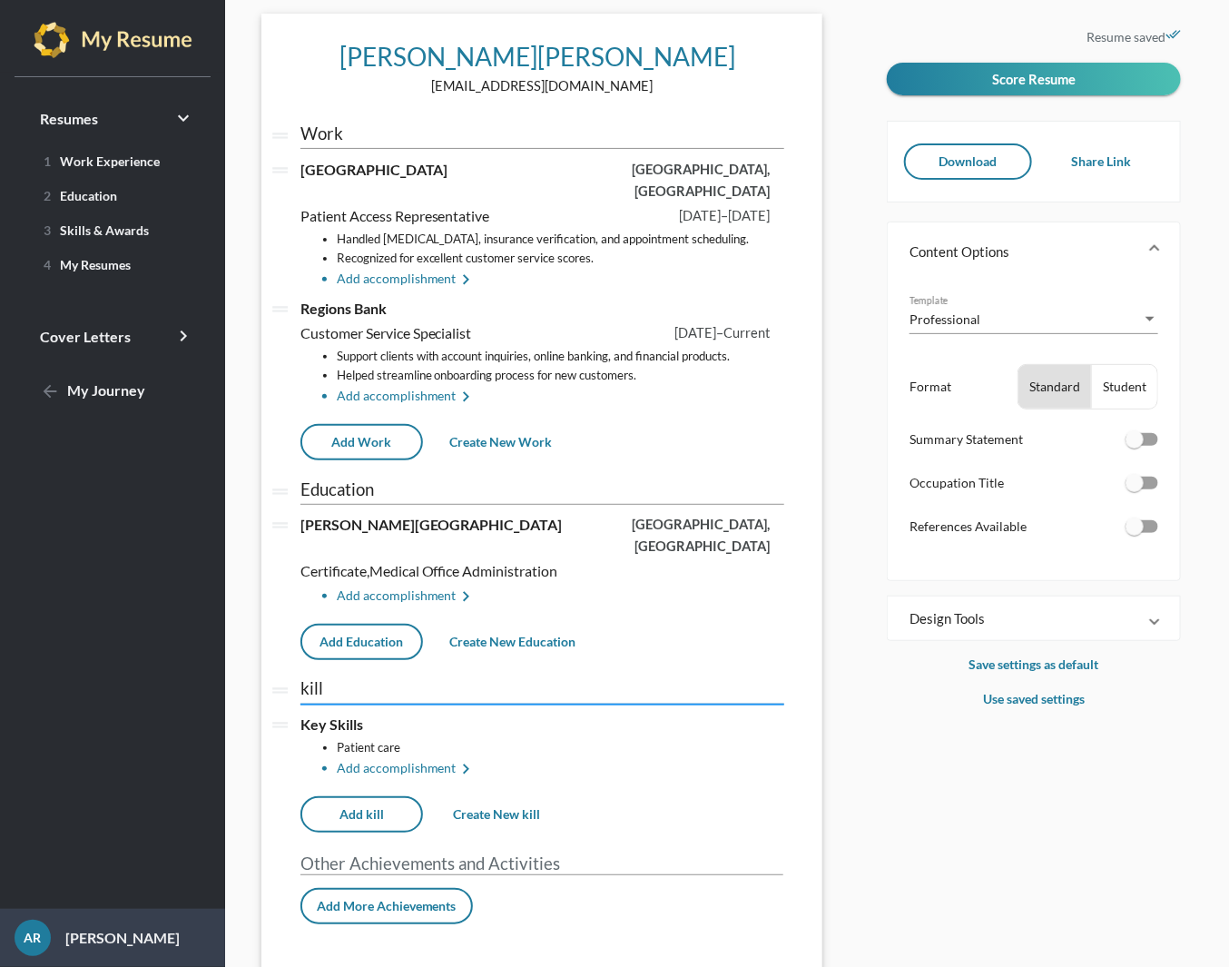
click at [388, 679] on input "kill" at bounding box center [542, 688] width 484 height 19
type input "k"
click at [363, 715] on span "Key Skills edit" at bounding box center [342, 723] width 85 height 17
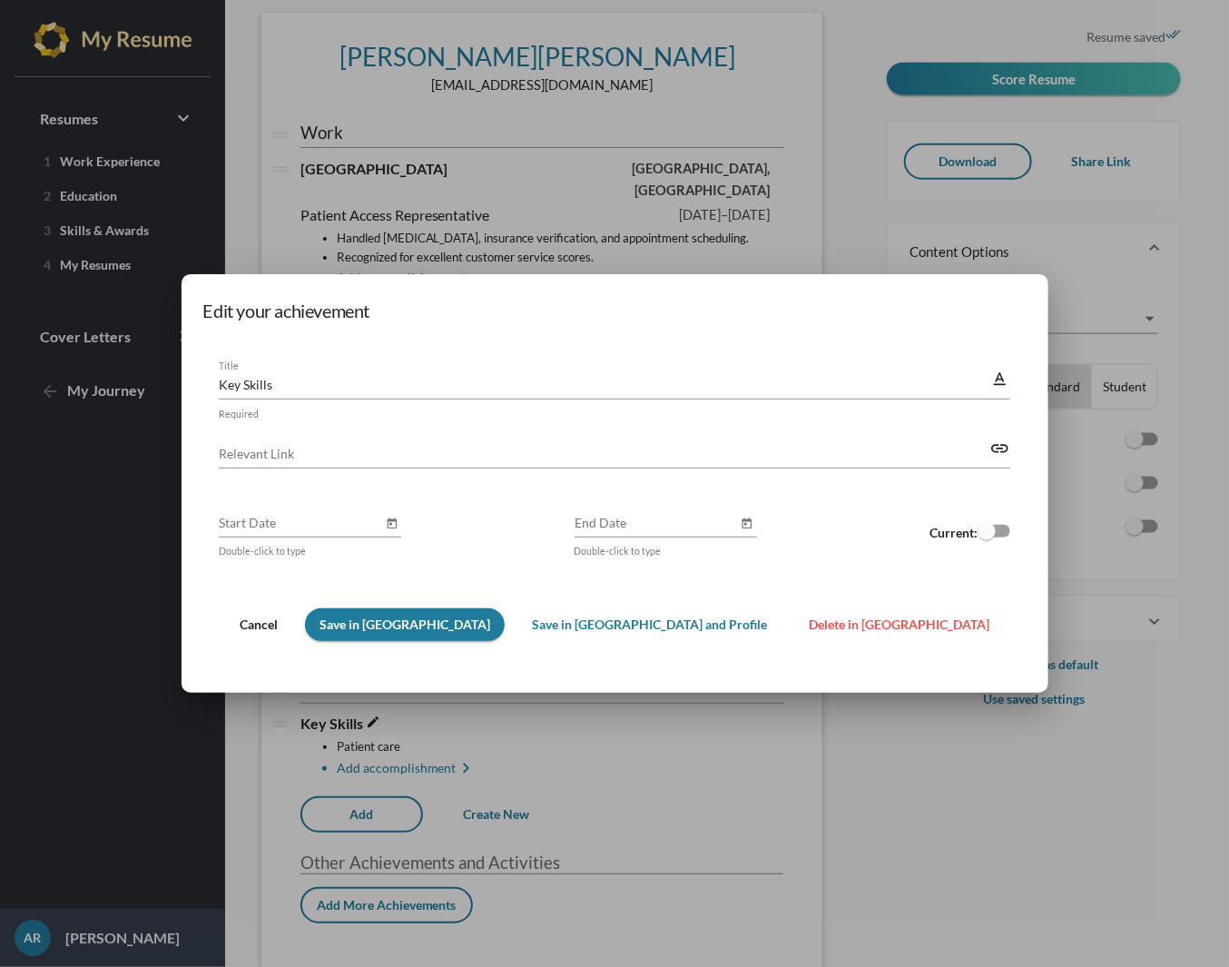
scroll to position [0, 0]
click at [810, 622] on span "Delete in [GEOGRAPHIC_DATA]" at bounding box center [899, 623] width 181 height 15
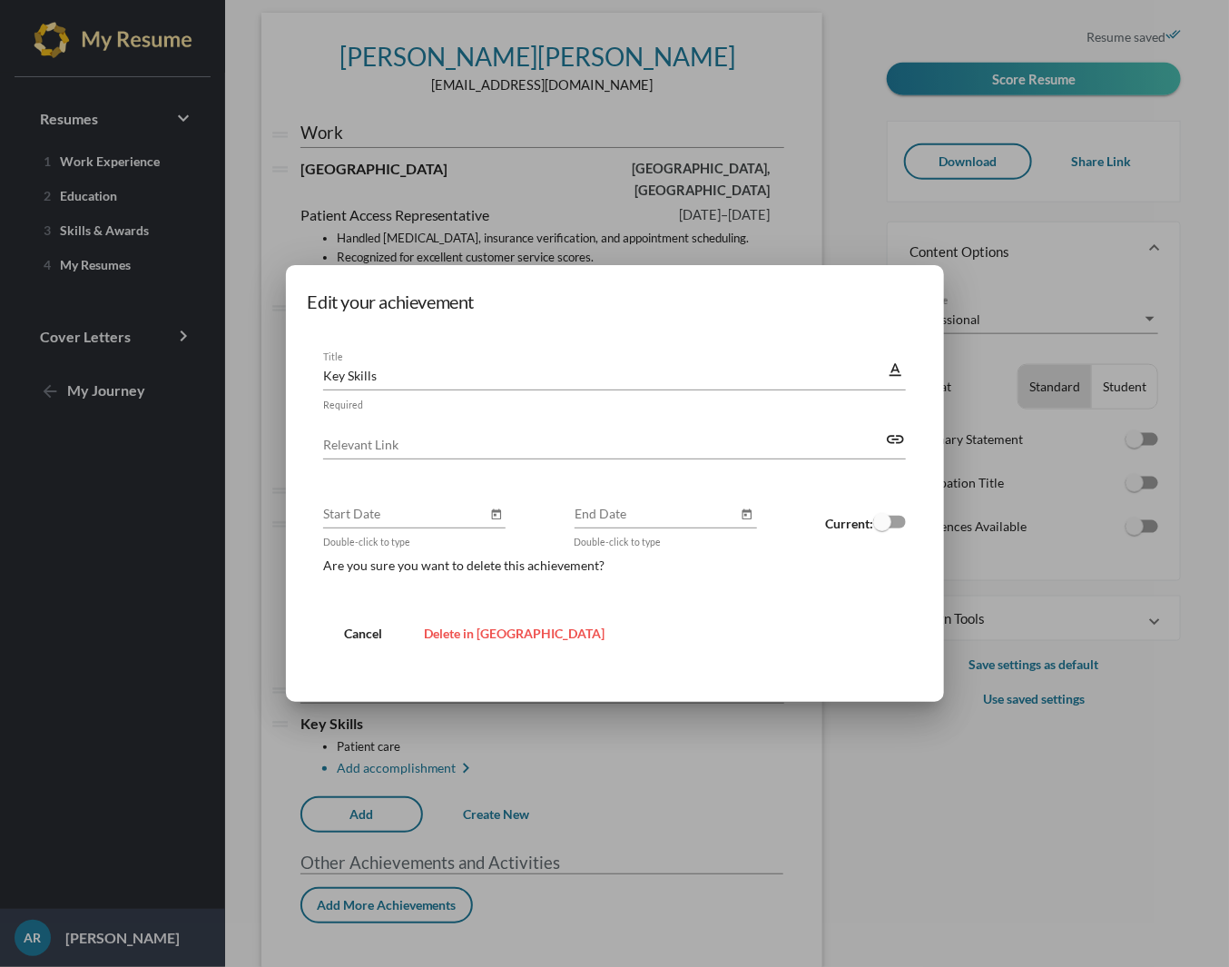
click at [488, 632] on span "Delete in [GEOGRAPHIC_DATA]" at bounding box center [514, 632] width 181 height 15
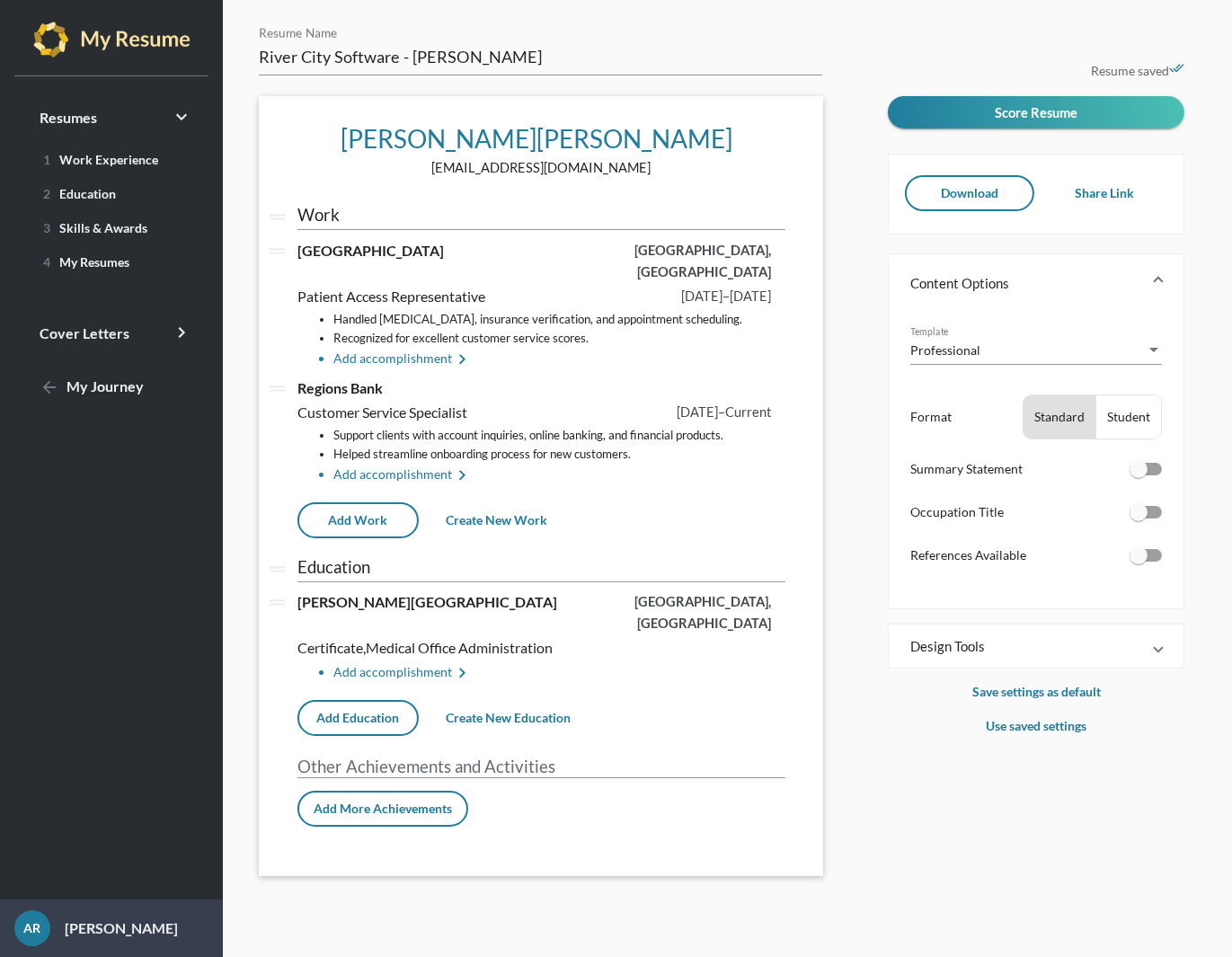
click at [418, 801] on span "Add More Achievements" at bounding box center [383, 808] width 139 height 15
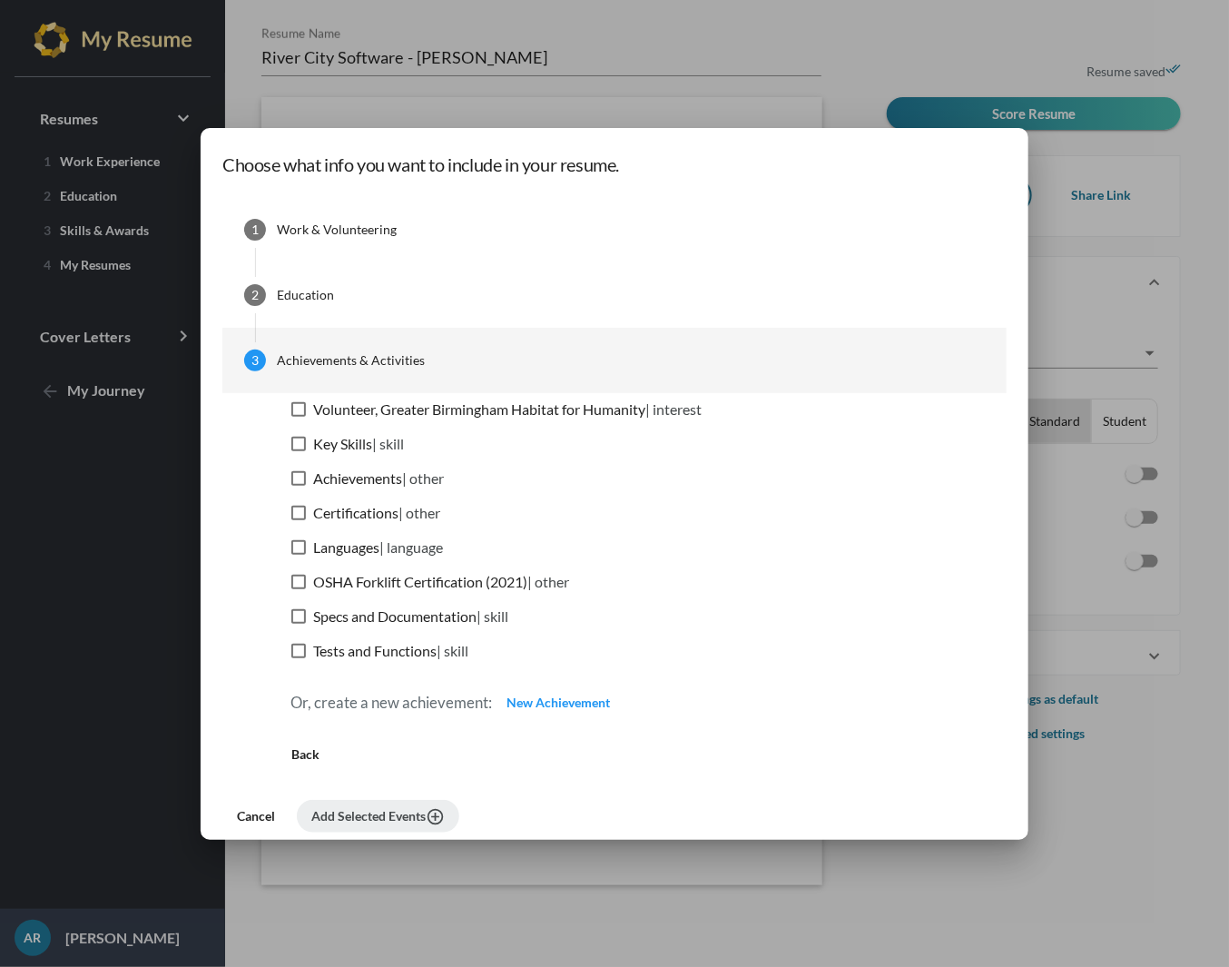
click at [610, 698] on span "New Achievement" at bounding box center [558, 701] width 103 height 15
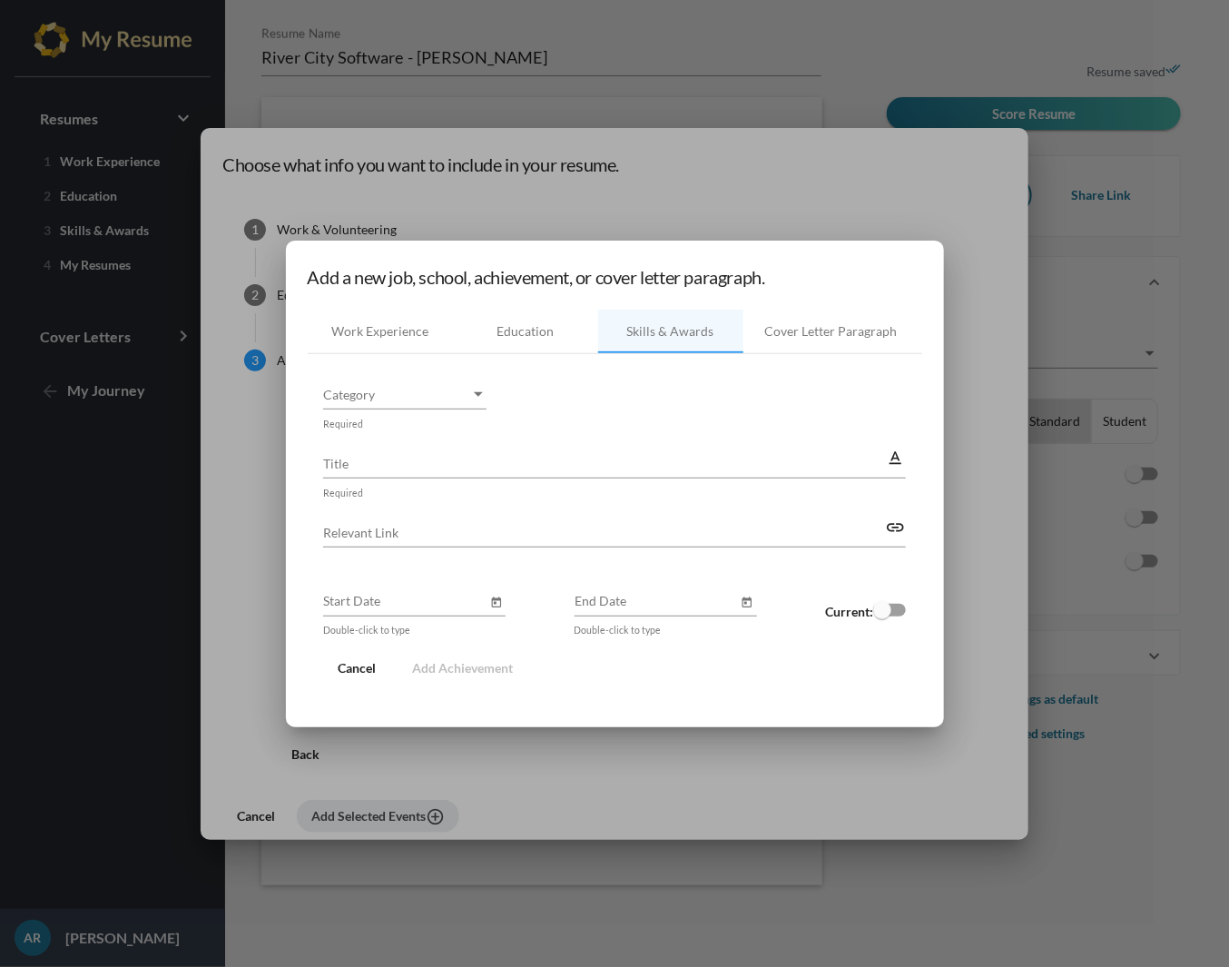
click at [388, 475] on div "Title text_format Required" at bounding box center [614, 466] width 583 height 56
click at [371, 459] on input "Title" at bounding box center [604, 463] width 563 height 19
paste input "Member, [US_STATE] Health Information Management Association (AHIMA)"
type input "Member, [US_STATE] Health Information Management Association (AHIMA)"
click at [478, 661] on div "Cancel Add Achievement" at bounding box center [614, 668] width 583 height 47
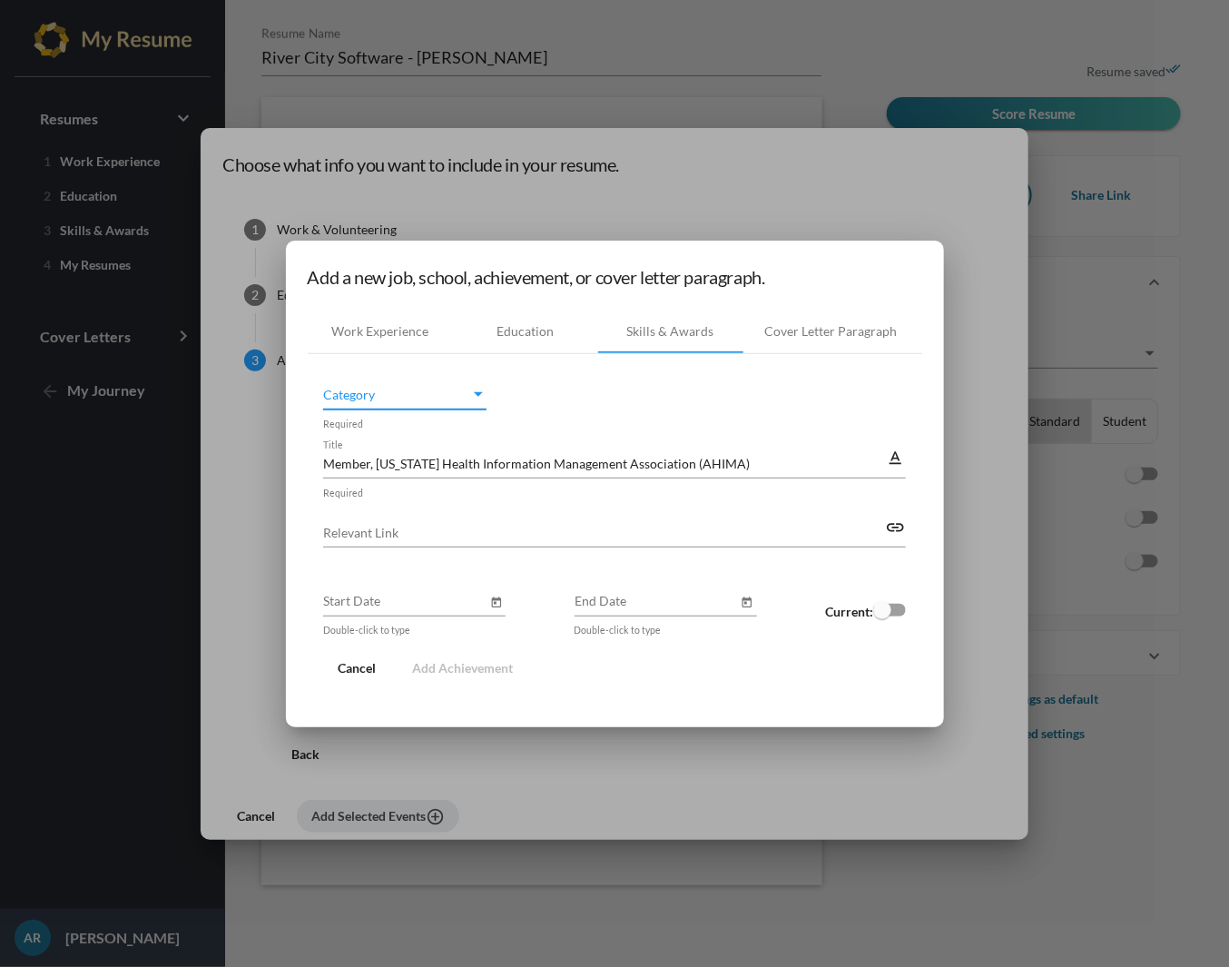
click at [446, 389] on span "Category" at bounding box center [396, 394] width 147 height 19
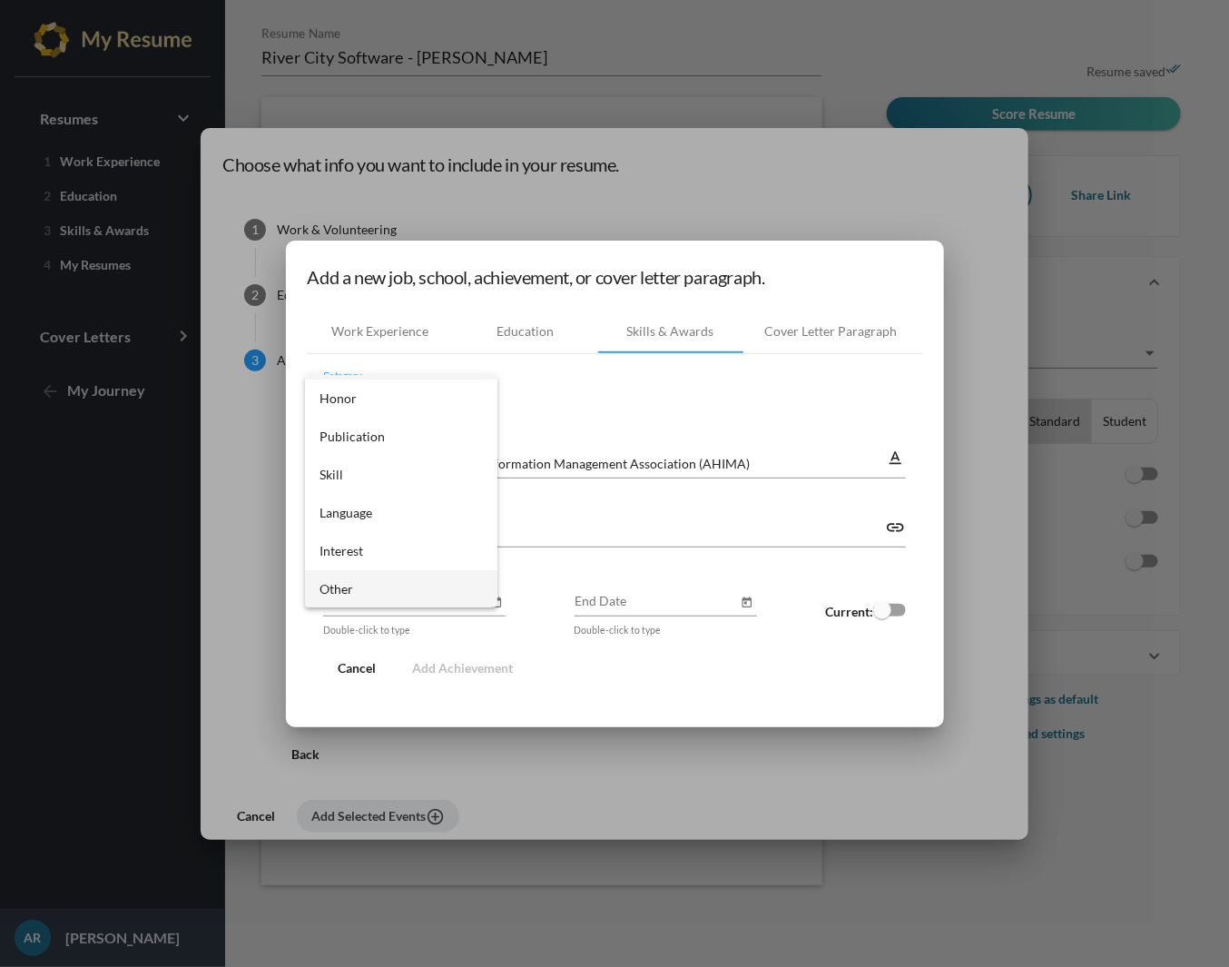
click at [373, 596] on span "Other" at bounding box center [401, 589] width 163 height 38
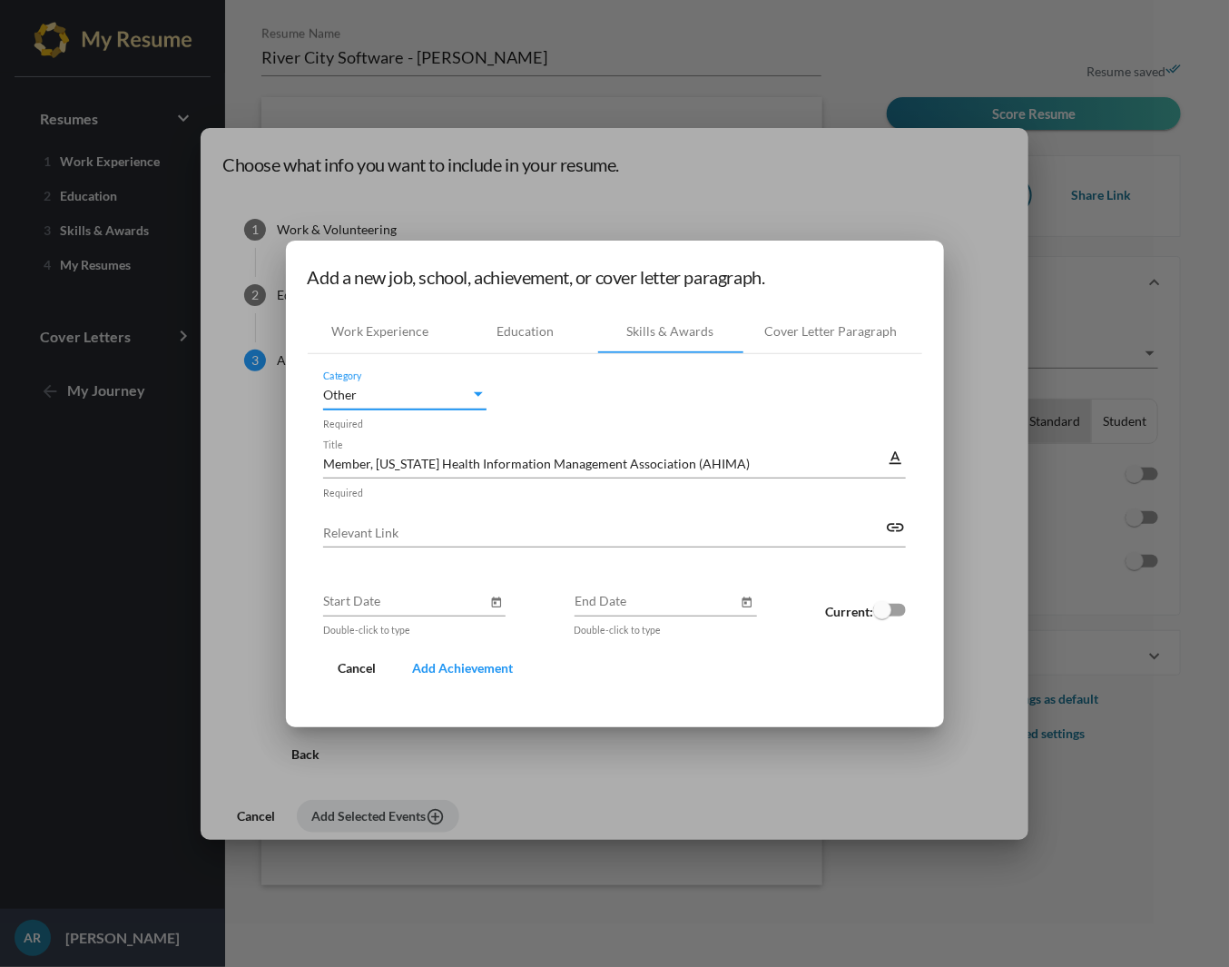
click at [440, 664] on span "Add Achievement" at bounding box center [462, 667] width 101 height 15
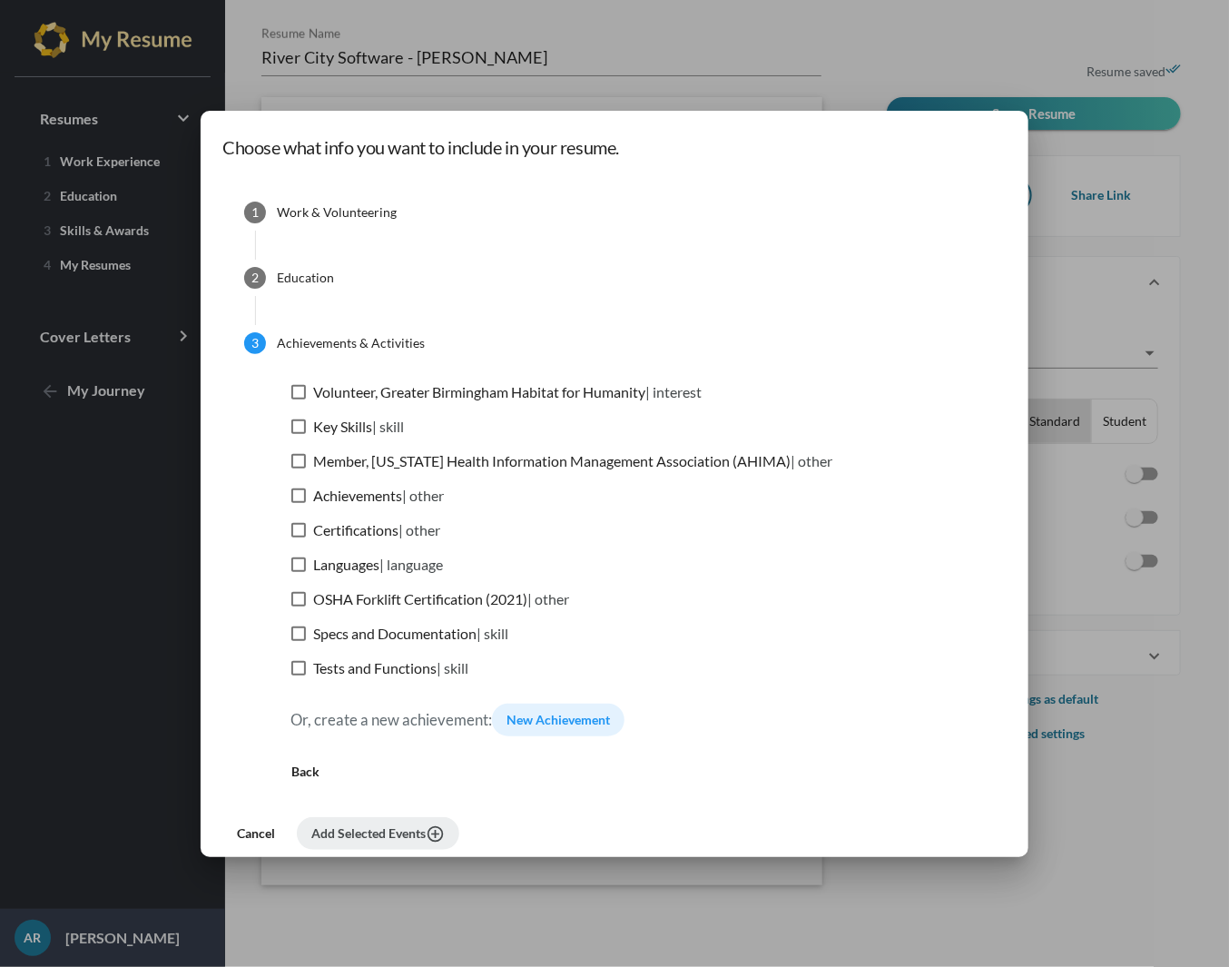
click at [367, 461] on label "Member, [US_STATE] Health Information Management Association (AHIMA) | other" at bounding box center [561, 461] width 541 height 22
click at [299, 468] on input "Member, [US_STATE] Health Information Management Association (AHIMA) | other" at bounding box center [298, 468] width 1 height 1
checkbox input "true"
click at [444, 838] on button "Add Selected Events add_circle_outline" at bounding box center [378, 833] width 162 height 33
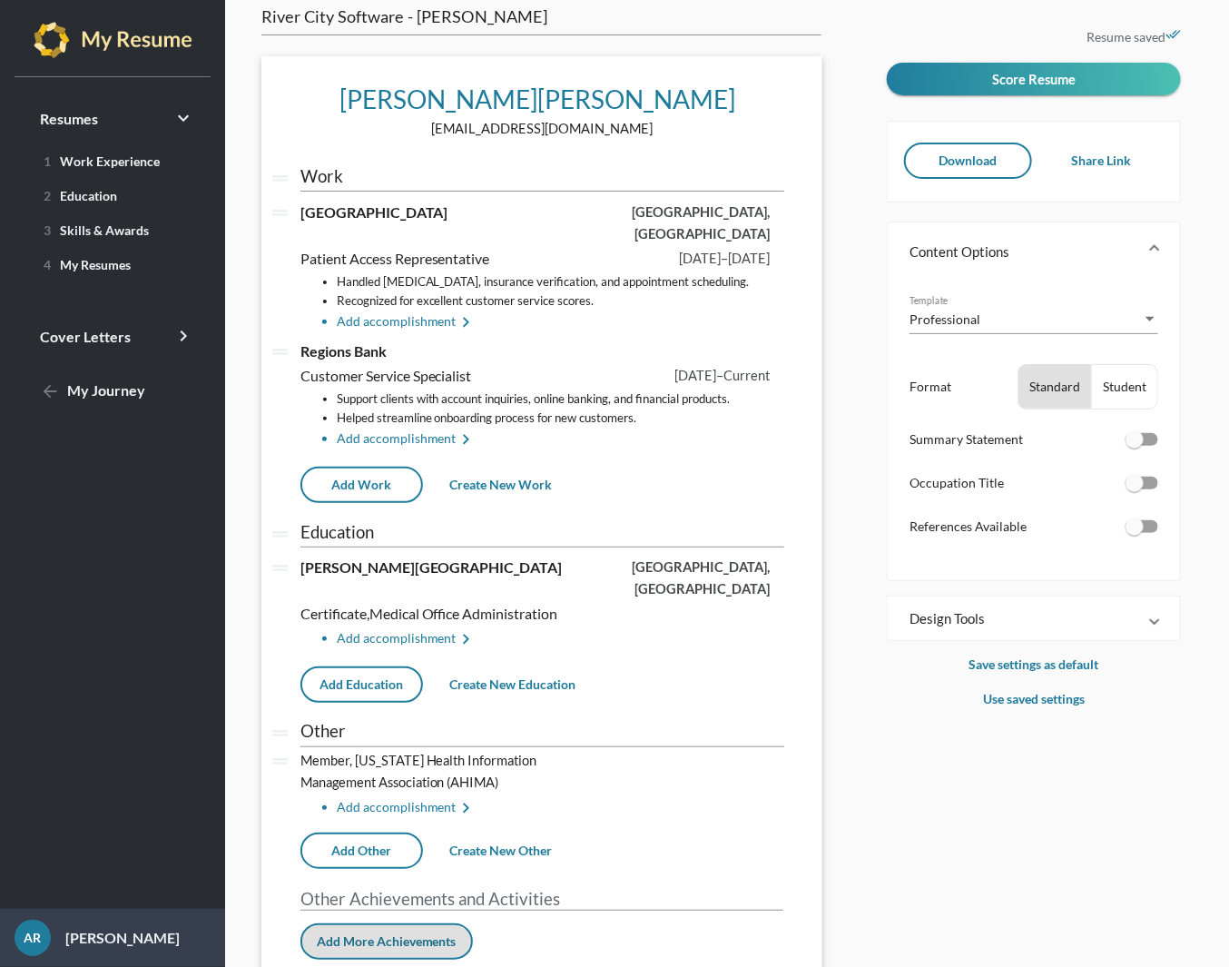
scroll to position [77, 0]
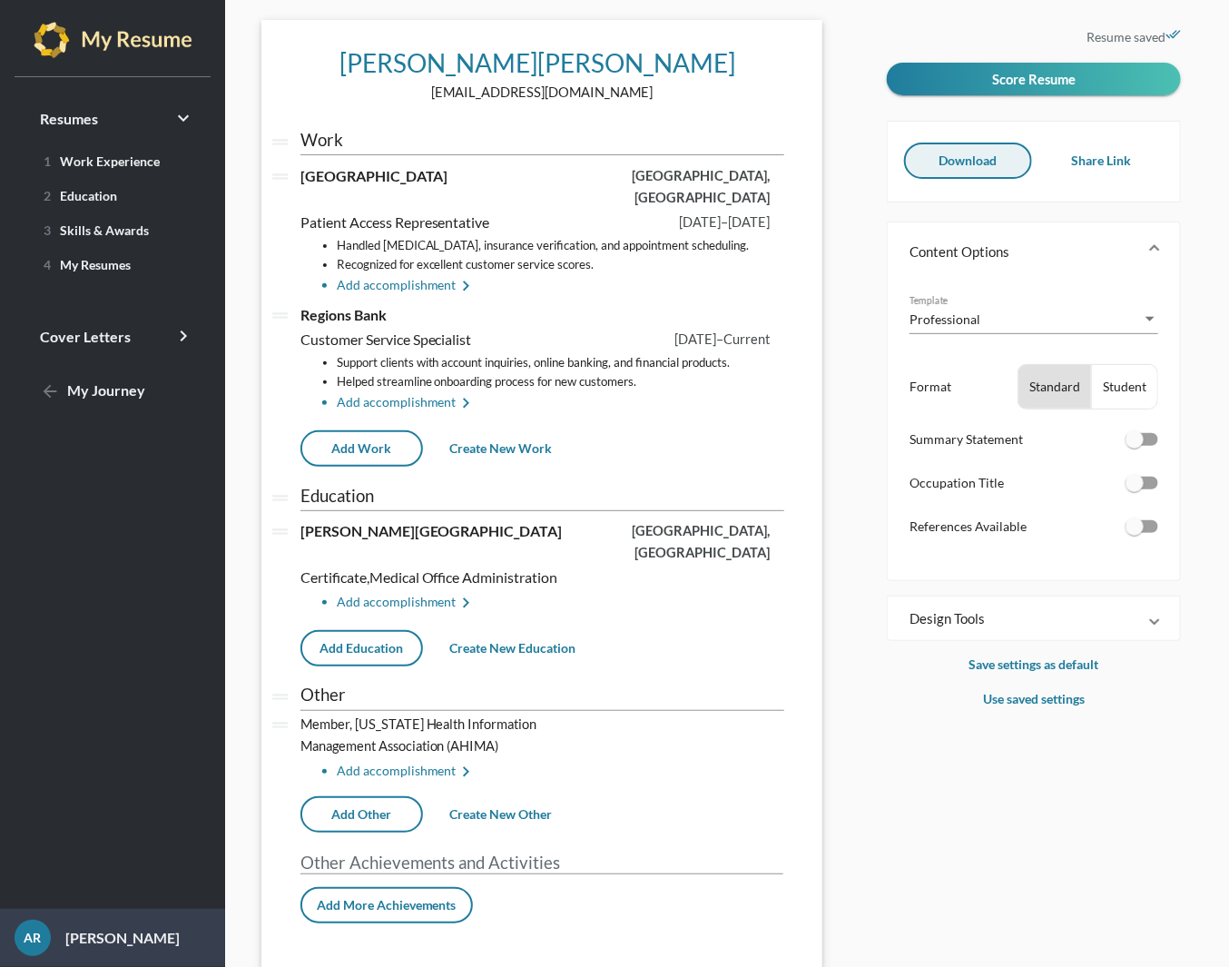
click at [952, 166] on span "Download" at bounding box center [968, 160] width 58 height 15
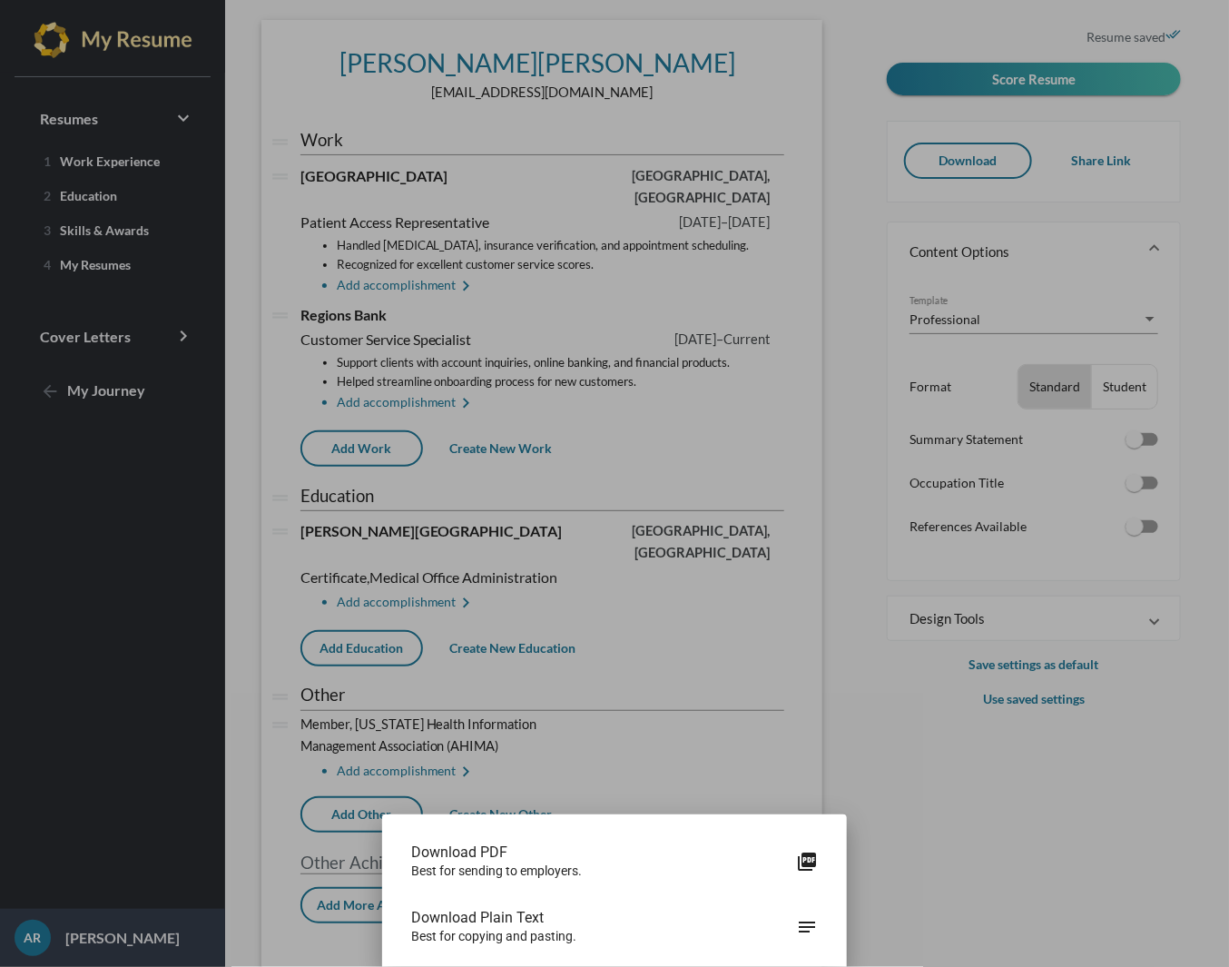
click at [517, 861] on span "Download PDF" at bounding box center [603, 852] width 385 height 18
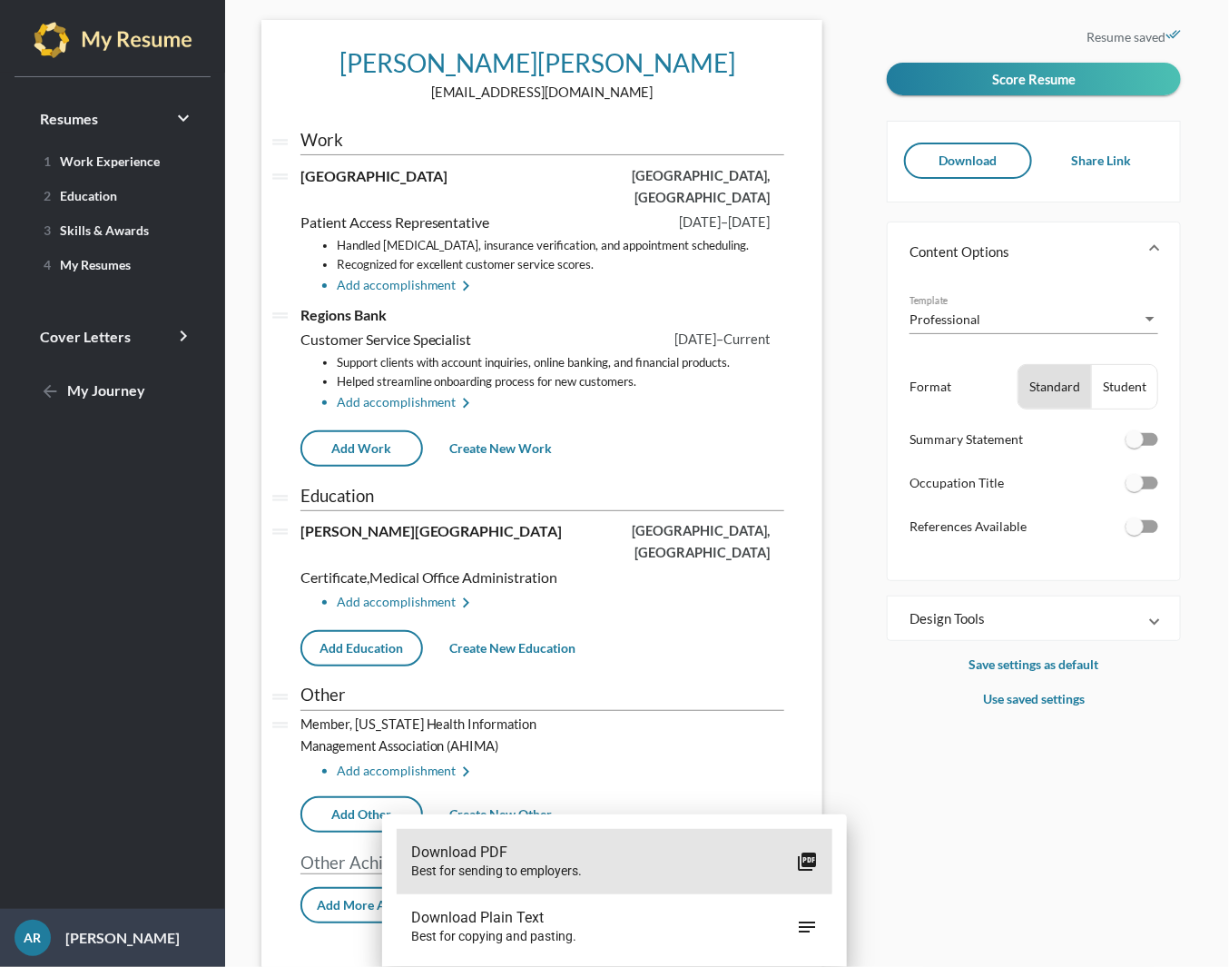
scroll to position [77, 0]
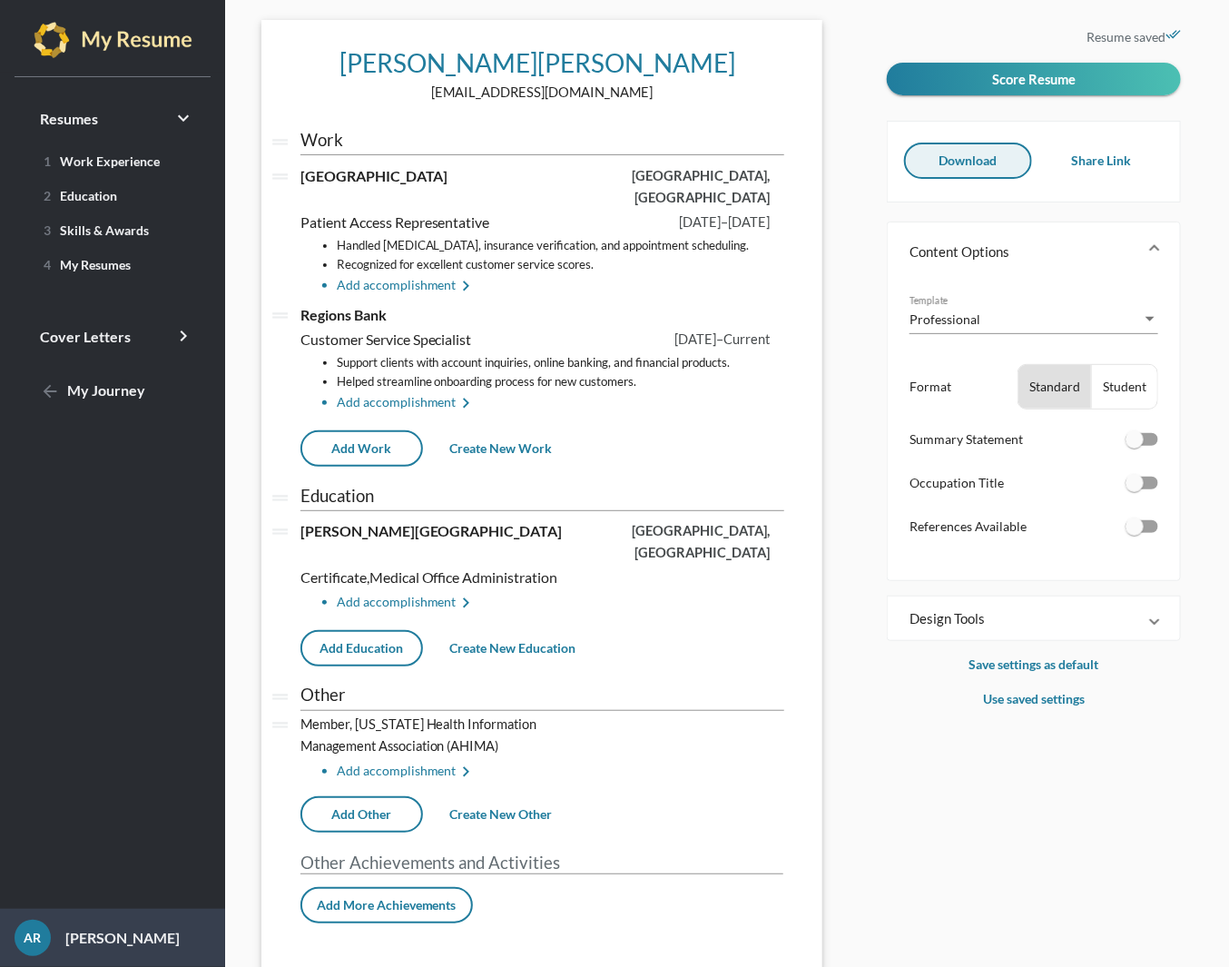
click at [939, 171] on button "Download" at bounding box center [968, 161] width 128 height 36
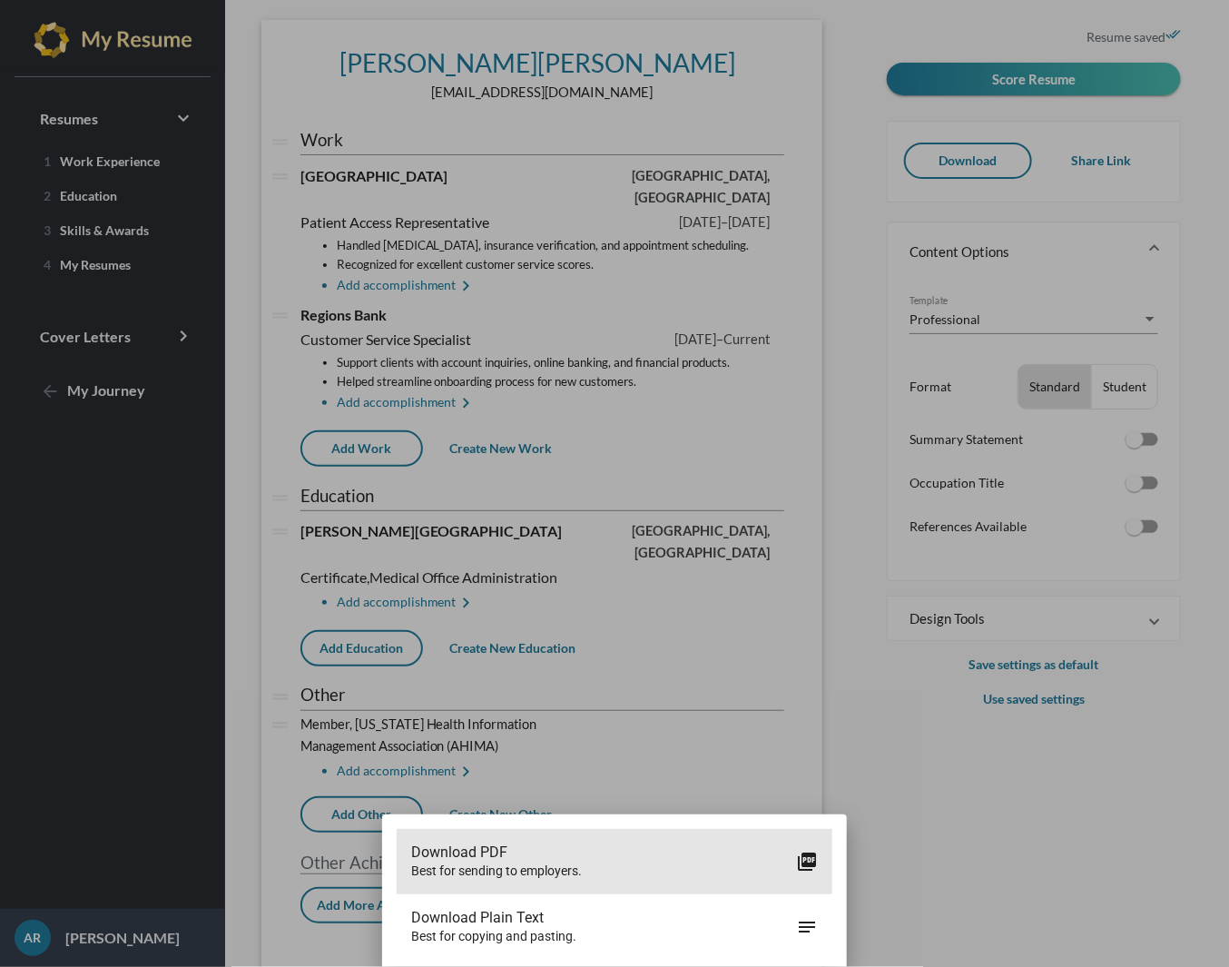
click at [540, 874] on span "Best for sending to employers." at bounding box center [603, 870] width 385 height 18
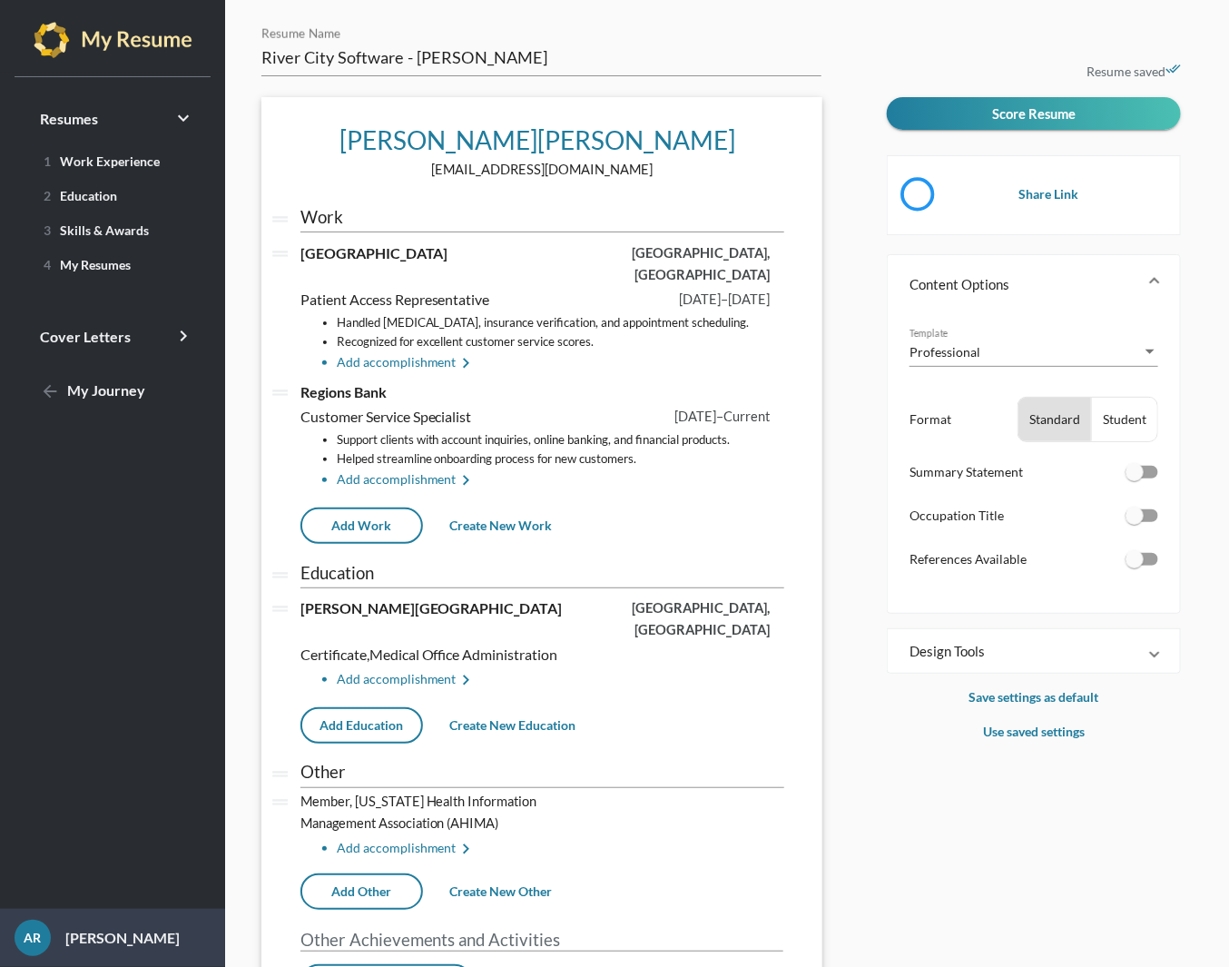
scroll to position [77, 0]
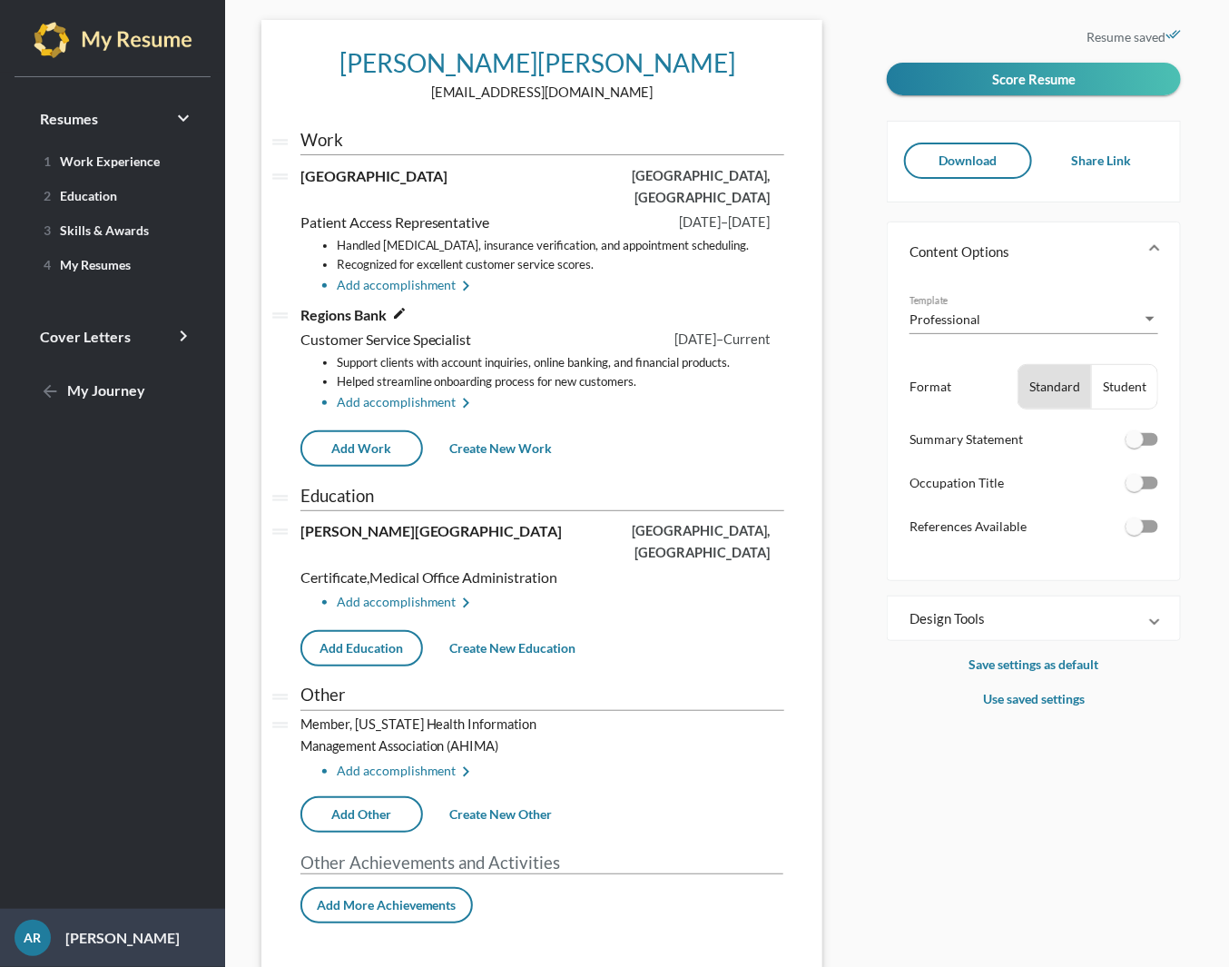
click at [405, 306] on icon "edit" at bounding box center [399, 313] width 15 height 15
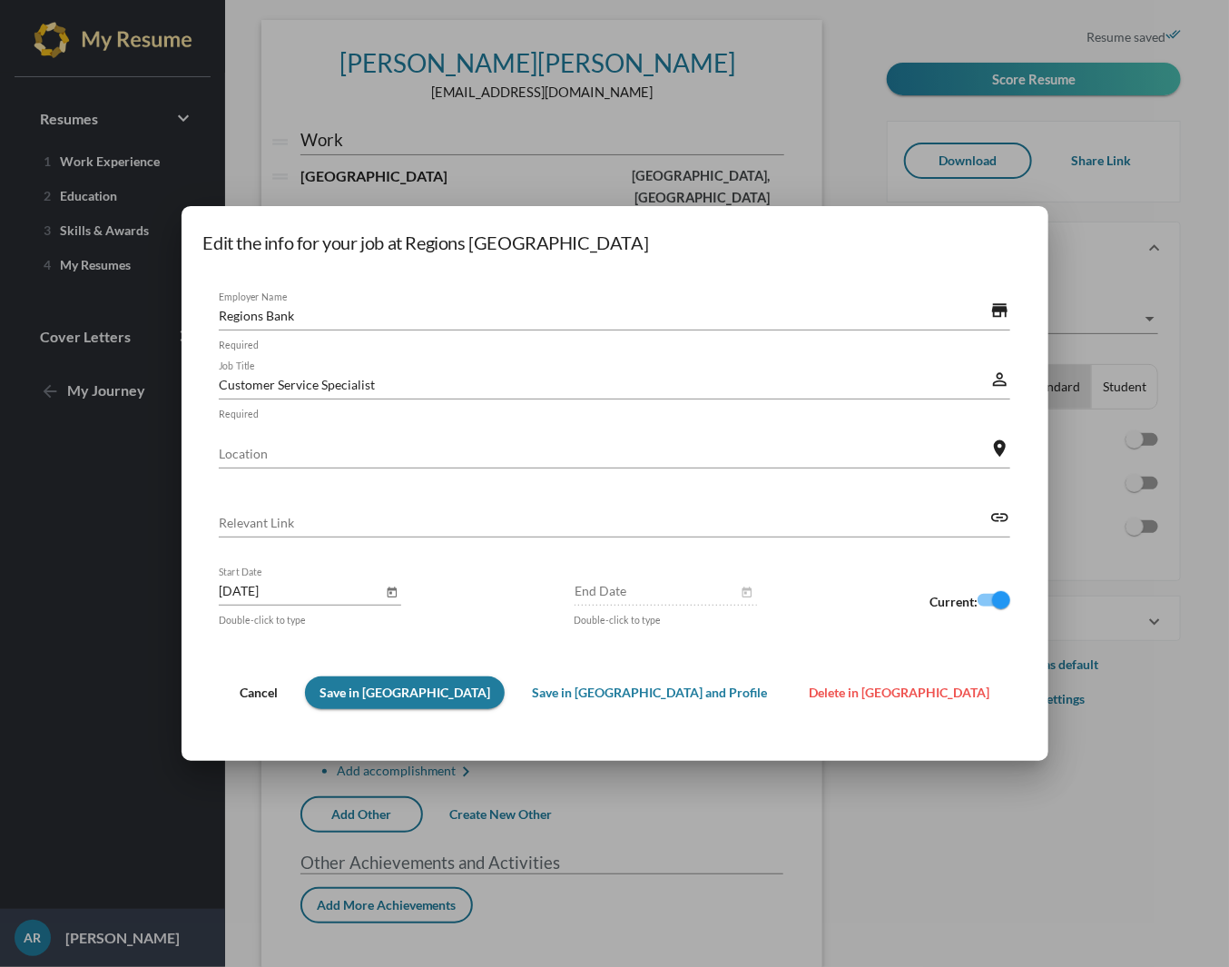
scroll to position [0, 0]
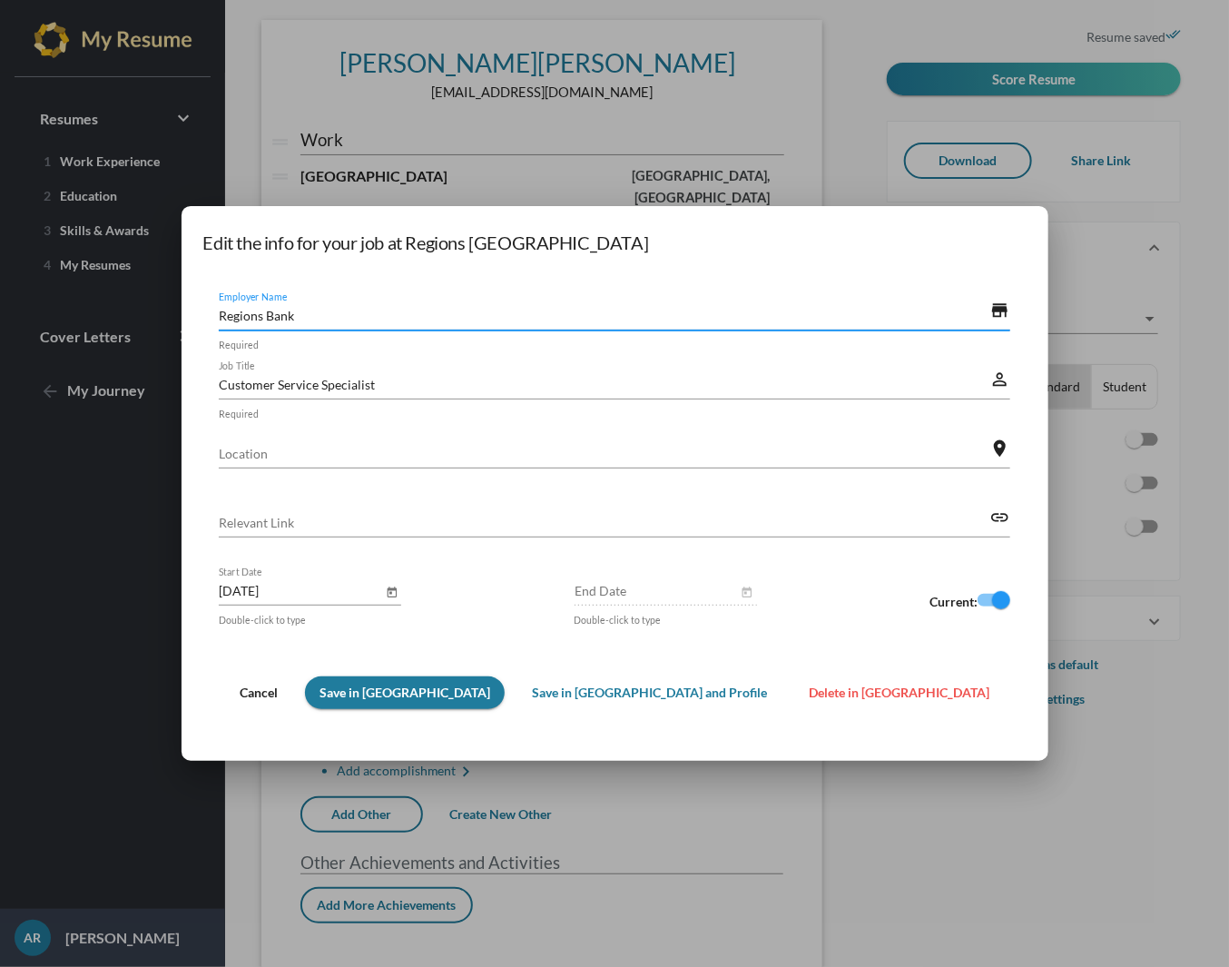
click at [403, 449] on input "Location" at bounding box center [605, 453] width 772 height 19
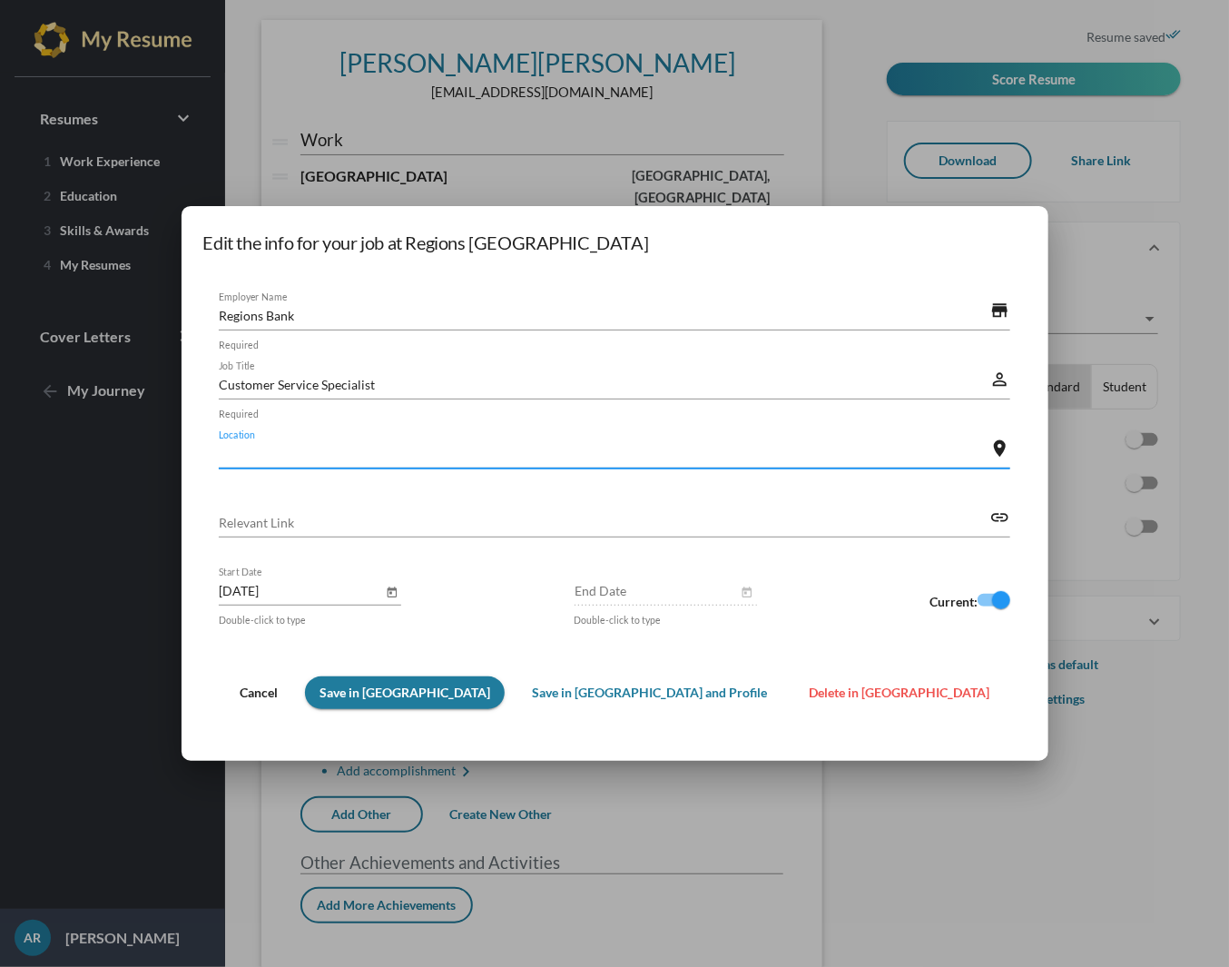
paste input "[GEOGRAPHIC_DATA], [GEOGRAPHIC_DATA]"
type input "[GEOGRAPHIC_DATA], [GEOGRAPHIC_DATA]"
click at [444, 700] on span "Save in [GEOGRAPHIC_DATA]" at bounding box center [405, 691] width 171 height 15
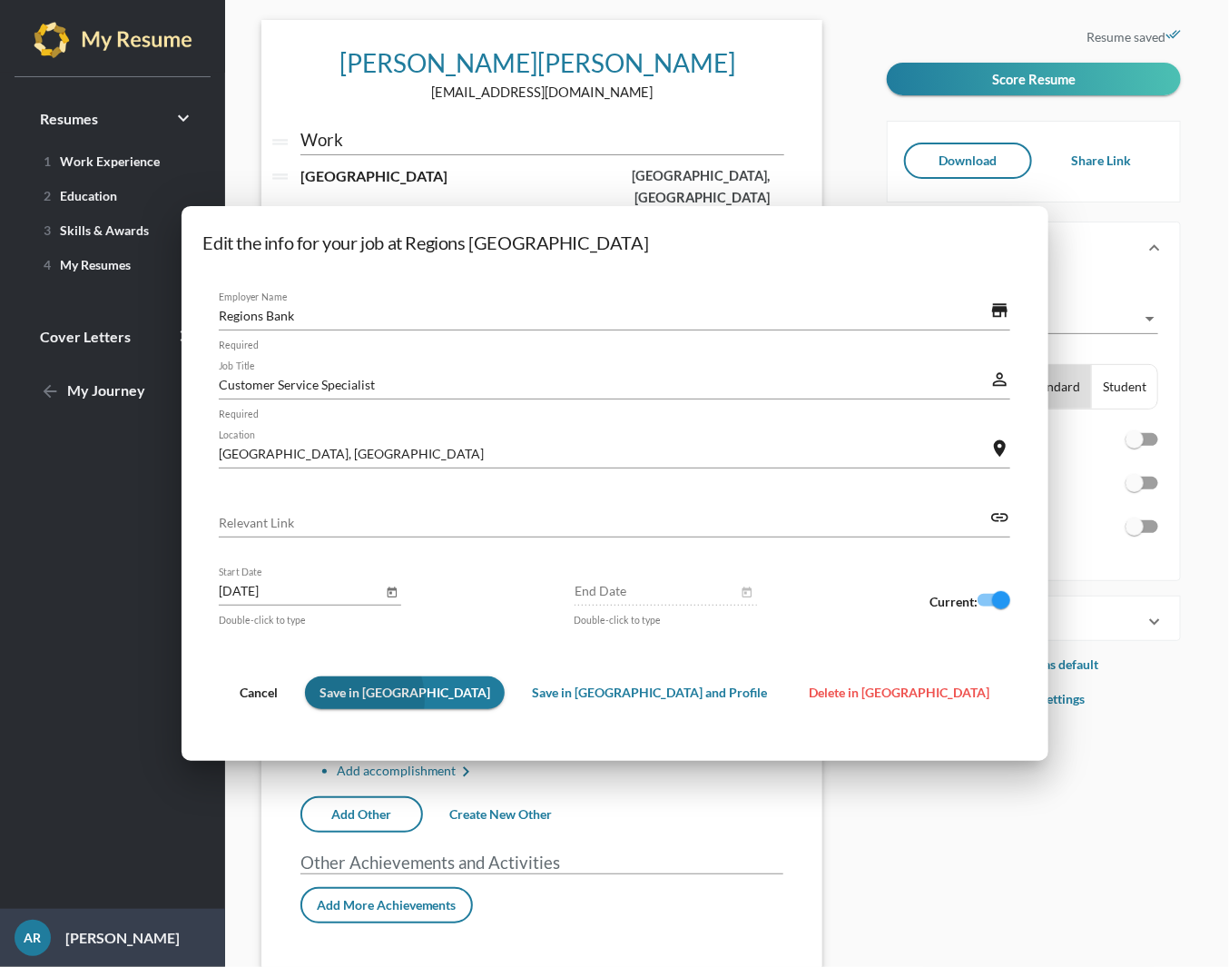
scroll to position [77, 0]
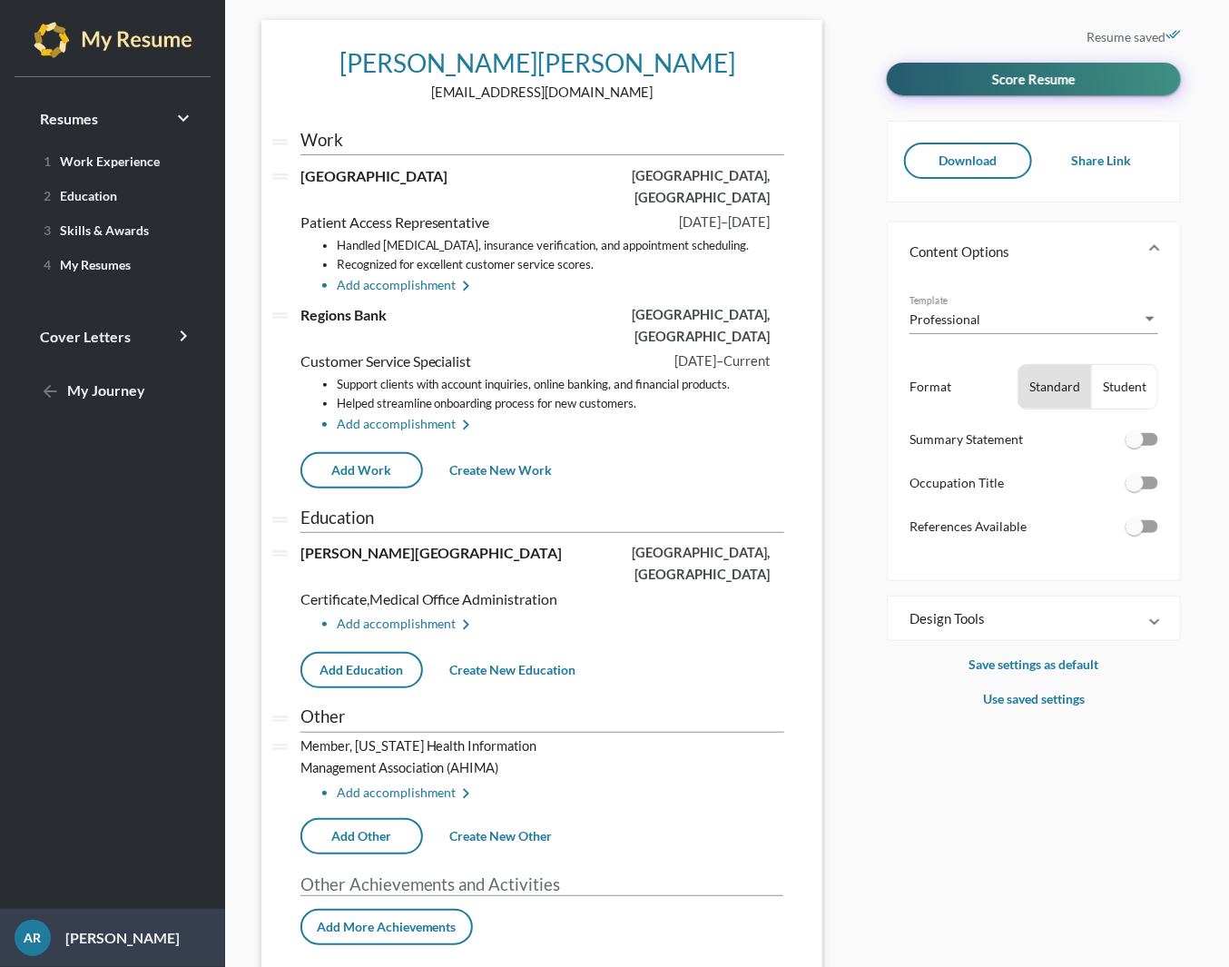
click at [1025, 85] on span "Score Resume" at bounding box center [1034, 79] width 84 height 16
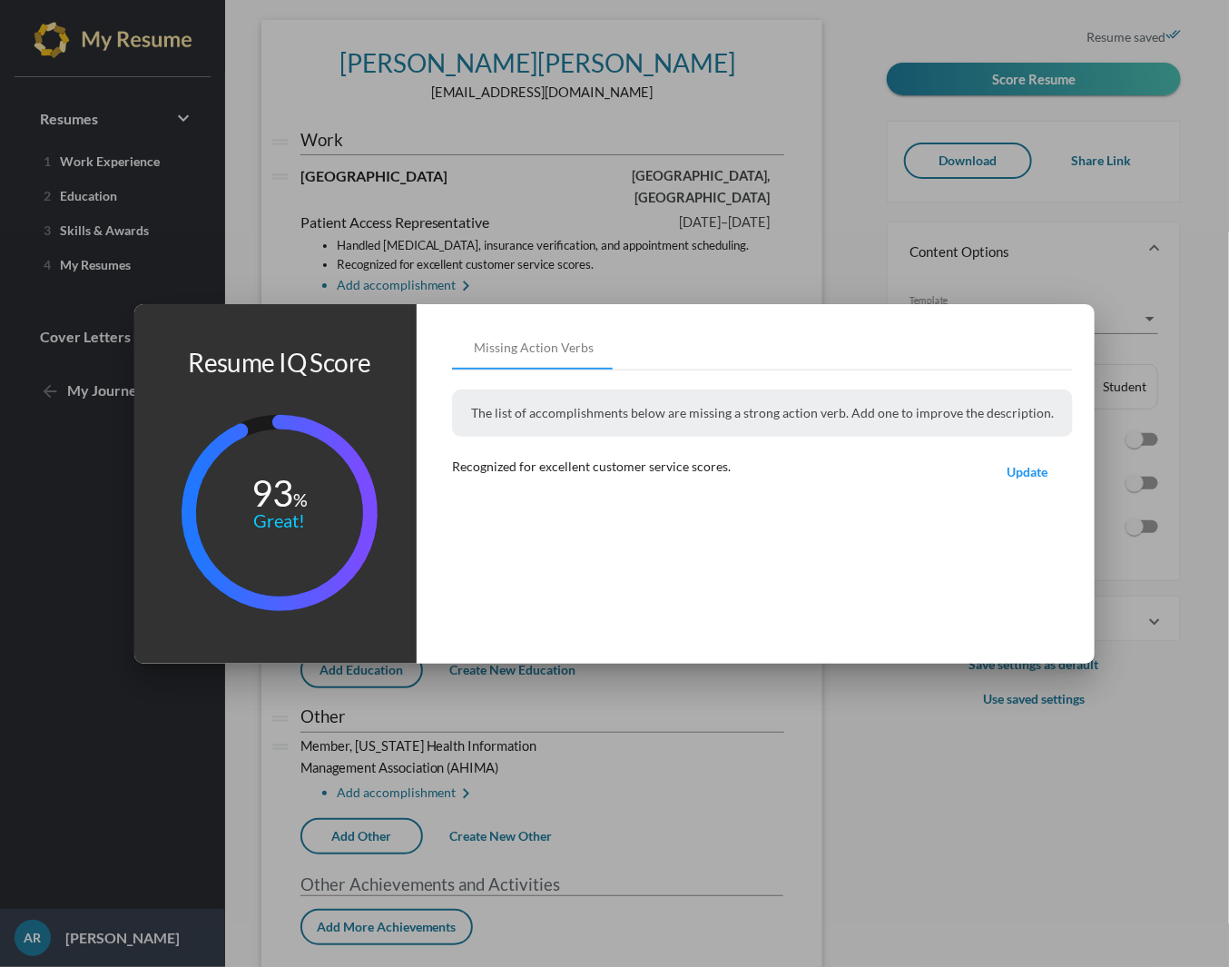
click at [511, 258] on div at bounding box center [614, 483] width 1229 height 967
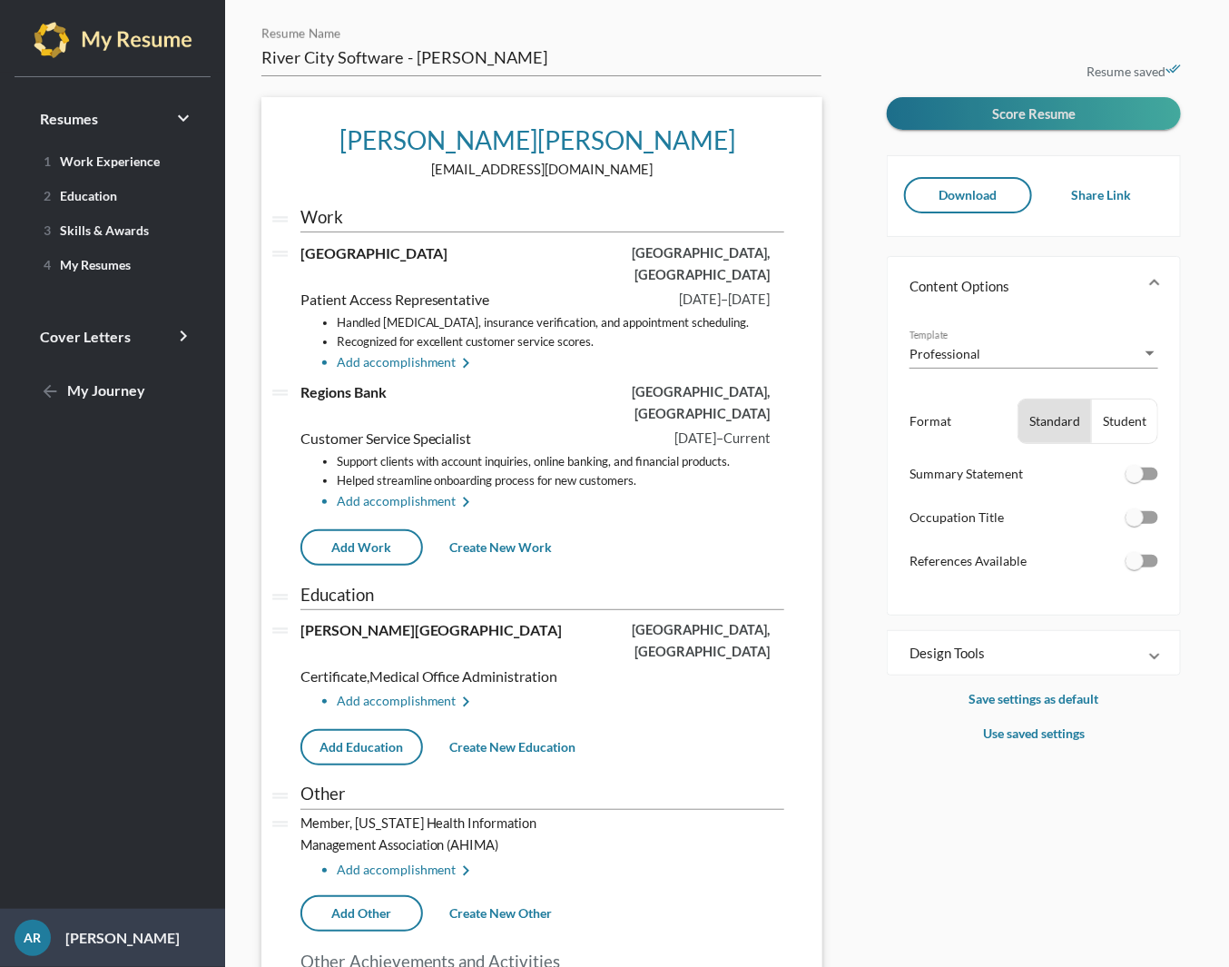
scroll to position [77, 0]
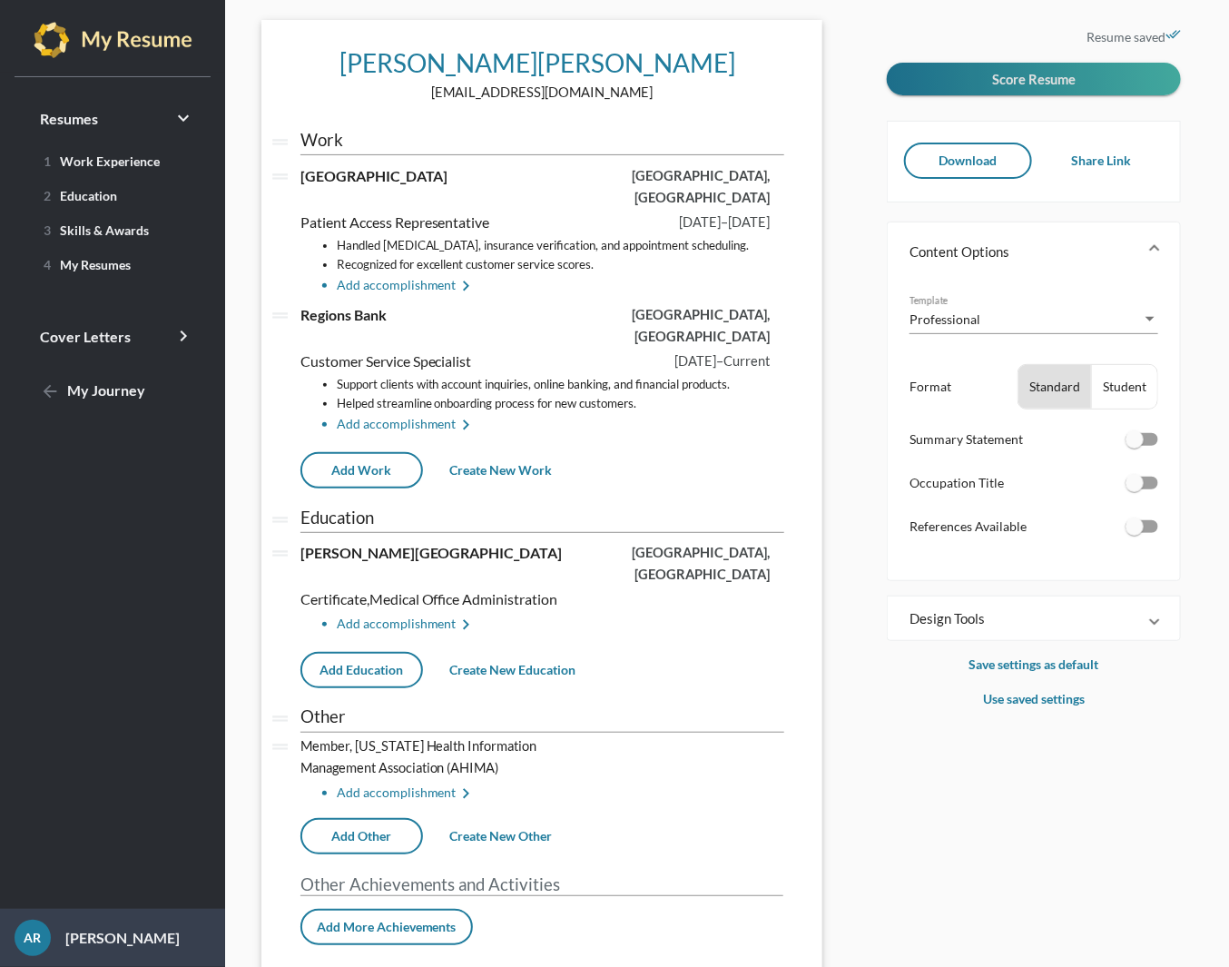
click at [971, 164] on span "Download" at bounding box center [968, 160] width 58 height 15
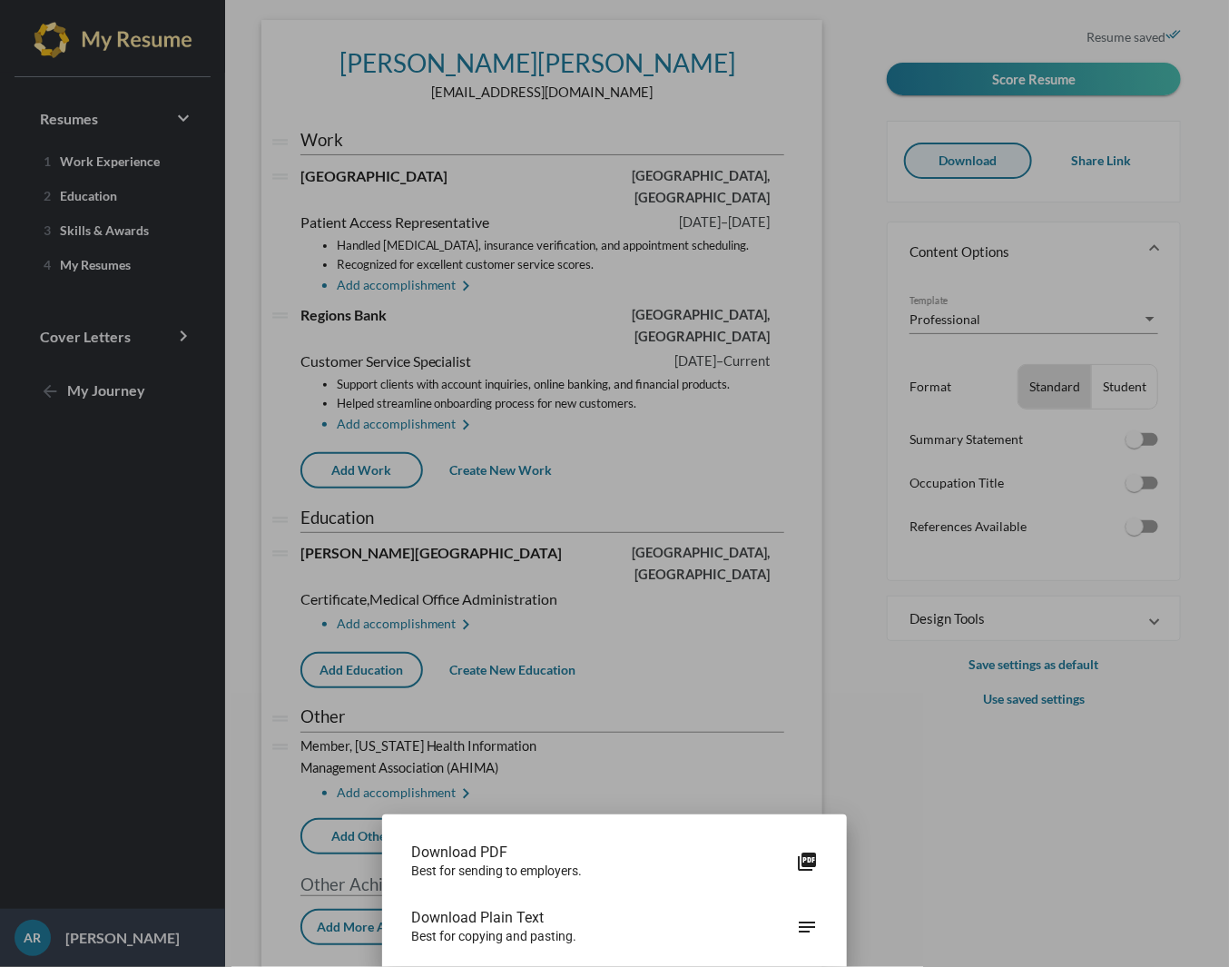
scroll to position [0, 0]
click at [540, 859] on span "Download PDF" at bounding box center [603, 852] width 385 height 18
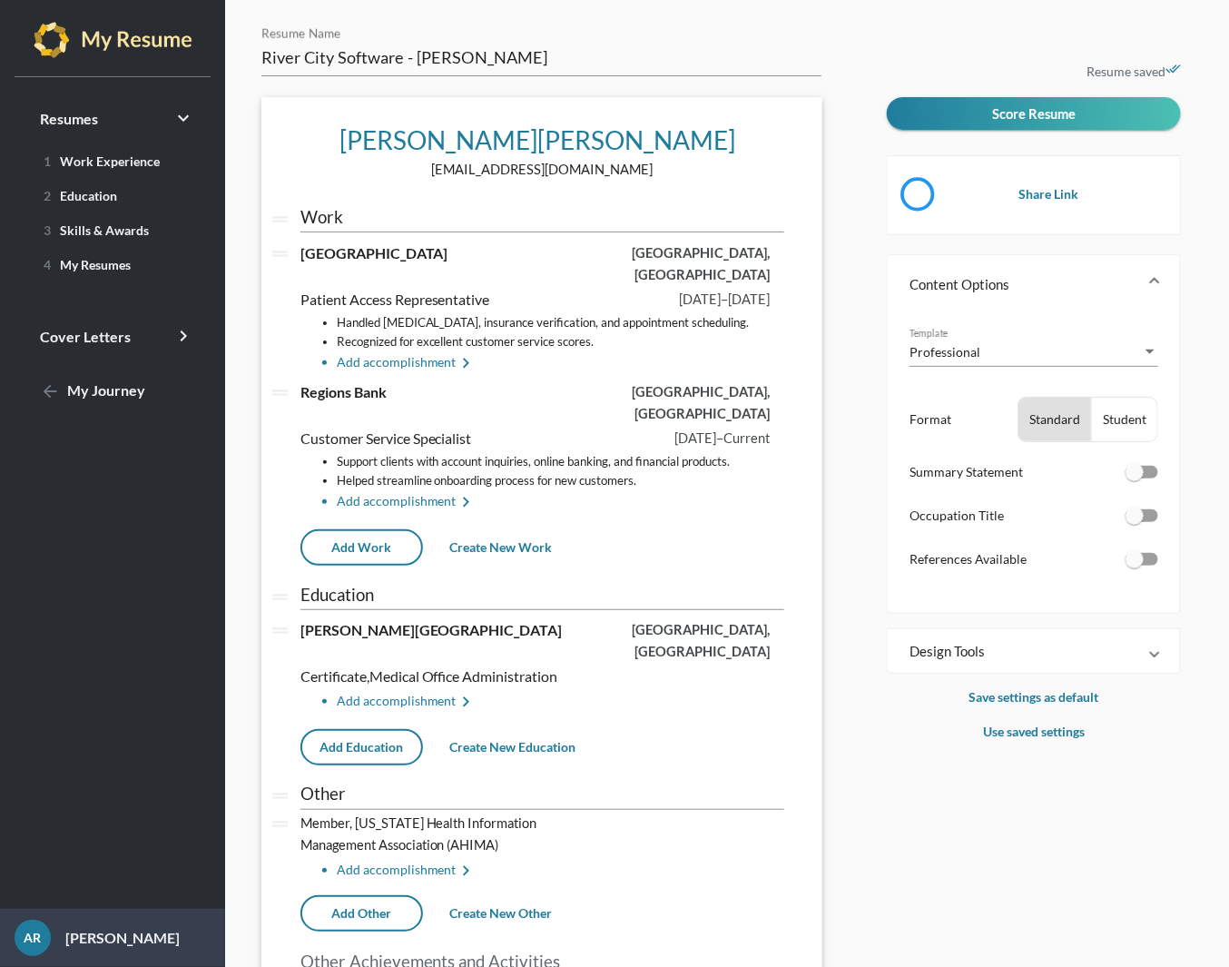
scroll to position [77, 0]
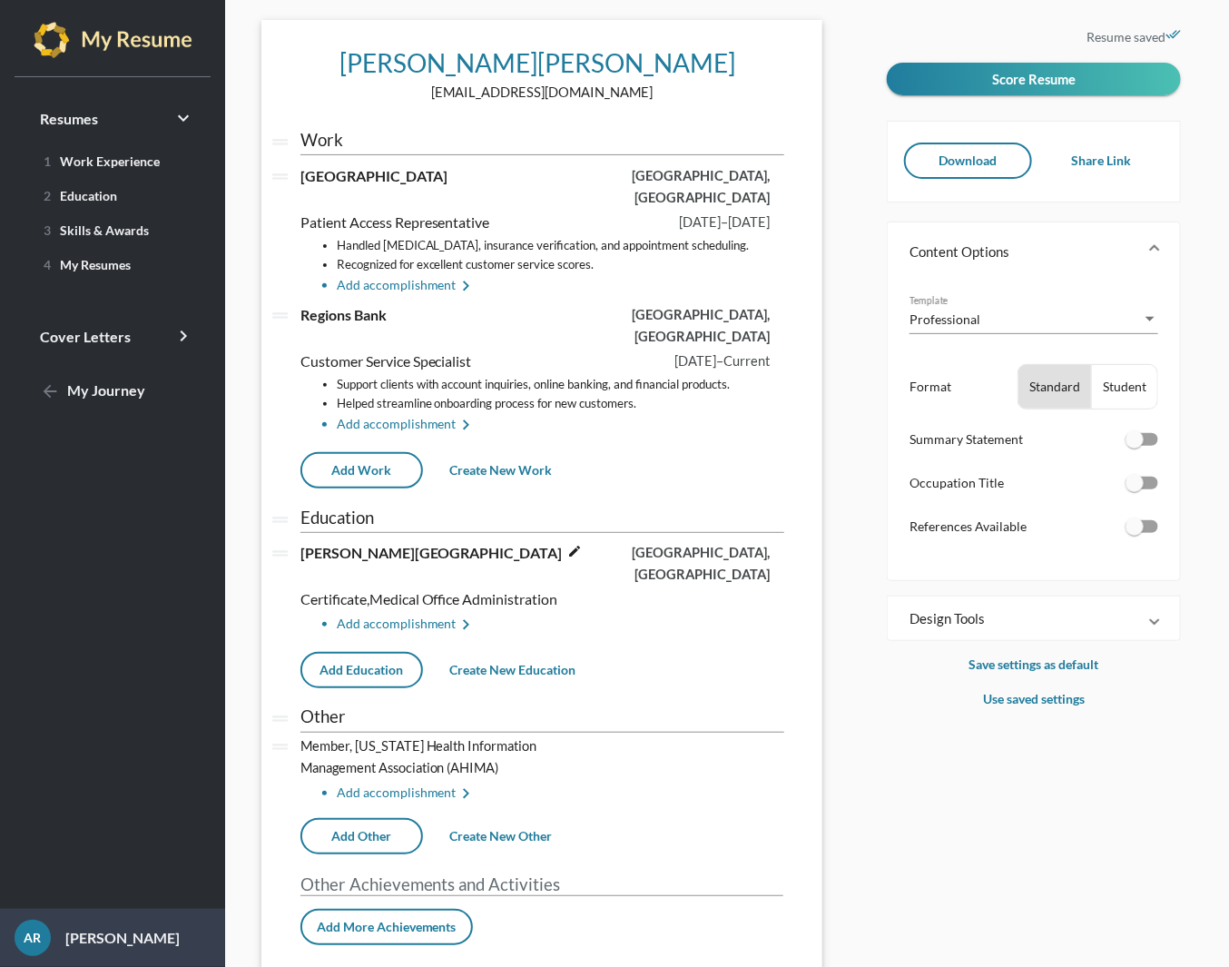
click at [502, 542] on p "[PERSON_NAME] State Community College edit" at bounding box center [448, 564] width 322 height 44
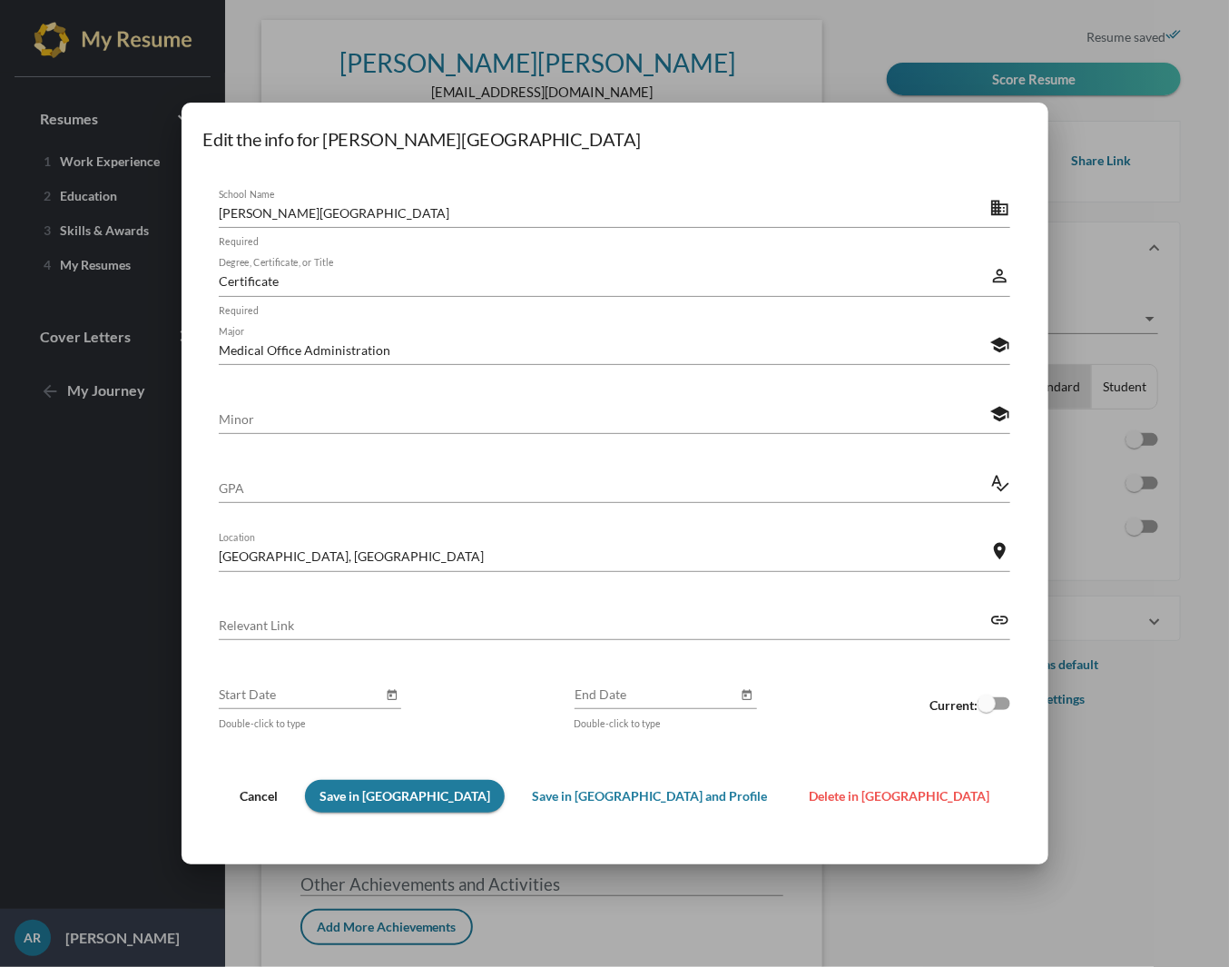
scroll to position [0, 0]
click at [586, 694] on input "End Date" at bounding box center [656, 693] width 163 height 19
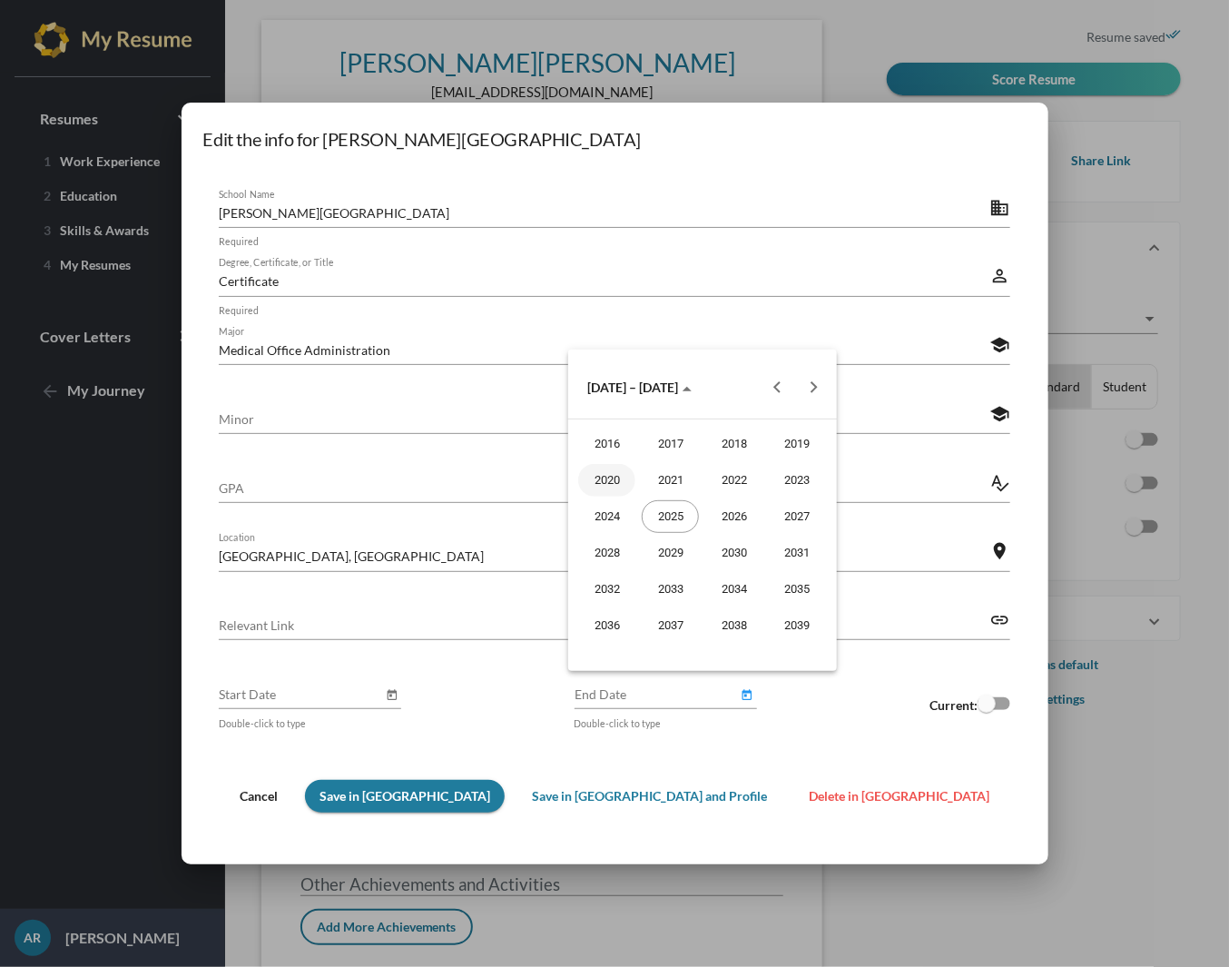
click at [605, 472] on div "2020" at bounding box center [606, 480] width 57 height 33
type input "[DATE]"
click at [458, 804] on div at bounding box center [614, 483] width 1229 height 967
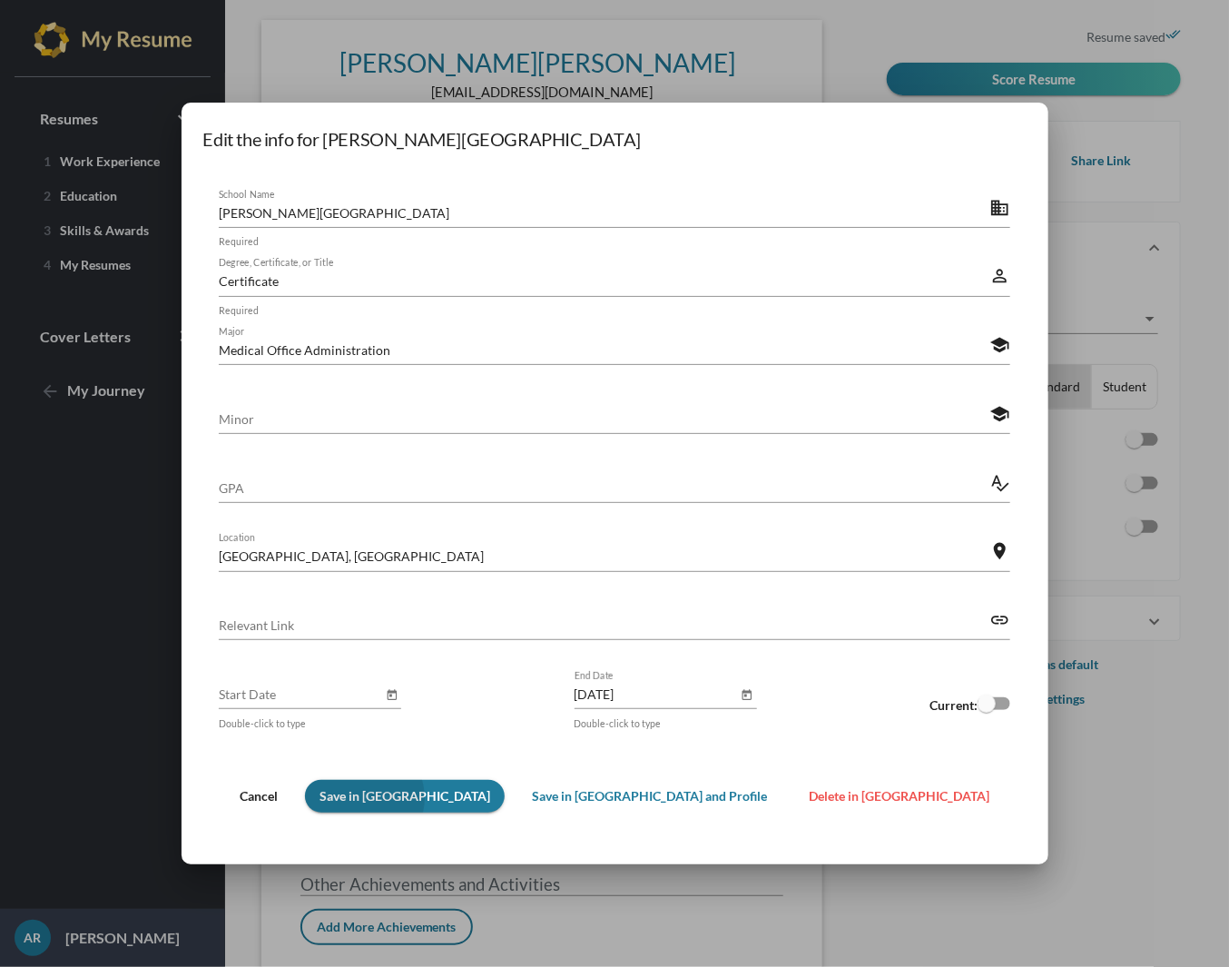
click at [467, 799] on span "Save in [GEOGRAPHIC_DATA]" at bounding box center [405, 795] width 171 height 15
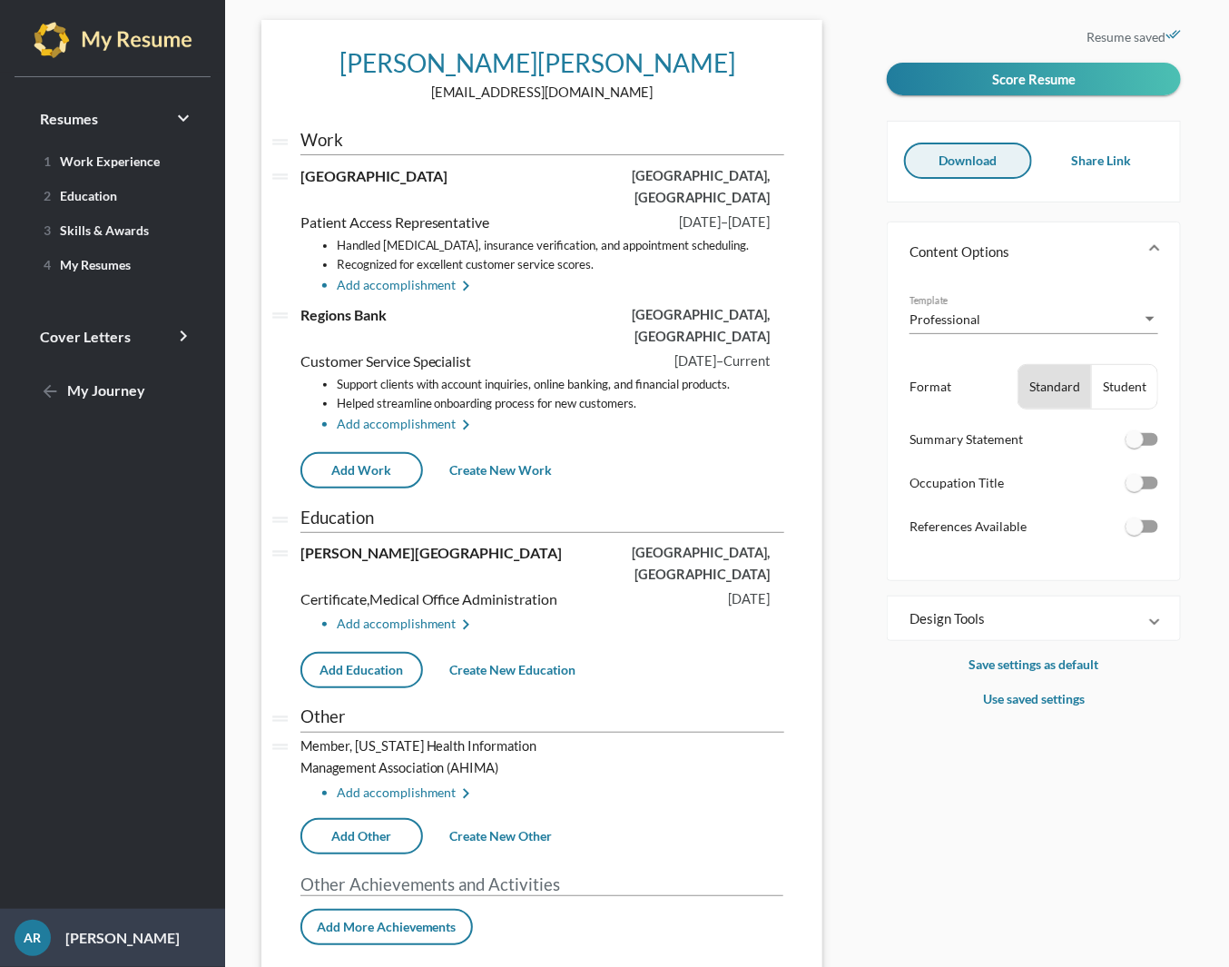
click at [941, 156] on span "Download" at bounding box center [968, 160] width 58 height 15
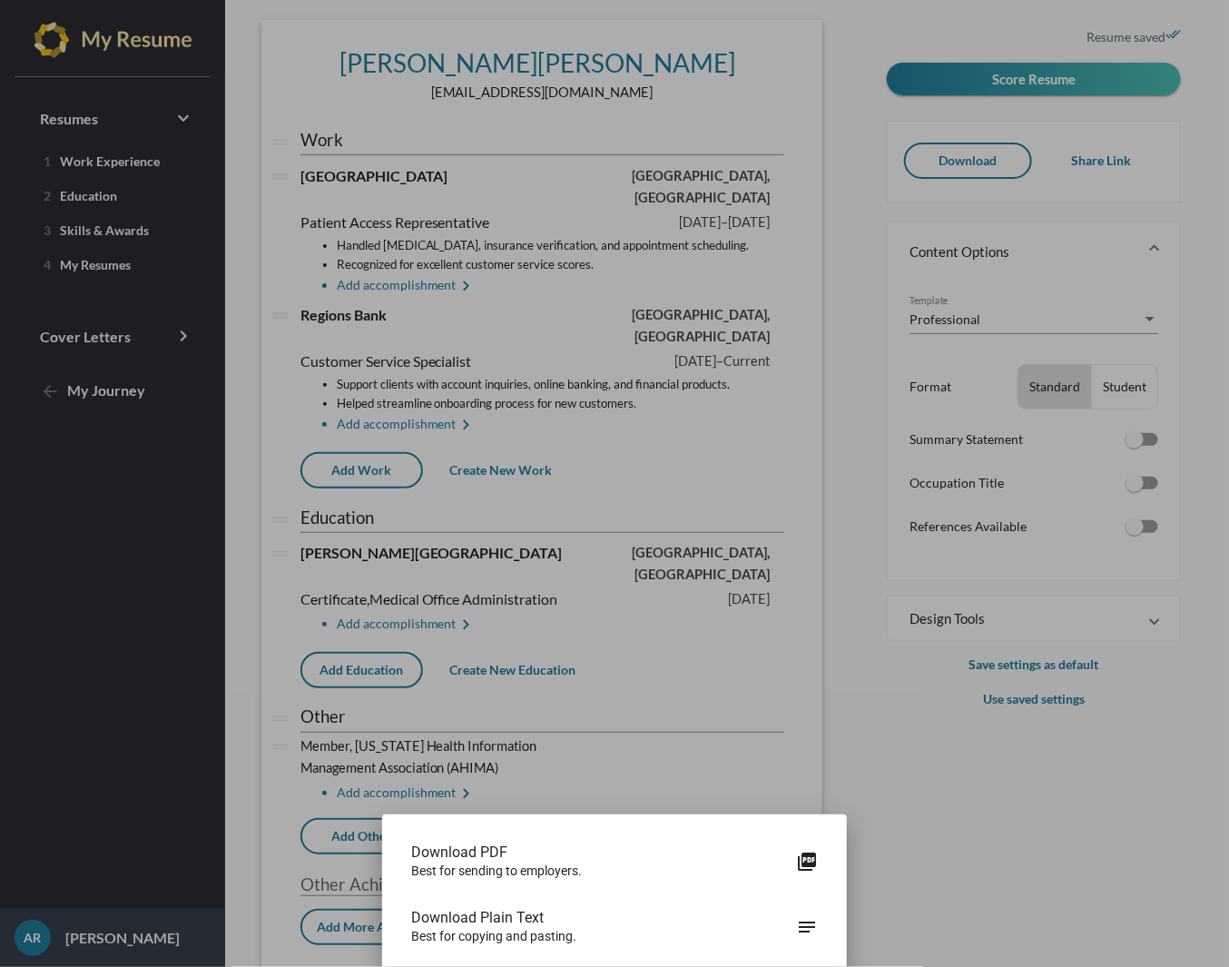
click at [516, 854] on span "Download PDF" at bounding box center [603, 852] width 385 height 18
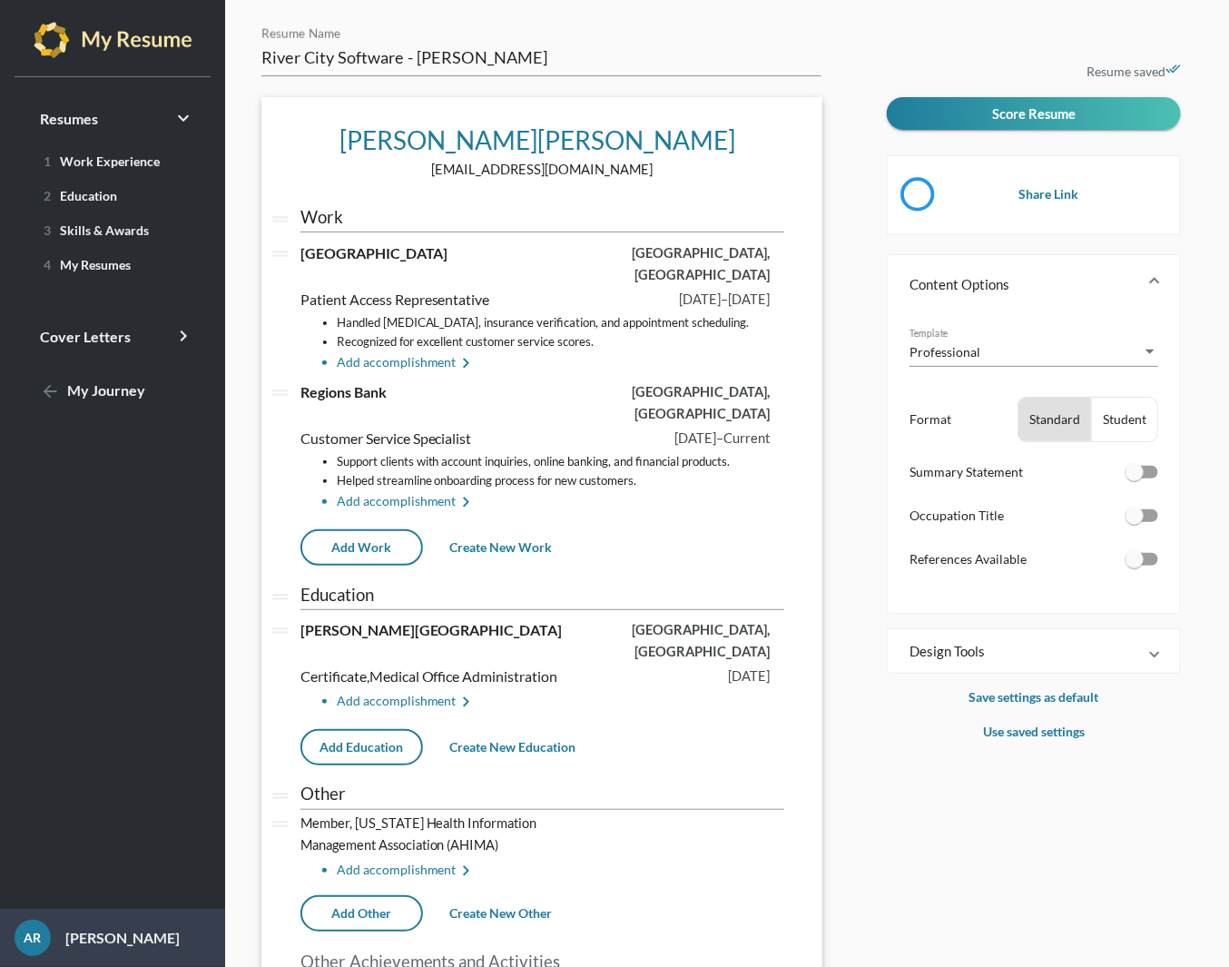
scroll to position [77, 0]
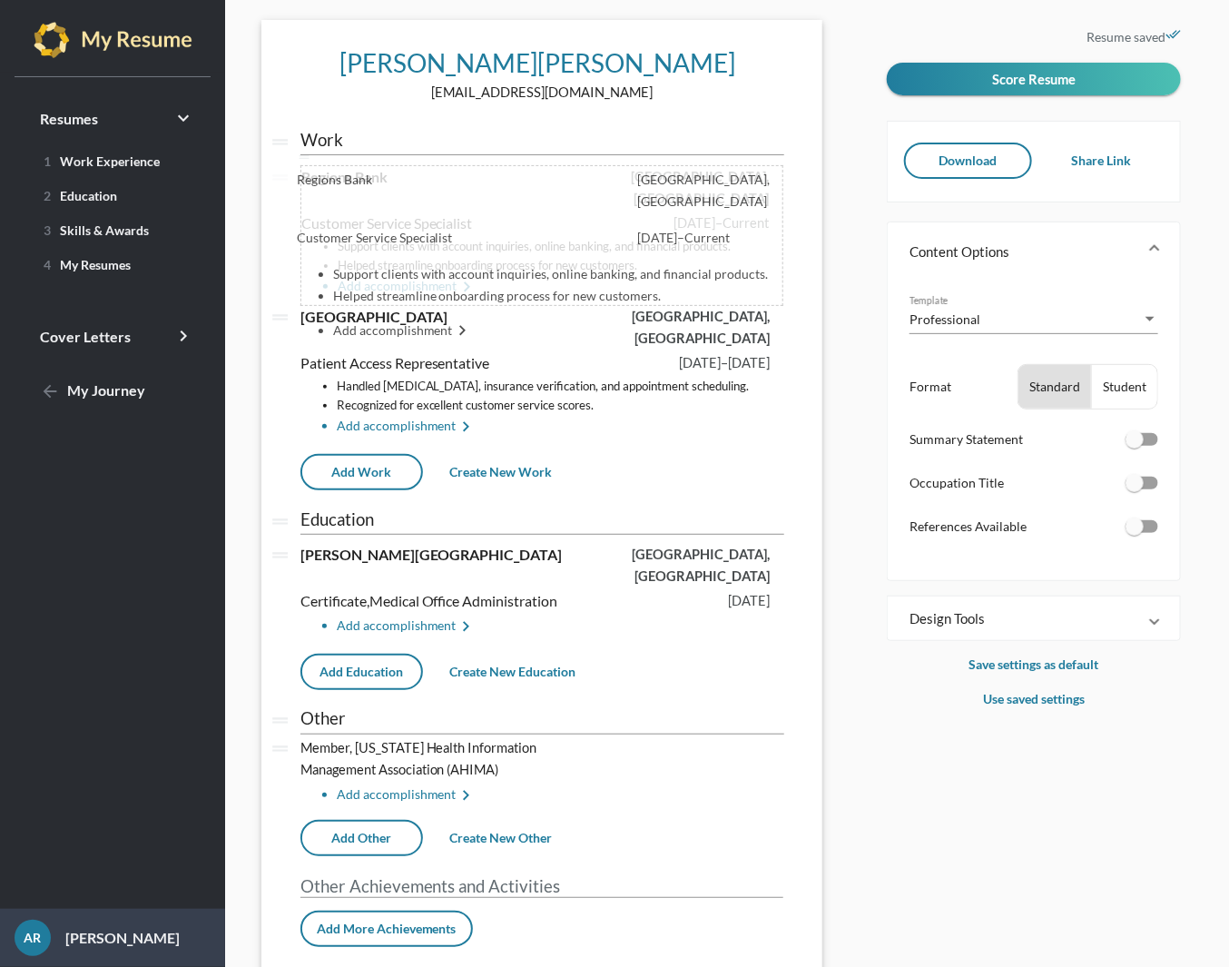
drag, startPoint x: 280, startPoint y: 295, endPoint x: 276, endPoint y: 162, distance: 132.6
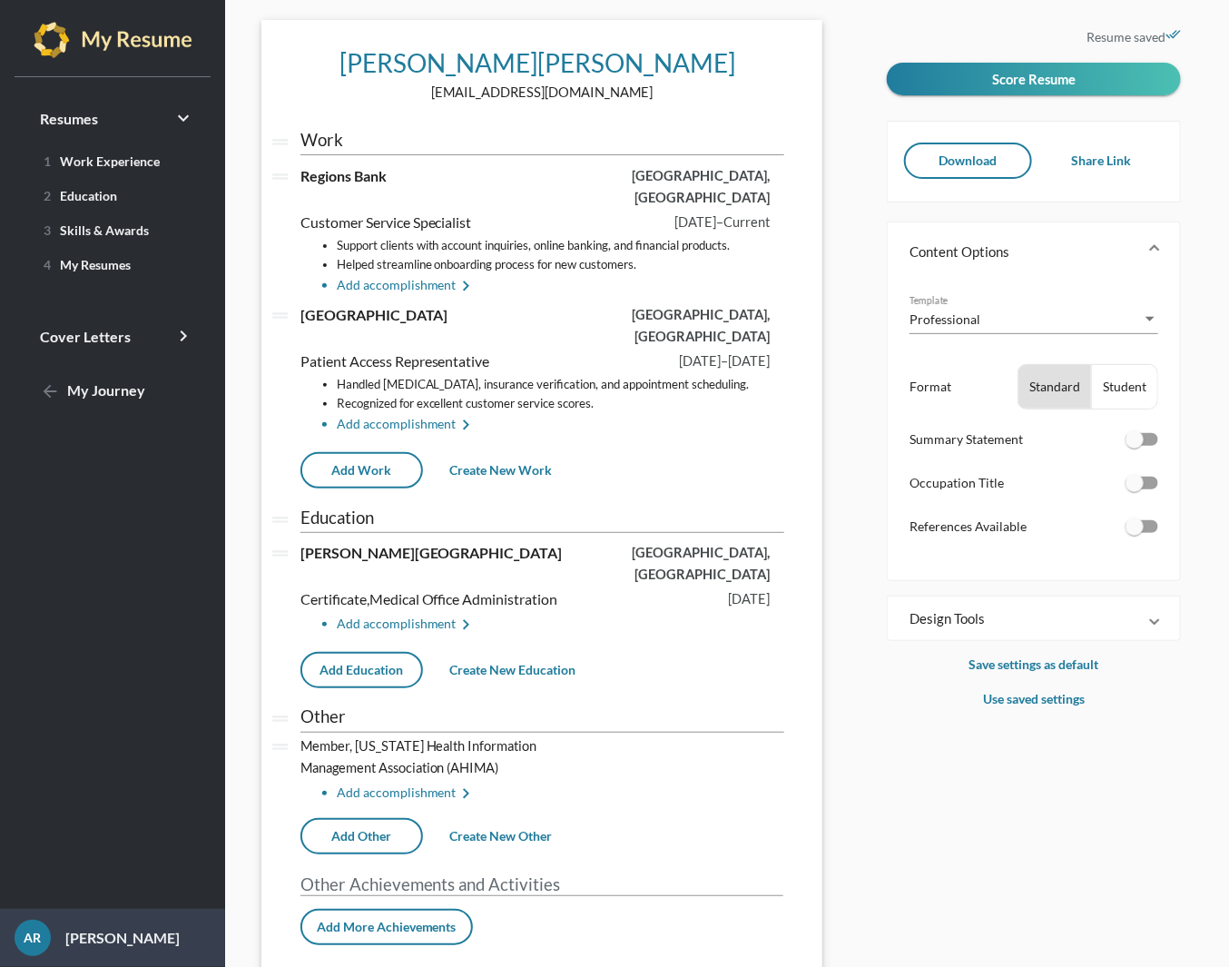
click at [950, 163] on span "Download" at bounding box center [968, 160] width 58 height 15
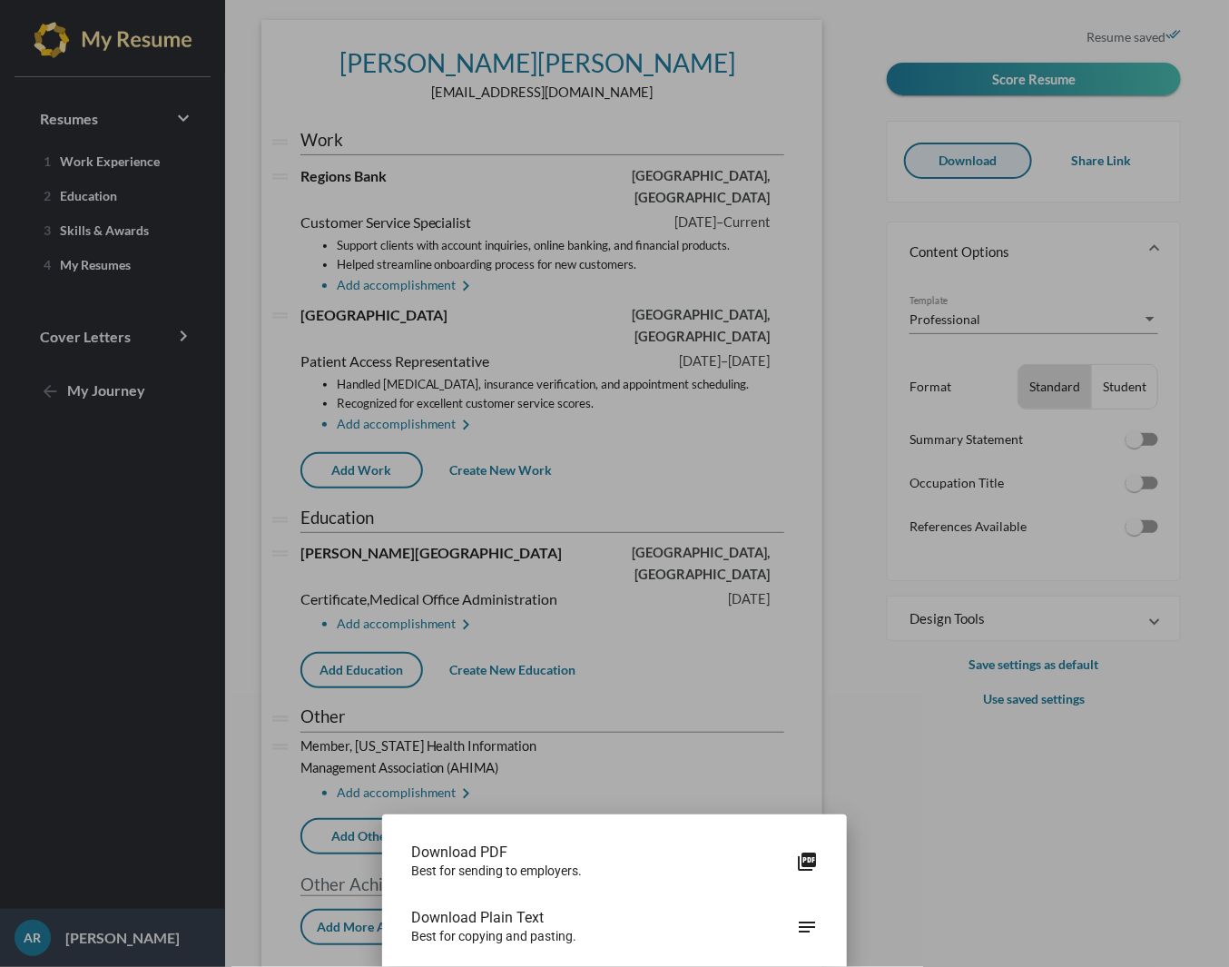
scroll to position [0, 0]
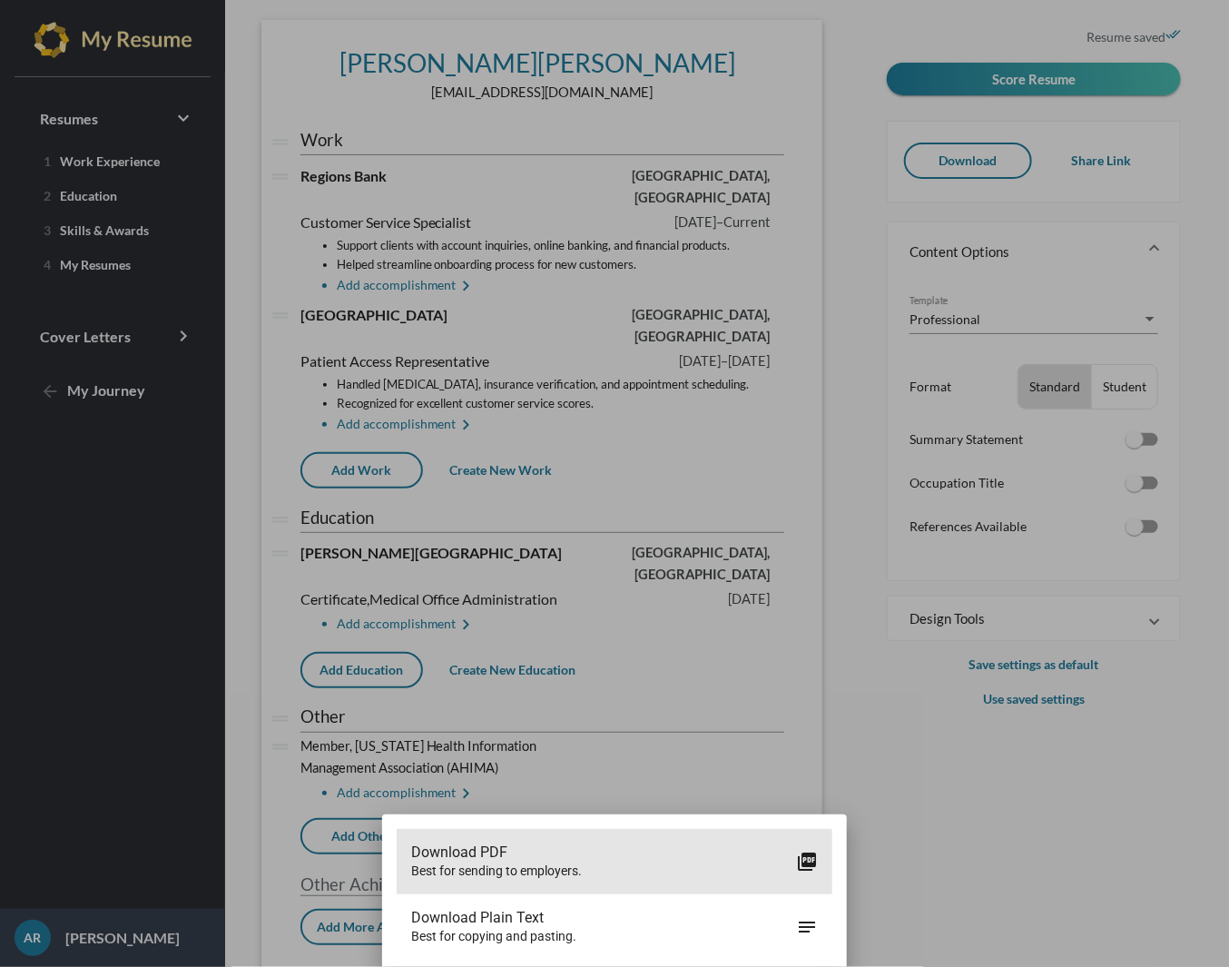
click at [458, 867] on span "Best for sending to employers." at bounding box center [603, 870] width 385 height 18
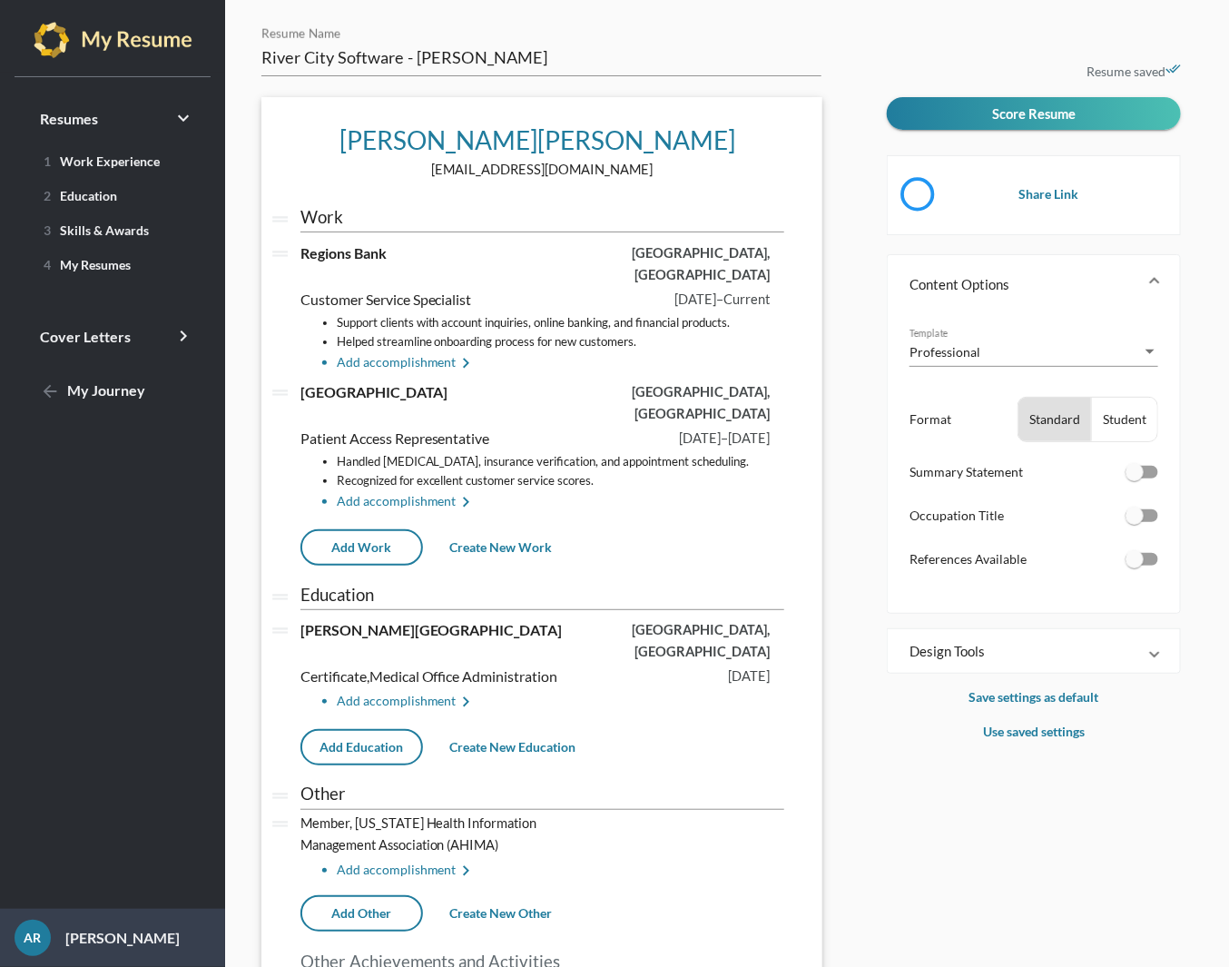
scroll to position [77, 0]
